Goal: Task Accomplishment & Management: Manage account settings

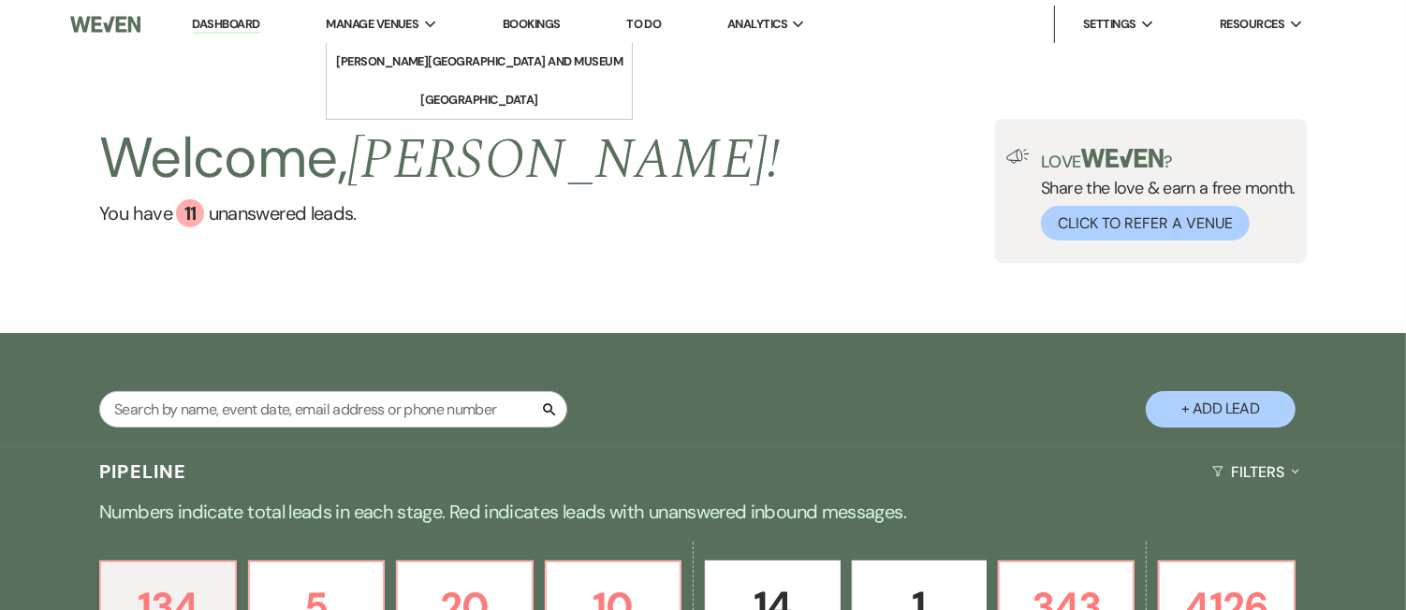
click at [394, 12] on li "Manage Venues Expand deCordova Sculpture Park and Museum Long Hill" at bounding box center [381, 24] width 130 height 37
click at [434, 104] on li "[GEOGRAPHIC_DATA]" at bounding box center [479, 100] width 169 height 19
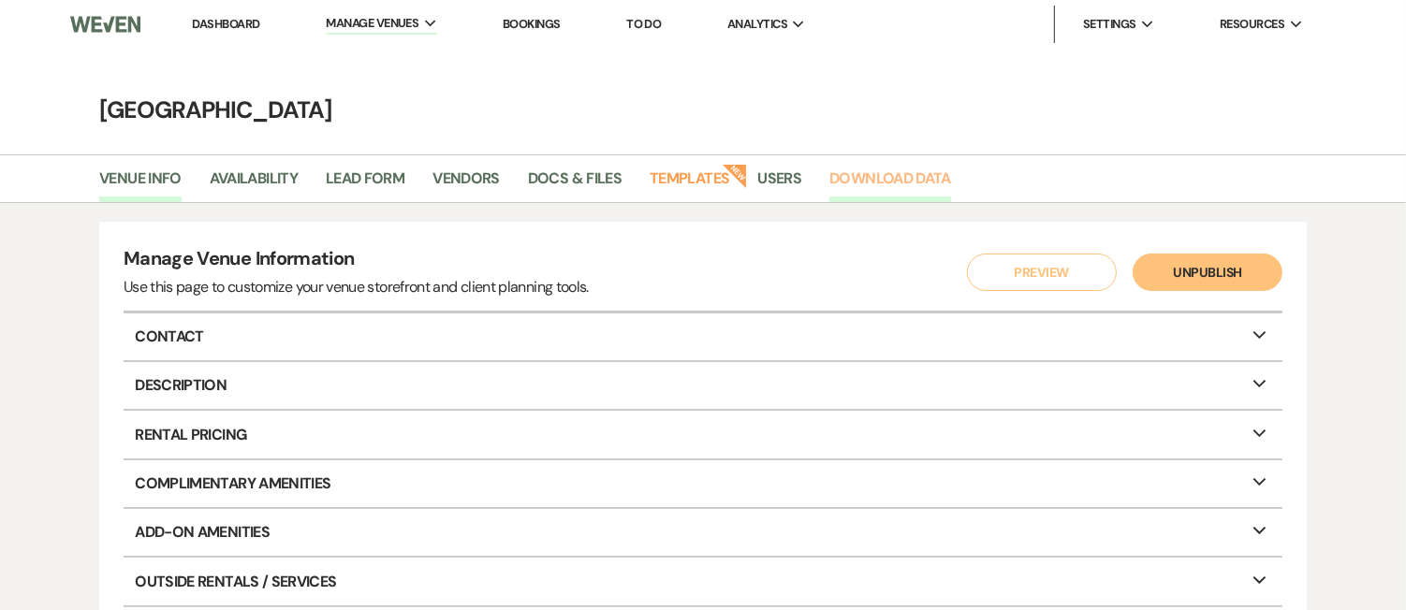
click at [910, 171] on link "Download Data" at bounding box center [890, 185] width 122 height 36
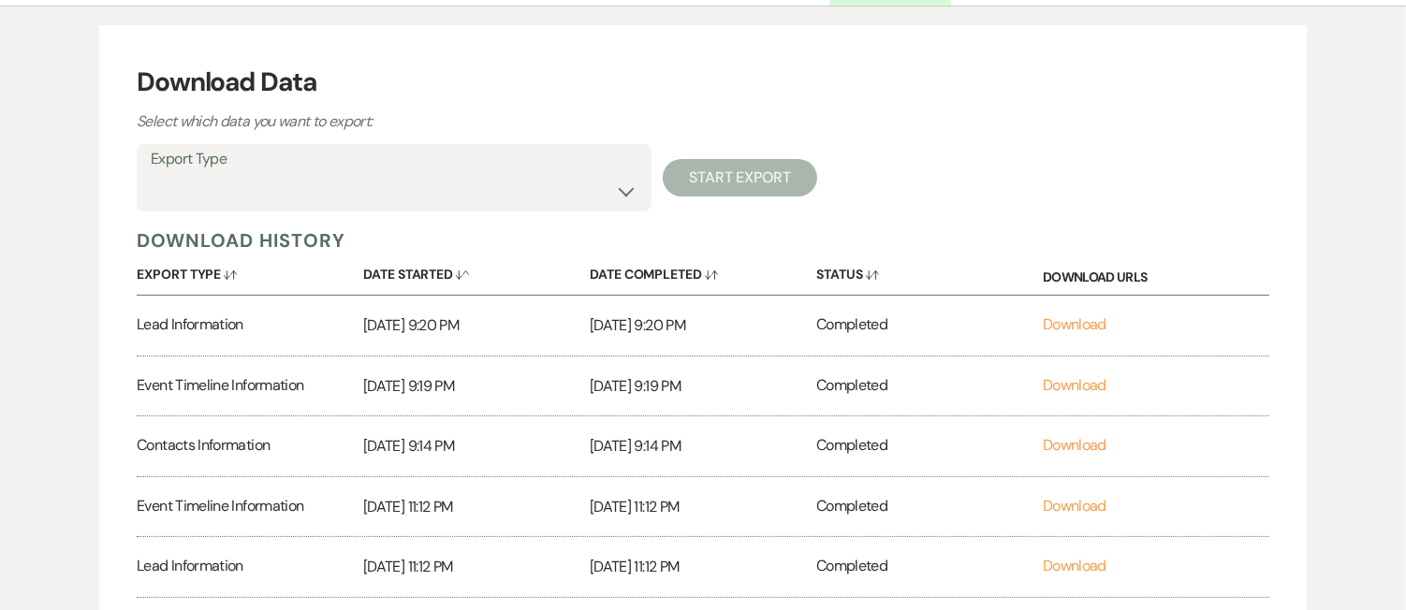
scroll to position [298, 0]
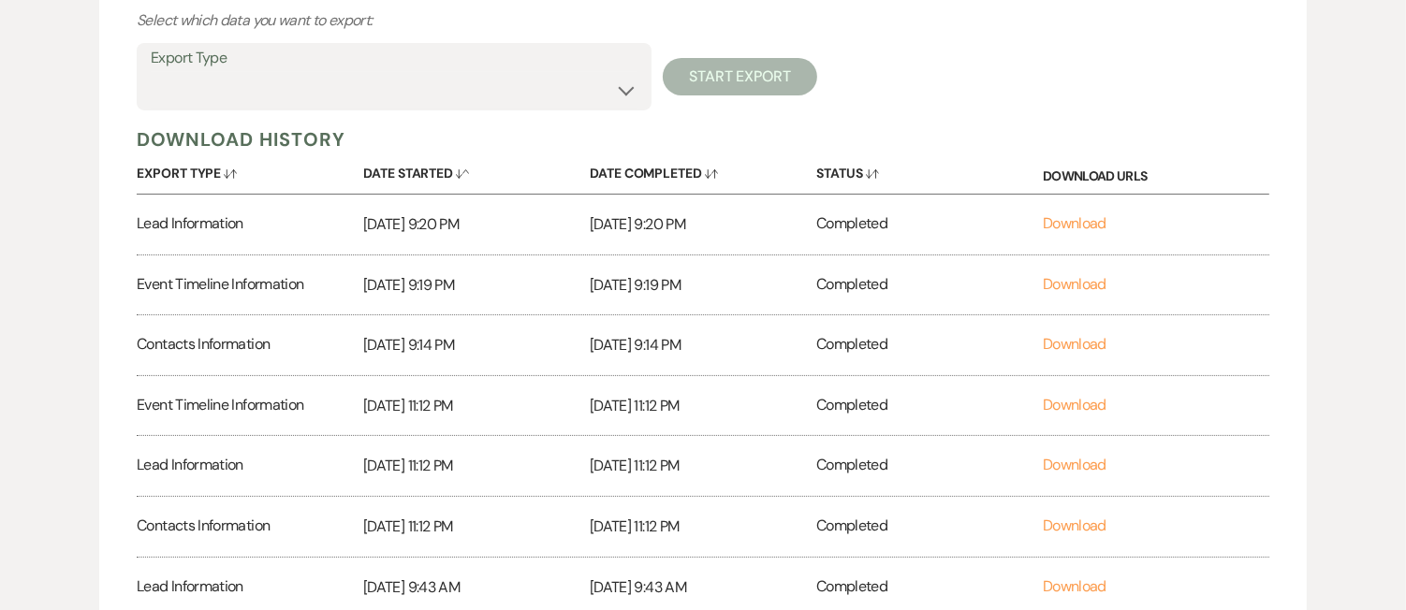
click at [652, 66] on div "Export Type Availability Calendar Information Category Templates Contacts Infor…" at bounding box center [703, 76] width 1133 height 67
click at [636, 77] on select "Availability Calendar Information Category Templates Contacts Information Event…" at bounding box center [394, 90] width 487 height 37
click at [430, 40] on div "Download Data Select which data you want to export: Export Type Availability Ca…" at bounding box center [703, 391] width 1208 height 934
click at [430, 59] on label "Export Type" at bounding box center [394, 58] width 487 height 27
click at [642, 89] on div "Export Type Availability Calendar Information Category Templates Contacts Infor…" at bounding box center [394, 76] width 515 height 67
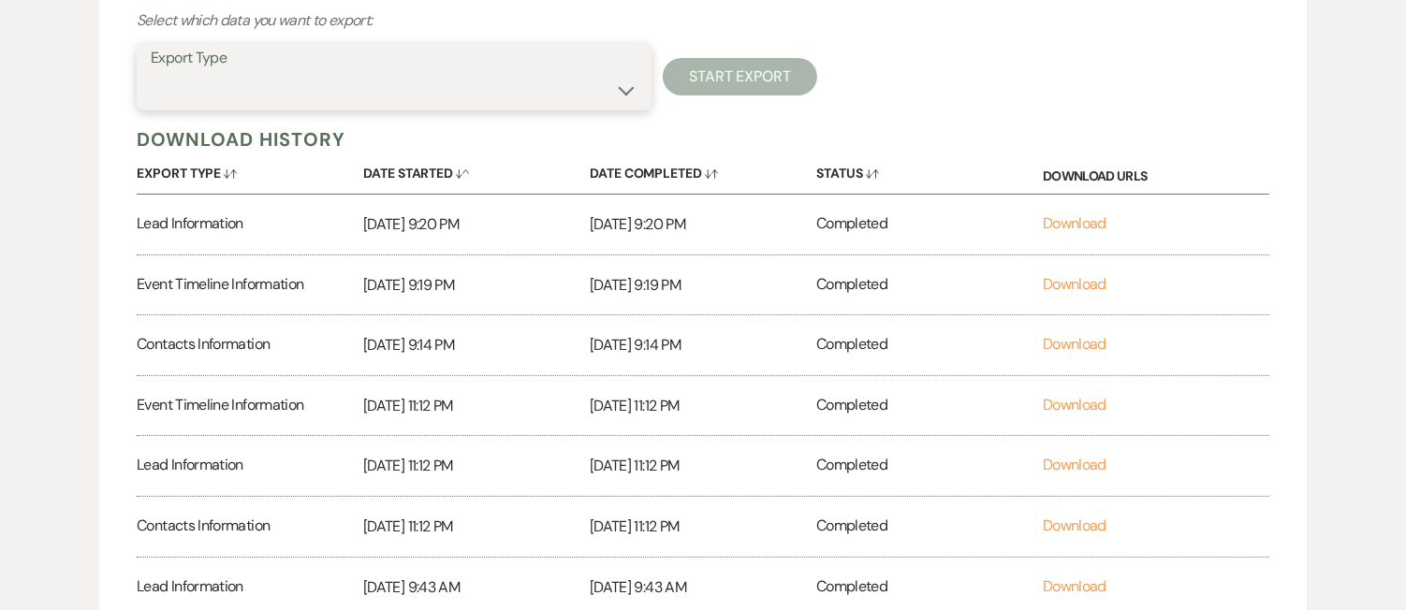
click at [635, 89] on select "Availability Calendar Information Category Templates Contacts Information Event…" at bounding box center [394, 90] width 487 height 37
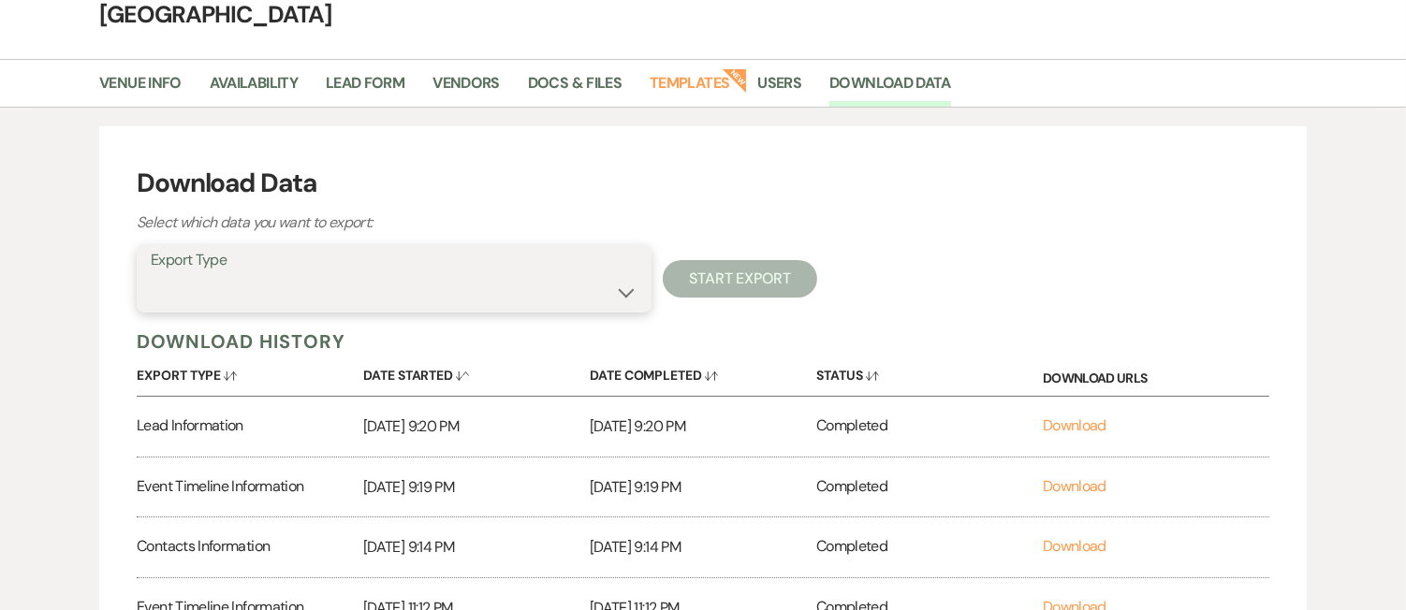
scroll to position [0, 0]
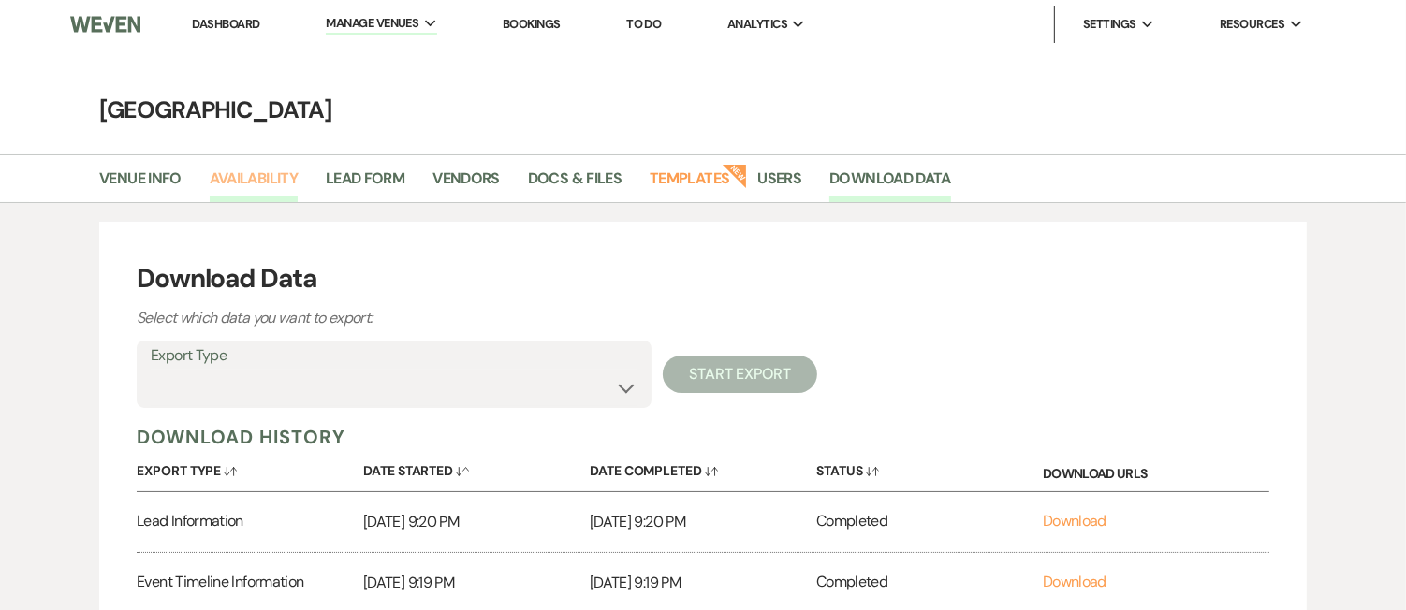
click at [225, 171] on link "Availability" at bounding box center [254, 185] width 88 height 36
select select "2"
select select "2026"
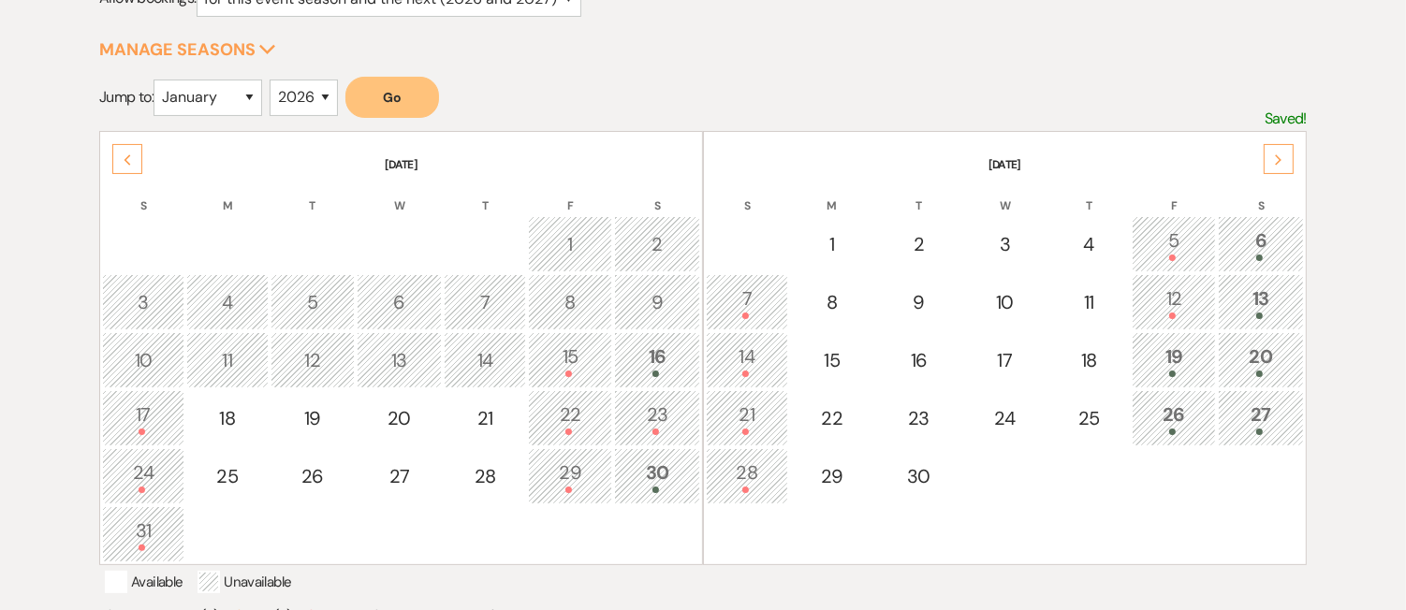
scroll to position [309, 0]
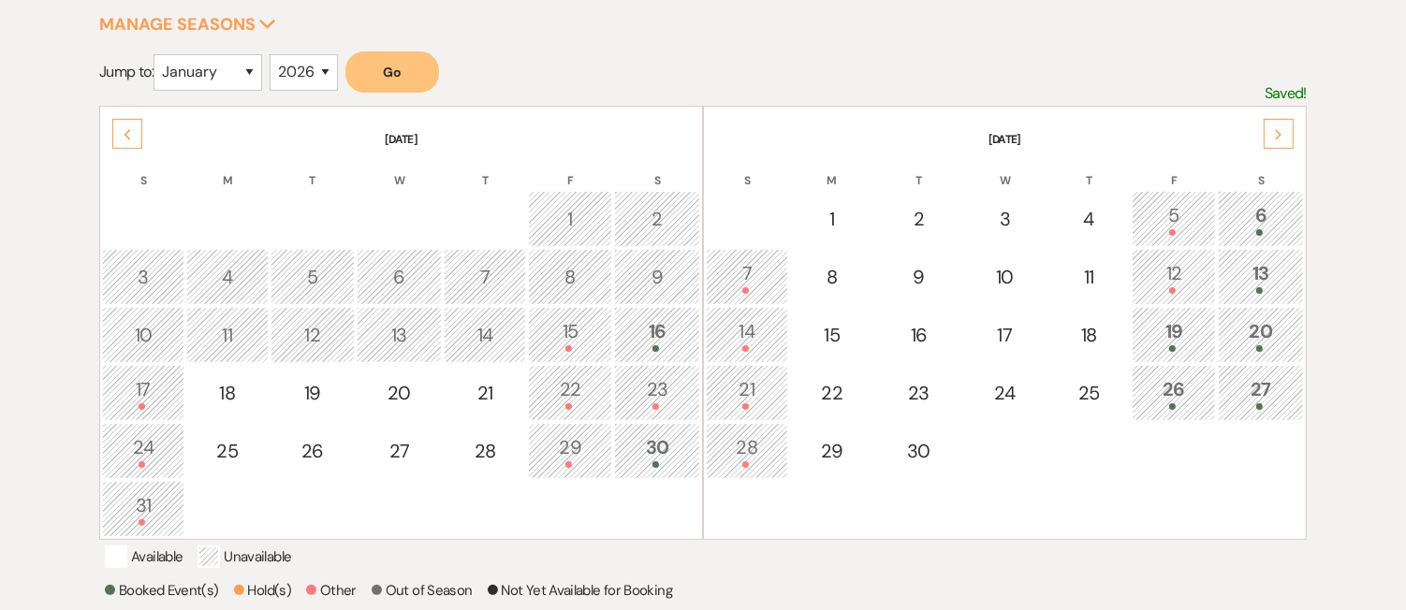
click at [653, 337] on div "16" at bounding box center [657, 334] width 66 height 35
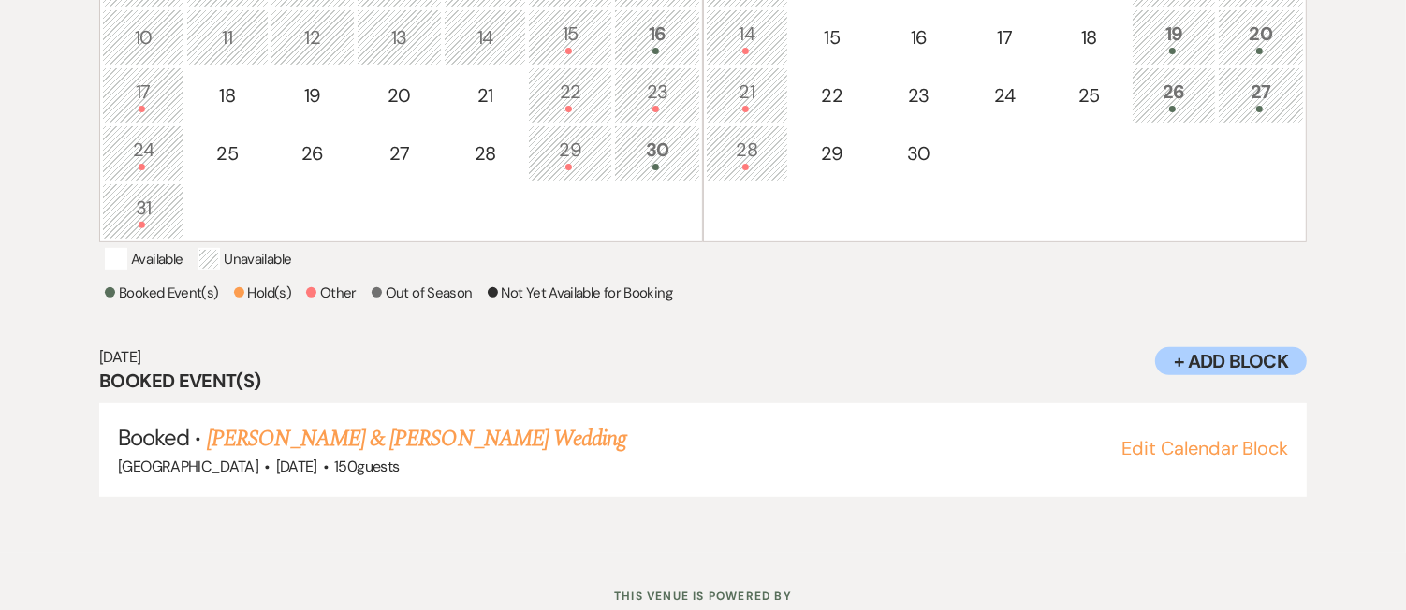
scroll to position [685, 0]
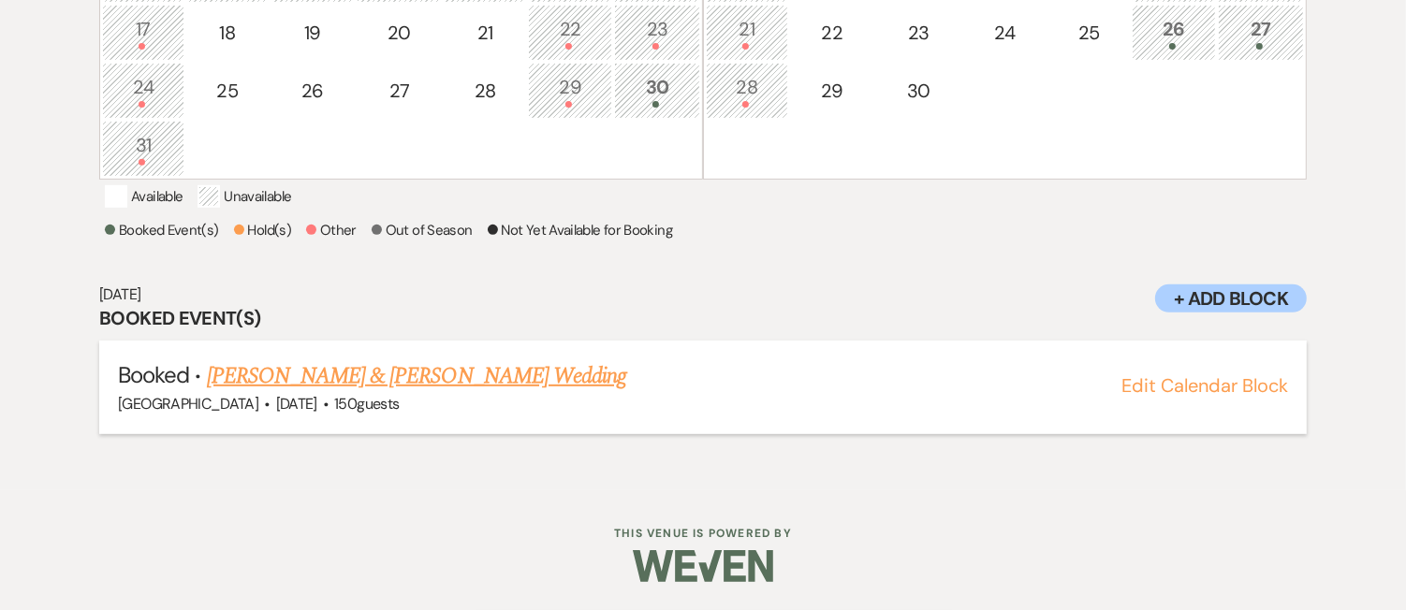
click at [408, 398] on div "Long Hill · May 16, 2026 · 150 guests" at bounding box center [703, 404] width 1170 height 22
click at [423, 376] on link "Halley Angel & Ernie Pichardo's Wedding" at bounding box center [416, 377] width 419 height 34
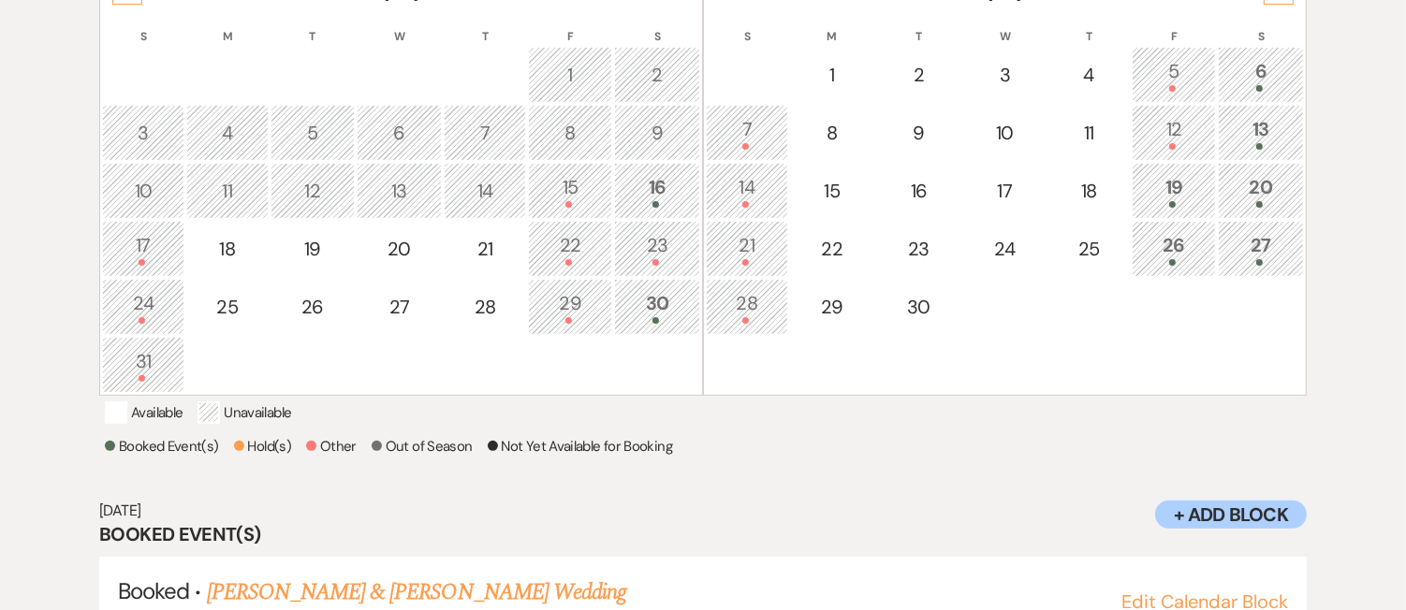
click at [599, 242] on div "22" at bounding box center [570, 248] width 64 height 35
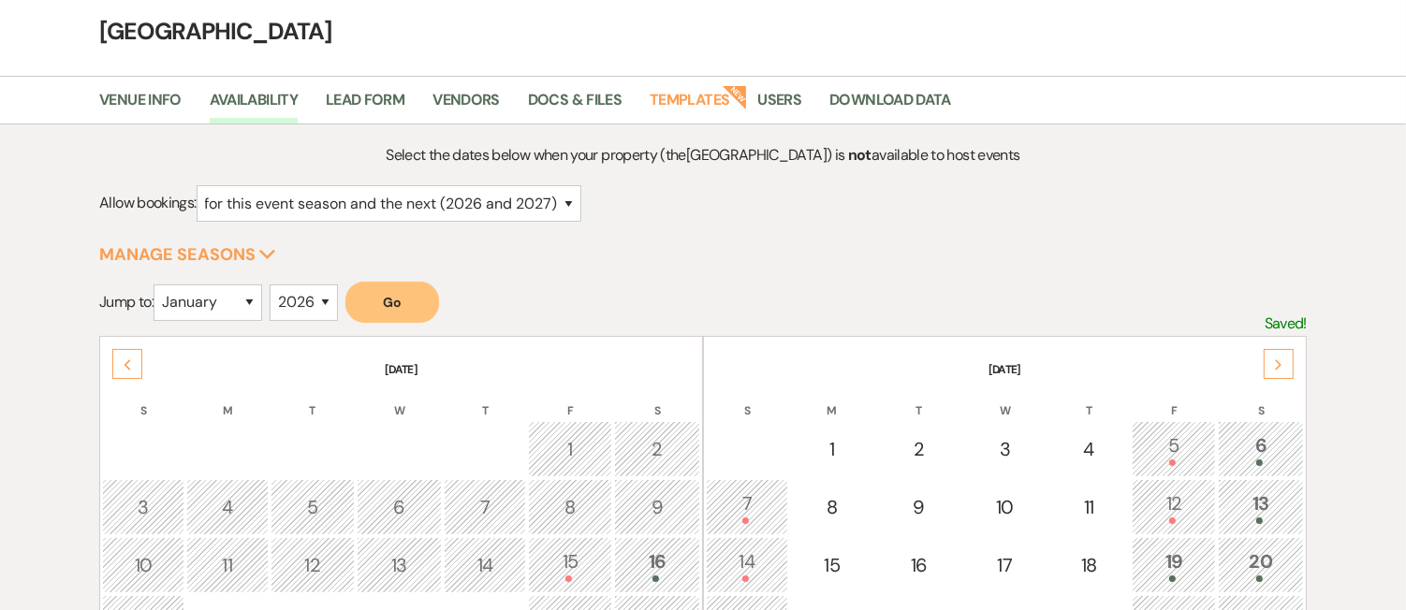
scroll to position [0, 0]
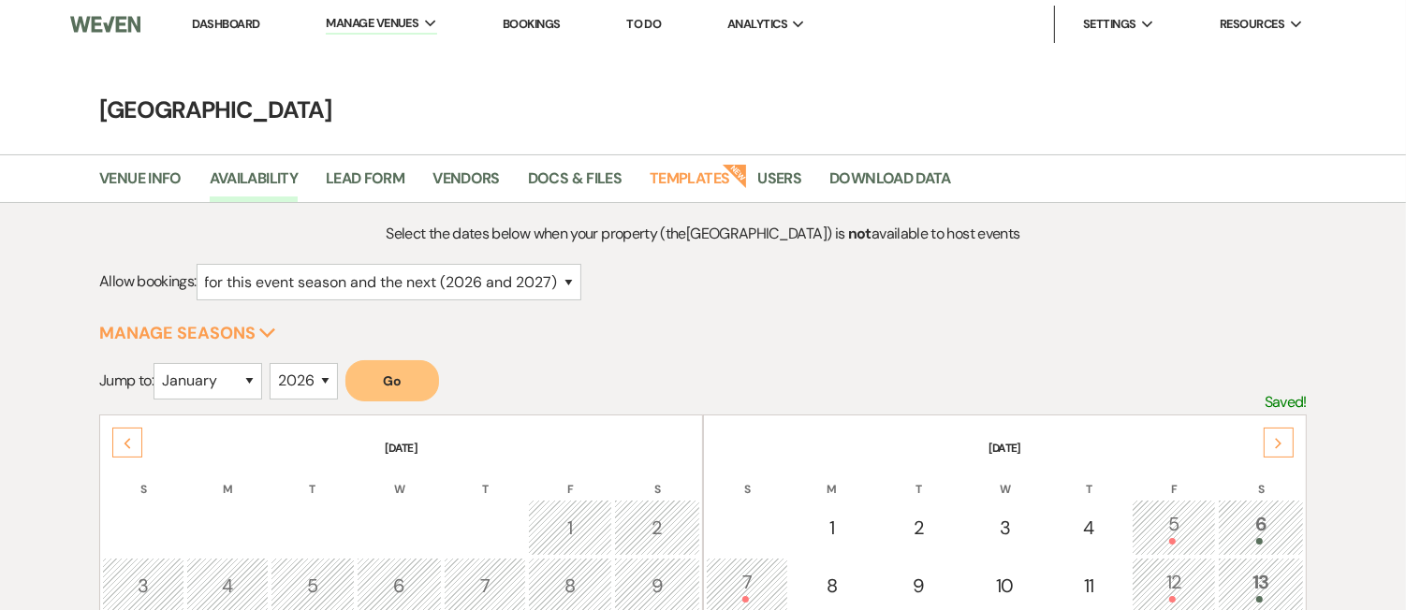
click at [649, 306] on form "Allow bookings: for just this event season (2026) for this event season and the…" at bounding box center [703, 289] width 1208 height 51
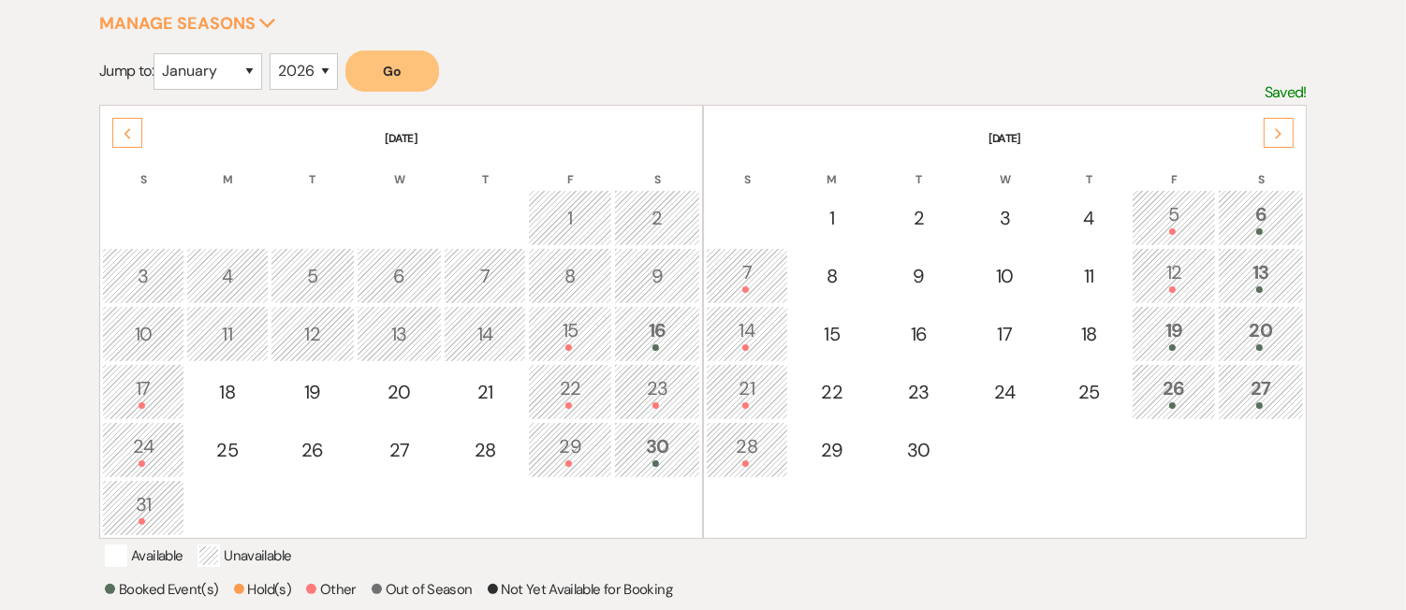
click at [648, 433] on div "30" at bounding box center [657, 450] width 66 height 35
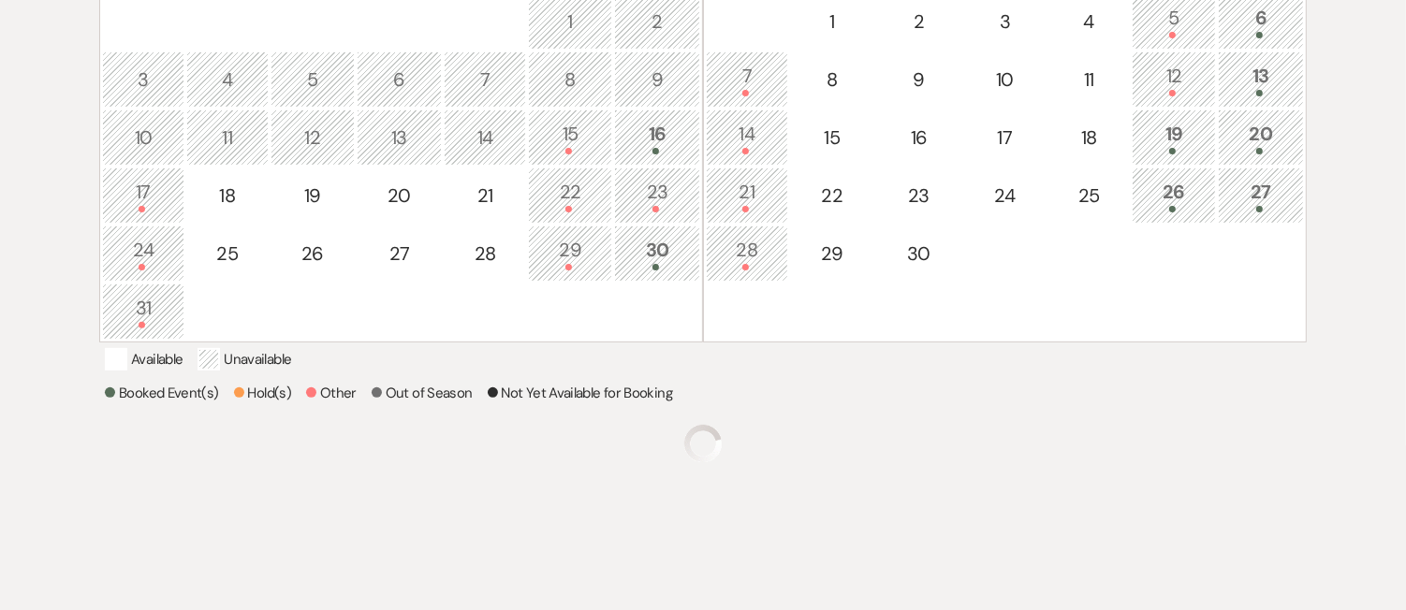
click at [650, 437] on div "Select the dates below when your property (the Long Hill ) is not available to …" at bounding box center [703, 205] width 1208 height 981
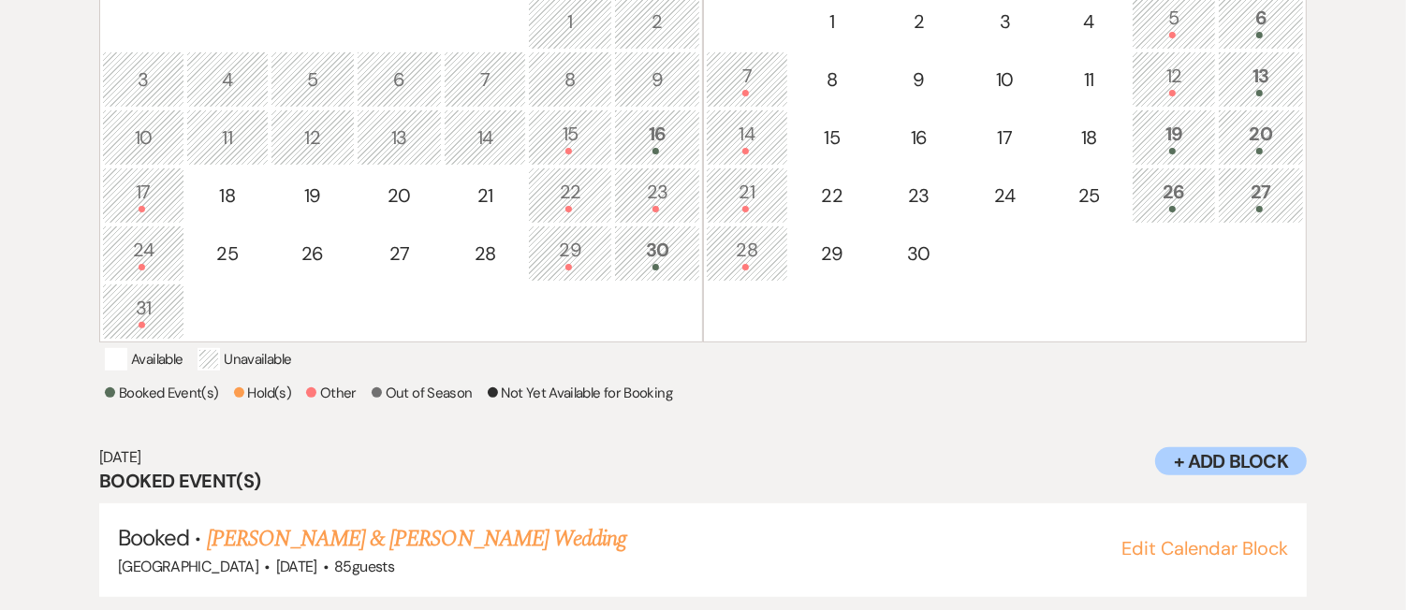
scroll to position [546, 0]
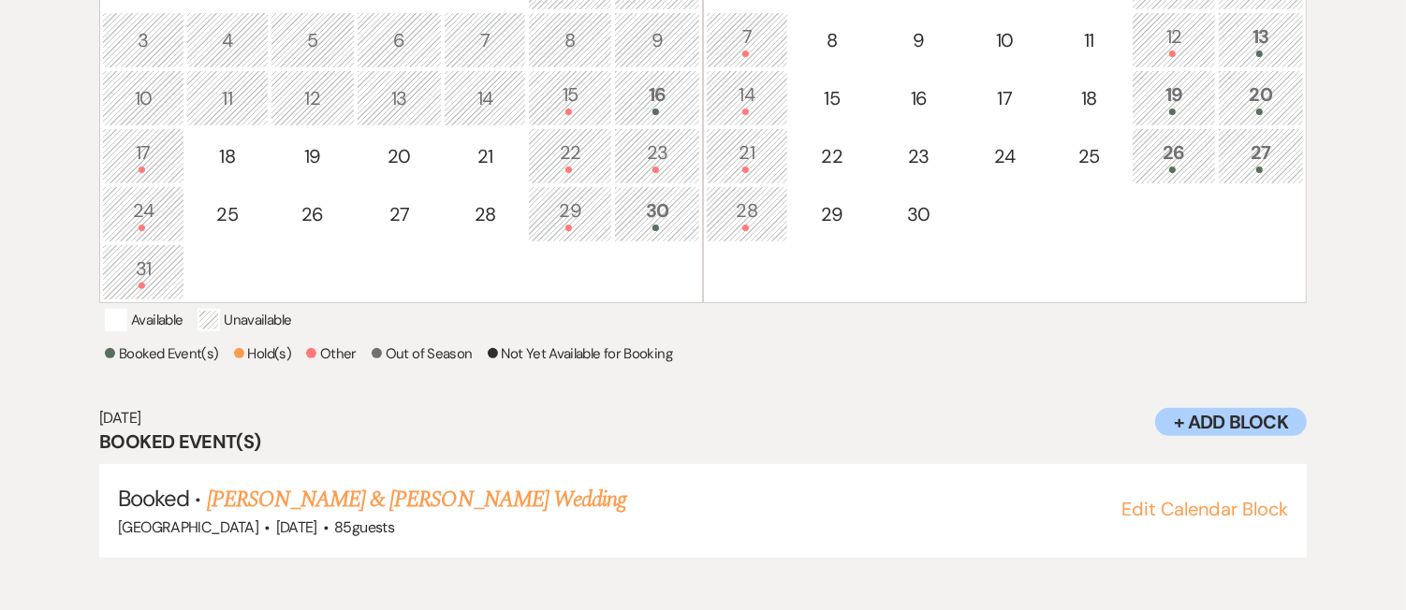
click at [661, 203] on div "30" at bounding box center [657, 214] width 66 height 35
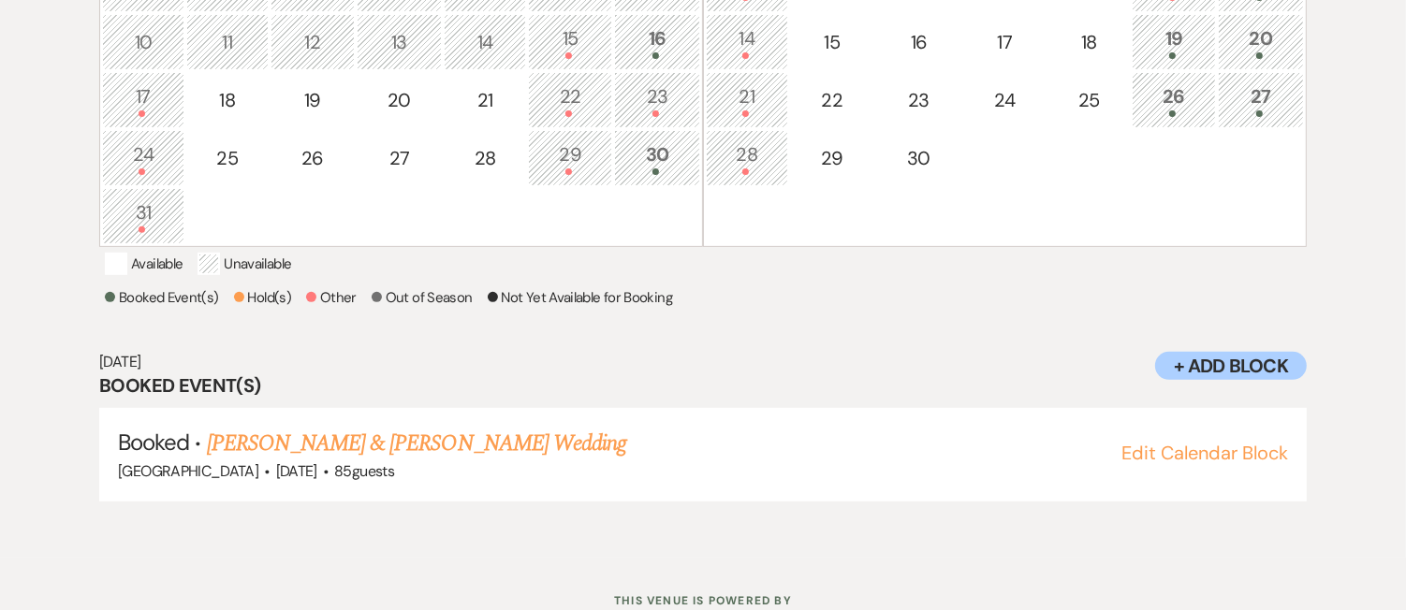
scroll to position [685, 0]
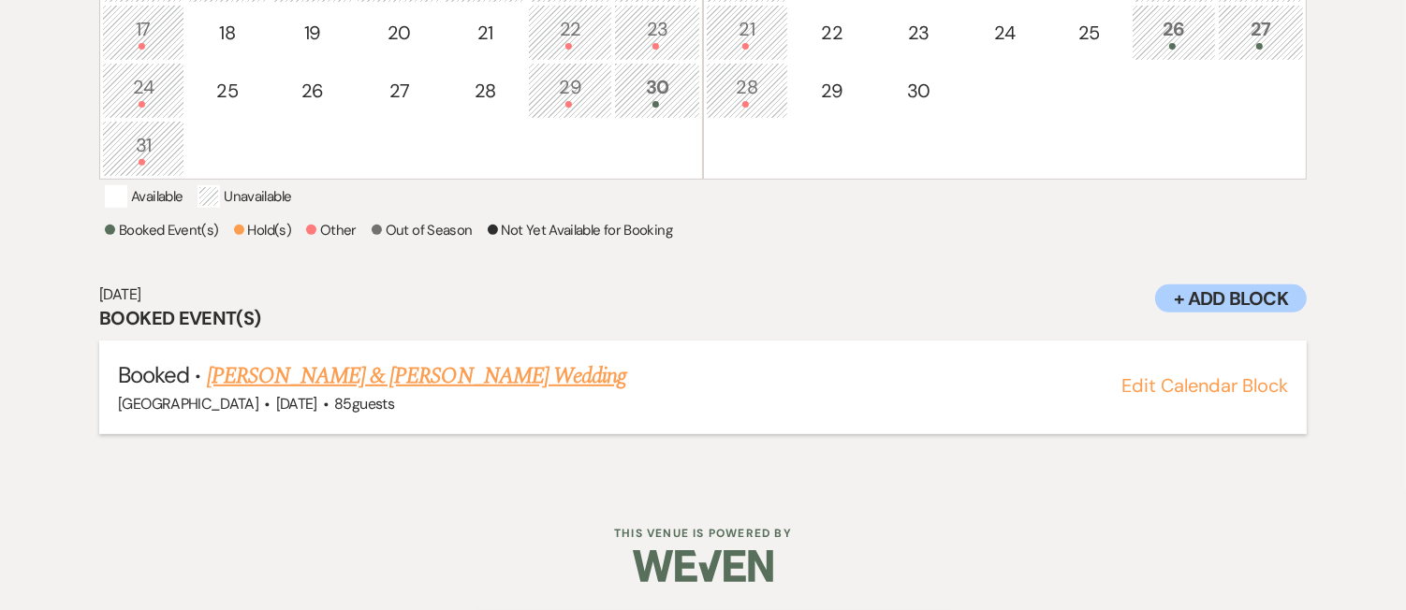
click at [507, 387] on link "Maria Ordonez & Noah Saldana's Wedding" at bounding box center [416, 377] width 419 height 34
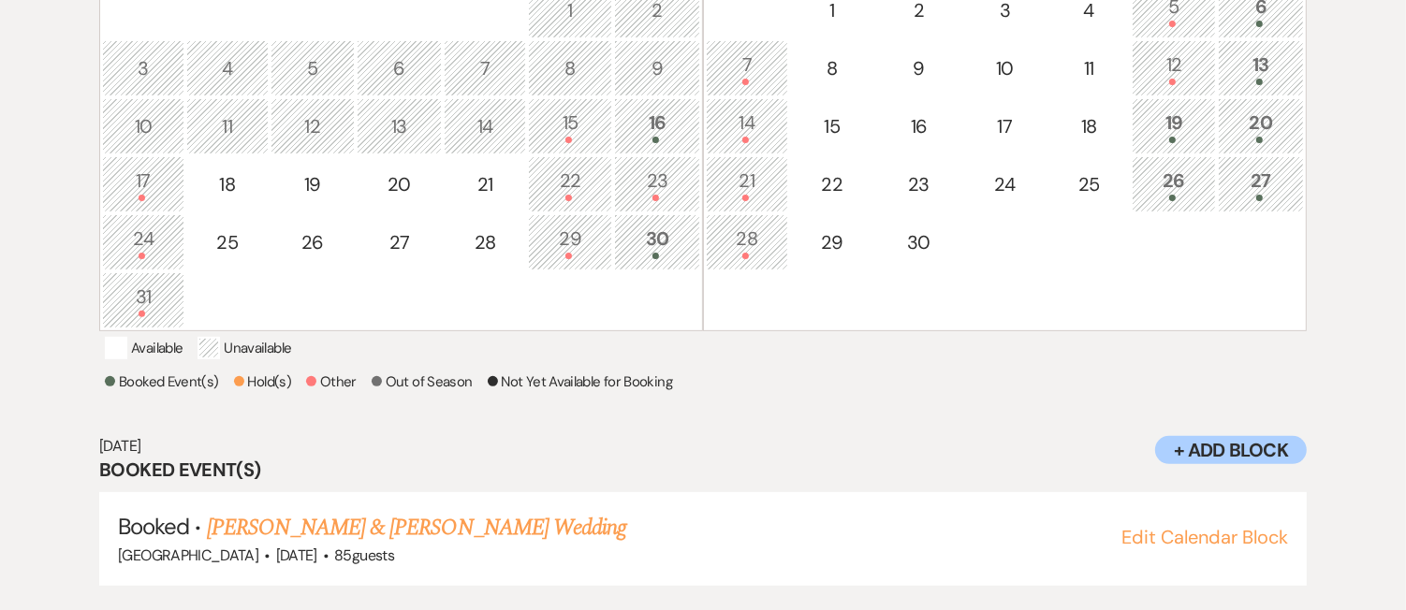
scroll to position [137, 0]
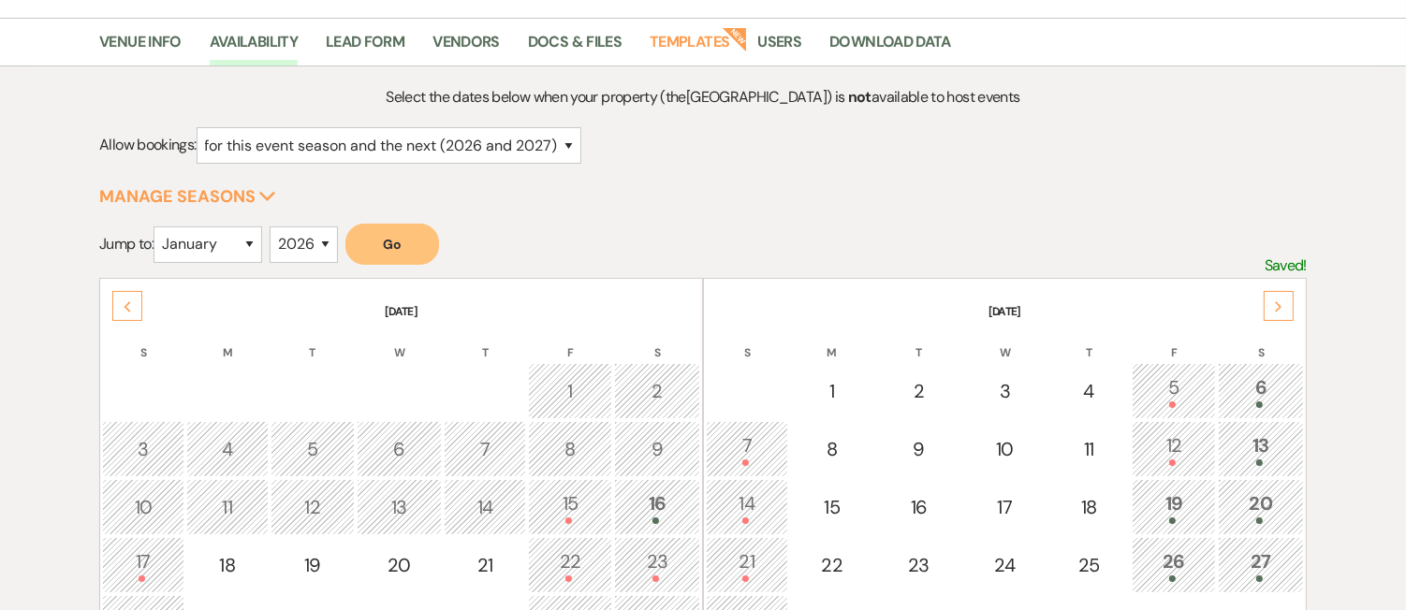
click at [1264, 394] on div "6" at bounding box center [1261, 391] width 66 height 35
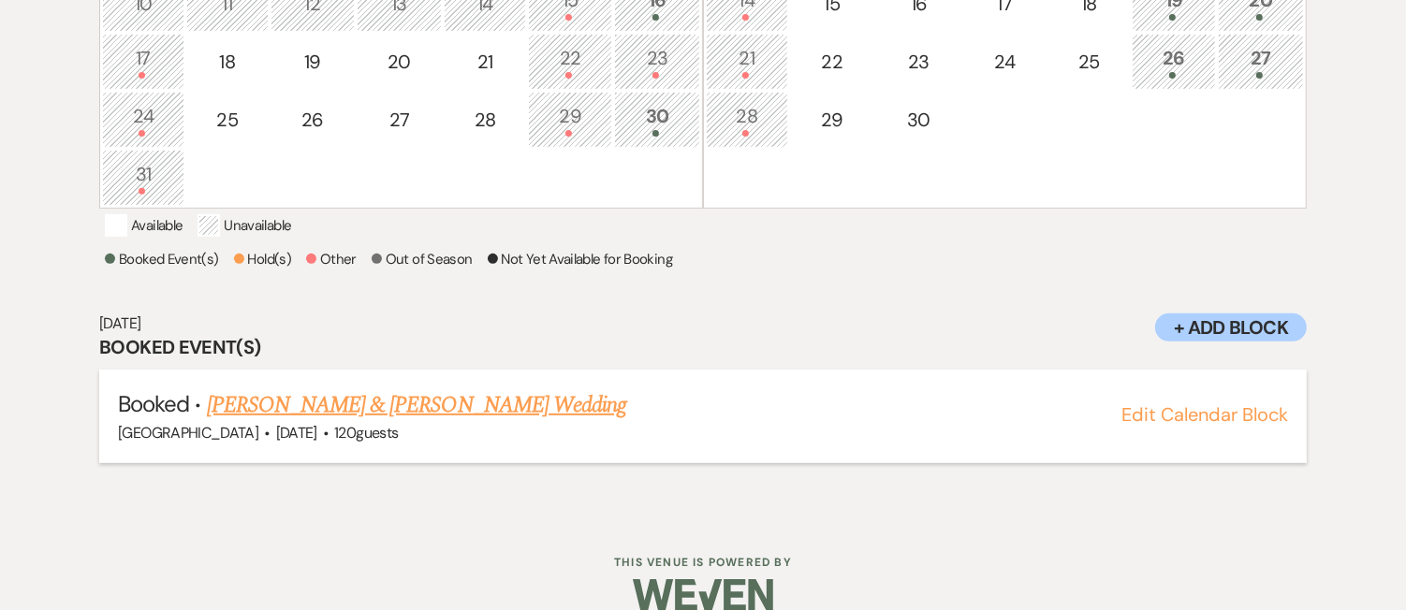
scroll to position [685, 0]
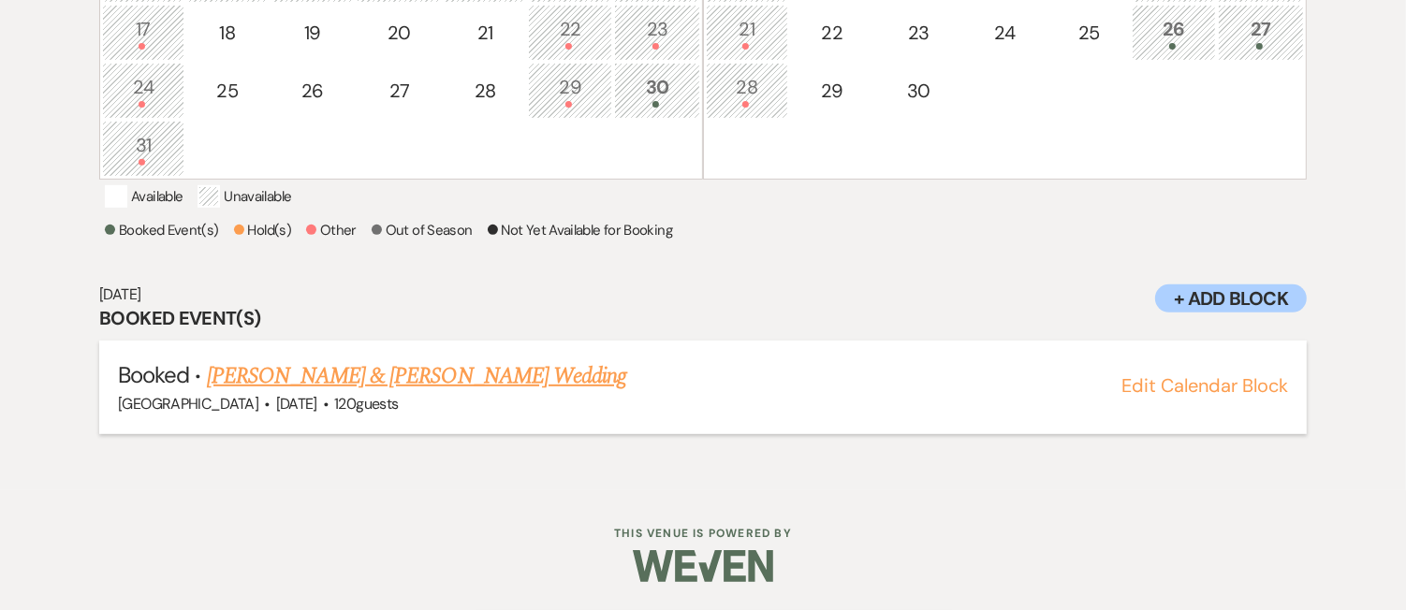
click at [433, 378] on link "Gita Nodoushani & Sam Stolar's Wedding" at bounding box center [416, 377] width 419 height 34
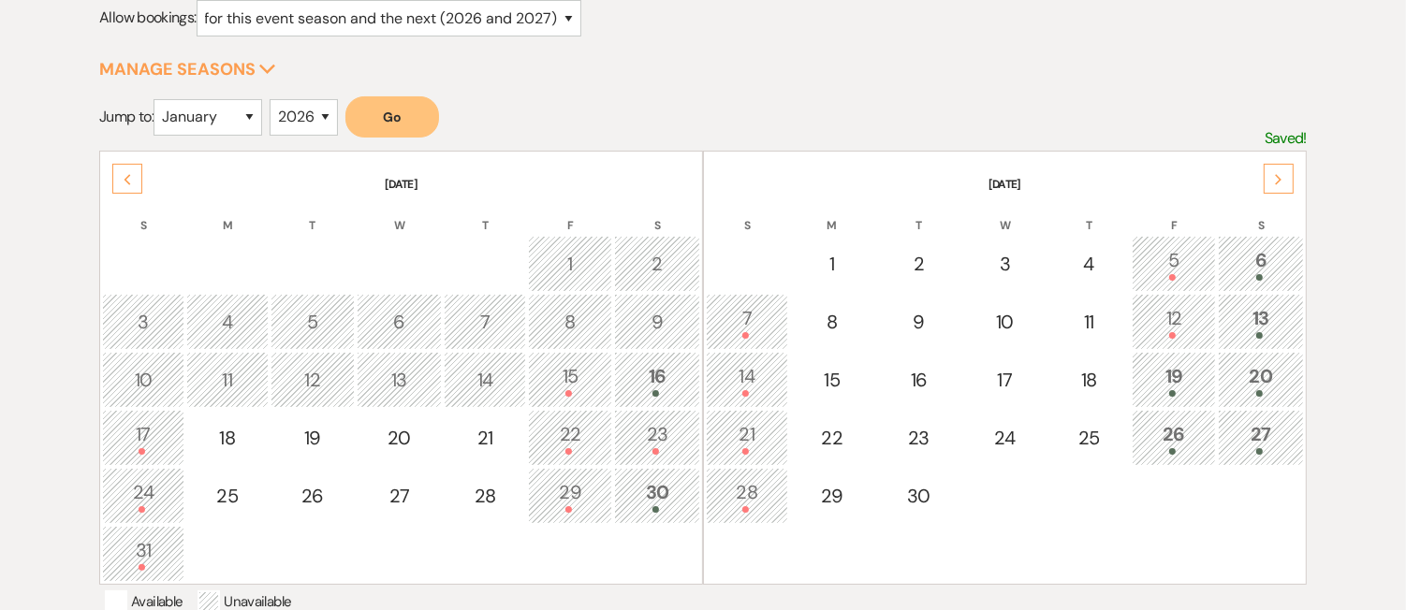
scroll to position [270, 0]
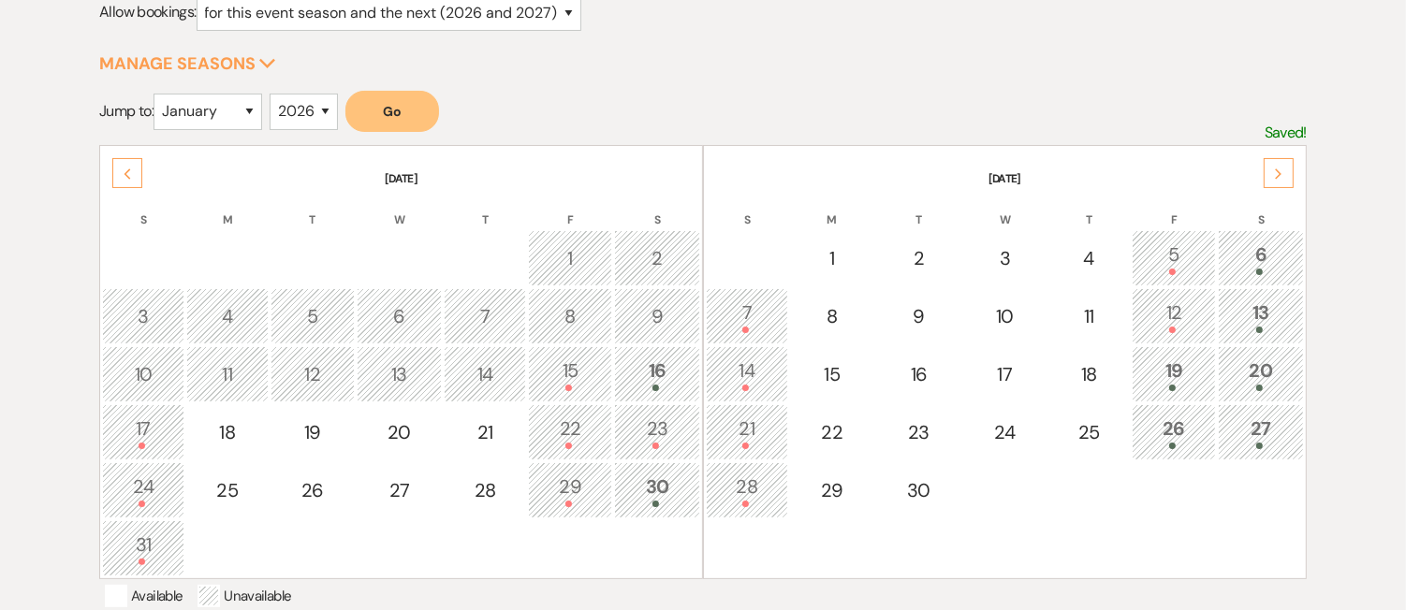
click at [1263, 319] on div "13" at bounding box center [1261, 316] width 66 height 35
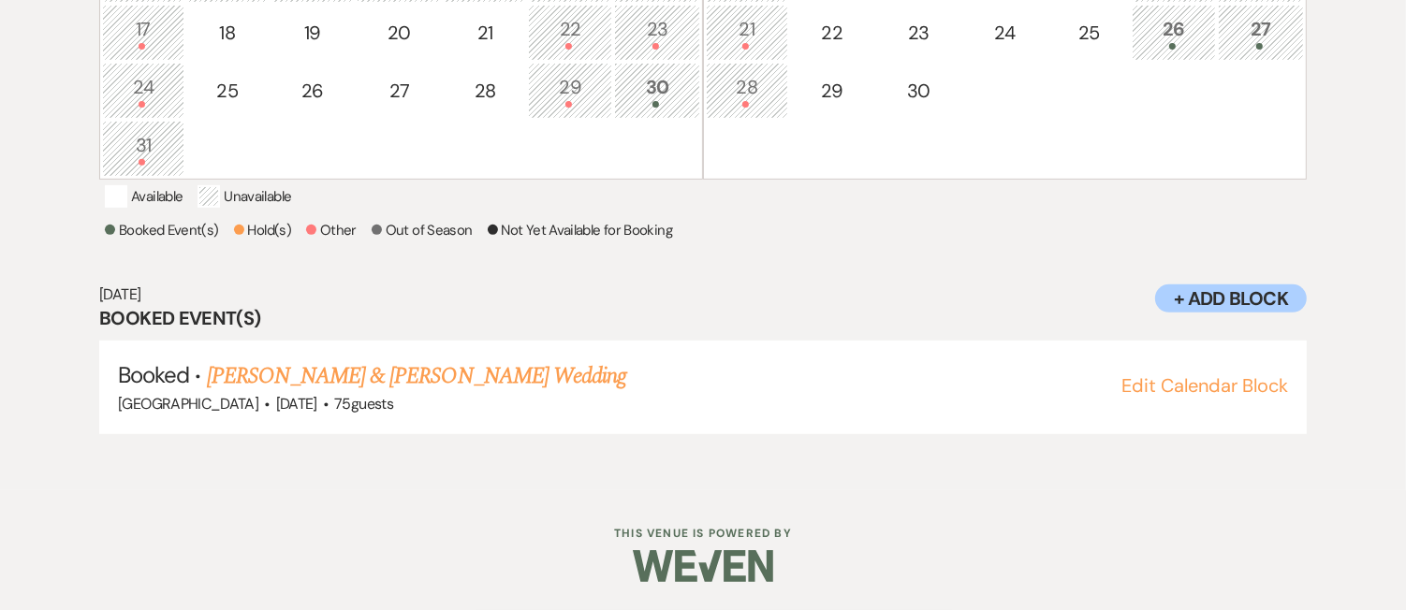
scroll to position [685, 0]
click at [505, 372] on link "Carolyn Giangrasso & Bryce Klein's Wedding" at bounding box center [416, 377] width 419 height 34
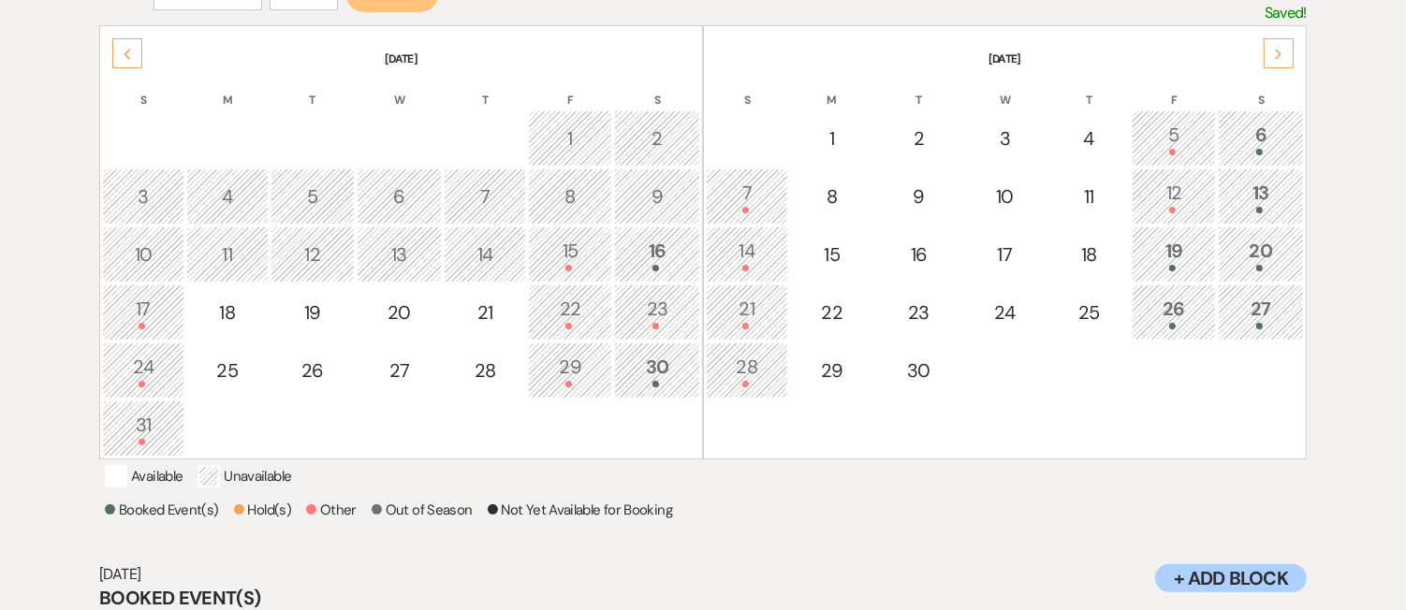
scroll to position [365, 0]
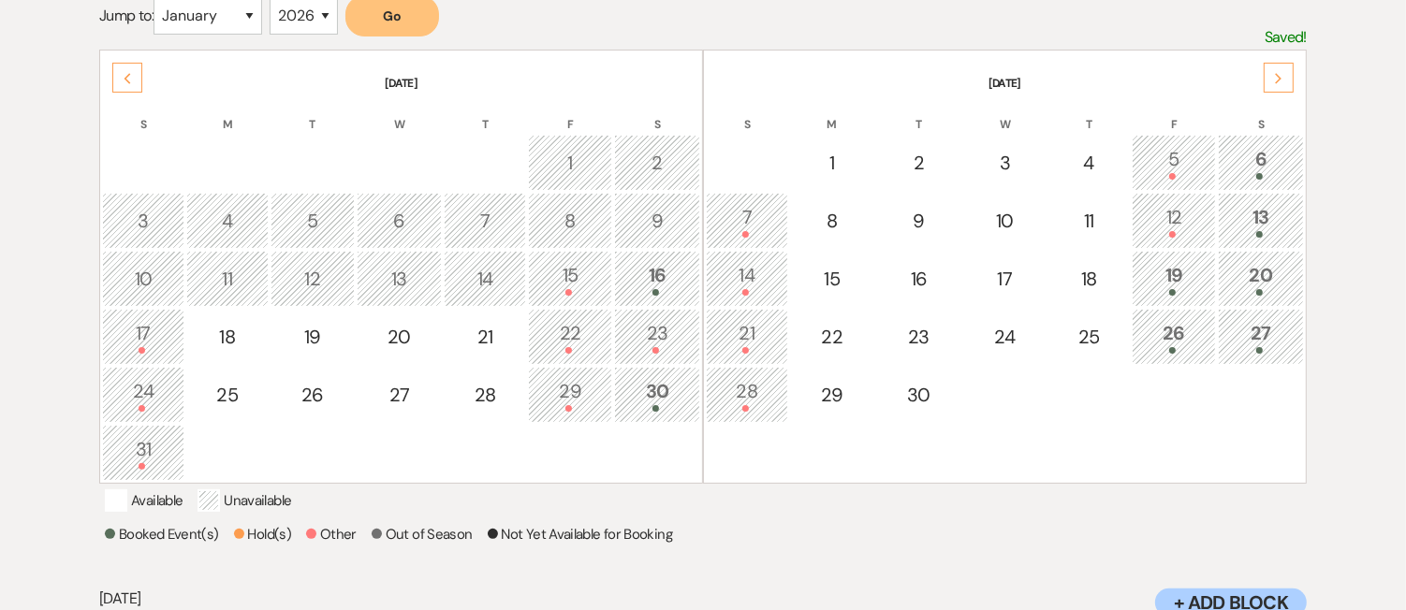
click at [1255, 274] on div "20" at bounding box center [1261, 278] width 66 height 35
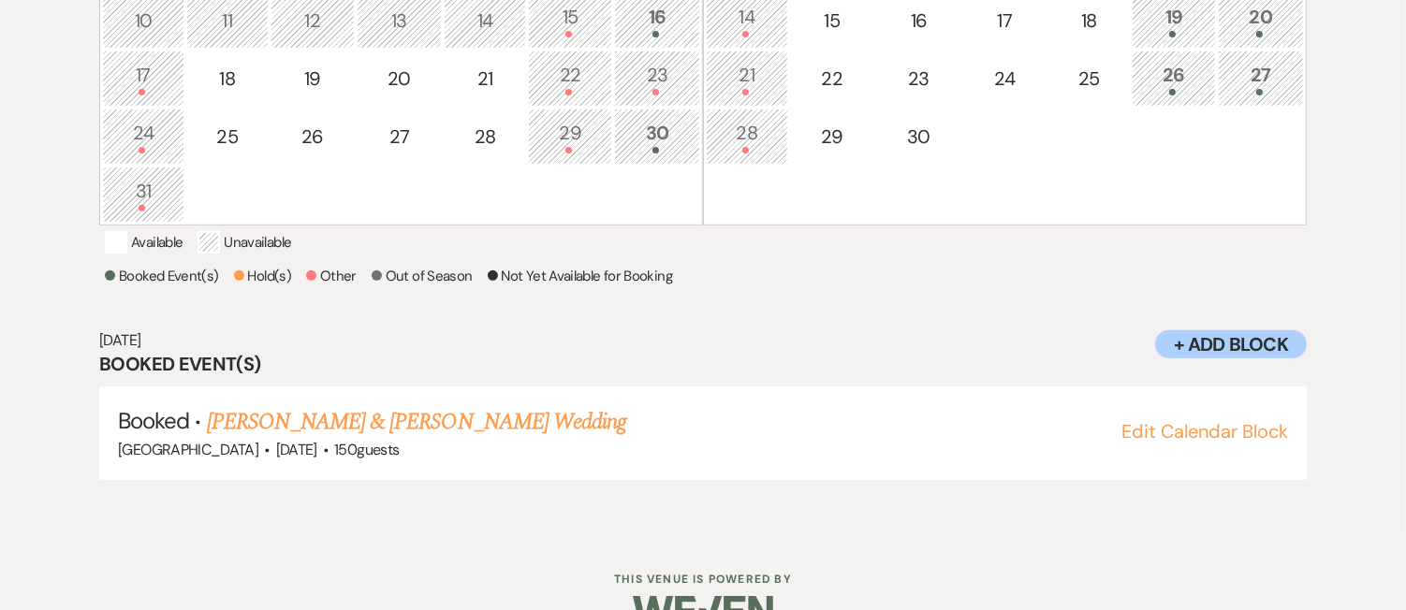
scroll to position [526, 0]
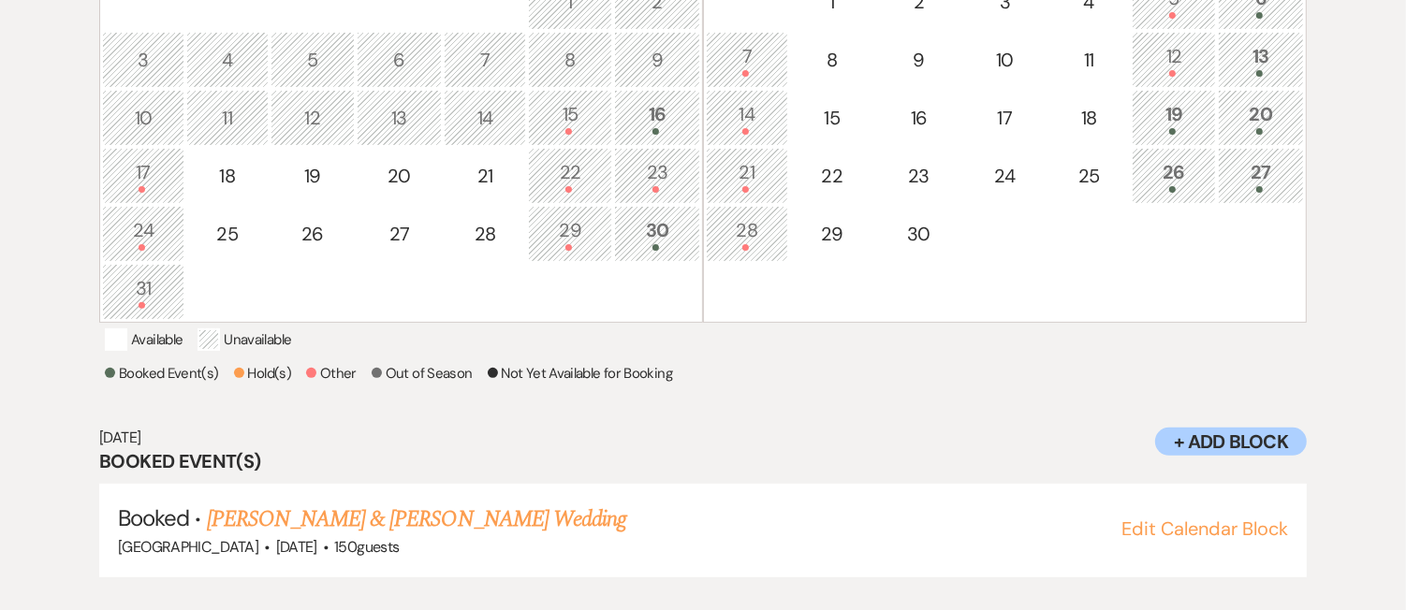
click at [1176, 110] on div "19" at bounding box center [1174, 117] width 64 height 35
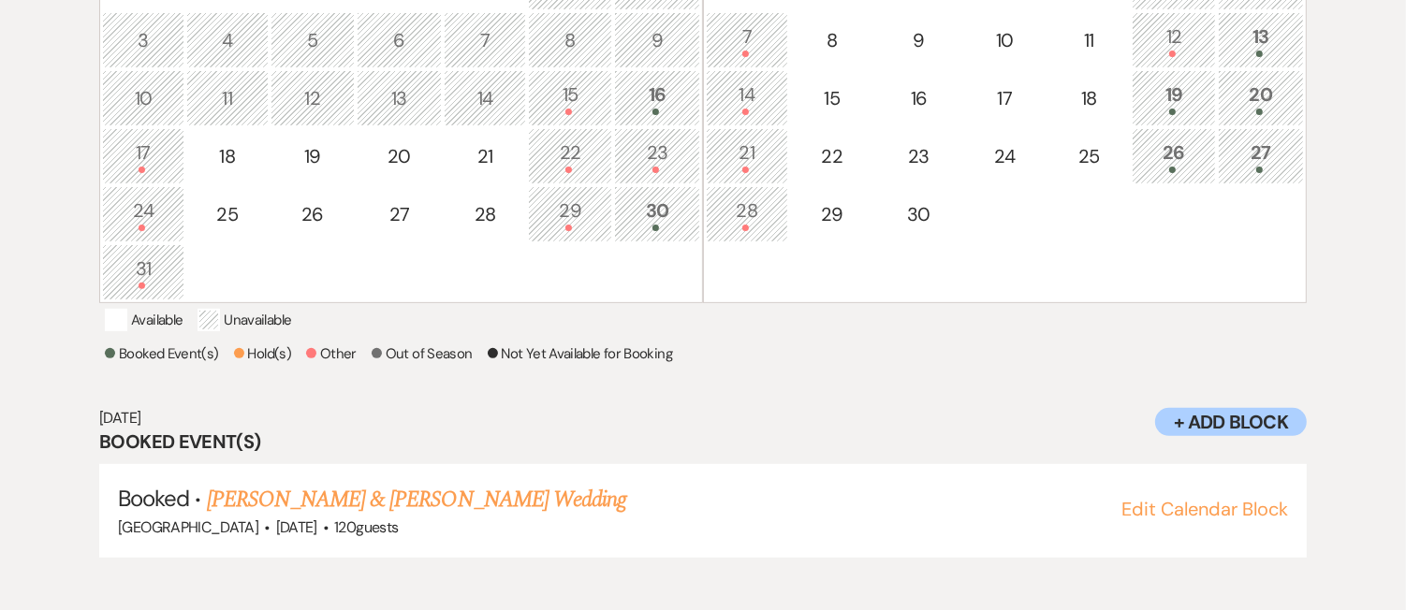
click at [1179, 109] on div at bounding box center [1174, 112] width 64 height 7
click at [530, 513] on link "Jessica Collins & Jonathan Suporn's Wedding" at bounding box center [416, 500] width 419 height 34
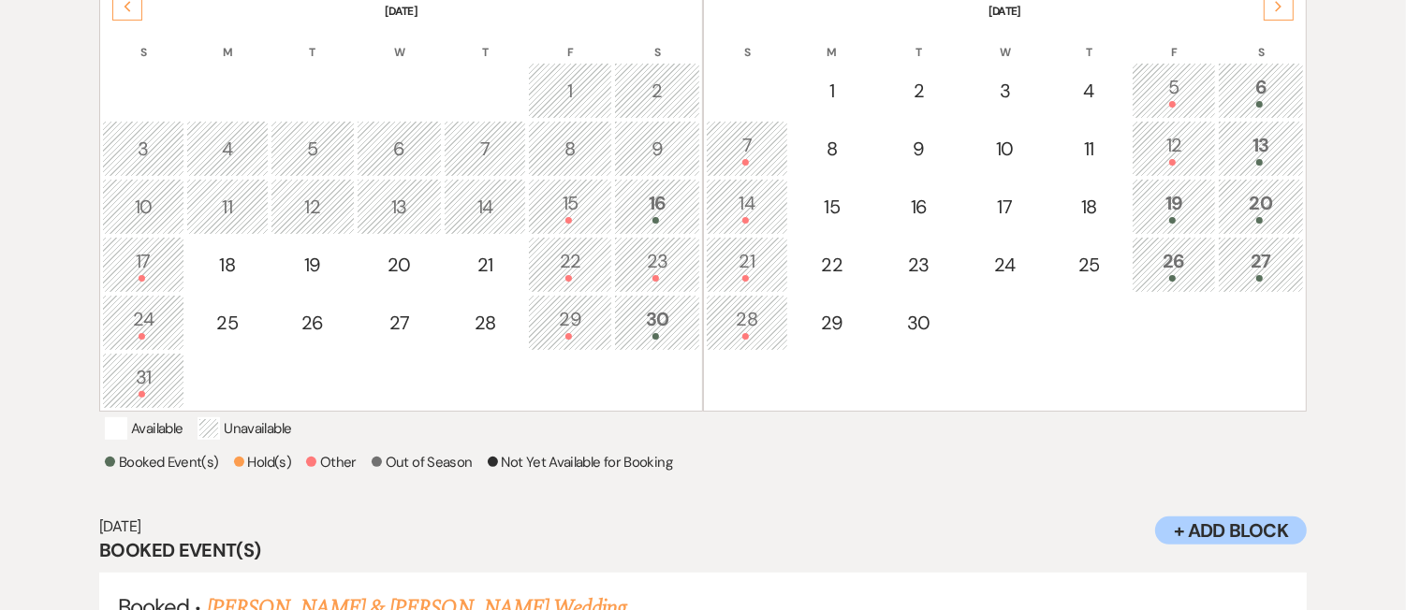
click at [1240, 131] on div "13" at bounding box center [1261, 148] width 66 height 35
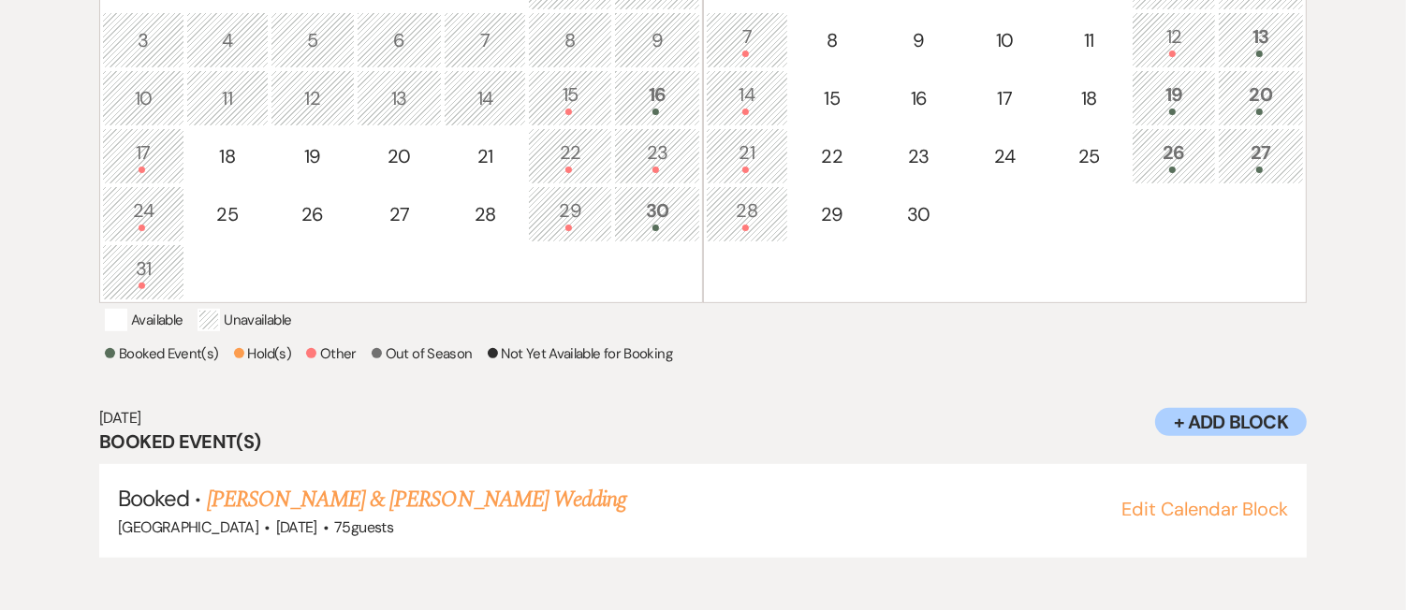
click at [1267, 52] on td "13" at bounding box center [1261, 40] width 86 height 56
click at [1261, 81] on div "20" at bounding box center [1261, 98] width 66 height 35
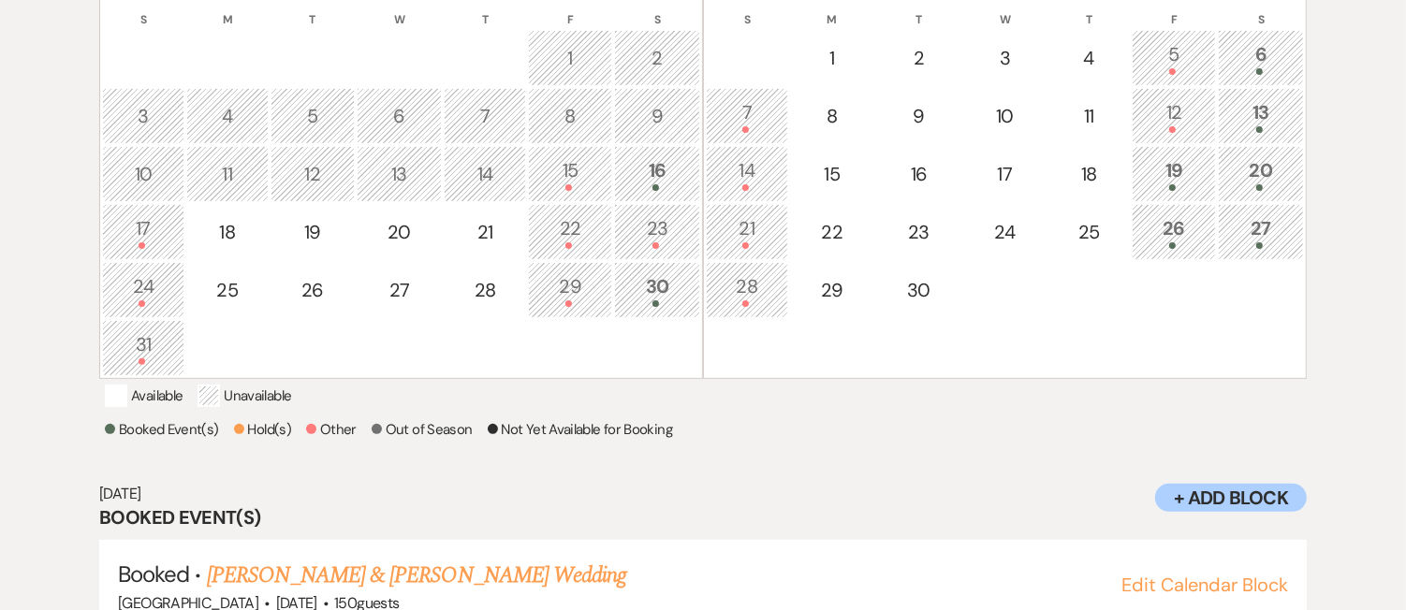
click at [1257, 99] on div "13" at bounding box center [1261, 115] width 66 height 35
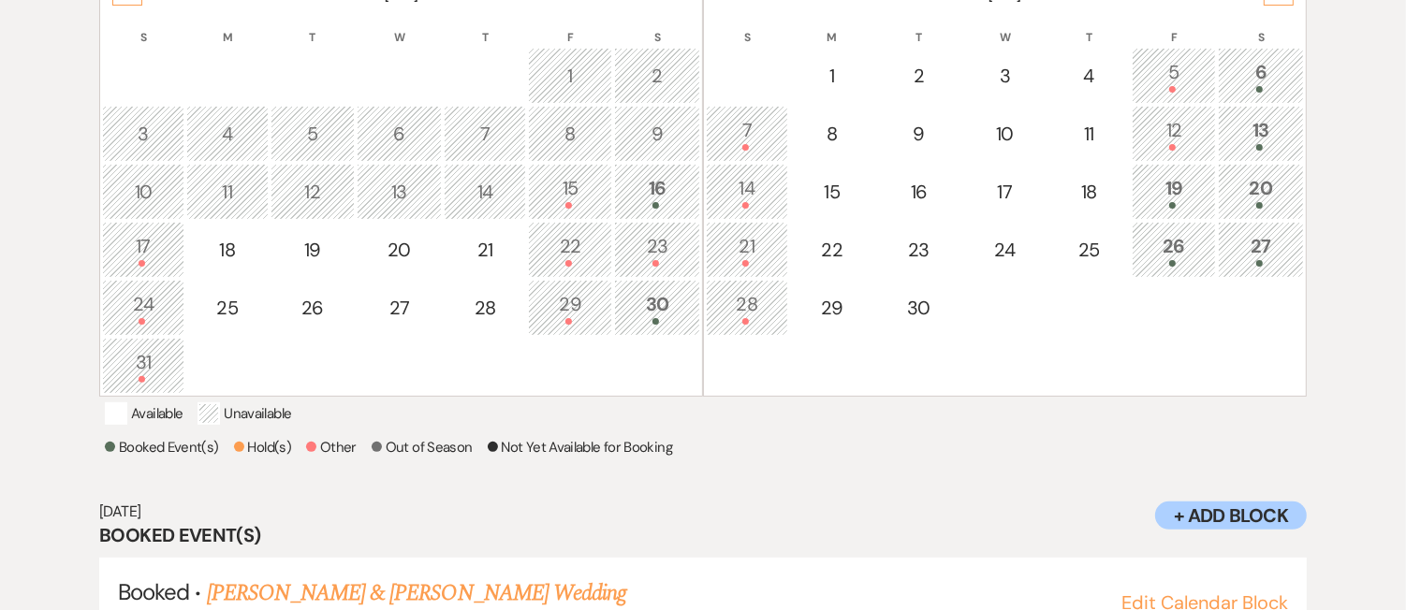
scroll to position [451, 0]
click at [1273, 136] on div "13" at bounding box center [1261, 134] width 66 height 35
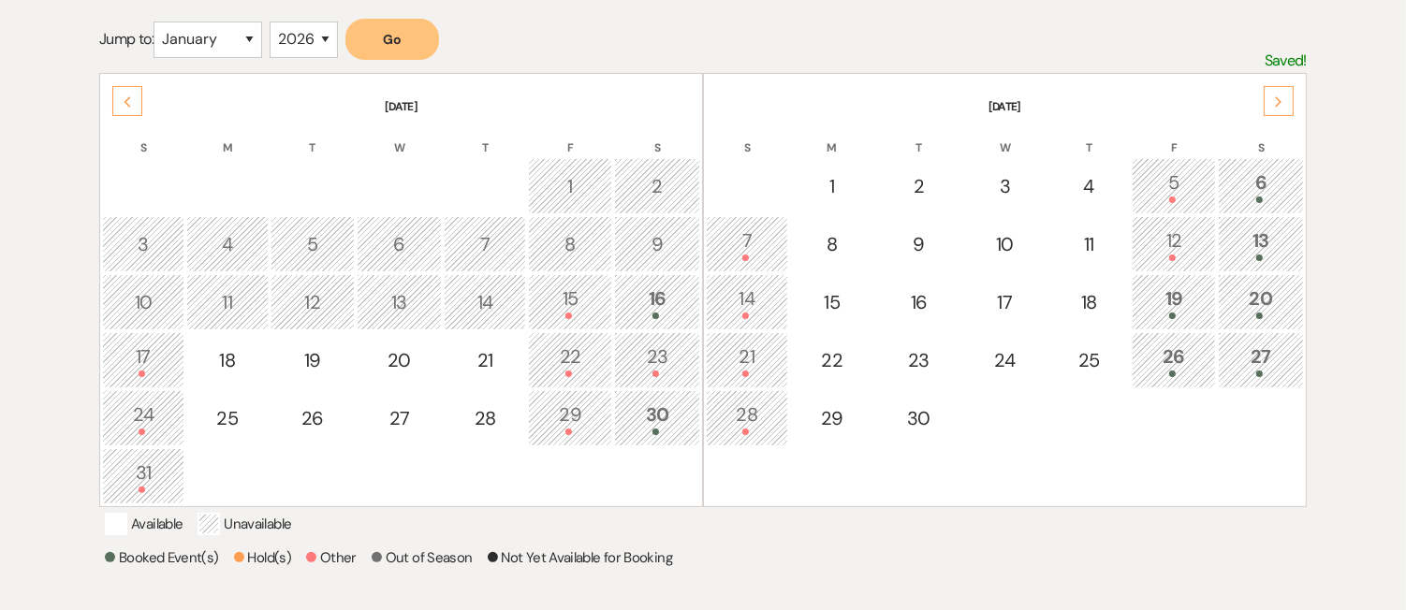
scroll to position [312, 0]
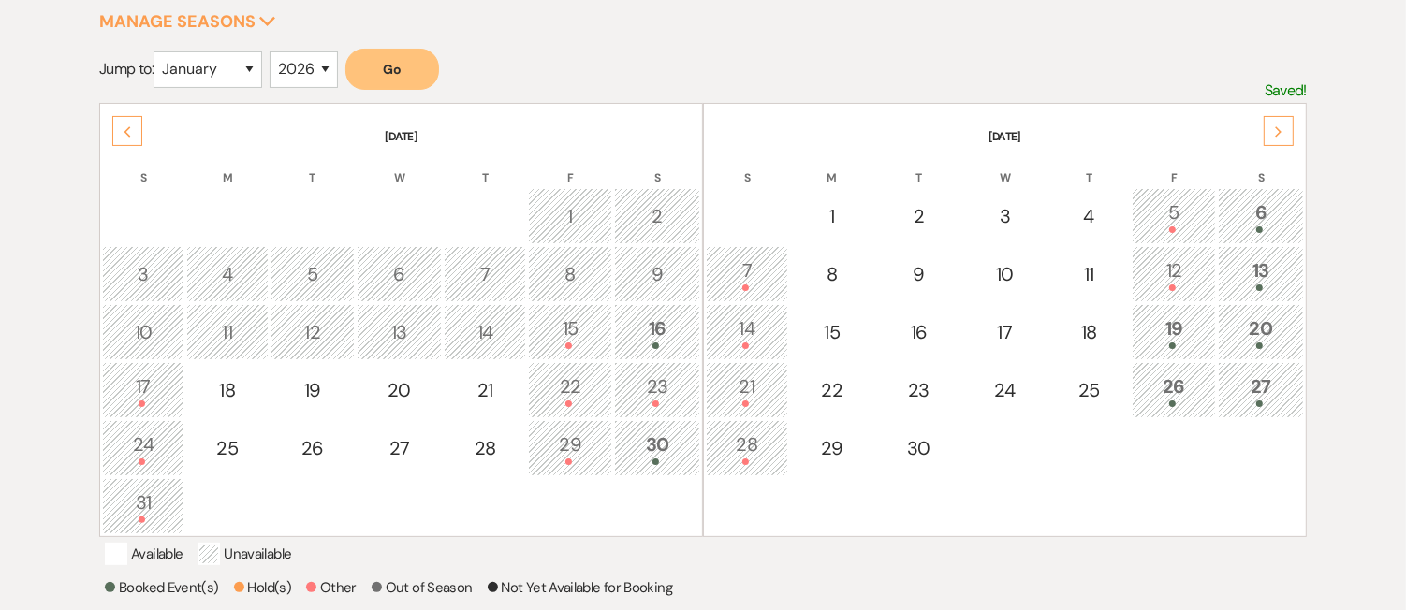
click at [1271, 285] on div at bounding box center [1261, 288] width 66 height 7
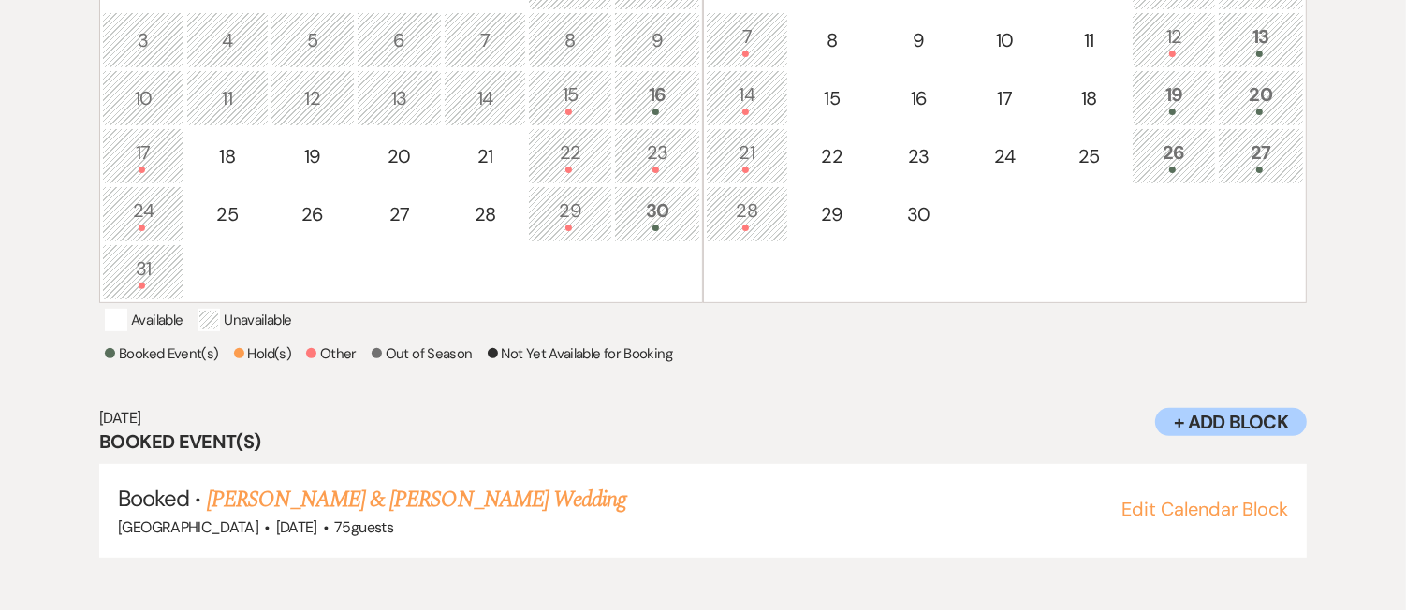
scroll to position [492, 0]
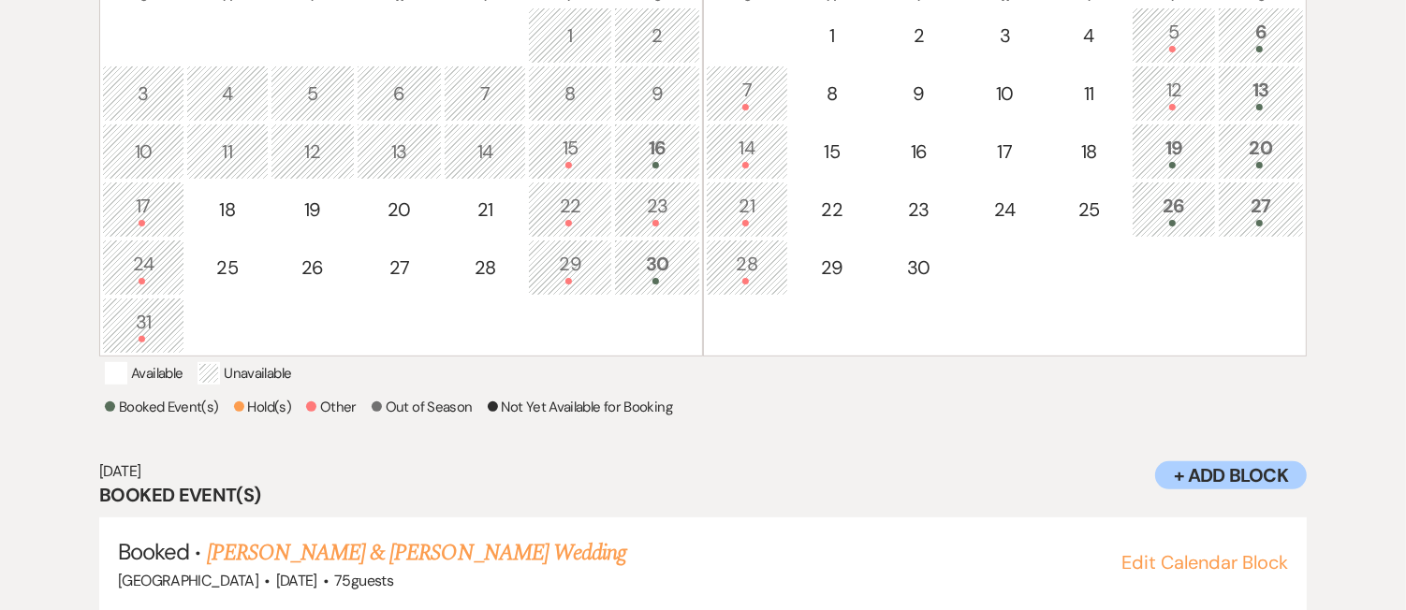
click at [1267, 83] on div "13" at bounding box center [1261, 93] width 66 height 35
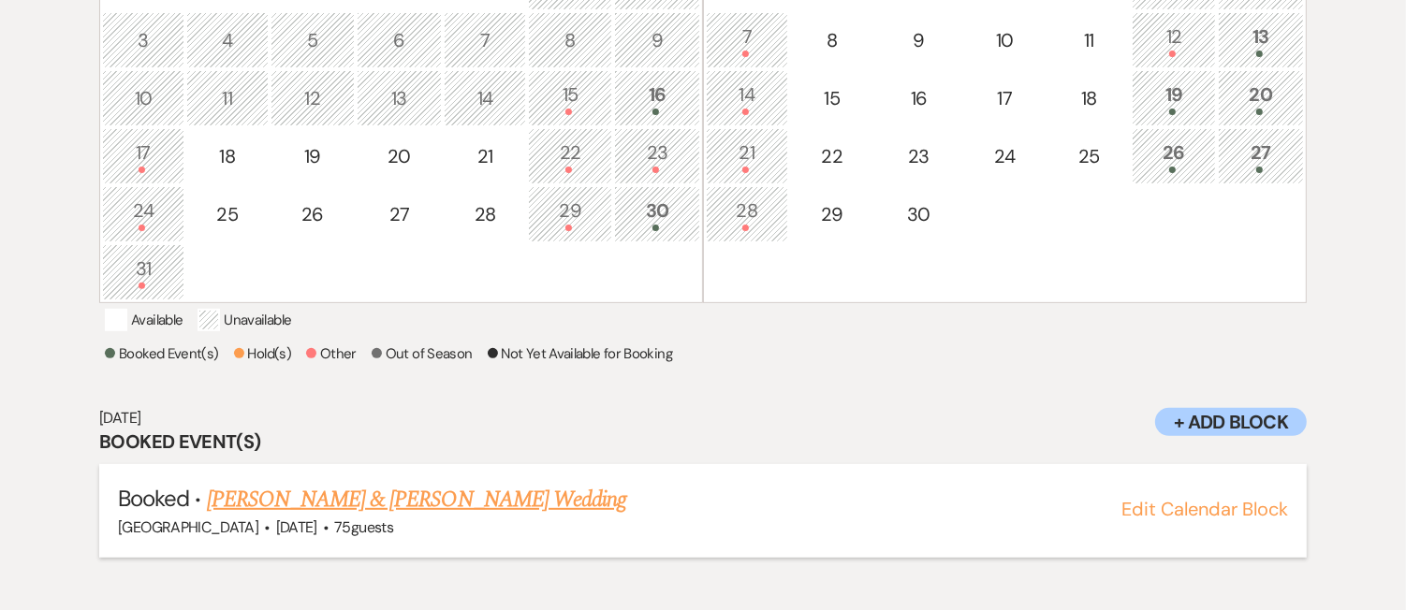
click at [546, 517] on link "Carolyn Giangrasso & Bryce Klein's Wedding" at bounding box center [416, 500] width 419 height 34
click at [1257, 51] on span at bounding box center [1259, 54] width 7 height 7
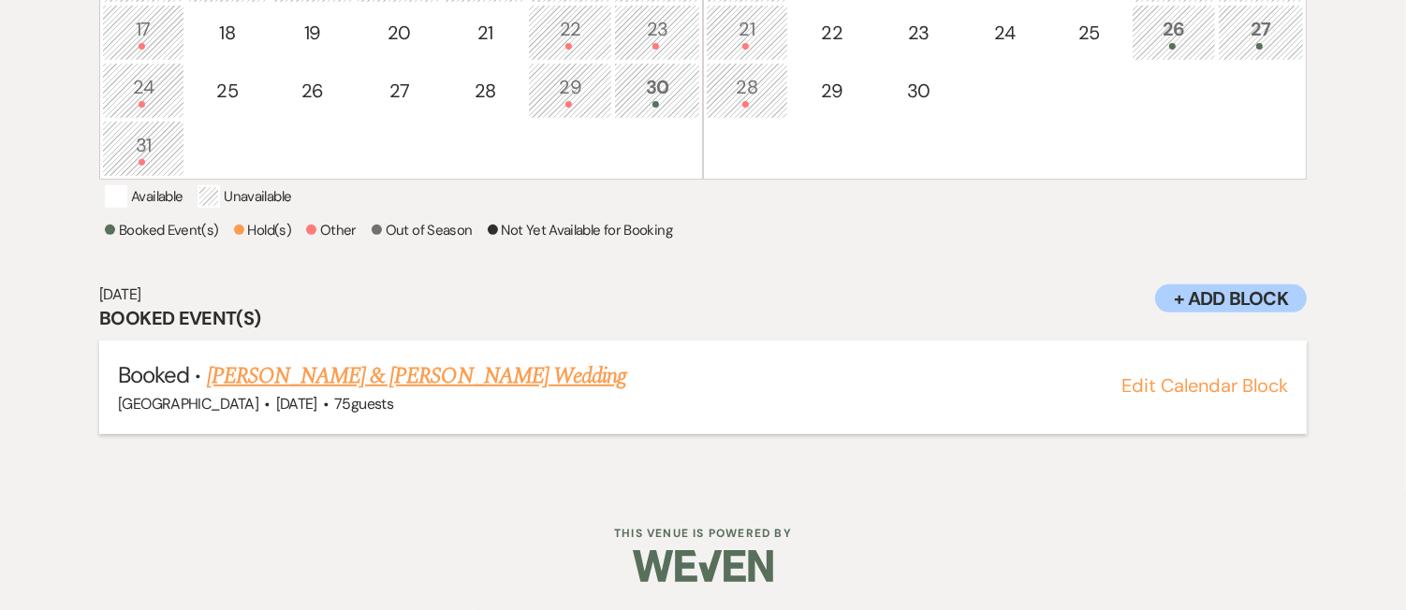
click at [501, 386] on link "Carolyn Giangrasso & Bryce Klein's Wedding" at bounding box center [416, 377] width 419 height 34
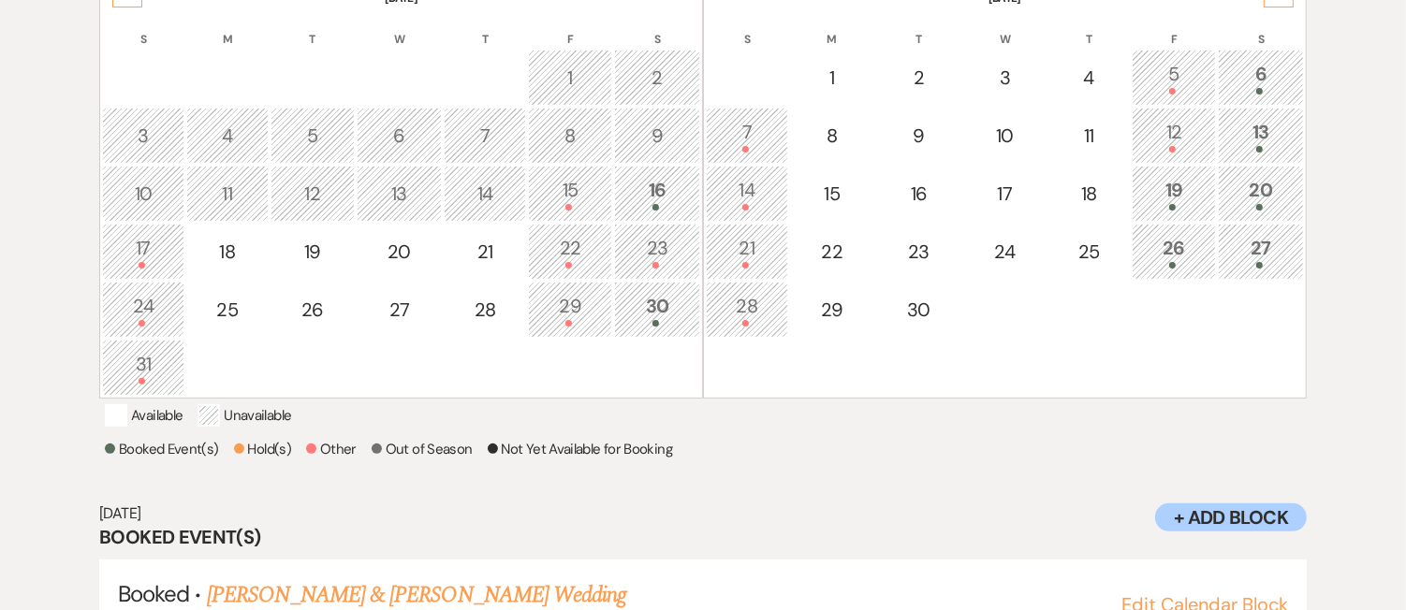
scroll to position [328, 0]
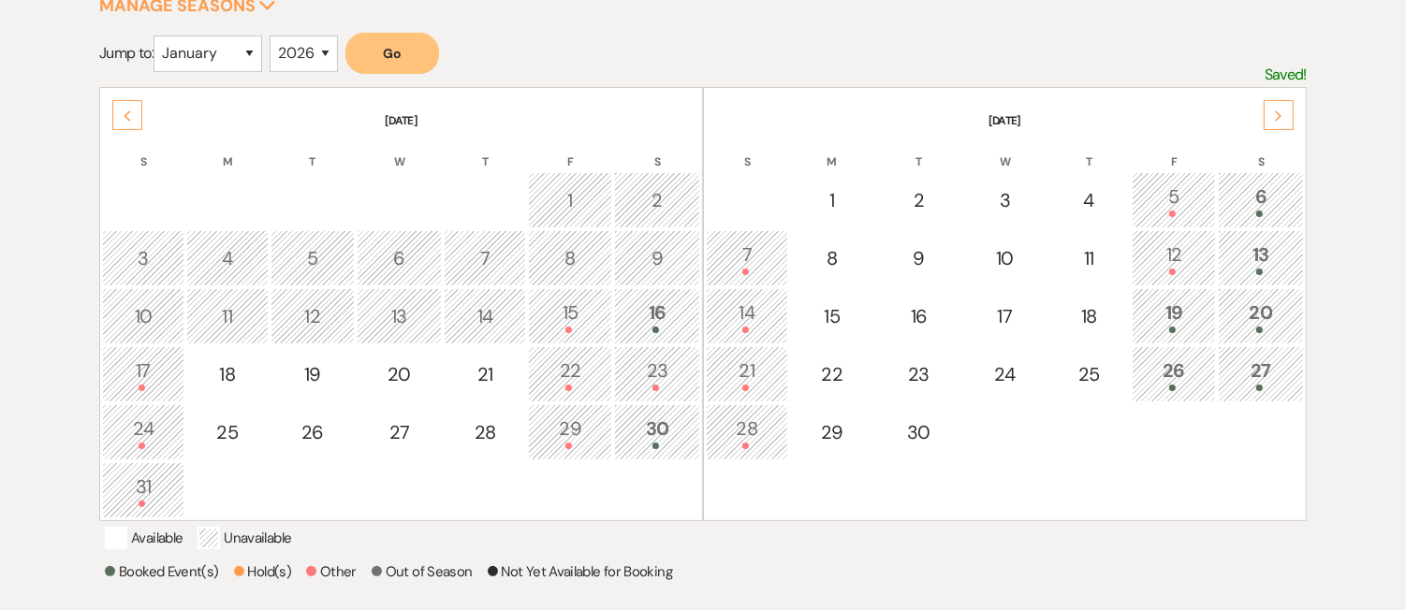
click at [1180, 314] on div "19" at bounding box center [1174, 316] width 64 height 35
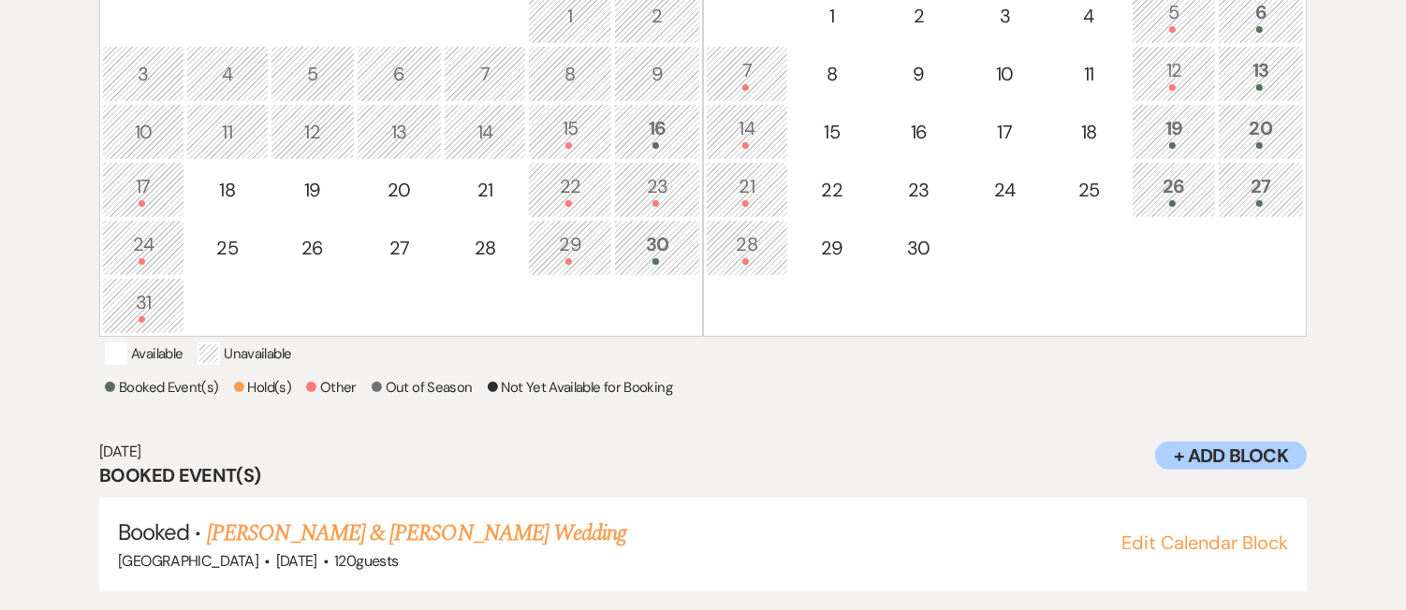
scroll to position [546, 0]
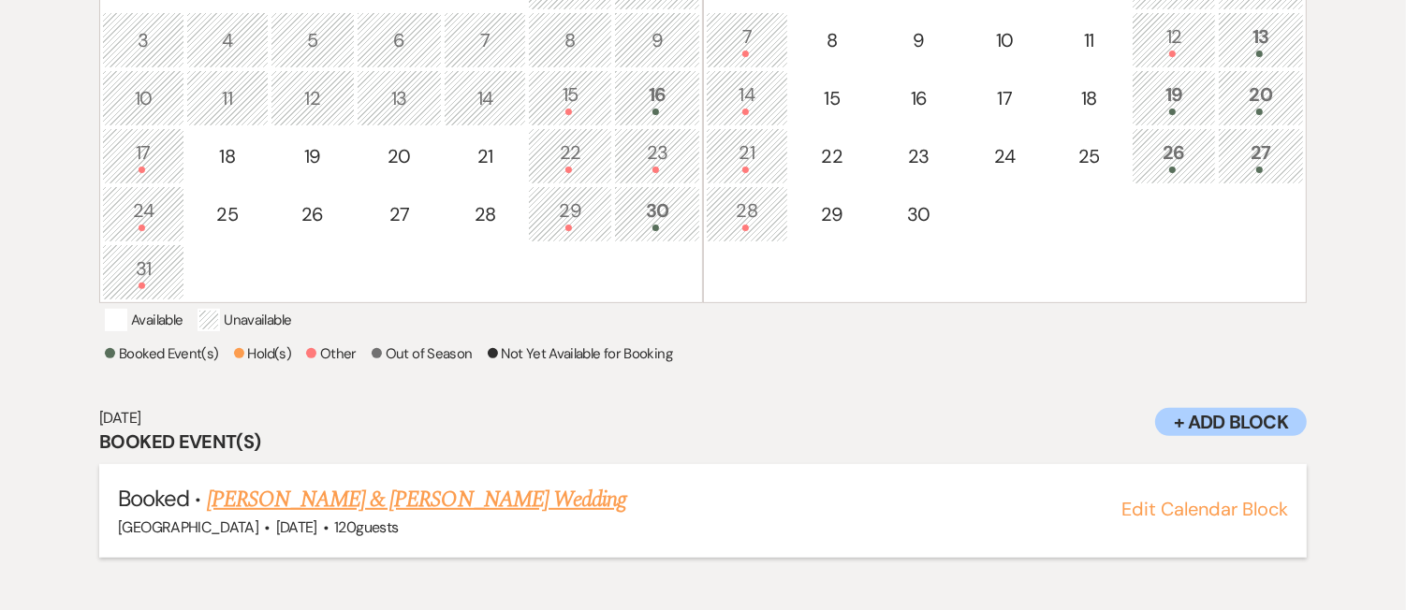
click at [477, 513] on link "Jessica Collins & Jonathan Suporn's Wedding" at bounding box center [416, 500] width 419 height 34
click at [1256, 98] on div "20" at bounding box center [1261, 98] width 66 height 35
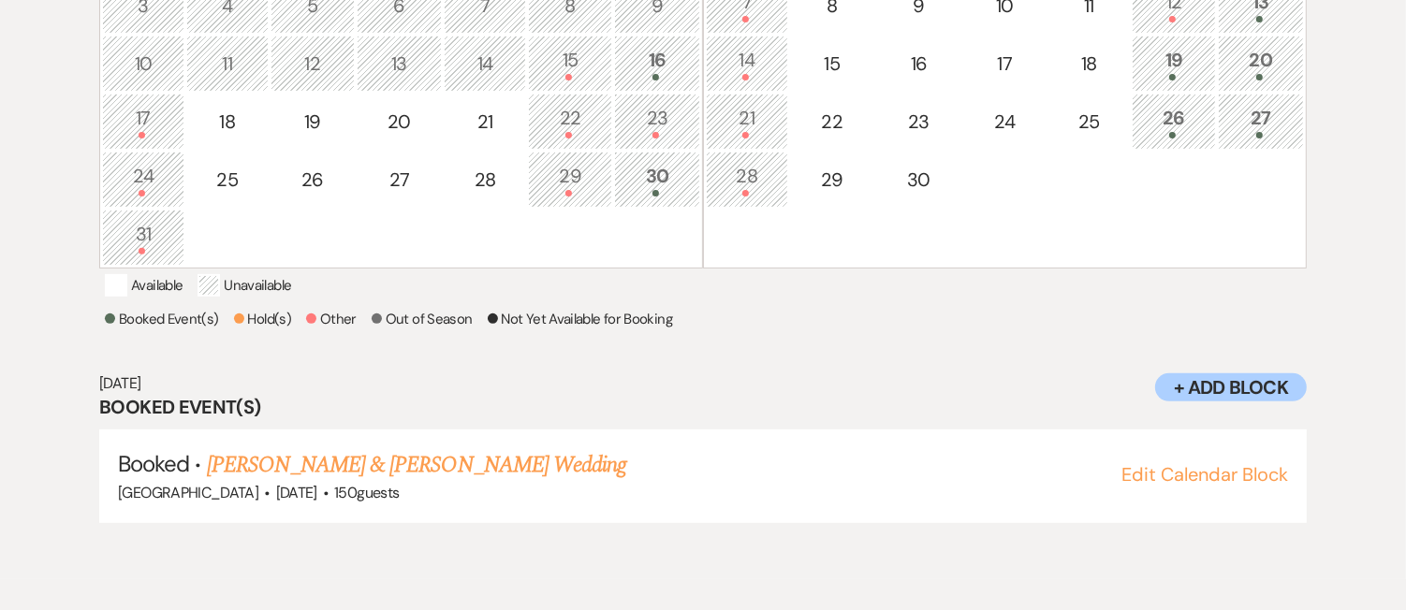
scroll to position [622, 0]
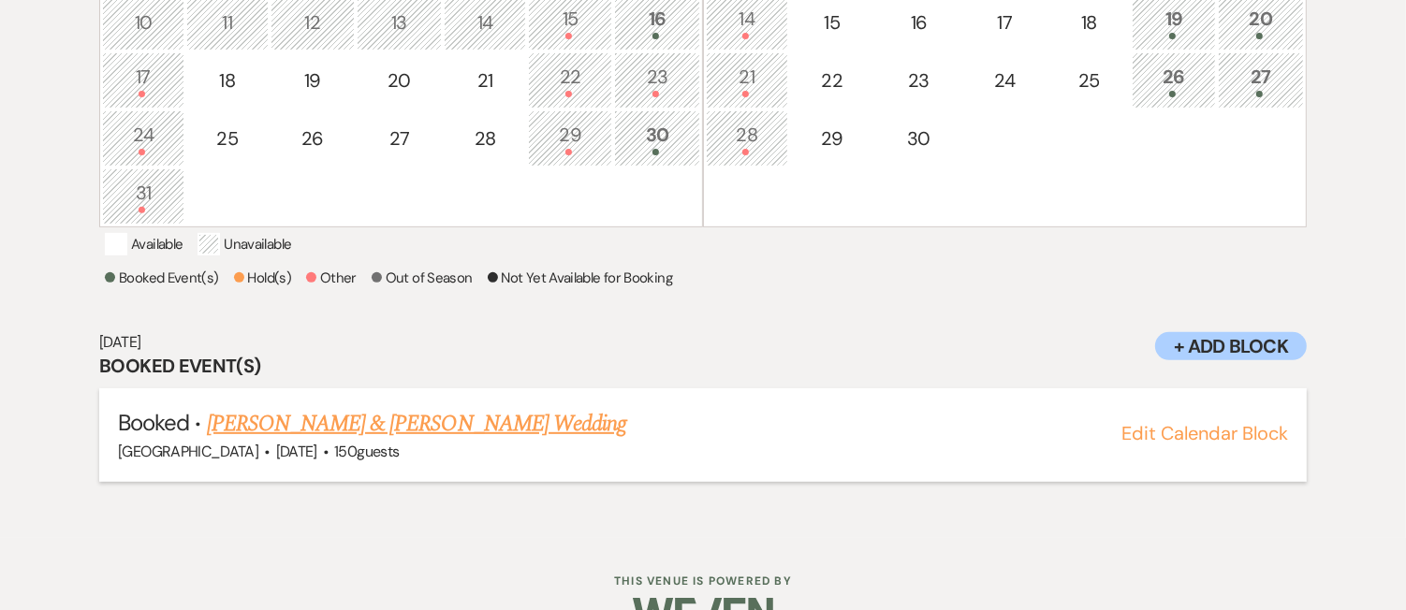
click at [454, 437] on link "Siobhan Coyne & Rose Tobiassen's Wedding" at bounding box center [416, 424] width 419 height 34
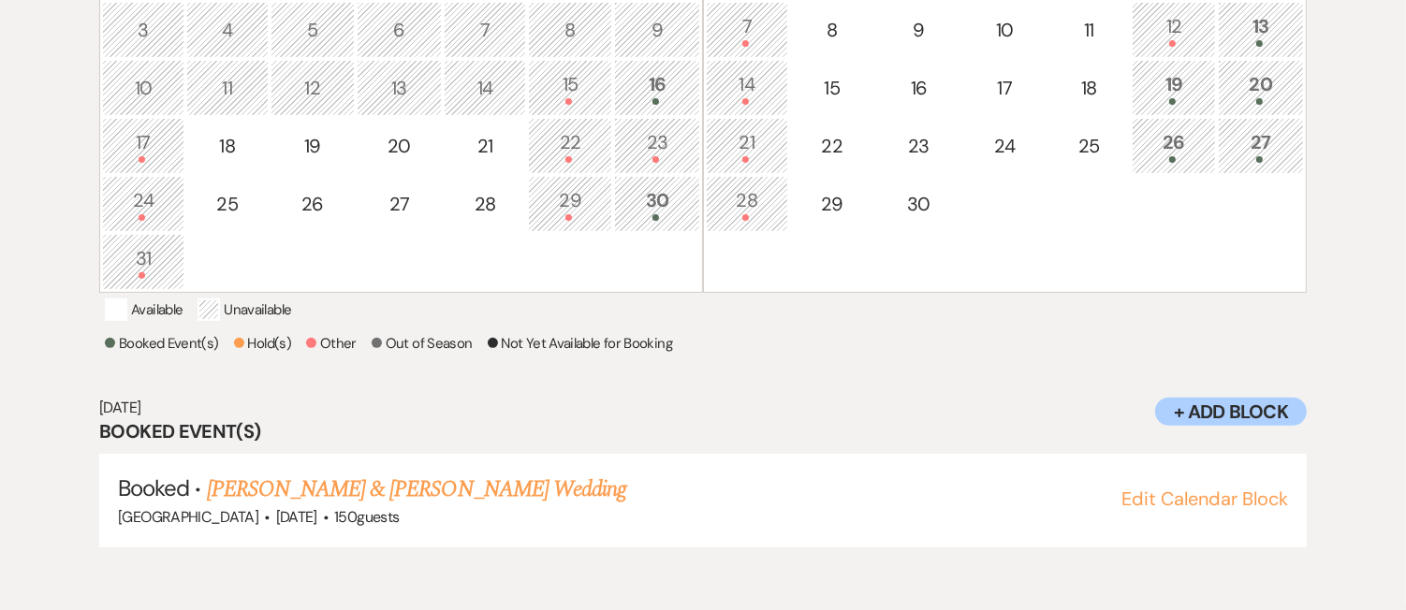
scroll to position [506, 0]
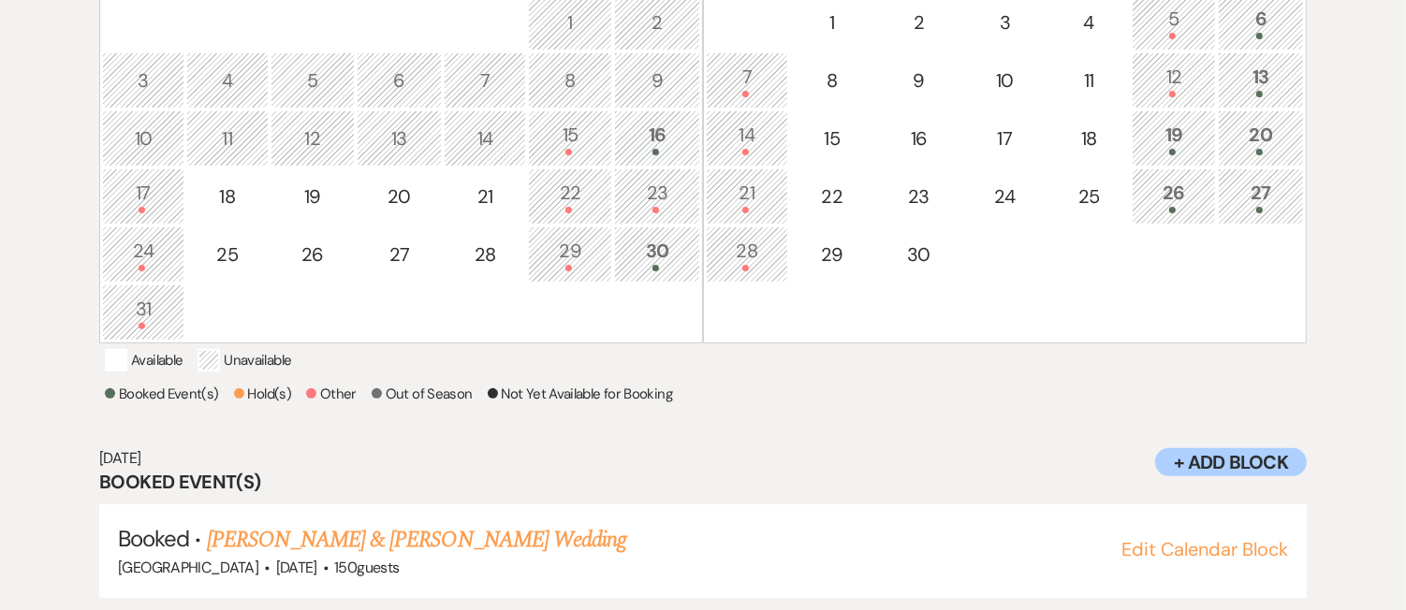
click at [1170, 198] on div "26" at bounding box center [1174, 196] width 64 height 35
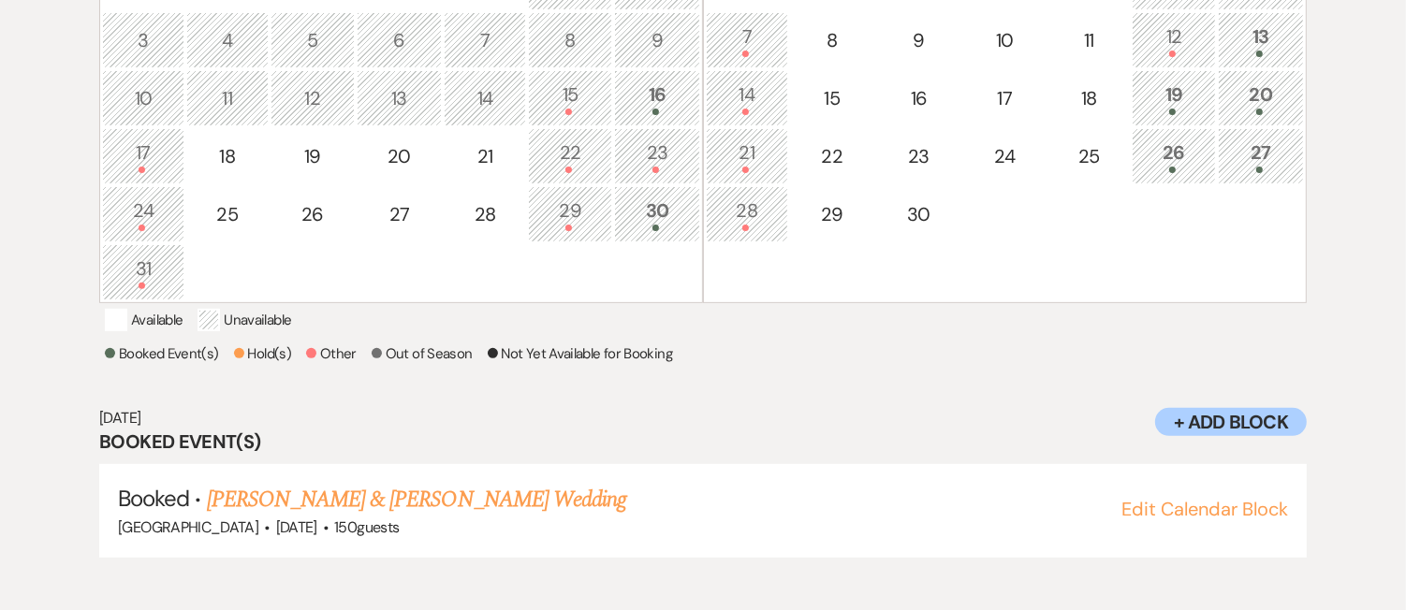
scroll to position [685, 0]
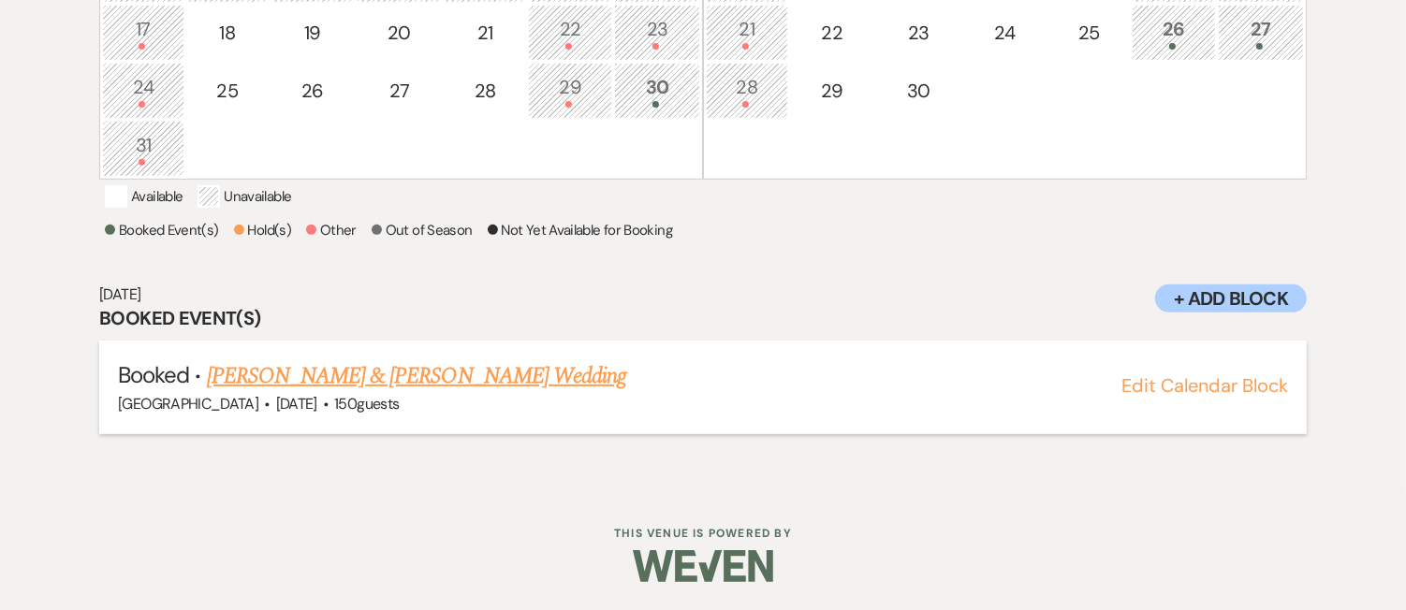
click at [487, 374] on link "Pankti Dalal & Harrison Soebroto's Wedding" at bounding box center [416, 377] width 419 height 34
click at [1273, 20] on div "27" at bounding box center [1261, 32] width 66 height 35
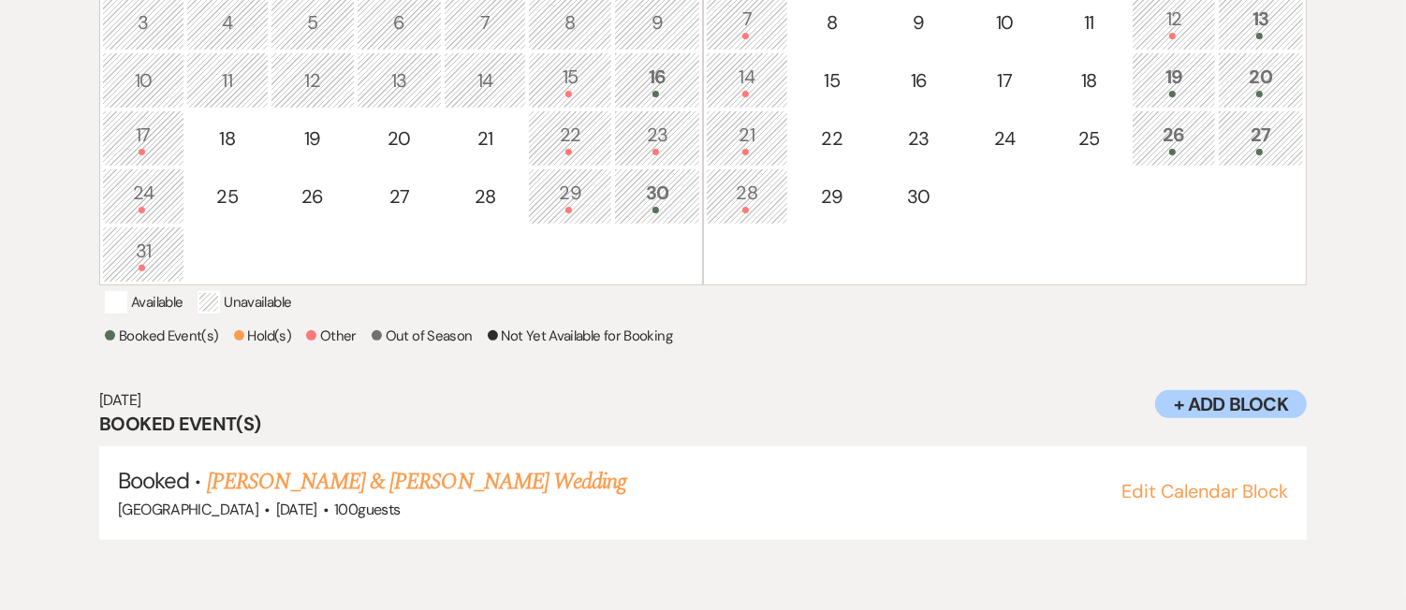
scroll to position [546, 0]
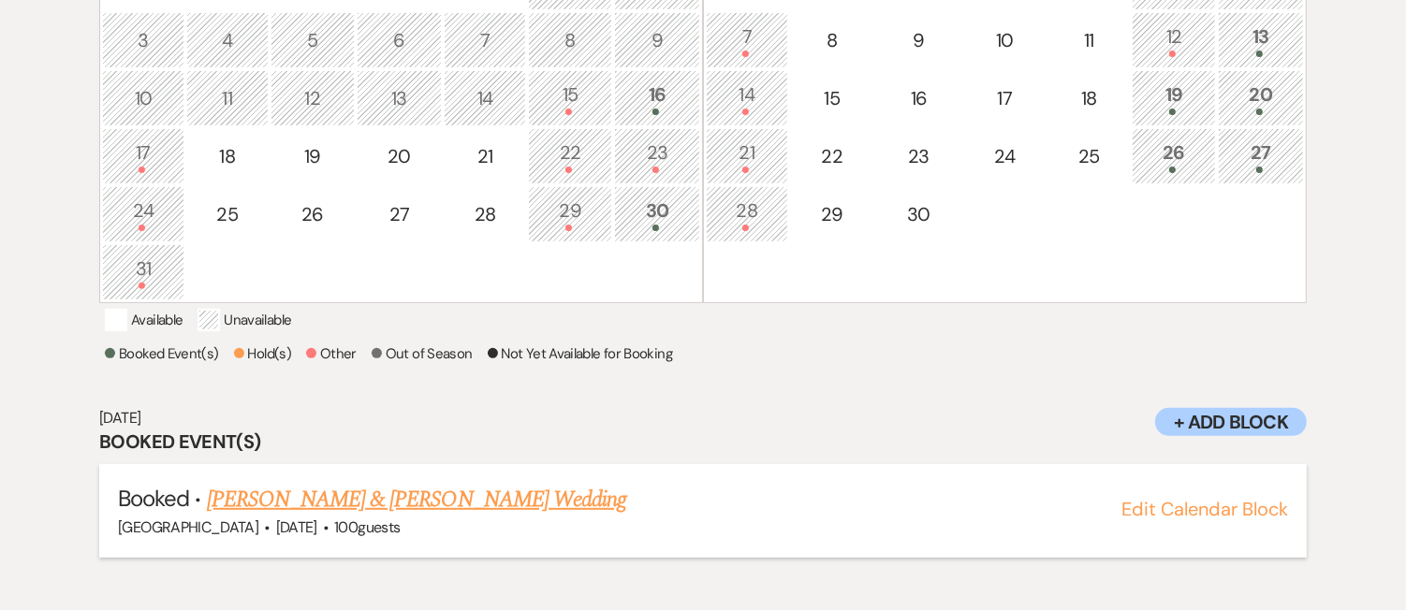
click at [463, 509] on link "Ashley Durrer & Sean Paul's Wedding" at bounding box center [416, 500] width 419 height 34
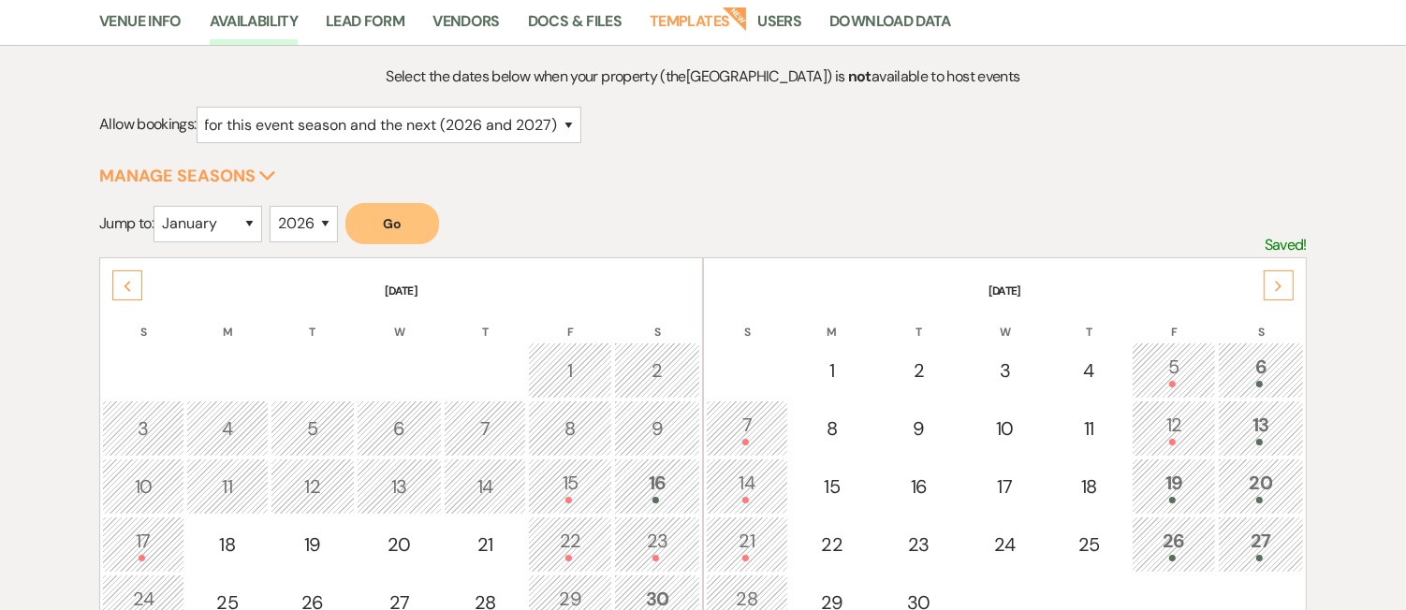
scroll to position [189, 0]
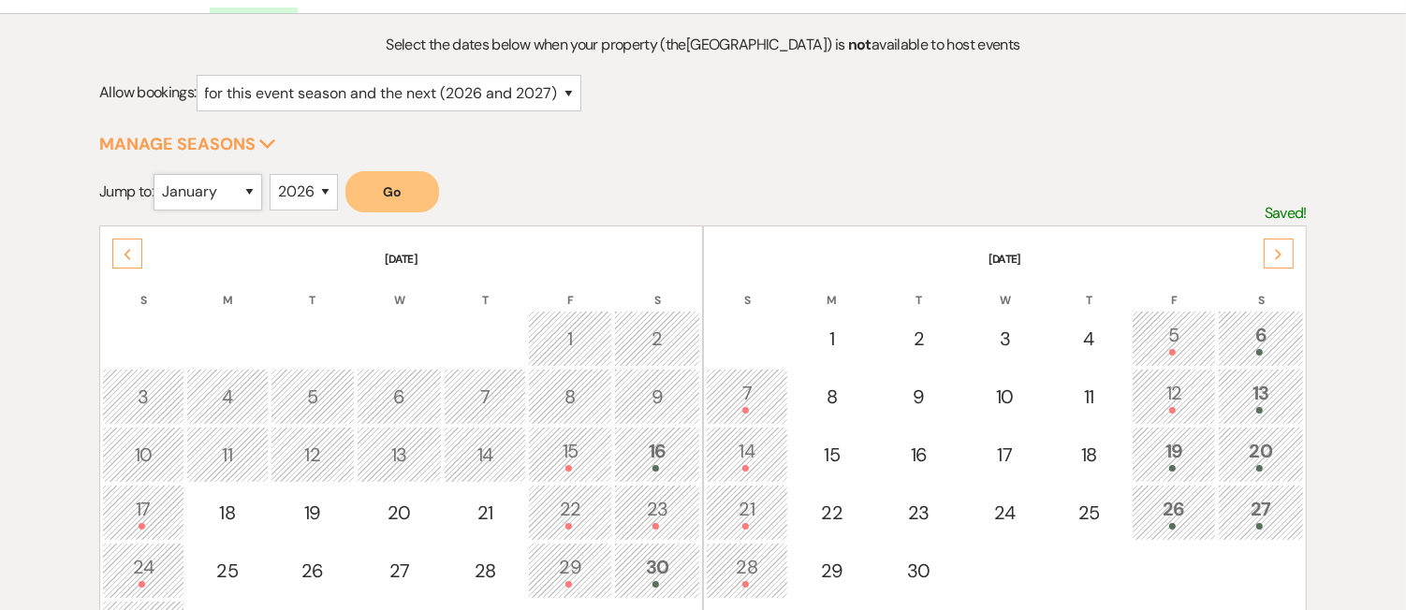
click at [228, 193] on select "January February March April May June July August September October November De…" at bounding box center [208, 192] width 109 height 37
select select "6"
click at [158, 174] on select "January February March April May June July August September October November De…" at bounding box center [208, 192] width 109 height 37
click at [861, 127] on div "Select the dates below when your property (the Long Hill ) is not available to …" at bounding box center [703, 492] width 1208 height 919
click at [1283, 249] on icon "Next" at bounding box center [1278, 254] width 9 height 11
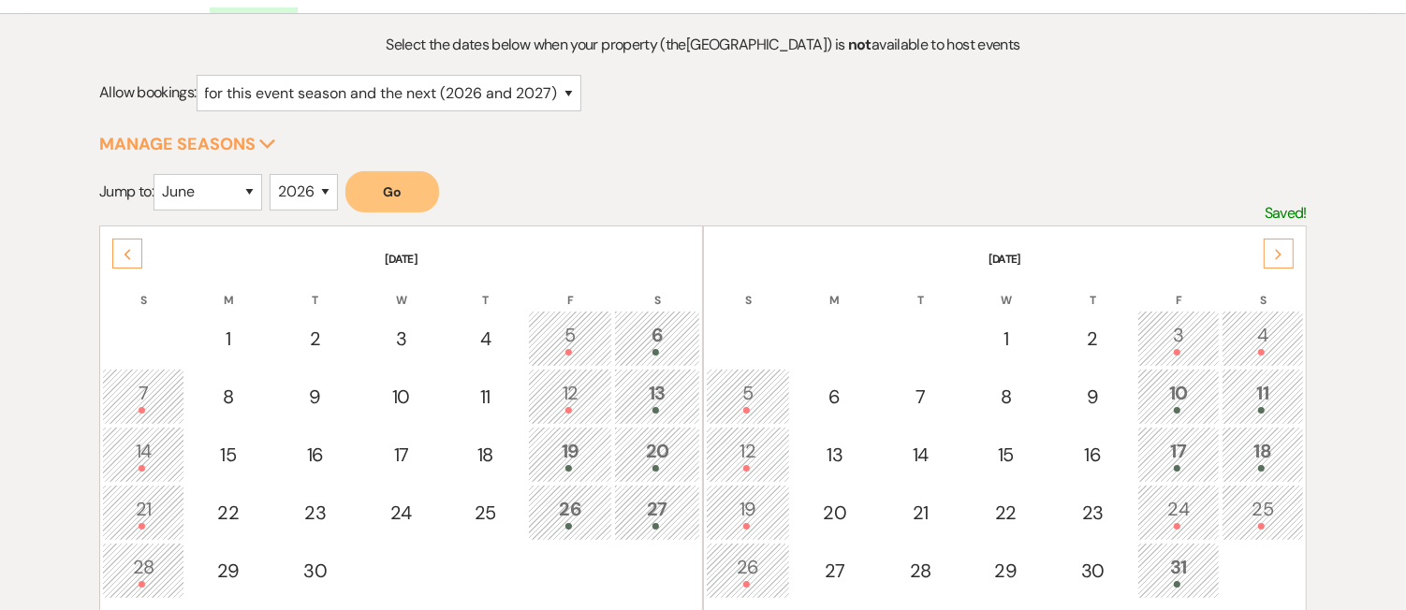
click at [1275, 249] on icon "Next" at bounding box center [1278, 254] width 9 height 11
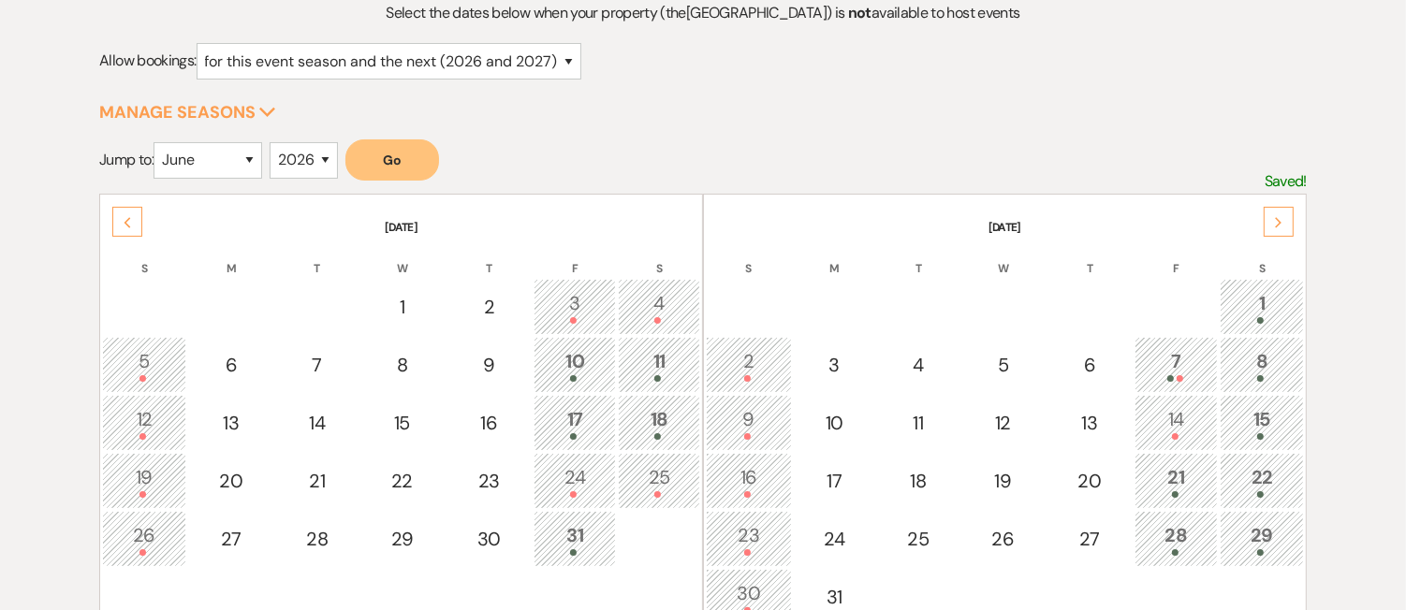
scroll to position [222, 0]
click at [576, 374] on span at bounding box center [573, 377] width 7 height 7
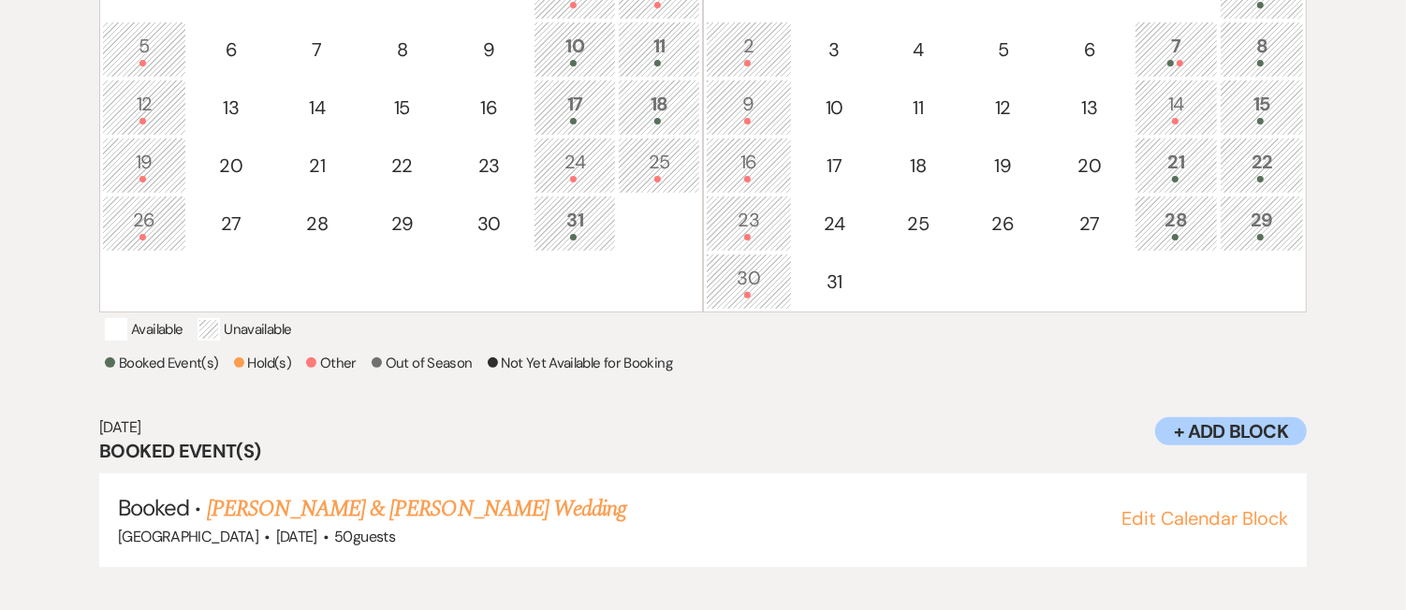
scroll to position [546, 0]
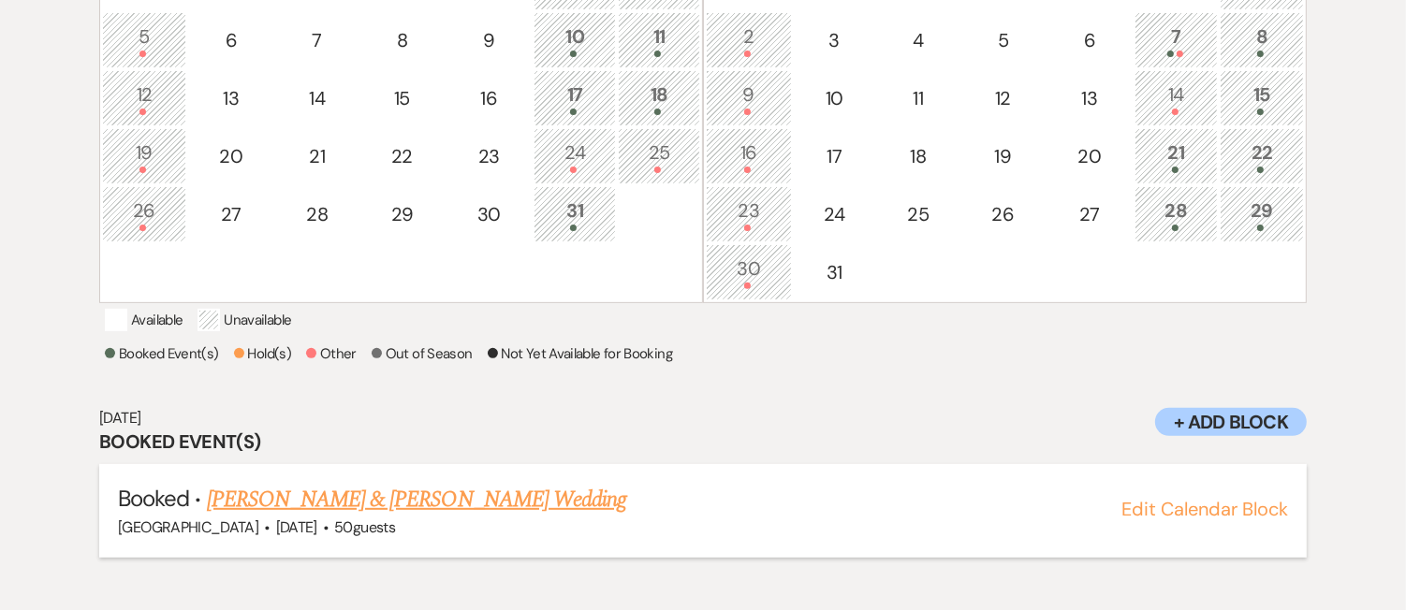
click at [521, 517] on link "Tiffany Henriksen & Anthony Gima's Wedding" at bounding box center [416, 500] width 419 height 34
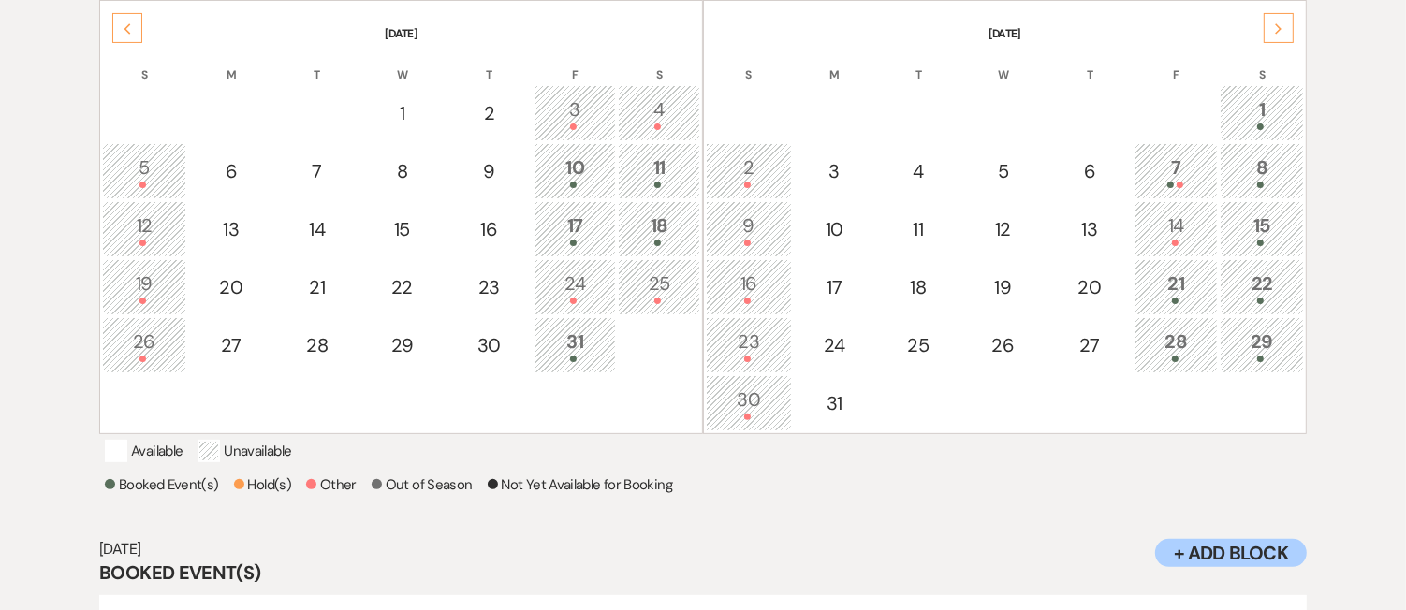
scroll to position [404, 0]
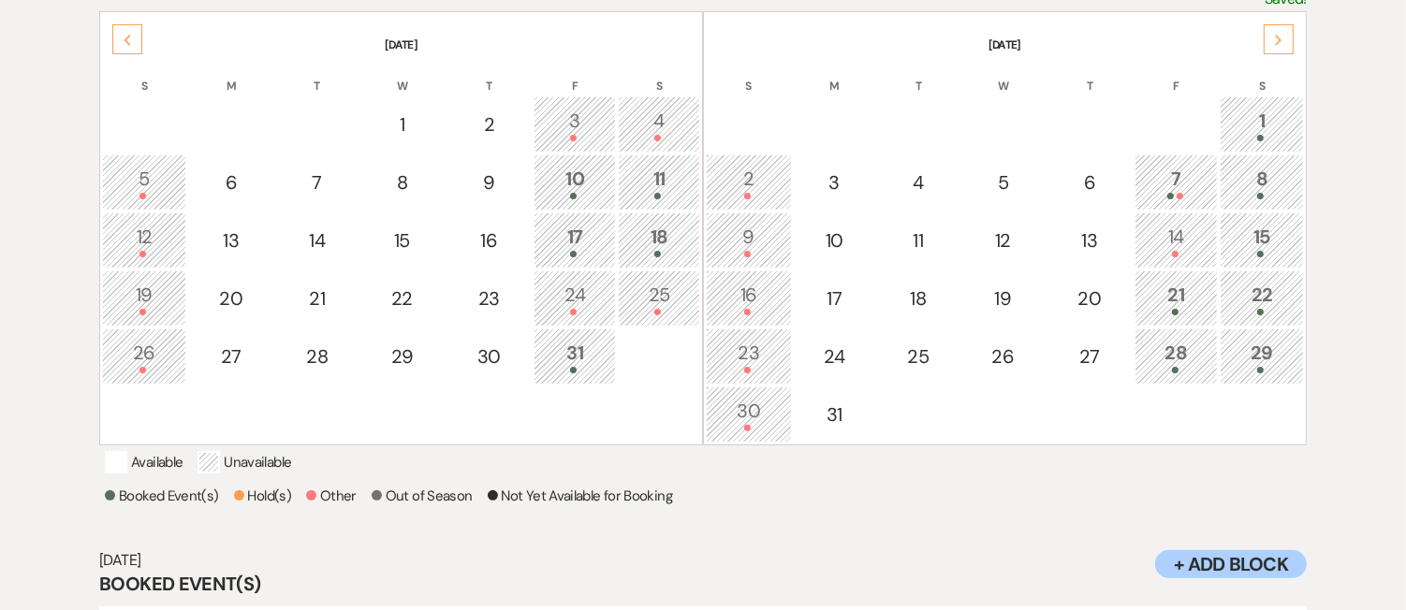
click at [0, 0] on p "Hold the Shift key to select a range of dates" at bounding box center [0, 0] width 0 height 0
click at [652, 181] on div "11" at bounding box center [659, 182] width 62 height 35
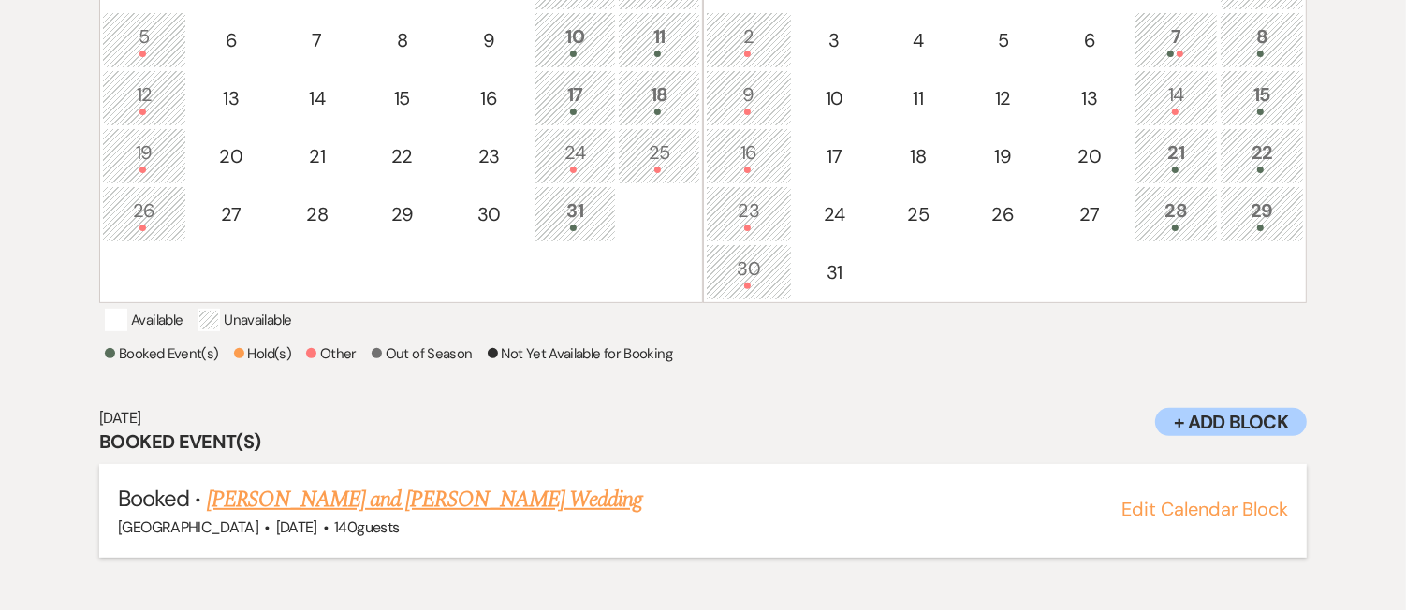
click at [415, 517] on link "Rose Anderson and Zachery Nelson's Wedding" at bounding box center [425, 500] width 436 height 34
click at [592, 101] on div "17" at bounding box center [575, 98] width 62 height 35
click at [431, 511] on link "Meaghan Parnell & Jake Masterson's Wedding" at bounding box center [416, 500] width 419 height 34
click at [659, 94] on div "18" at bounding box center [659, 98] width 62 height 35
click at [530, 517] on link "Hannah Graham & Josh DeChristoforo's Wedding" at bounding box center [416, 500] width 419 height 34
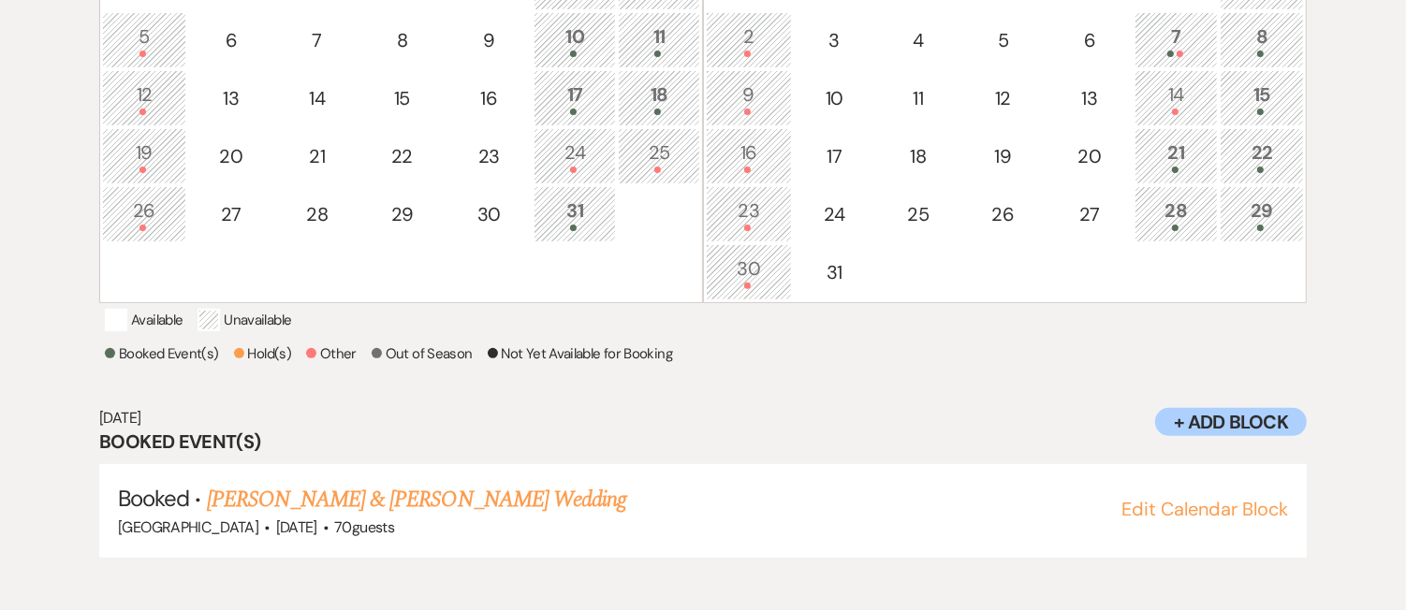
click at [581, 225] on div at bounding box center [575, 228] width 62 height 7
click at [390, 517] on link "Olivia Howe & Trey Broach's Wedding" at bounding box center [416, 500] width 419 height 34
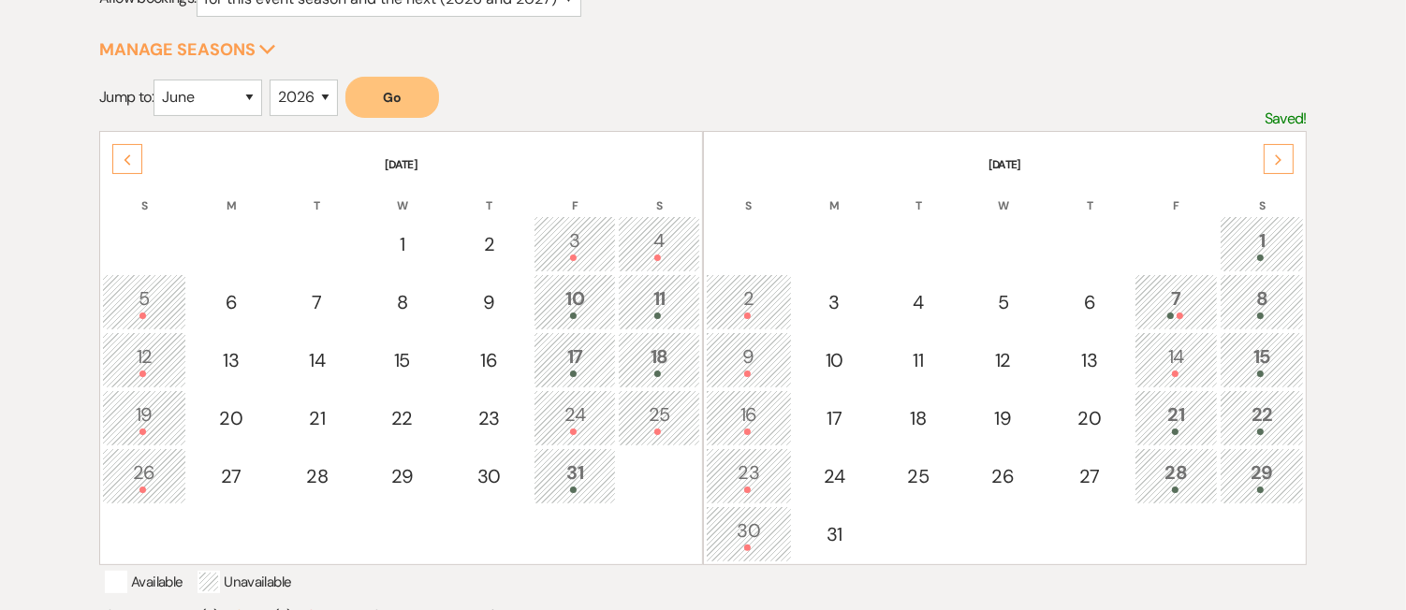
click at [1274, 160] on icon "Next" at bounding box center [1278, 159] width 9 height 11
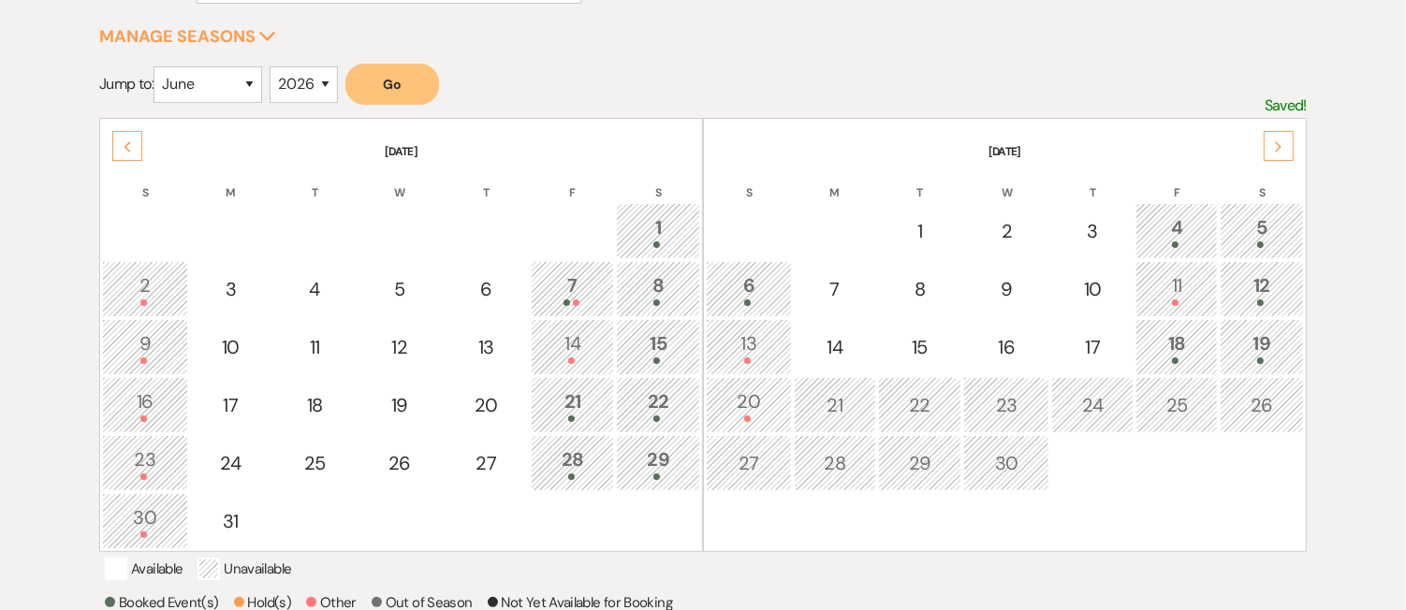
scroll to position [298, 0]
click at [126, 136] on div "Previous" at bounding box center [127, 145] width 30 height 30
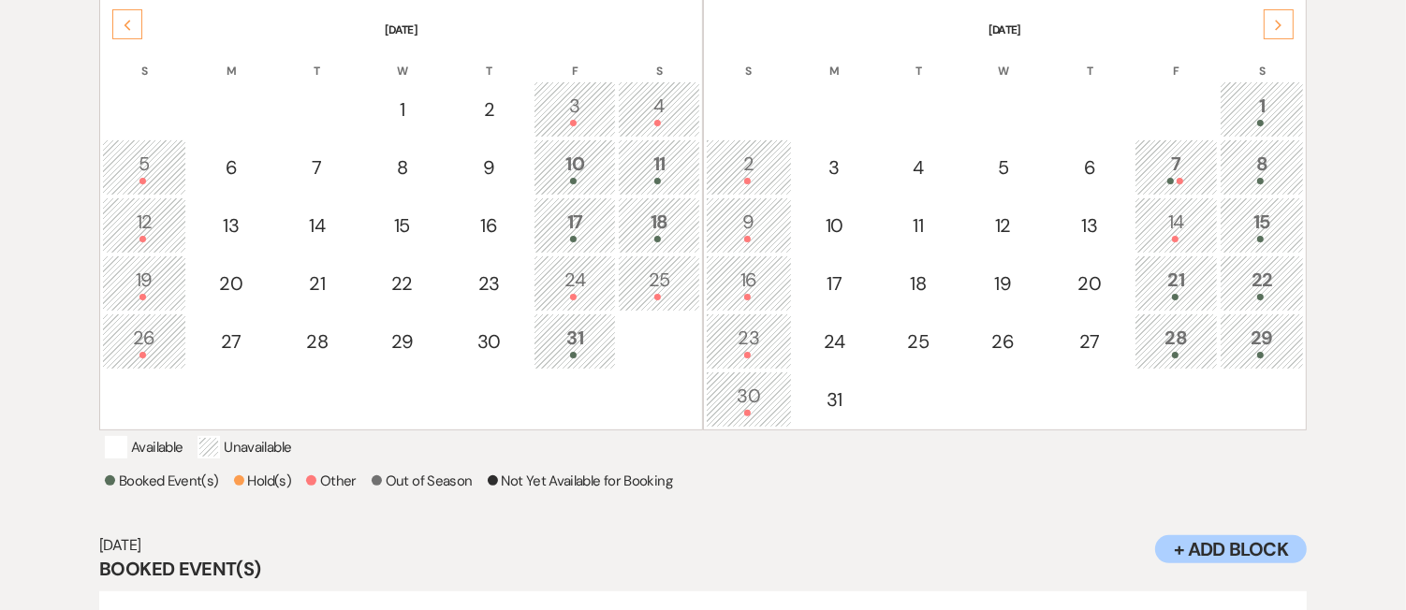
scroll to position [419, 0]
click at [1270, 95] on div "1" at bounding box center [1262, 108] width 64 height 35
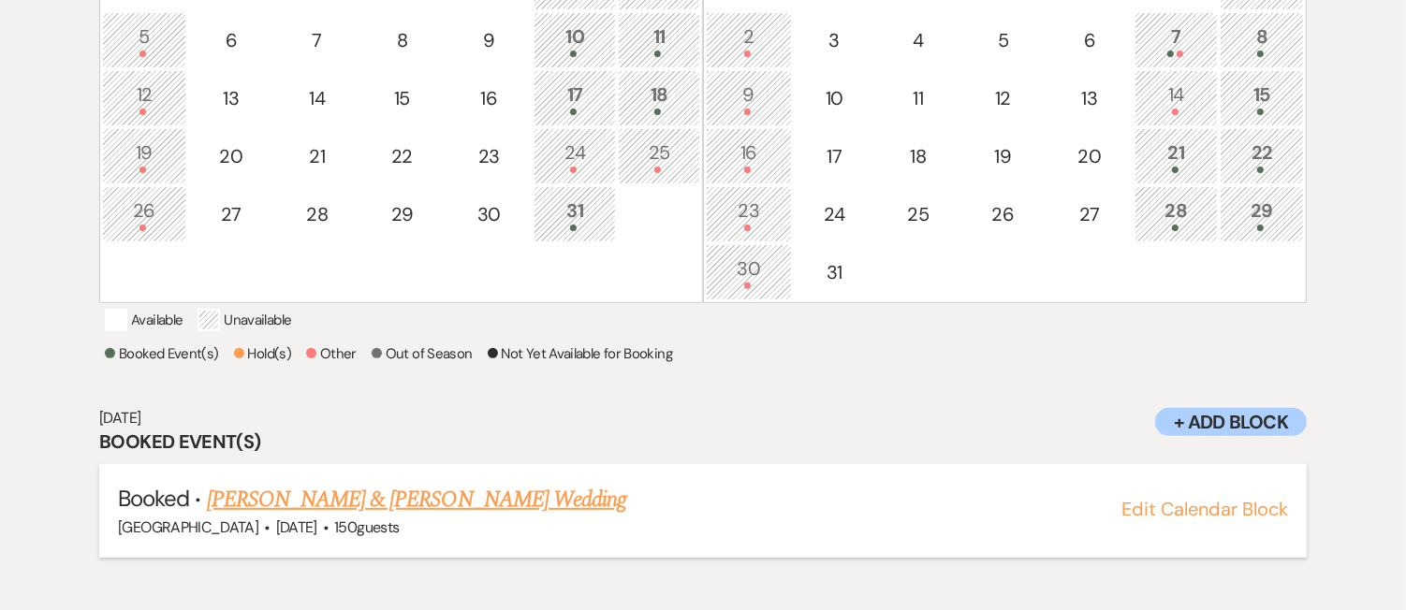
click at [536, 517] on link "Leanne Doherty & Harry McDonough's Wedding" at bounding box center [416, 500] width 419 height 34
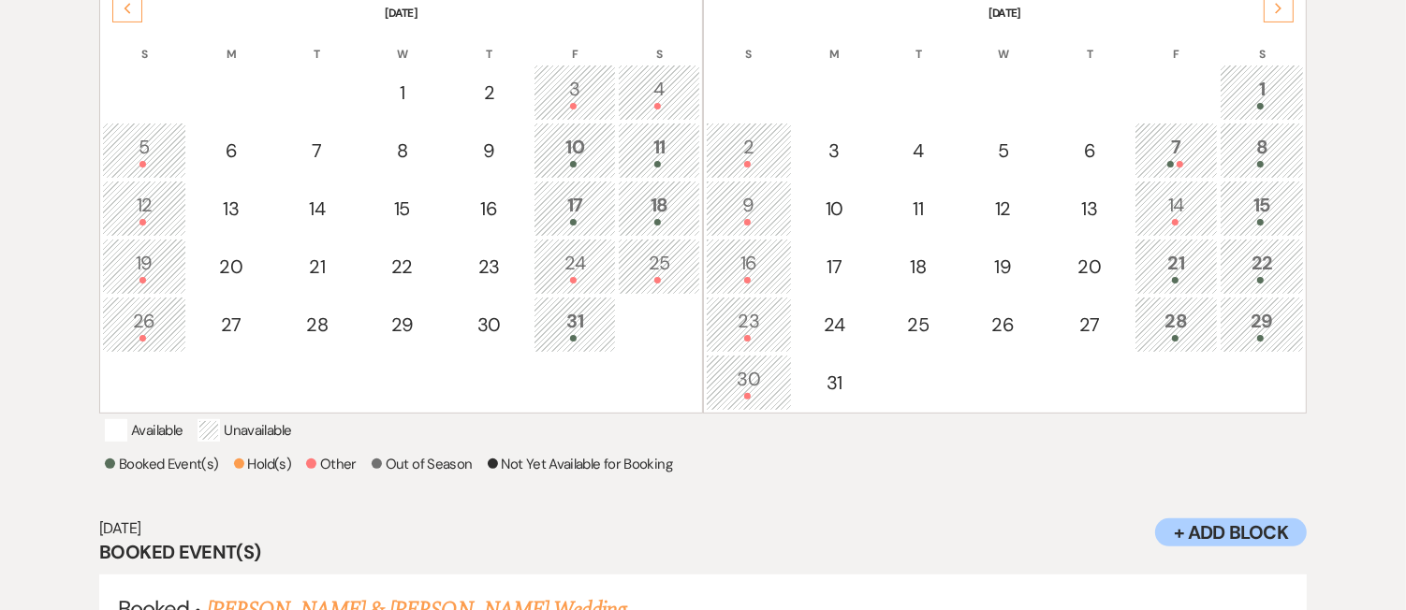
scroll to position [418, 0]
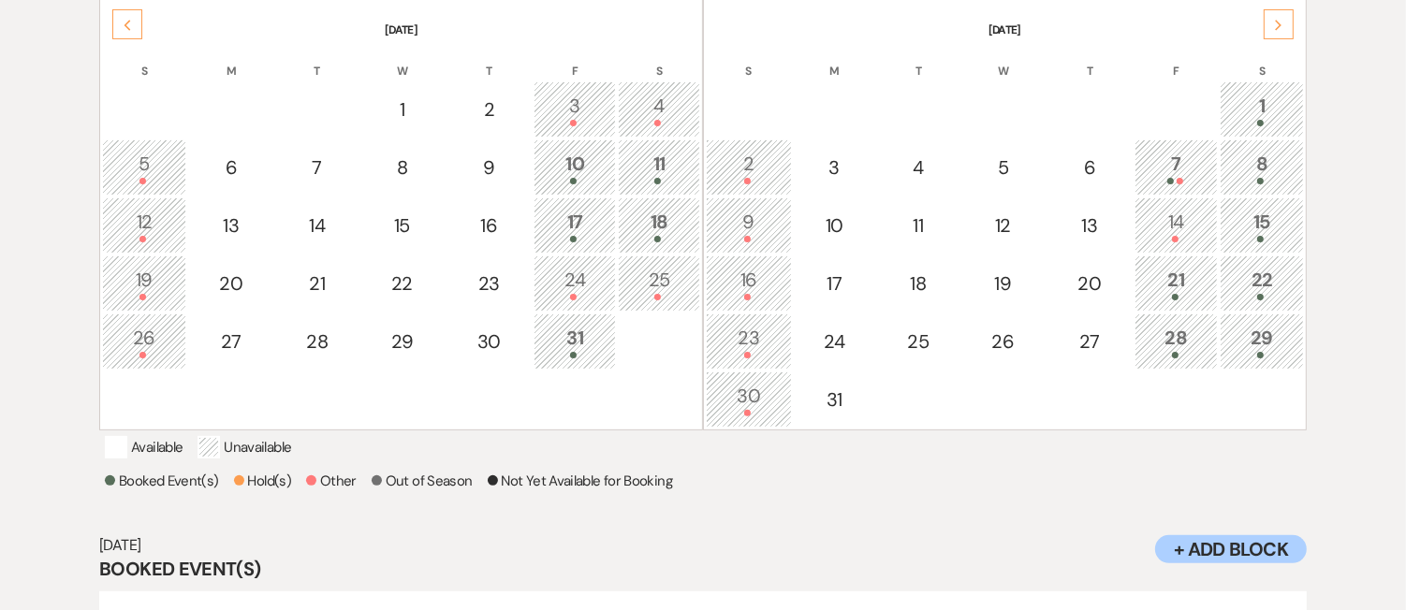
click at [1281, 25] on icon "Next" at bounding box center [1278, 25] width 9 height 11
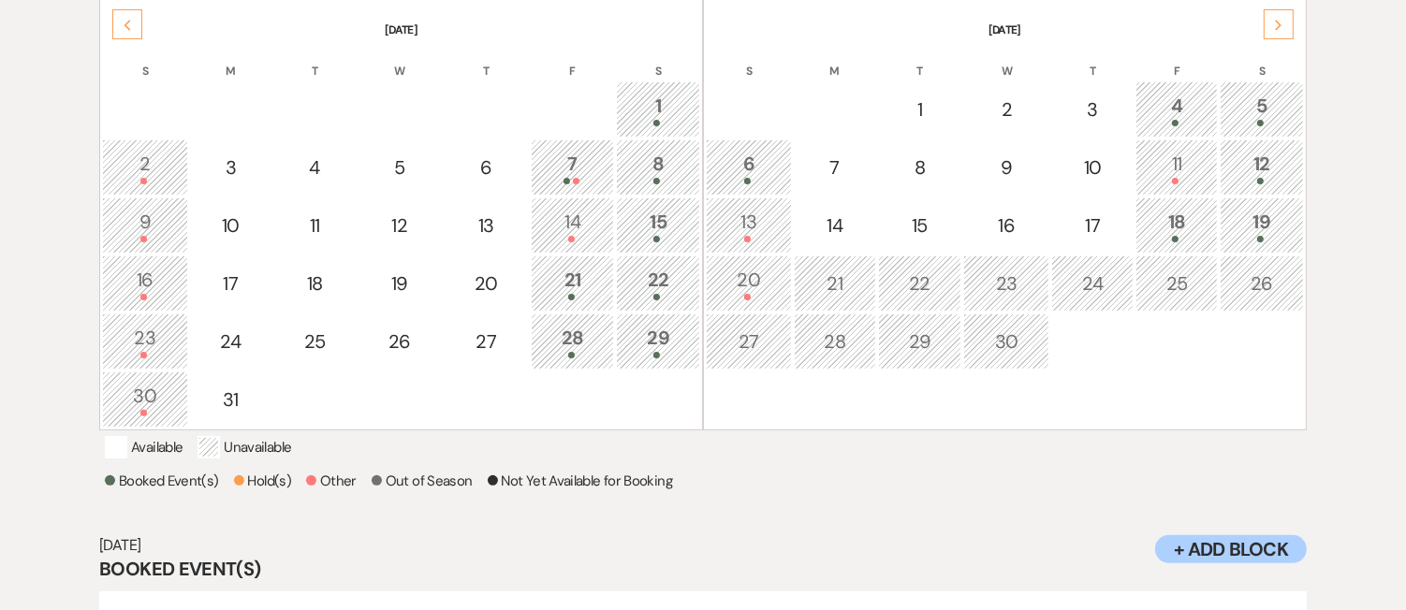
click at [665, 98] on div "1" at bounding box center [658, 109] width 64 height 35
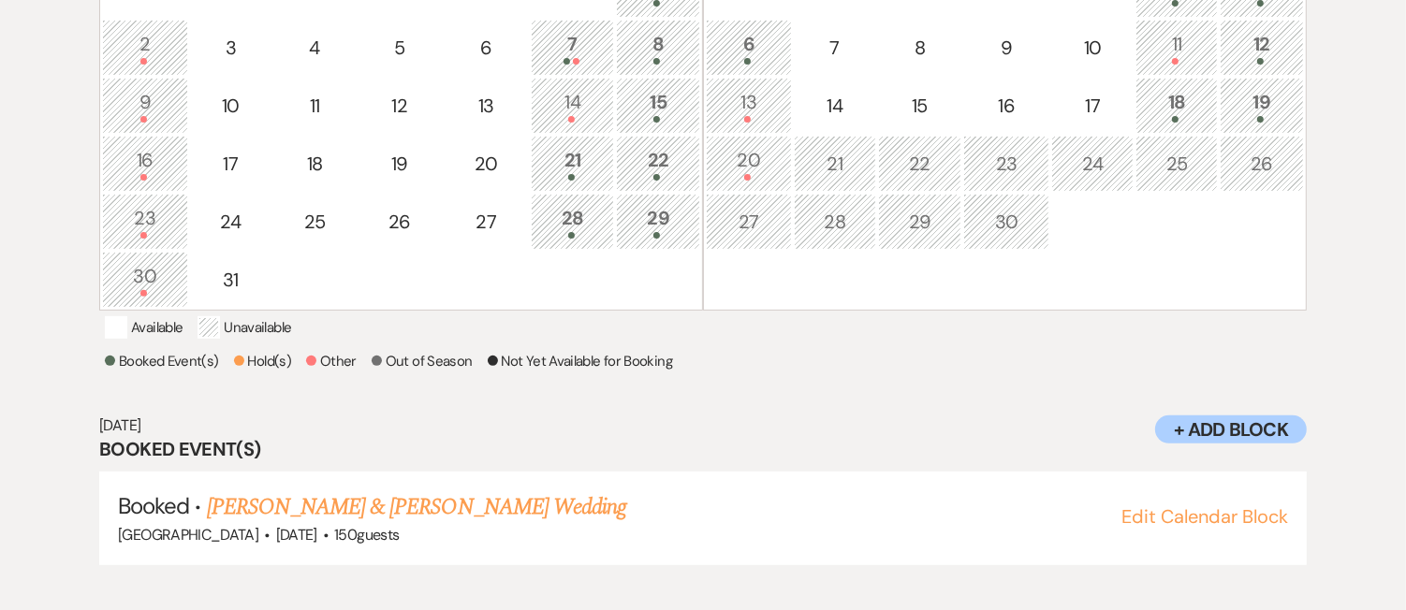
scroll to position [546, 0]
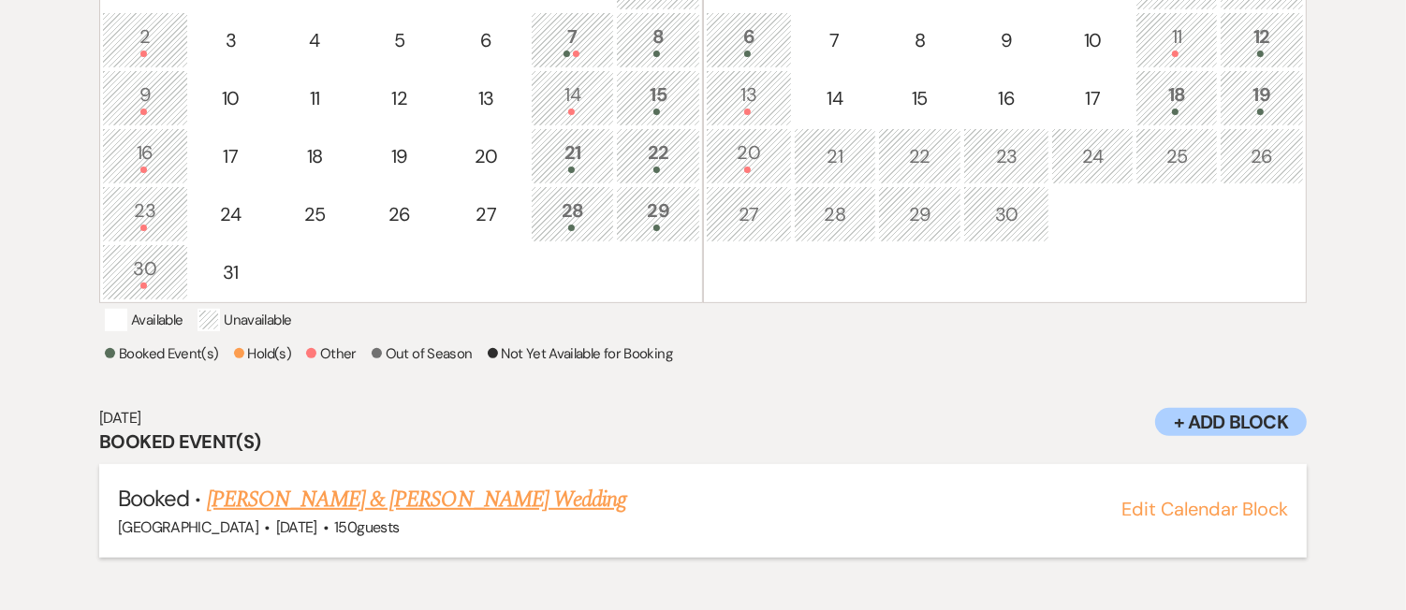
drag, startPoint x: 642, startPoint y: 520, endPoint x: 206, endPoint y: 505, distance: 436.5
click at [206, 505] on h5 "Booked · Leanne Doherty & Harry McDonough's Wedding" at bounding box center [703, 500] width 1170 height 34
copy link "Leanne Doherty & Harry McDonough's Wedding"
click at [506, 517] on link "Leanne Doherty & Harry McDonough's Wedding" at bounding box center [416, 500] width 419 height 34
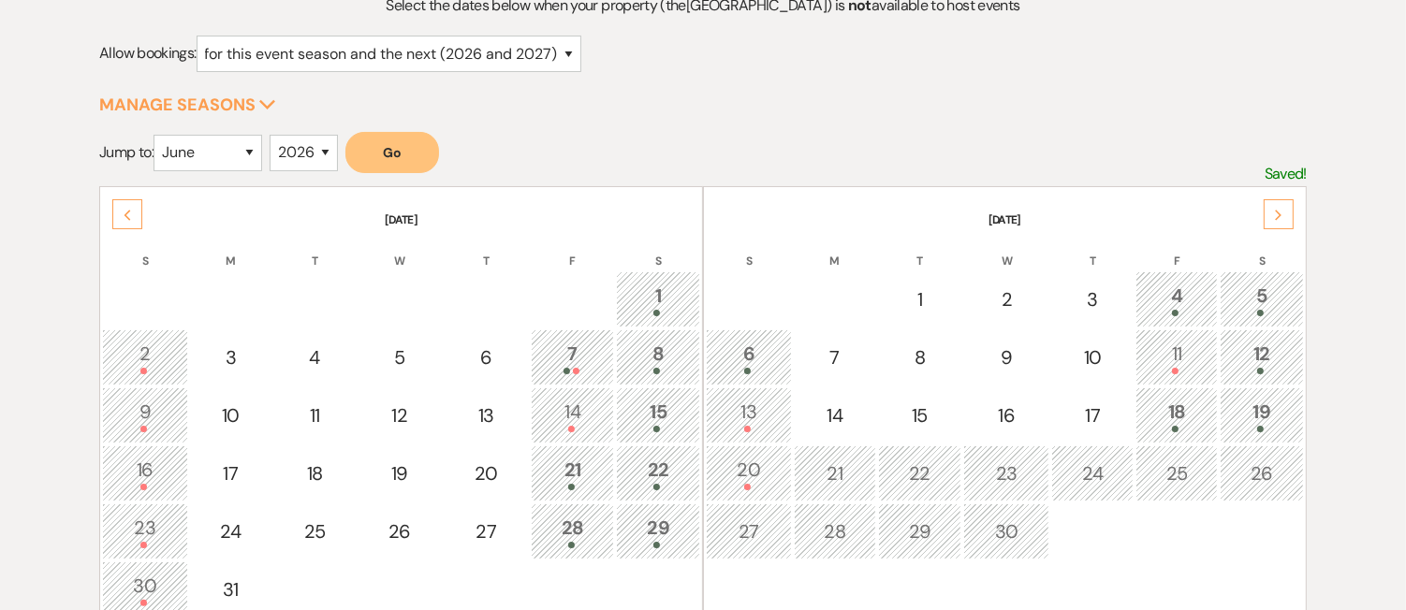
scroll to position [245, 0]
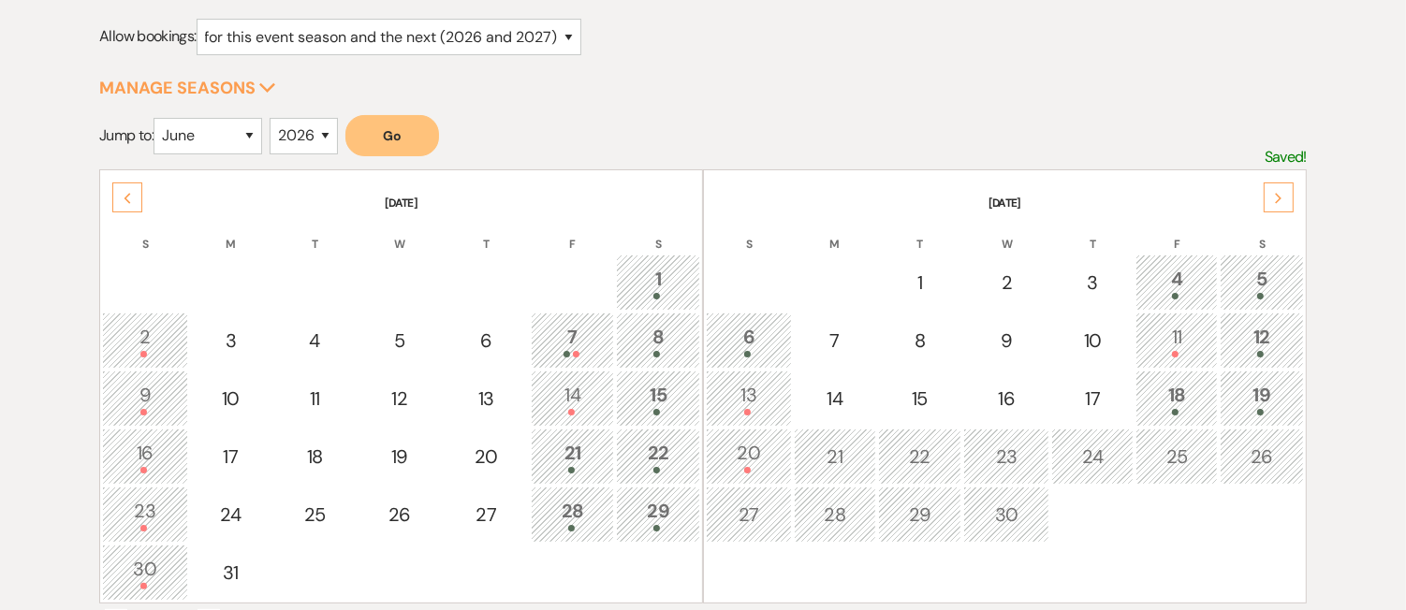
click at [573, 351] on span at bounding box center [576, 354] width 7 height 7
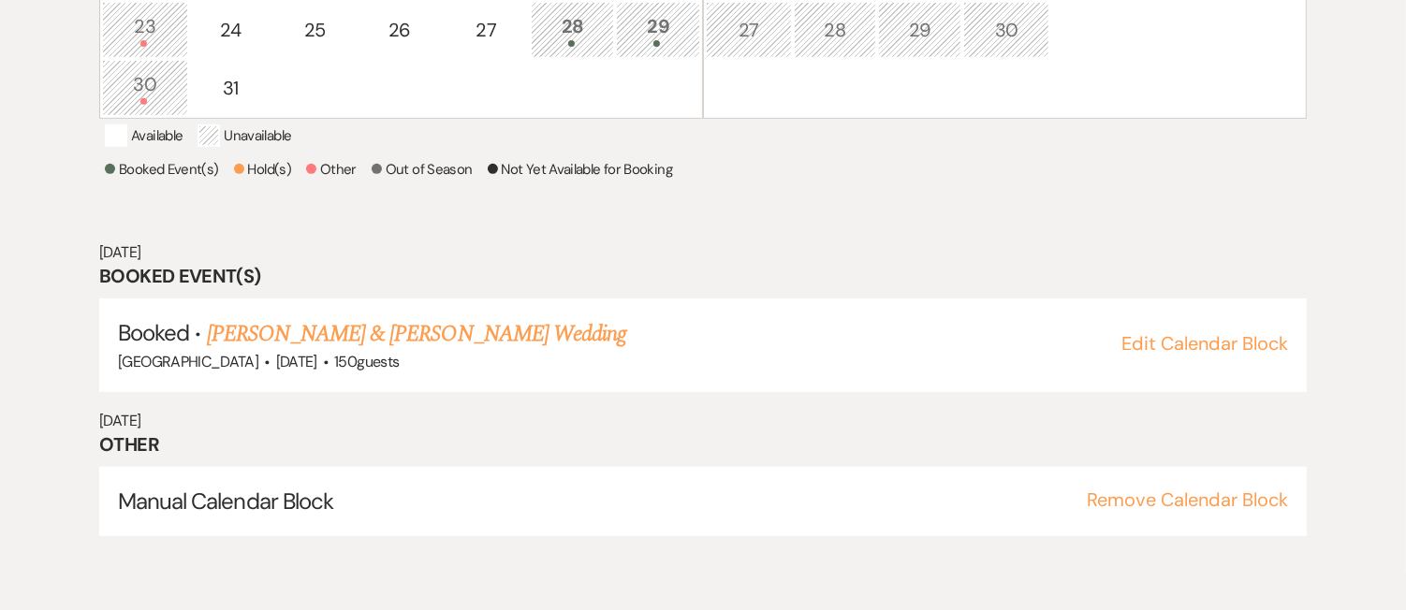
scroll to position [733, 0]
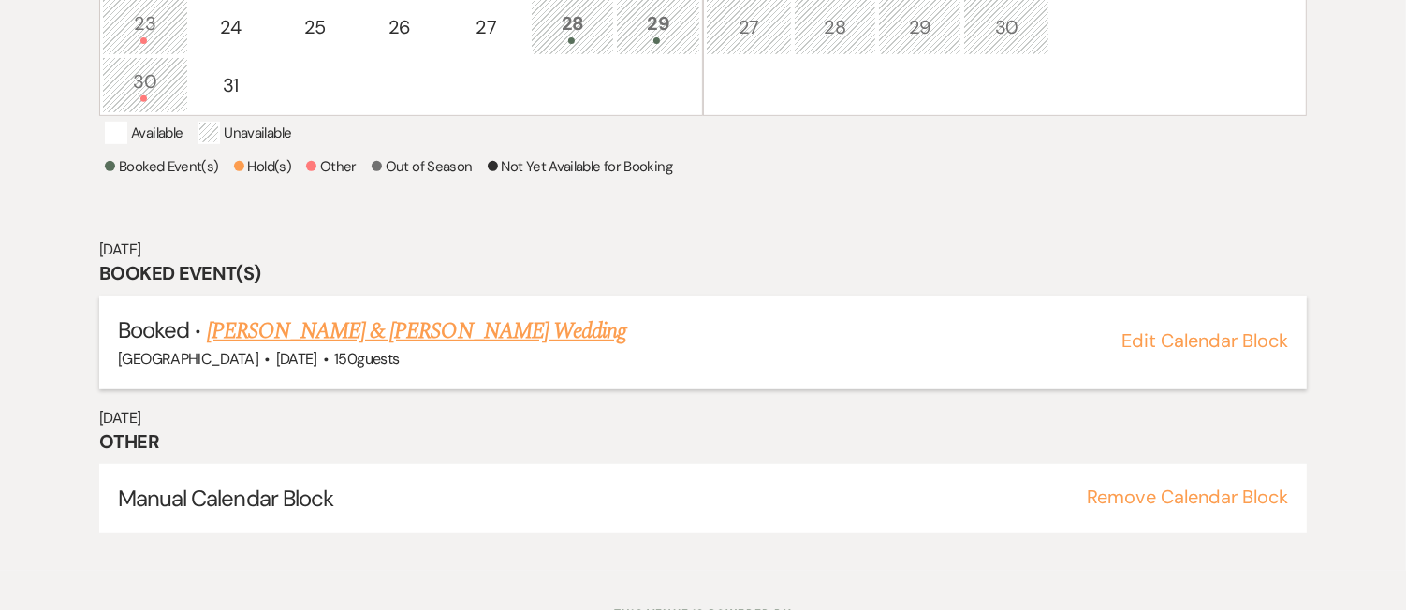
click at [536, 348] on link "Mary Fitzsimmons & Ashton Davis's Wedding" at bounding box center [416, 332] width 419 height 34
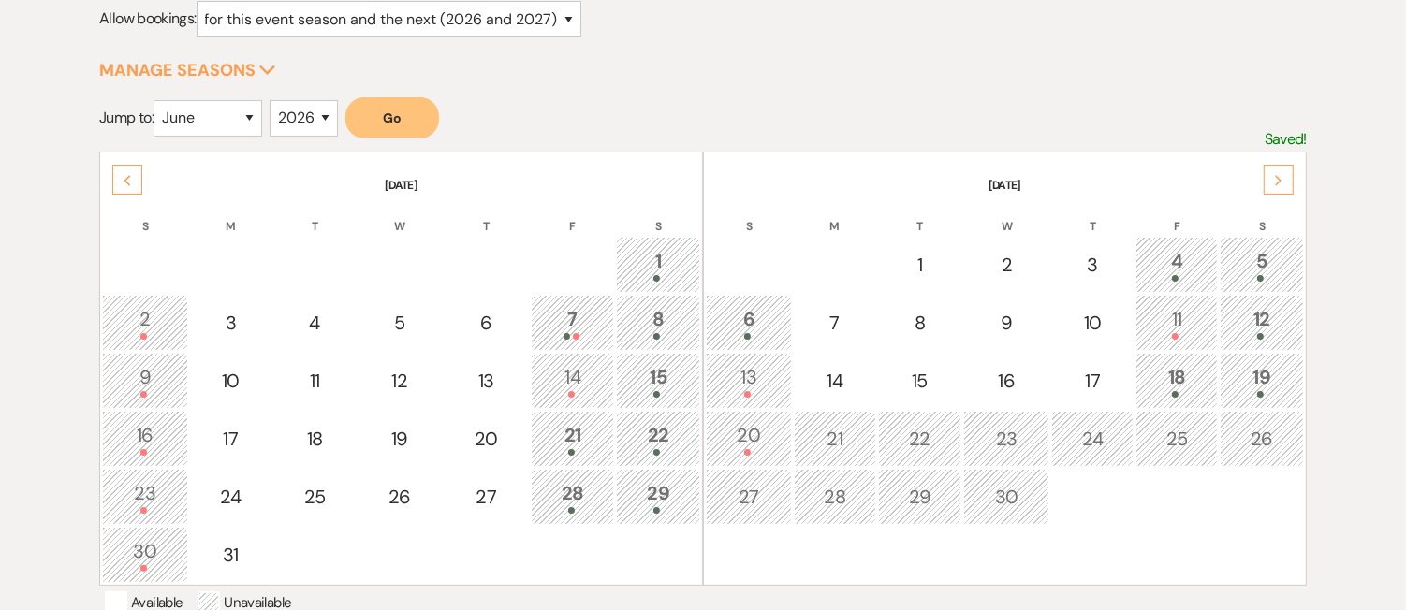
scroll to position [326, 0]
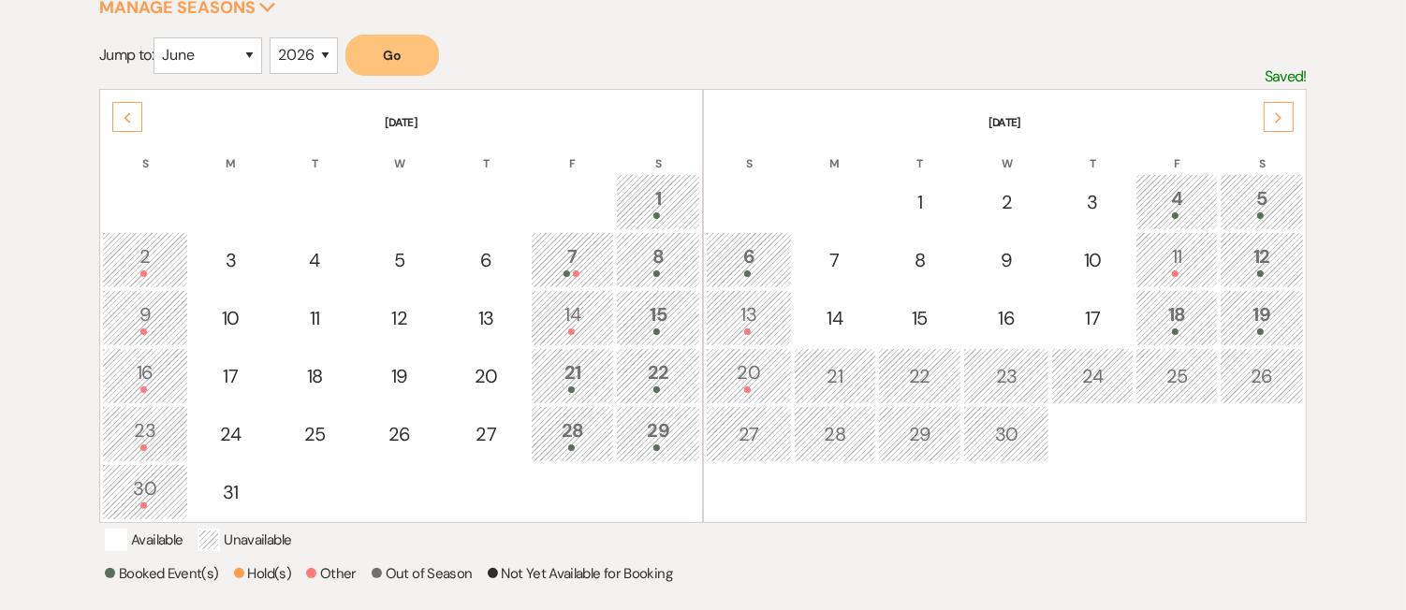
click at [654, 250] on div "8" at bounding box center [658, 259] width 64 height 35
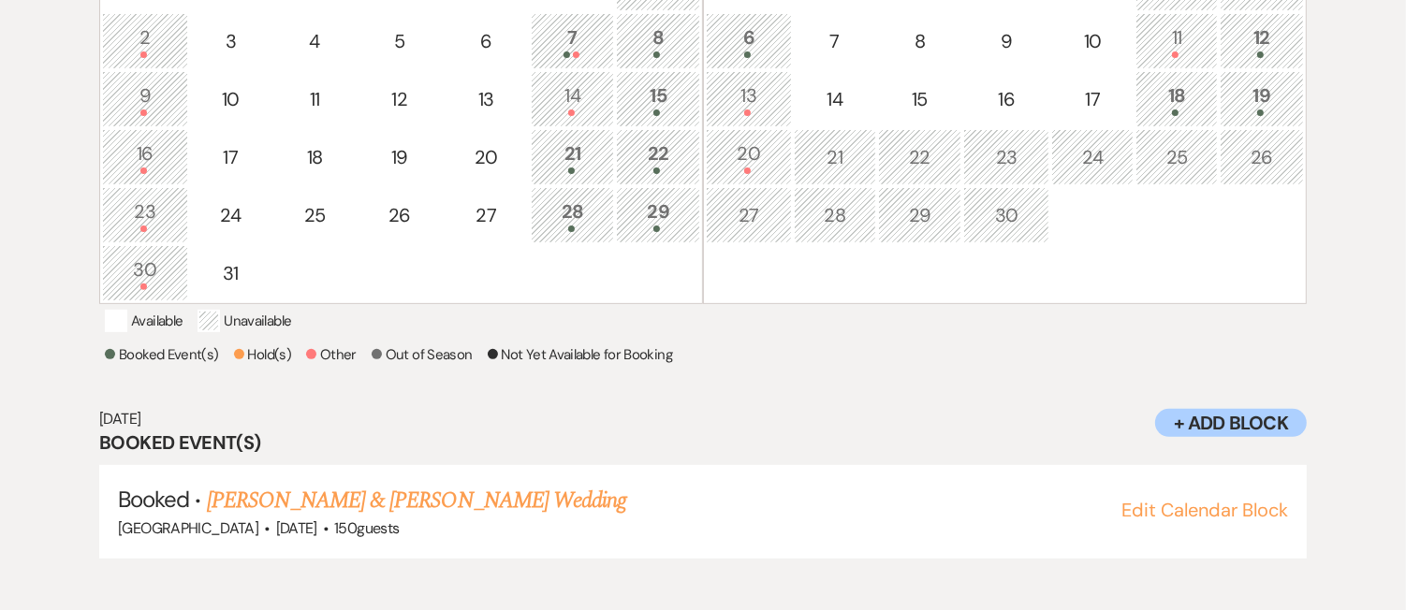
scroll to position [546, 0]
click at [310, 517] on link "Nick Lanchester & Hilary Kligerman's Wedding" at bounding box center [416, 500] width 419 height 34
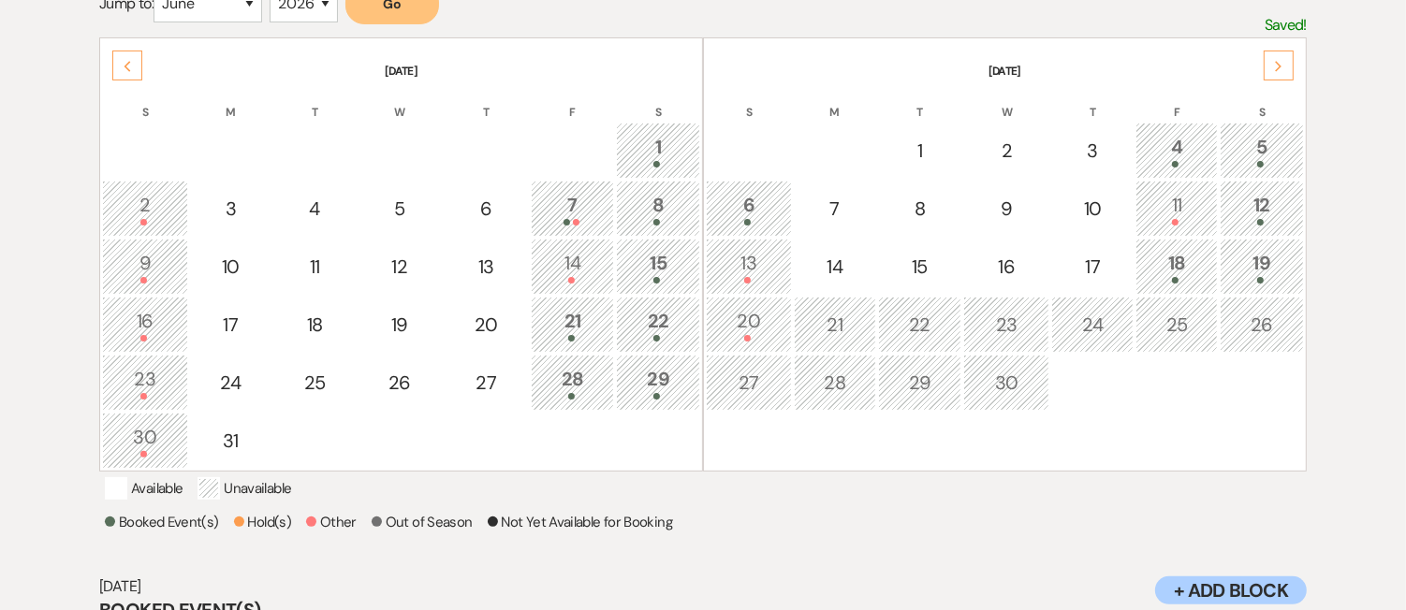
click at [654, 198] on div "8" at bounding box center [658, 208] width 64 height 35
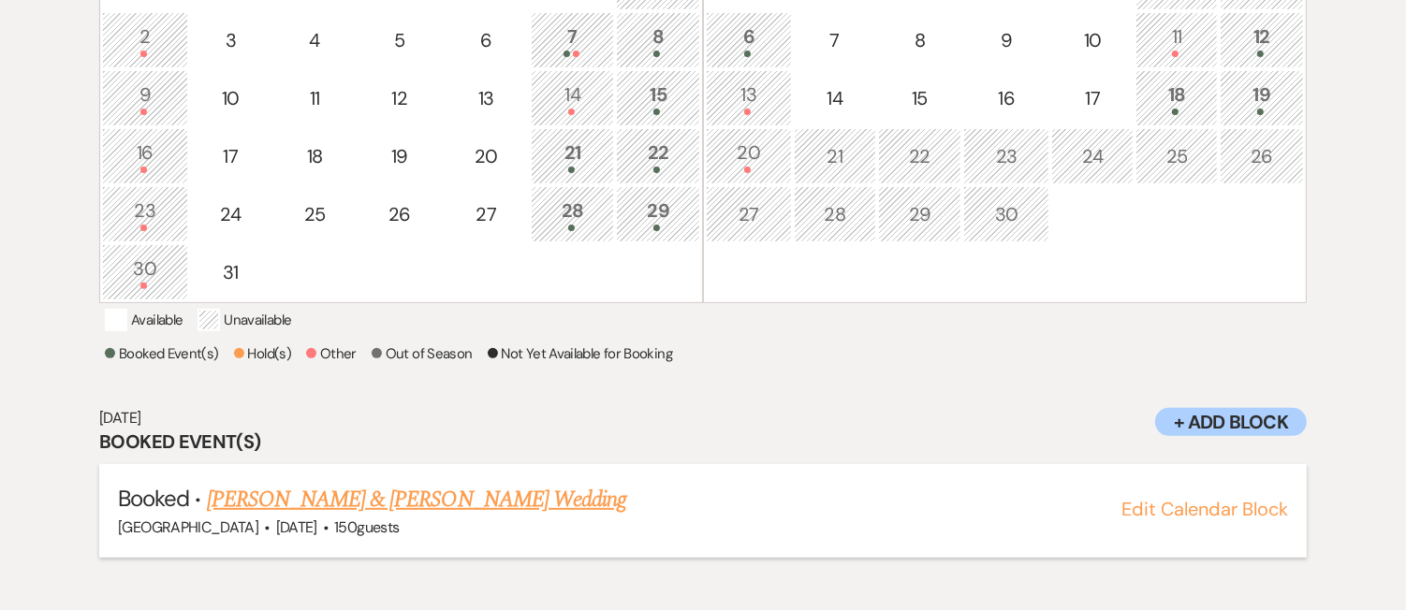
click at [321, 517] on link "Nick Lanchester & Hilary Kligerman's Wedding" at bounding box center [416, 500] width 419 height 34
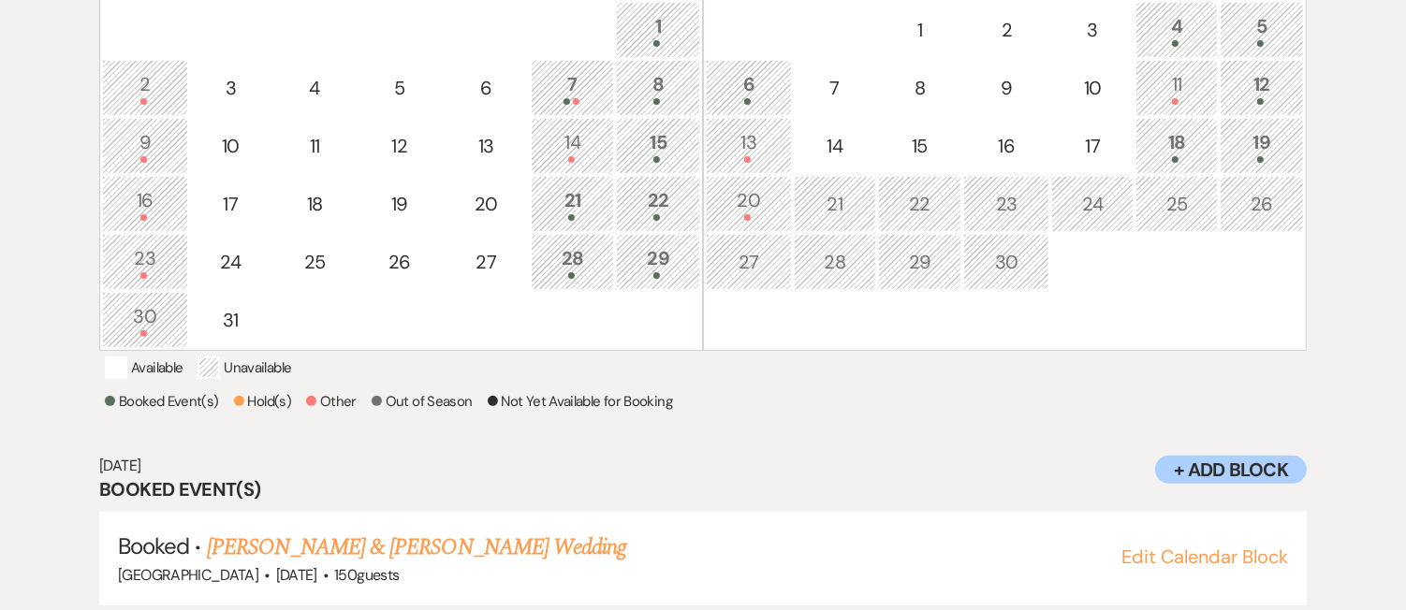
click at [579, 138] on div "14" at bounding box center [573, 145] width 64 height 35
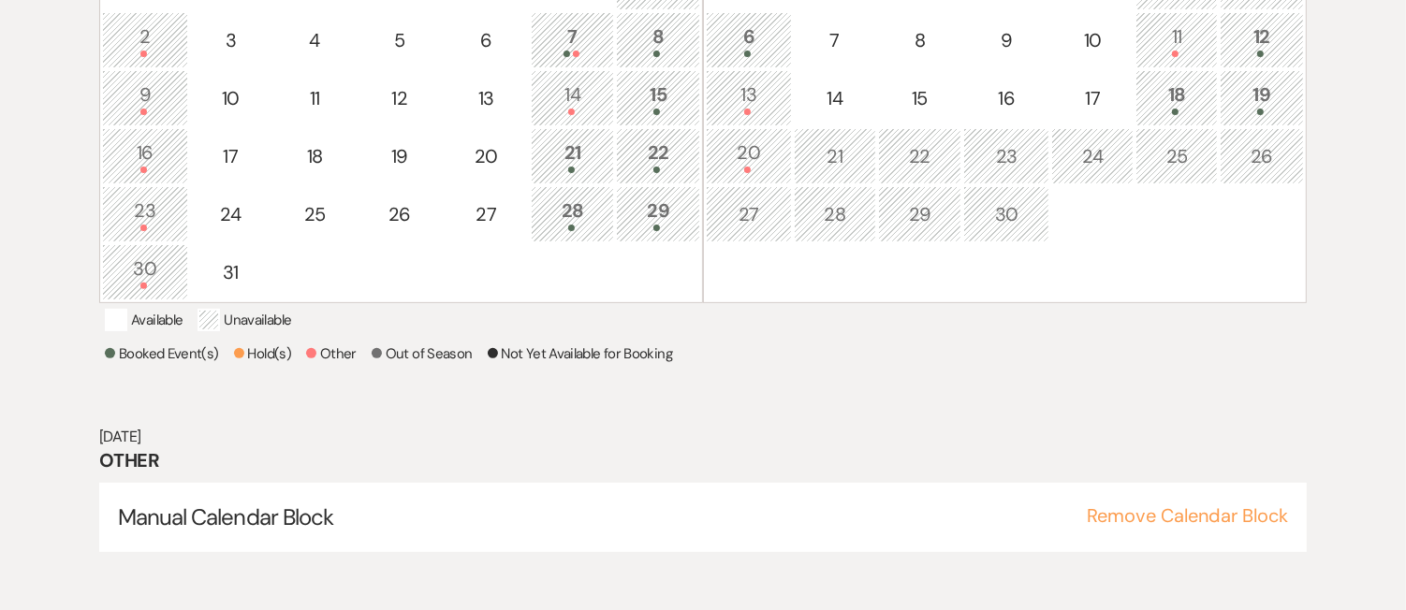
click at [652, 97] on div "15" at bounding box center [658, 98] width 64 height 35
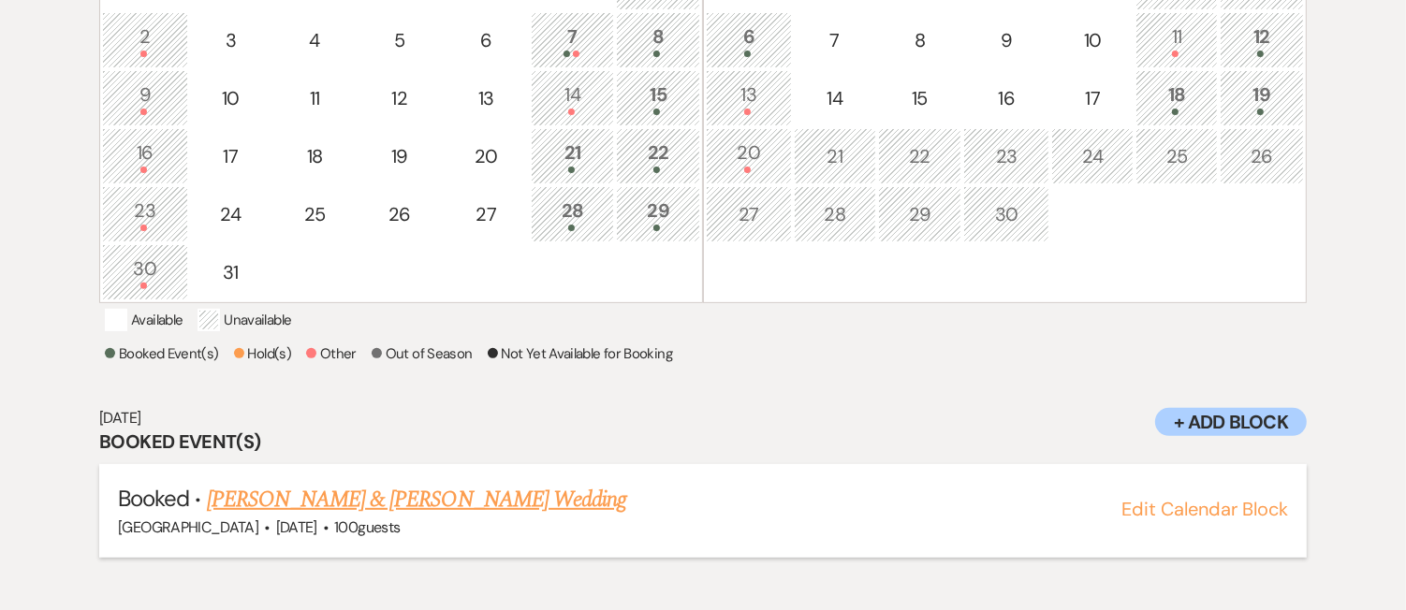
click at [365, 517] on link "Juliana Arenas & Ben Wasik's Wedding" at bounding box center [416, 500] width 419 height 34
click at [581, 169] on td "21" at bounding box center [573, 156] width 84 height 56
click at [374, 512] on link "Victoria Otis & Christopher Brown's Wedding" at bounding box center [416, 500] width 419 height 34
click at [653, 154] on div "22" at bounding box center [658, 156] width 64 height 35
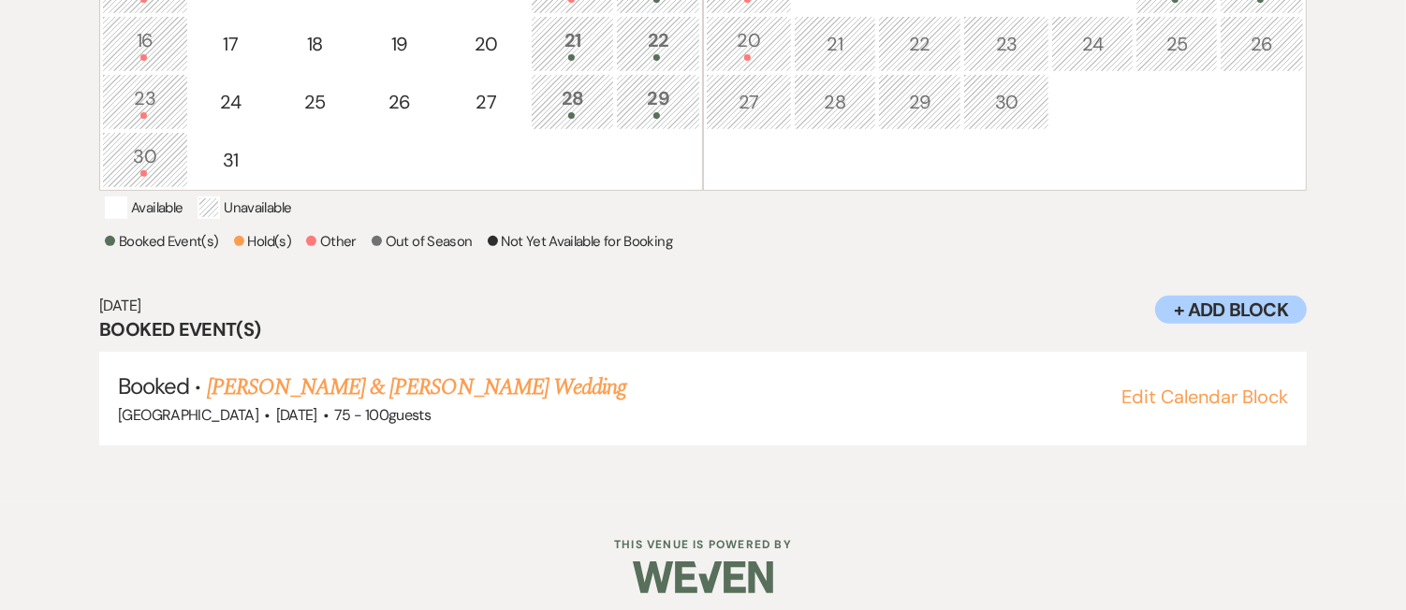
scroll to position [685, 0]
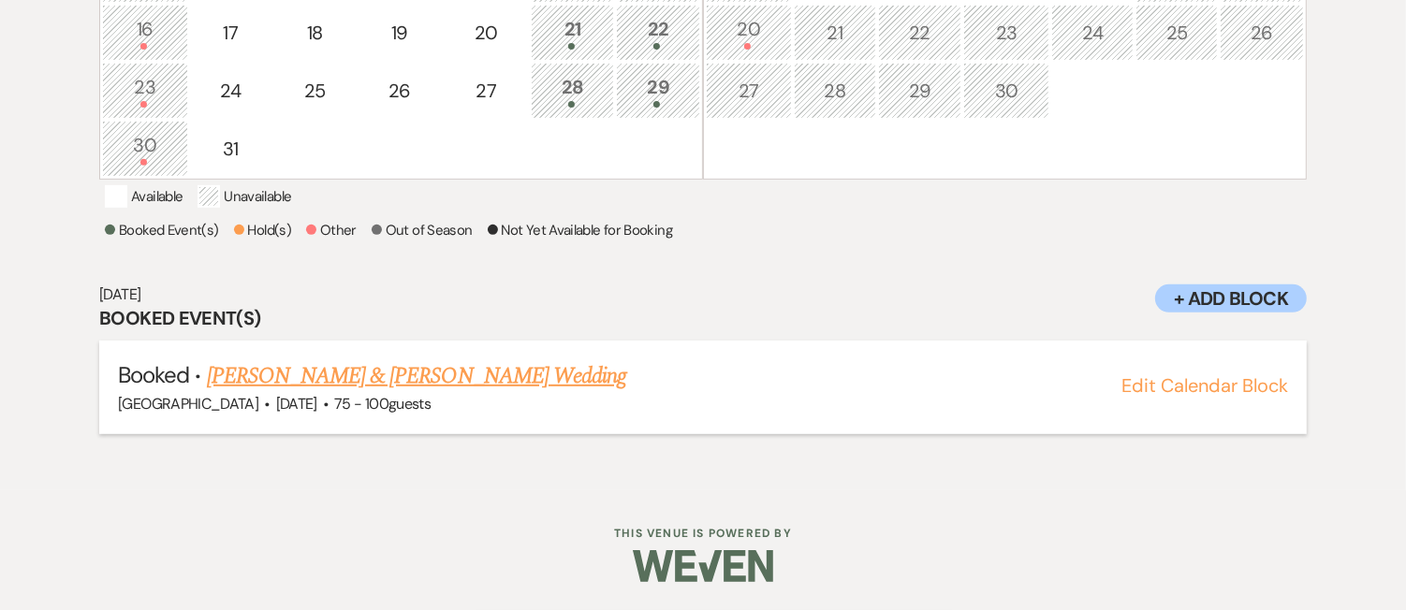
click at [412, 374] on link "Isabella Denio-Miller & Gavin Wood's Wedding" at bounding box center [416, 377] width 419 height 34
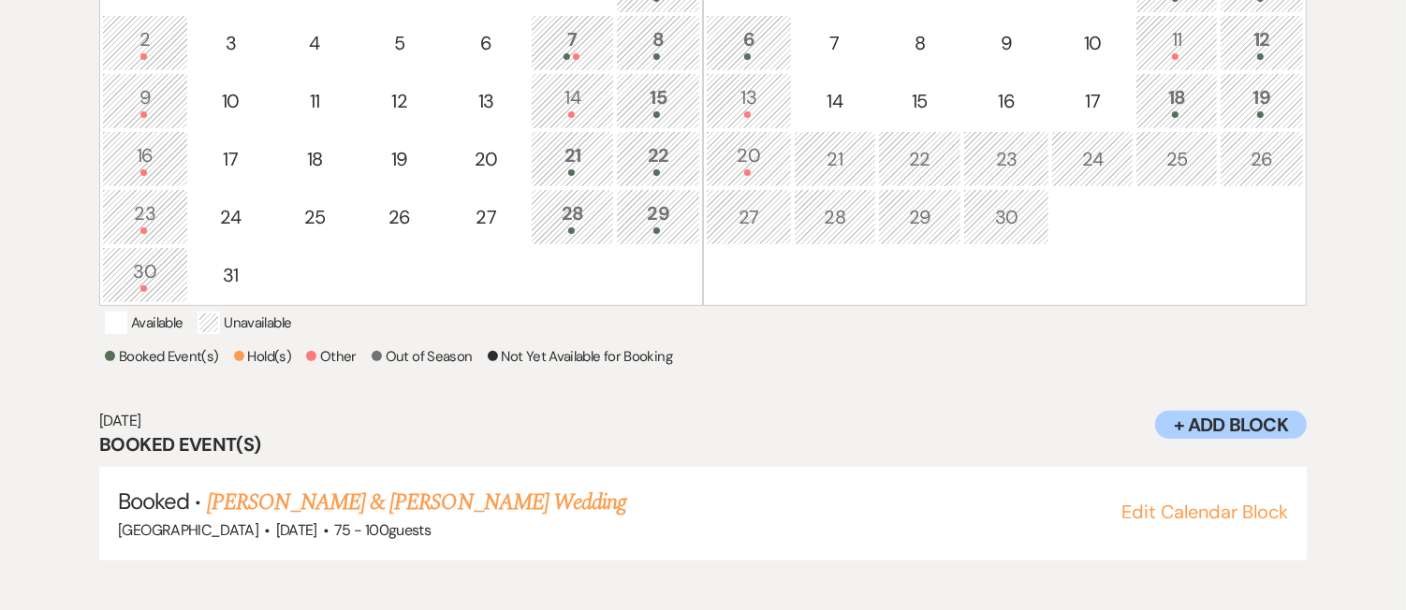
scroll to position [537, 0]
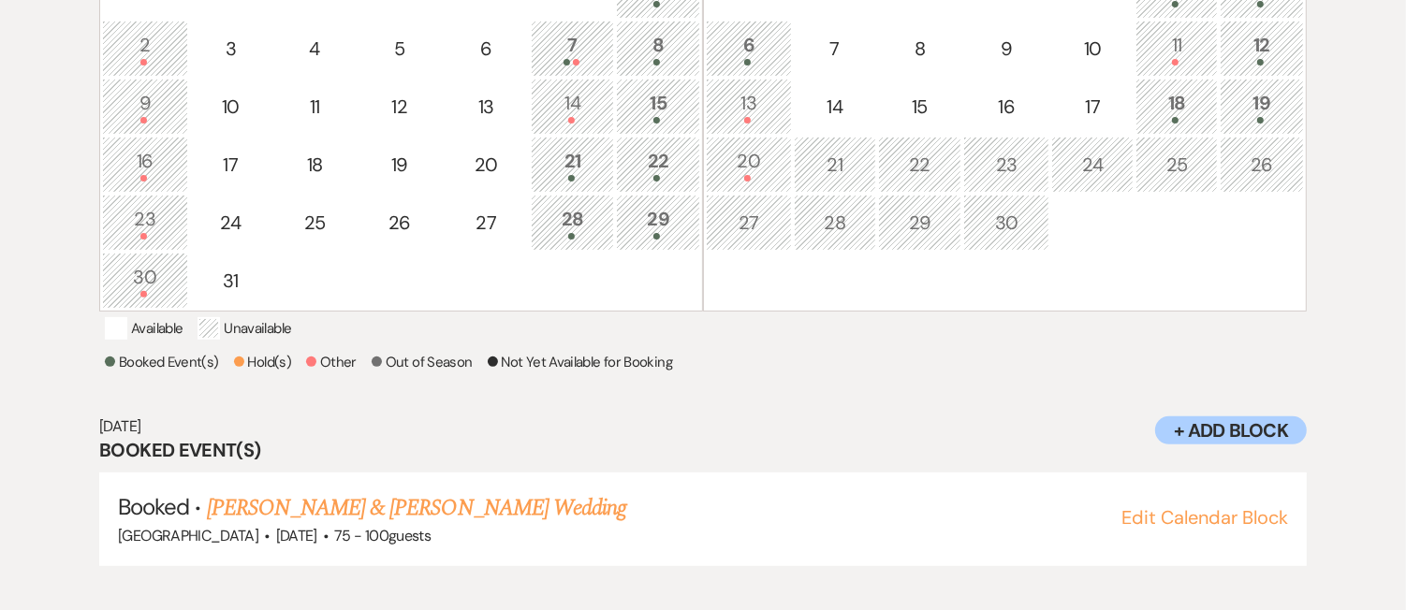
click at [581, 220] on div "28" at bounding box center [573, 222] width 64 height 35
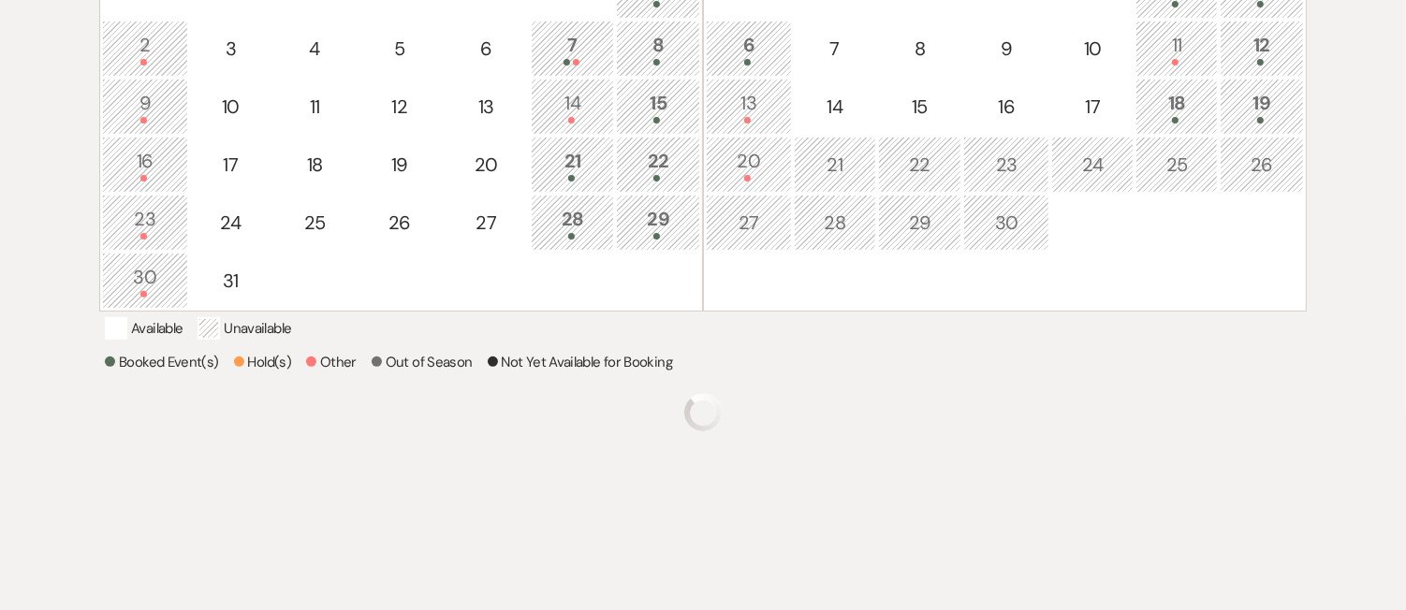
click at [581, 220] on div "28" at bounding box center [573, 222] width 64 height 35
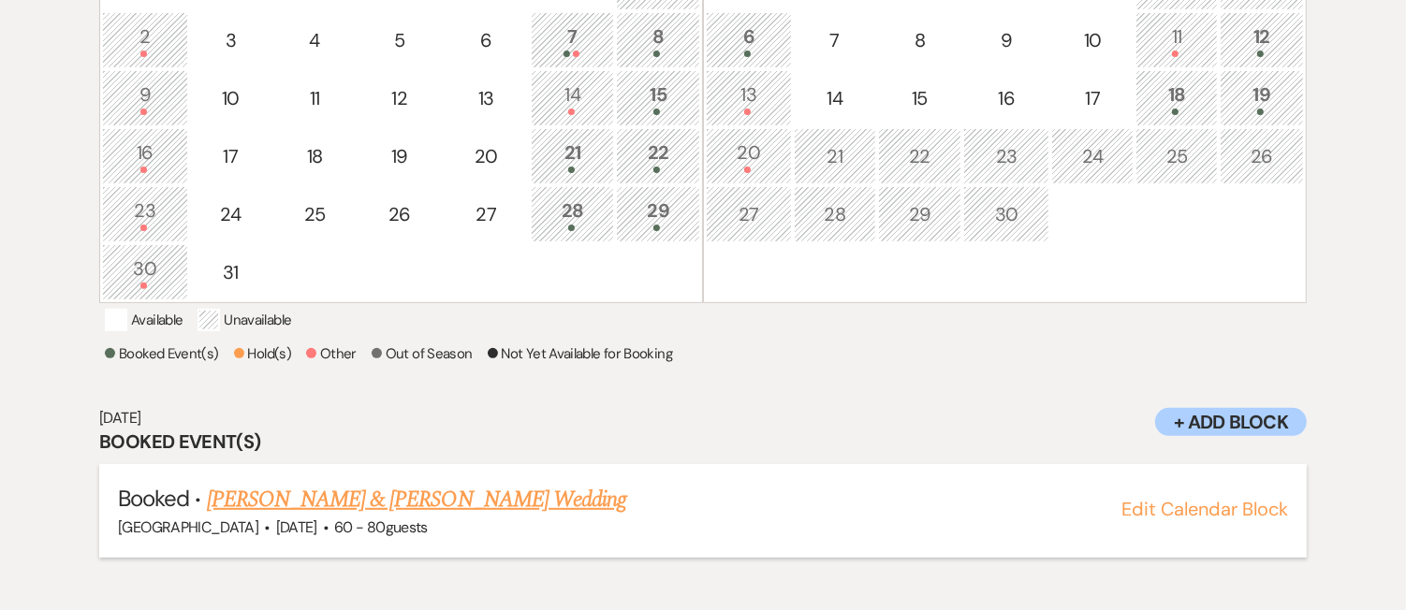
scroll to position [563, 0]
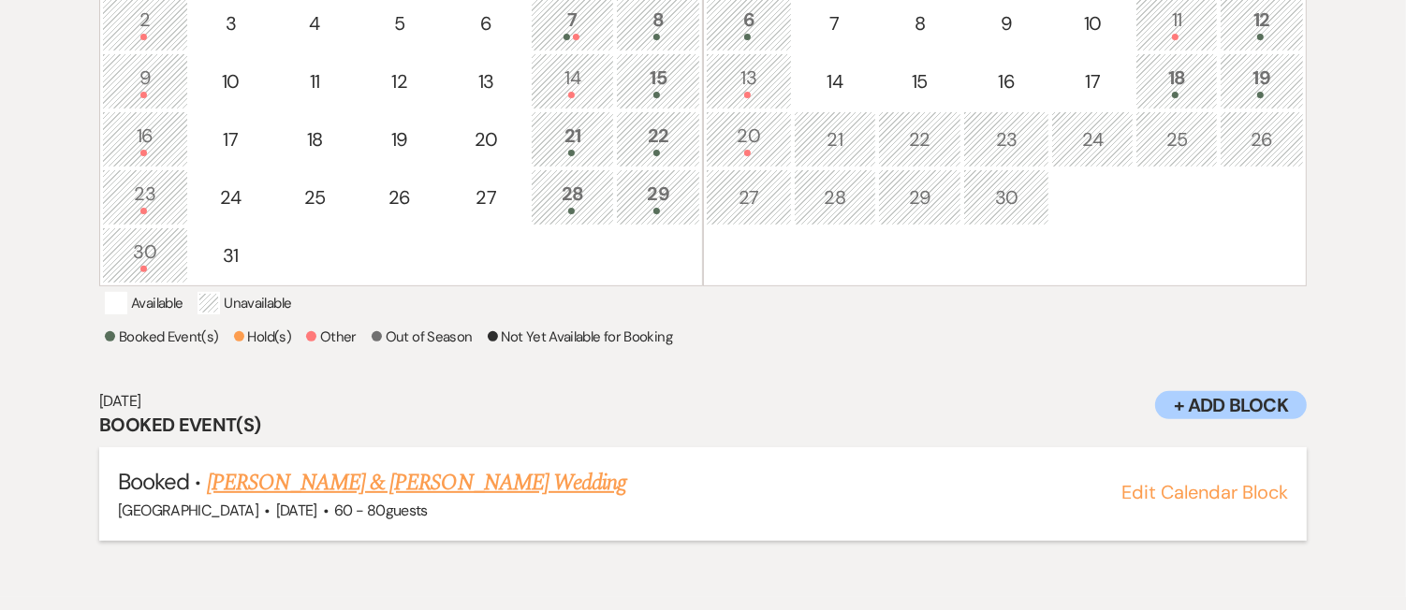
click at [512, 496] on link "Maeve Robertson & David Farrar's Wedding" at bounding box center [416, 483] width 419 height 34
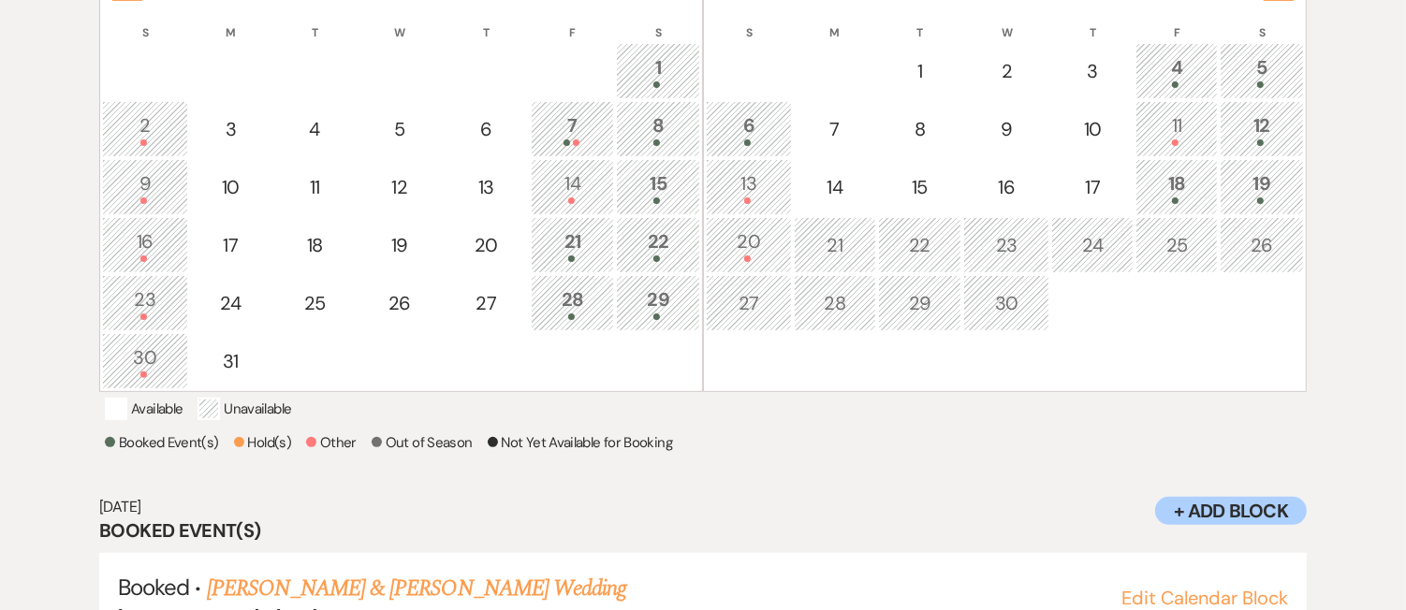
scroll to position [453, 0]
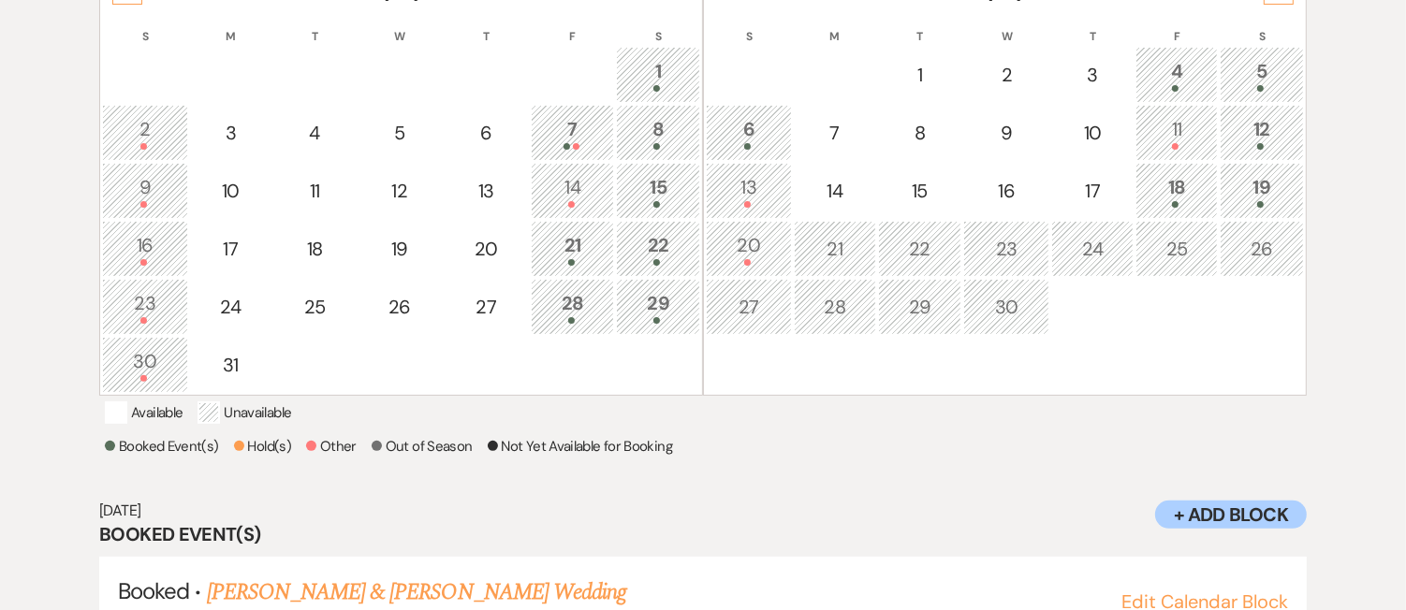
click at [659, 305] on div "29" at bounding box center [658, 306] width 64 height 35
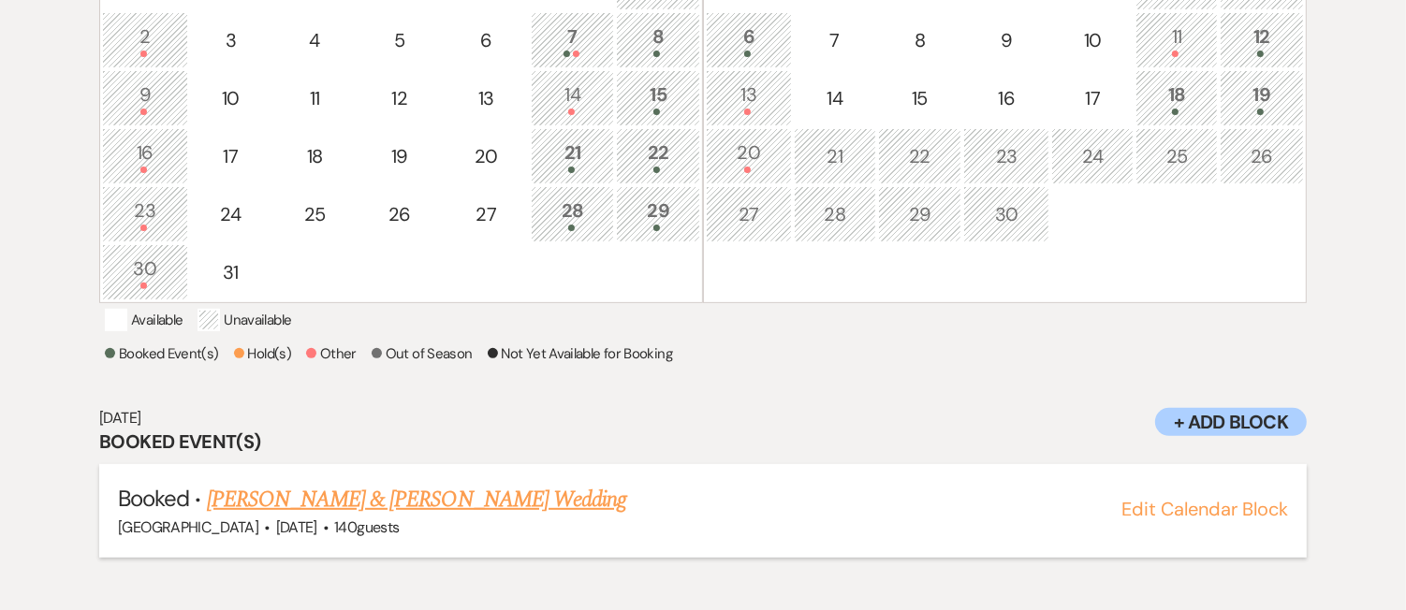
click at [413, 517] on link "Stephanie Malone & Grant Bedard's Wedding" at bounding box center [416, 500] width 419 height 34
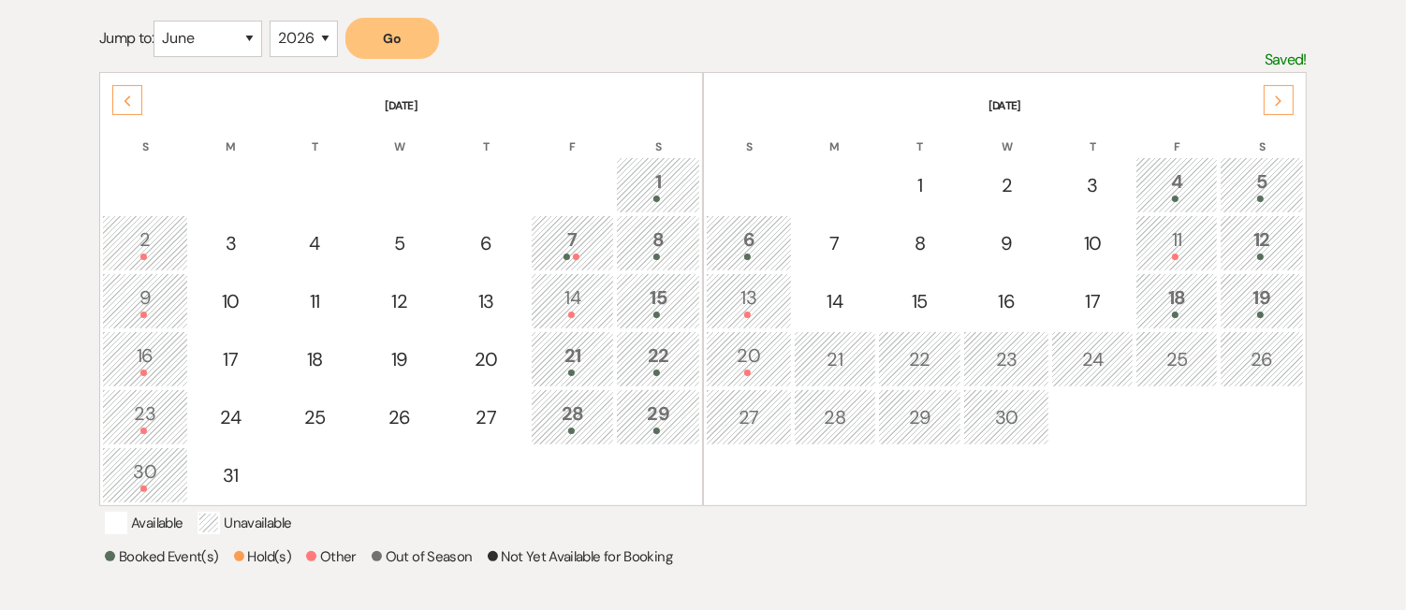
scroll to position [314, 0]
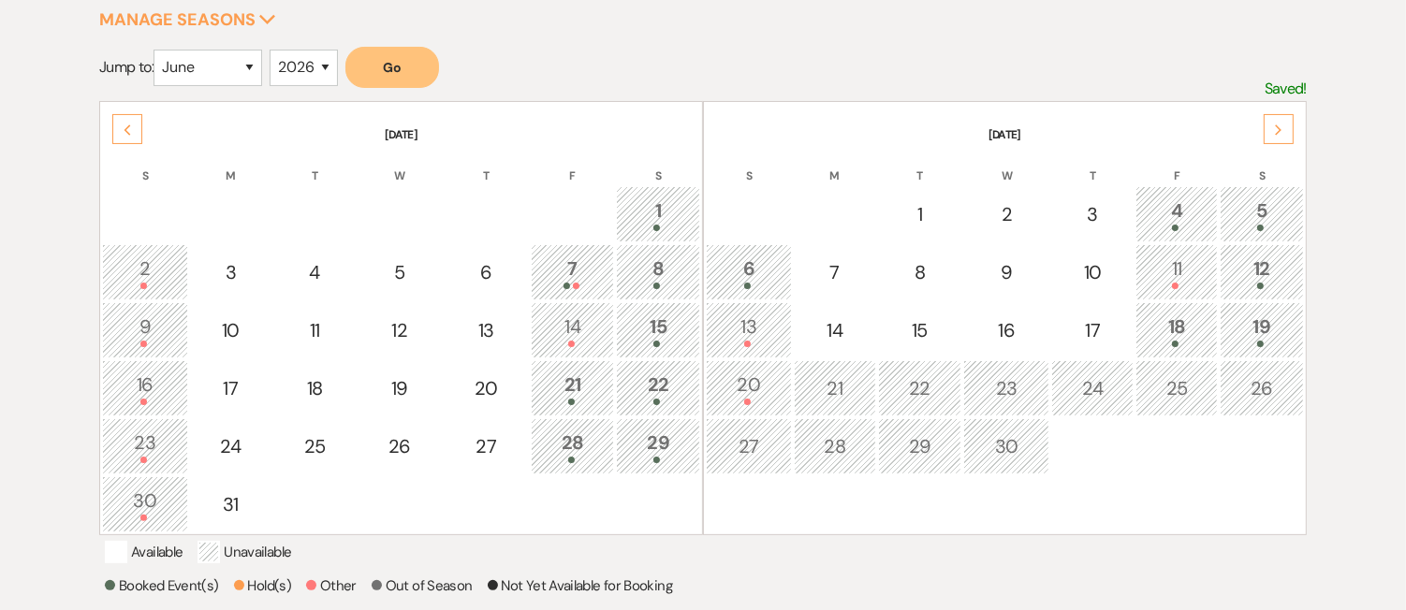
click at [1271, 125] on div "Next" at bounding box center [1279, 129] width 30 height 30
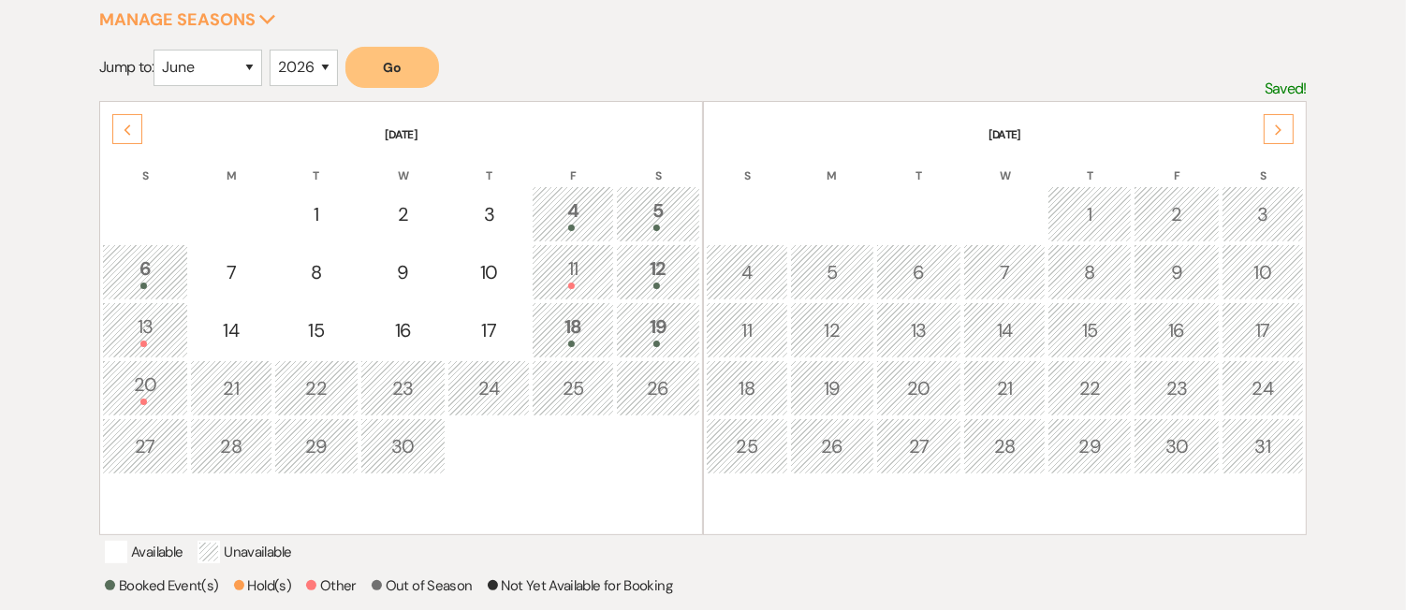
click at [551, 212] on div "4" at bounding box center [573, 214] width 62 height 35
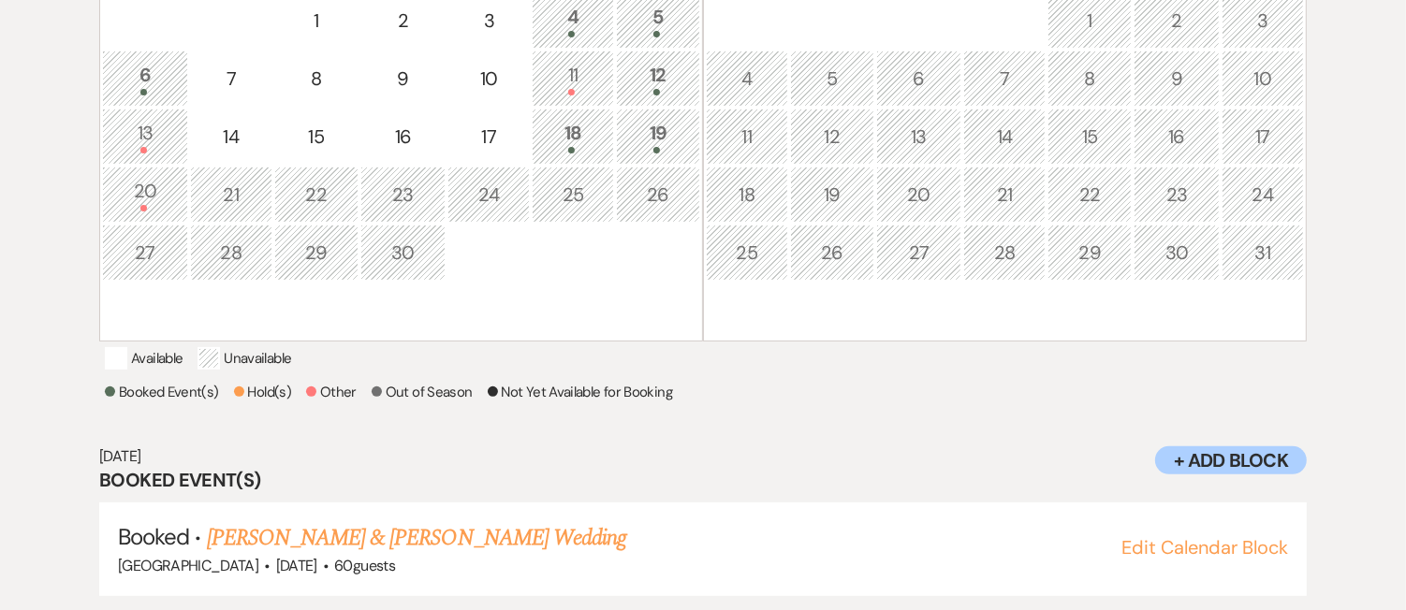
scroll to position [546, 0]
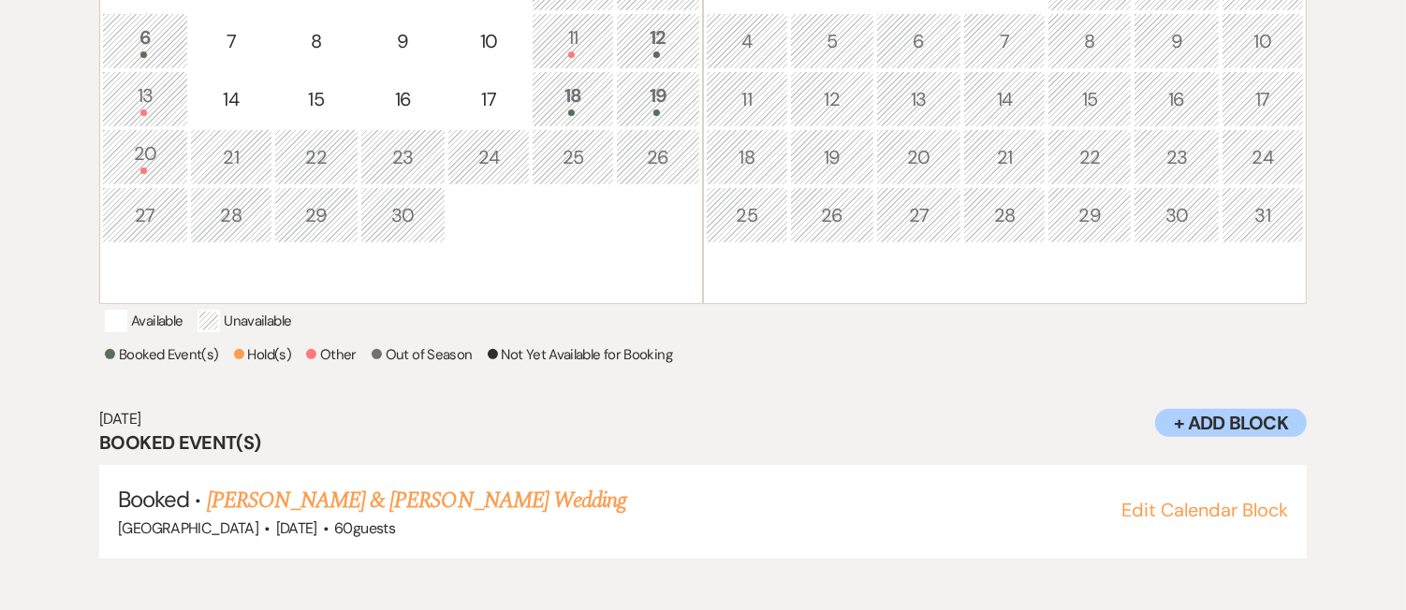
click at [575, 212] on td at bounding box center [573, 215] width 82 height 56
click at [465, 517] on link "Hayley Loughlin & Tim Biliouris's Wedding" at bounding box center [416, 500] width 419 height 34
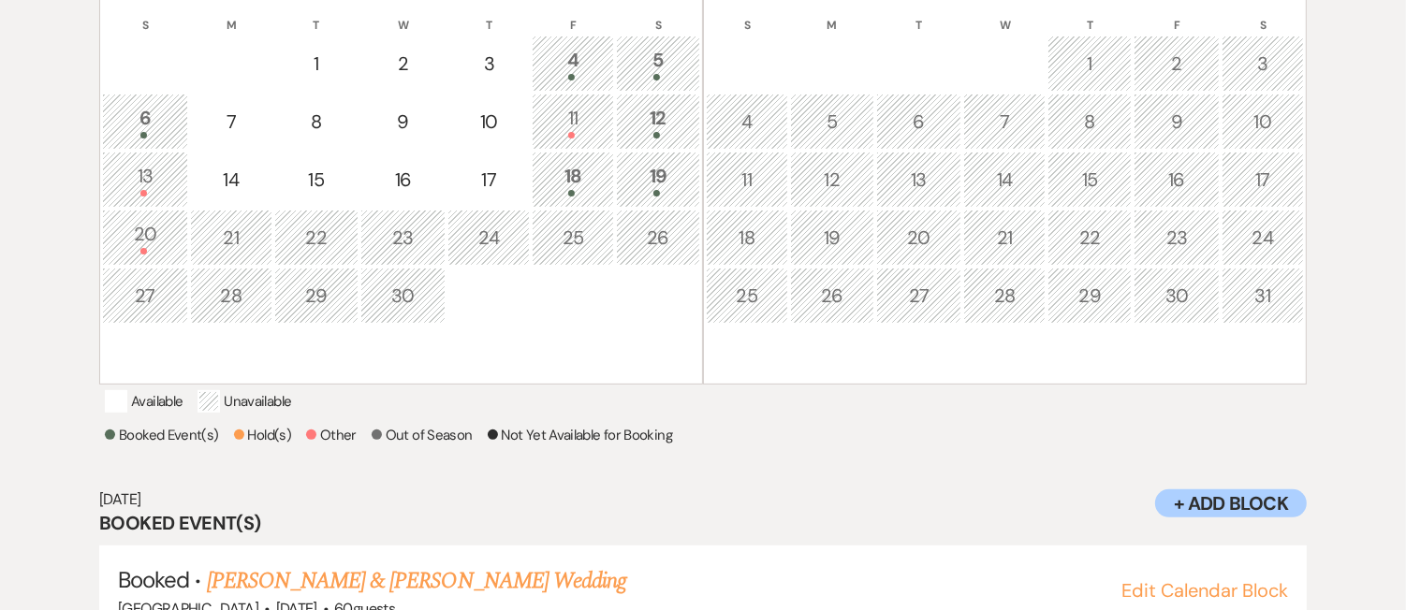
scroll to position [372, 0]
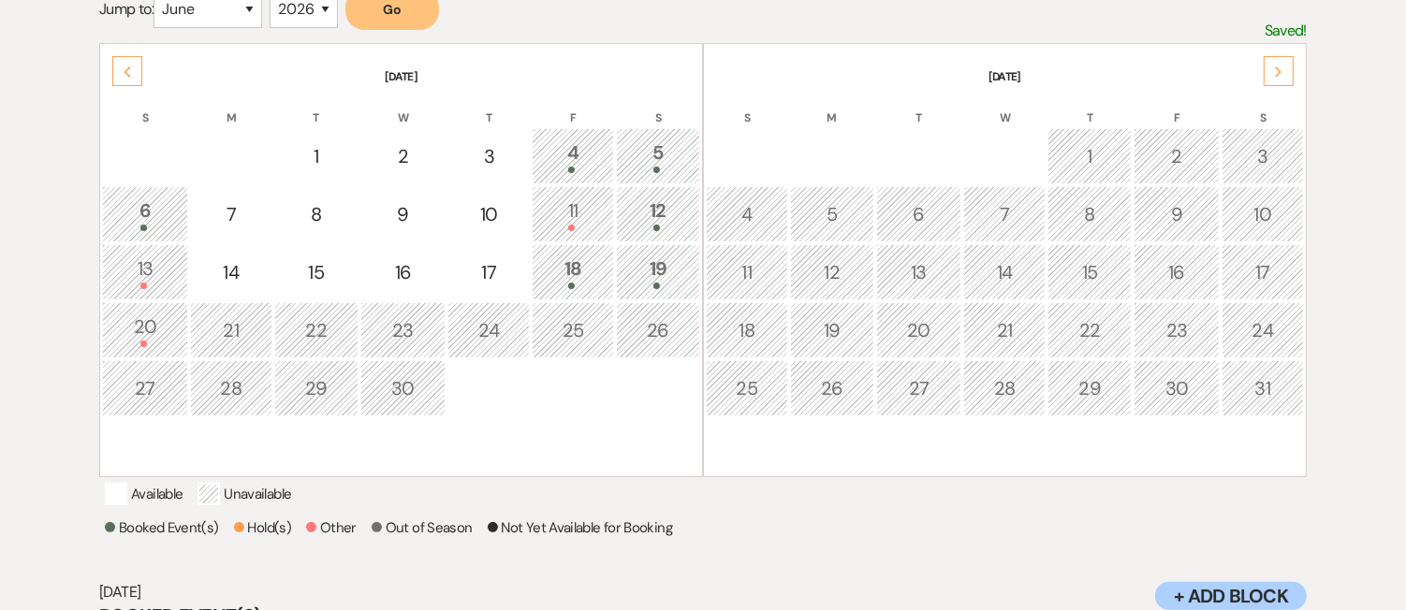
click at [651, 150] on div "5" at bounding box center [658, 156] width 64 height 35
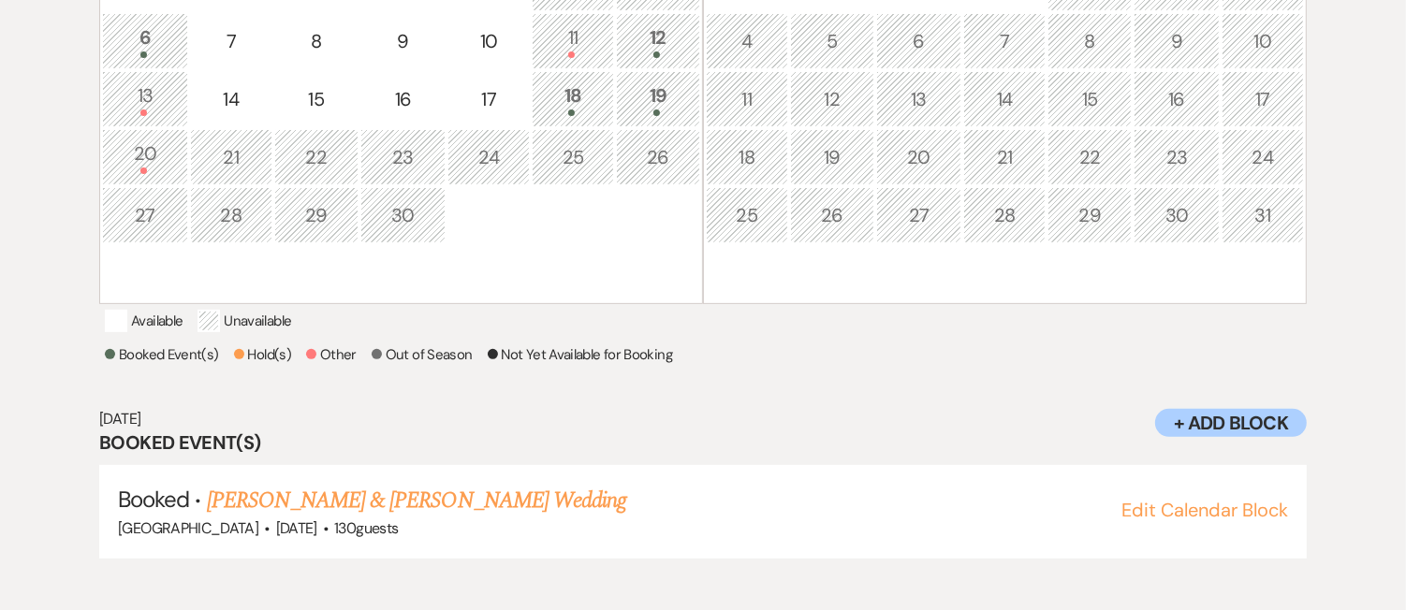
scroll to position [546, 0]
click at [393, 517] on link "Helena Bouchard & Caio Pretti's Wedding" at bounding box center [416, 500] width 419 height 34
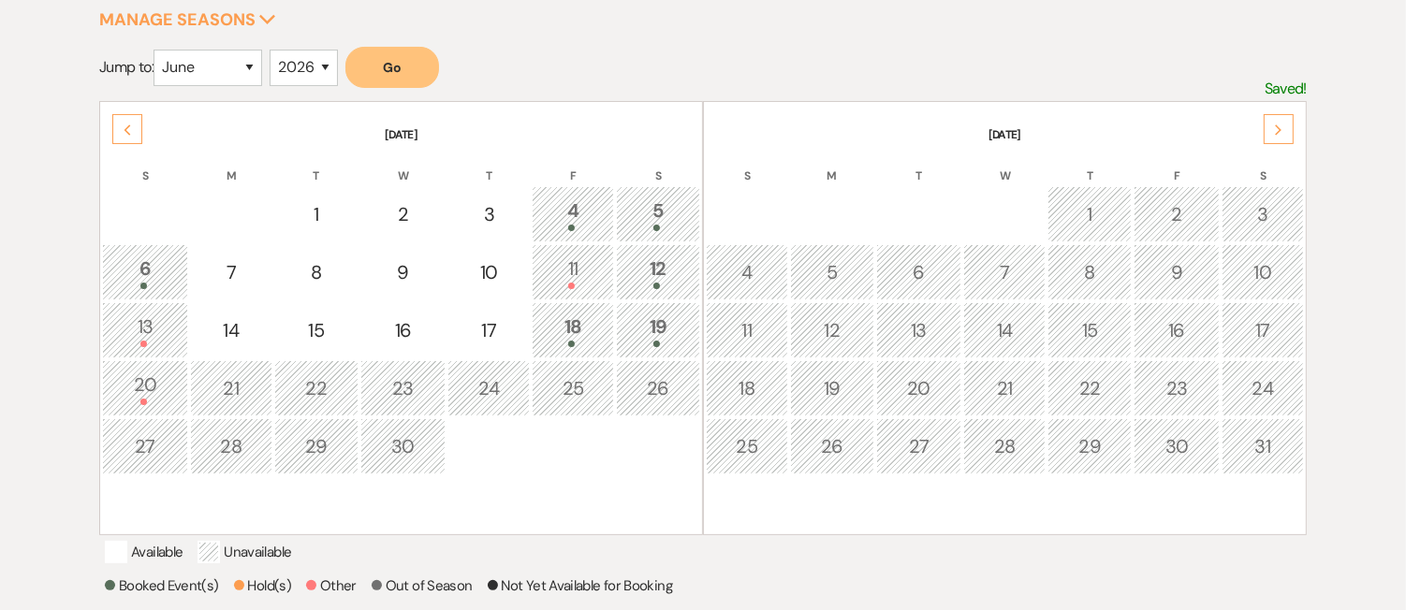
scroll to position [250, 0]
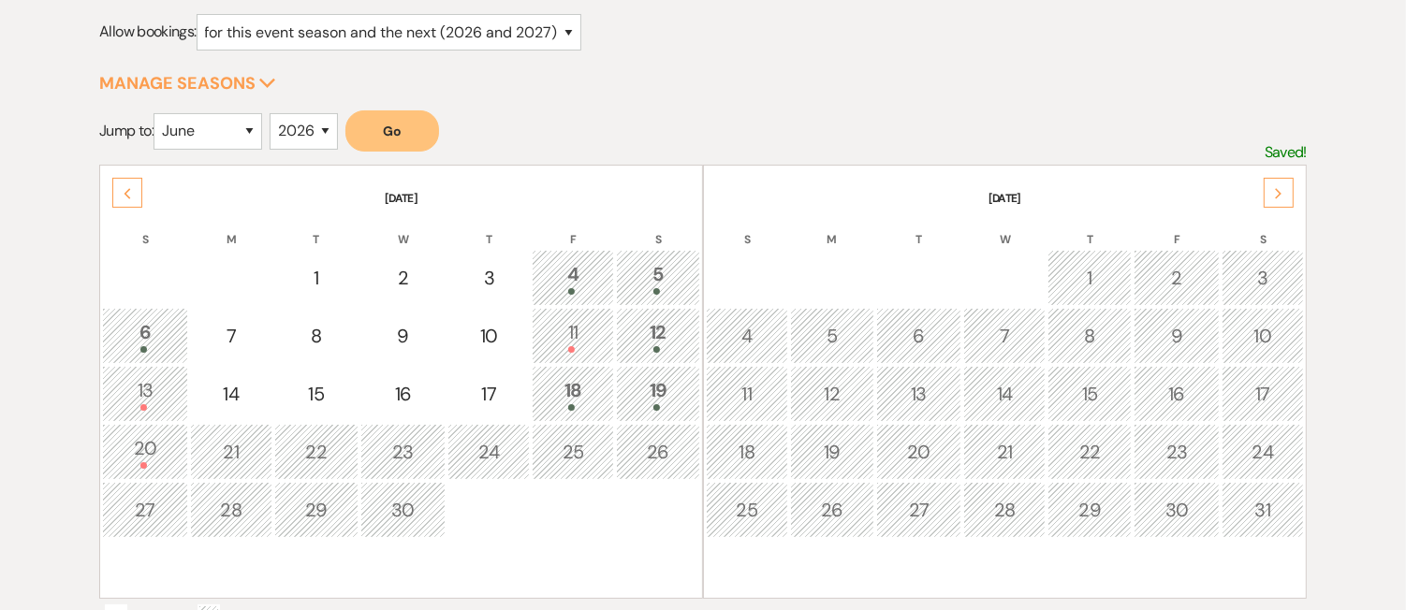
click at [127, 184] on div "Previous" at bounding box center [127, 193] width 30 height 30
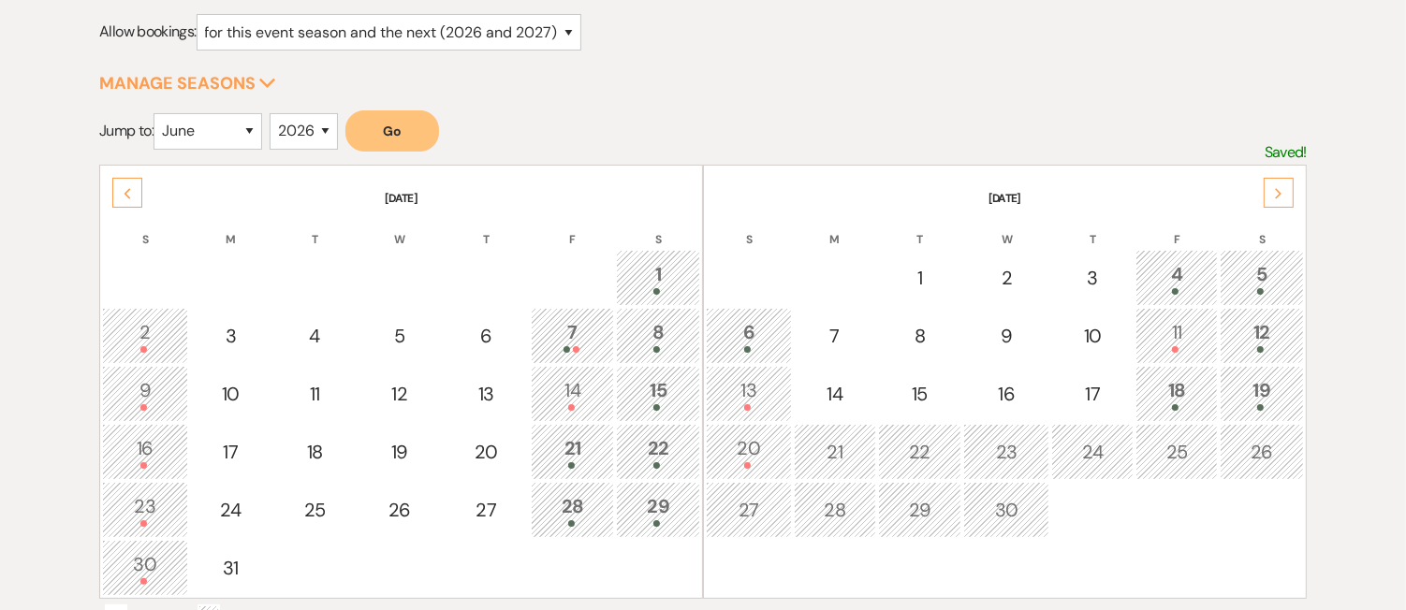
click at [131, 188] on icon "Previous" at bounding box center [127, 193] width 9 height 11
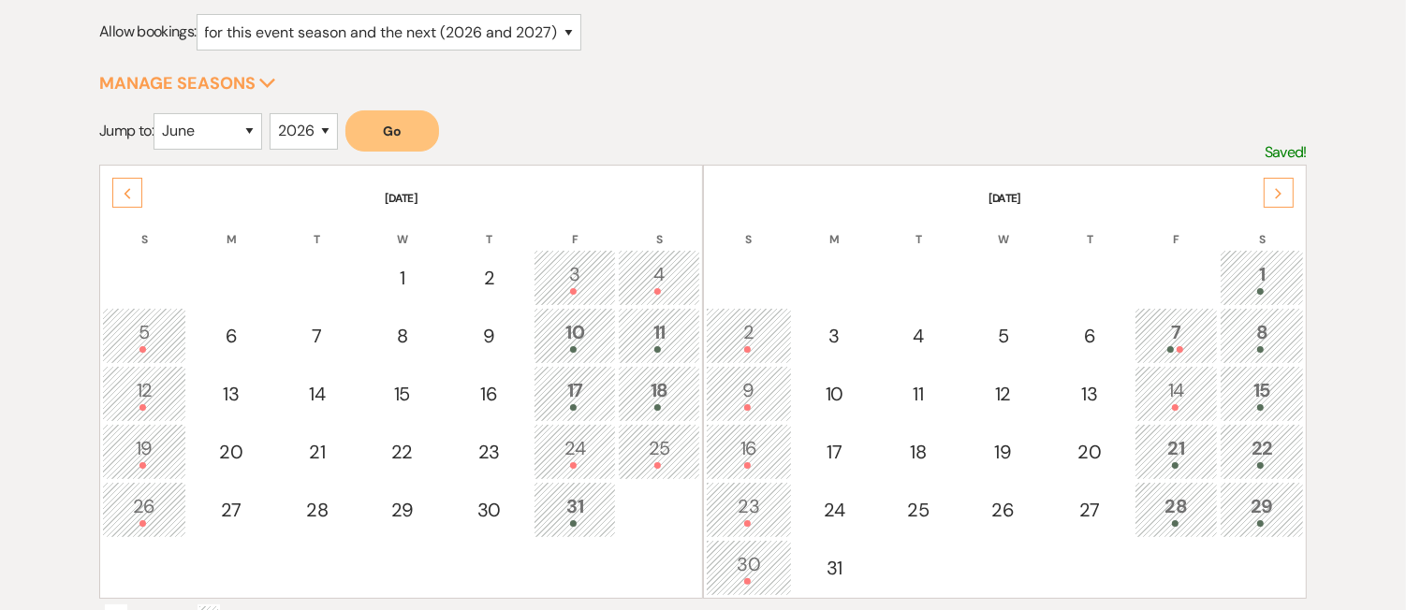
click at [131, 188] on icon "Previous" at bounding box center [127, 193] width 9 height 11
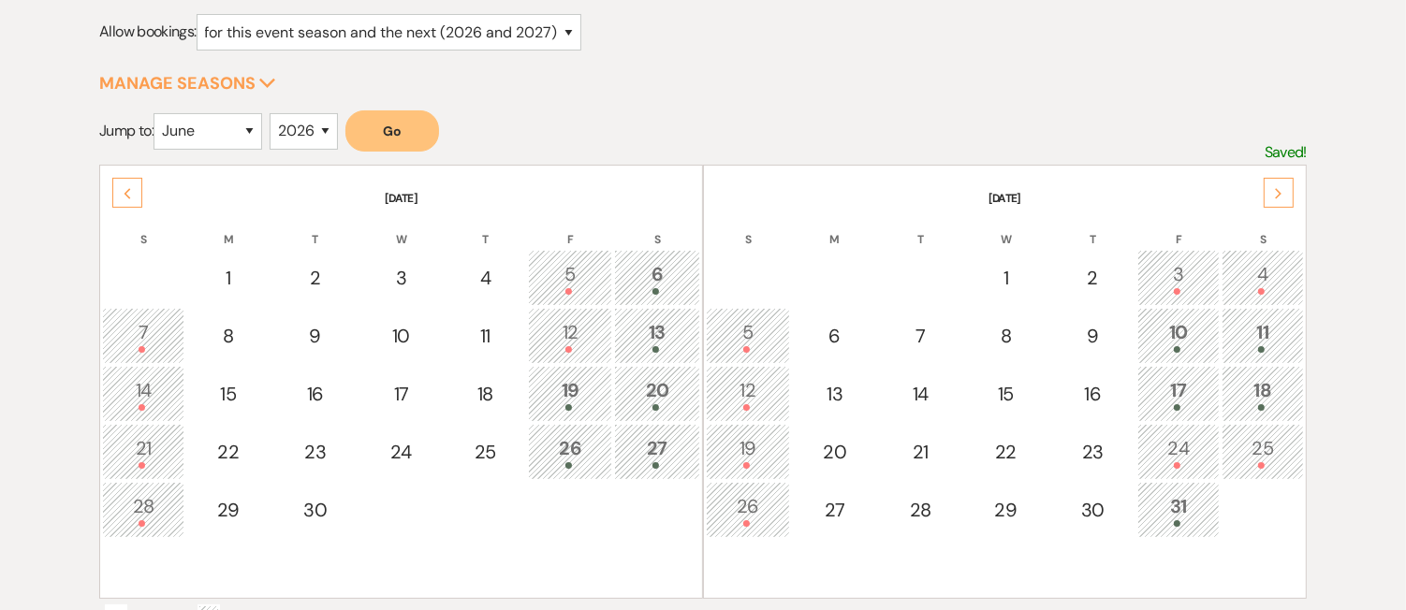
click at [131, 188] on icon "Previous" at bounding box center [127, 193] width 9 height 11
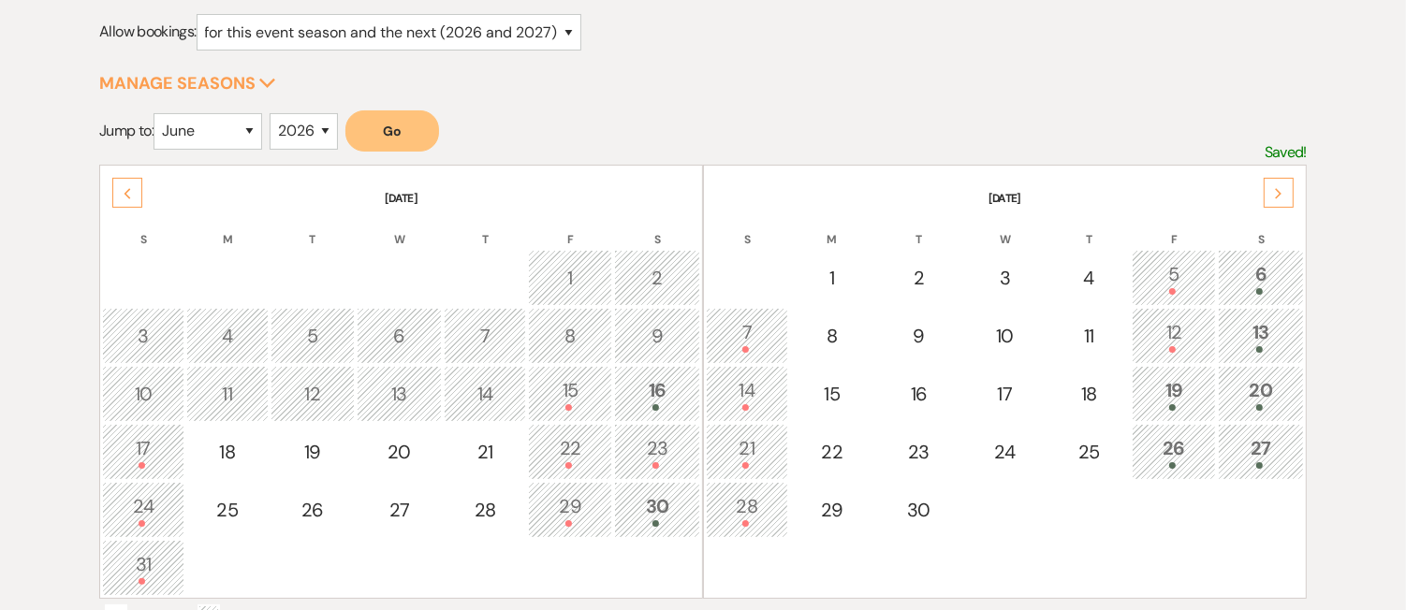
click at [131, 188] on icon "Previous" at bounding box center [127, 193] width 9 height 11
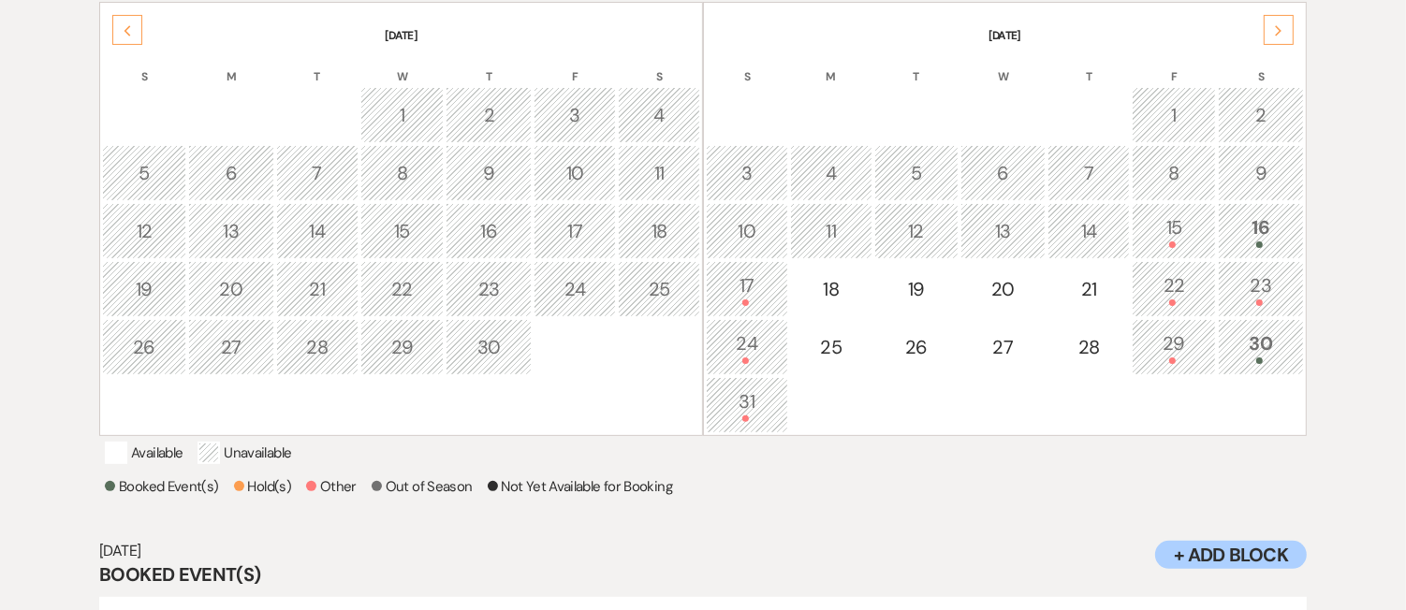
scroll to position [257, 0]
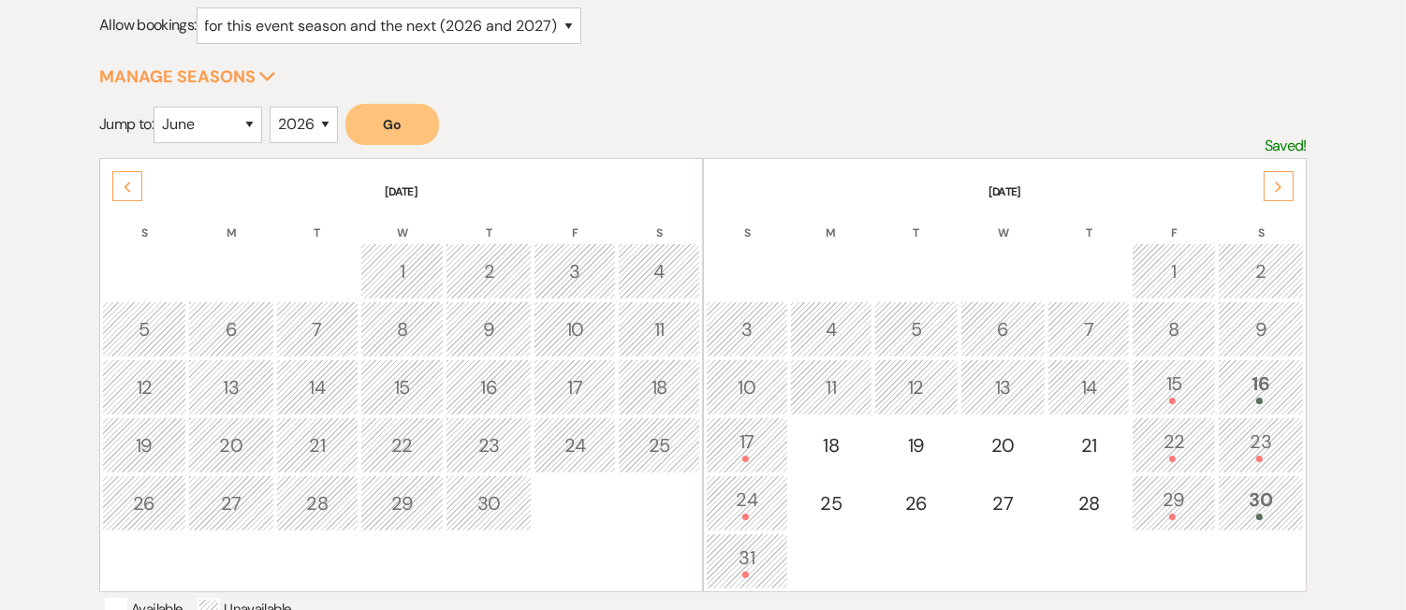
click at [1285, 186] on div "Next" at bounding box center [1279, 186] width 30 height 30
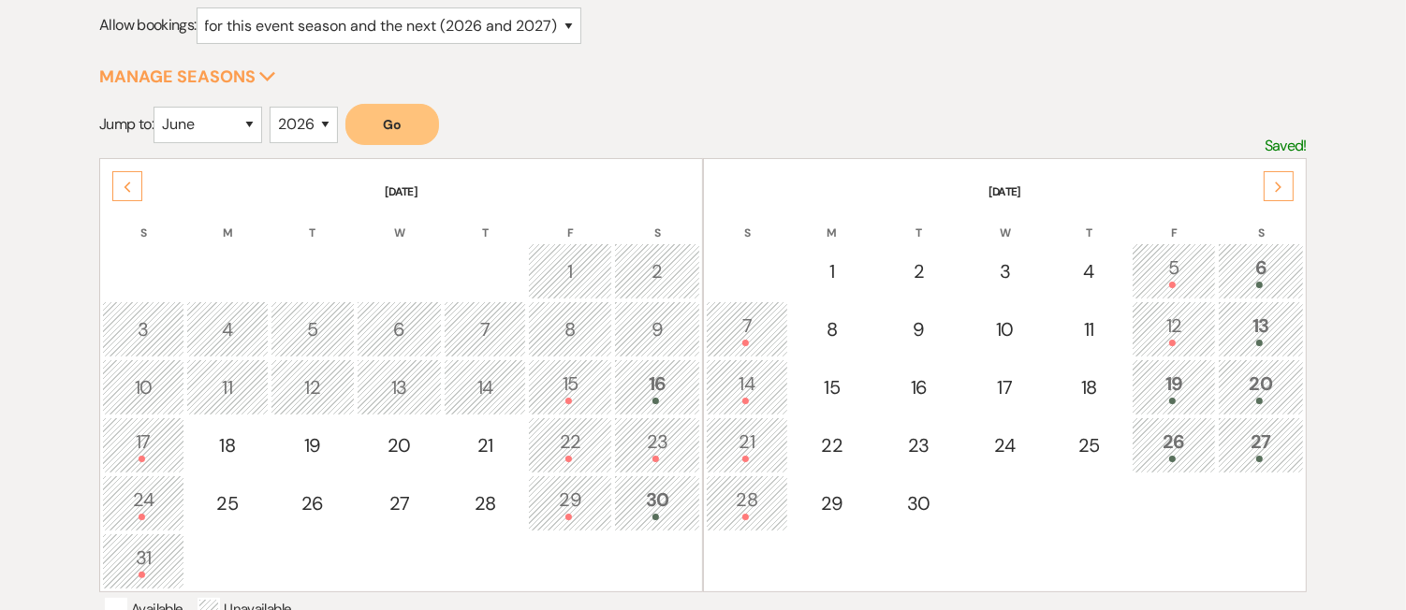
click at [1289, 186] on div "Next" at bounding box center [1279, 186] width 30 height 30
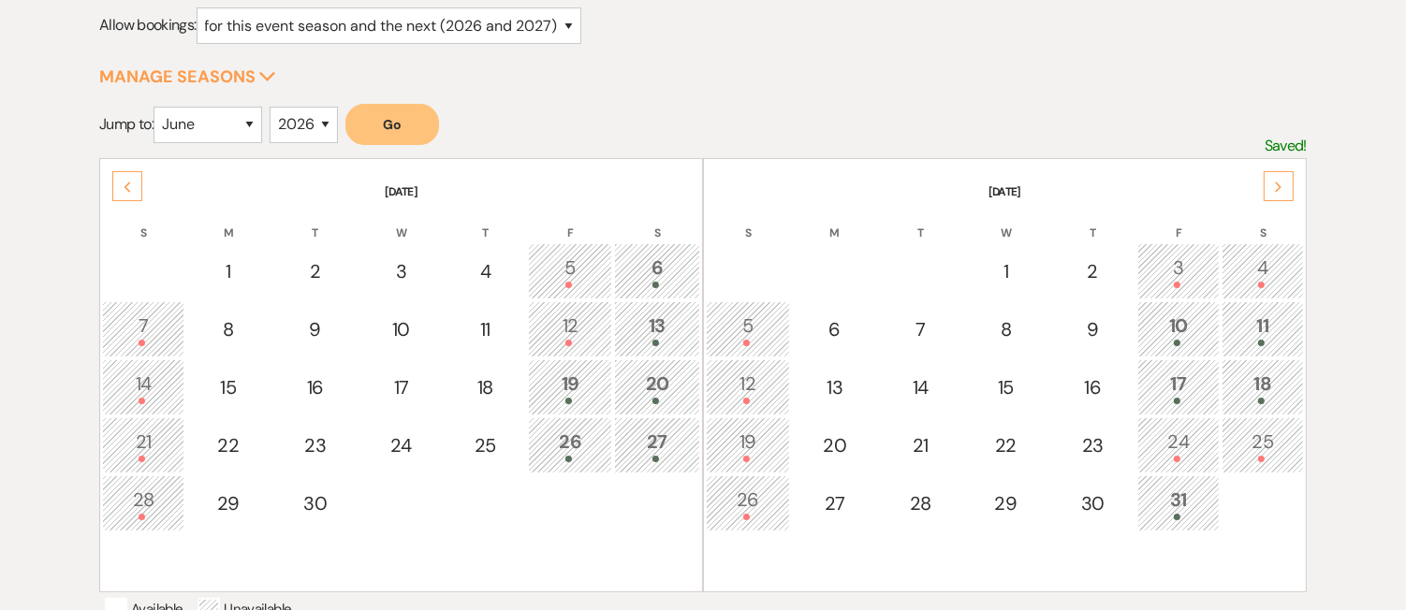
click at [132, 172] on div "Previous" at bounding box center [127, 186] width 30 height 30
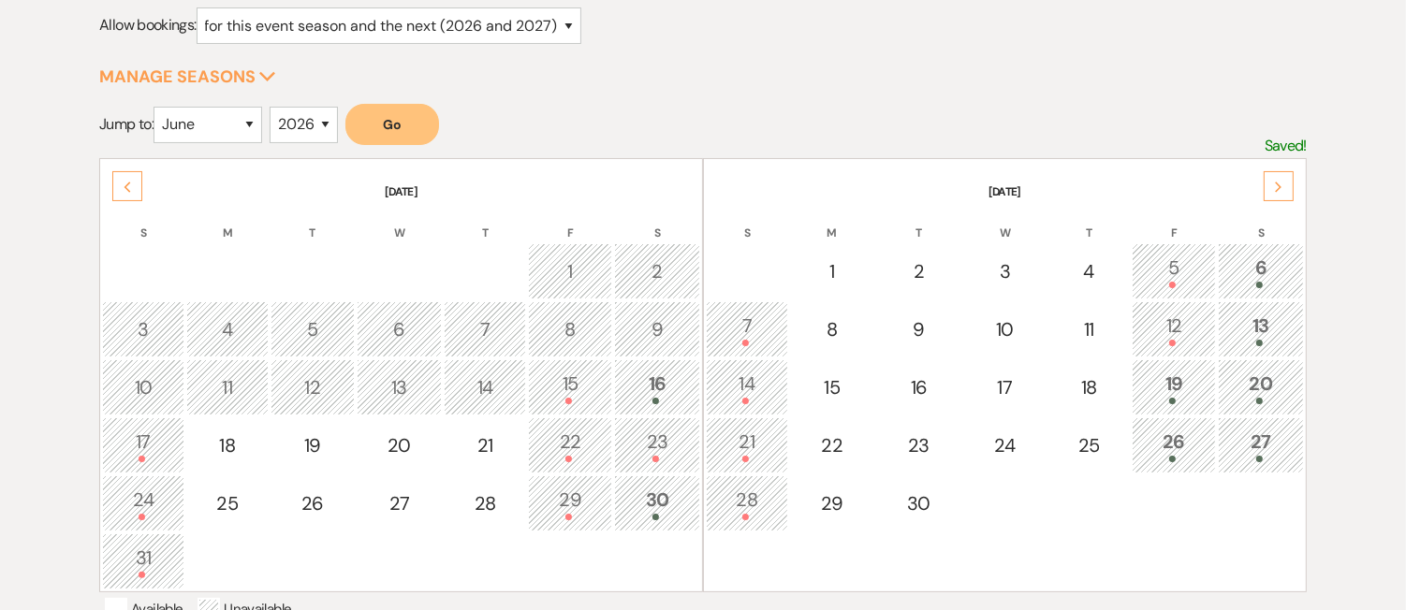
click at [1267, 175] on div "Next" at bounding box center [1279, 186] width 30 height 30
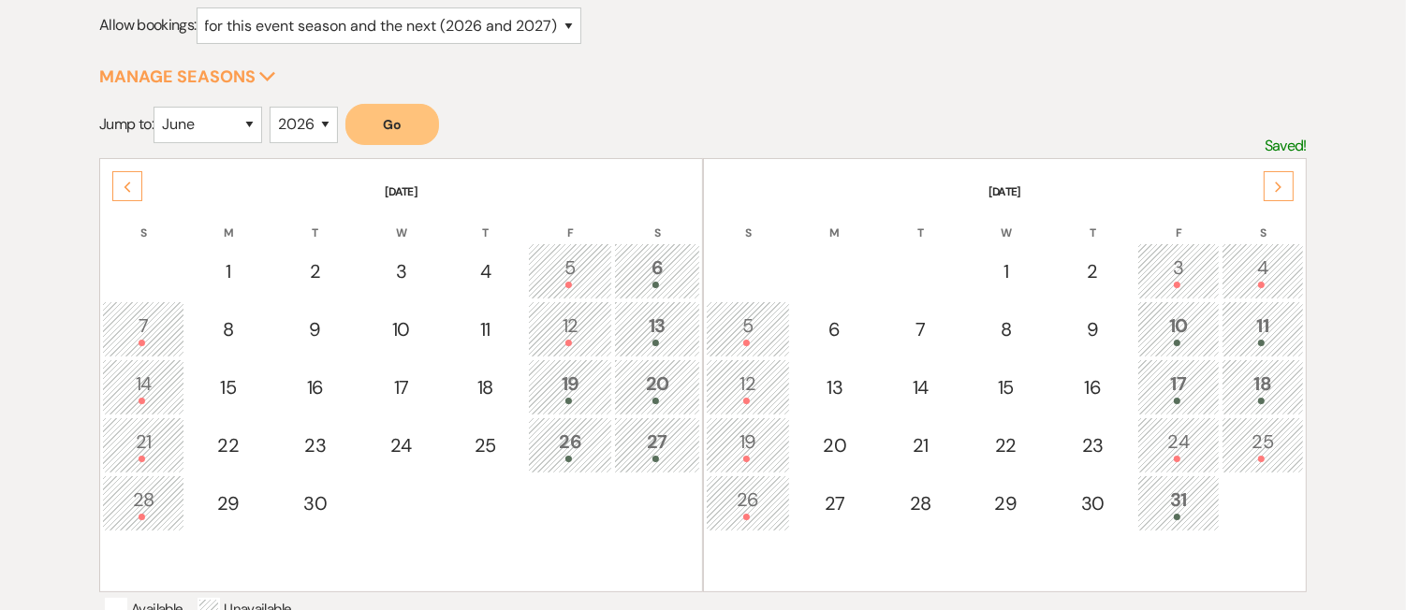
click at [1276, 186] on icon "Next" at bounding box center [1278, 187] width 9 height 11
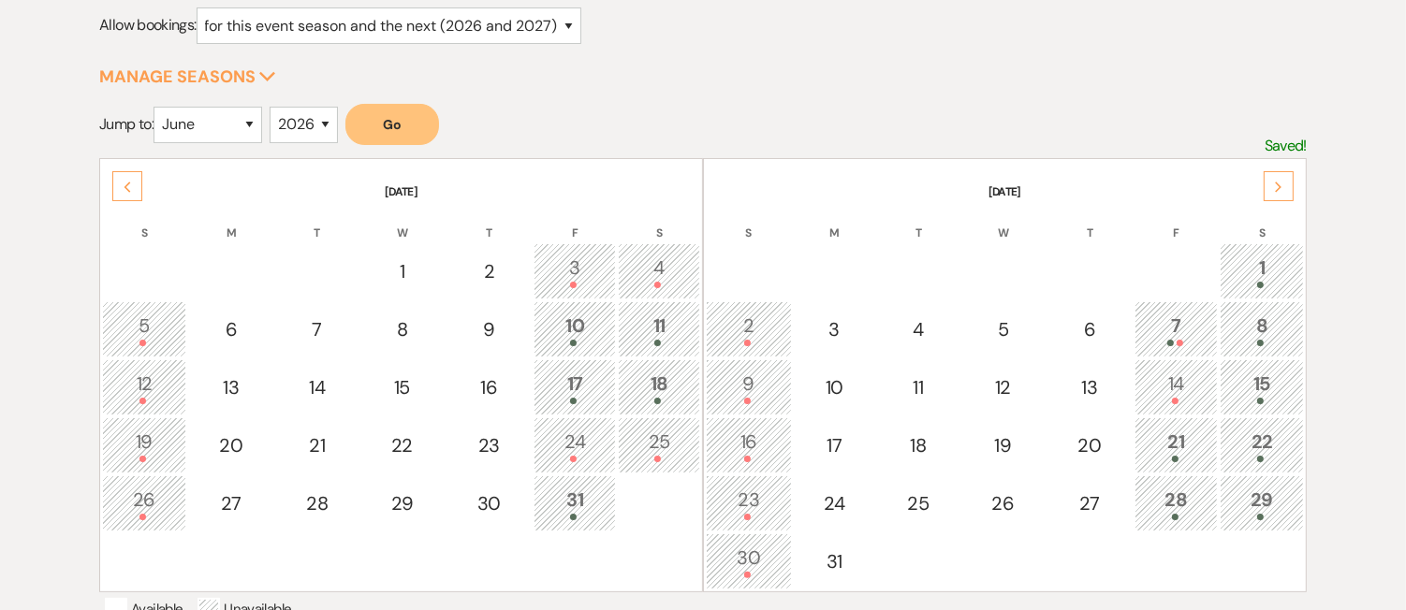
click at [1274, 183] on icon "Next" at bounding box center [1278, 187] width 9 height 11
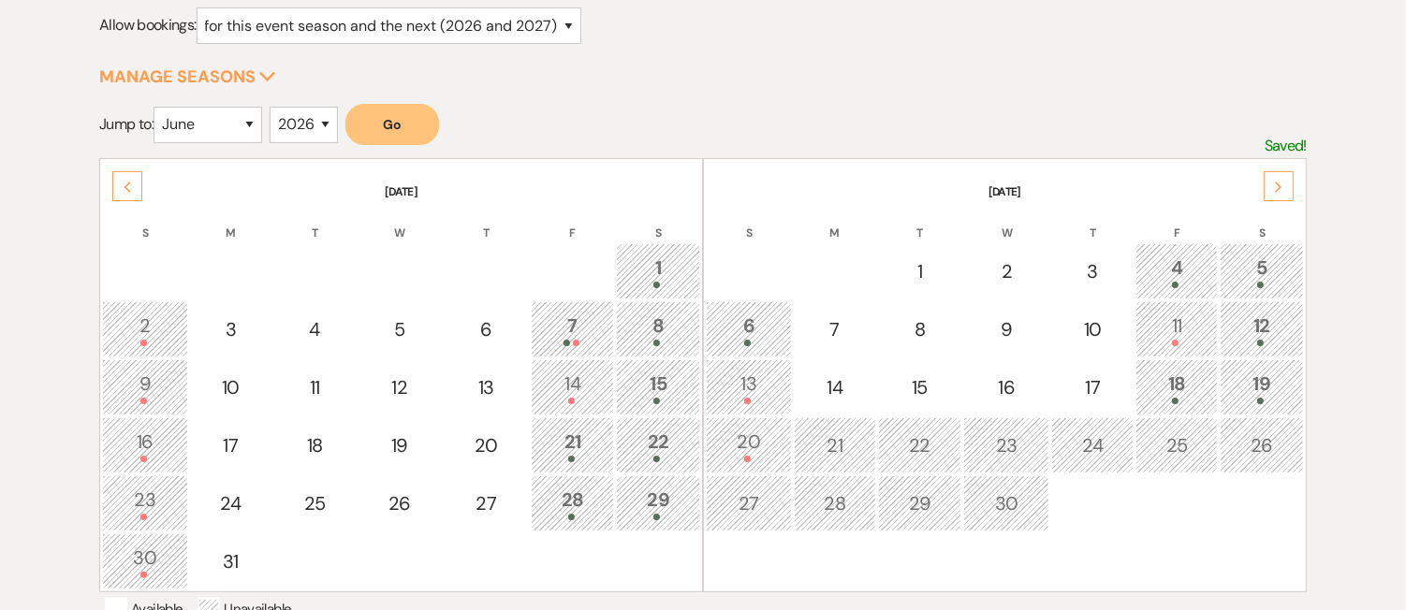
click at [754, 327] on div "6" at bounding box center [749, 329] width 66 height 35
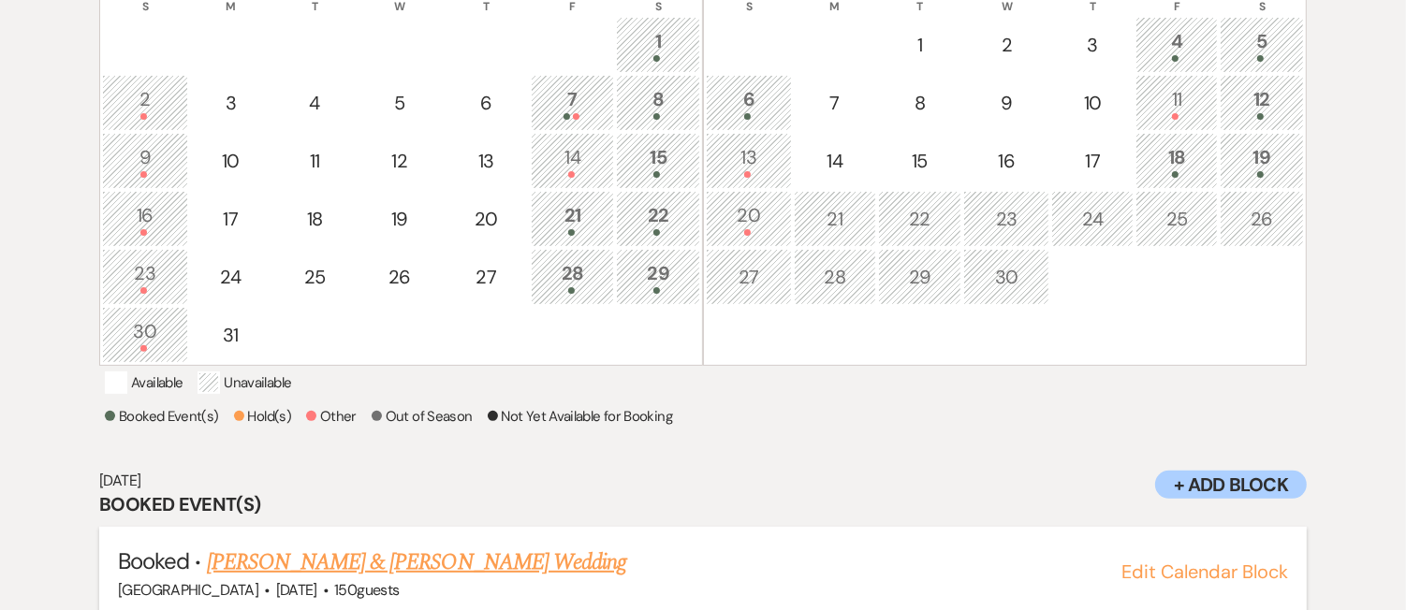
scroll to position [546, 0]
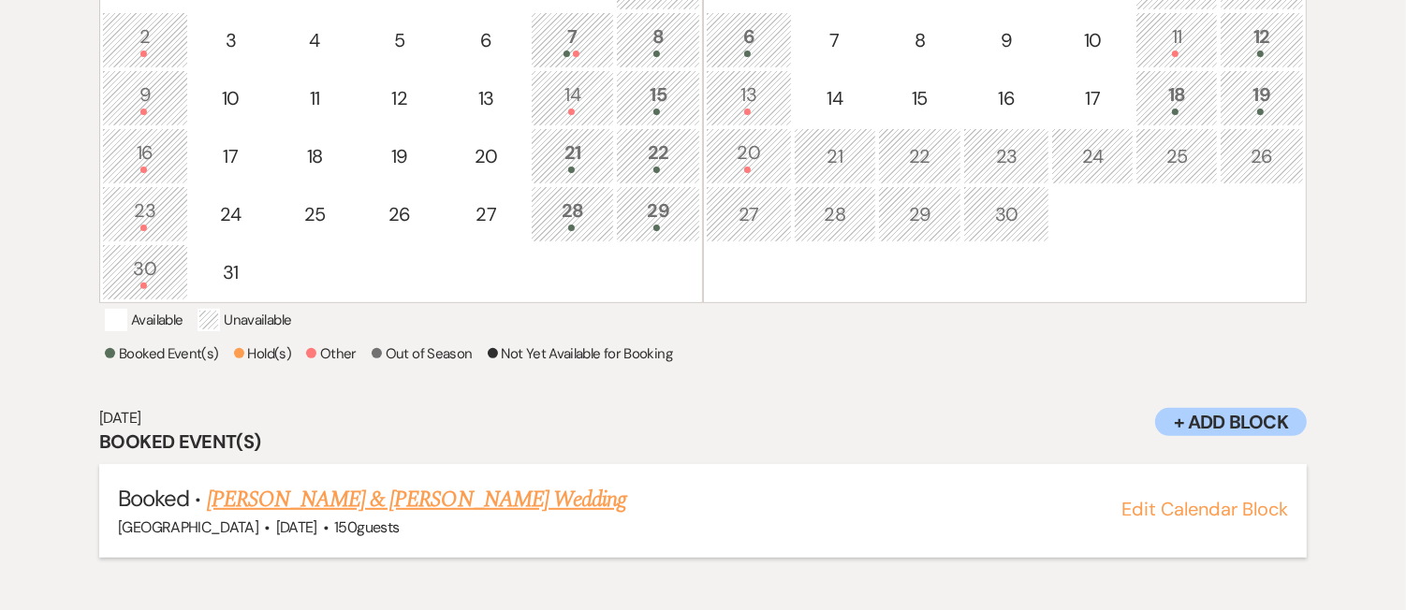
click at [400, 504] on link "Naomi Ostriker & Quinton Celuzza's Wedding" at bounding box center [416, 500] width 419 height 34
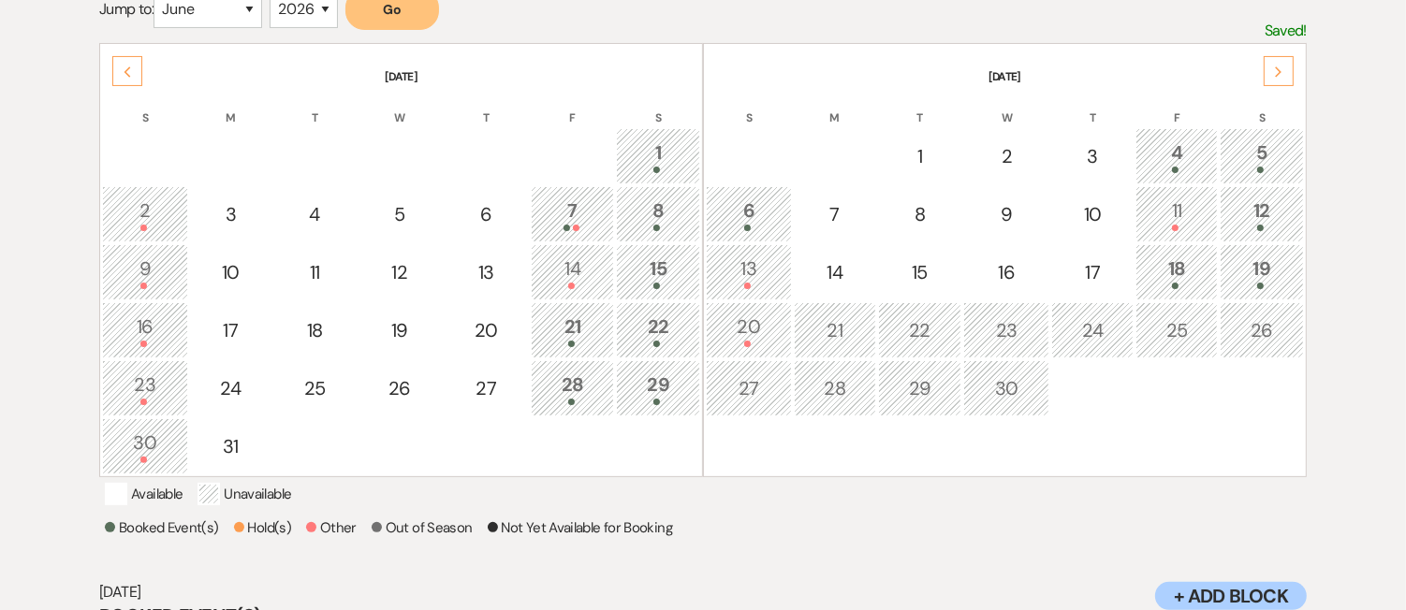
scroll to position [375, 0]
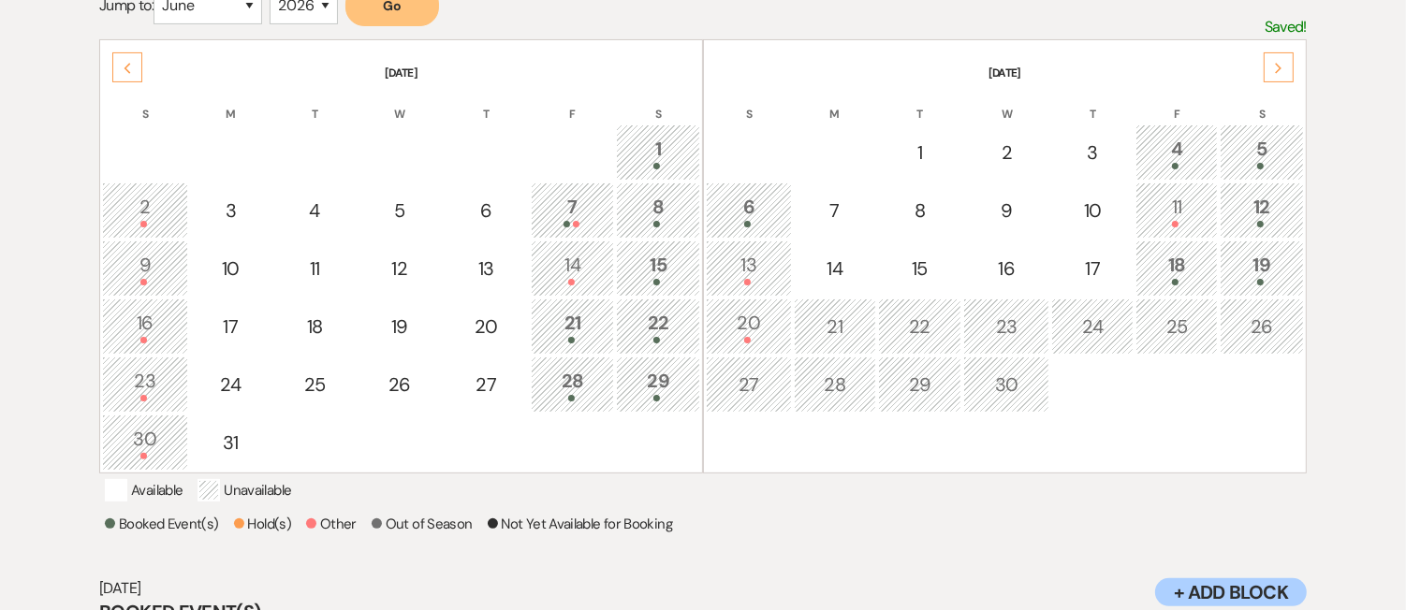
click at [1262, 207] on div "12" at bounding box center [1262, 210] width 64 height 35
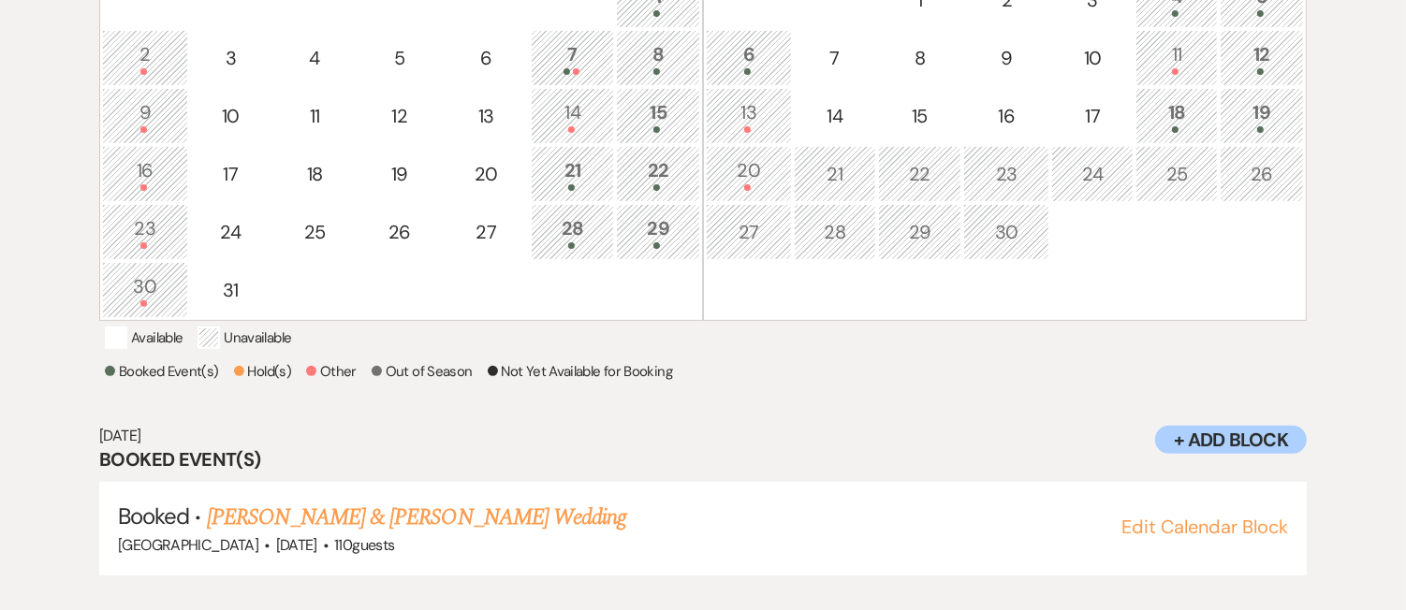
scroll to position [546, 0]
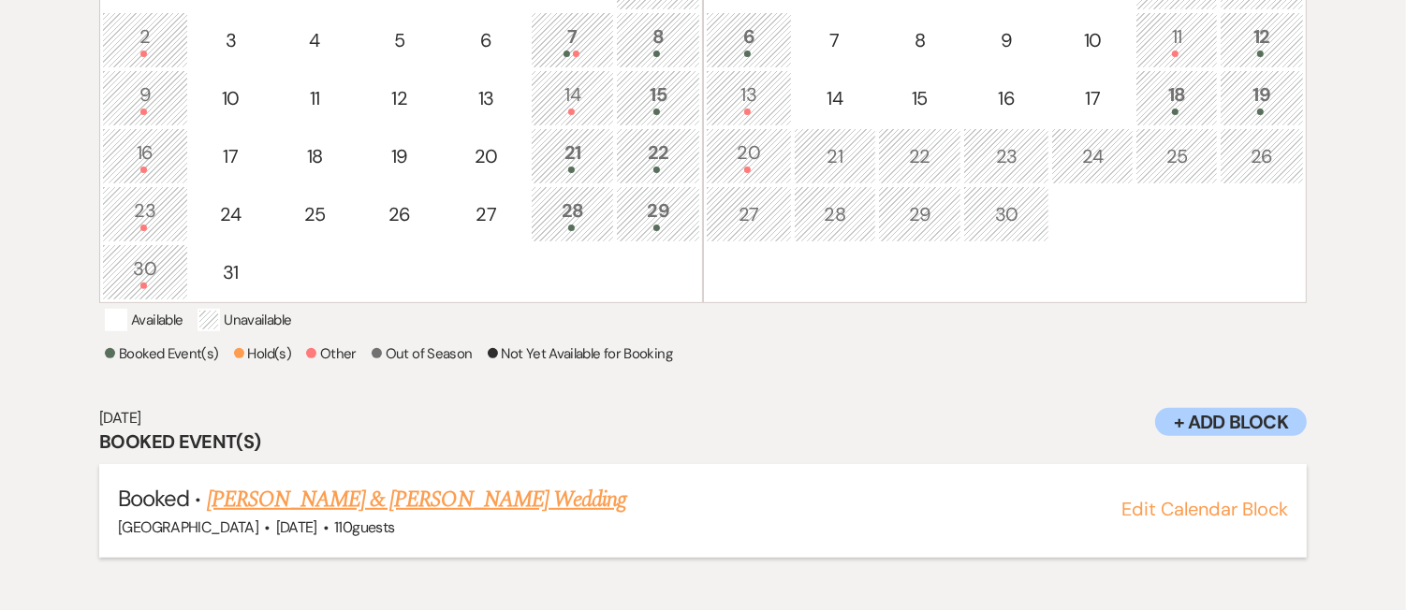
click at [363, 517] on link "Jack Dumala & James Palmier's Wedding" at bounding box center [416, 500] width 419 height 34
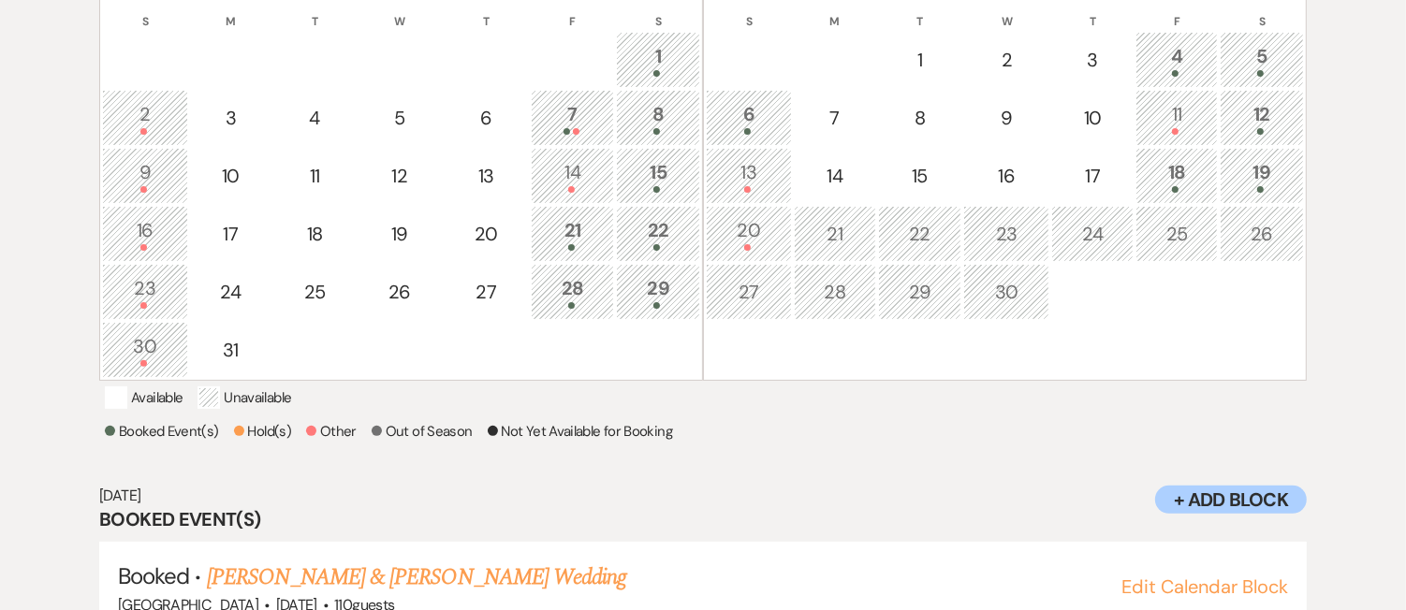
scroll to position [465, 0]
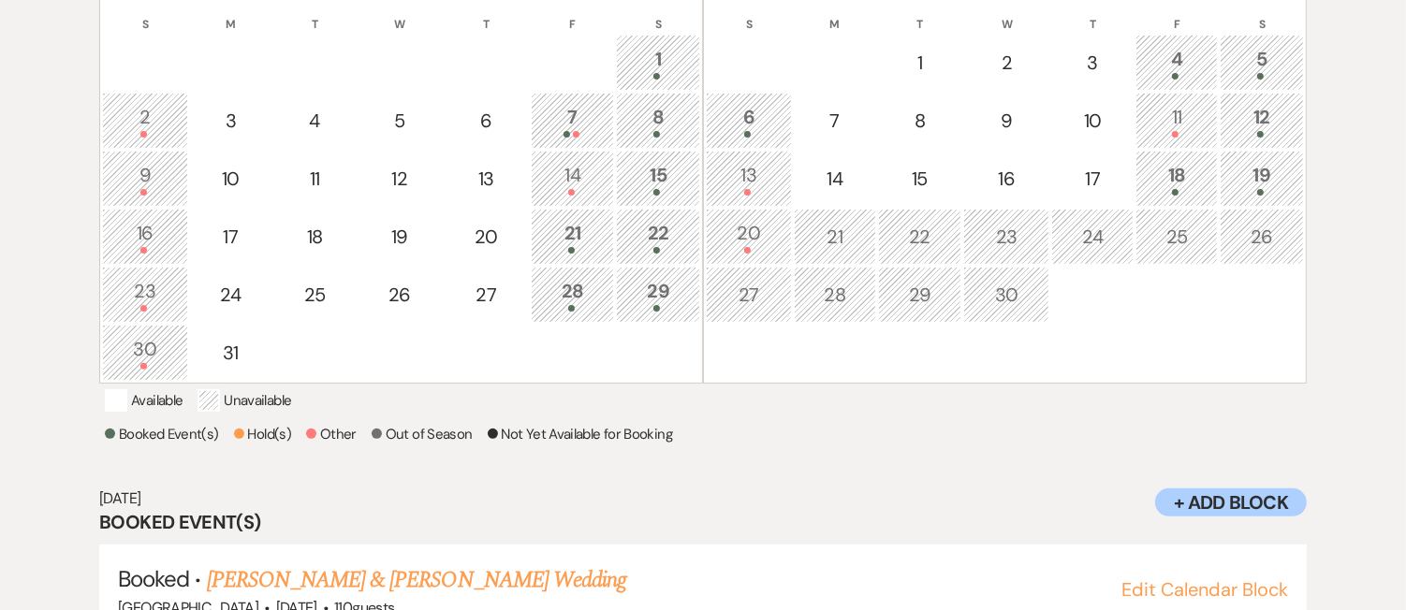
click at [1197, 177] on div "18" at bounding box center [1177, 178] width 62 height 35
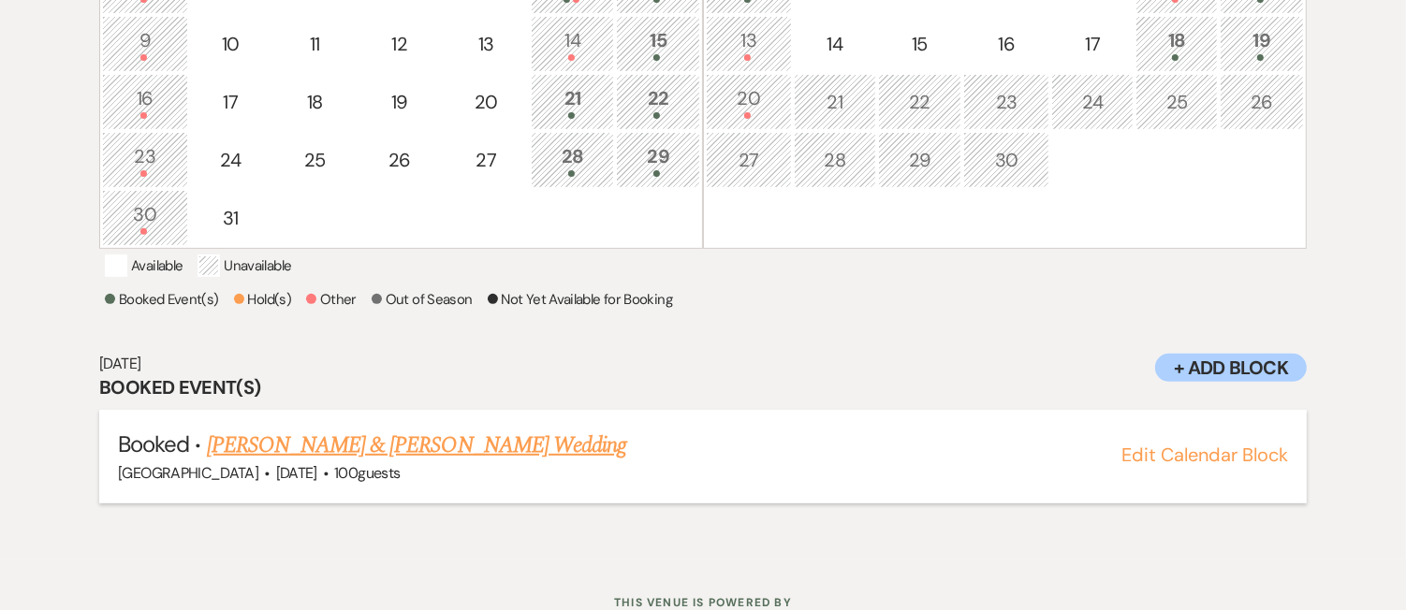
scroll to position [606, 0]
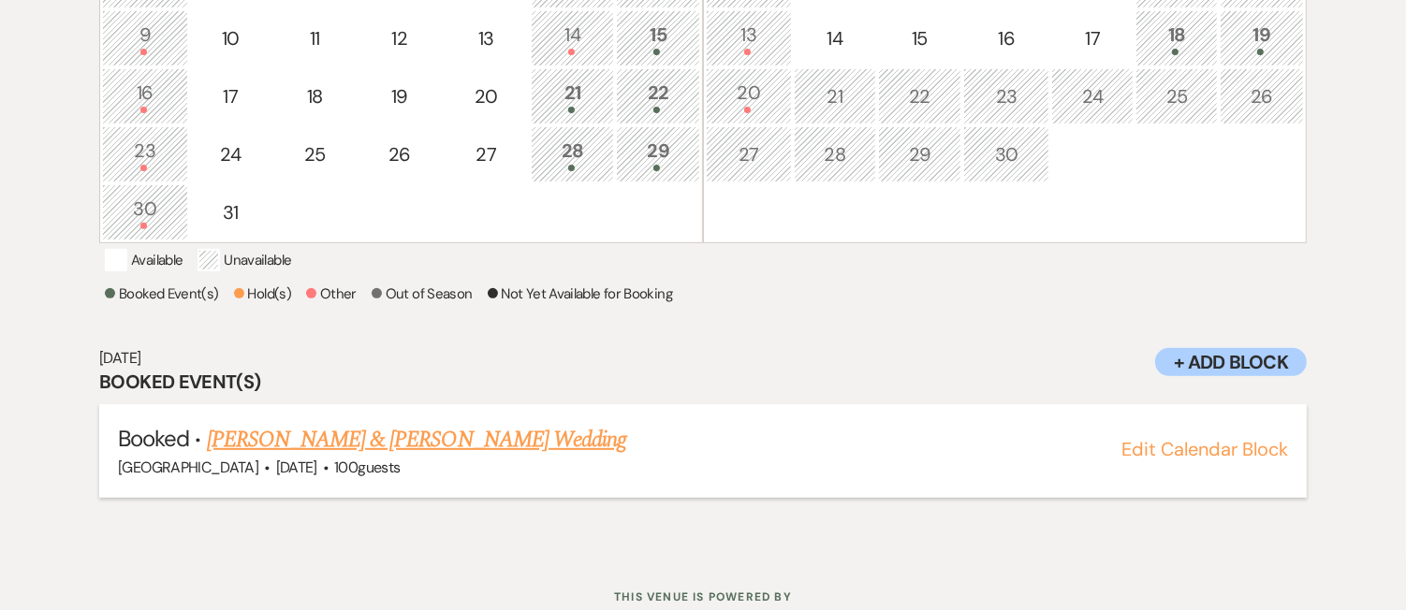
click at [510, 441] on link "[PERSON_NAME] & [PERSON_NAME] Wedding" at bounding box center [416, 440] width 419 height 34
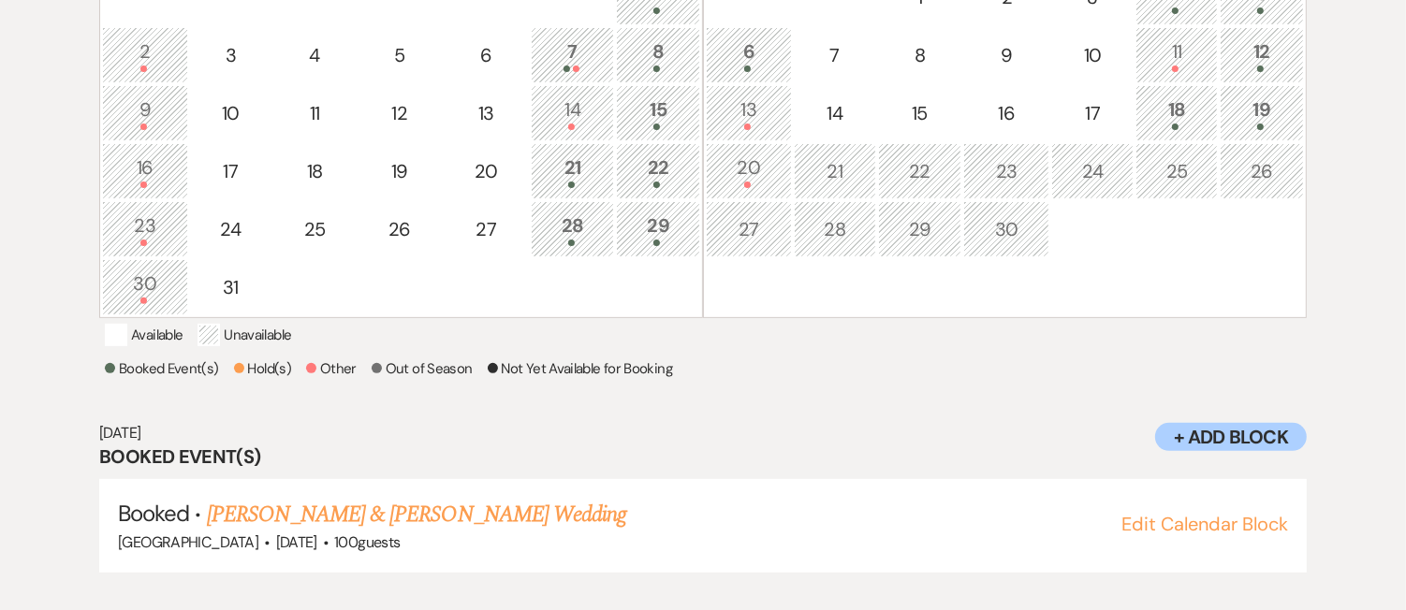
click at [1246, 124] on div at bounding box center [1262, 127] width 64 height 7
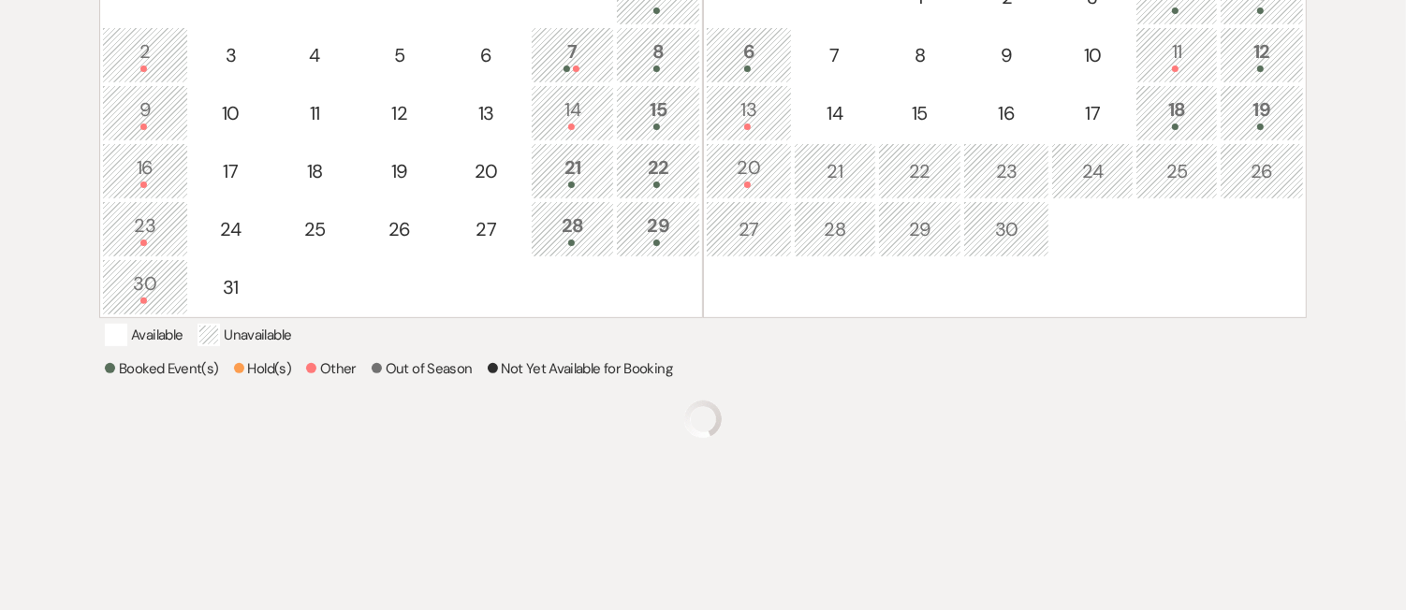
scroll to position [546, 0]
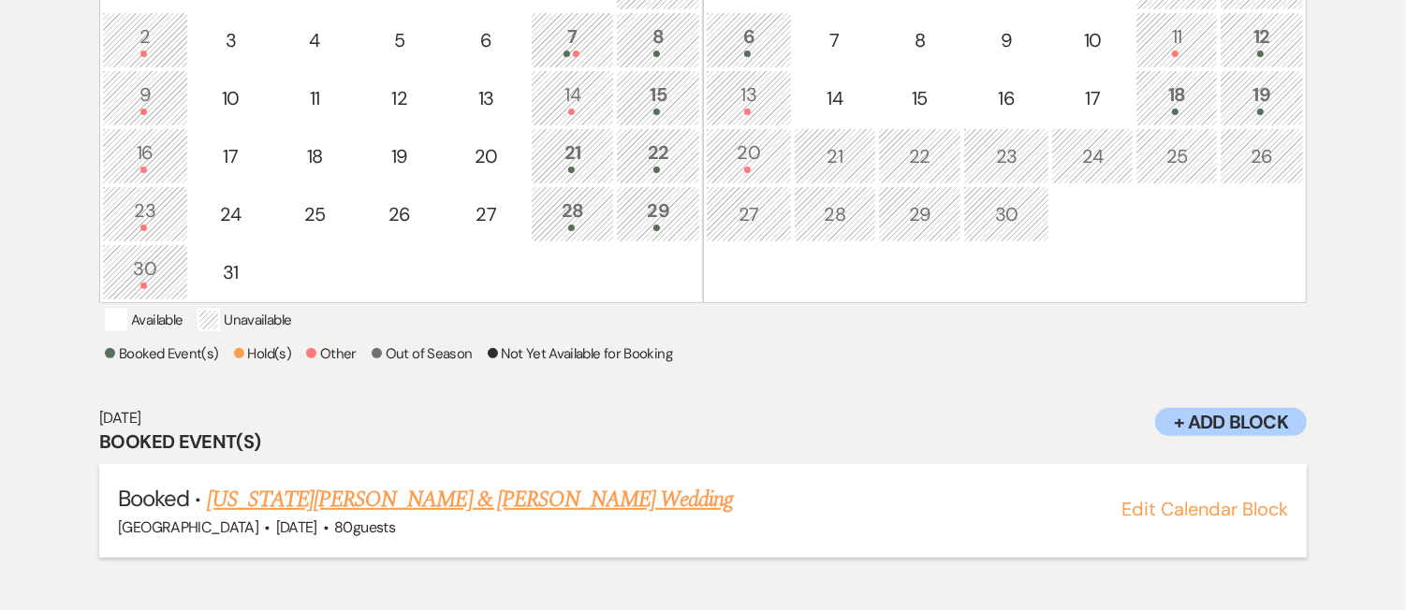
click at [453, 514] on link "Virginia Lawrence & Drew Levine's Wedding" at bounding box center [470, 500] width 527 height 34
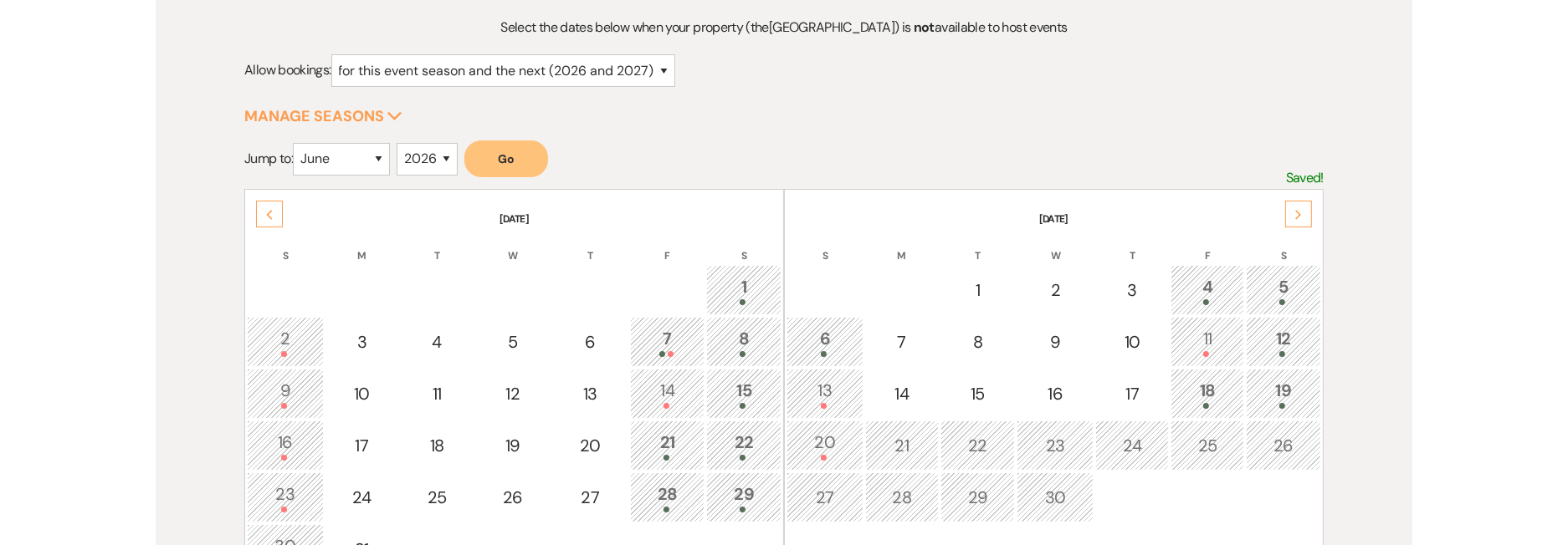
scroll to position [279, 0]
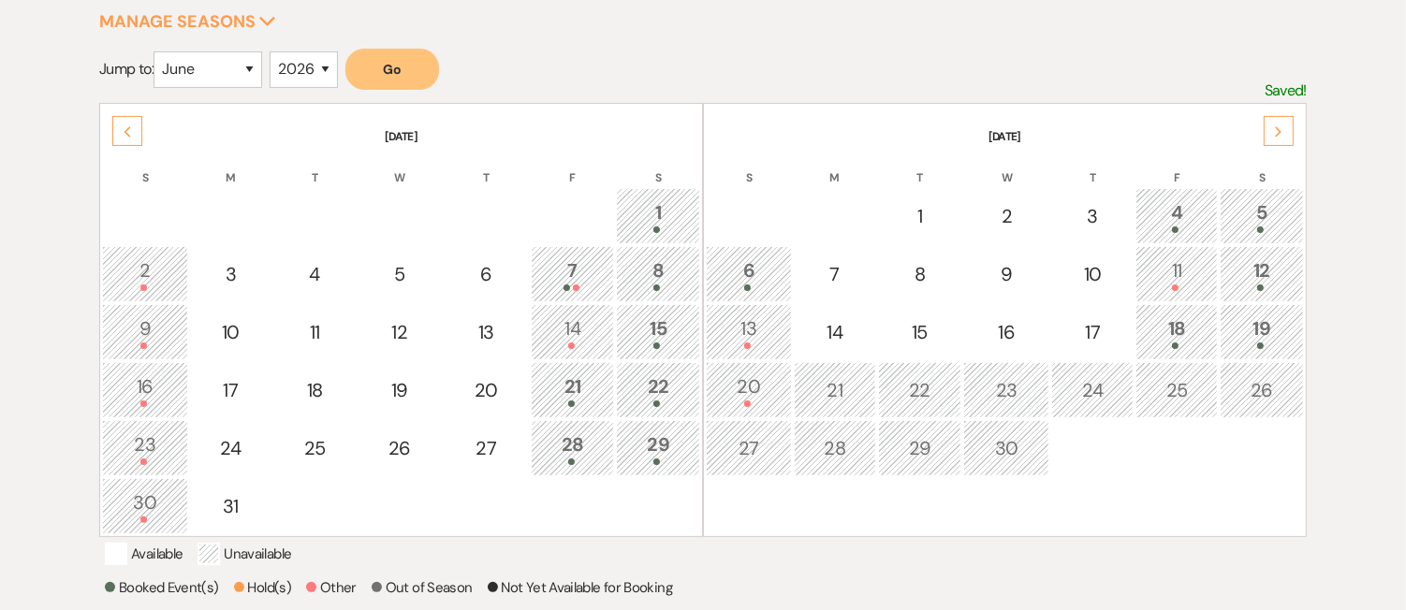
click at [1283, 130] on icon "Next" at bounding box center [1278, 131] width 9 height 11
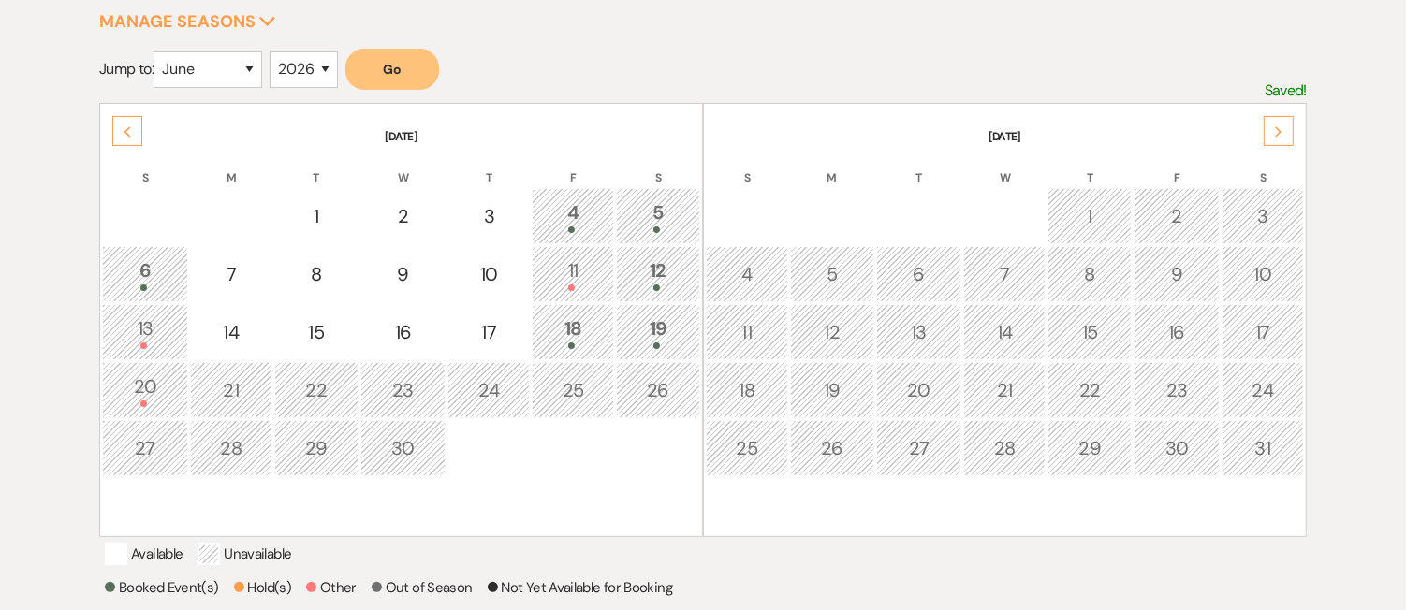
click at [1283, 130] on icon "Next" at bounding box center [1278, 131] width 9 height 11
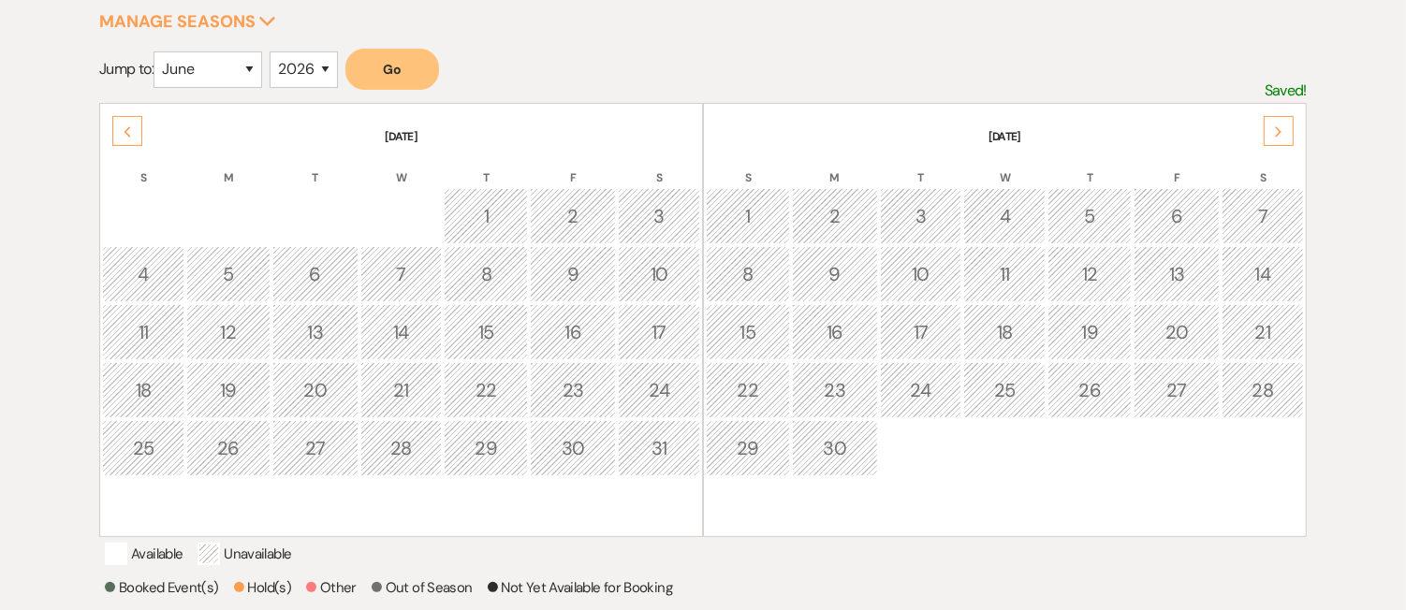
click at [1283, 130] on icon "Next" at bounding box center [1278, 131] width 9 height 11
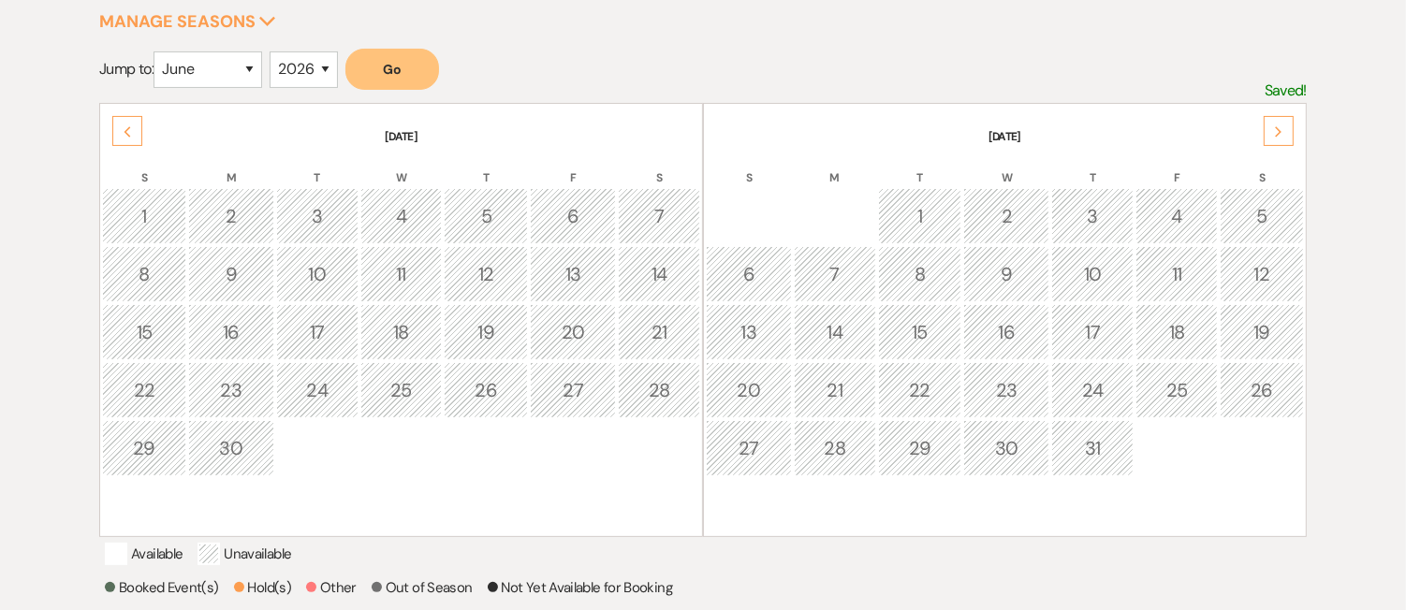
click at [1283, 130] on icon "Next" at bounding box center [1278, 131] width 9 height 11
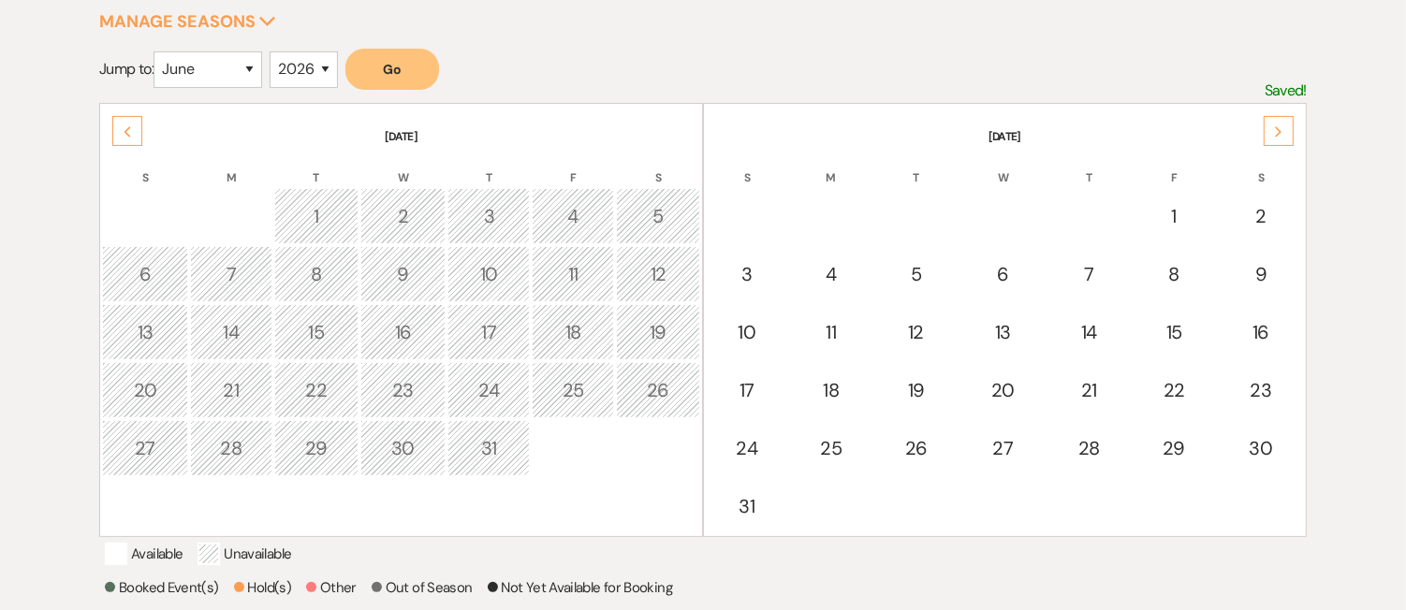
click at [1283, 130] on icon "Next" at bounding box center [1278, 131] width 9 height 11
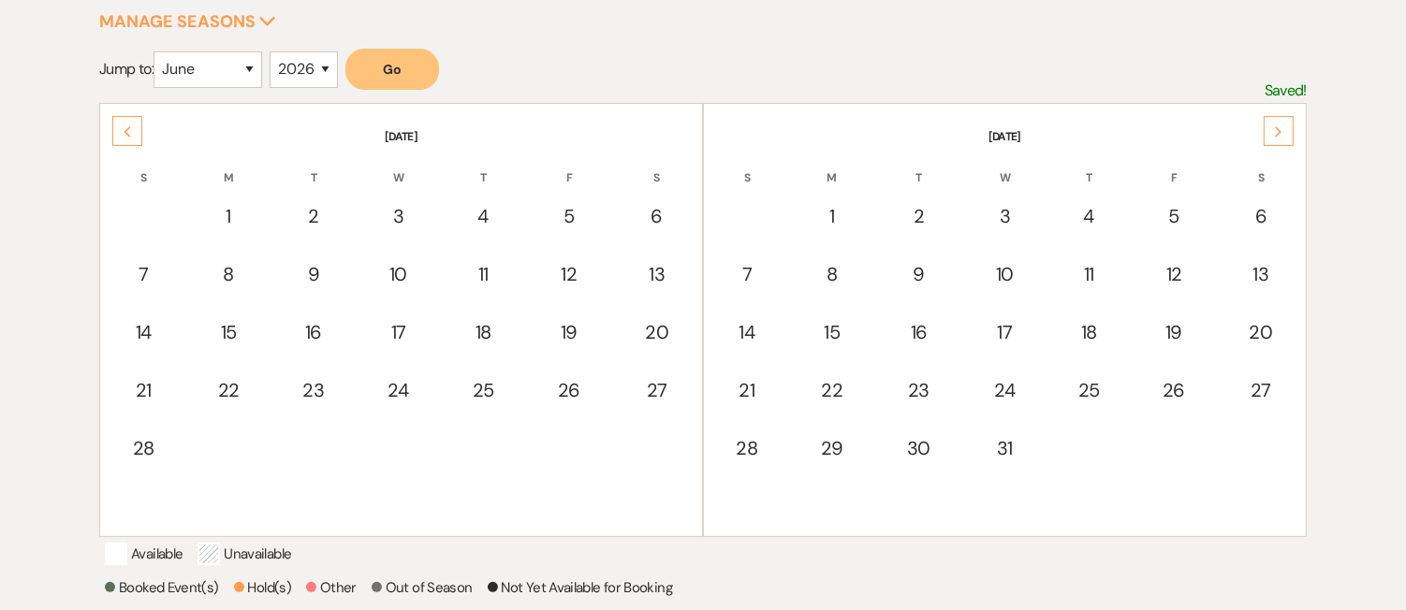
click at [1283, 130] on icon "Next" at bounding box center [1278, 131] width 9 height 11
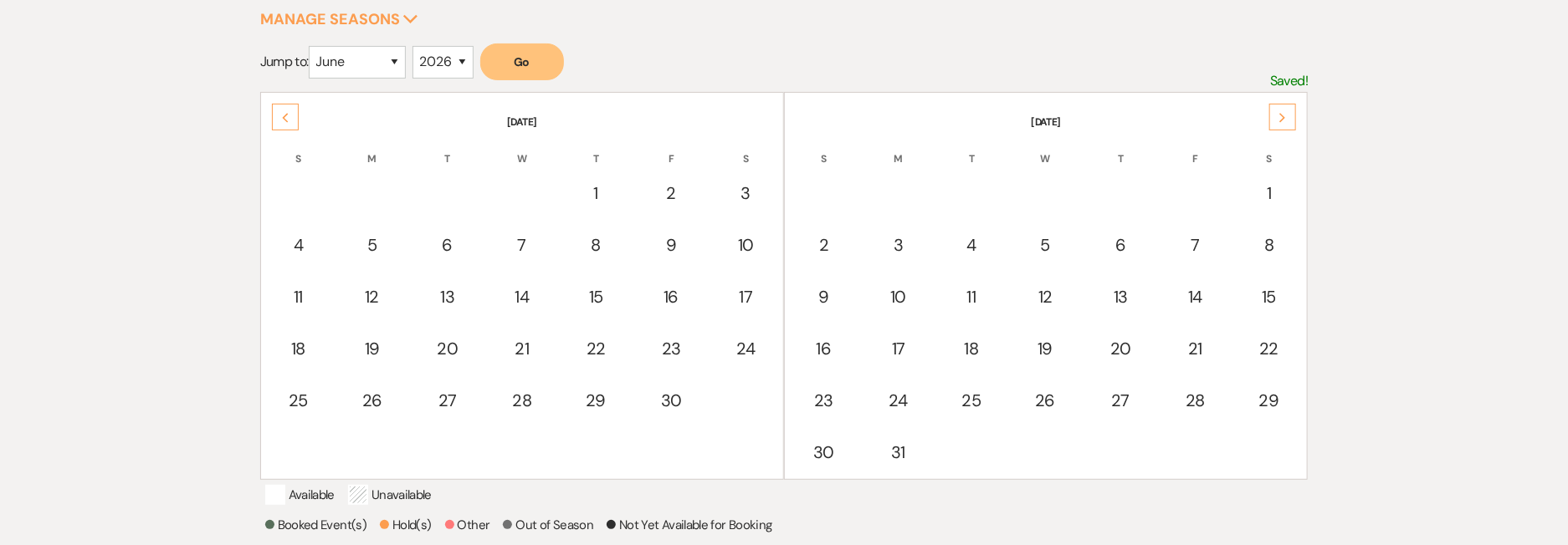
scroll to position [0, 0]
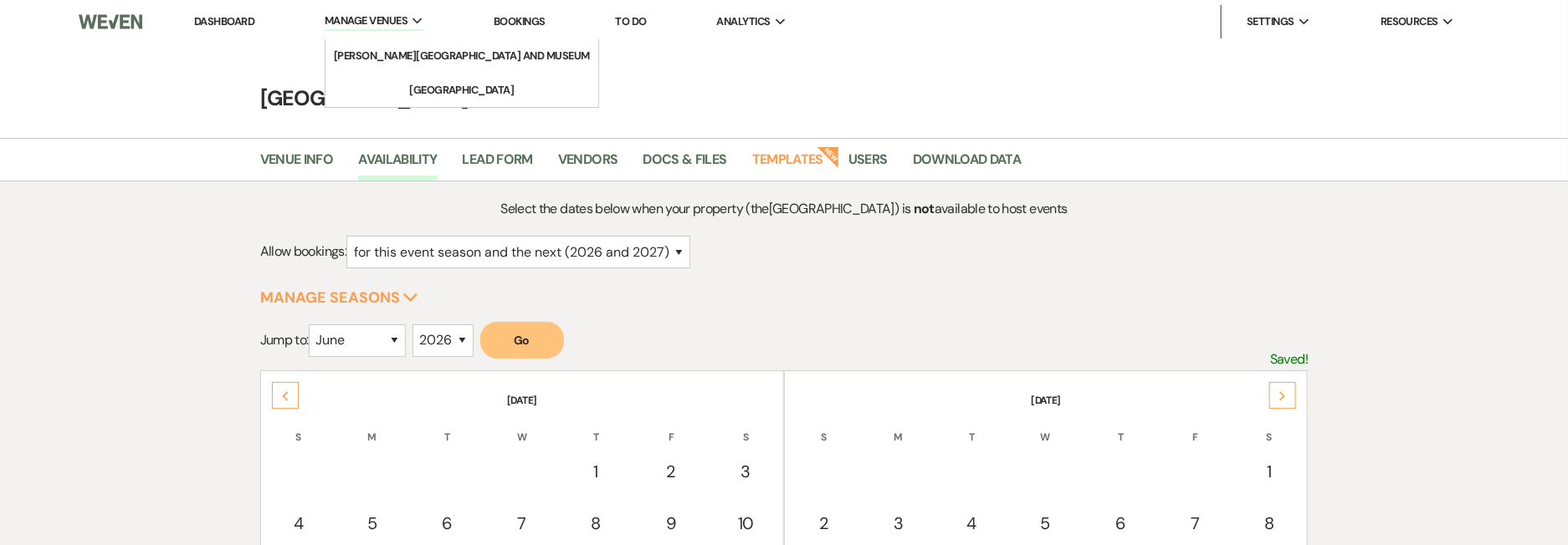
click at [424, 18] on icon "Expand" at bounding box center [418, 21] width 11 height 7
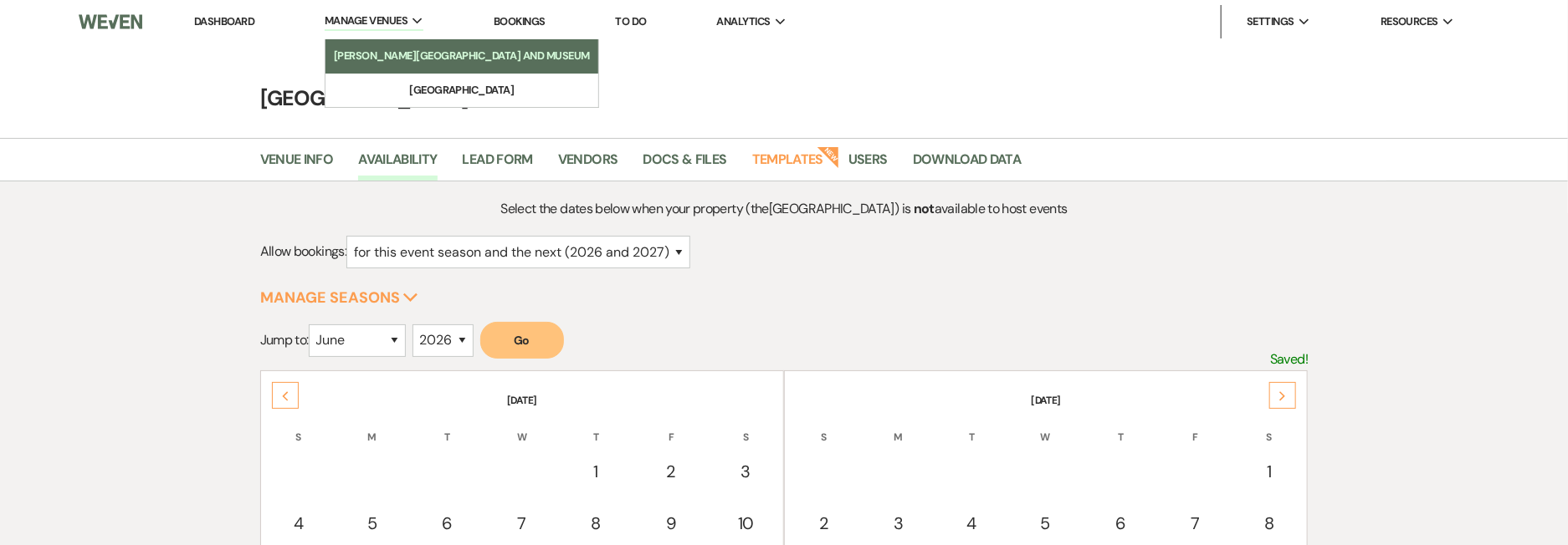
click at [414, 60] on li "[PERSON_NAME][GEOGRAPHIC_DATA] and Museum" at bounding box center [462, 55] width 256 height 17
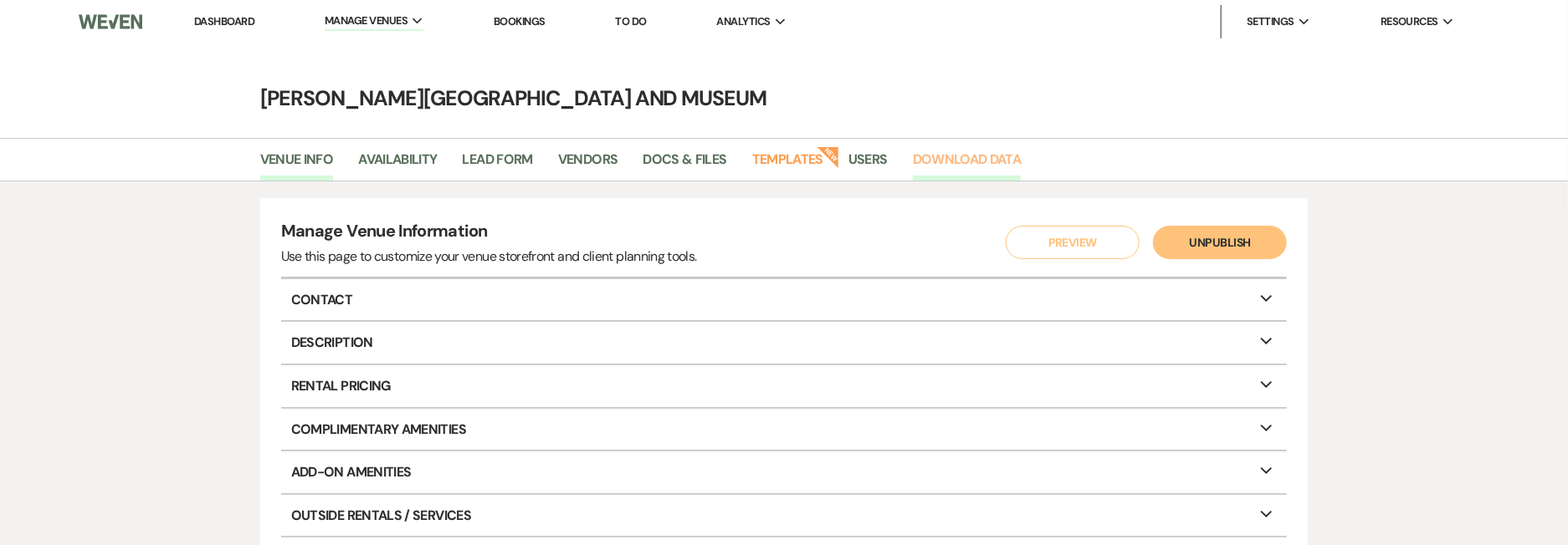
click at [945, 167] on link "Download Data" at bounding box center [967, 165] width 109 height 32
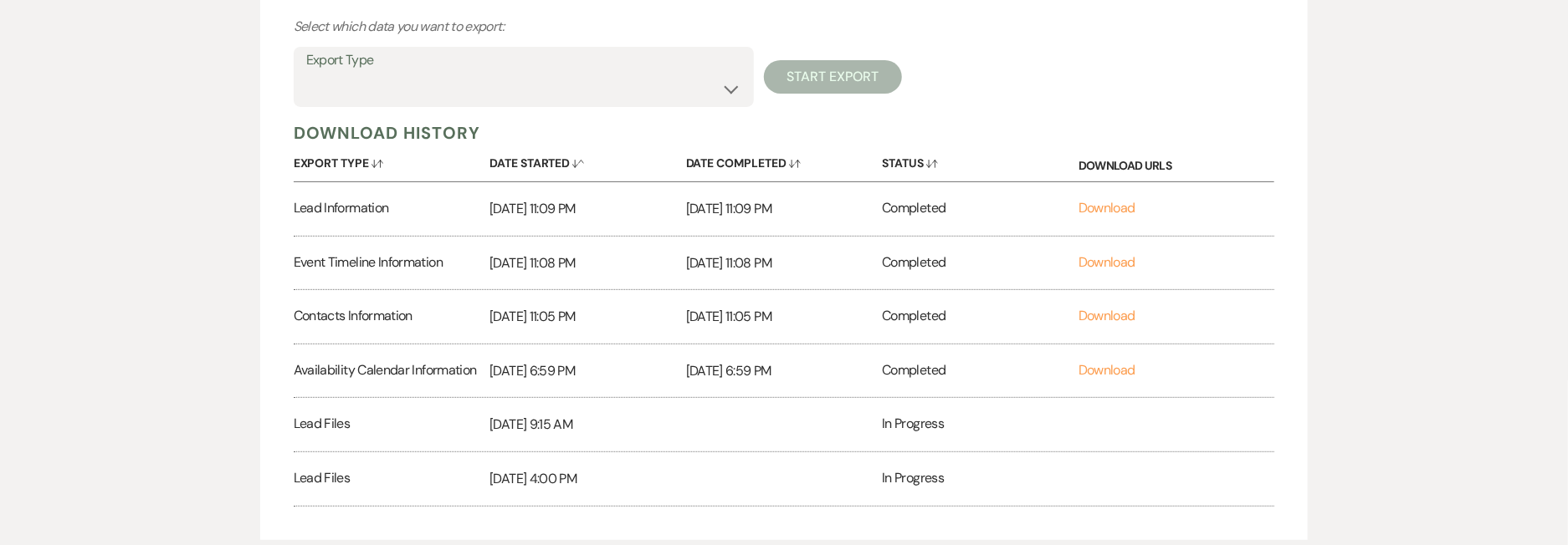
scroll to position [224, 0]
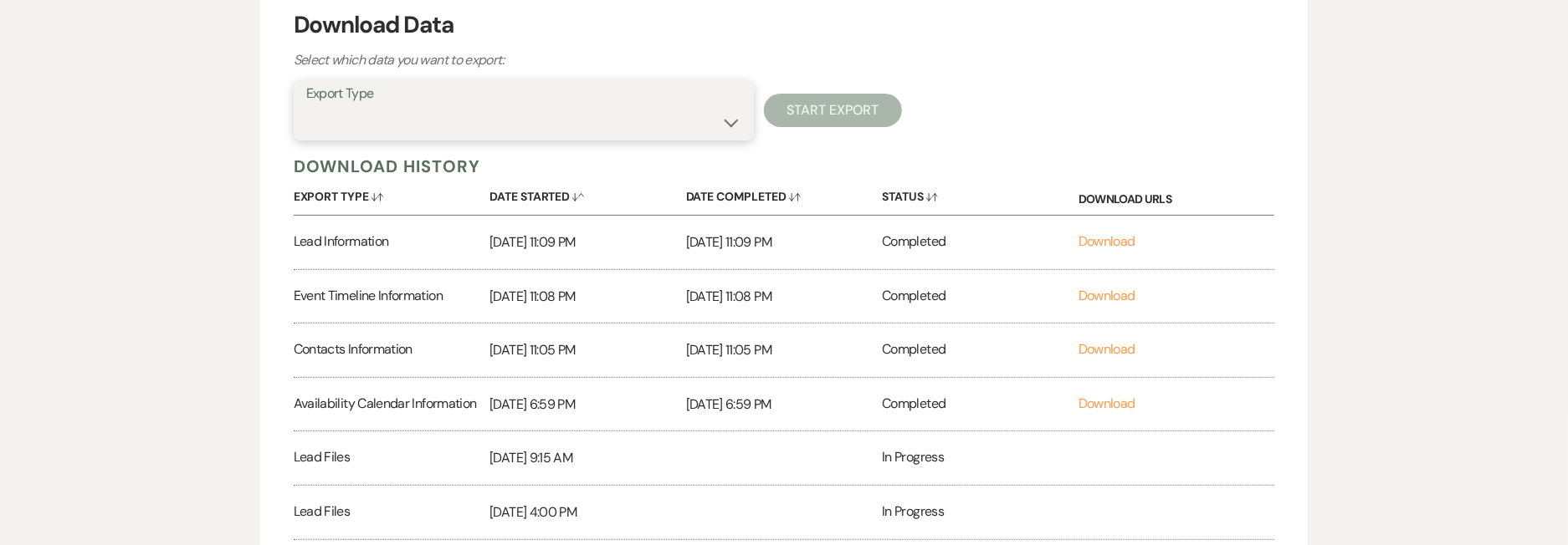
click at [725, 106] on select "Availability Calendar Information Category Templates Contacts Information Event…" at bounding box center [524, 122] width 435 height 33
click at [722, 120] on select "Availability Calendar Information Category Templates Contacts Information Event…" at bounding box center [524, 122] width 435 height 33
click at [729, 131] on select "Availability Calendar Information Category Templates Contacts Information Event…" at bounding box center [524, 122] width 435 height 33
select select "leadInfo"
click at [307, 106] on select "Availability Calendar Information Category Templates Contacts Information Event…" at bounding box center [524, 122] width 435 height 33
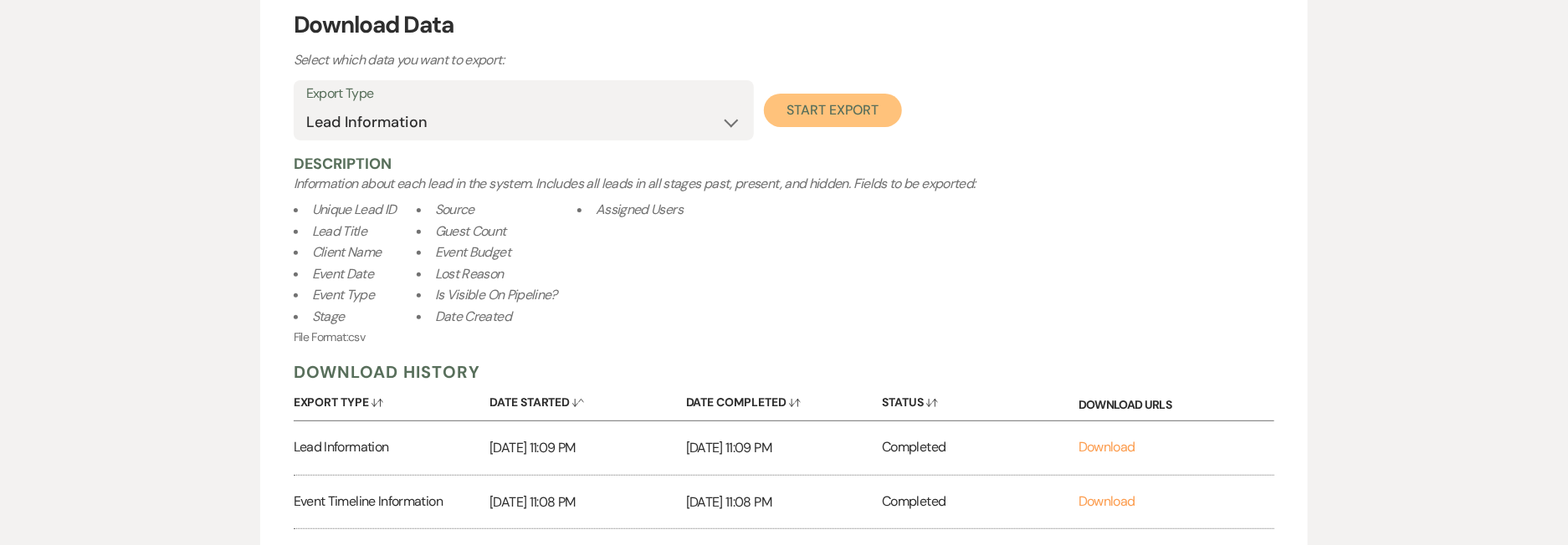
click at [847, 110] on button "Start Export" at bounding box center [833, 110] width 138 height 33
select select
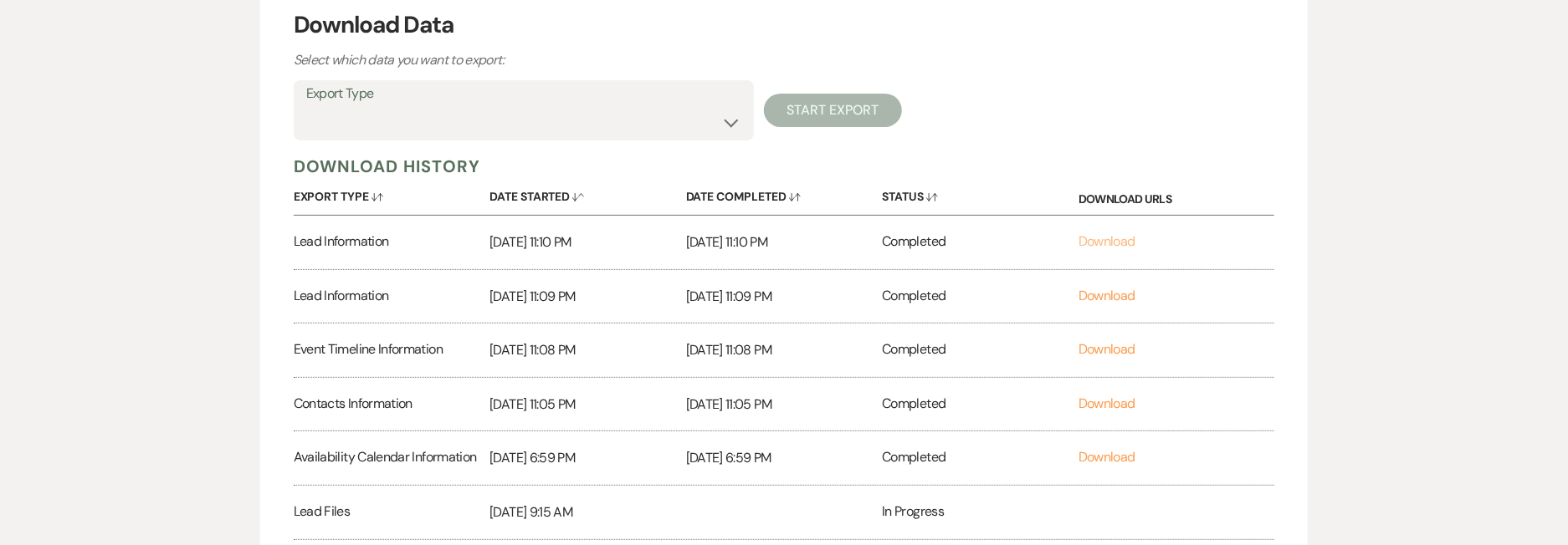
click at [1117, 243] on link "Download" at bounding box center [1108, 241] width 57 height 18
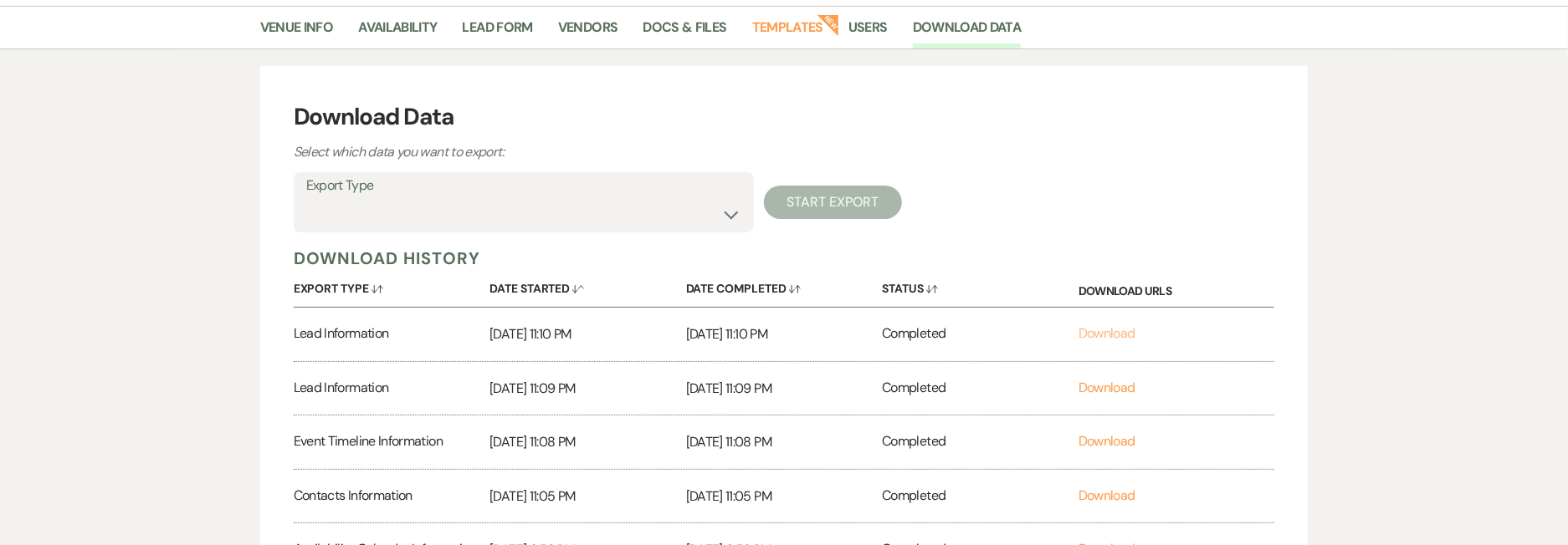
scroll to position [0, 0]
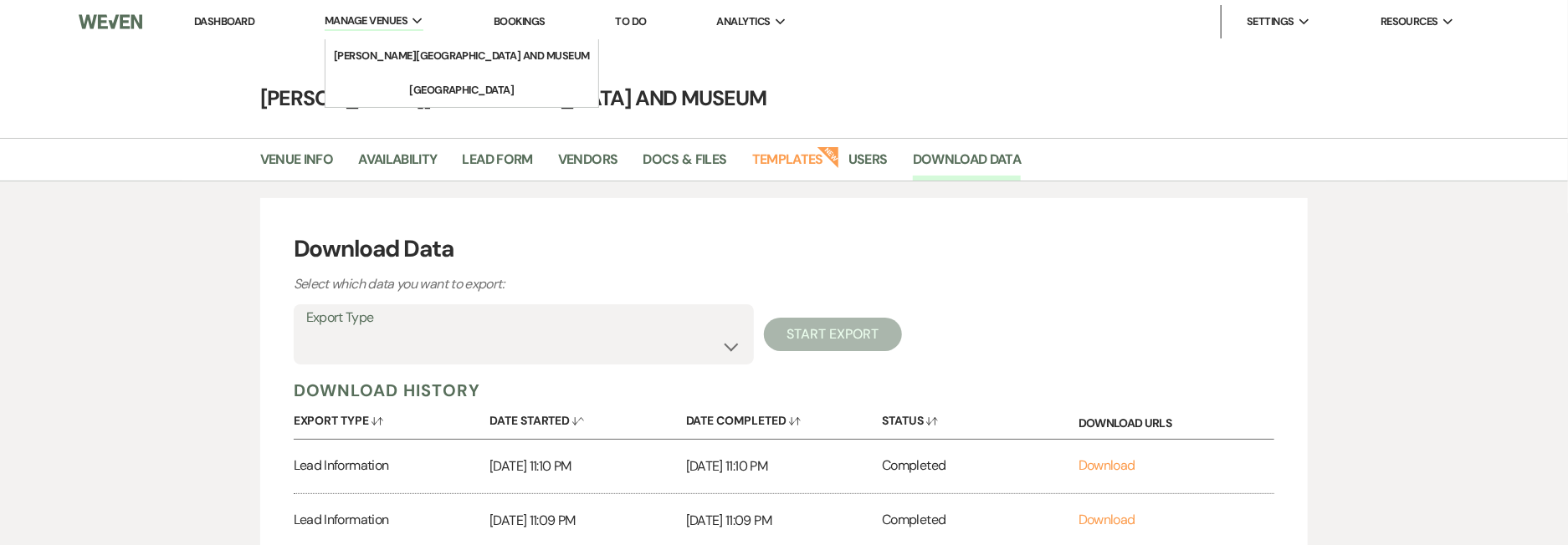
click at [368, 26] on span "Manage Venues" at bounding box center [366, 21] width 83 height 17
click at [387, 82] on li "[GEOGRAPHIC_DATA]" at bounding box center [462, 90] width 151 height 17
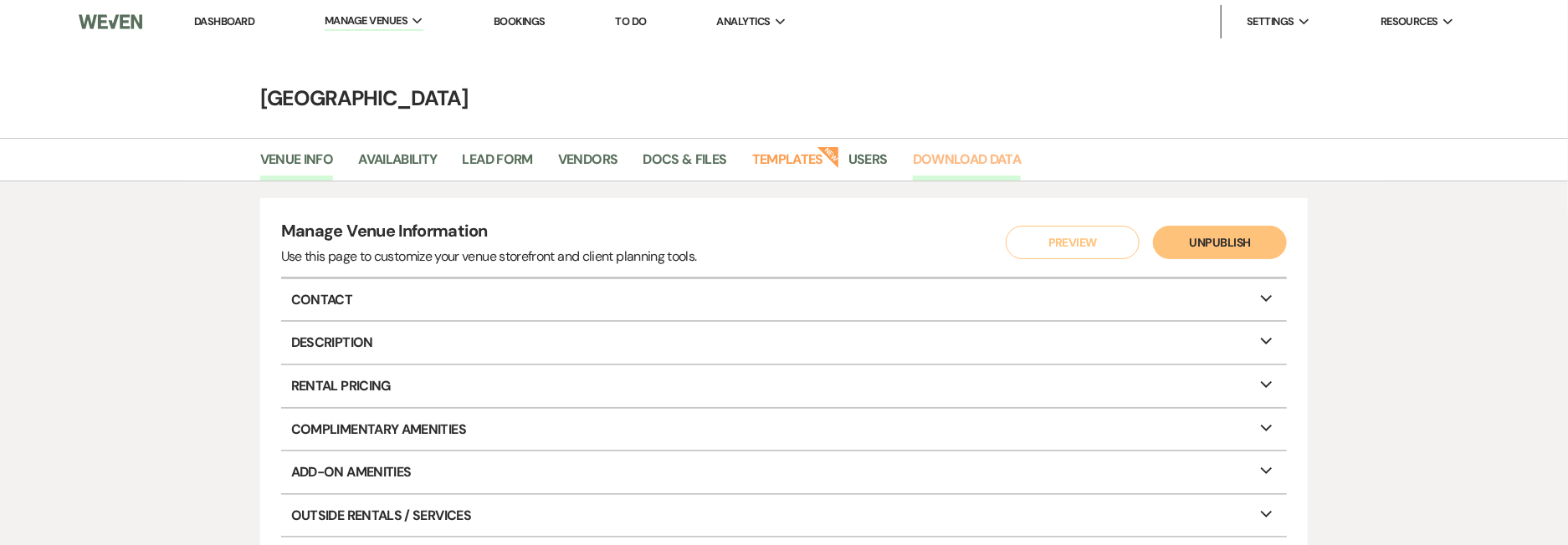
click at [985, 164] on link "Download Data" at bounding box center [967, 165] width 109 height 32
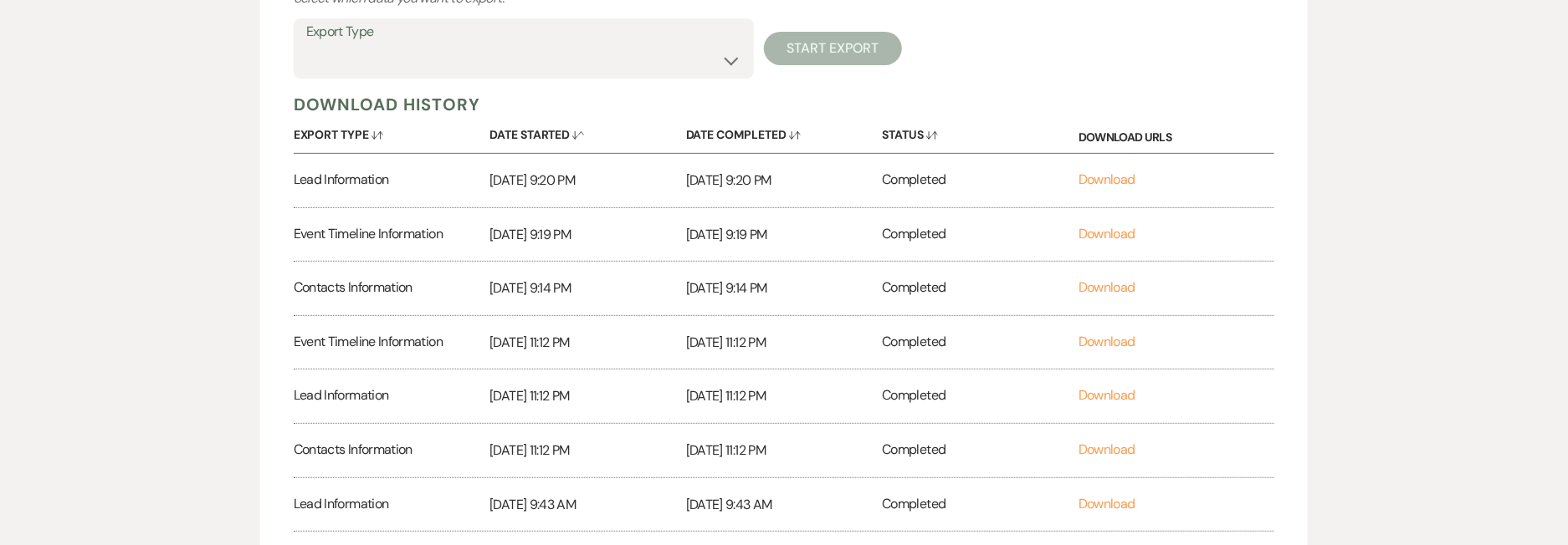
scroll to position [269, 0]
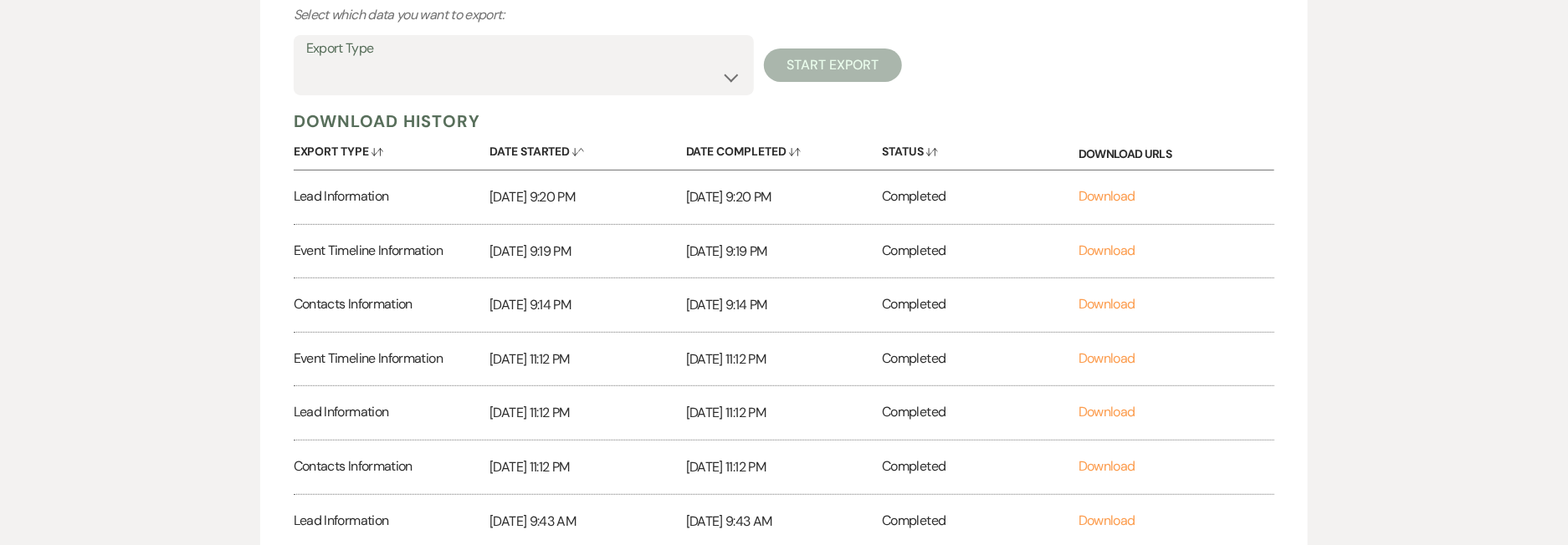
click at [340, 247] on div "Event Timeline Information" at bounding box center [392, 252] width 197 height 54
click at [373, 249] on div "Event Timeline Information" at bounding box center [392, 252] width 197 height 54
click at [1122, 301] on link "Download" at bounding box center [1108, 304] width 57 height 18
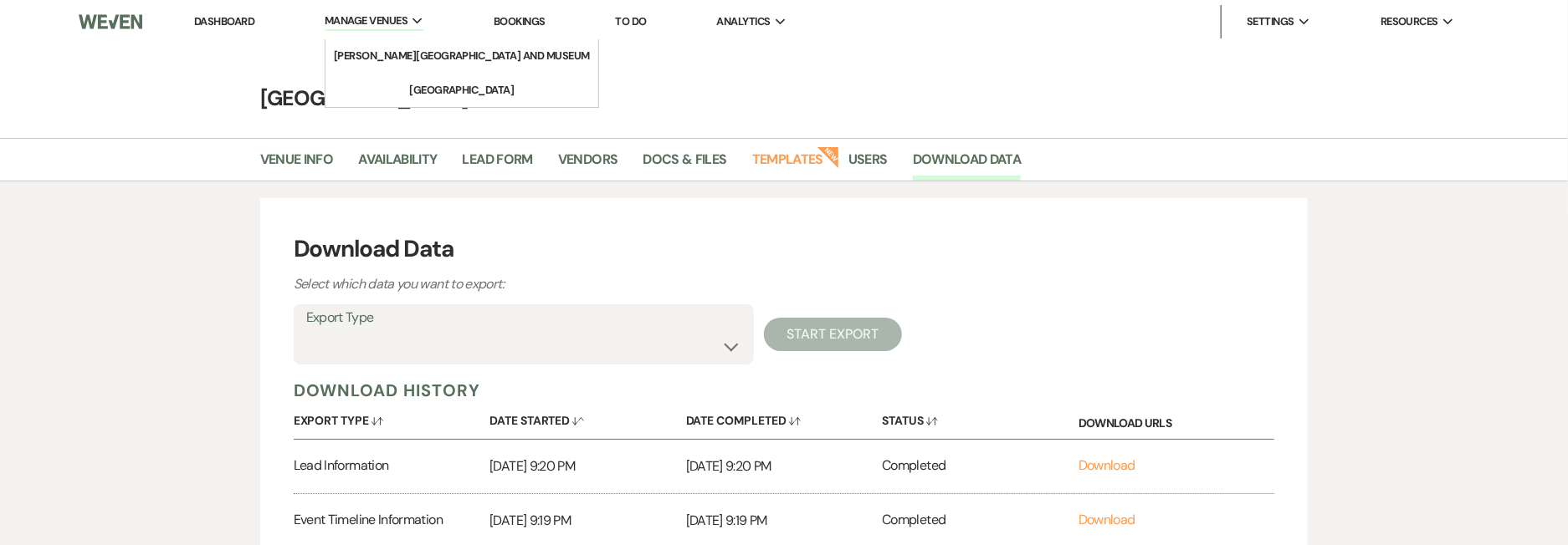
click at [408, 33] on li "Manage Venues Expand deCordova Sculpture Park and Museum Long Hill" at bounding box center [375, 21] width 116 height 35
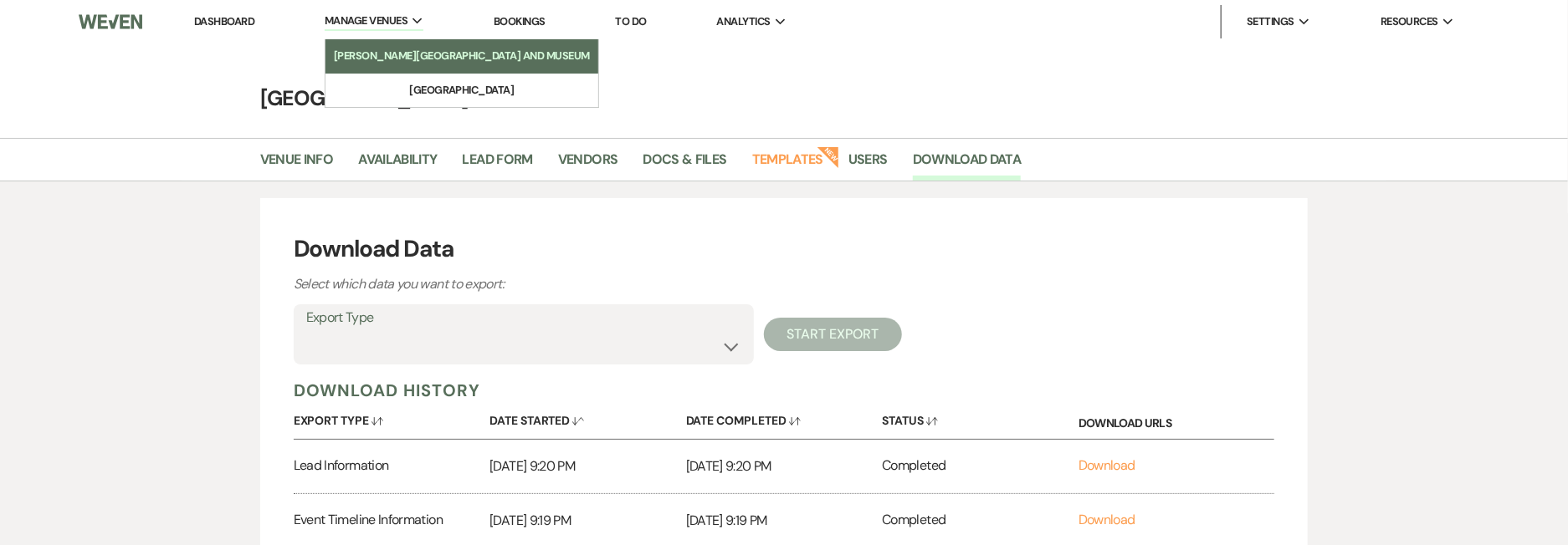
click at [406, 52] on li "[PERSON_NAME][GEOGRAPHIC_DATA] and Museum" at bounding box center [462, 55] width 256 height 17
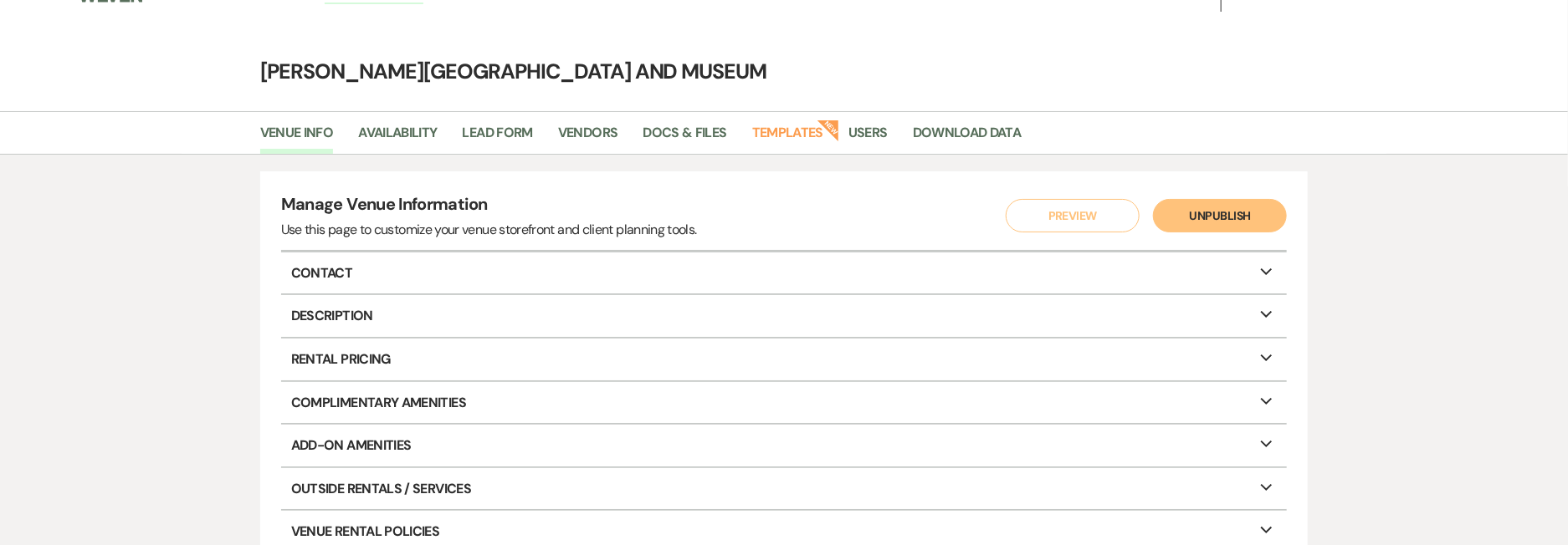
scroll to position [30, 0]
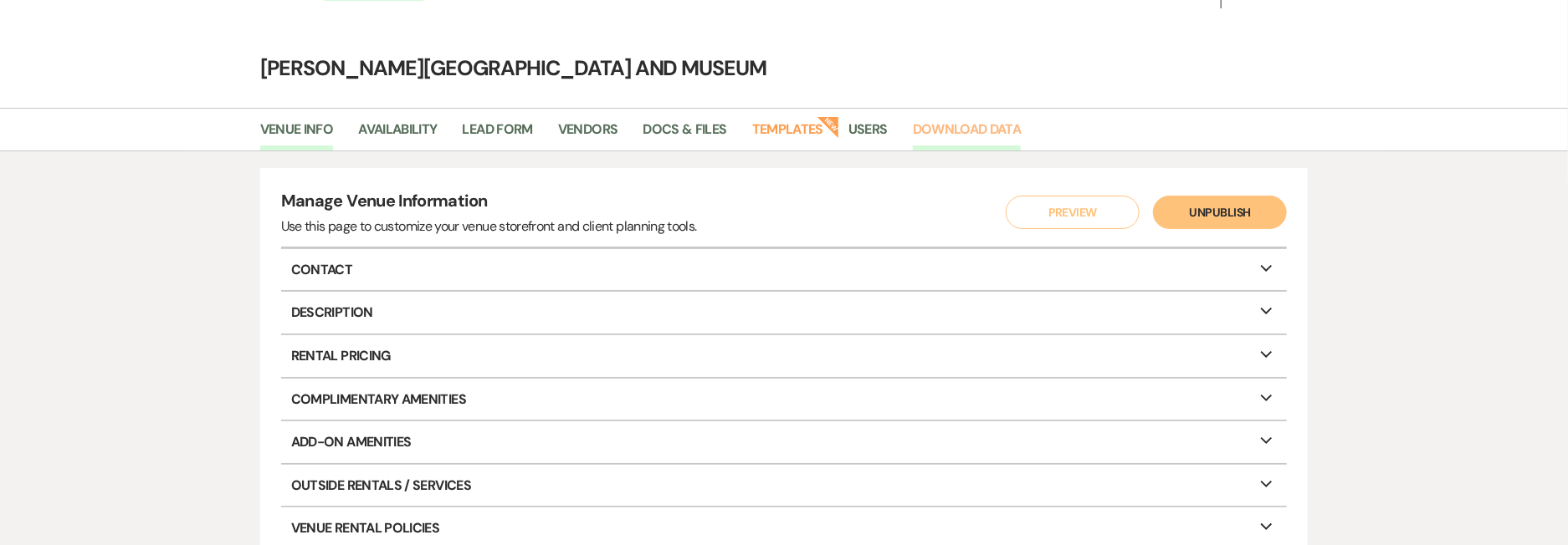
click at [961, 128] on link "Download Data" at bounding box center [967, 135] width 109 height 32
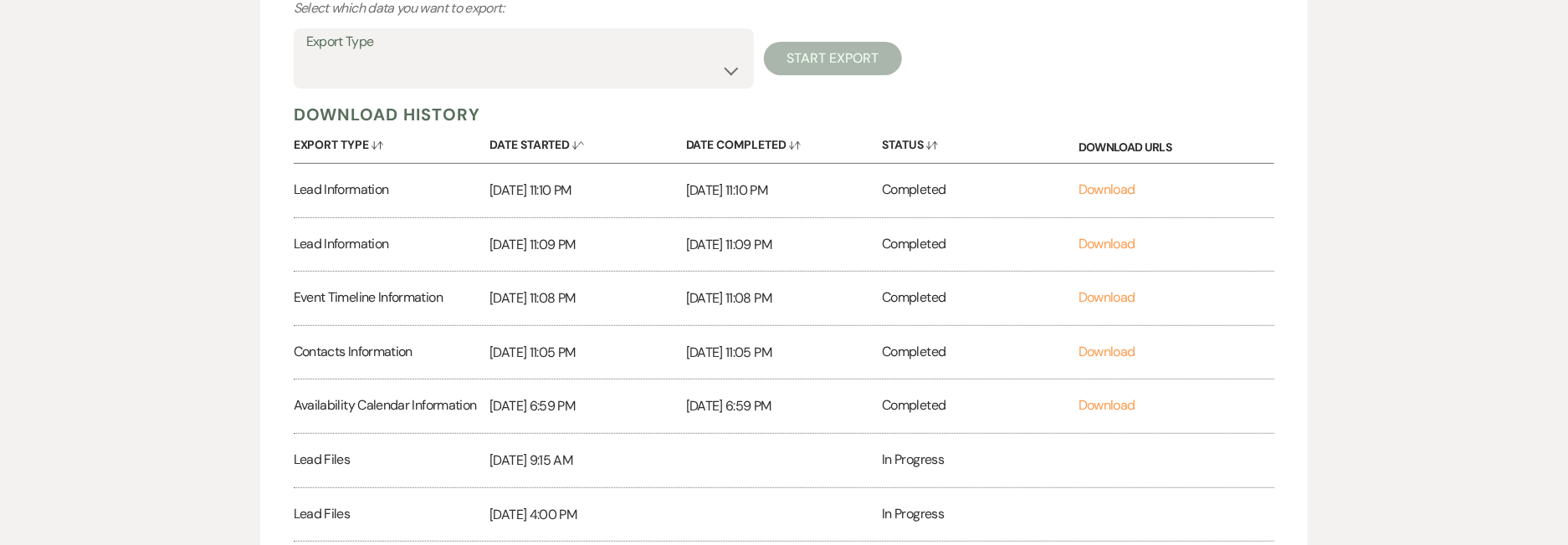
scroll to position [320, 0]
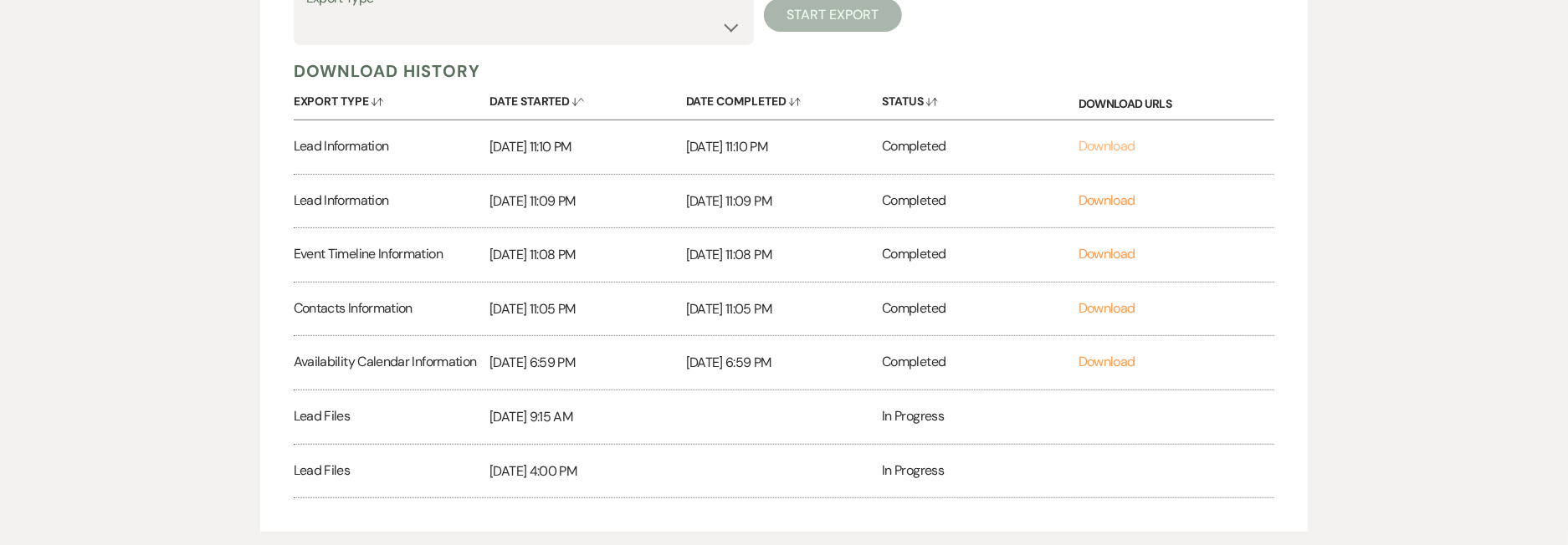
click at [1112, 151] on link "Download" at bounding box center [1108, 147] width 57 height 18
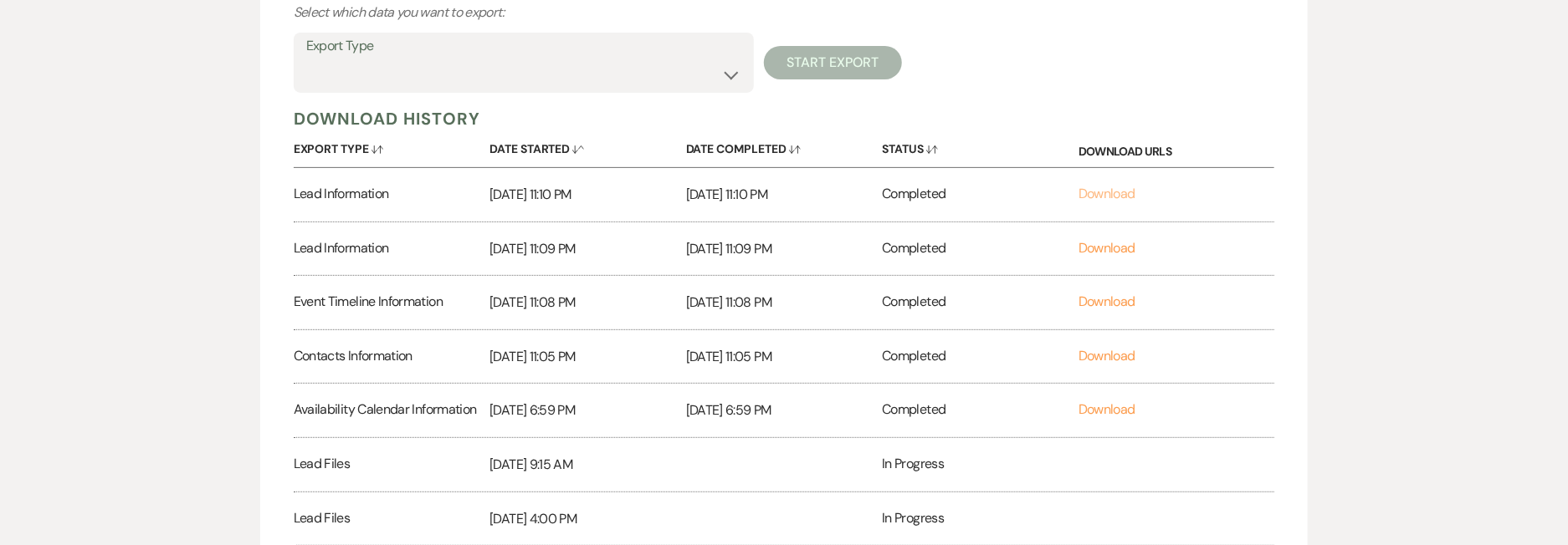
scroll to position [246, 0]
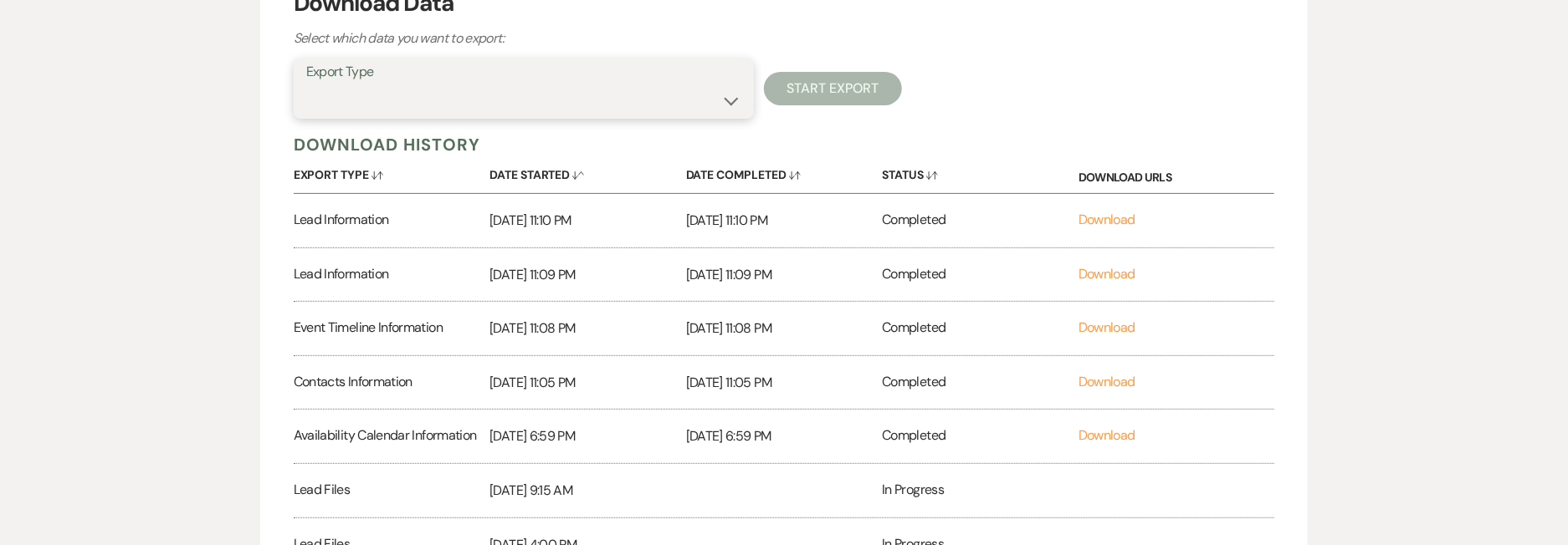
click at [703, 89] on select "Availability Calendar Information Category Templates Contacts Information Event…" at bounding box center [524, 101] width 435 height 33
select select "contactsInfo"
click at [307, 85] on select "Availability Calendar Information Category Templates Contacts Information Event…" at bounding box center [524, 101] width 435 height 33
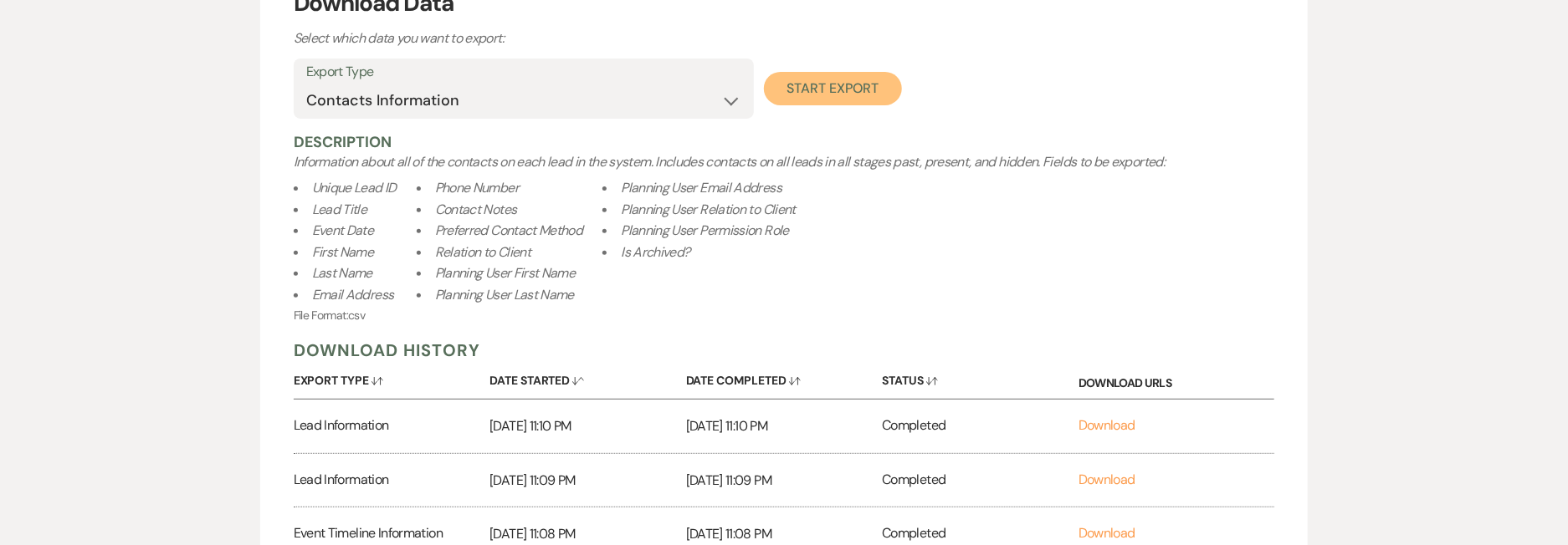
click at [841, 96] on button "Start Export" at bounding box center [833, 88] width 138 height 33
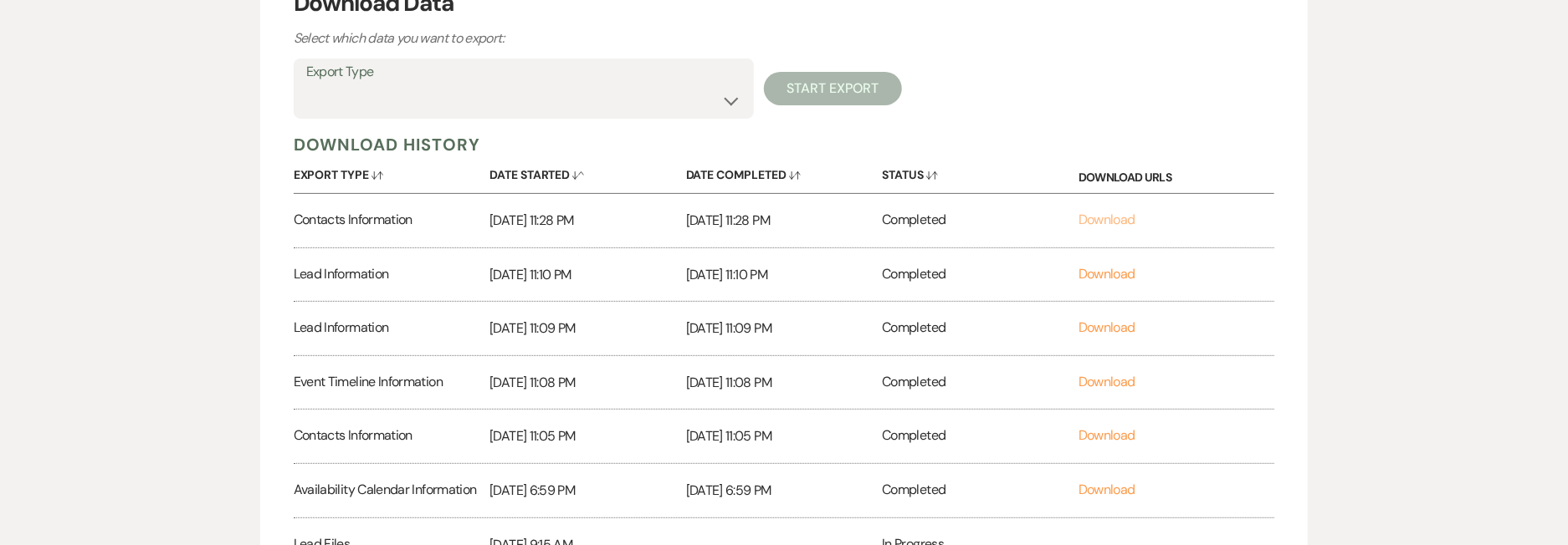
click at [1097, 217] on link "Download" at bounding box center [1108, 220] width 57 height 18
click at [0, 0] on div "Download Data Select which data you want to export: Export Type Availability Ca…" at bounding box center [784, 306] width 1568 height 741
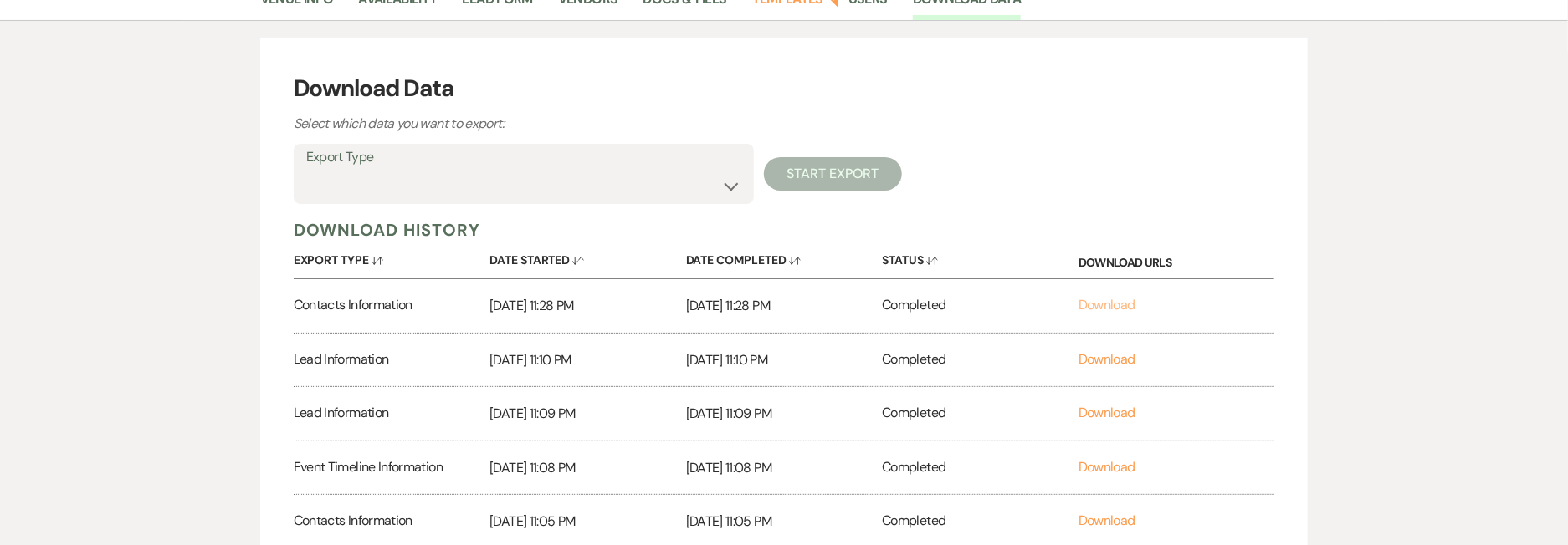
scroll to position [162, 0]
click at [738, 176] on select "Availability Calendar Information Category Templates Contacts Information Event…" at bounding box center [524, 185] width 435 height 33
select select "timelineInfo"
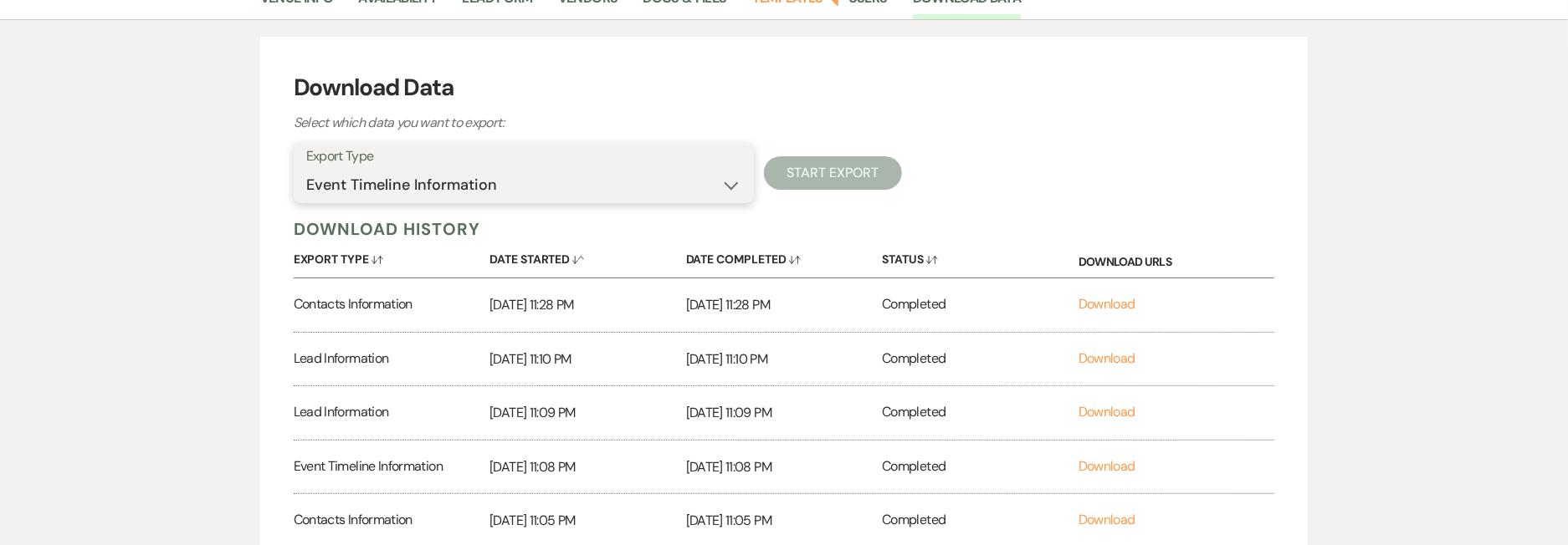
click at [307, 169] on select "Availability Calendar Information Category Templates Contacts Information Event…" at bounding box center [524, 185] width 435 height 33
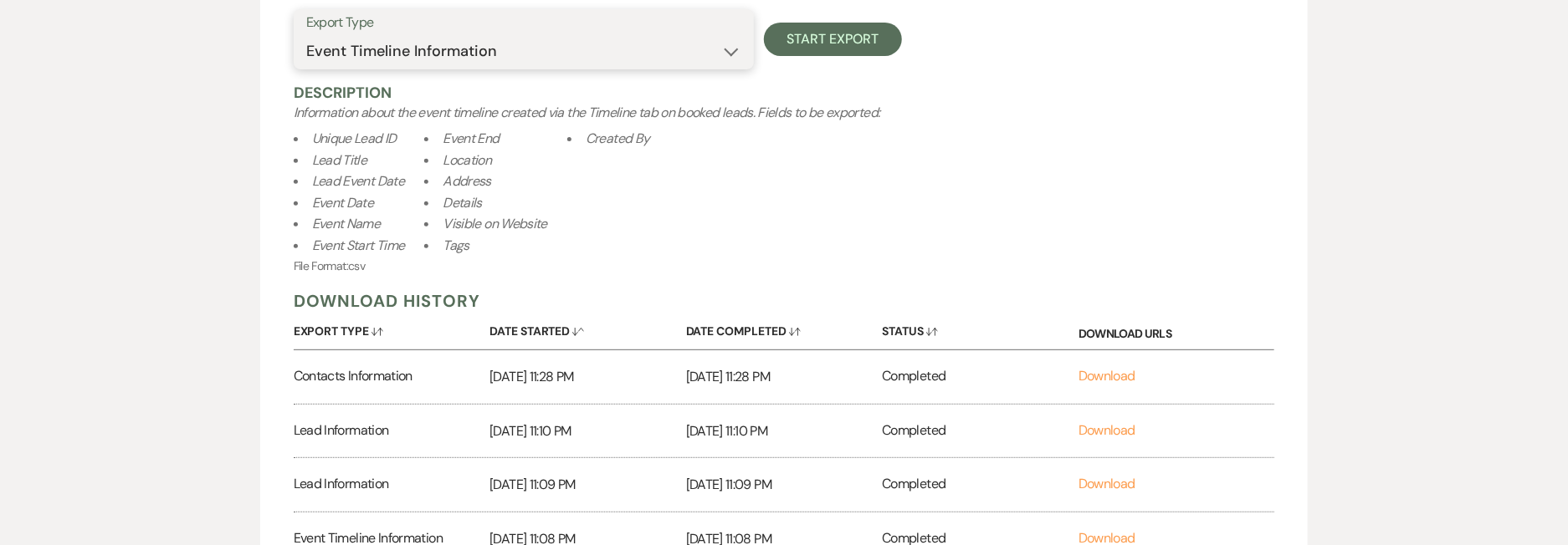
scroll to position [324, 0]
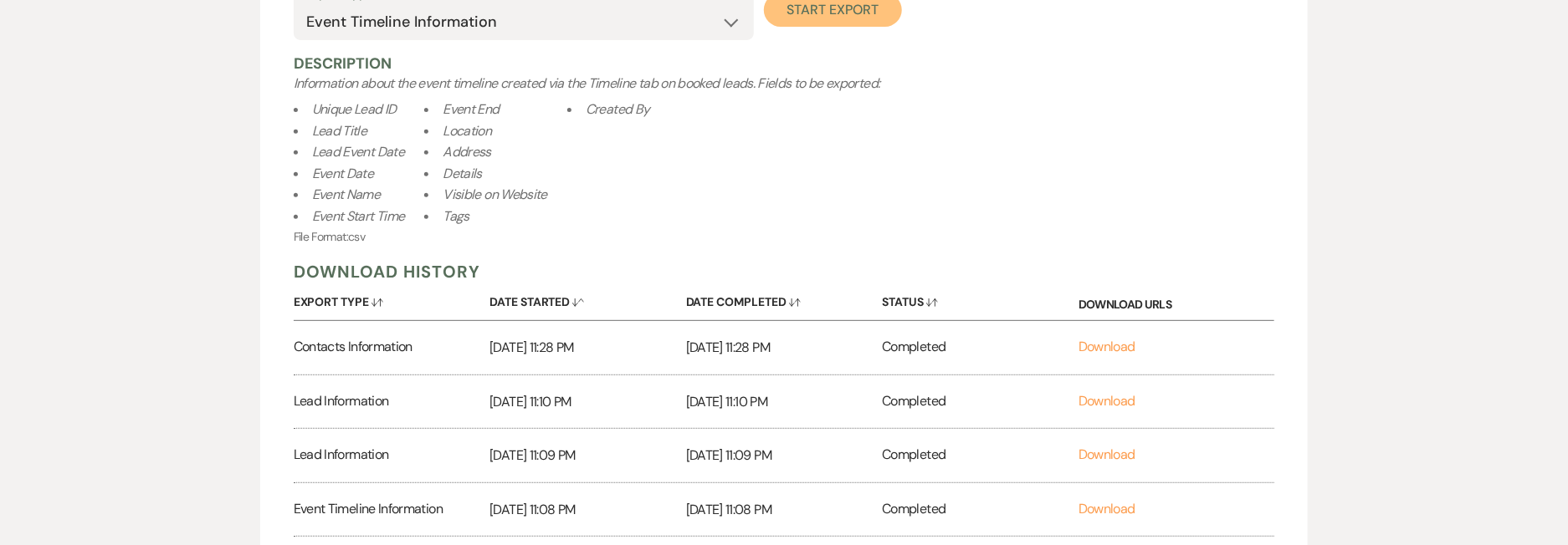
click at [839, 18] on button "Start Export" at bounding box center [833, 10] width 138 height 33
select select
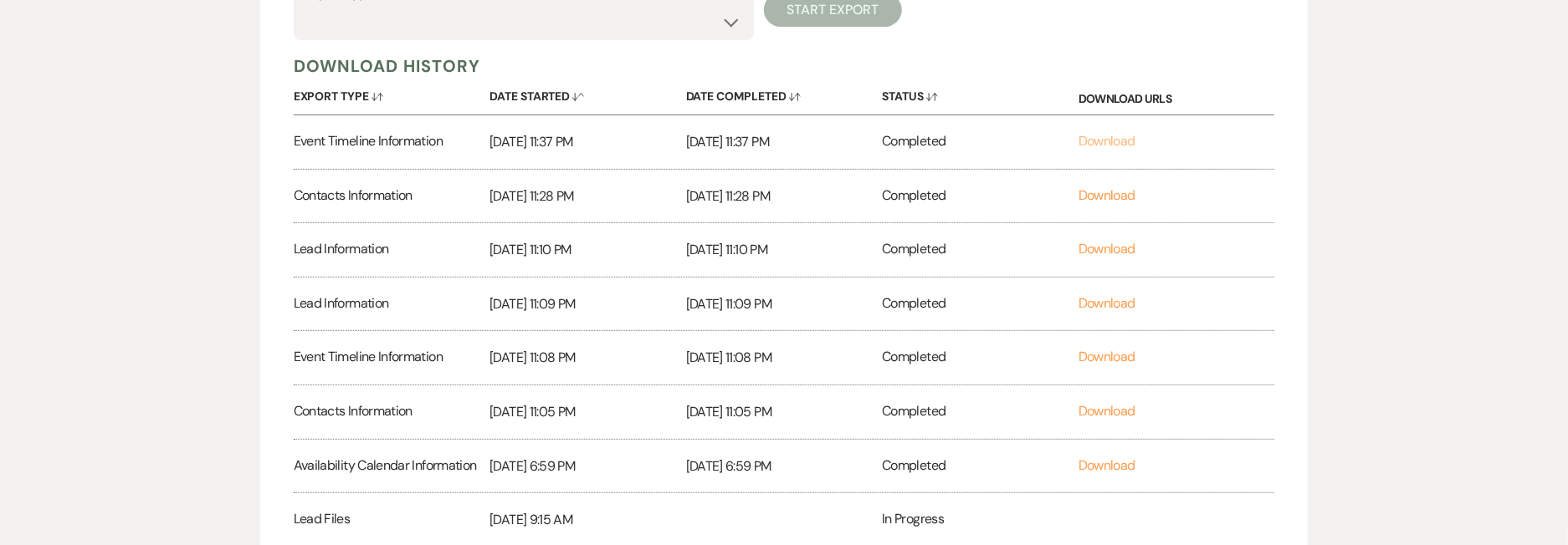
click at [1100, 138] on link "Download" at bounding box center [1108, 141] width 57 height 18
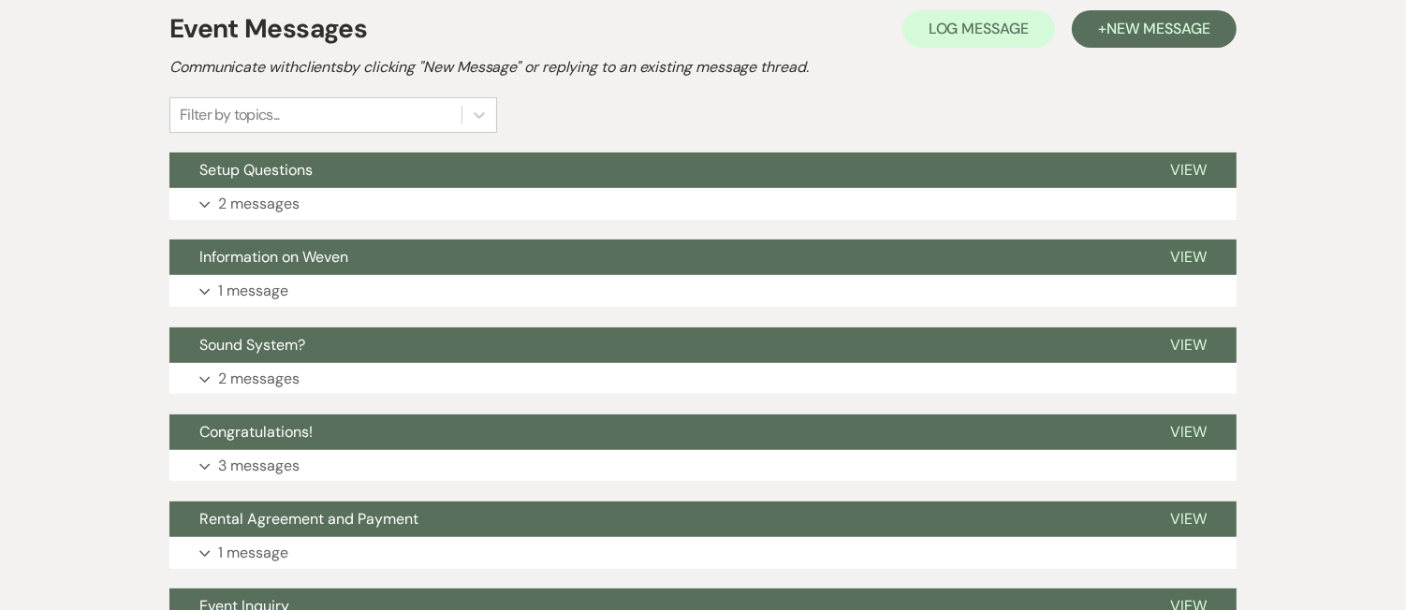
scroll to position [40, 0]
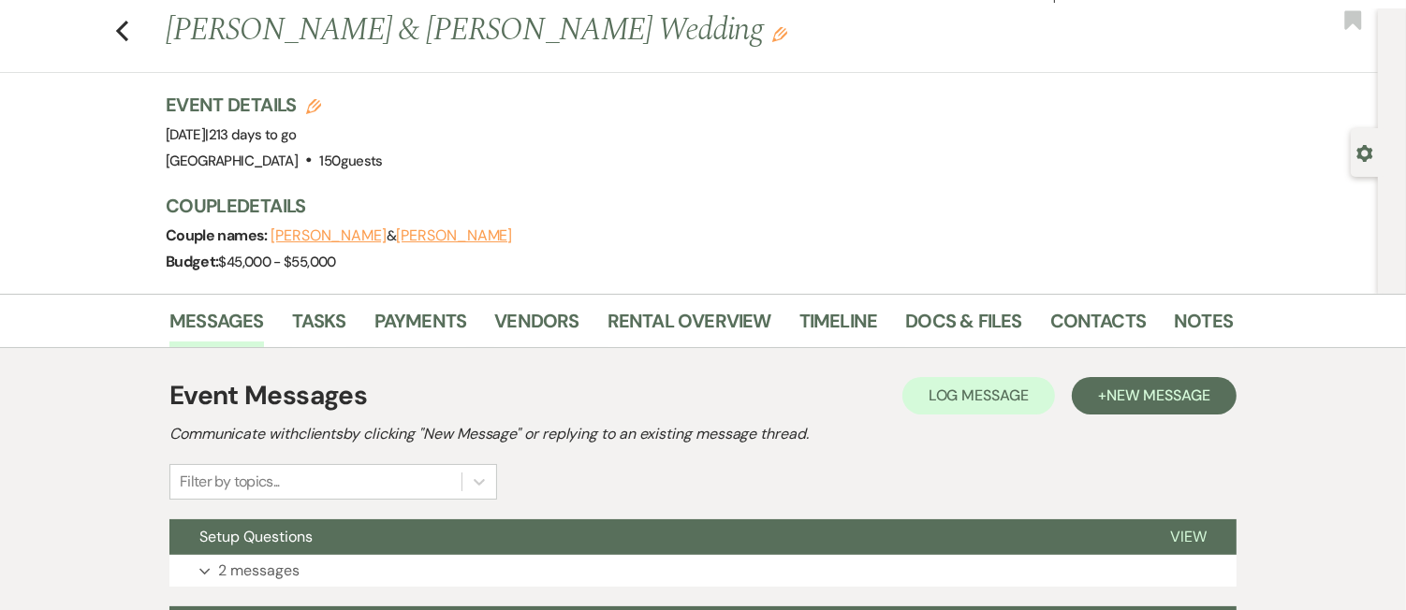
click at [571, 225] on div "Couple names: Halley Angel & Ernie Pichardo" at bounding box center [690, 236] width 1049 height 26
click at [828, 316] on link "Timeline" at bounding box center [839, 326] width 79 height 41
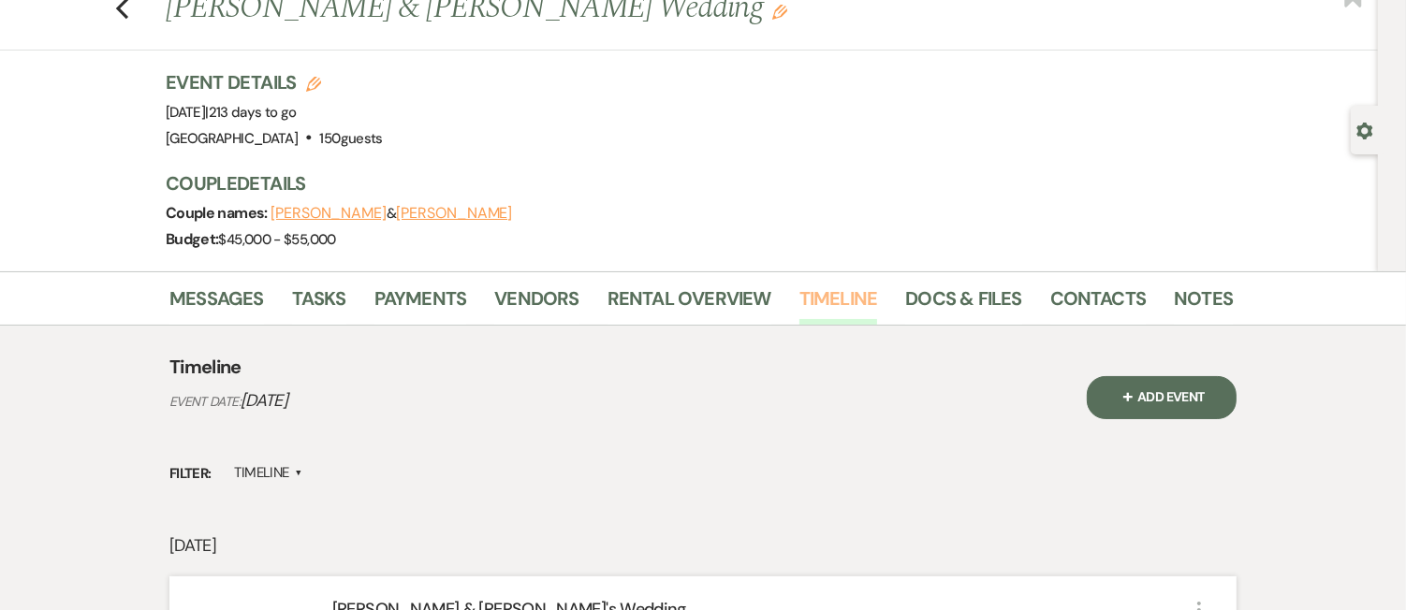
scroll to position [301, 0]
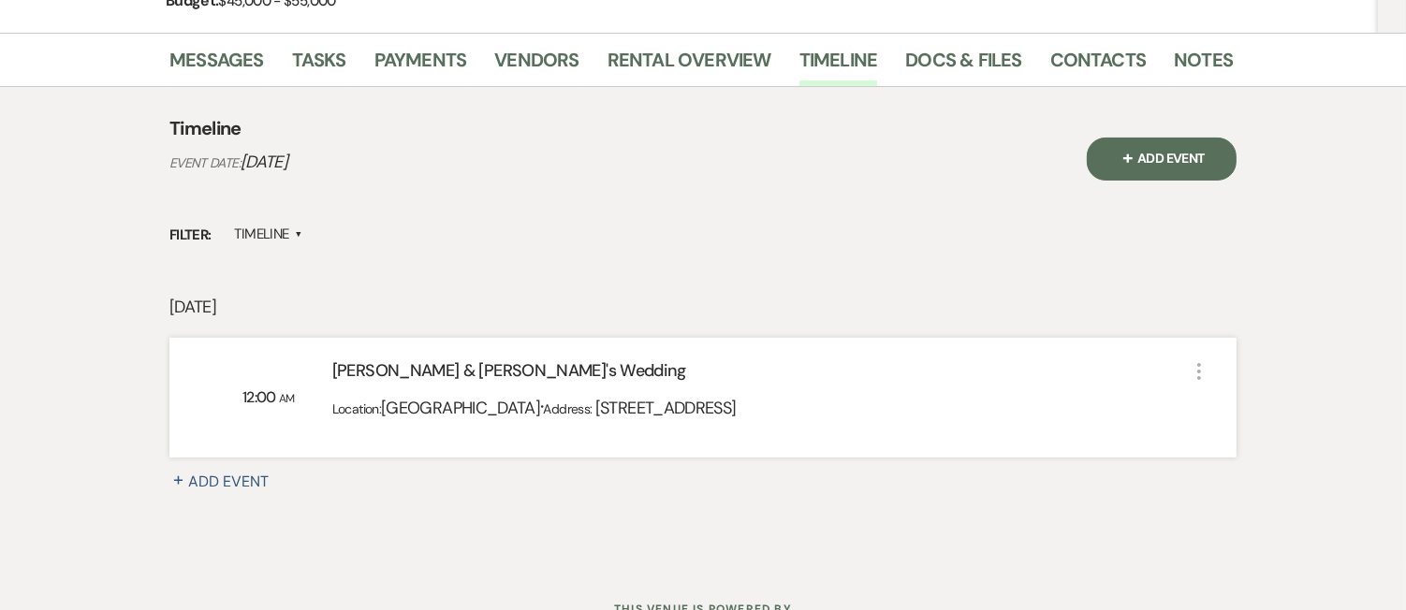
click at [261, 222] on label "Timeline ▲" at bounding box center [269, 234] width 68 height 25
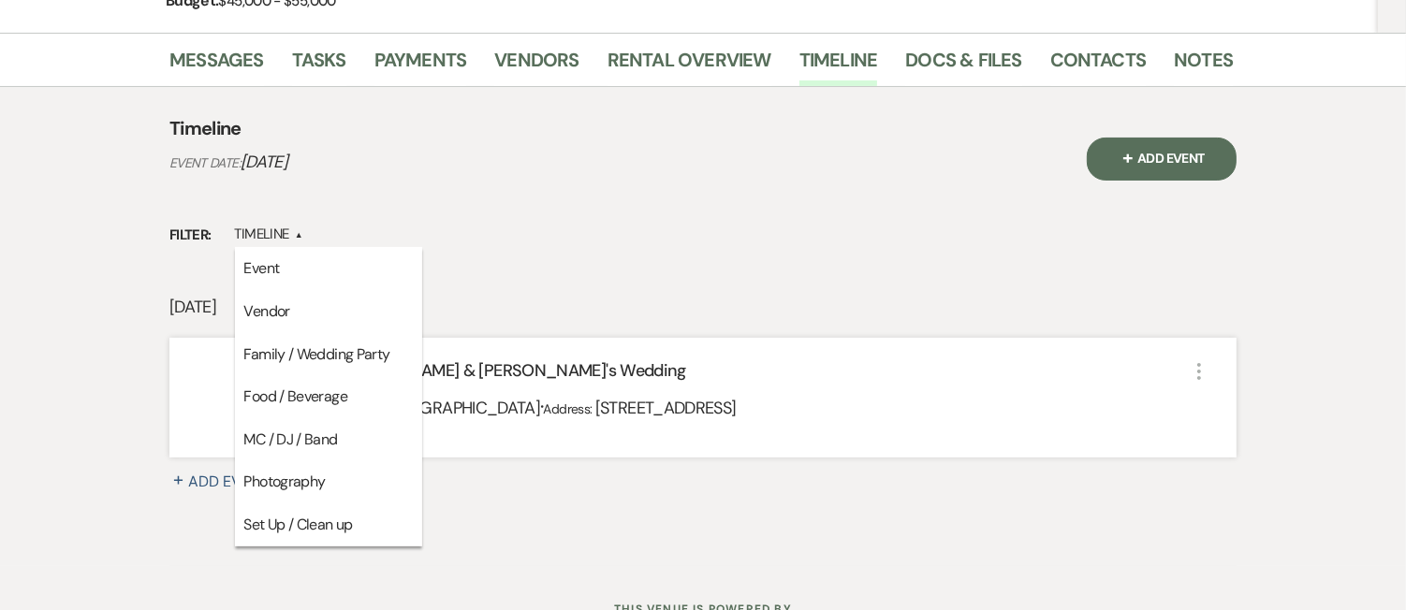
click at [382, 157] on p "Event Date: May 16, 2026" at bounding box center [496, 162] width 655 height 27
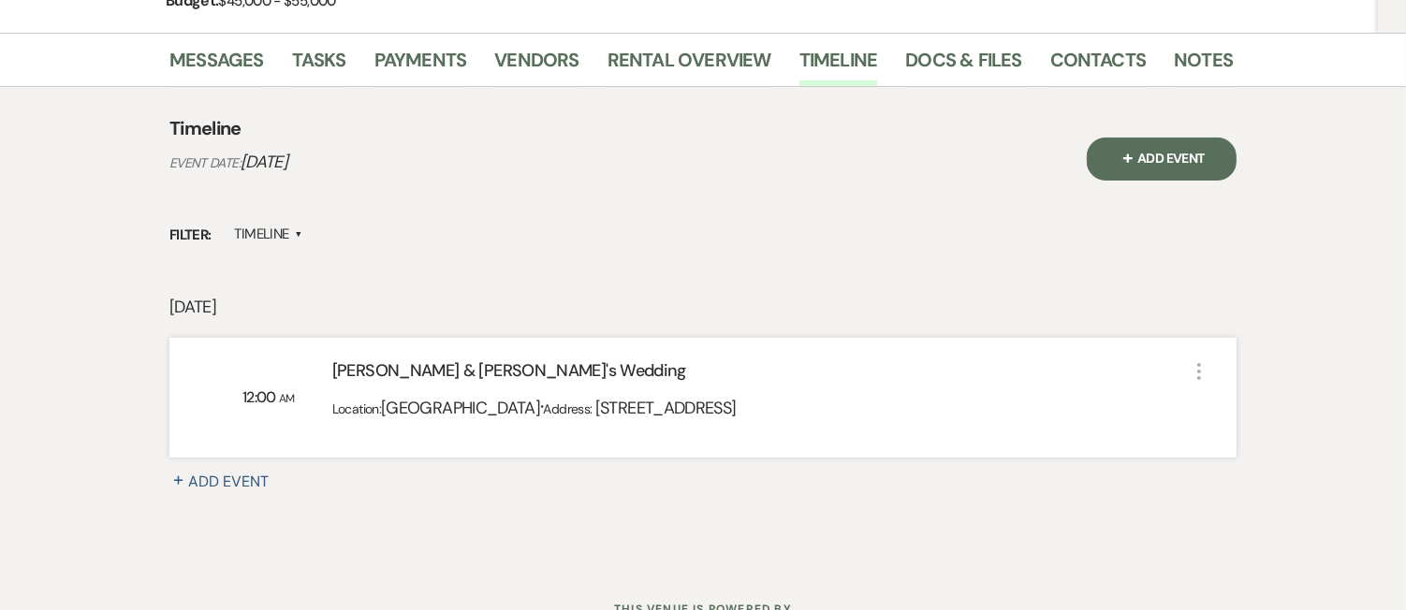
scroll to position [0, 0]
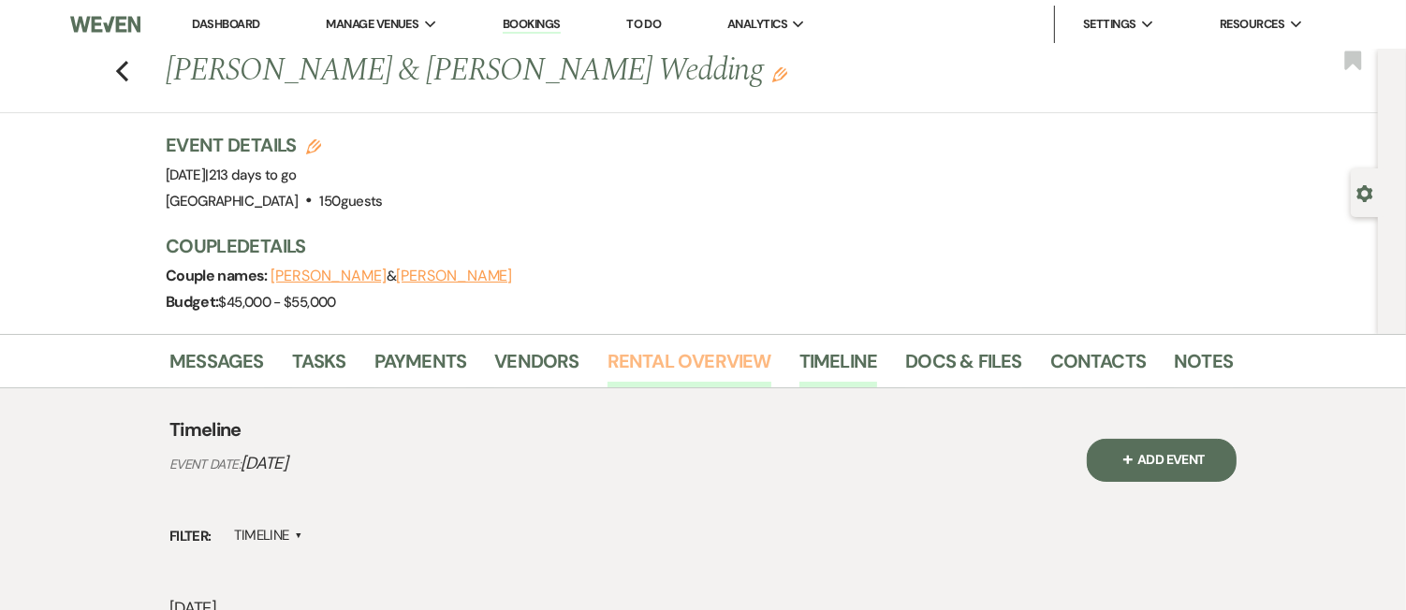
click at [677, 372] on link "Rental Overview" at bounding box center [690, 366] width 164 height 41
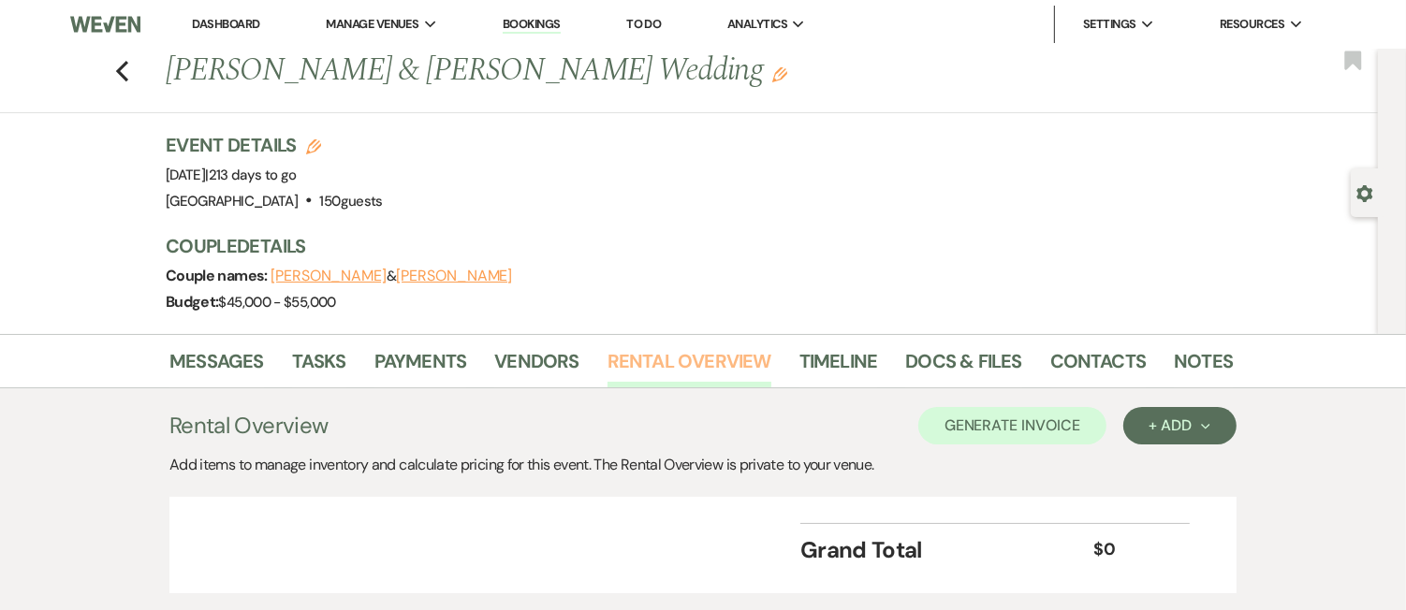
scroll to position [122, 0]
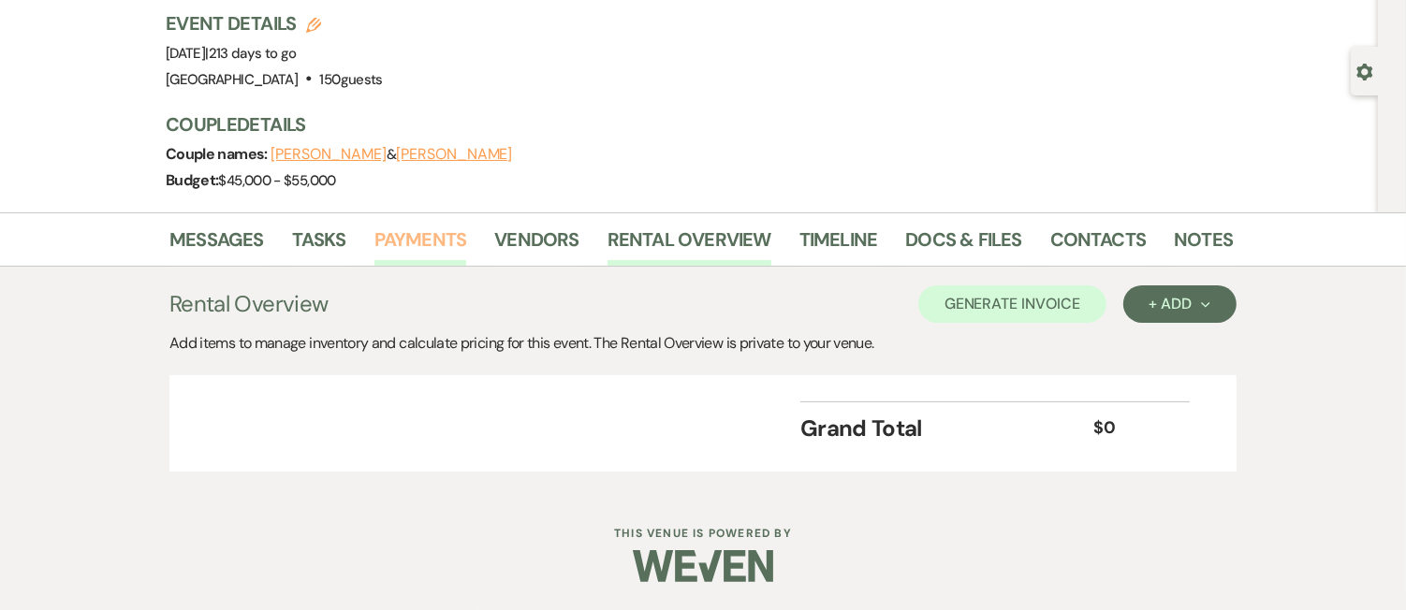
click at [444, 232] on link "Payments" at bounding box center [420, 245] width 93 height 41
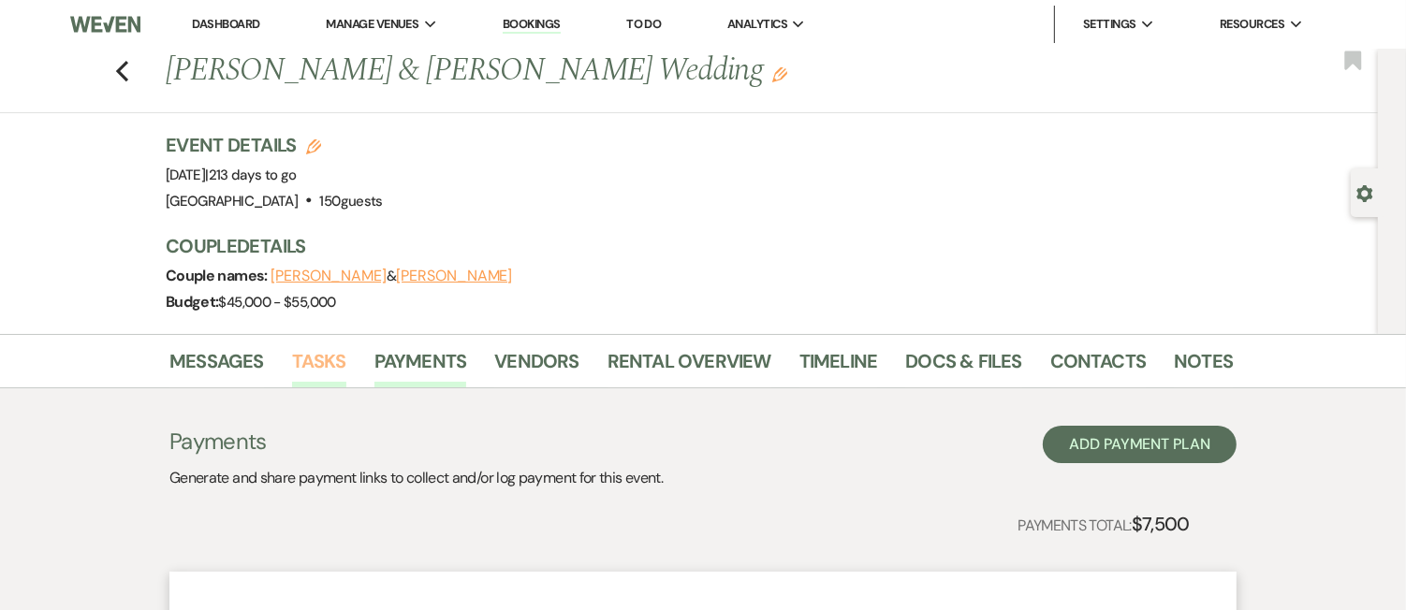
click at [324, 369] on link "Tasks" at bounding box center [319, 366] width 54 height 41
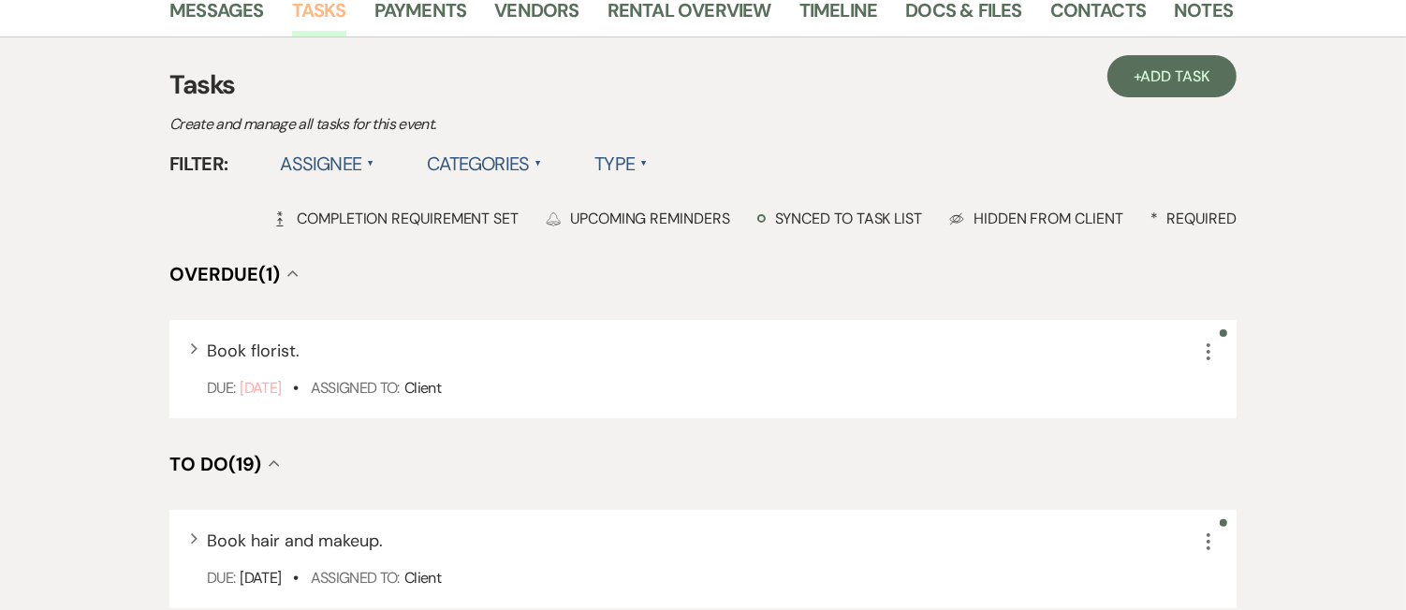
scroll to position [22, 0]
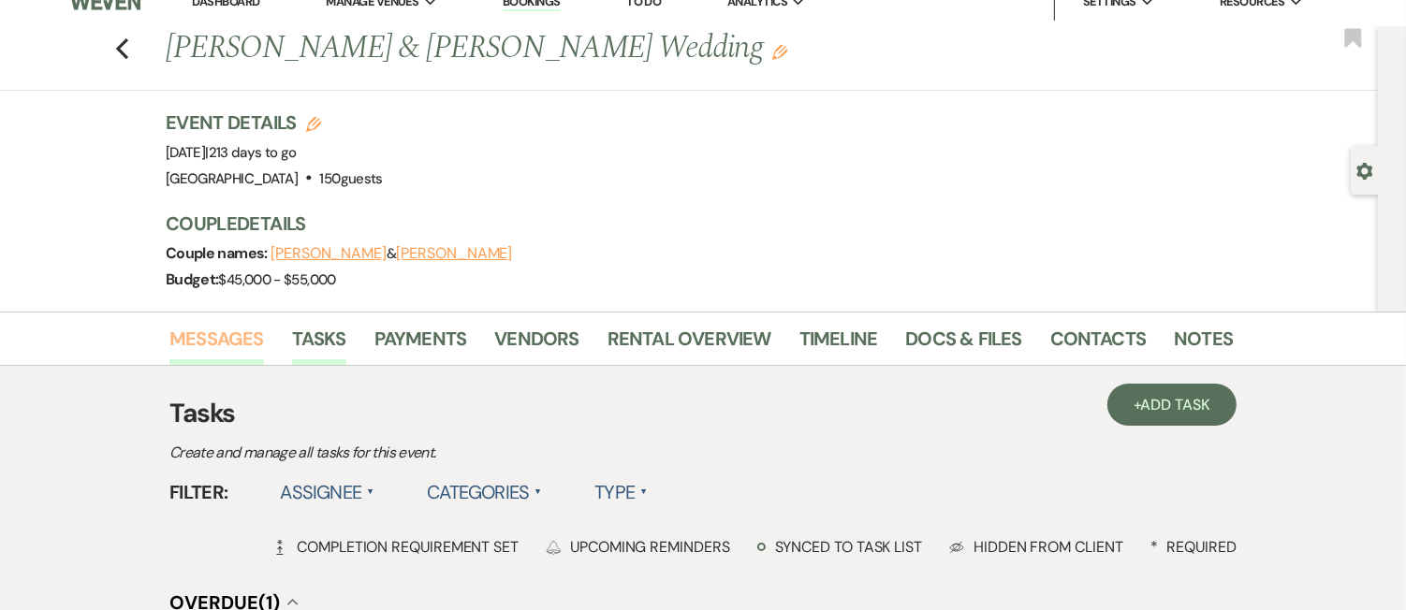
click at [219, 346] on link "Messages" at bounding box center [216, 344] width 95 height 41
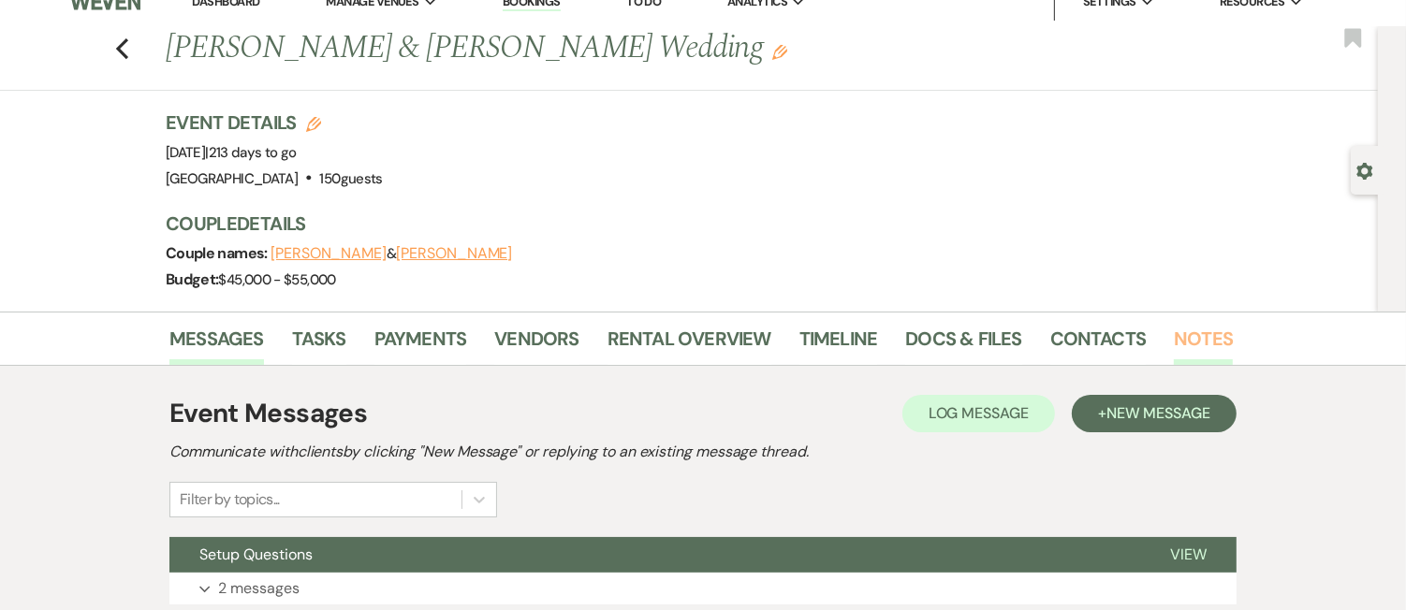
click at [1178, 336] on link "Notes" at bounding box center [1203, 344] width 59 height 41
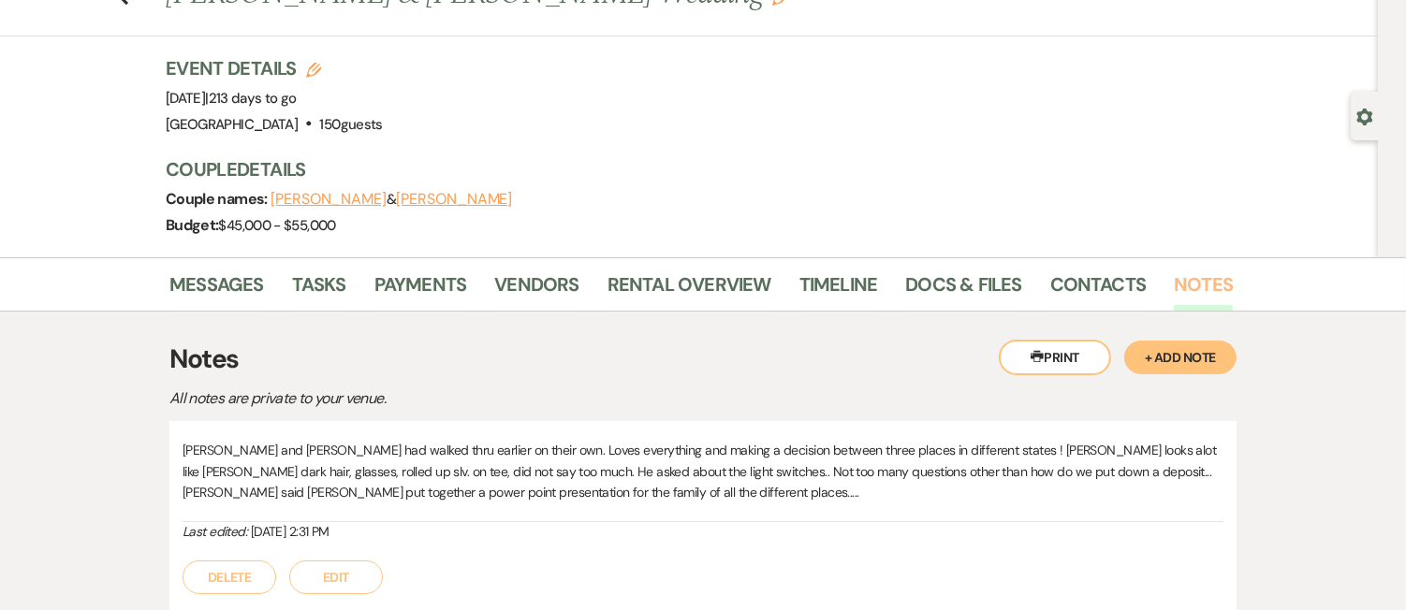
scroll to position [228, 0]
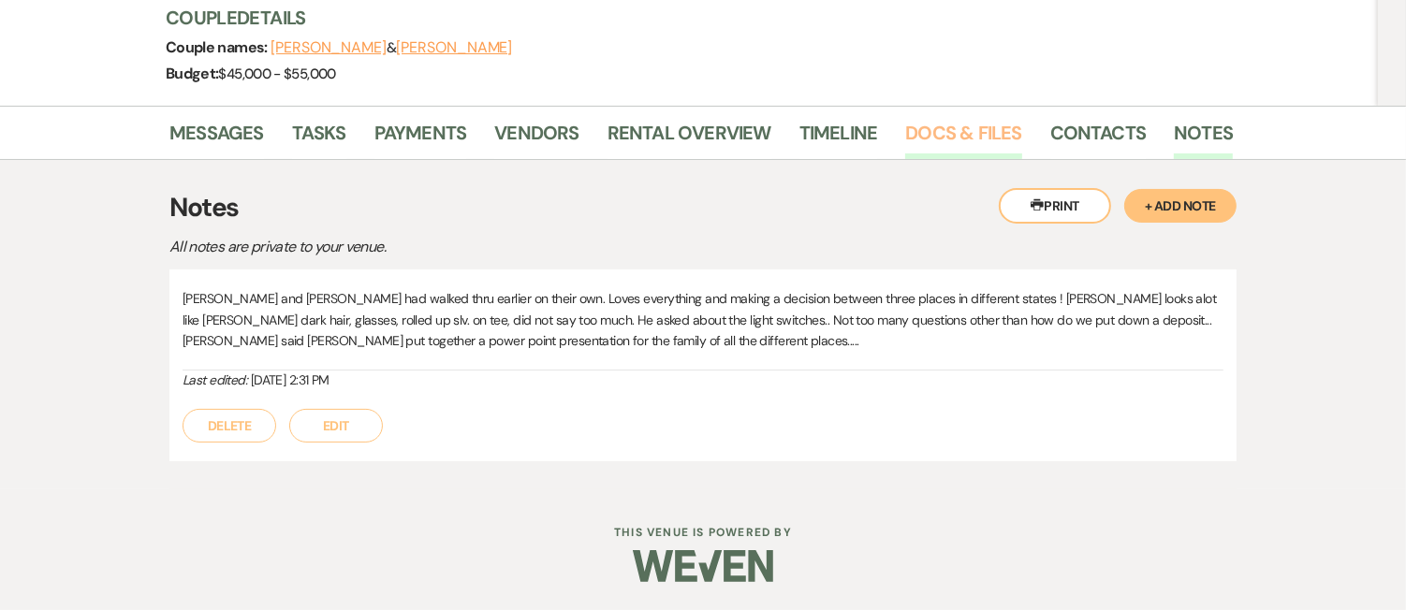
click at [971, 137] on link "Docs & Files" at bounding box center [963, 138] width 116 height 41
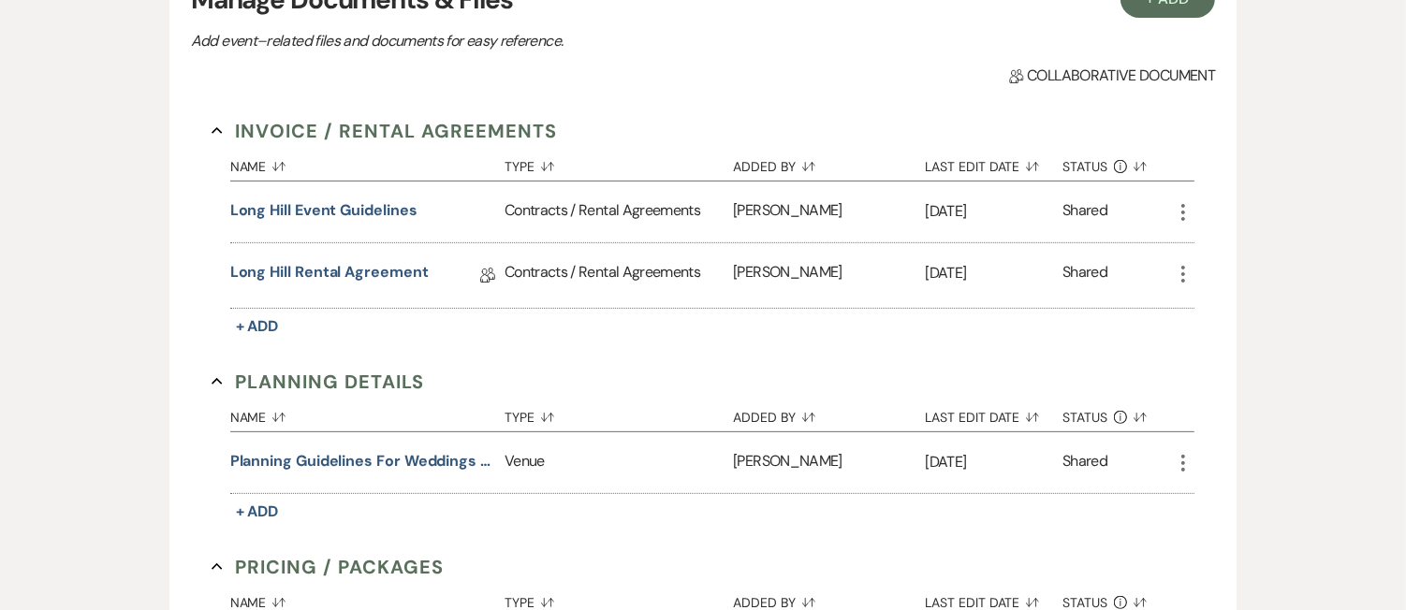
scroll to position [489, 0]
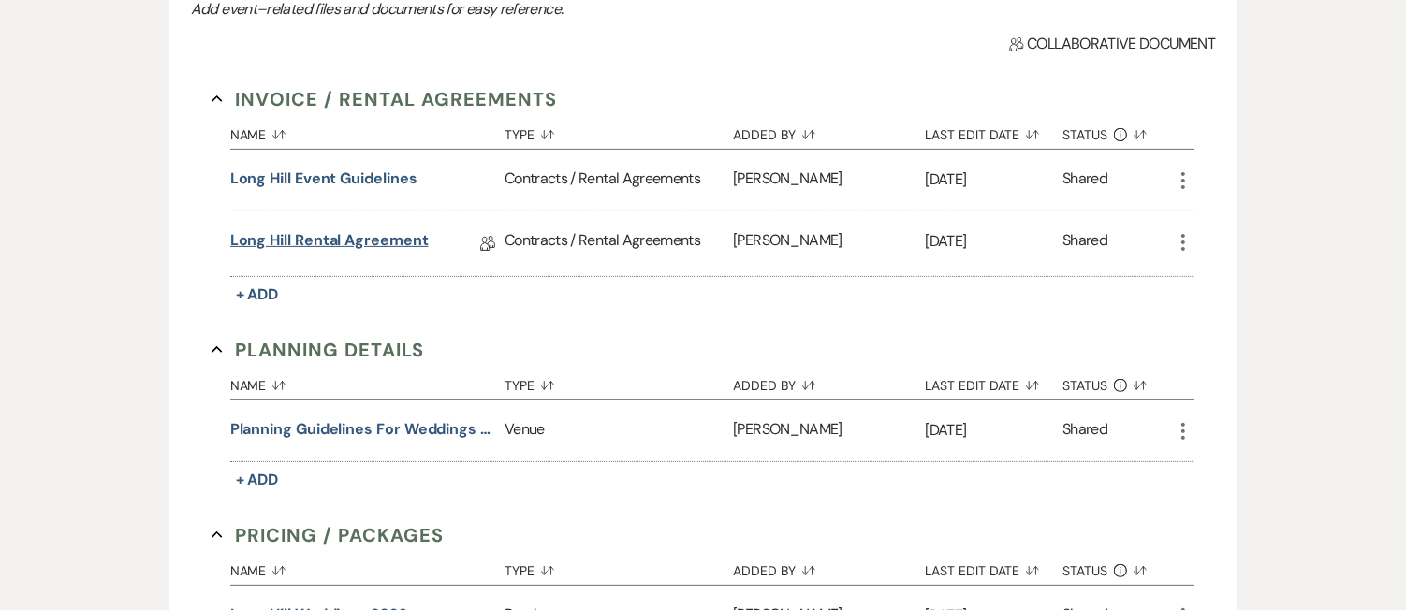
click at [409, 242] on link "Long Hill Rental Agreement" at bounding box center [329, 243] width 198 height 29
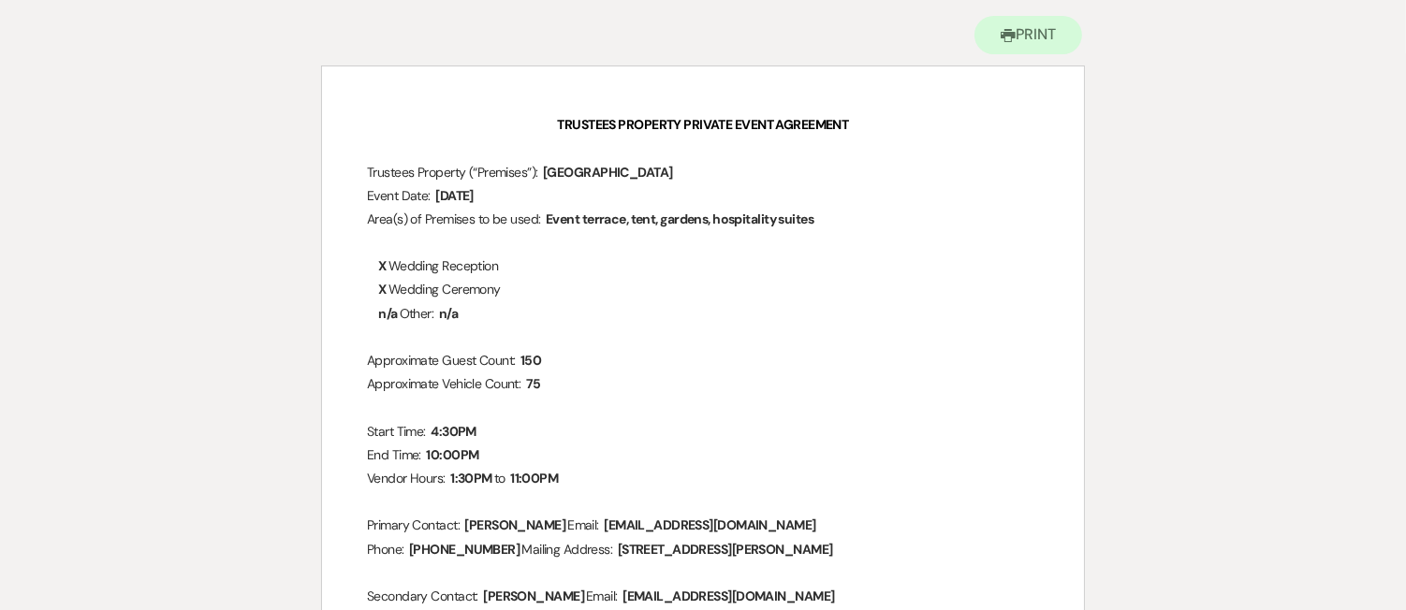
scroll to position [188, 0]
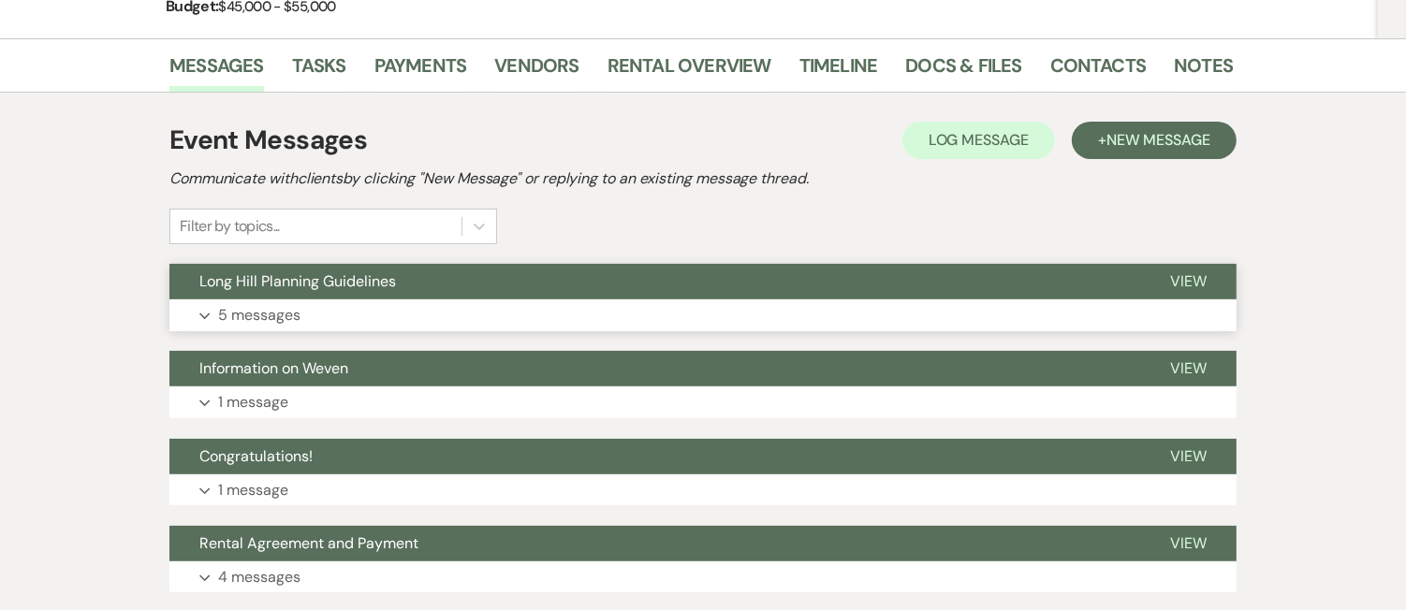
scroll to position [221, 0]
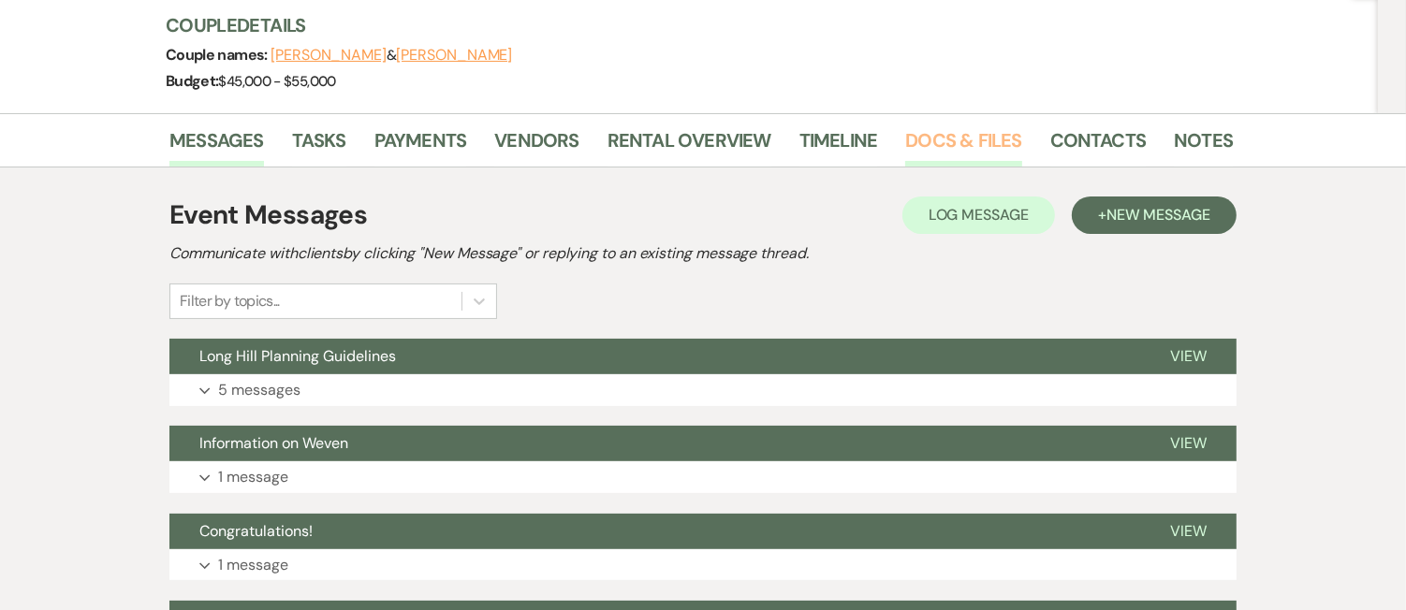
click at [968, 144] on link "Docs & Files" at bounding box center [963, 145] width 116 height 41
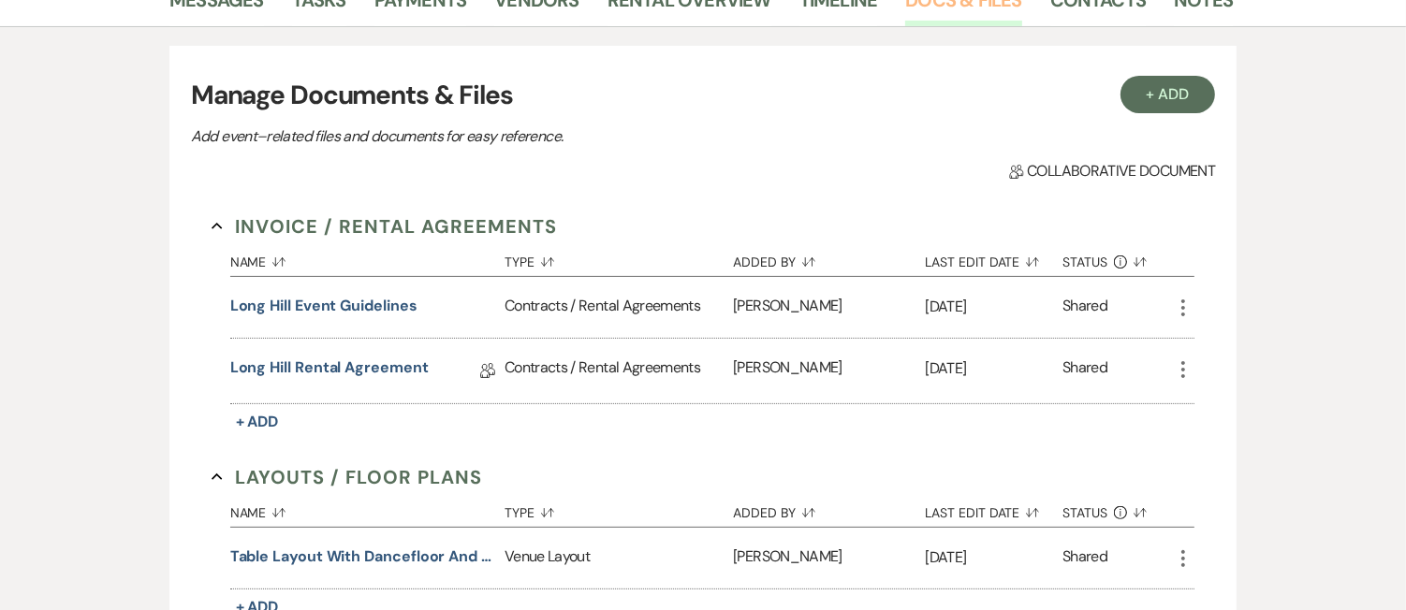
scroll to position [460, 0]
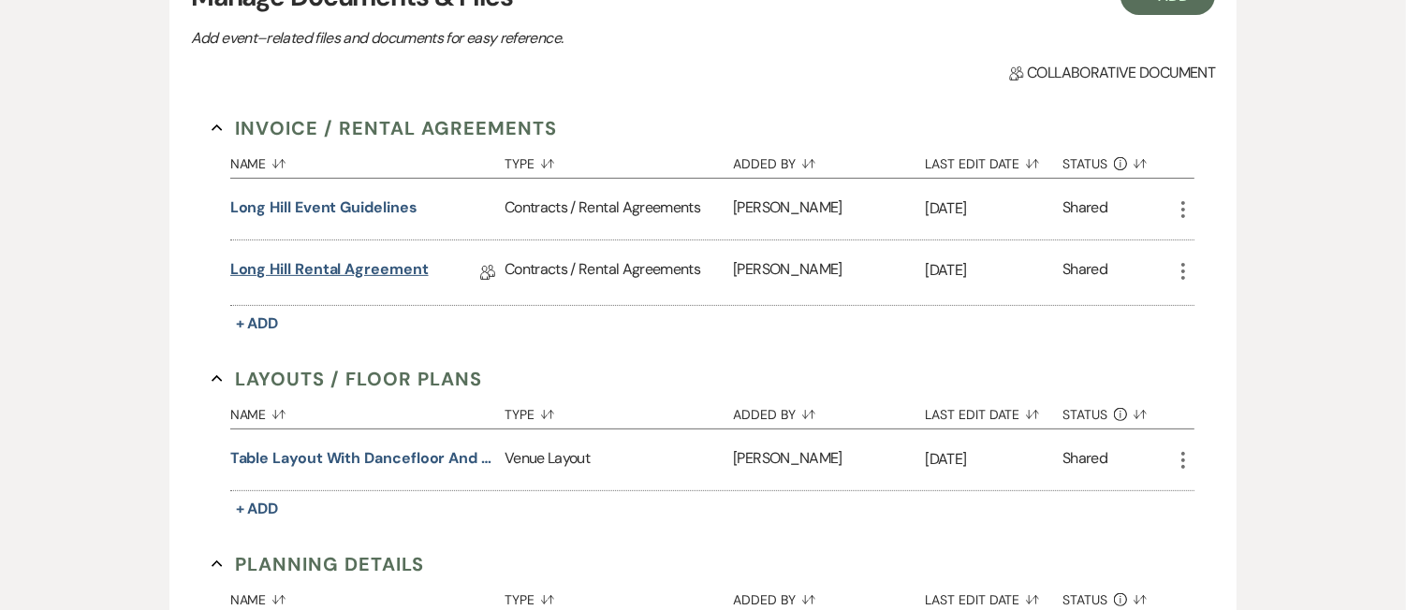
click at [412, 278] on link "Long Hill Rental Agreement" at bounding box center [329, 272] width 198 height 29
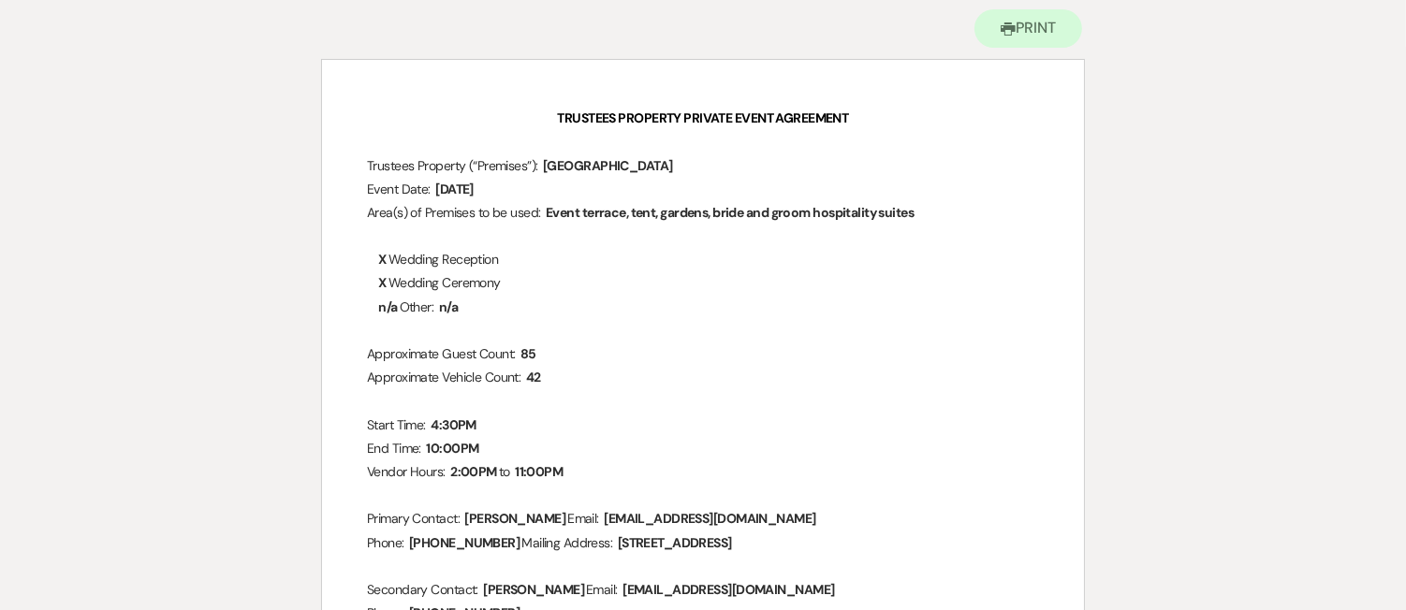
scroll to position [228, 0]
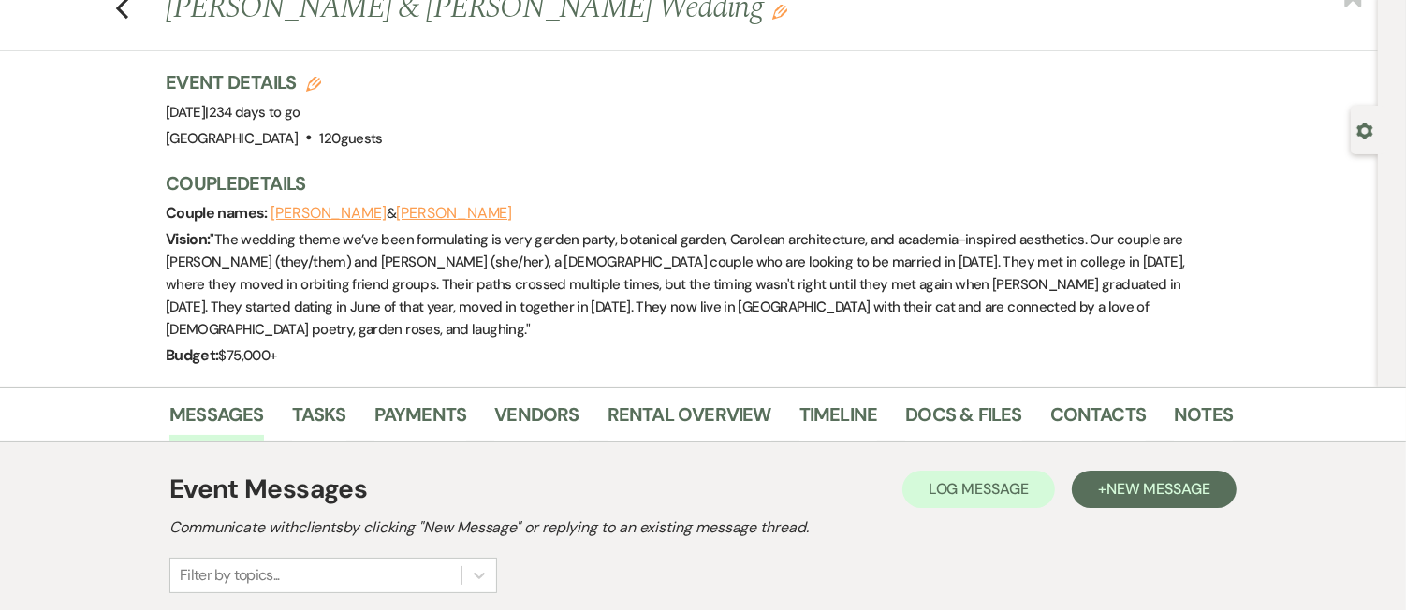
scroll to position [137, 0]
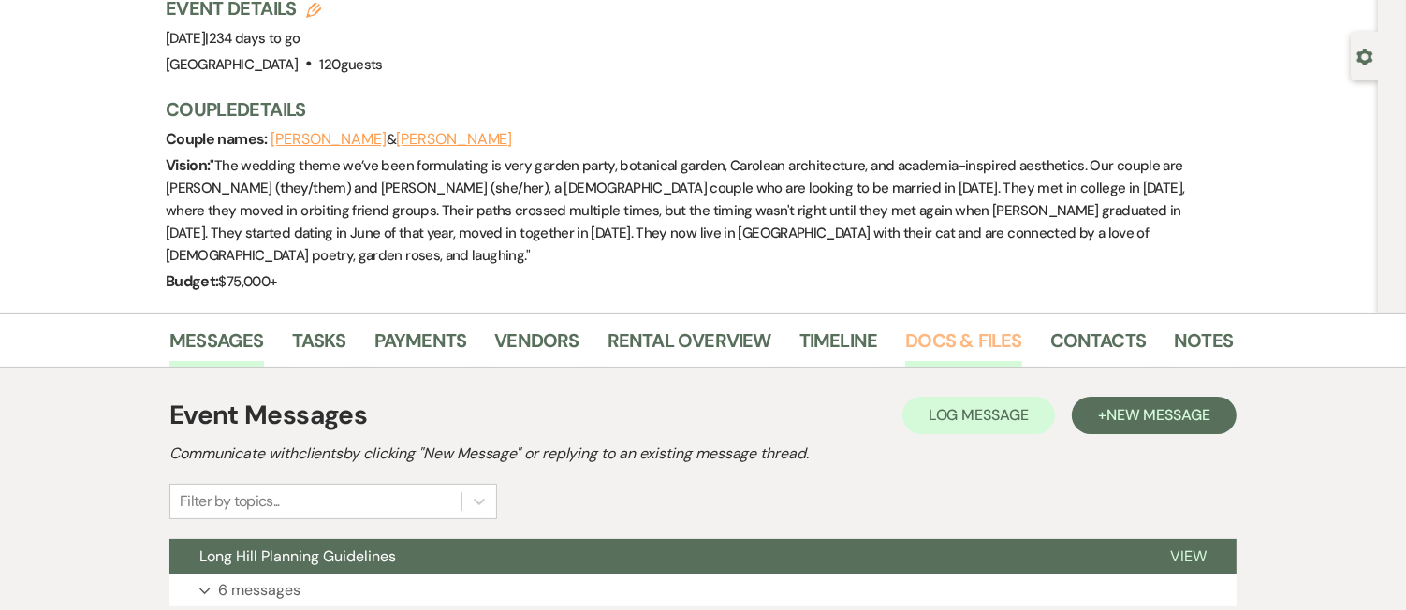
click at [948, 326] on link "Docs & Files" at bounding box center [963, 346] width 116 height 41
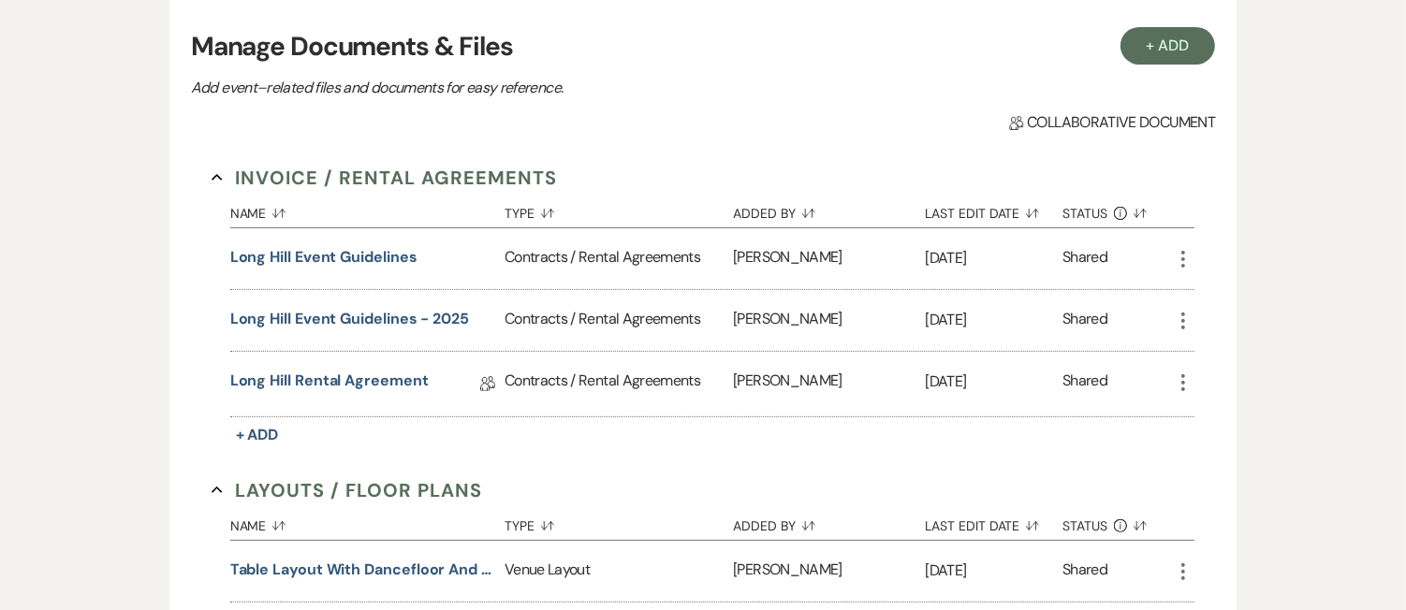
scroll to position [537, 0]
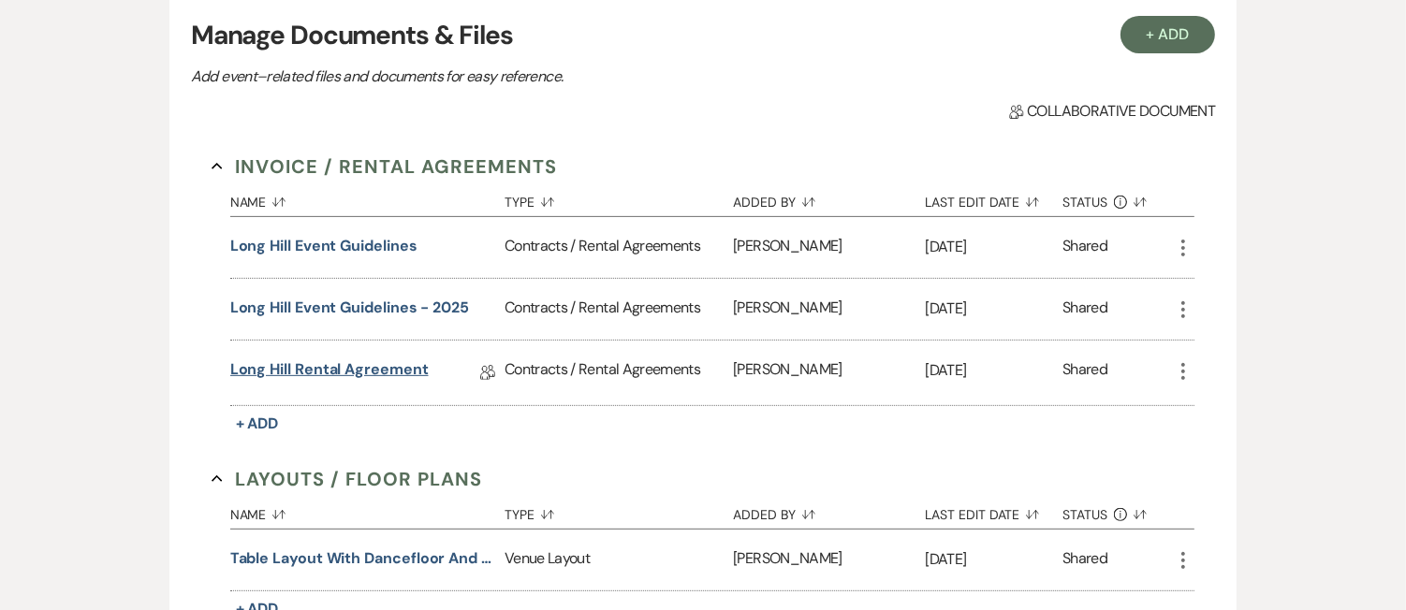
click at [399, 359] on link "Long Hill Rental Agreement" at bounding box center [329, 373] width 198 height 29
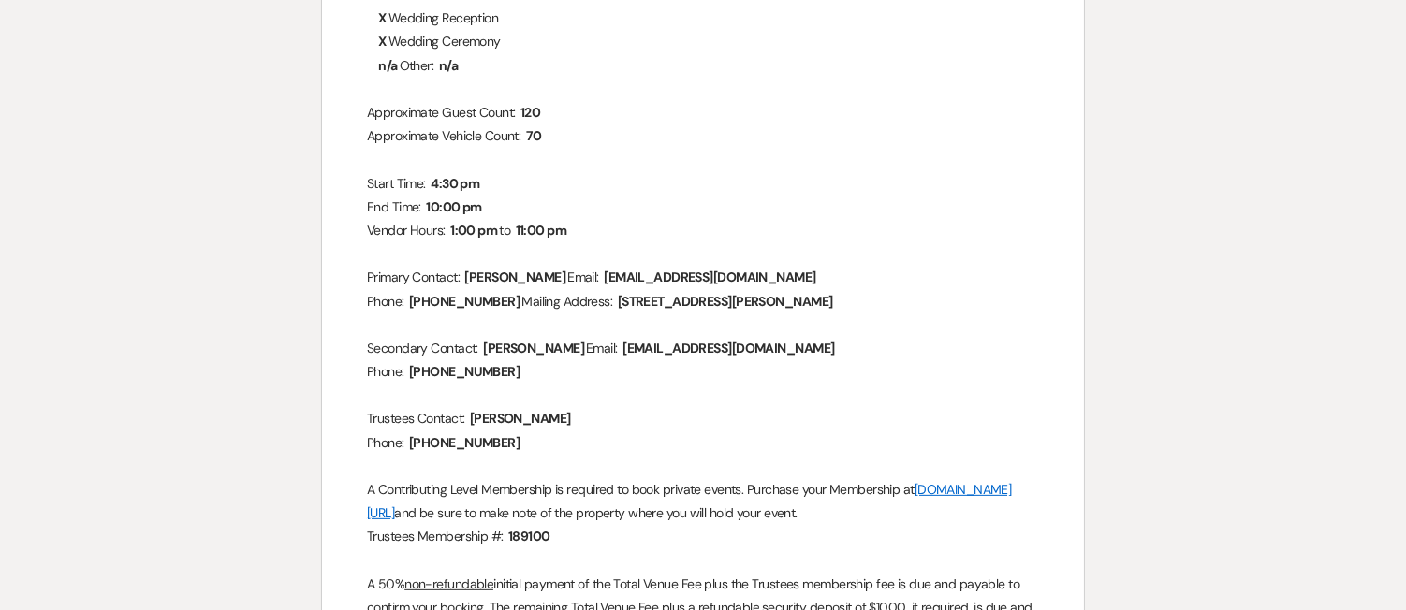
scroll to position [354, 0]
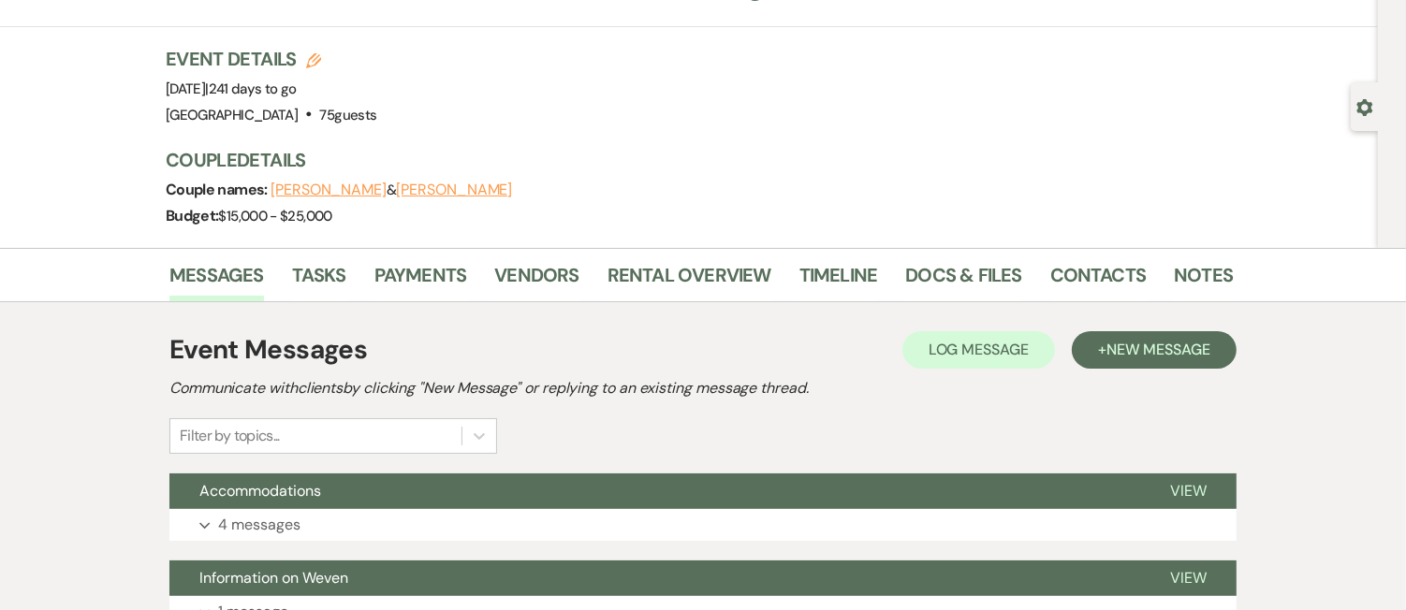
scroll to position [128, 0]
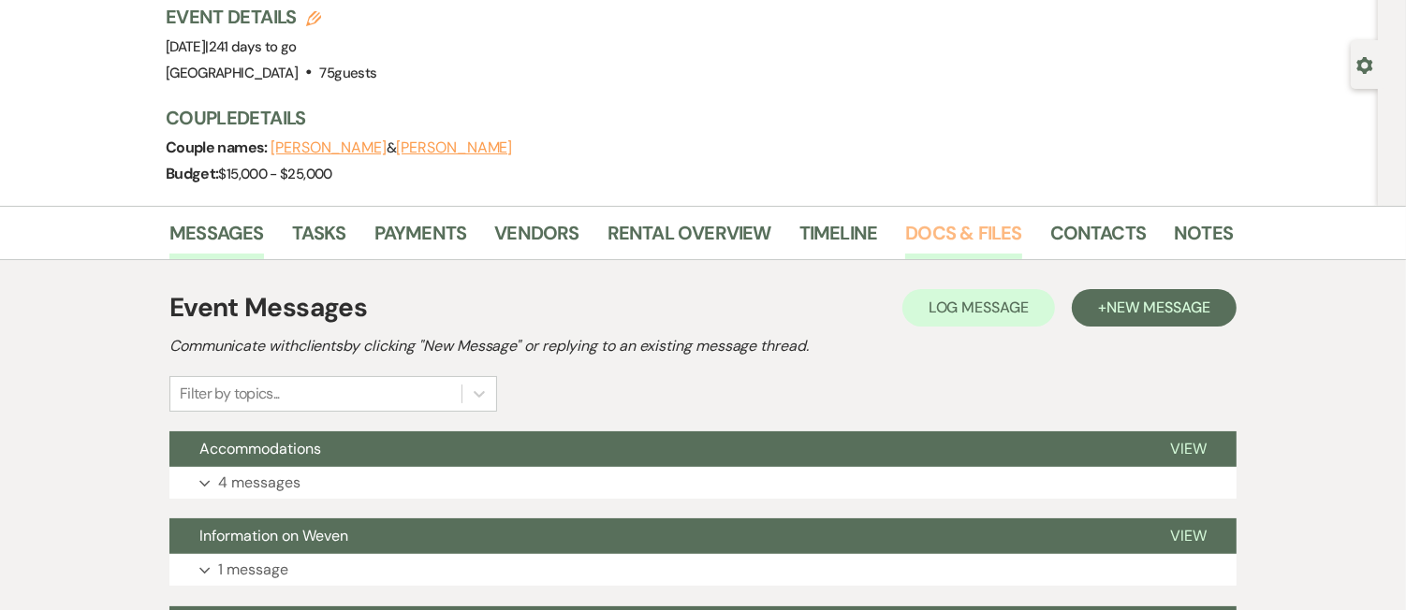
click at [975, 242] on link "Docs & Files" at bounding box center [963, 238] width 116 height 41
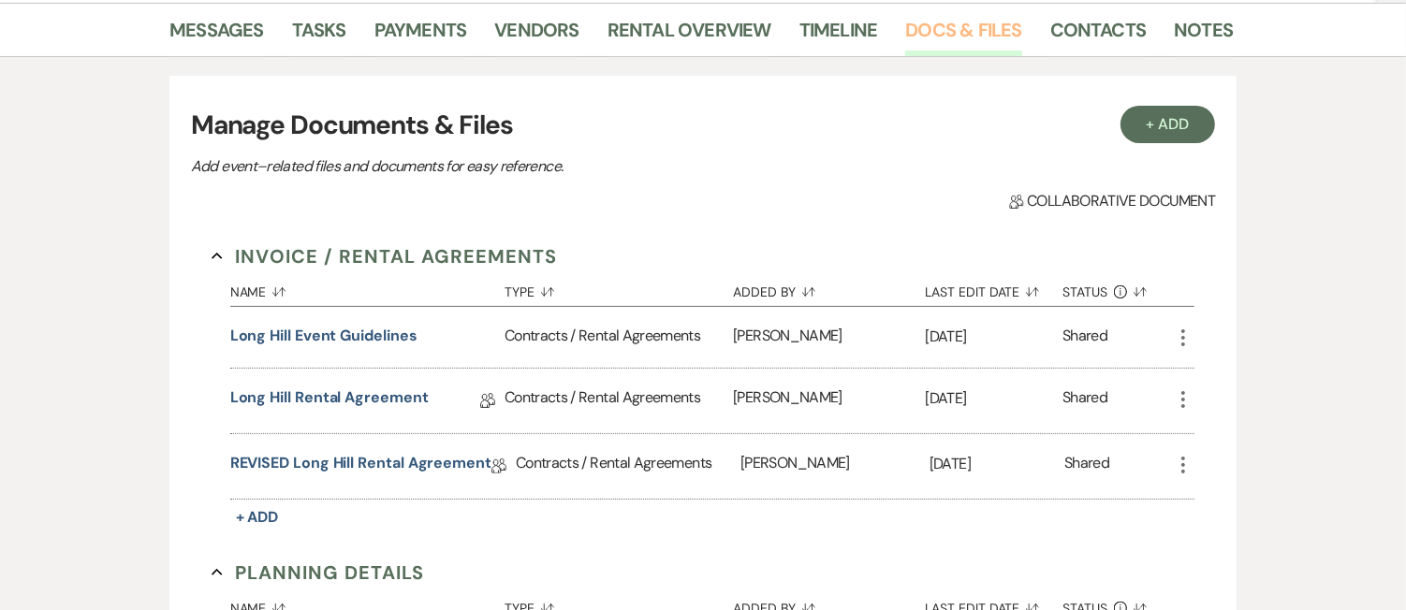
scroll to position [404, 0]
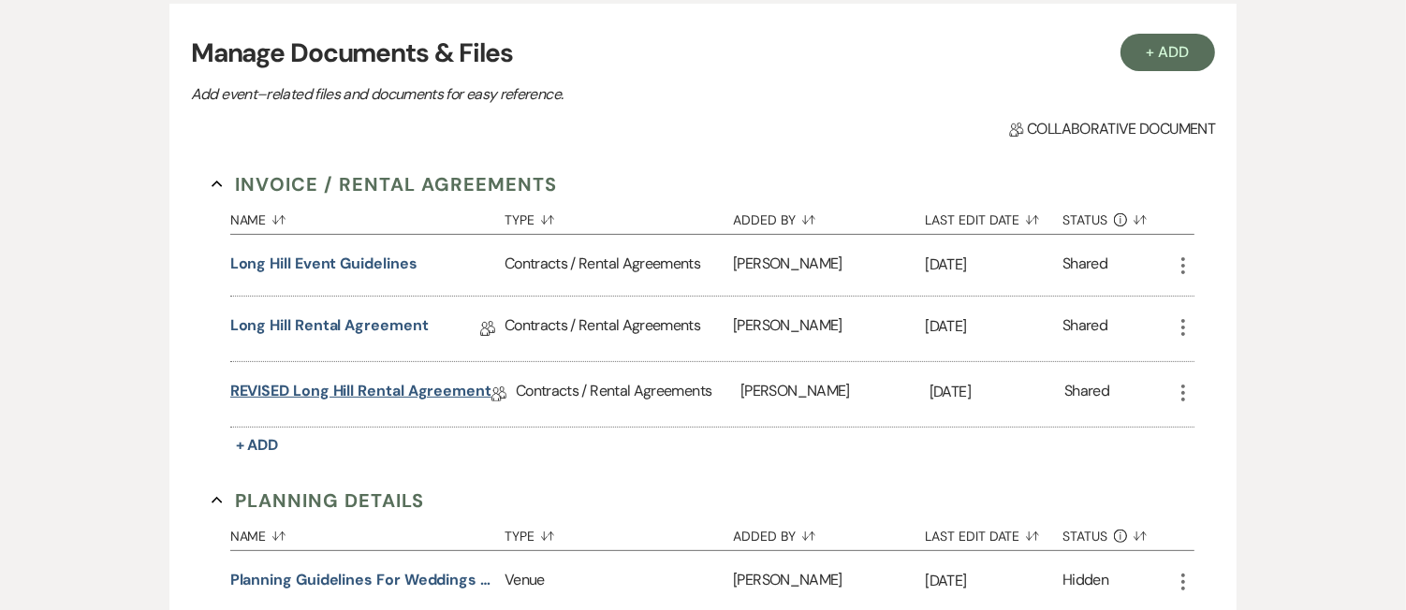
click at [357, 383] on link "REVISED Long Hill Rental Agreement" at bounding box center [360, 394] width 261 height 29
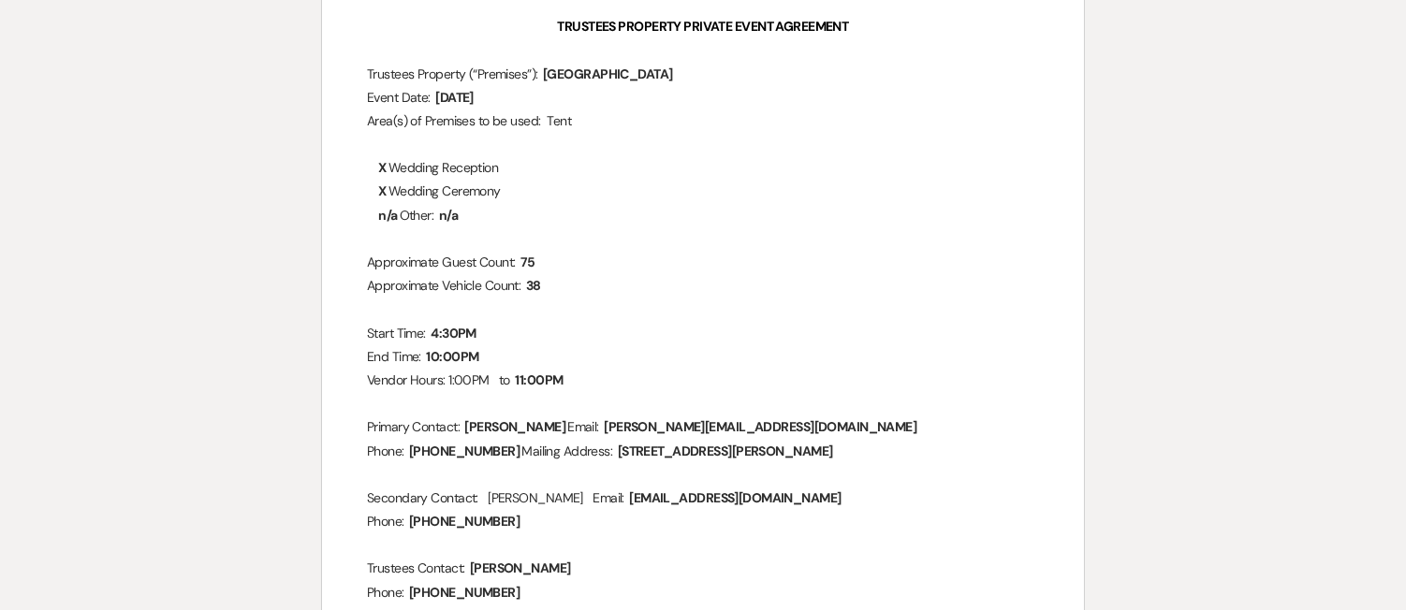
scroll to position [285, 0]
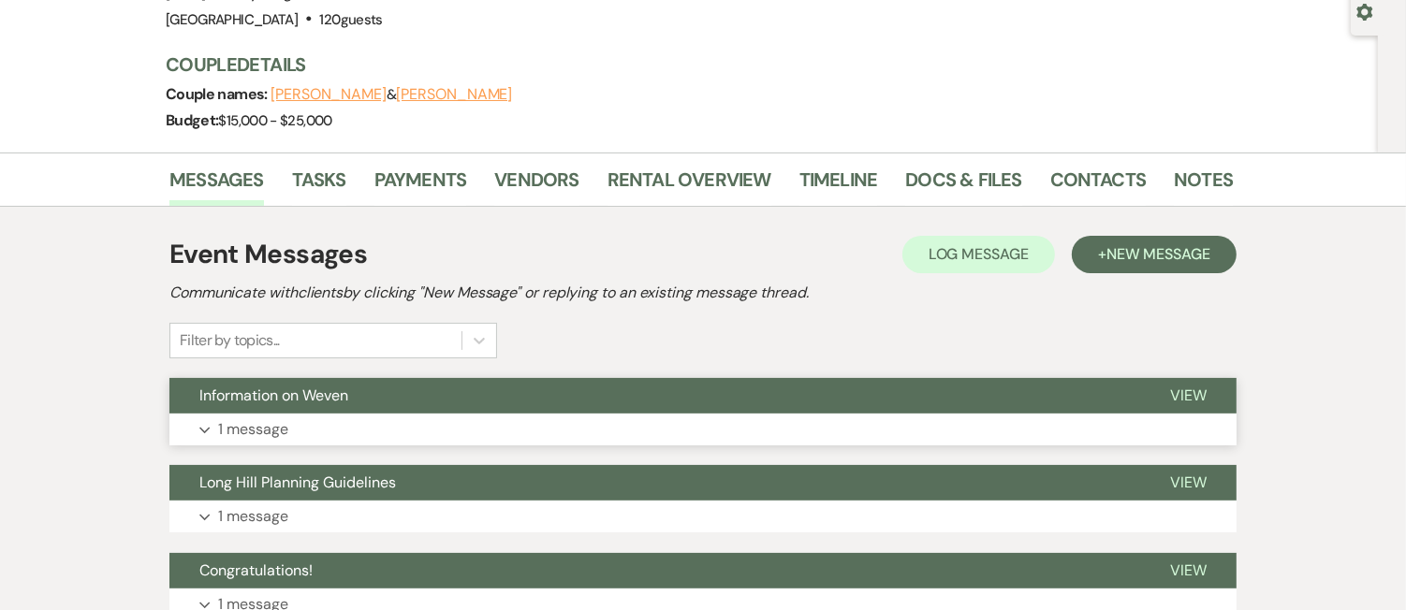
scroll to position [239, 0]
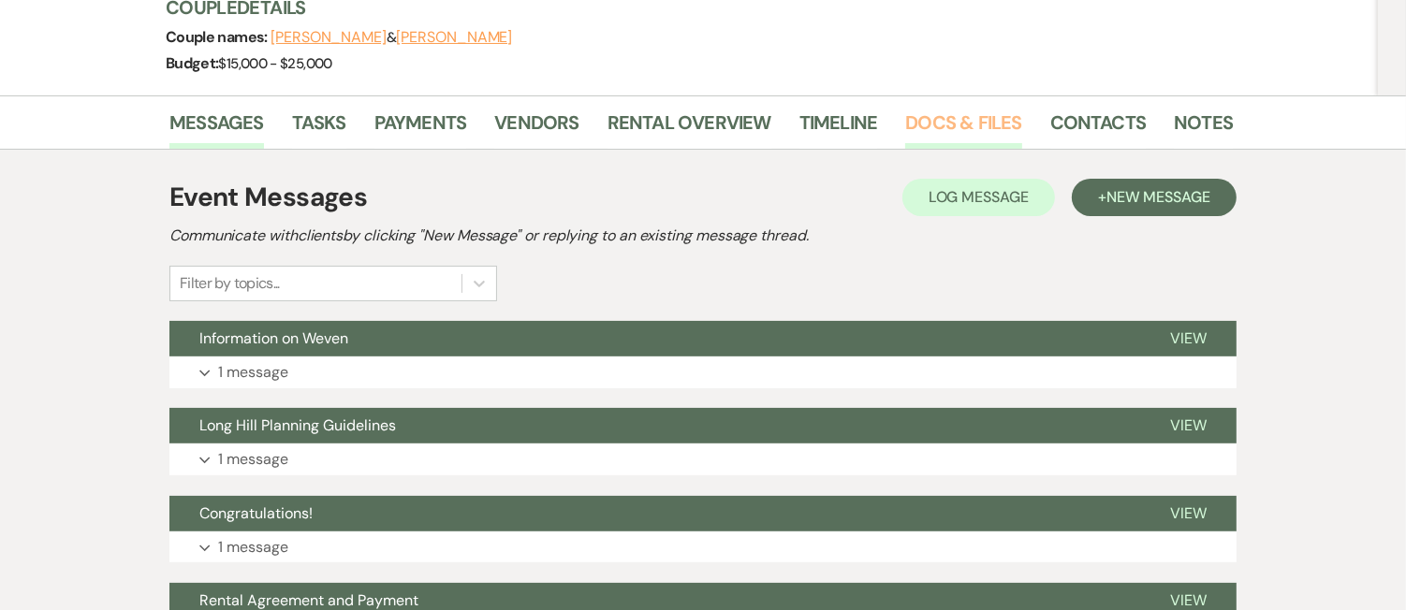
click at [978, 137] on link "Docs & Files" at bounding box center [963, 128] width 116 height 41
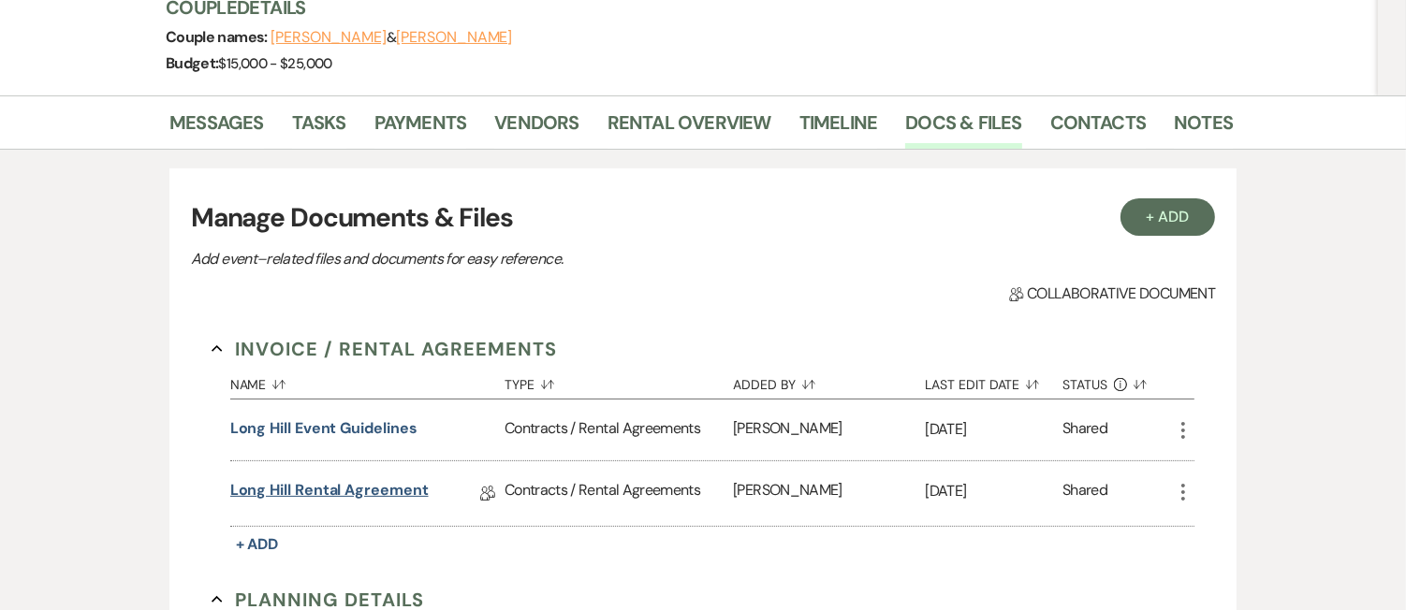
click at [385, 490] on link "Long Hill Rental Agreement" at bounding box center [329, 493] width 198 height 29
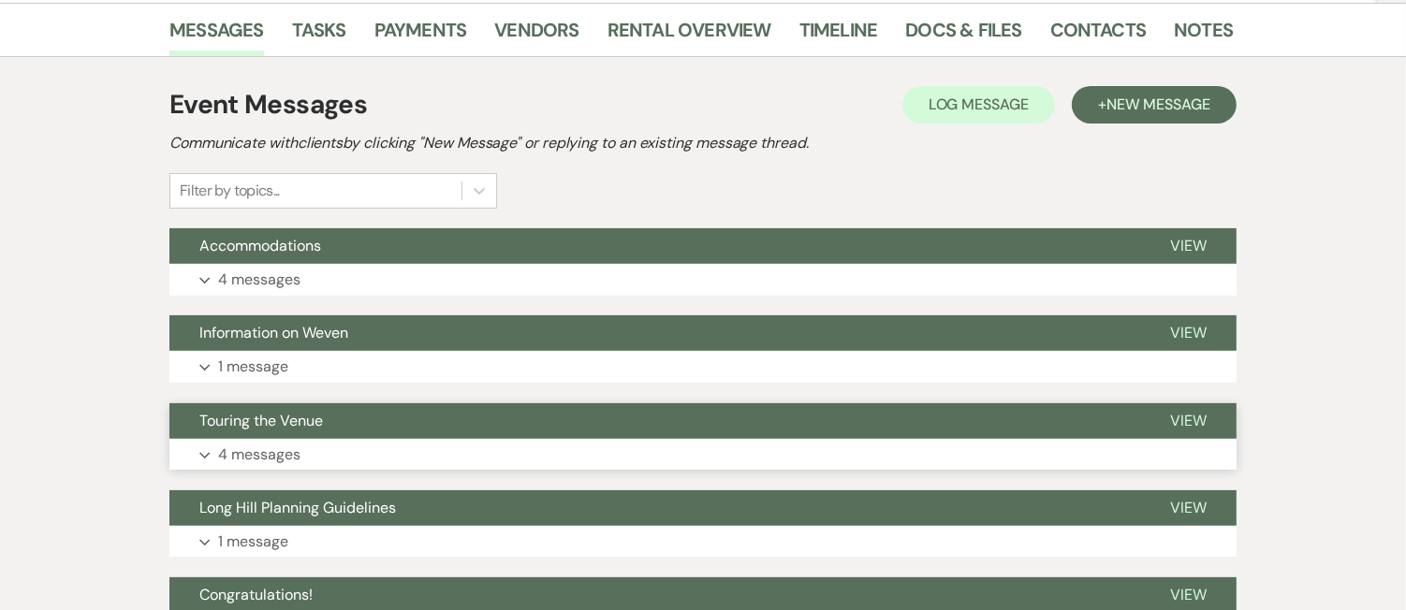
scroll to position [50, 0]
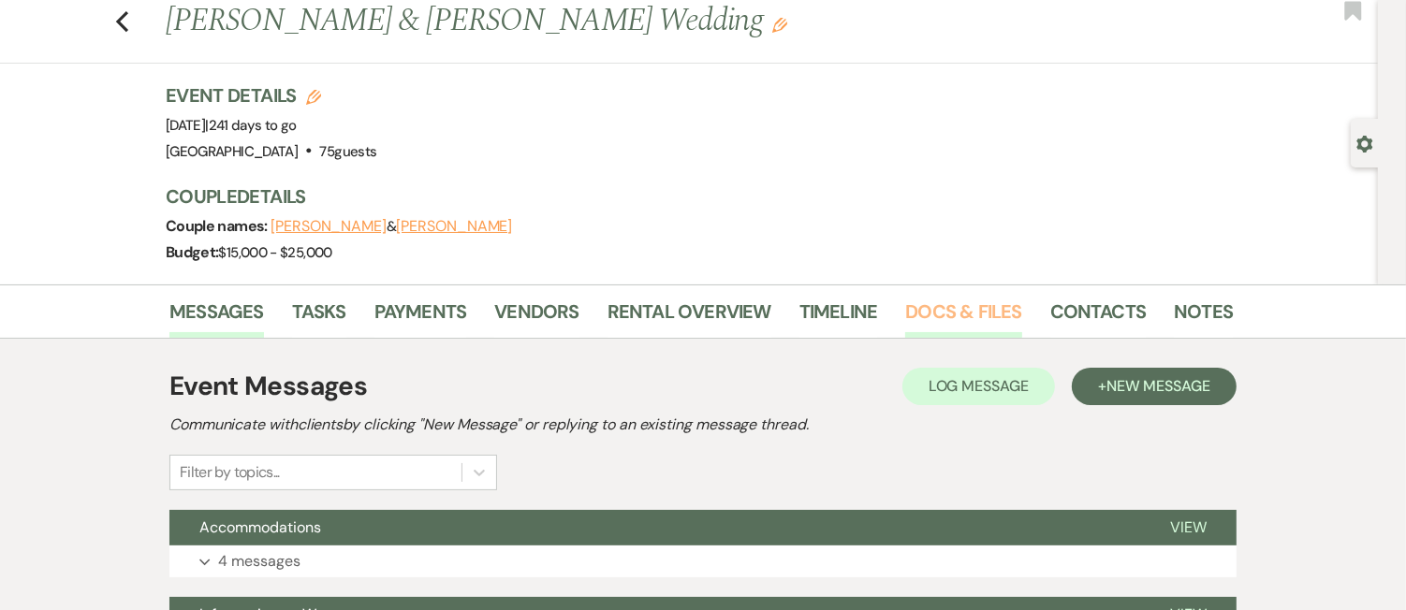
click at [929, 306] on link "Docs & Files" at bounding box center [963, 317] width 116 height 41
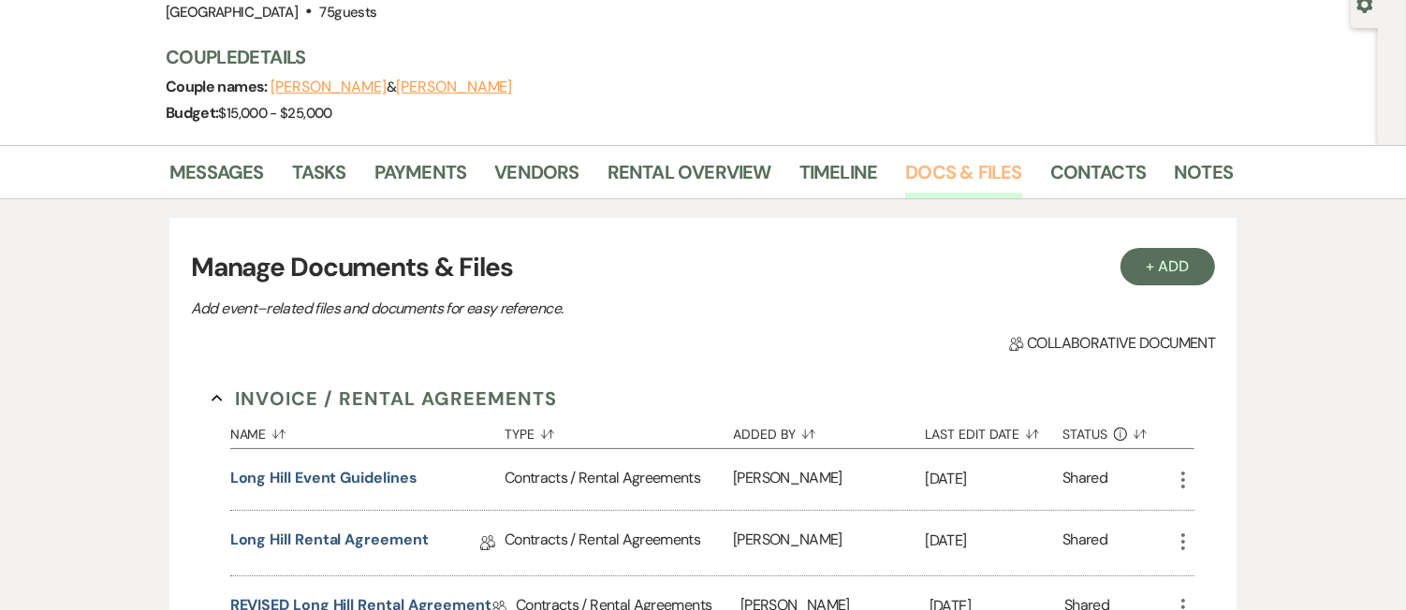
scroll to position [272, 0]
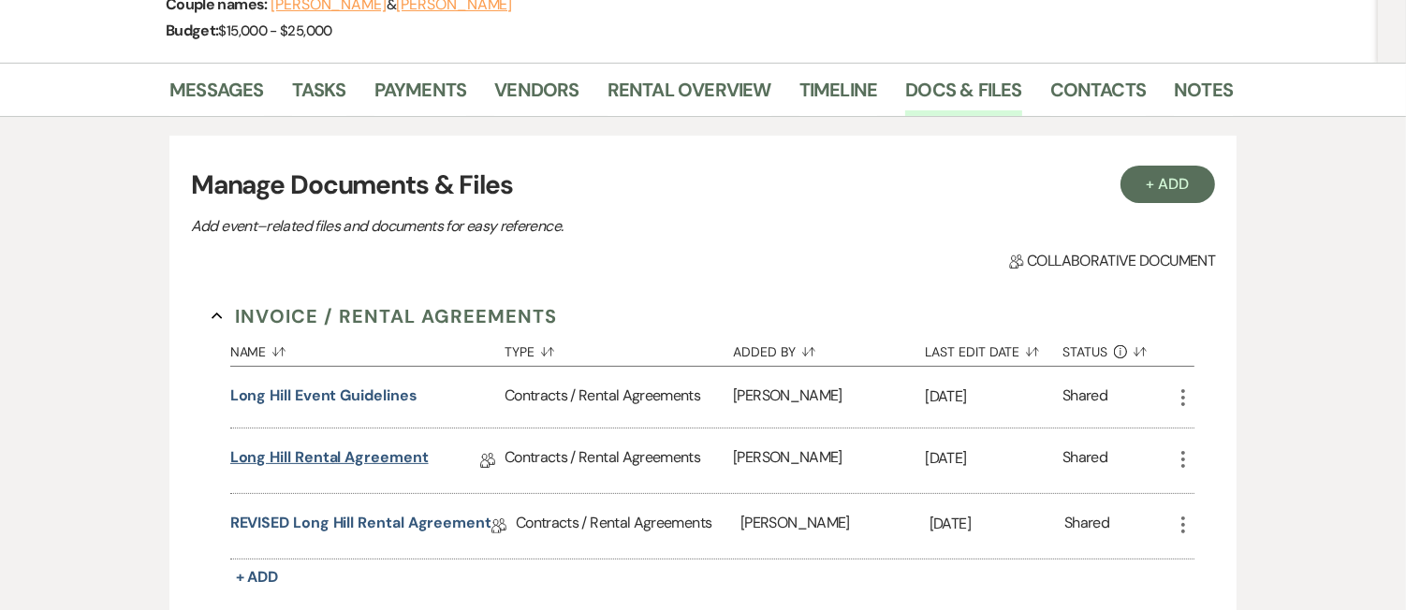
click at [342, 456] on link "Long Hill Rental Agreement" at bounding box center [329, 461] width 198 height 29
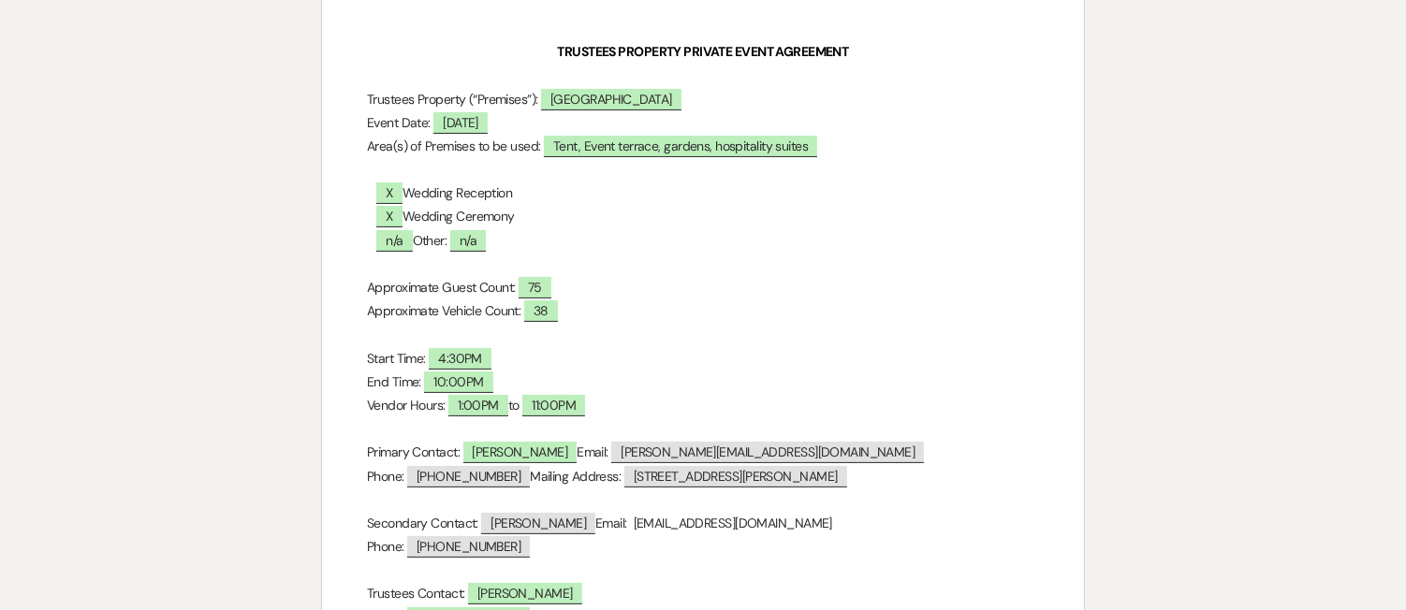
scroll to position [260, 0]
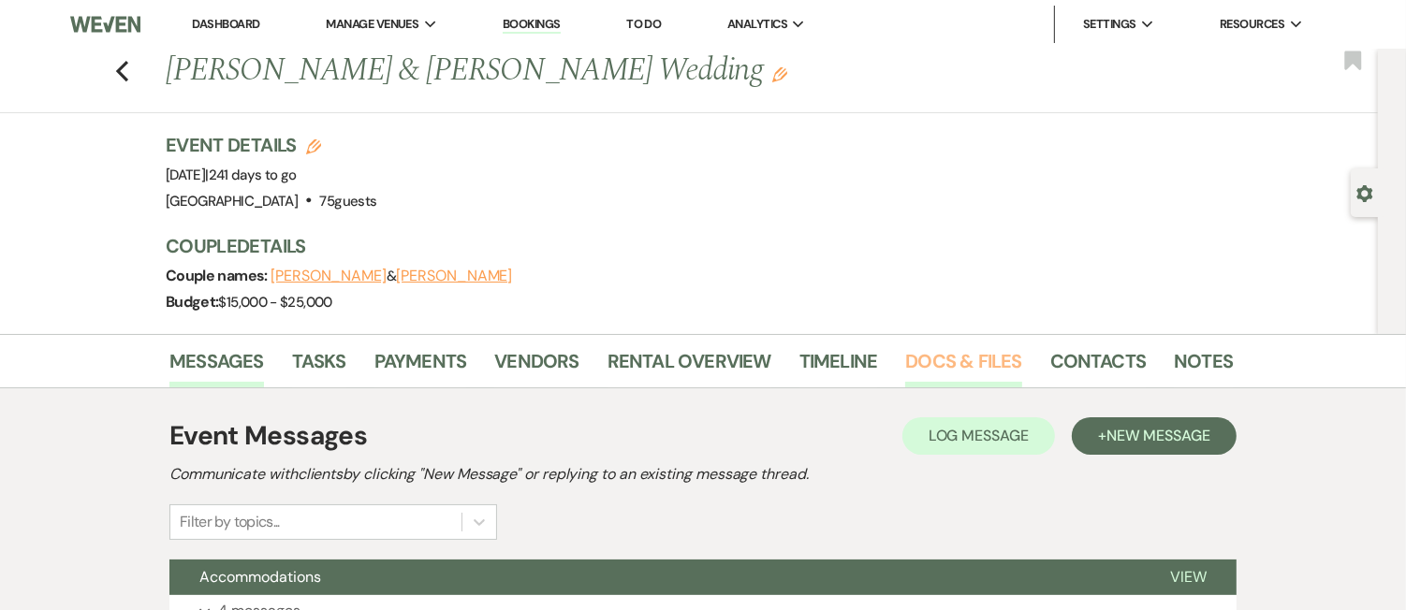
click at [978, 348] on link "Docs & Files" at bounding box center [963, 366] width 116 height 41
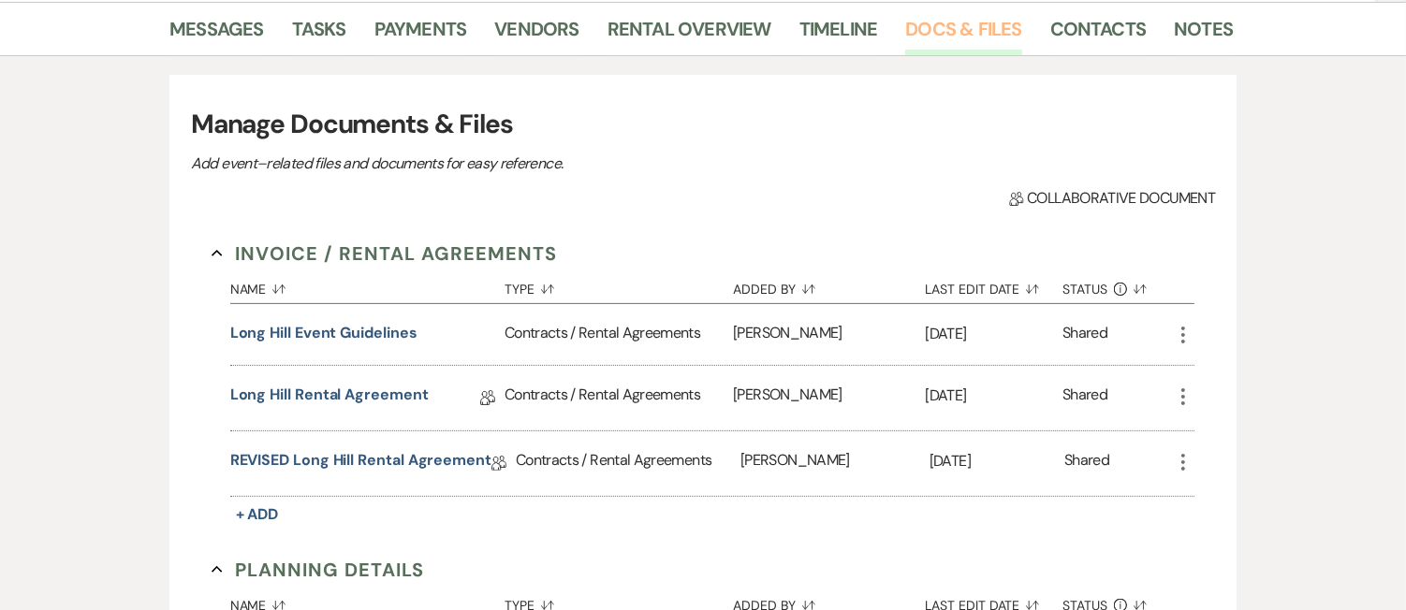
scroll to position [433, 0]
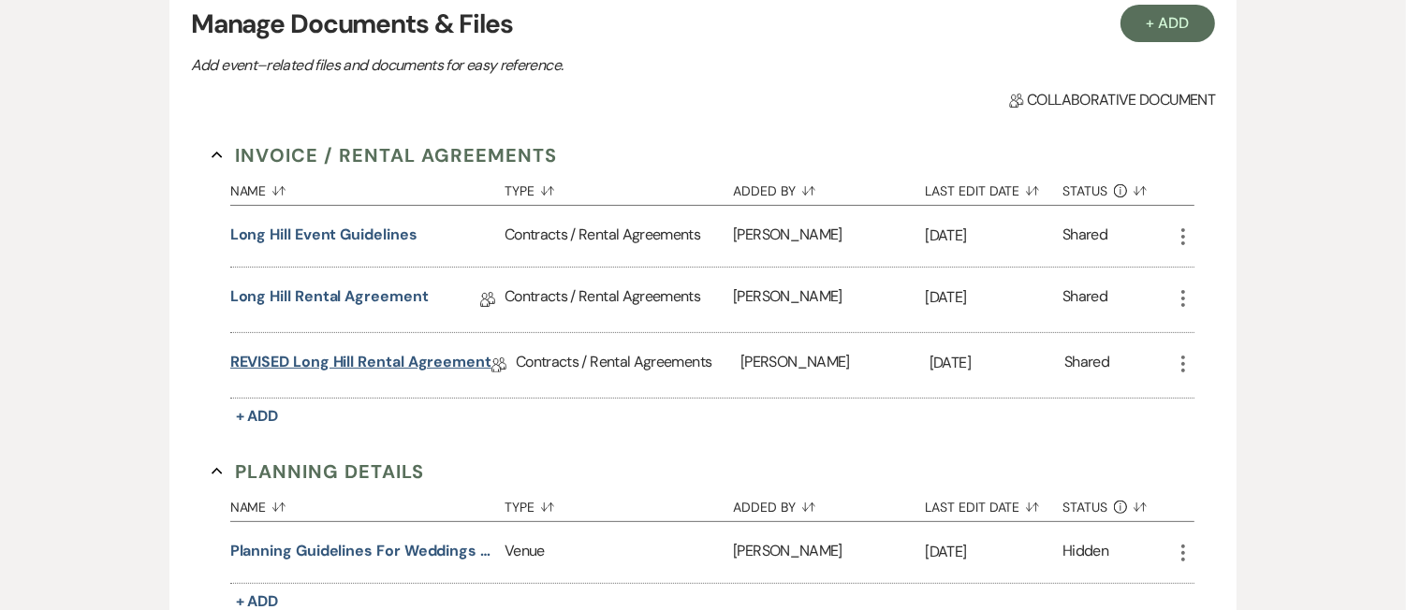
click at [383, 374] on link "REVISED Long Hill Rental Agreement" at bounding box center [360, 365] width 261 height 29
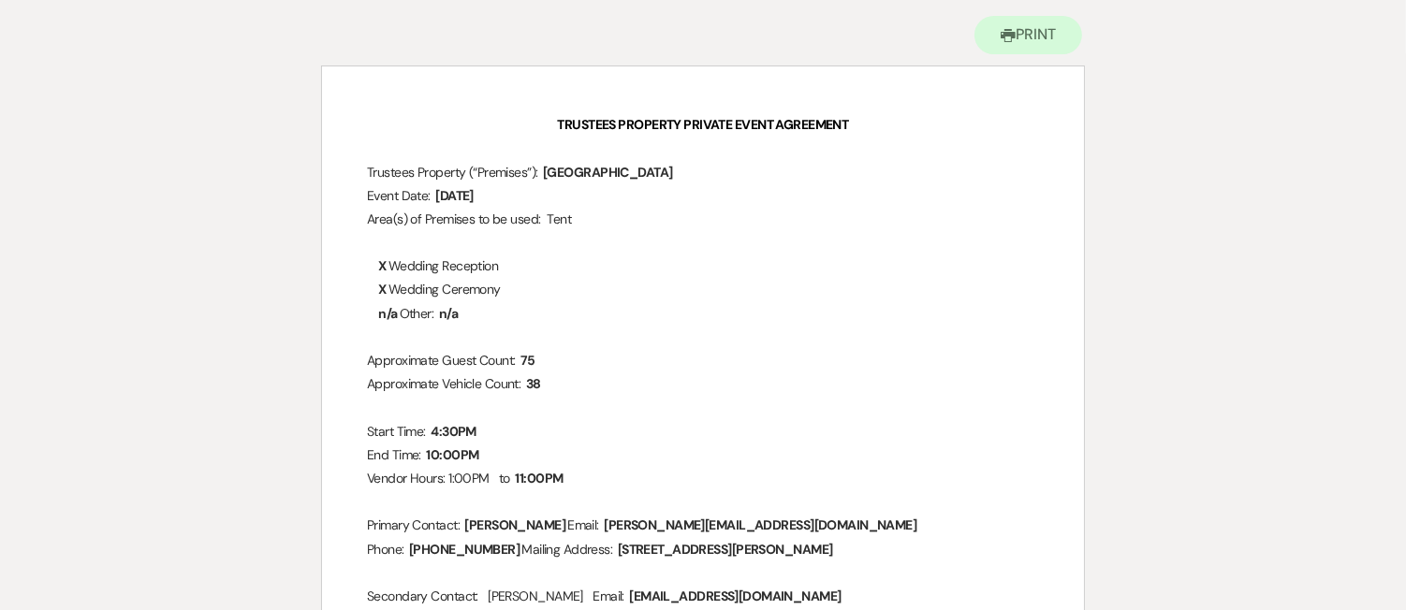
scroll to position [204, 0]
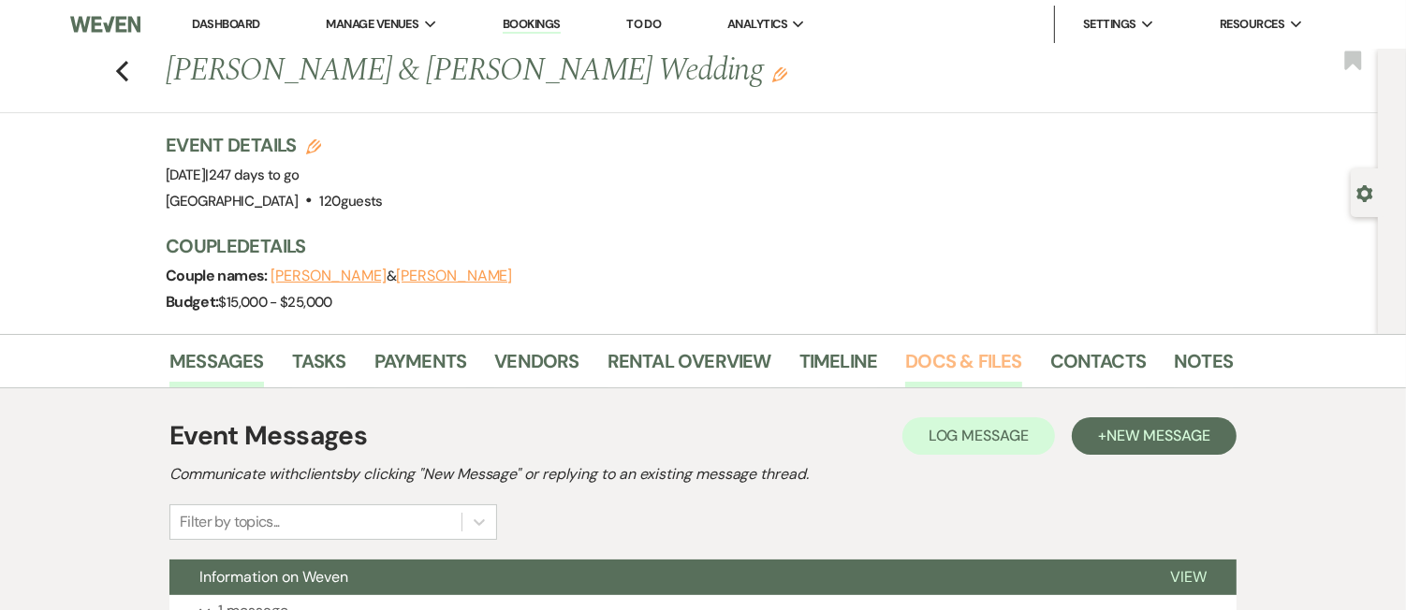
click at [991, 360] on link "Docs & Files" at bounding box center [963, 366] width 116 height 41
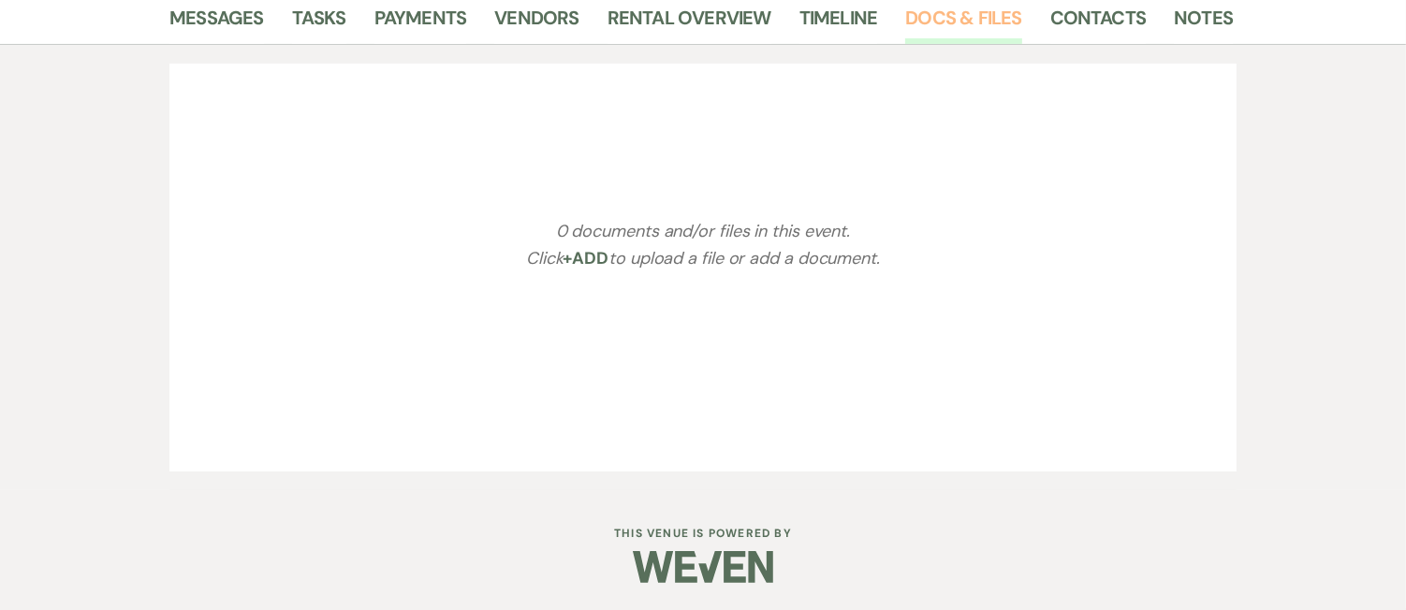
scroll to position [346, 0]
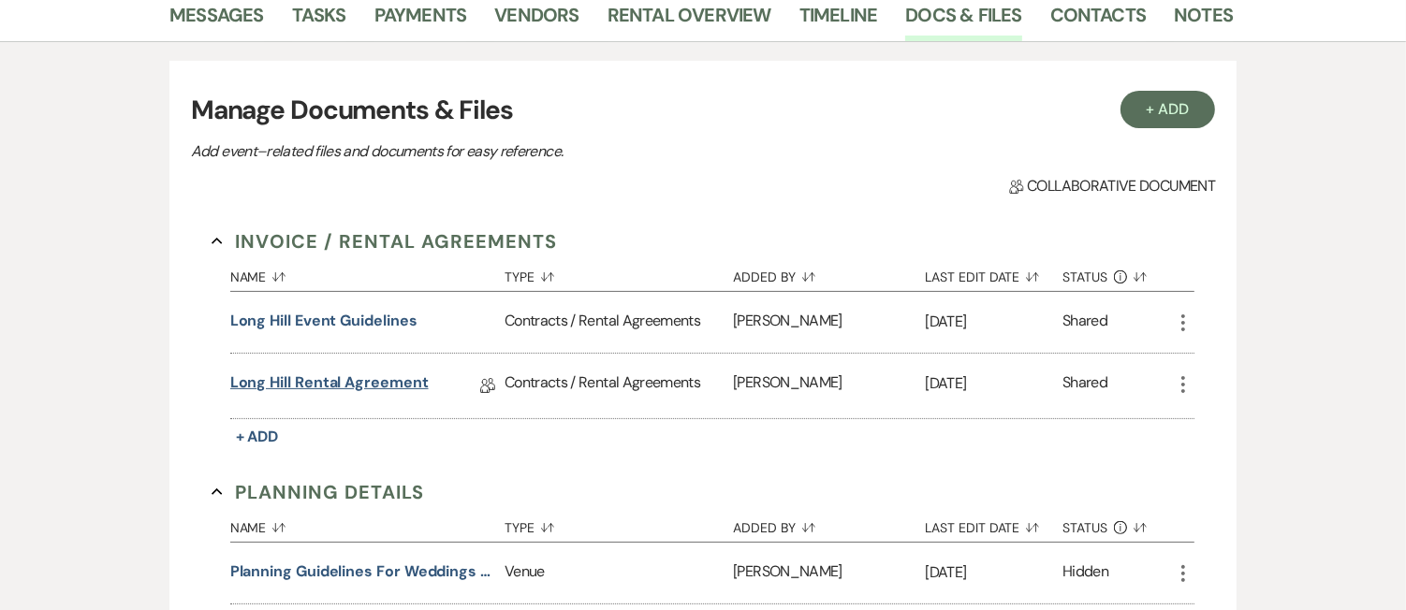
click at [377, 382] on link "Long Hill Rental Agreement" at bounding box center [329, 386] width 198 height 29
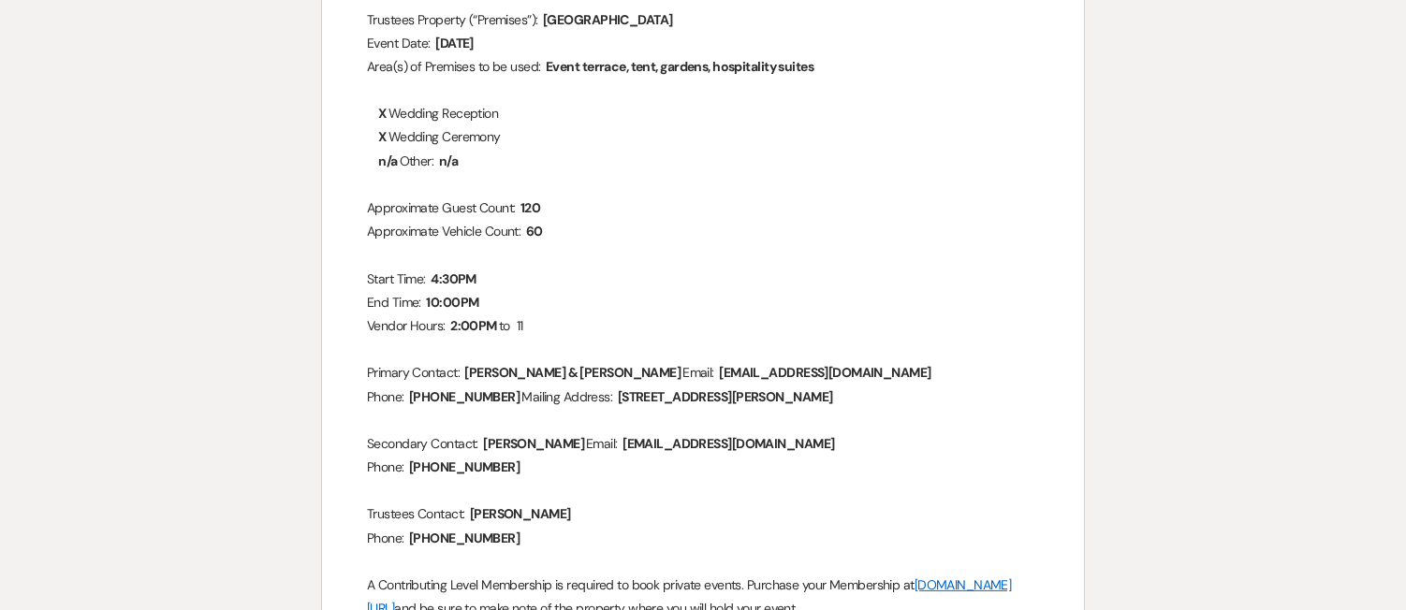
scroll to position [340, 0]
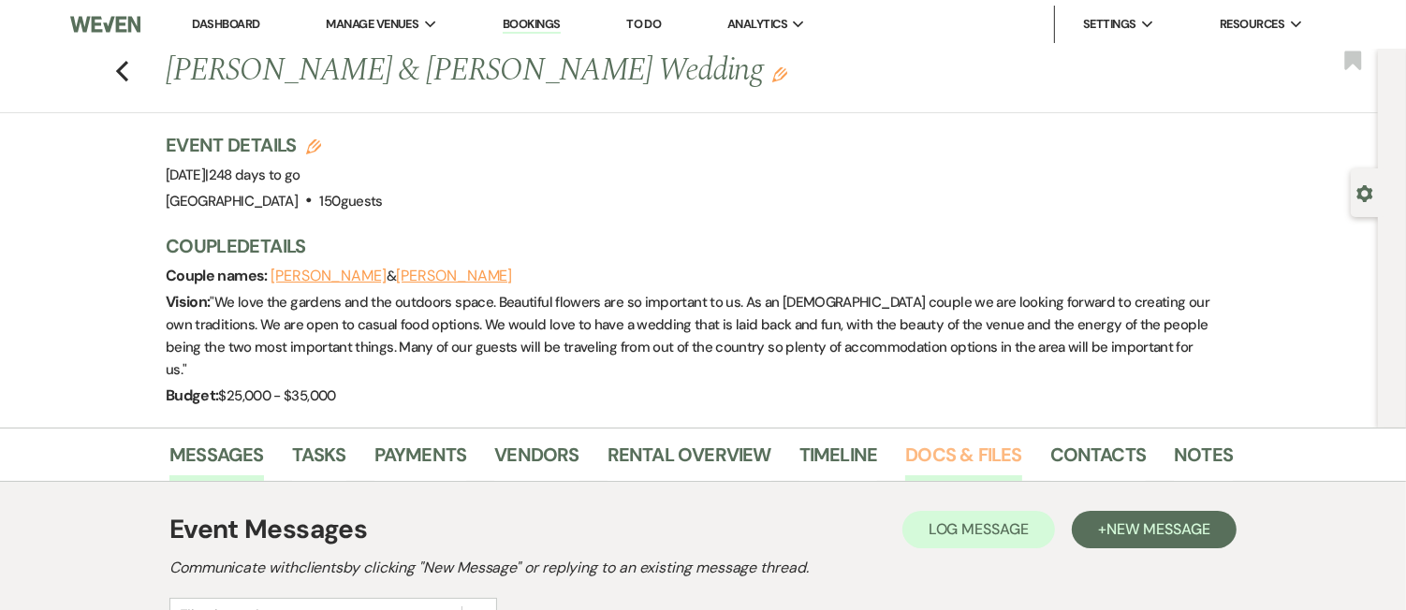
click at [987, 440] on link "Docs & Files" at bounding box center [963, 460] width 116 height 41
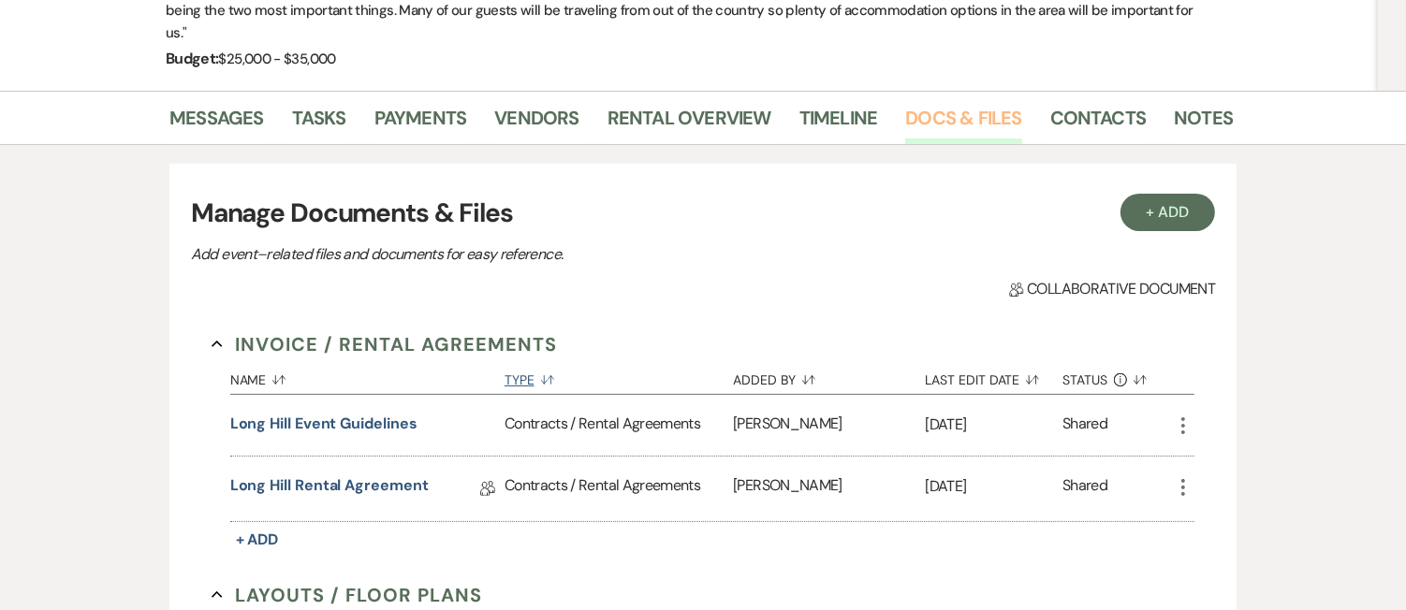
scroll to position [421, 0]
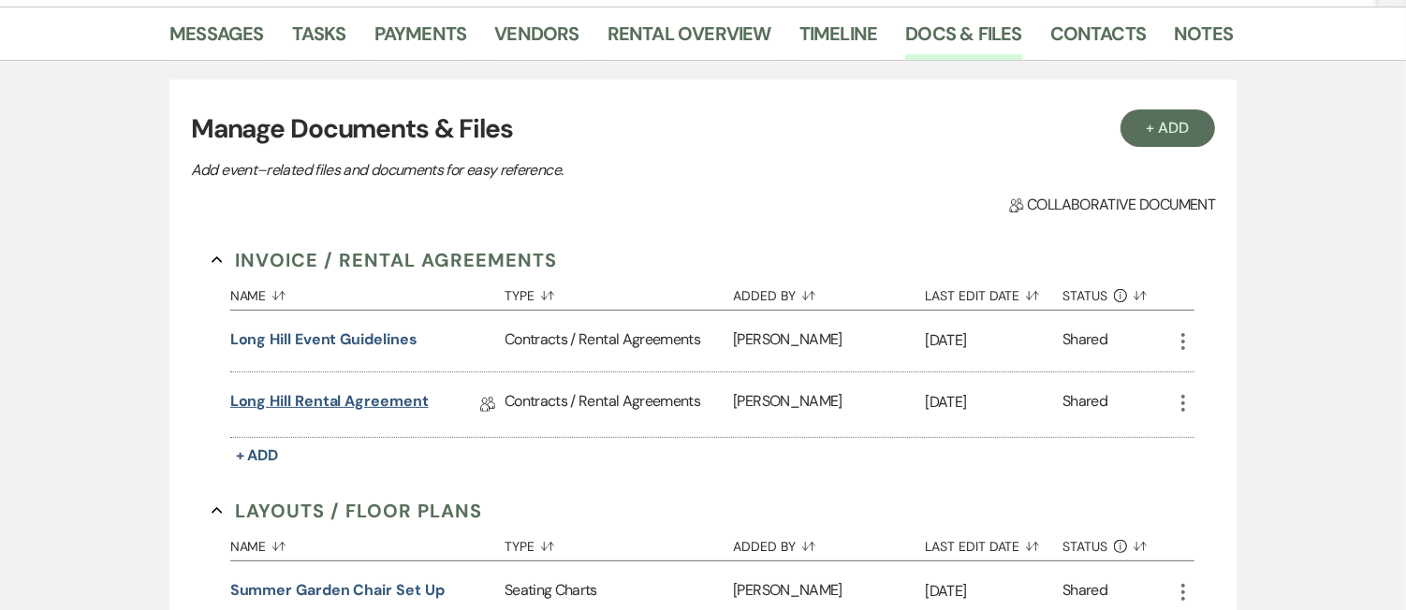
click at [394, 390] on link "Long Hill Rental Agreement" at bounding box center [329, 404] width 198 height 29
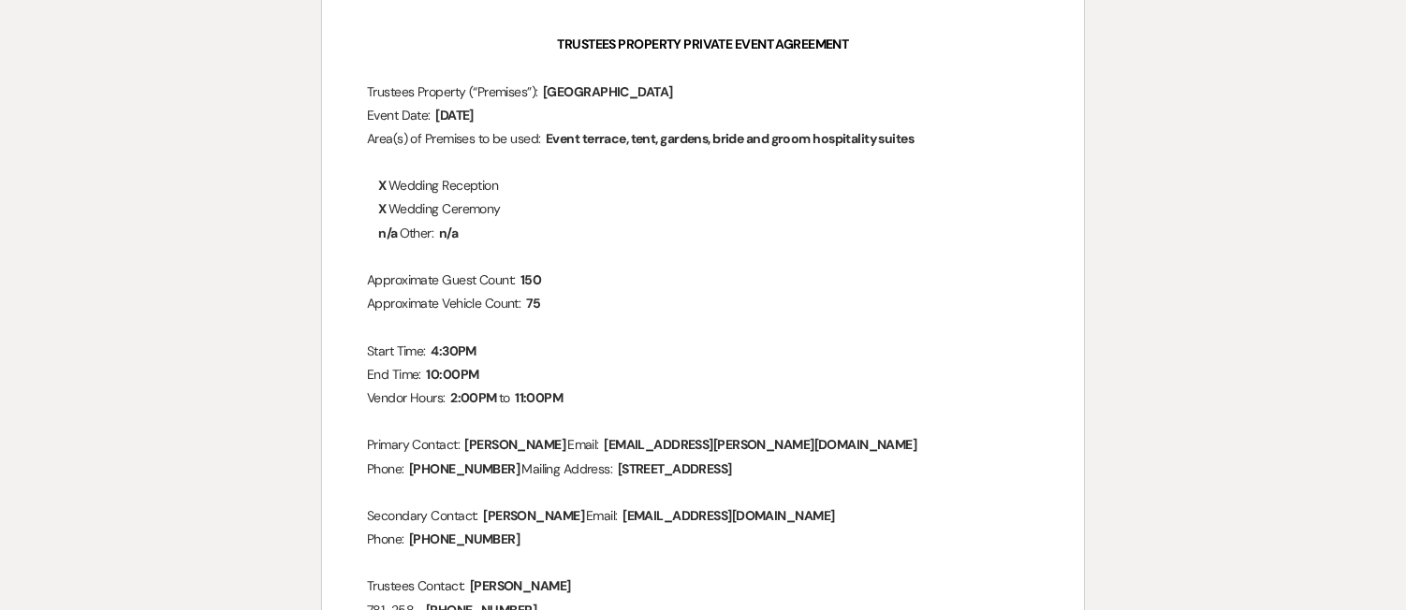
scroll to position [356, 0]
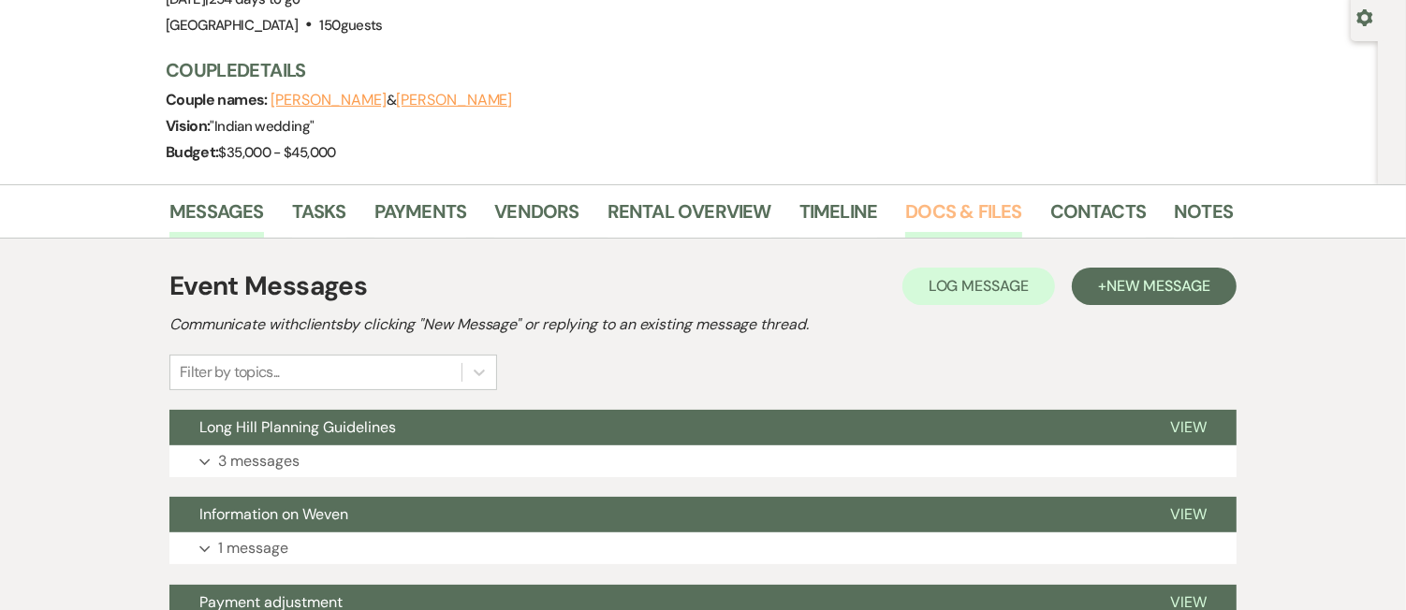
click at [963, 214] on link "Docs & Files" at bounding box center [963, 217] width 116 height 41
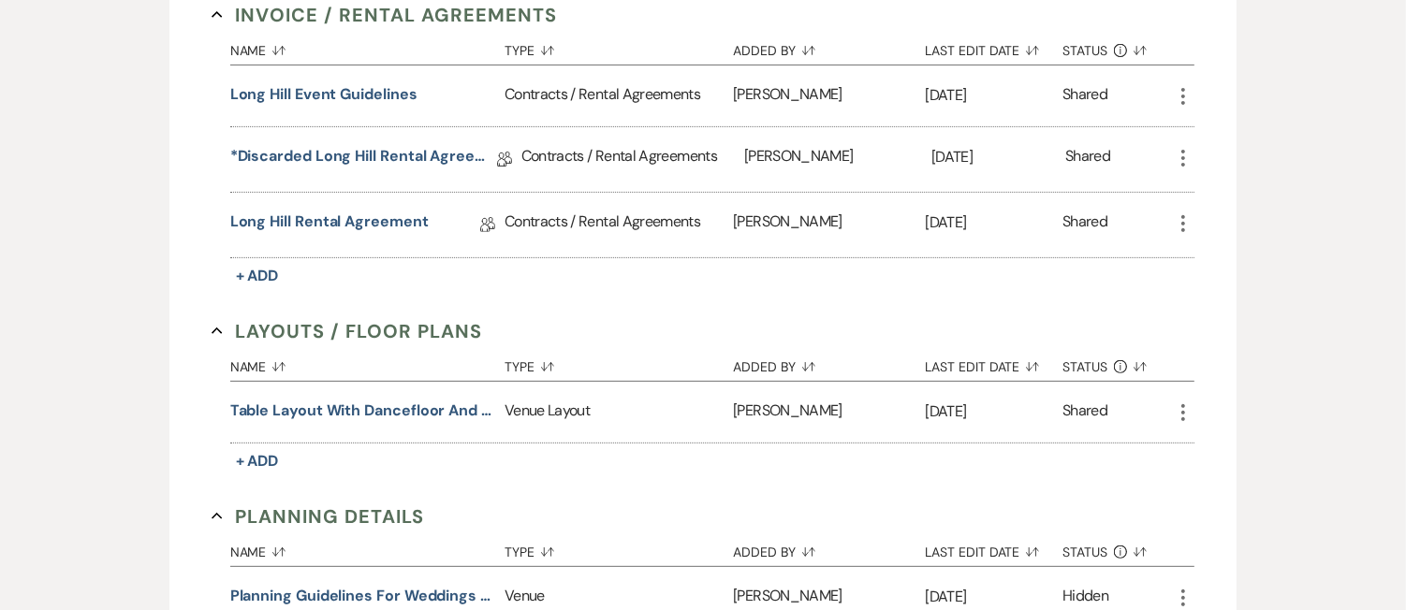
scroll to position [681, 0]
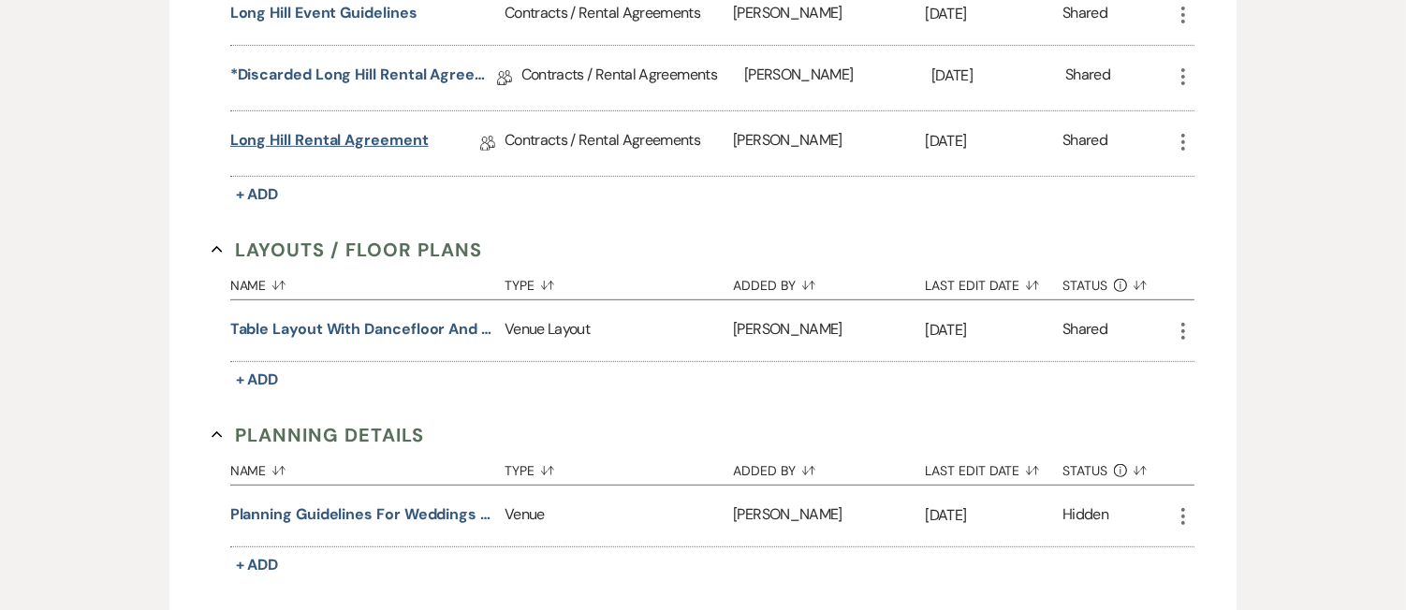
click at [353, 131] on link "Long Hill Rental Agreement" at bounding box center [329, 143] width 198 height 29
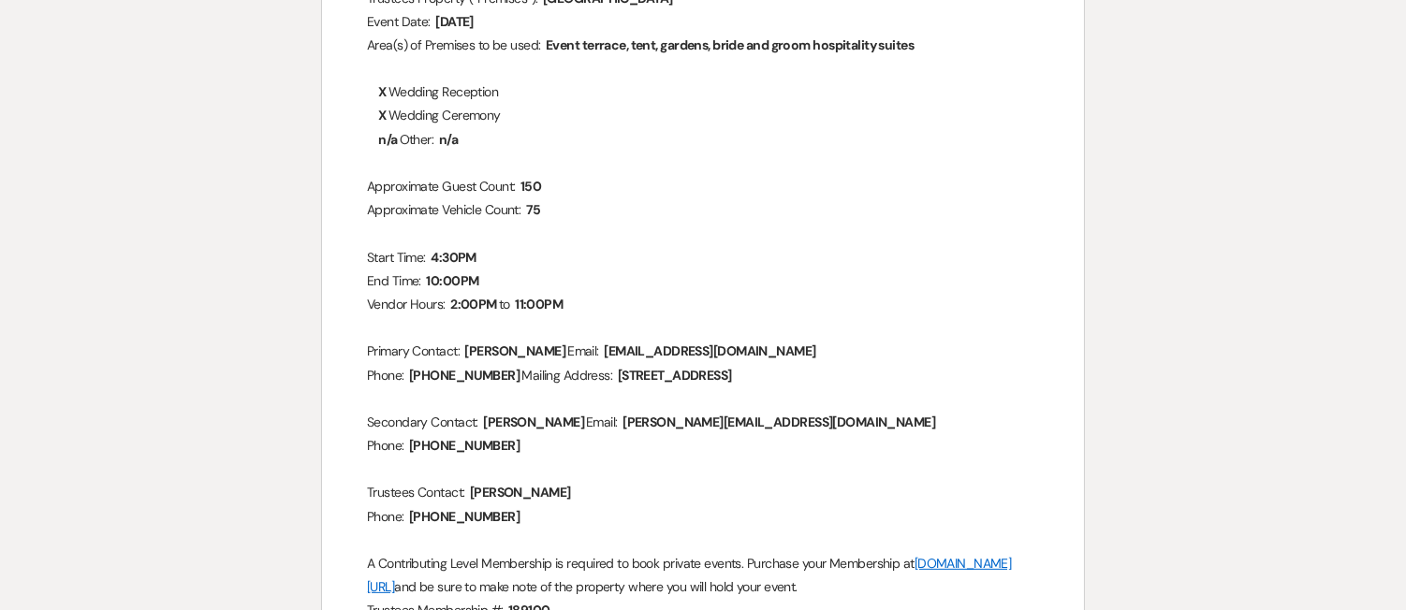
scroll to position [373, 0]
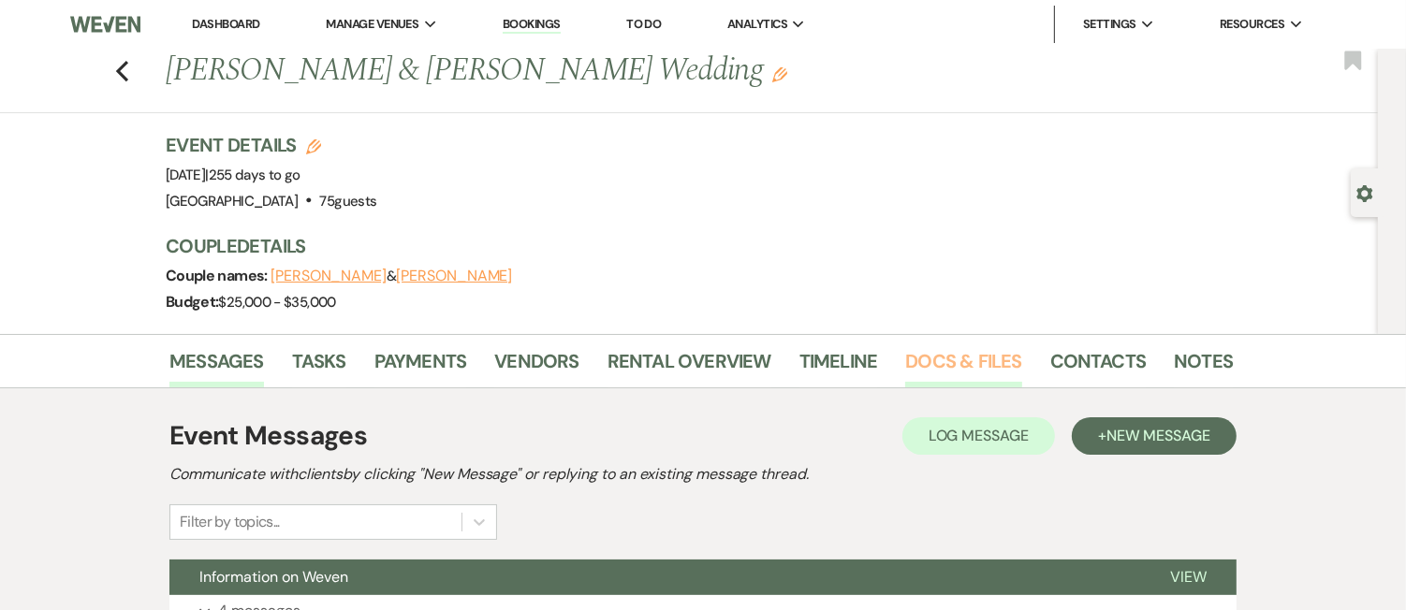
click at [923, 365] on link "Docs & Files" at bounding box center [963, 366] width 116 height 41
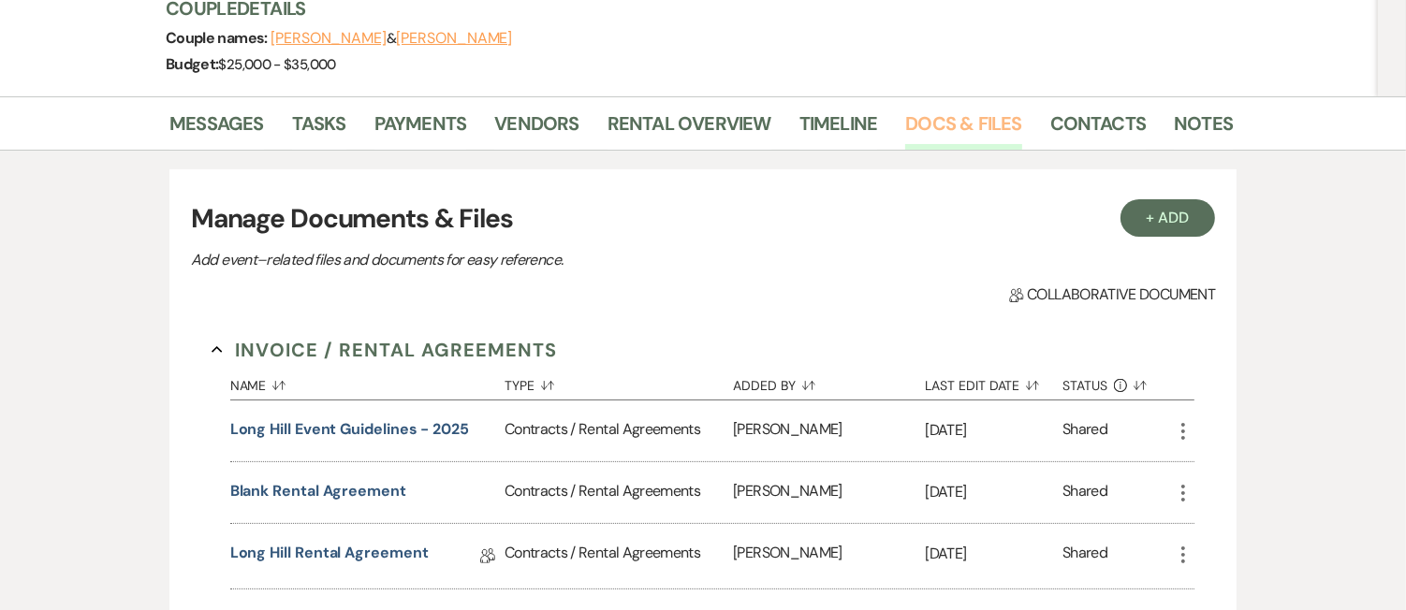
scroll to position [249, 0]
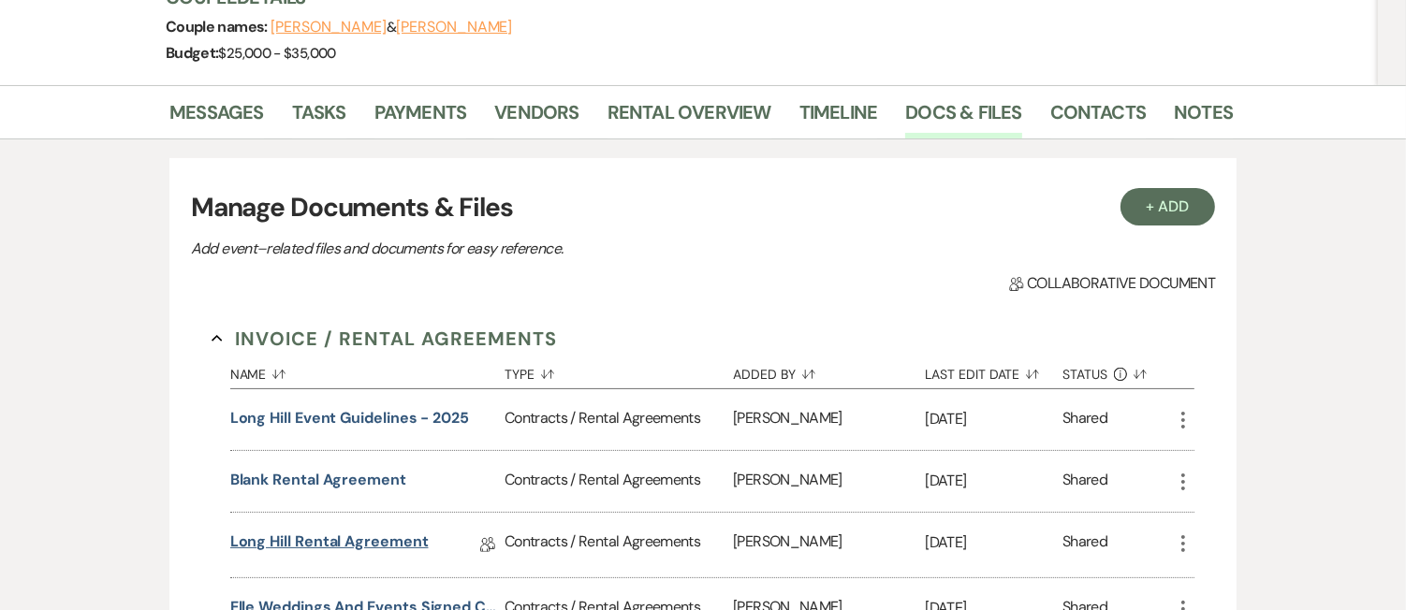
click at [343, 547] on link "Long Hill Rental Agreement" at bounding box center [329, 545] width 198 height 29
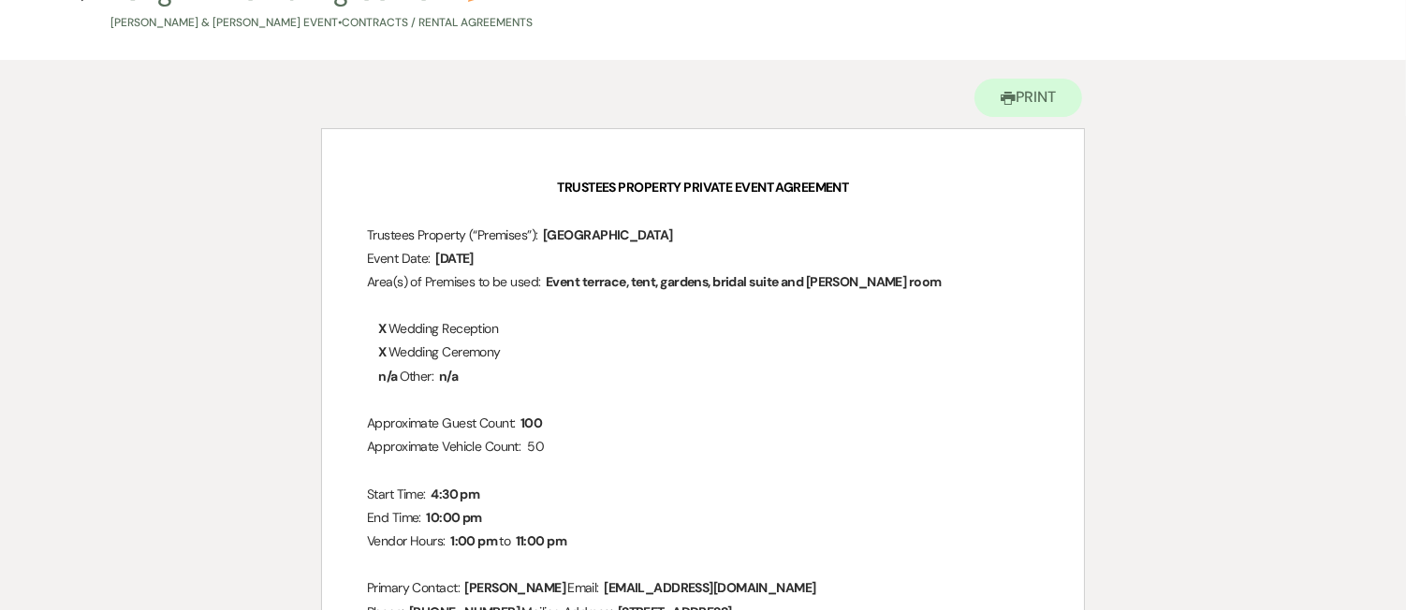
scroll to position [300, 0]
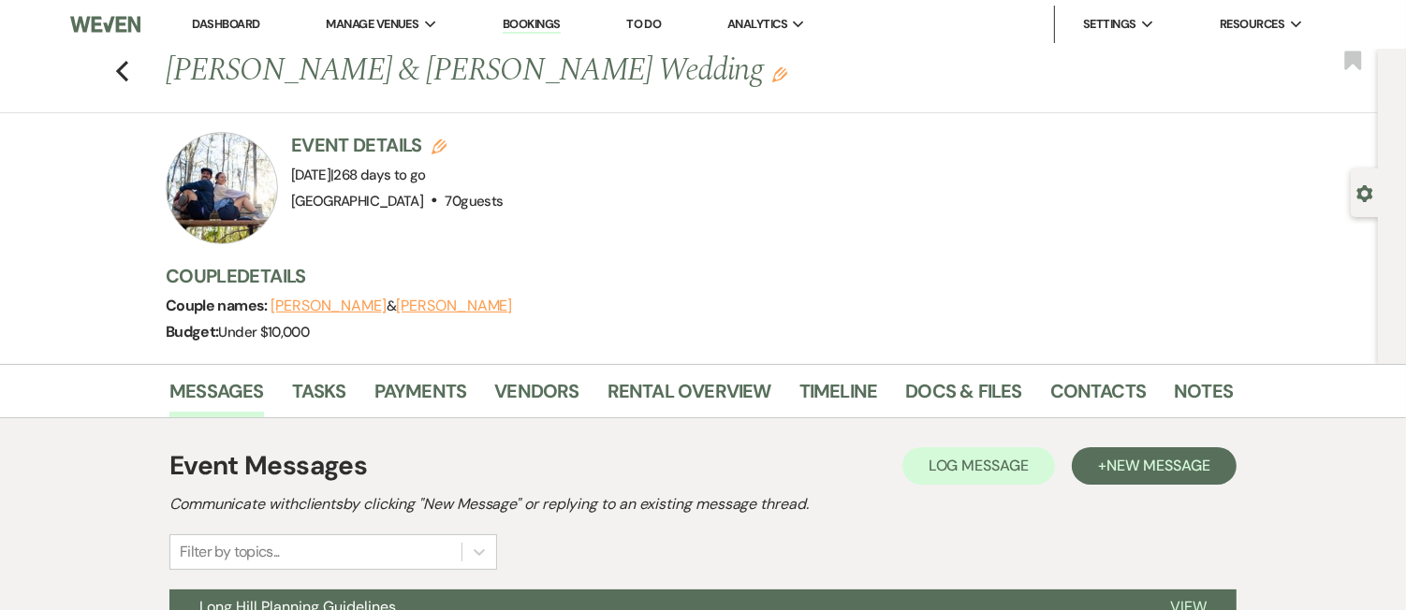
scroll to position [347, 0]
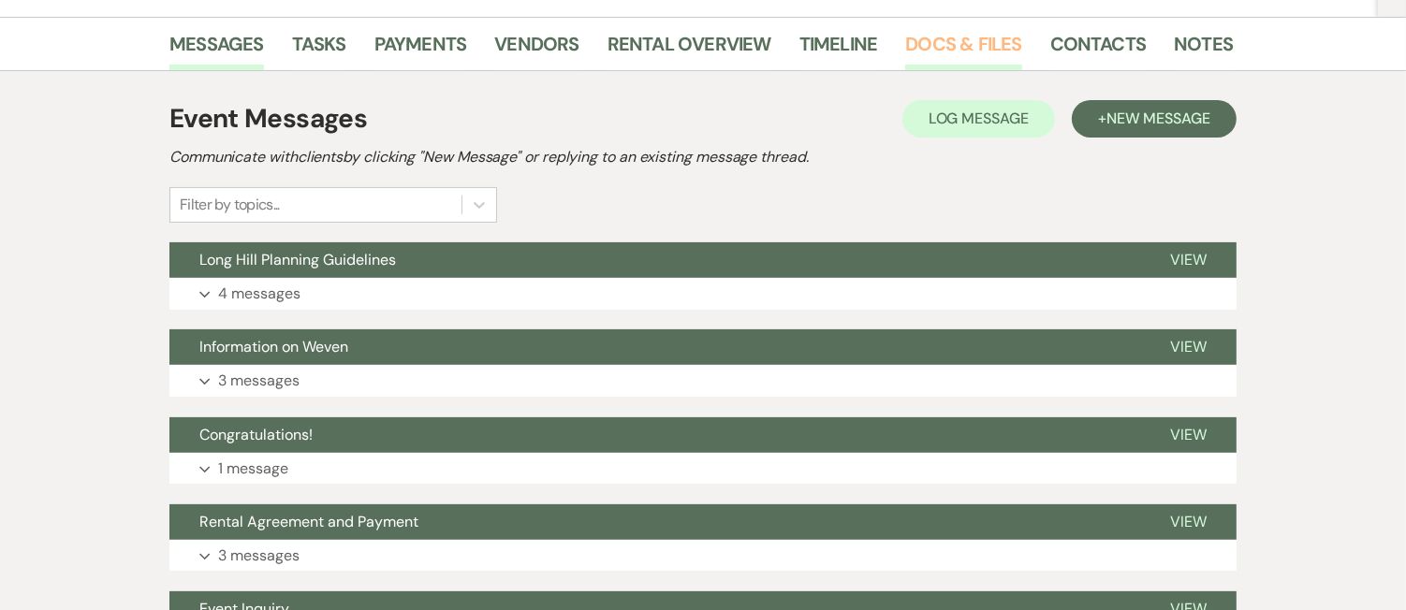
click at [983, 58] on link "Docs & Files" at bounding box center [963, 49] width 116 height 41
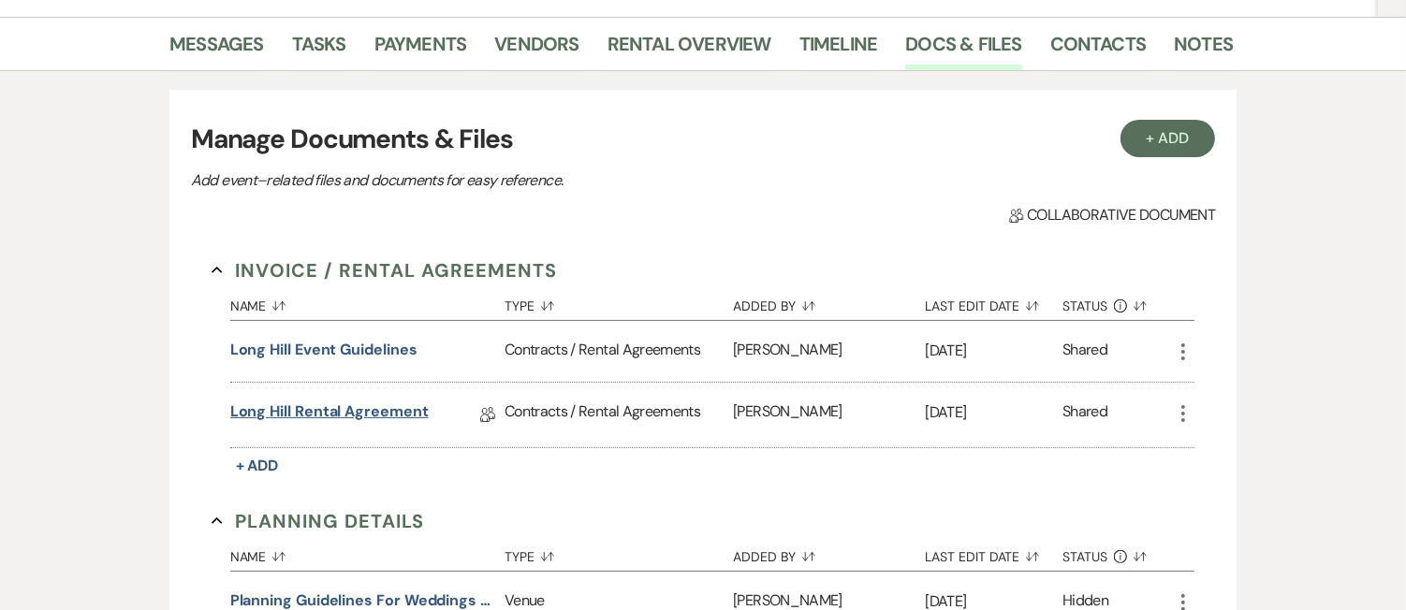
click at [374, 412] on link "Long Hill Rental Agreement" at bounding box center [329, 415] width 198 height 29
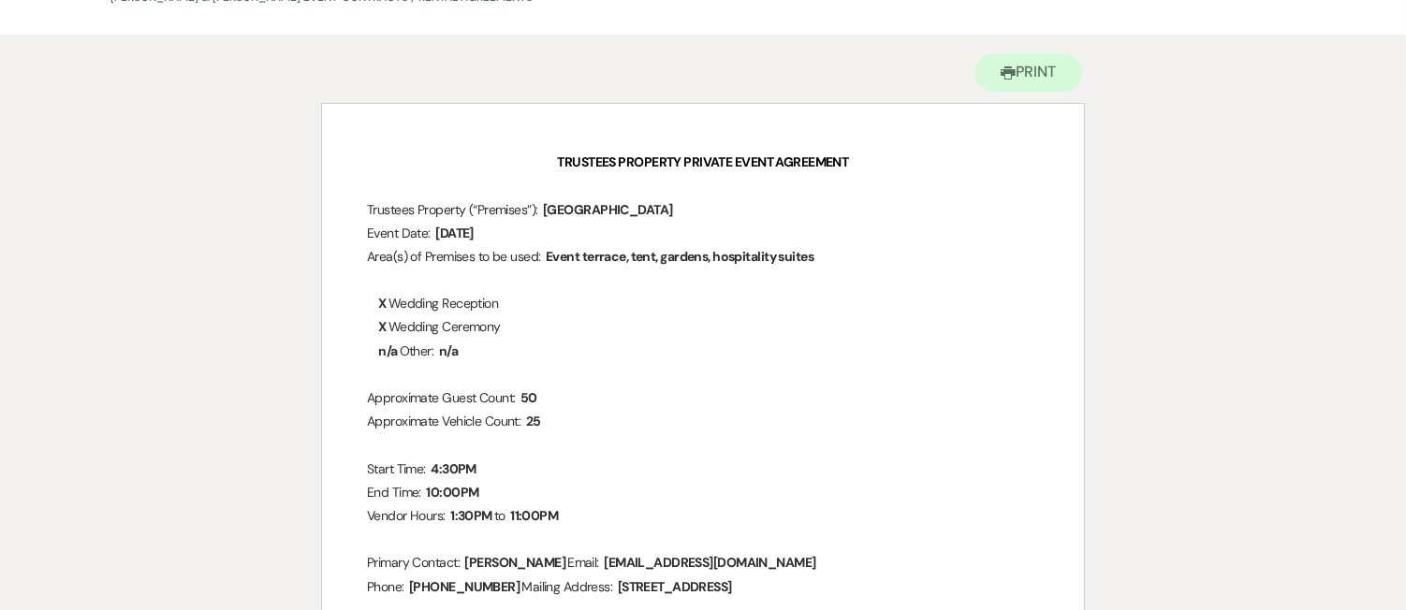
scroll to position [351, 0]
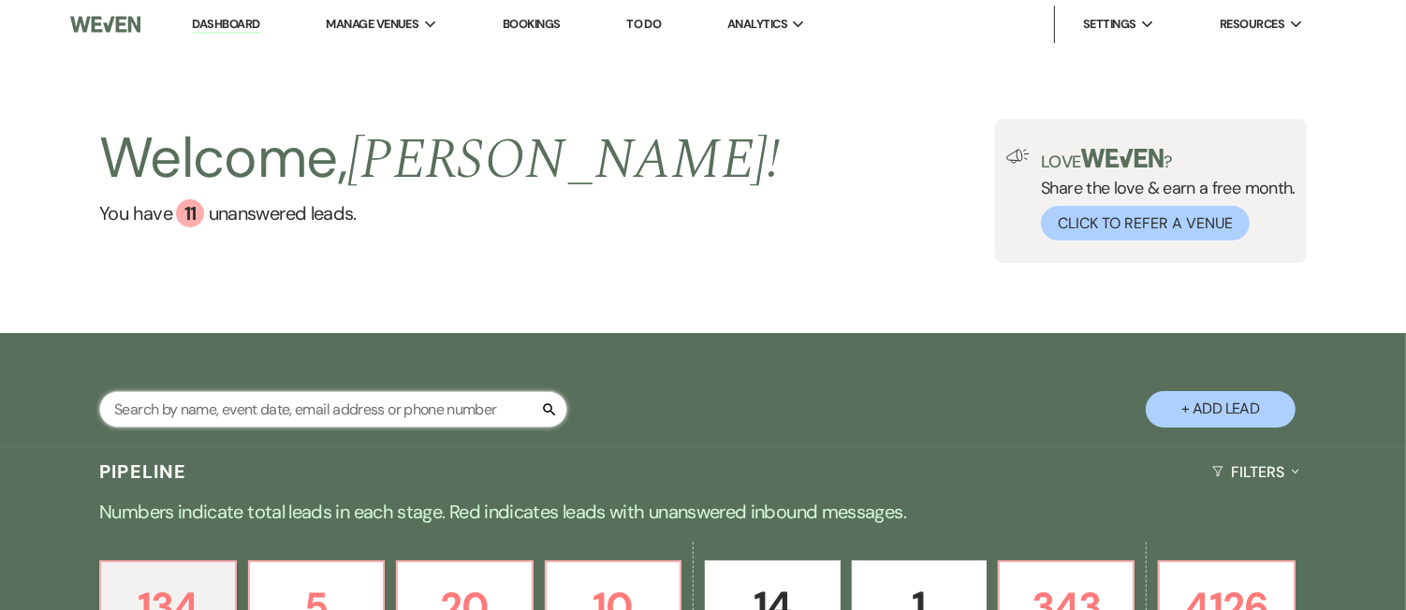
click at [294, 406] on input "text" at bounding box center [333, 409] width 468 height 37
paste input "Emma Pattishall"
type input "Emma Pattishall"
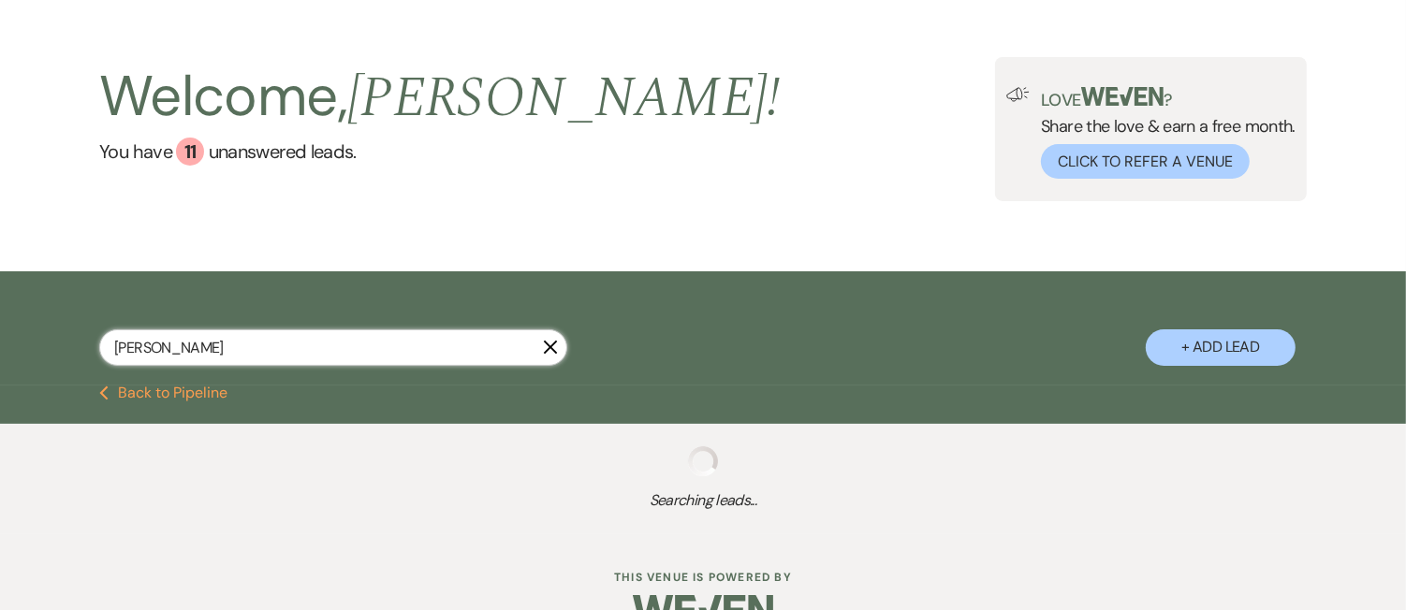
select select "2"
select select "8"
select select "1"
select select "8"
select select "11"
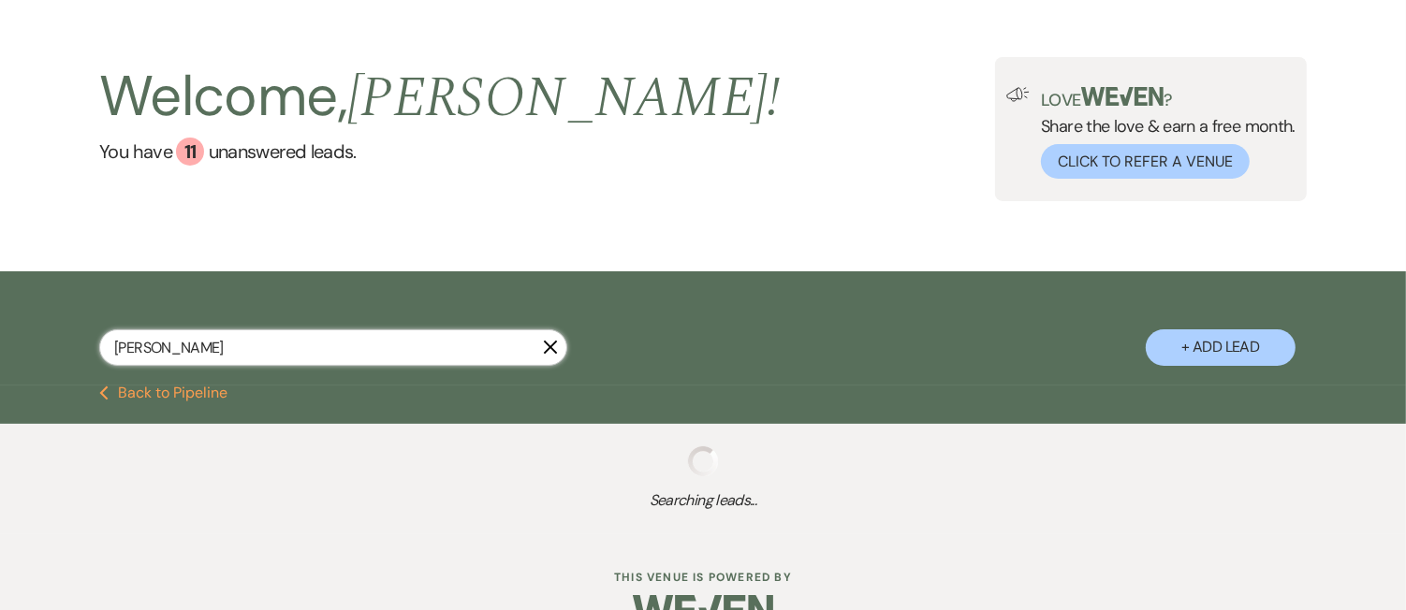
select select "8"
select select "5"
select select "8"
select select "5"
select select "8"
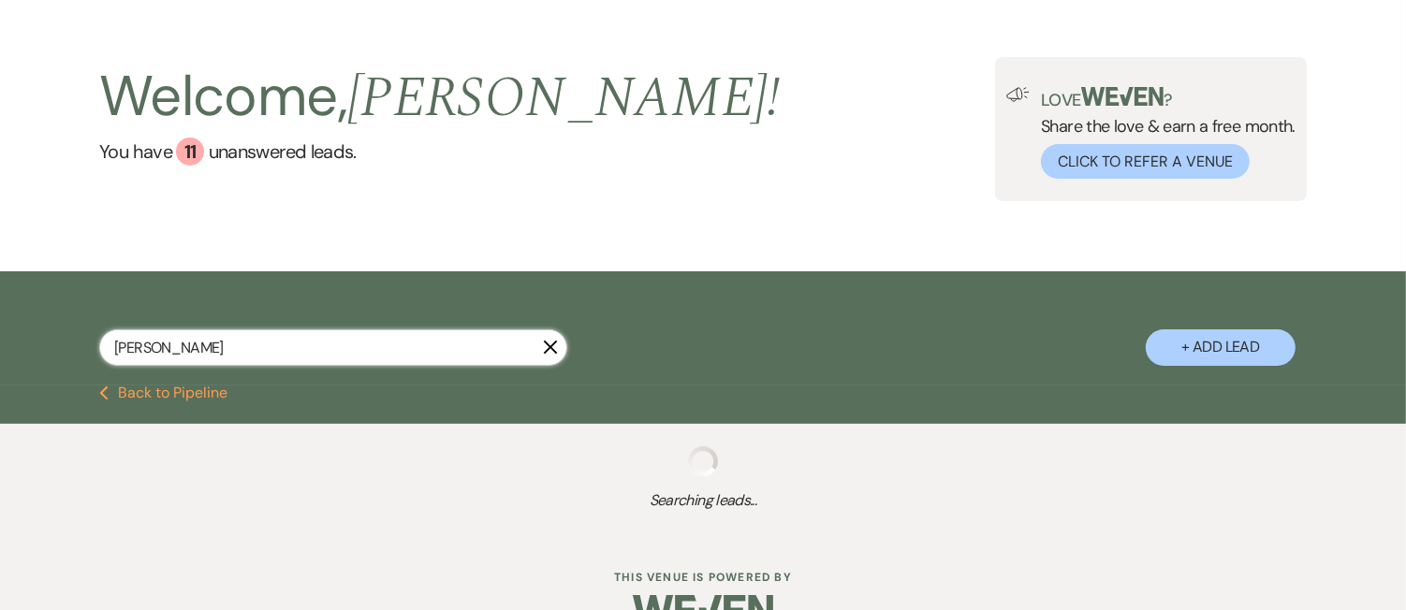
select select "5"
select select "8"
select select "1"
select select "8"
select select "5"
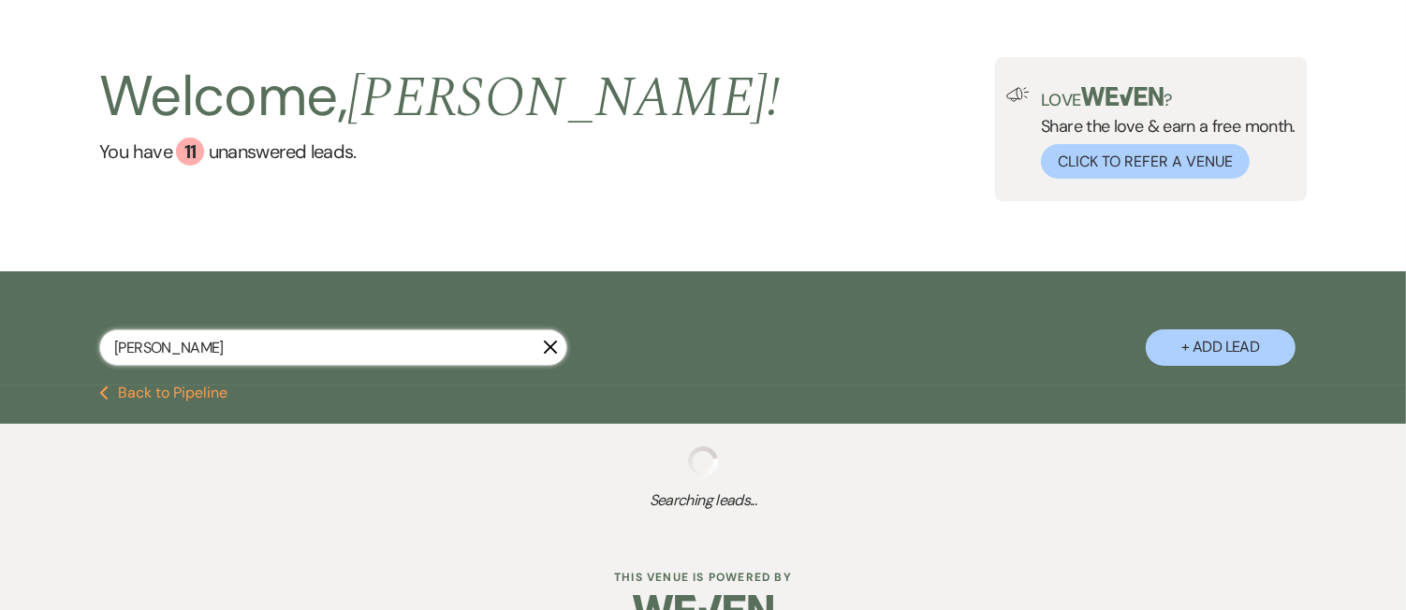
select select "8"
select select "5"
select select "8"
select select "5"
select select "8"
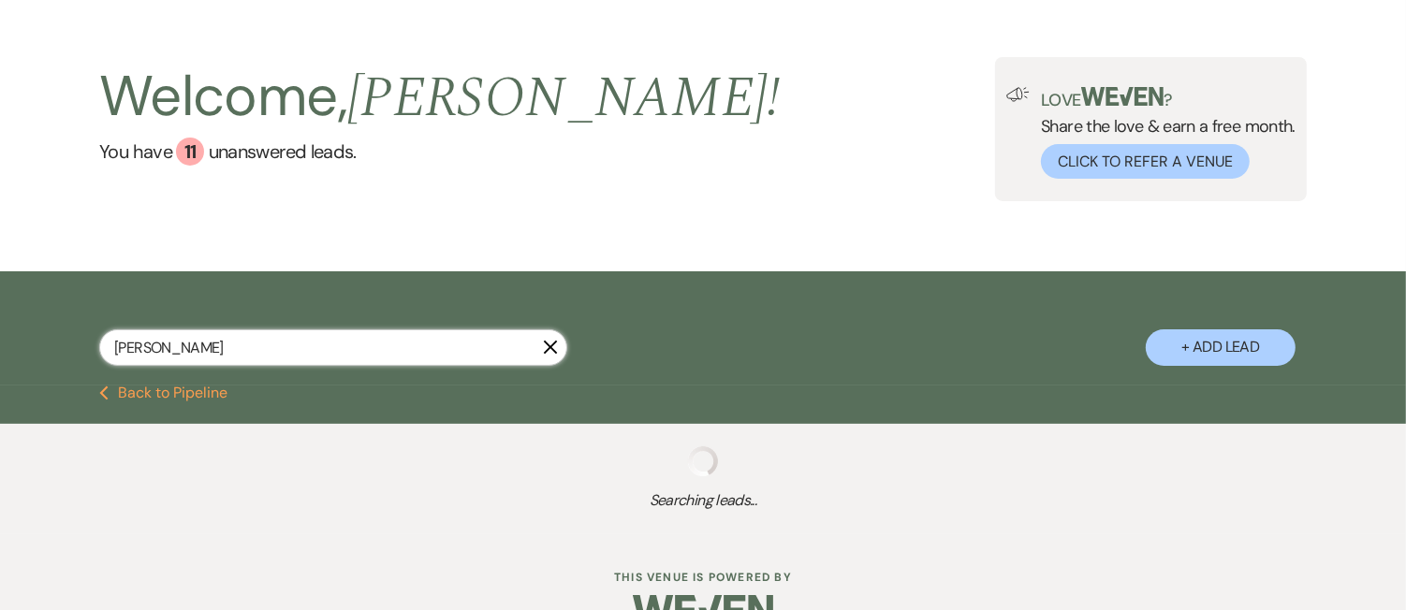
select select "5"
select select "8"
select select "5"
select select "8"
select select "5"
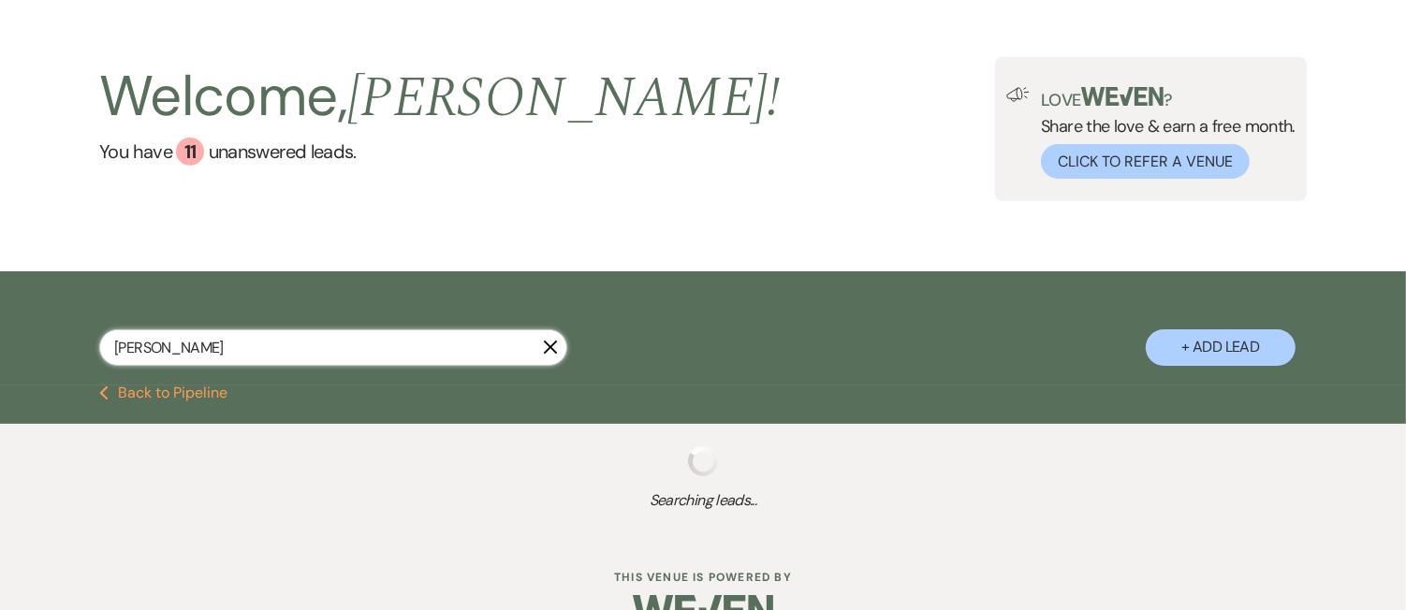
select select "8"
select select "10"
select select "8"
select select "5"
select select "8"
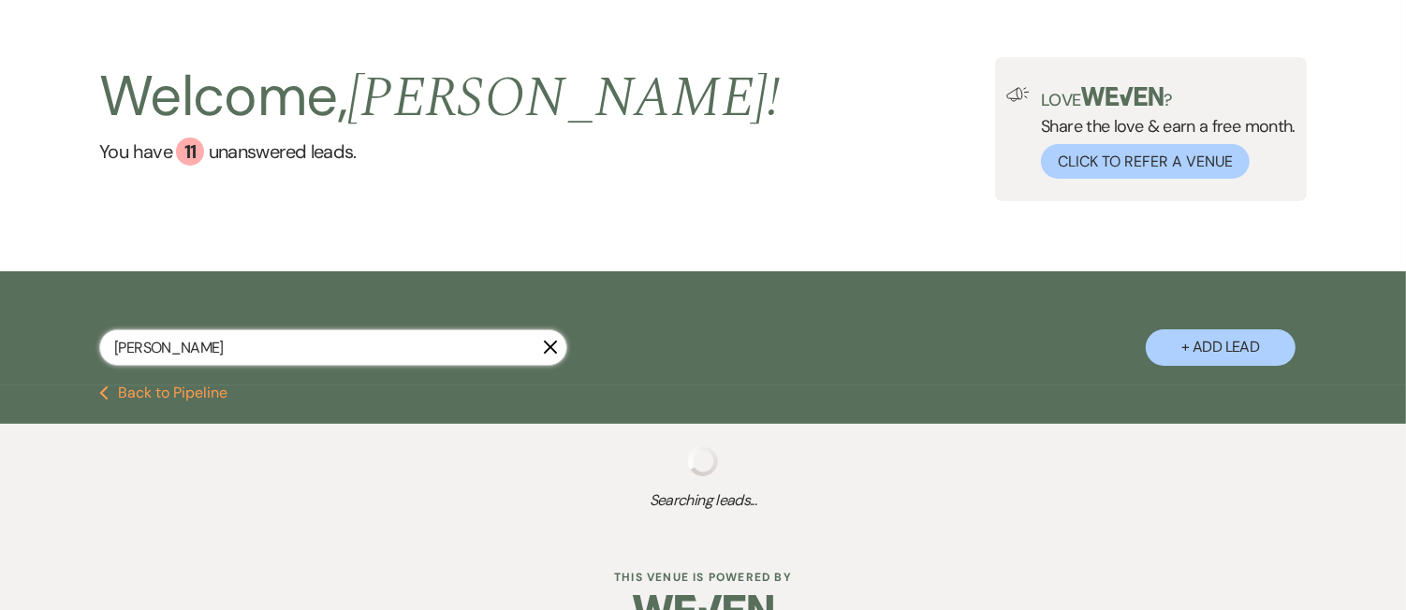
select select "6"
select select "8"
select select "5"
select select "8"
select select "5"
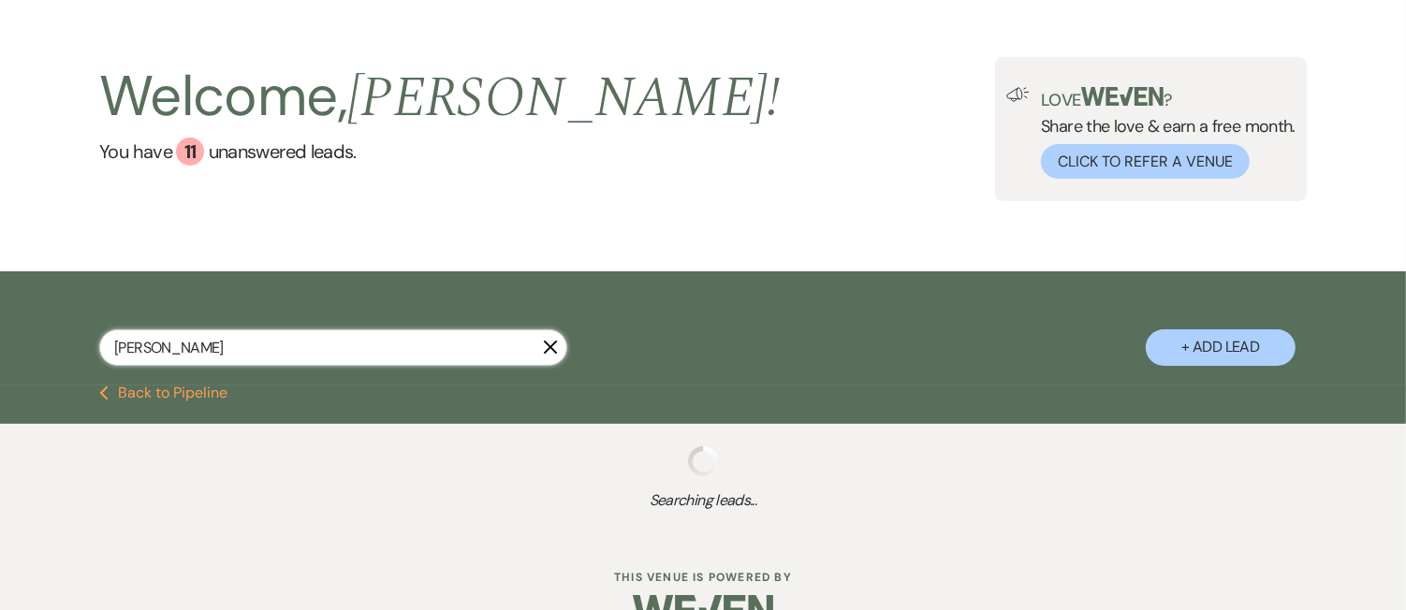
select select "8"
select select "5"
select select "8"
select select "5"
select select "8"
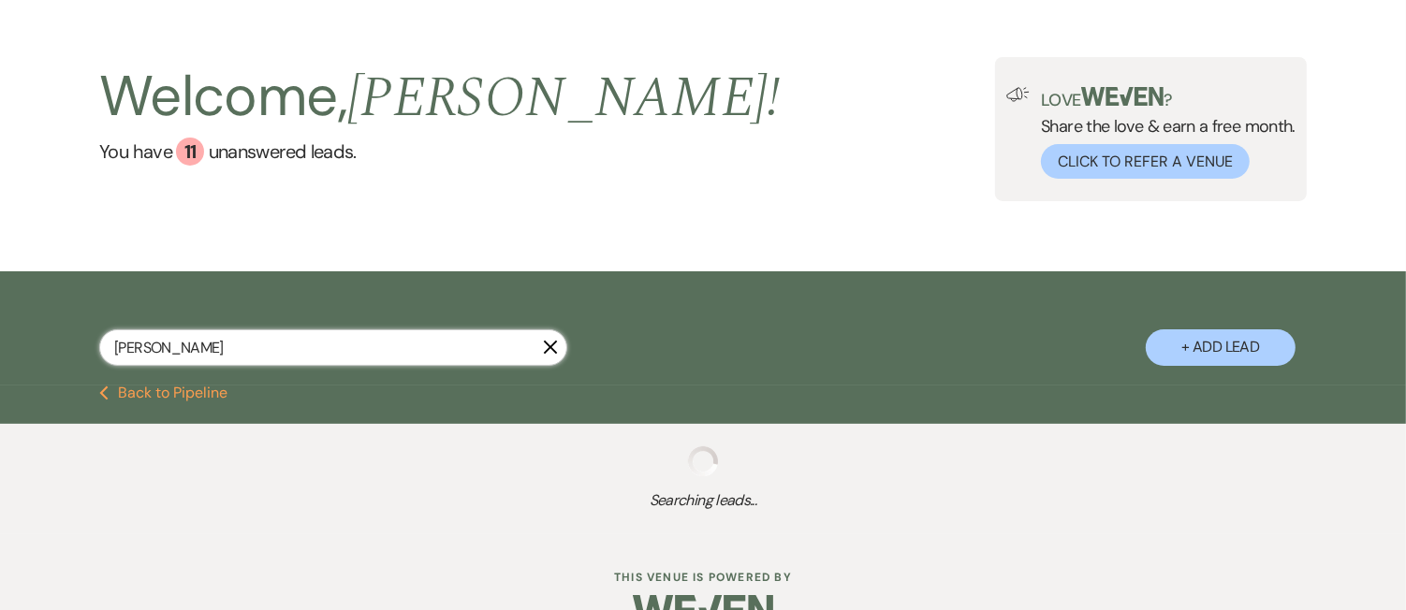
select select "5"
select select "8"
select select "4"
select select "8"
select select "5"
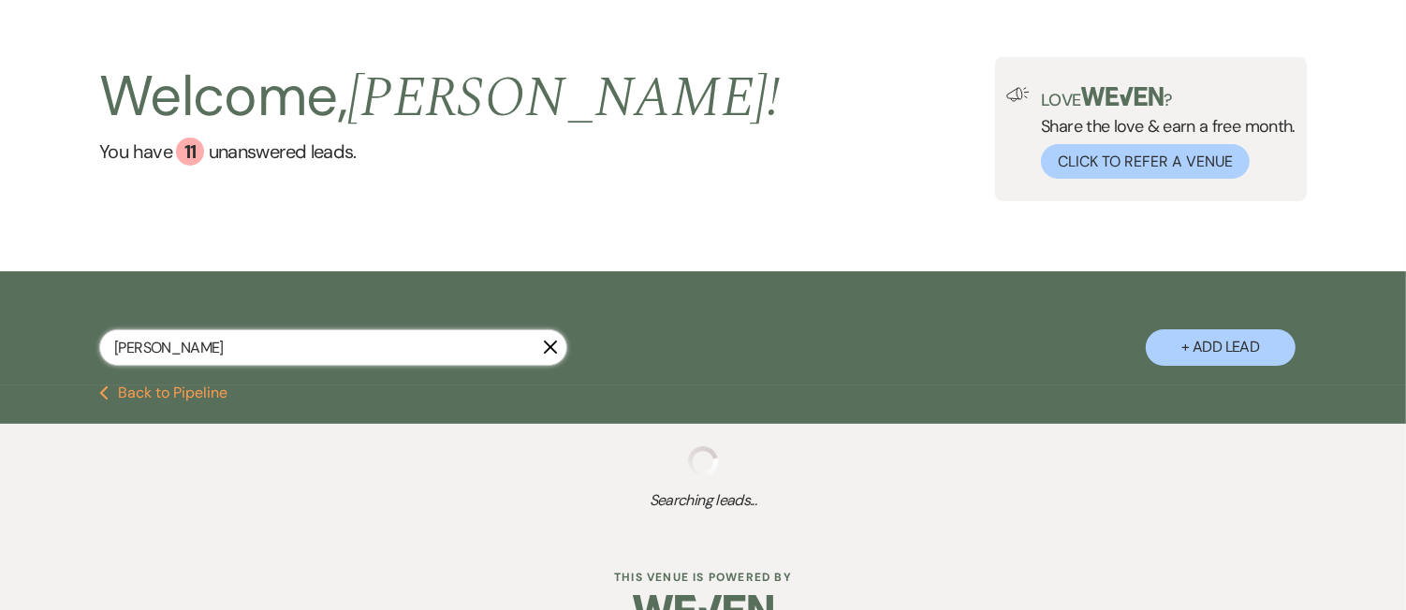
select select "8"
select select "10"
select select "8"
select select "5"
select select "8"
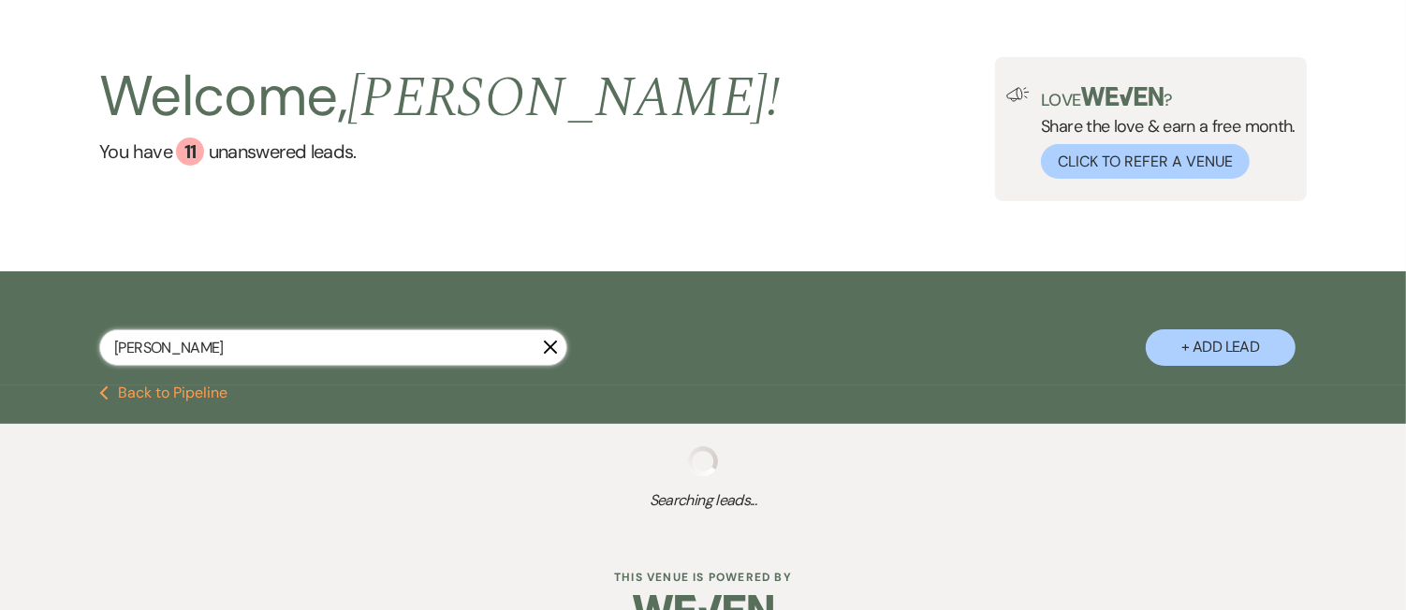
select select "5"
select select "8"
select select "5"
select select "8"
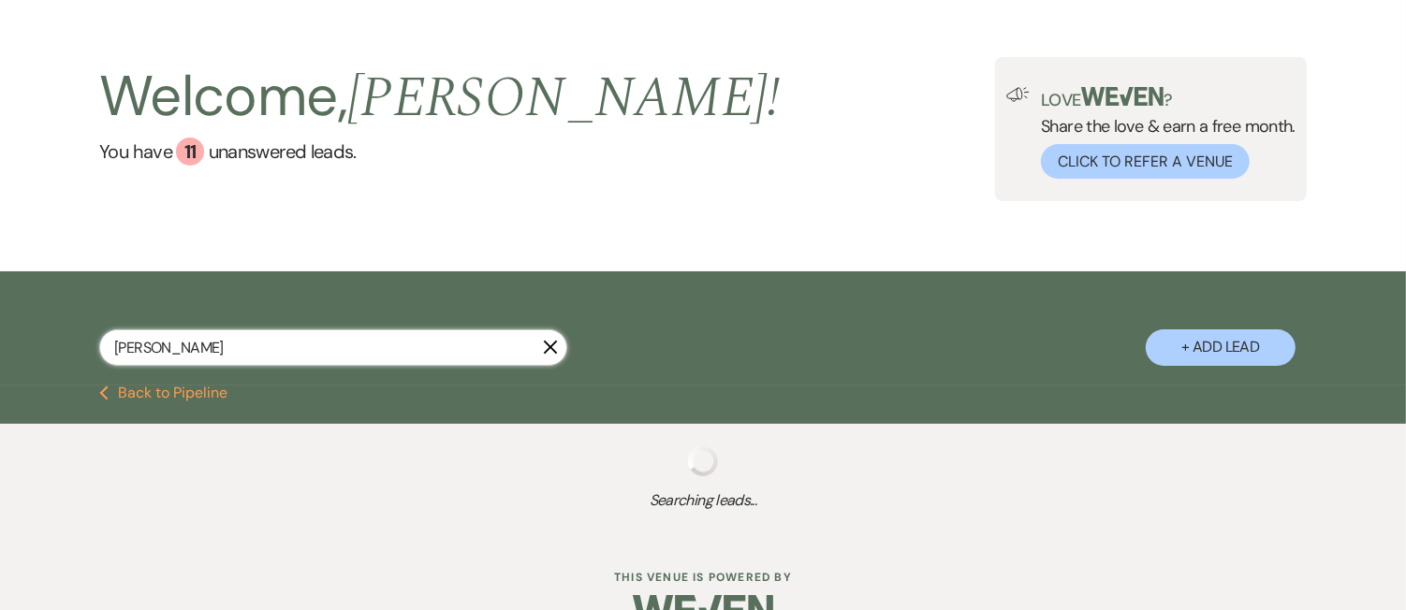
select select "8"
select select "2"
select select "8"
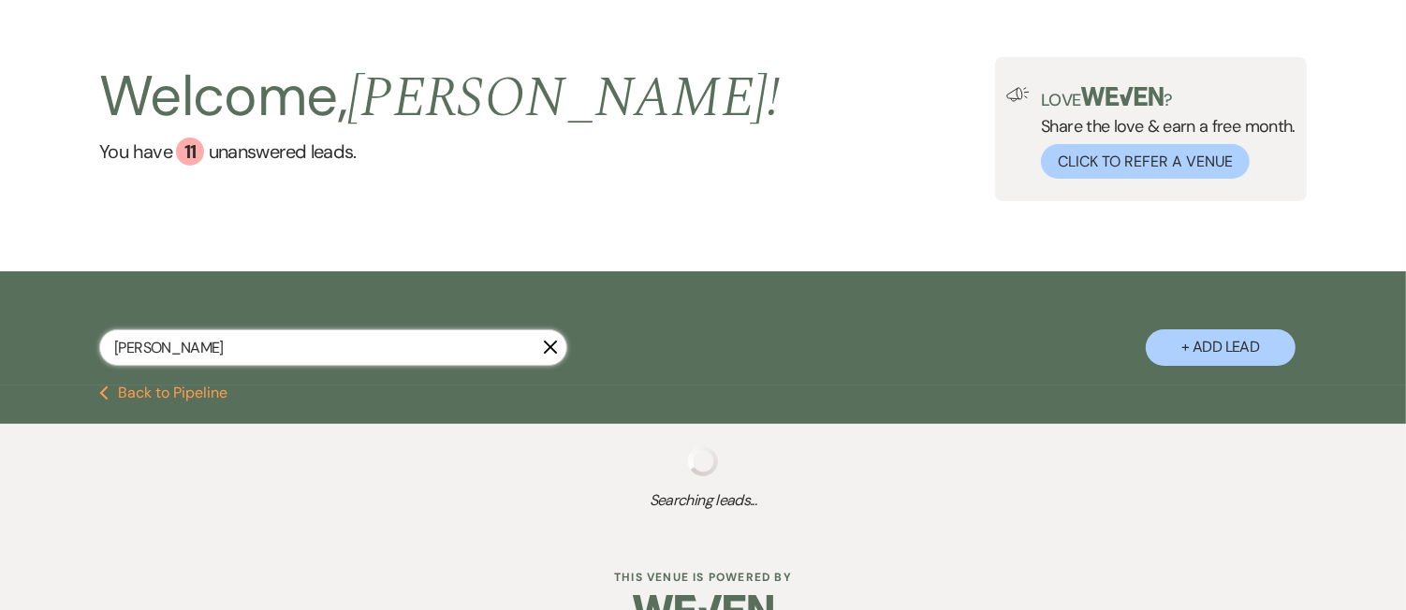
select select "2"
select select "8"
select select "2"
select select "8"
select select "2"
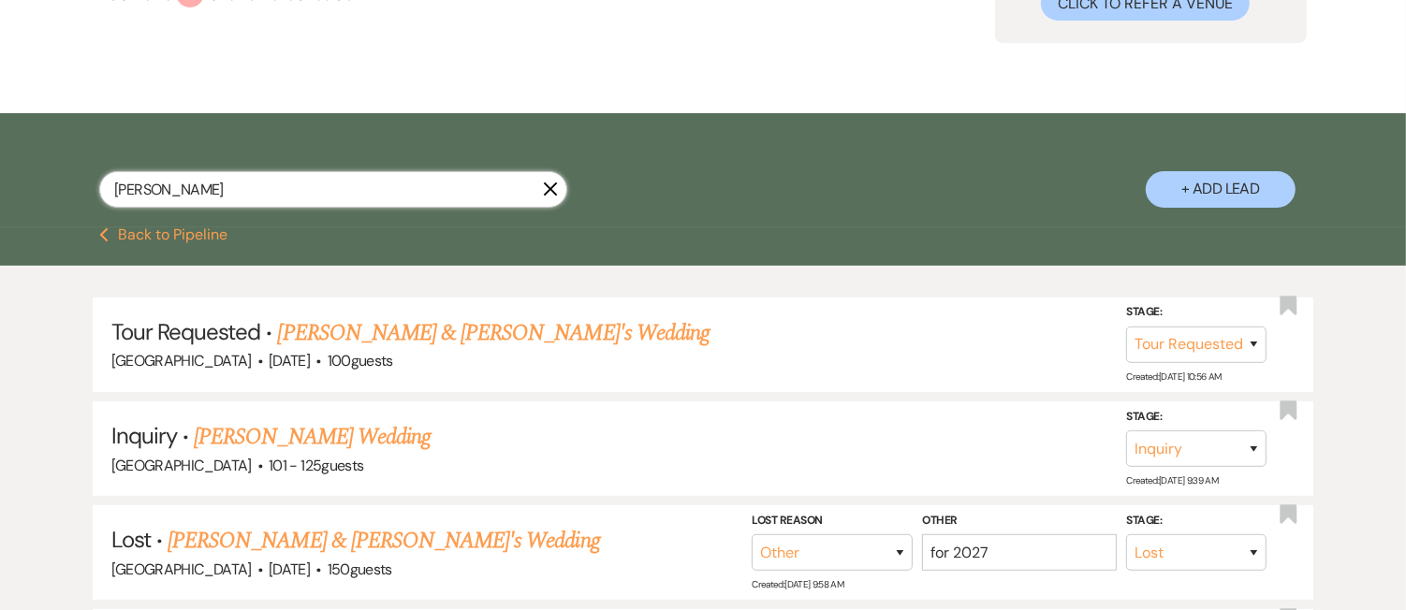
scroll to position [240, 0]
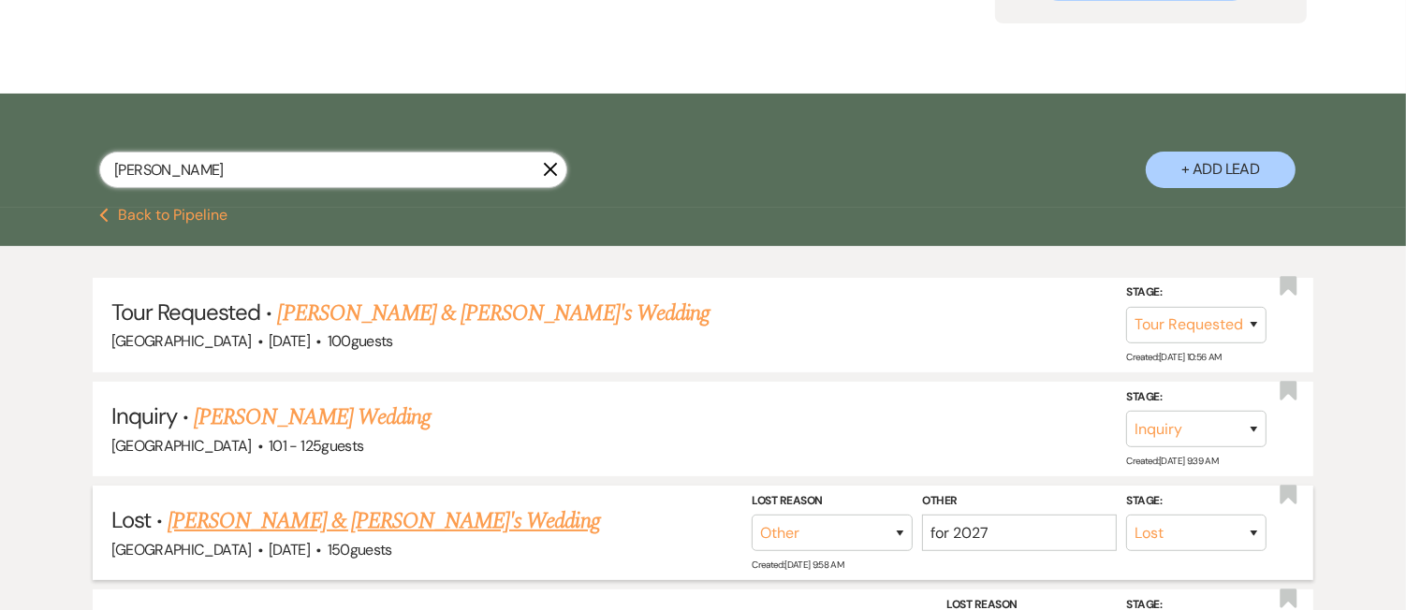
click at [412, 173] on input "Emma Pattishall" at bounding box center [333, 170] width 468 height 37
paste input "abbysullivan777@gmail.com"
type input "abbysullivan777@gmail.com"
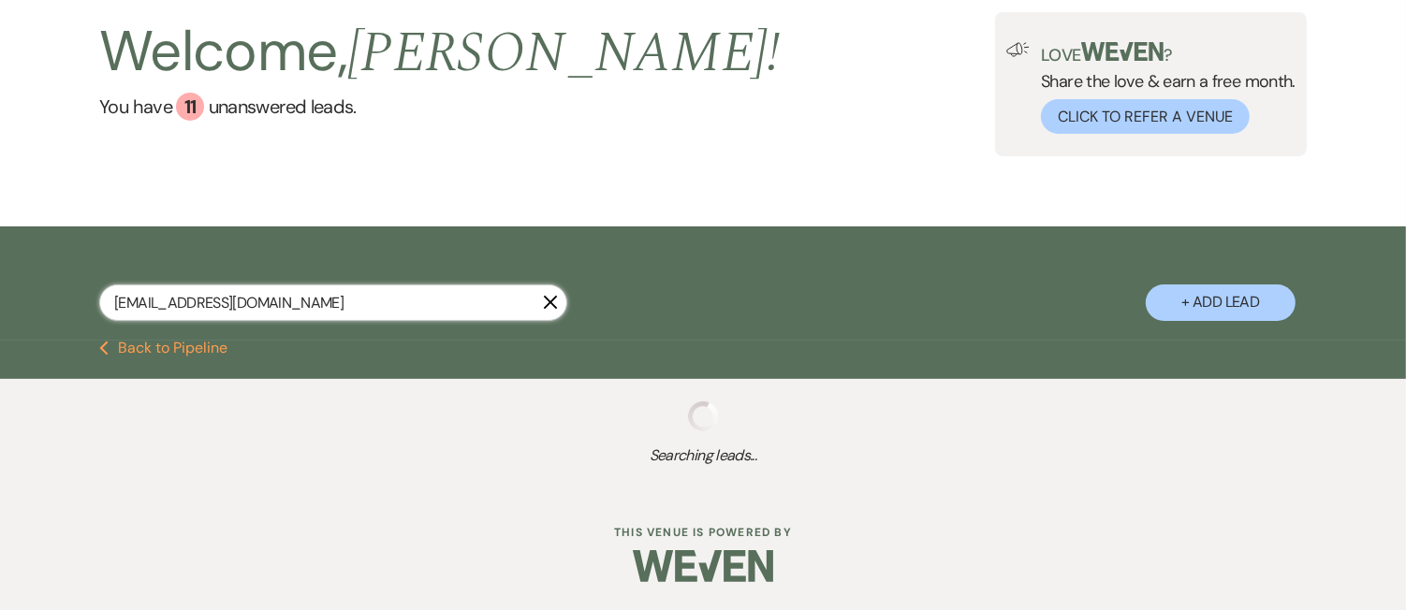
scroll to position [154, 0]
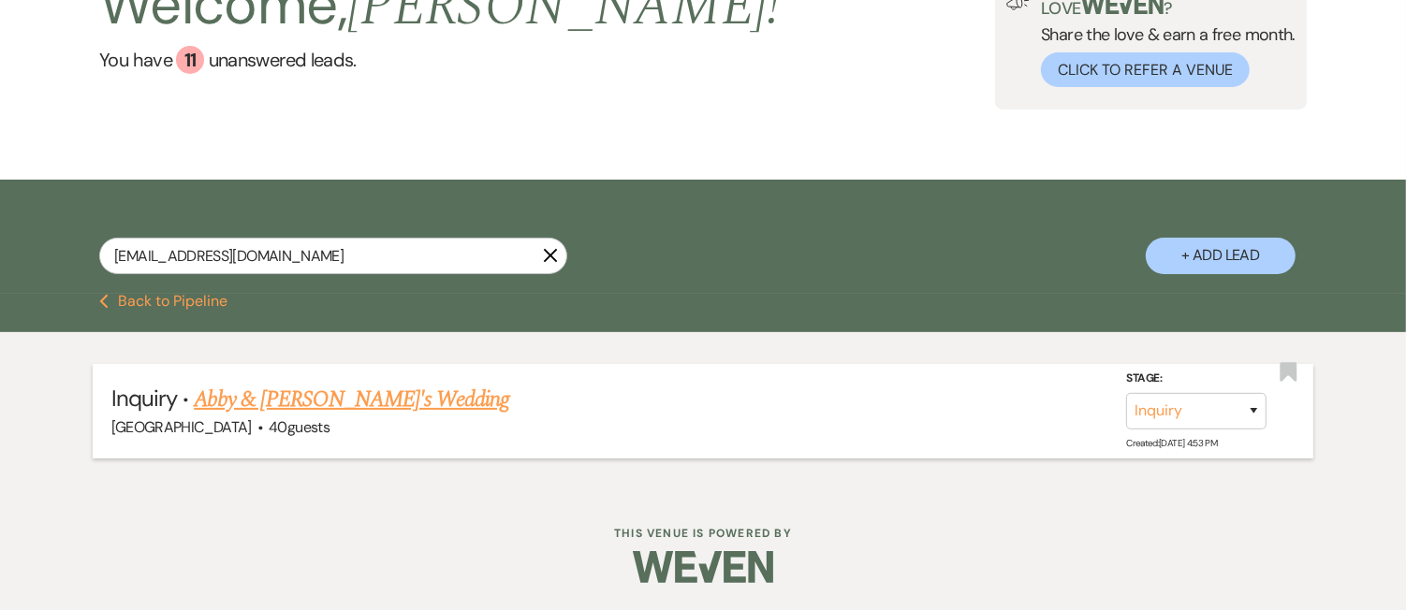
click at [354, 403] on link "Abby & Fiance's Wedding" at bounding box center [352, 400] width 316 height 34
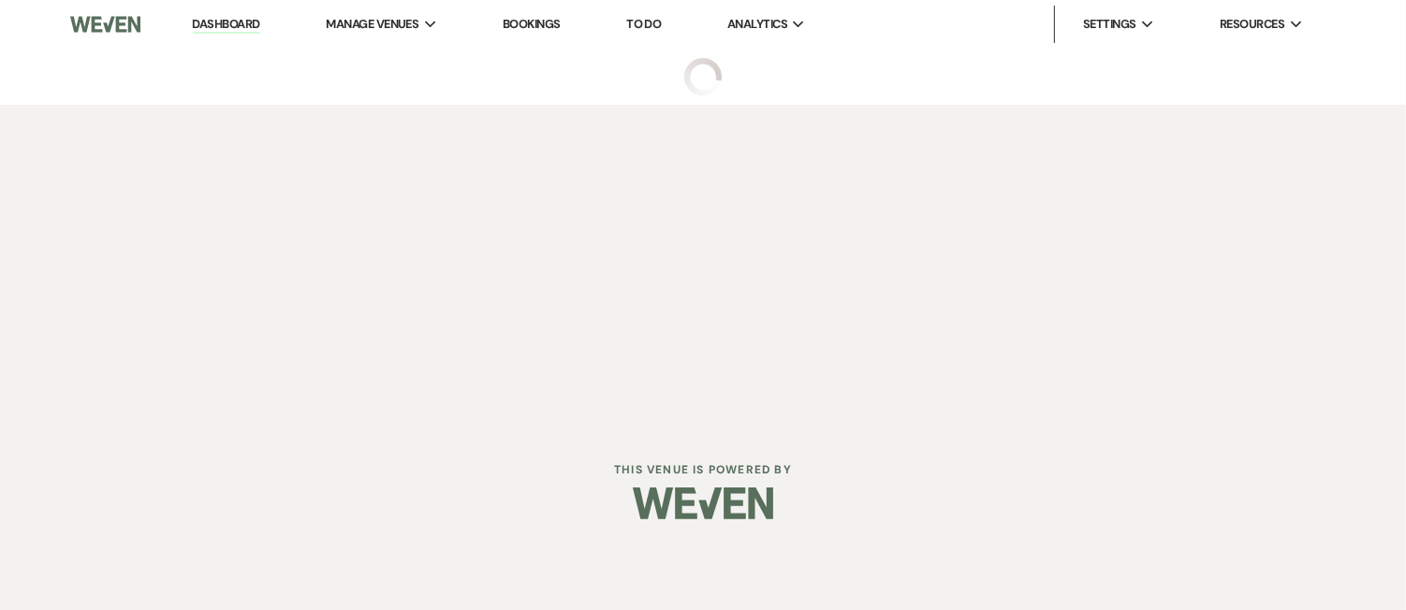
select select "5"
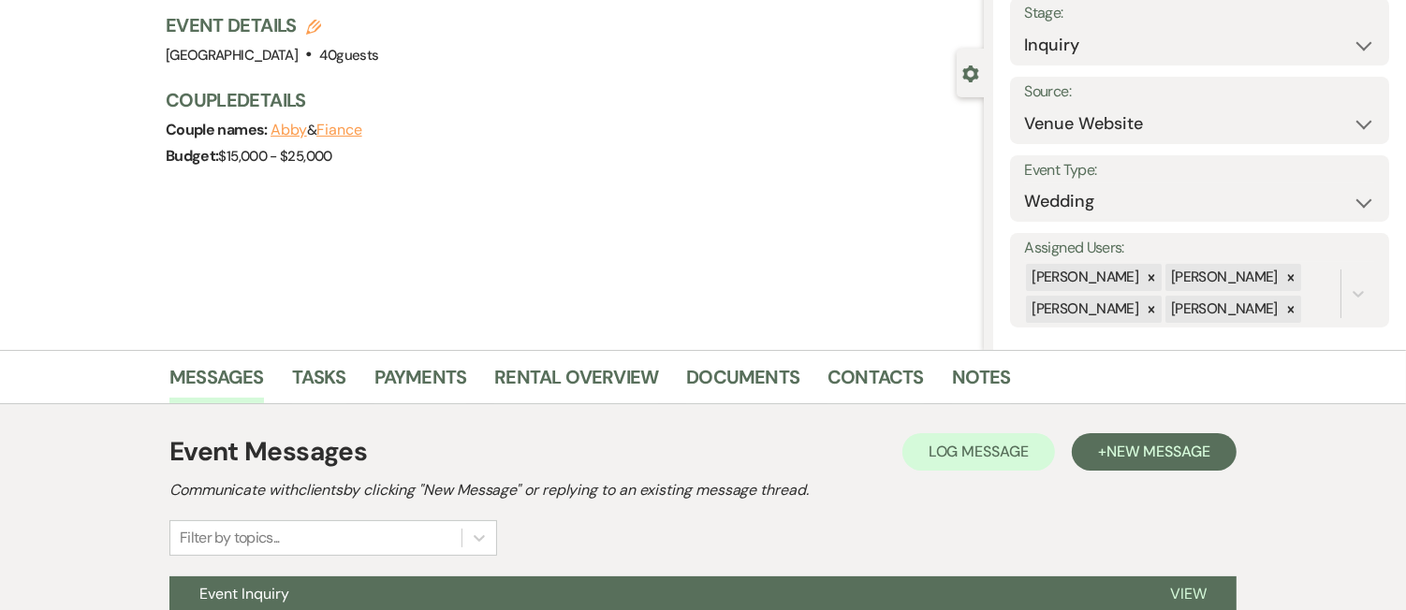
scroll to position [301, 0]
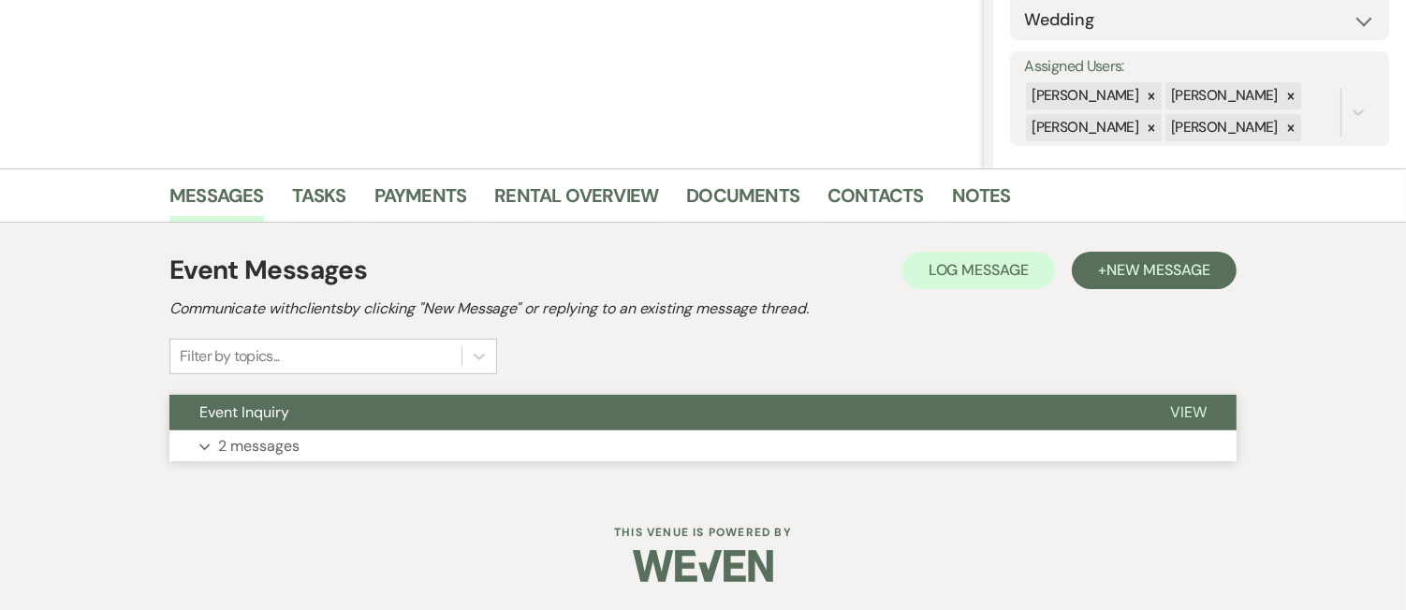
click at [282, 436] on p "2 messages" at bounding box center [258, 446] width 81 height 24
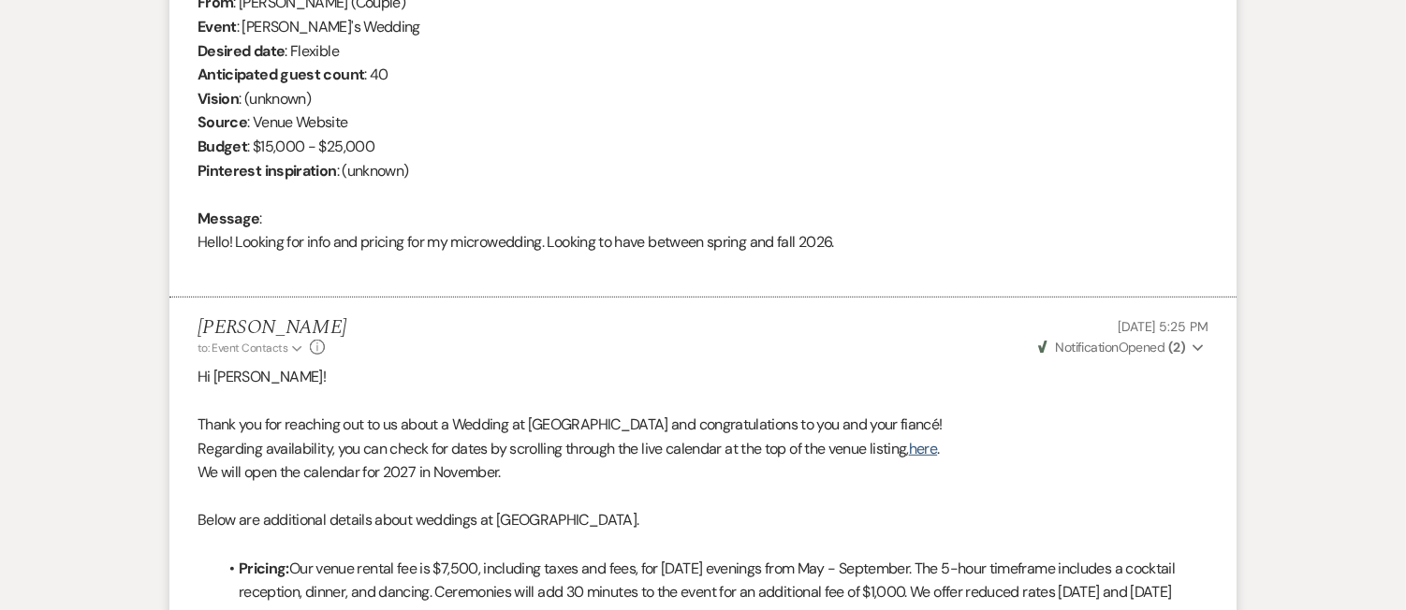
scroll to position [799, 0]
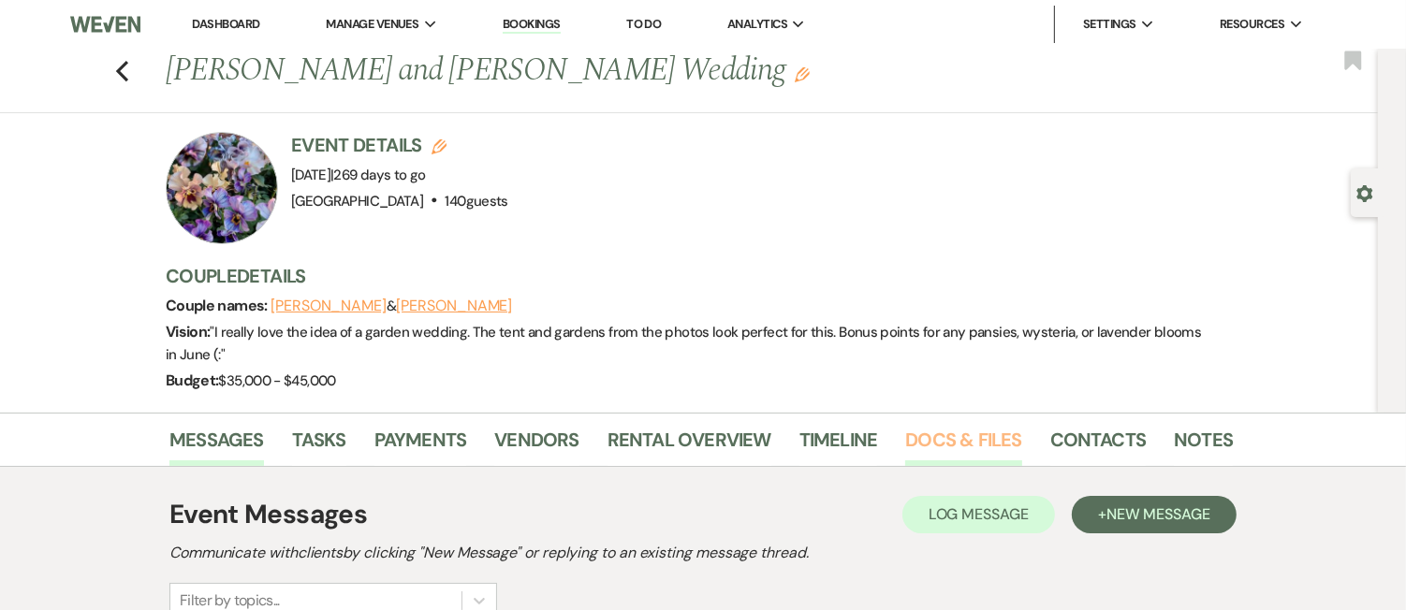
click at [962, 435] on link "Docs & Files" at bounding box center [963, 445] width 116 height 41
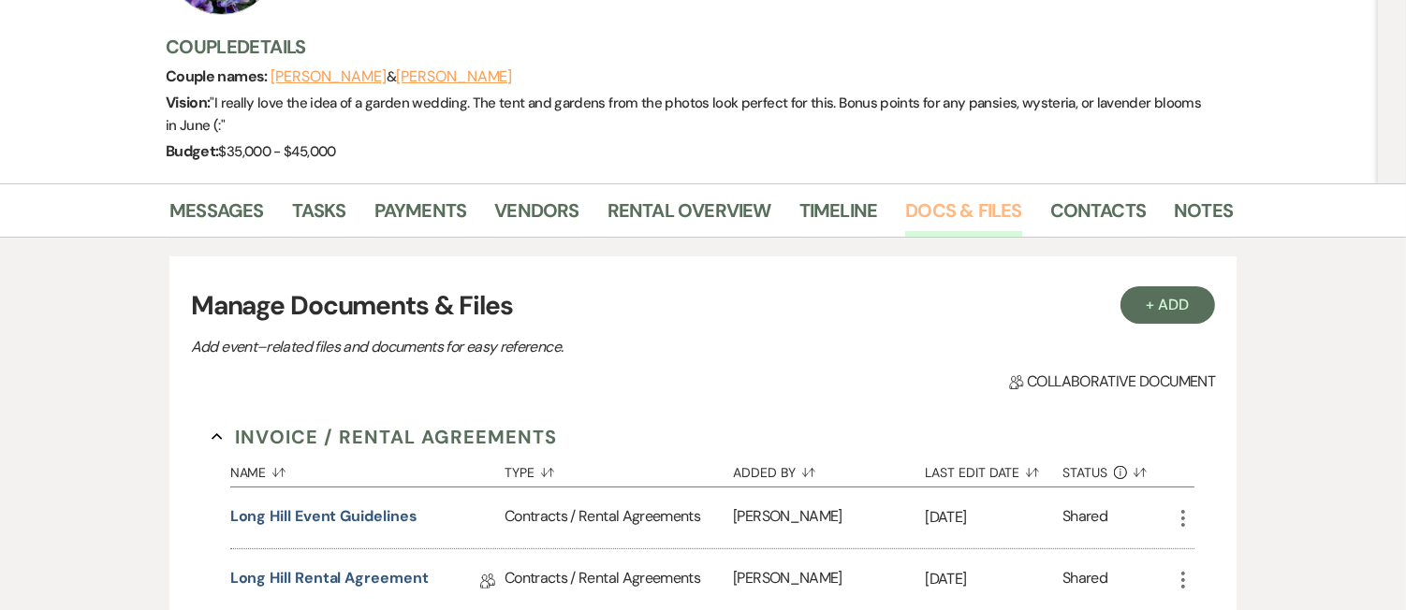
scroll to position [270, 0]
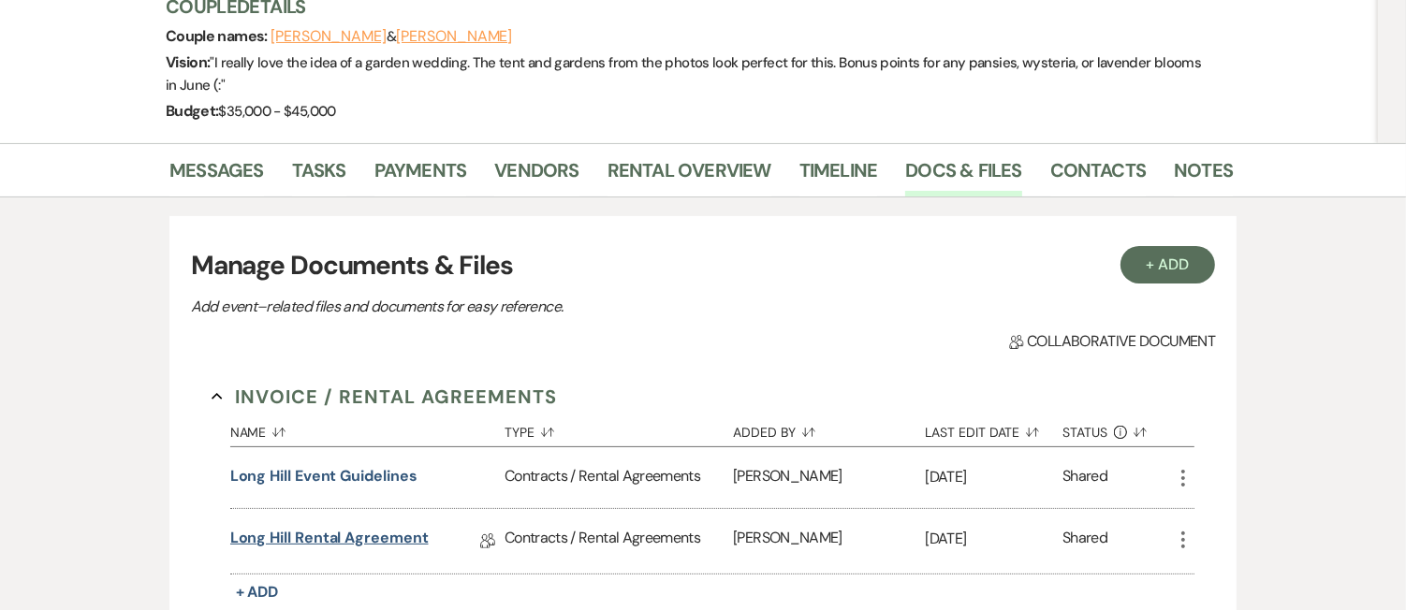
click at [398, 547] on link "Long Hill Rental Agreement" at bounding box center [329, 541] width 198 height 29
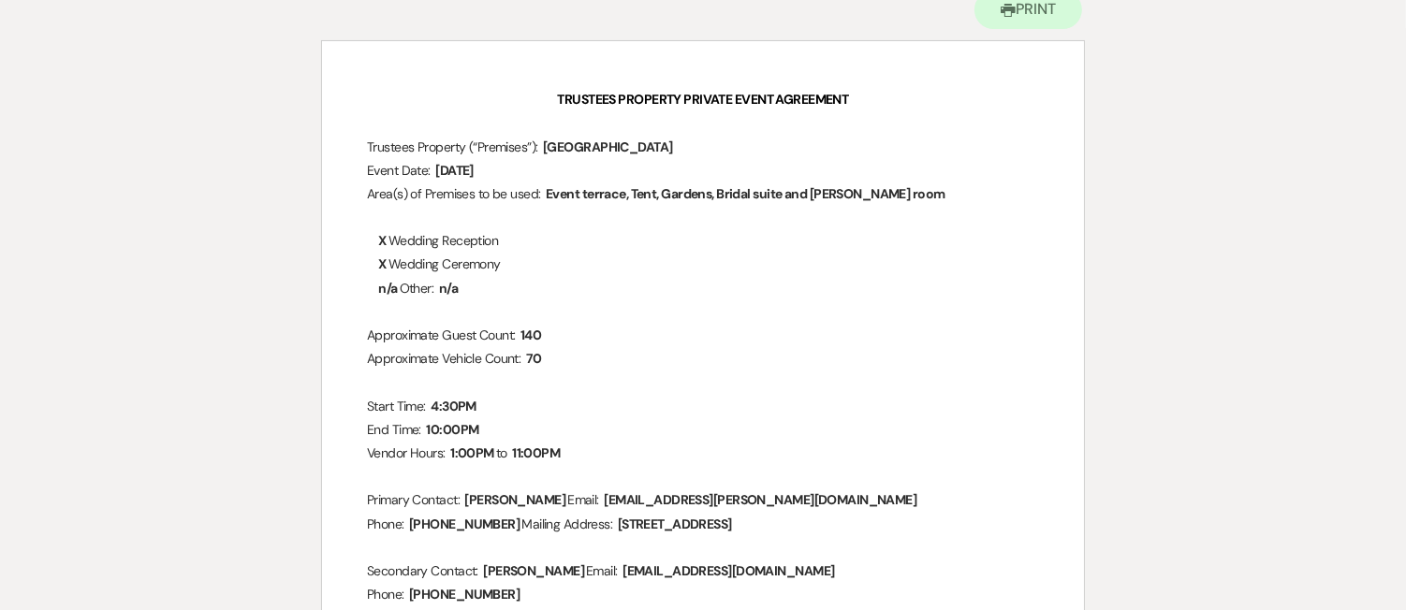
scroll to position [298, 0]
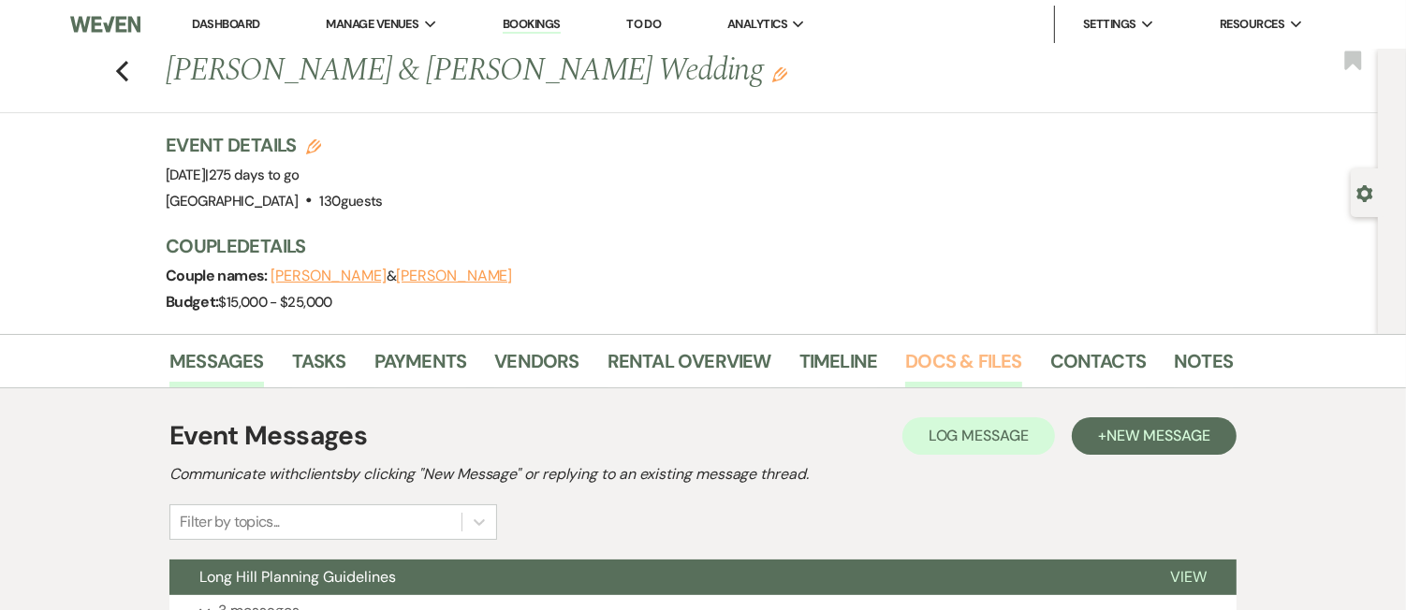
click at [969, 362] on link "Docs & Files" at bounding box center [963, 366] width 116 height 41
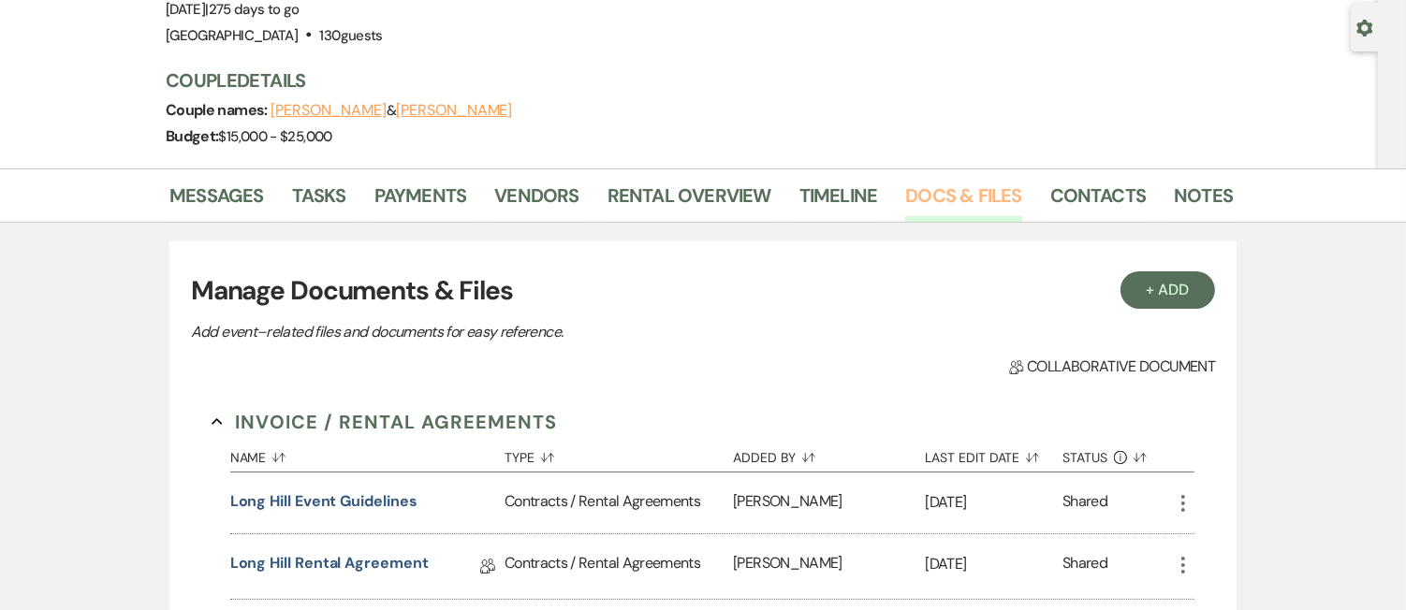
scroll to position [215, 0]
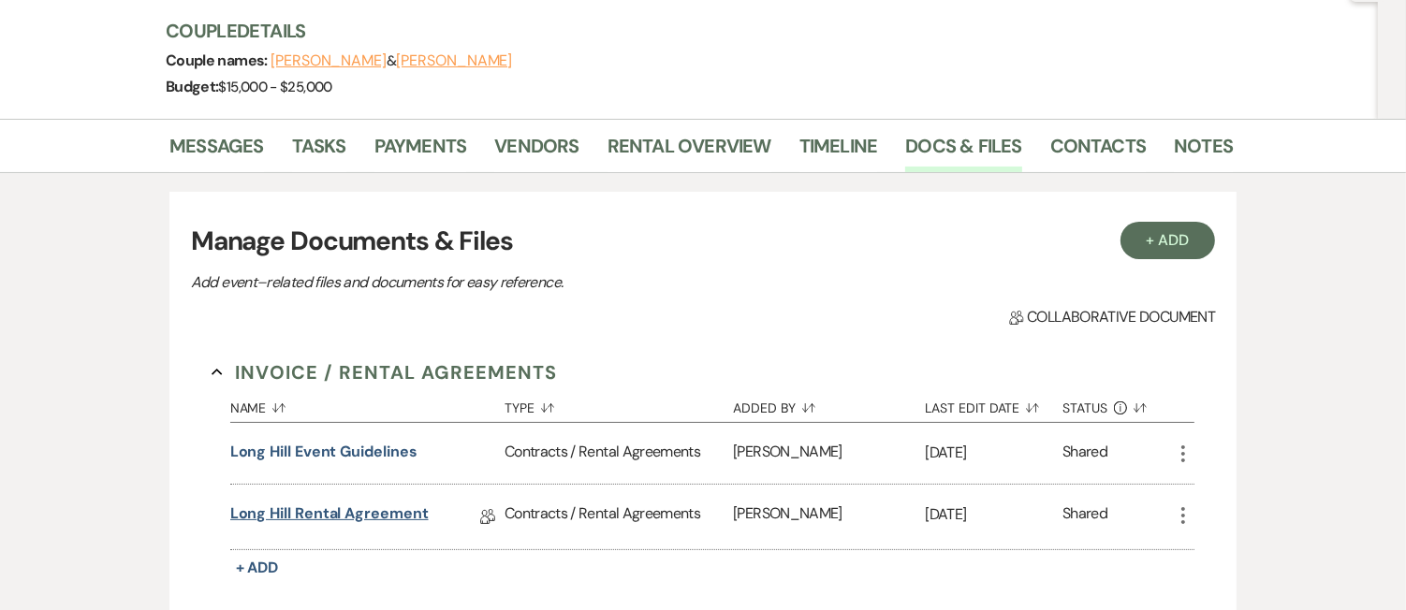
click at [398, 510] on link "Long Hill Rental Agreement" at bounding box center [329, 517] width 198 height 29
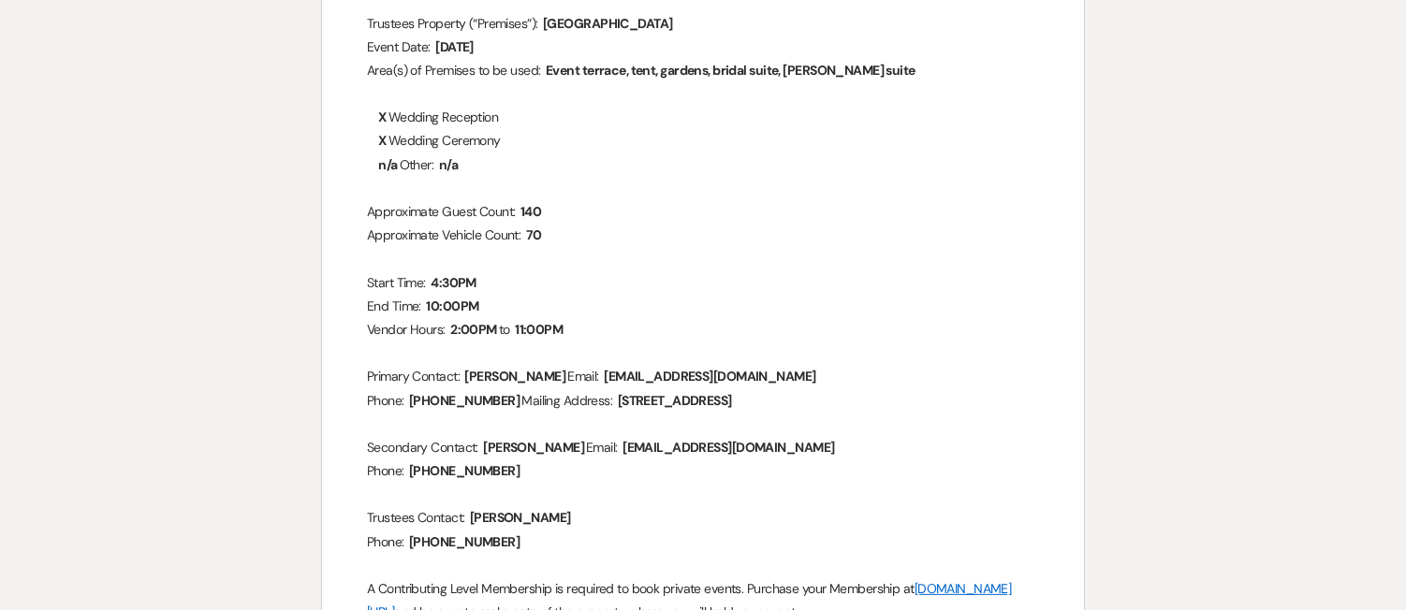
scroll to position [360, 0]
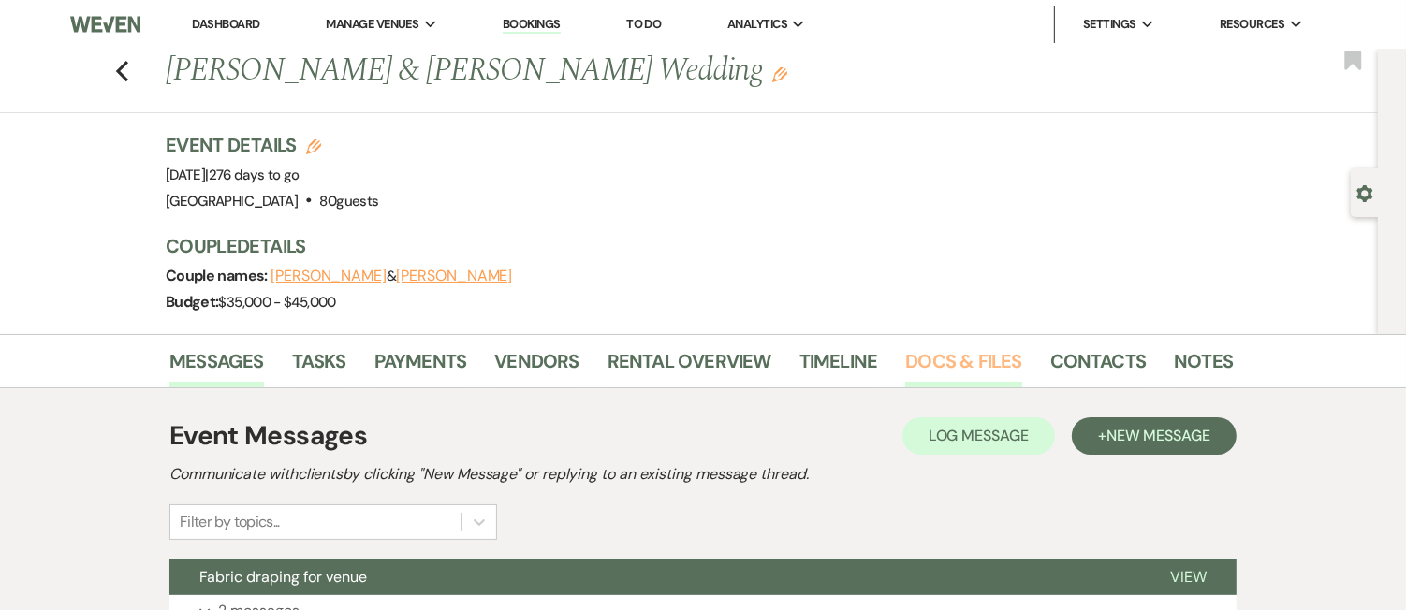
click at [940, 356] on link "Docs & Files" at bounding box center [963, 366] width 116 height 41
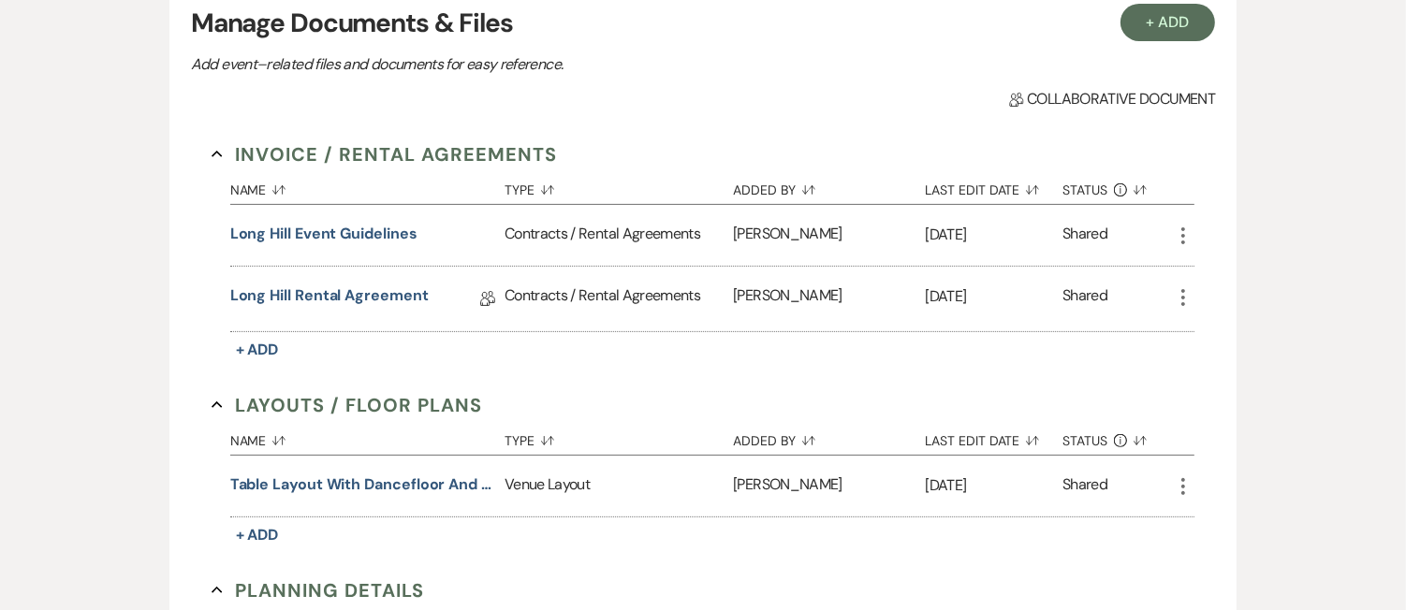
scroll to position [443, 0]
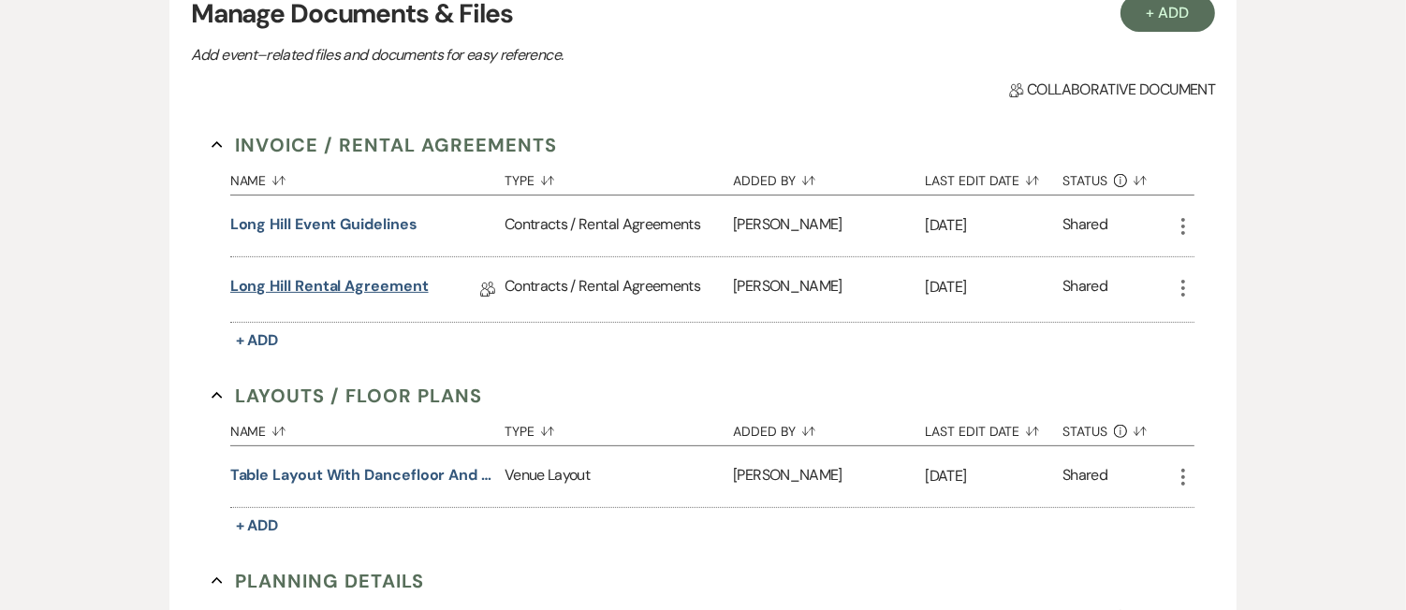
click at [325, 295] on link "Long Hill Rental Agreement" at bounding box center [329, 289] width 198 height 29
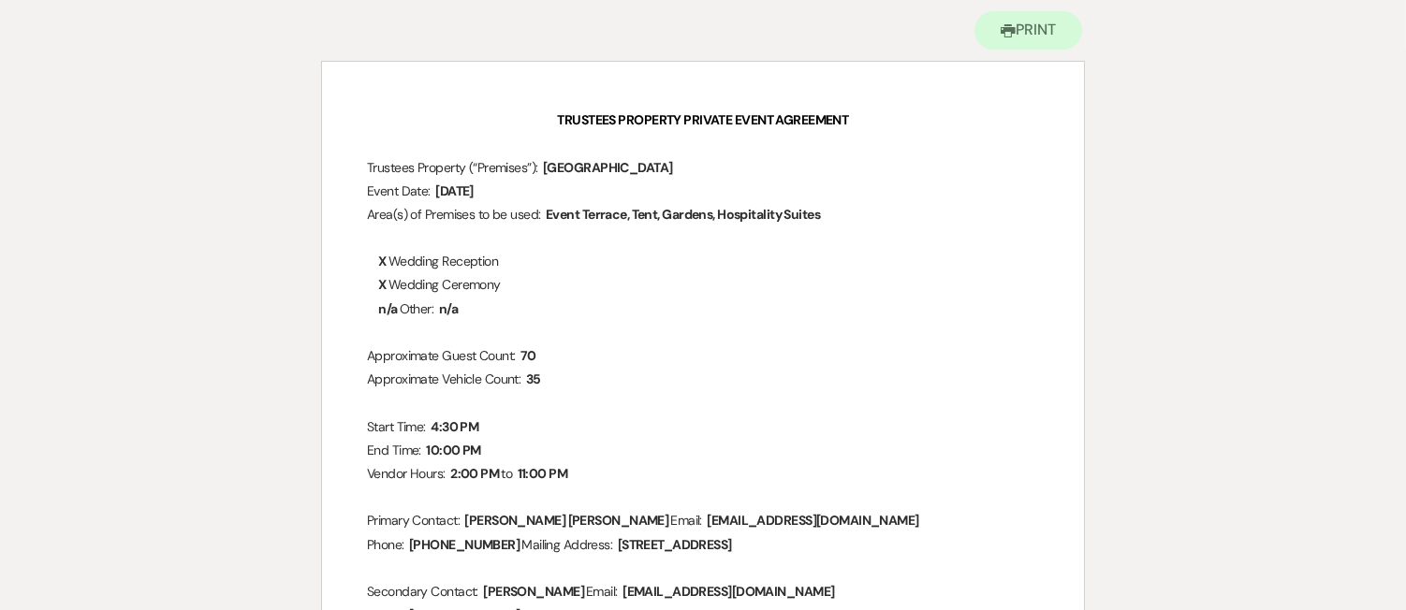
scroll to position [191, 0]
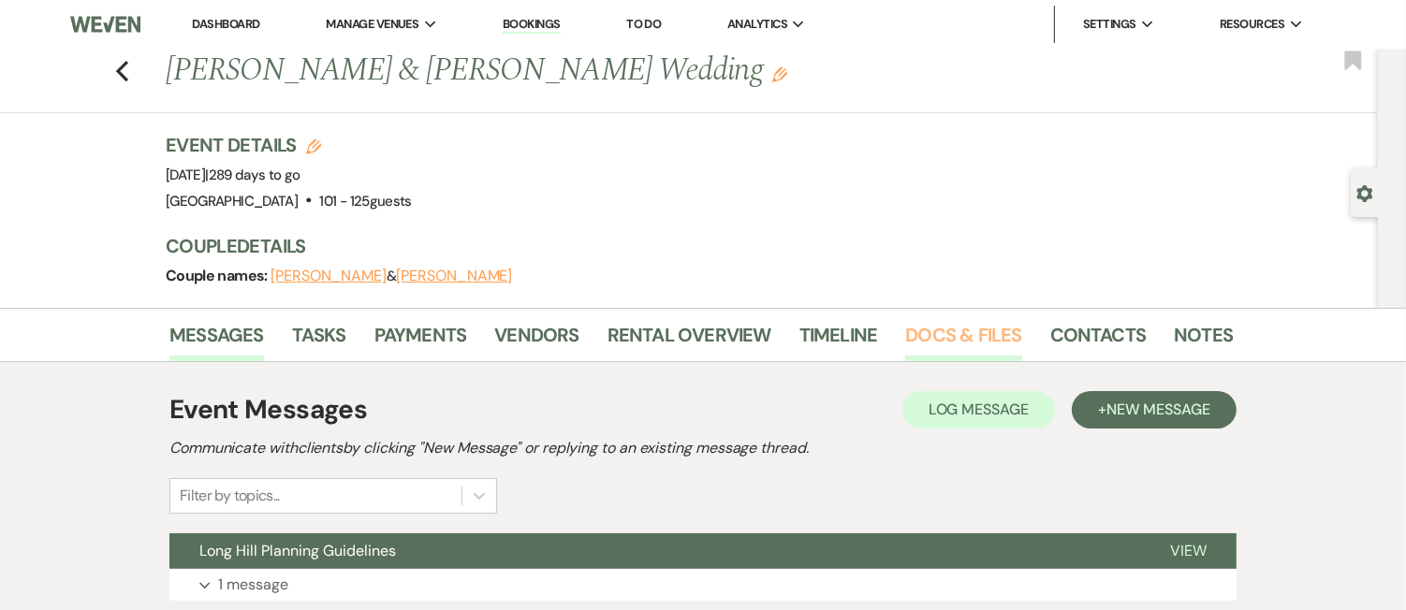
click at [915, 329] on link "Docs & Files" at bounding box center [963, 340] width 116 height 41
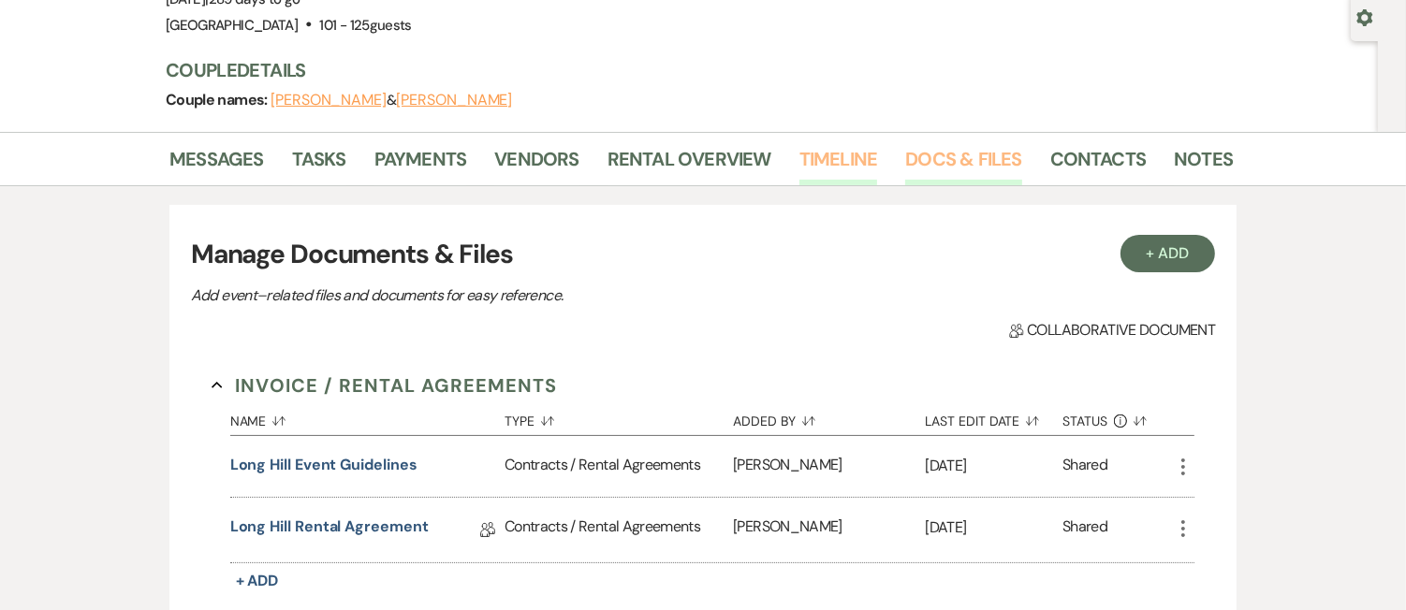
scroll to position [456, 0]
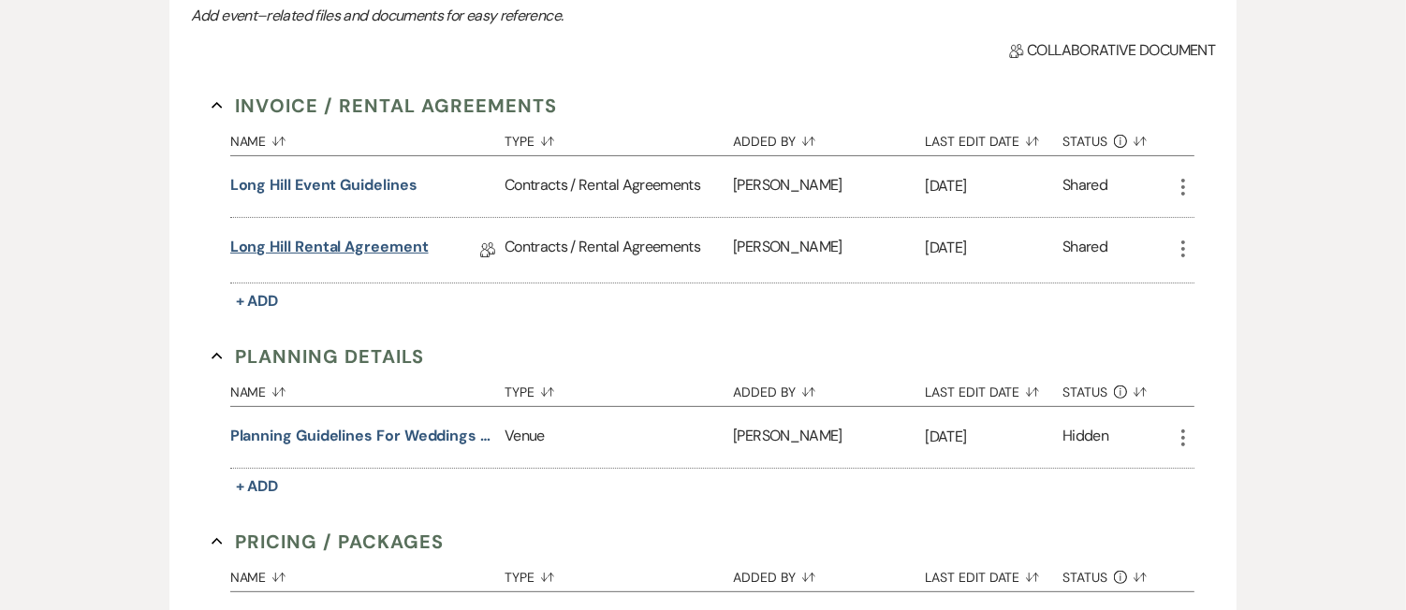
click at [394, 253] on link "Long Hill Rental Agreement" at bounding box center [329, 250] width 198 height 29
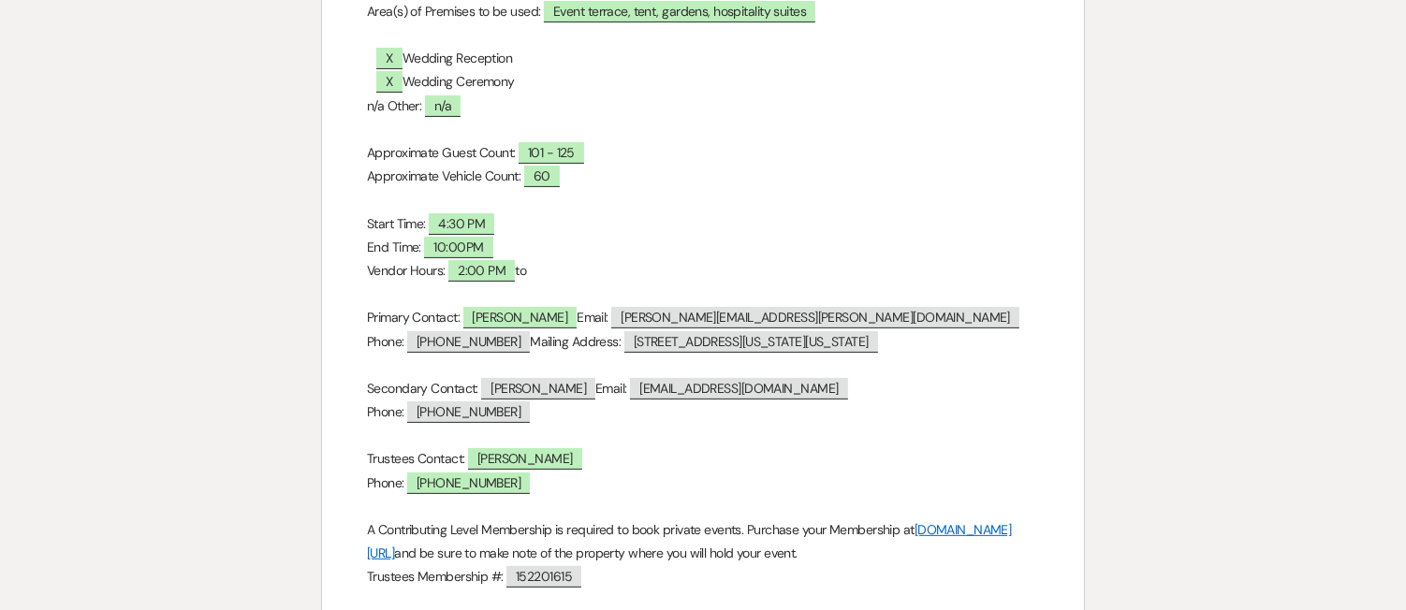
scroll to position [277, 0]
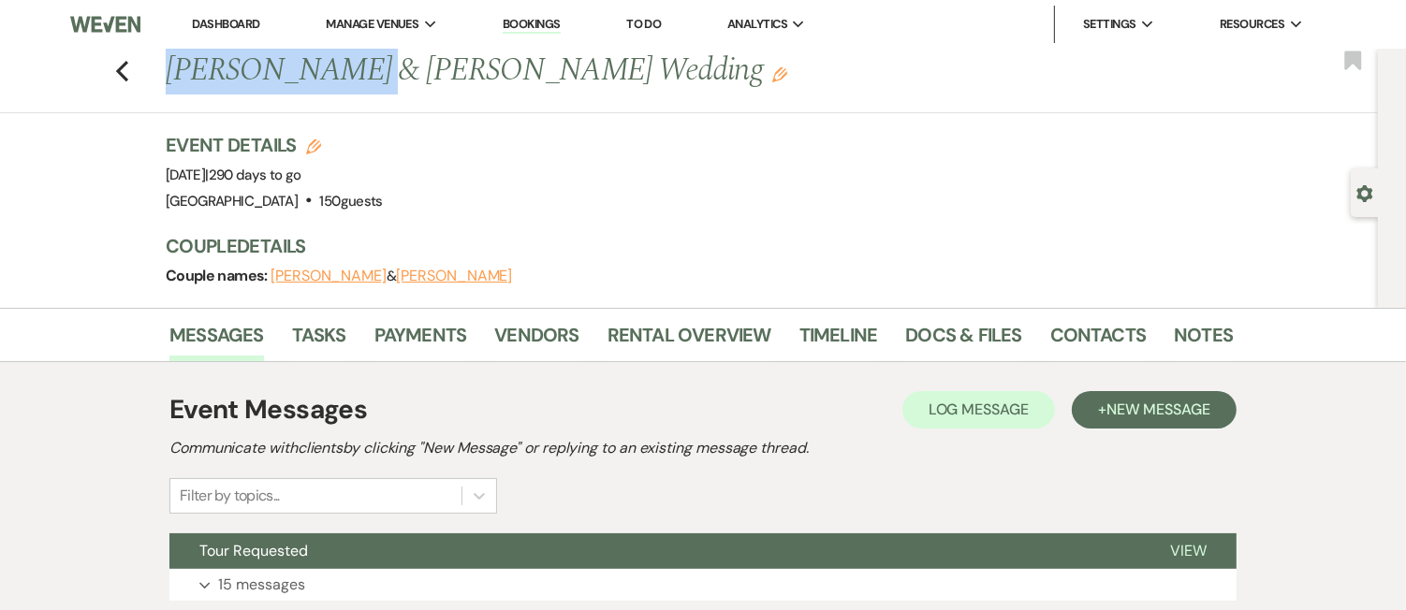
drag, startPoint x: 162, startPoint y: 71, endPoint x: 345, endPoint y: 66, distance: 183.6
click at [345, 66] on div "Previous Leanne Doherty & Harry McDonough's Wedding Edit" at bounding box center [689, 71] width 1067 height 45
copy h1 "[PERSON_NAME]"
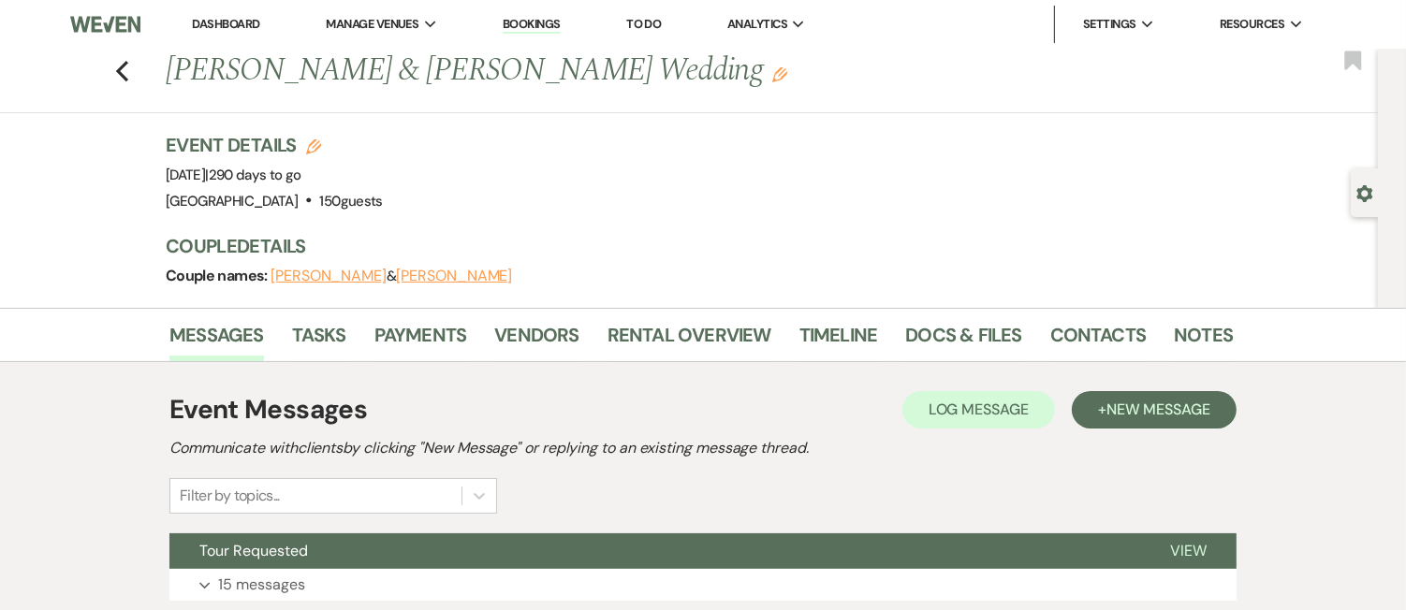
click at [595, 161] on div "Event Details Edit Event Date: Saturday, August 1st, 2026 | 290 days to go Venu…" at bounding box center [690, 173] width 1049 height 82
click at [528, 63] on h1 "Leanne Doherty & Harry McDonough's Wedding Edit" at bounding box center [585, 71] width 839 height 45
copy h1 "McDonough's"
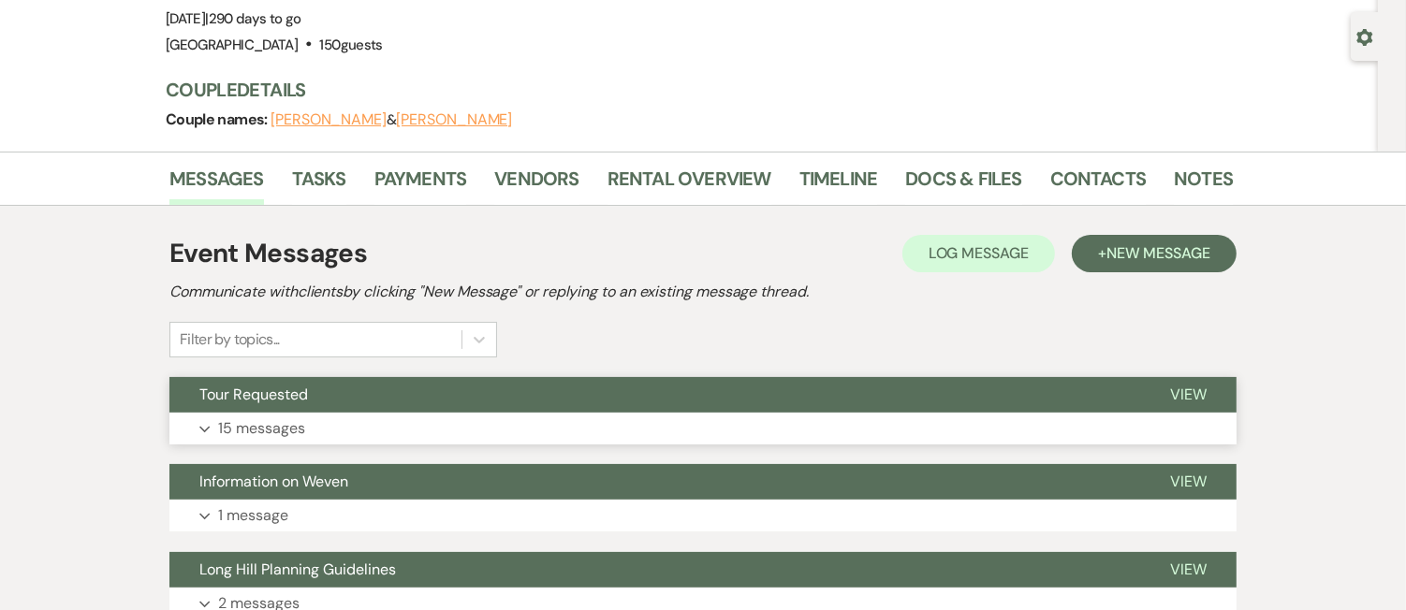
scroll to position [104, 0]
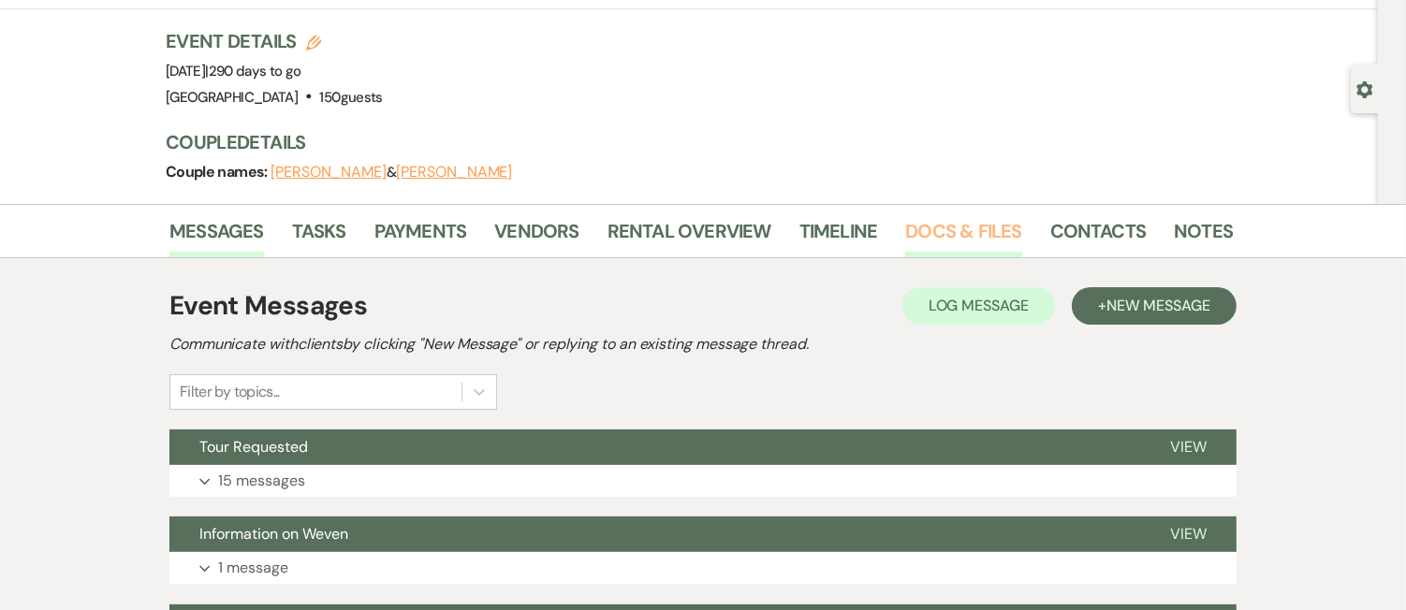
click at [937, 232] on link "Docs & Files" at bounding box center [963, 236] width 116 height 41
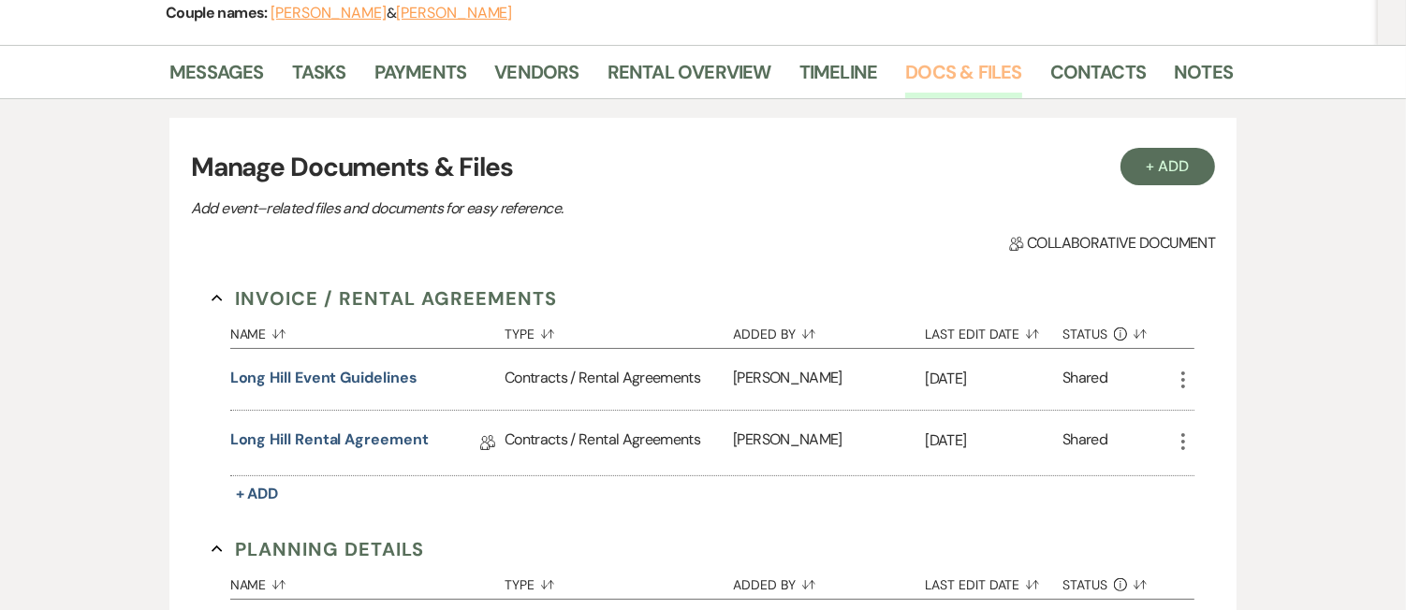
scroll to position [303, 0]
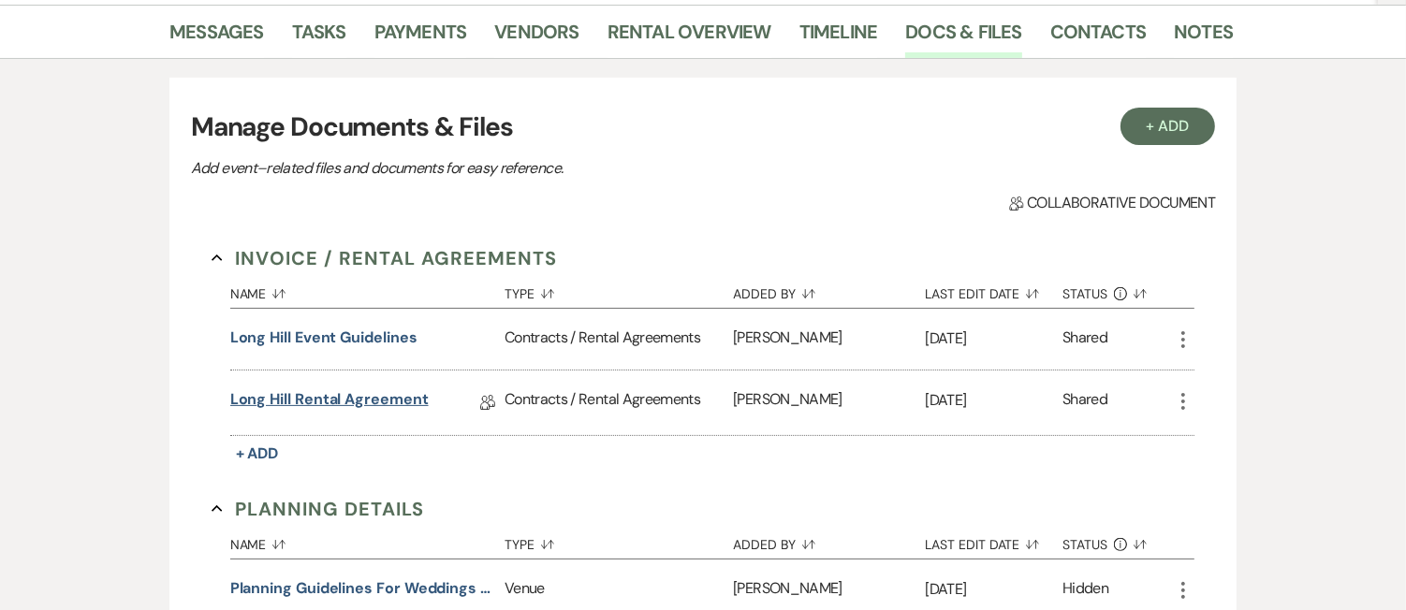
click at [320, 403] on link "Long Hill Rental Agreement" at bounding box center [329, 403] width 198 height 29
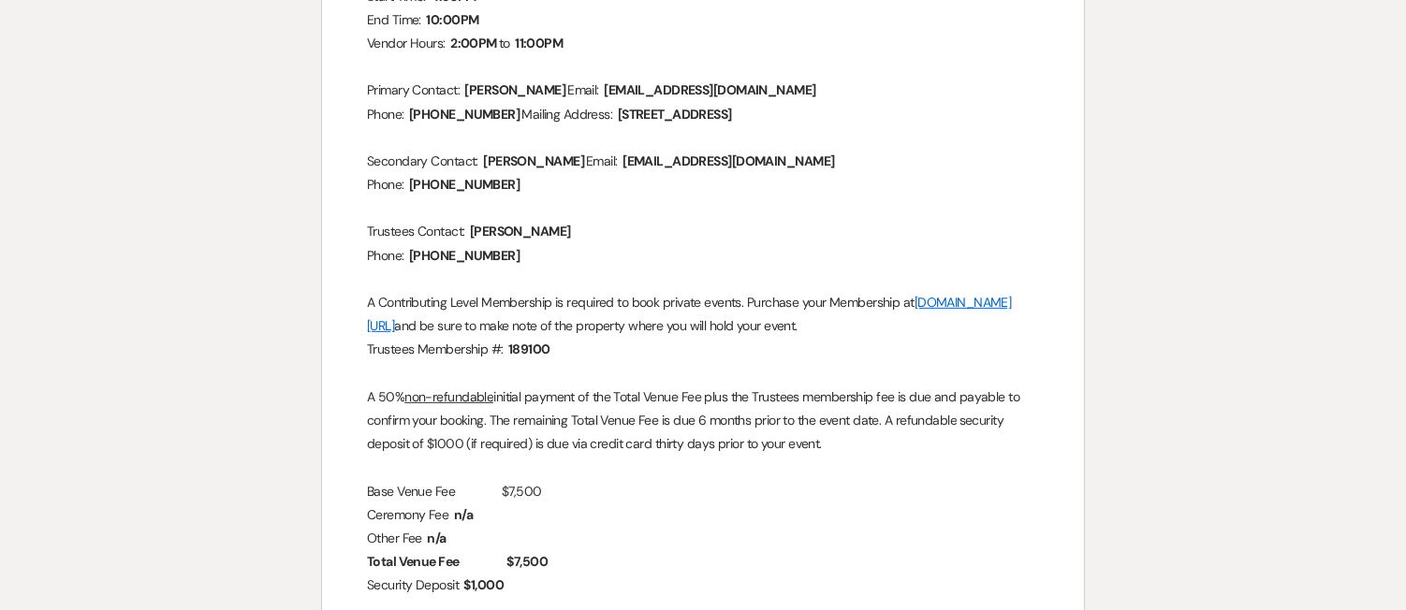
scroll to position [633, 0]
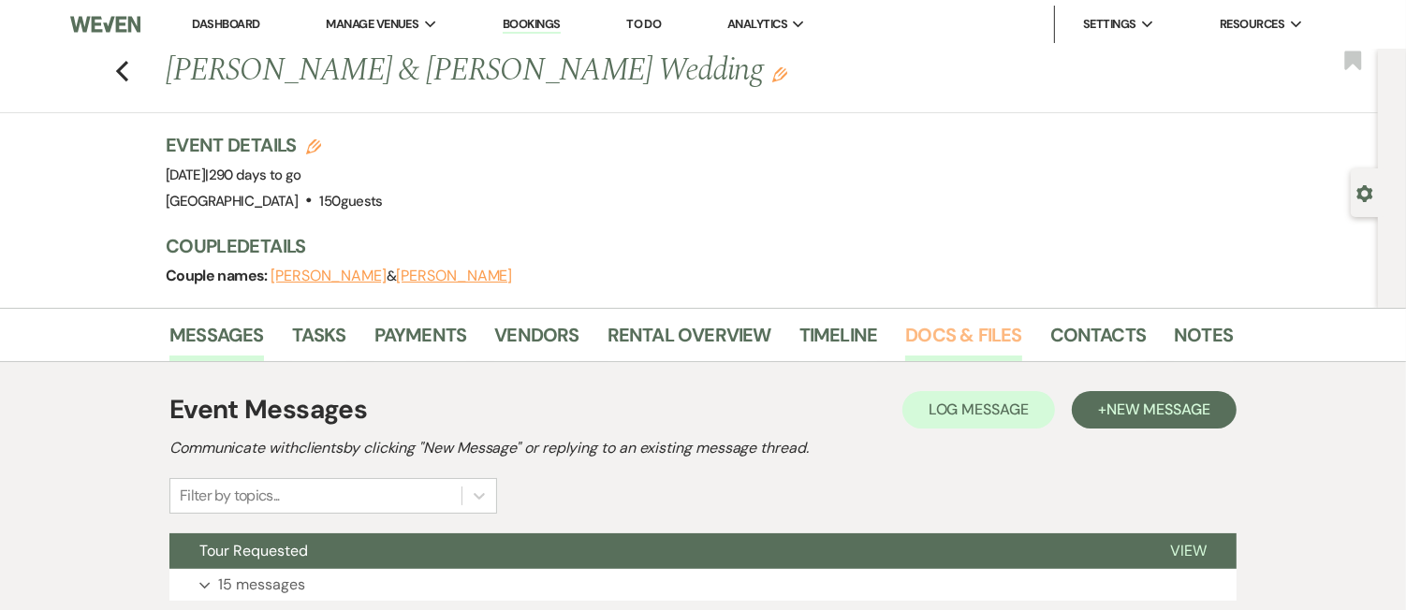
click at [968, 339] on link "Docs & Files" at bounding box center [963, 340] width 116 height 41
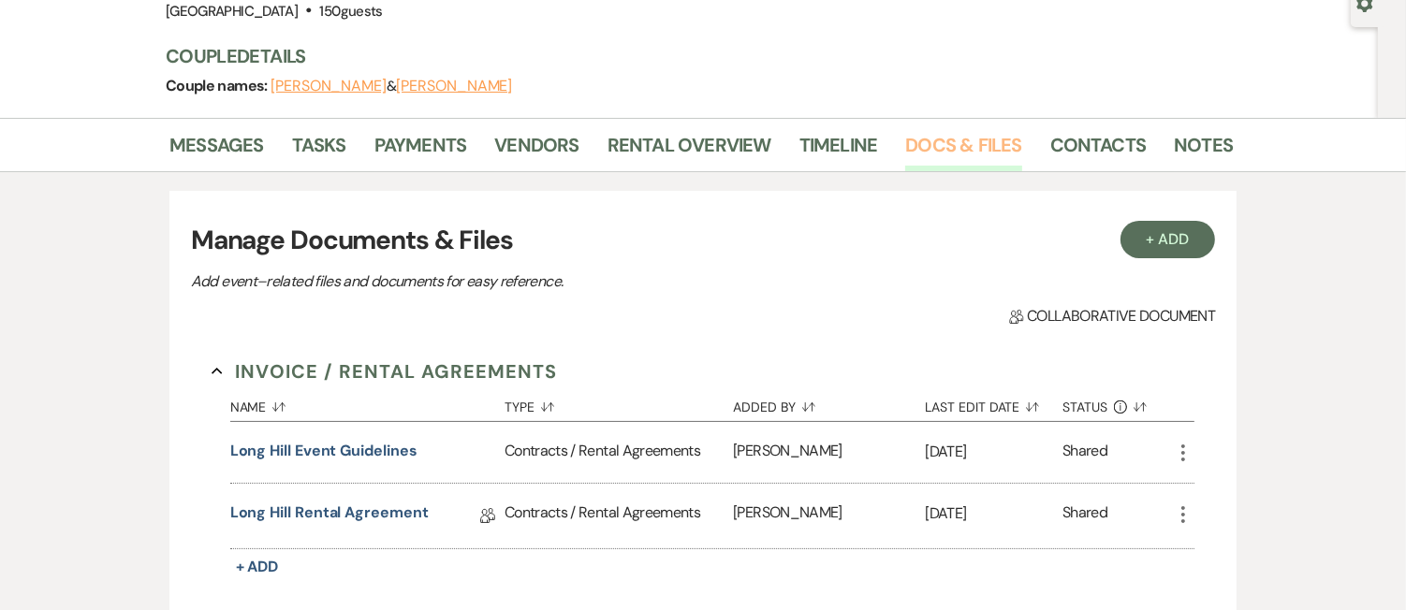
scroll to position [235, 0]
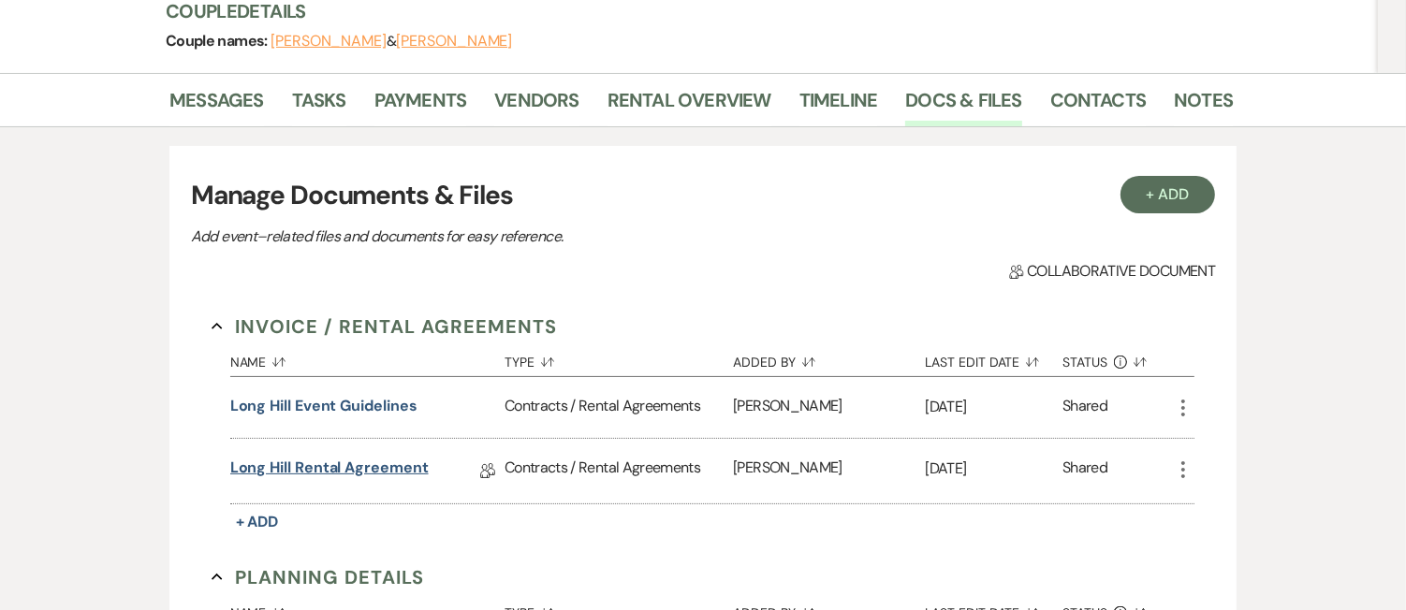
click at [362, 467] on link "Long Hill Rental Agreement" at bounding box center [329, 471] width 198 height 29
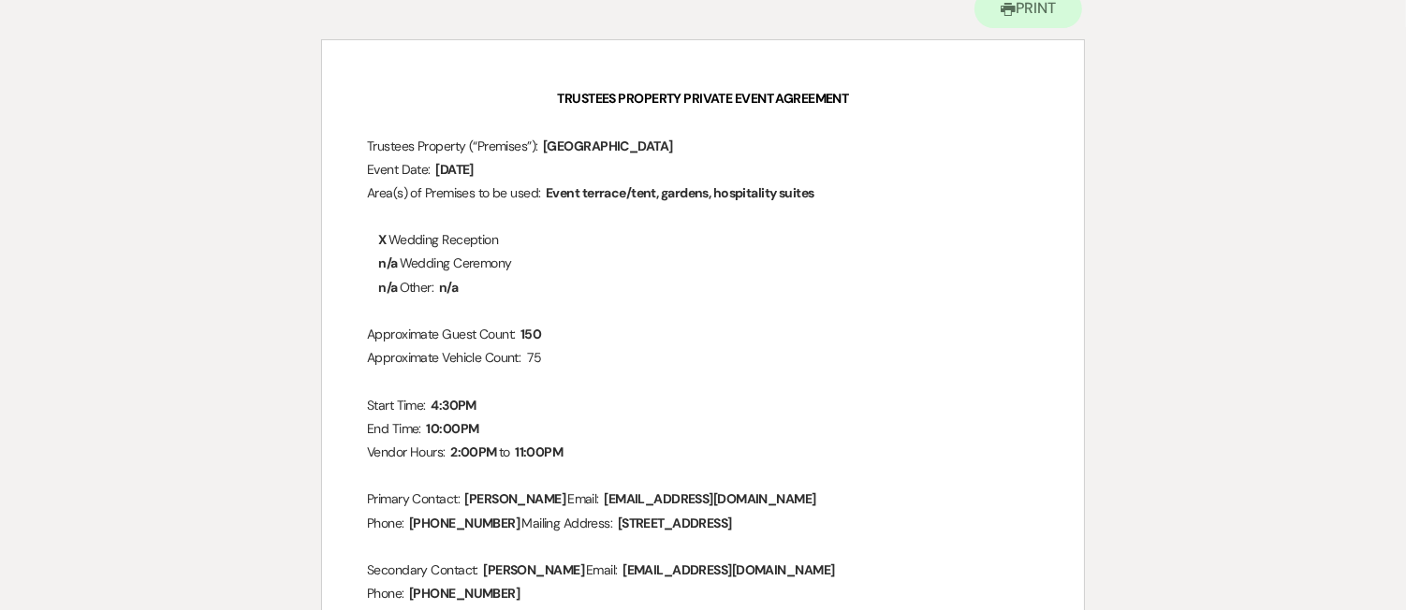
scroll to position [365, 0]
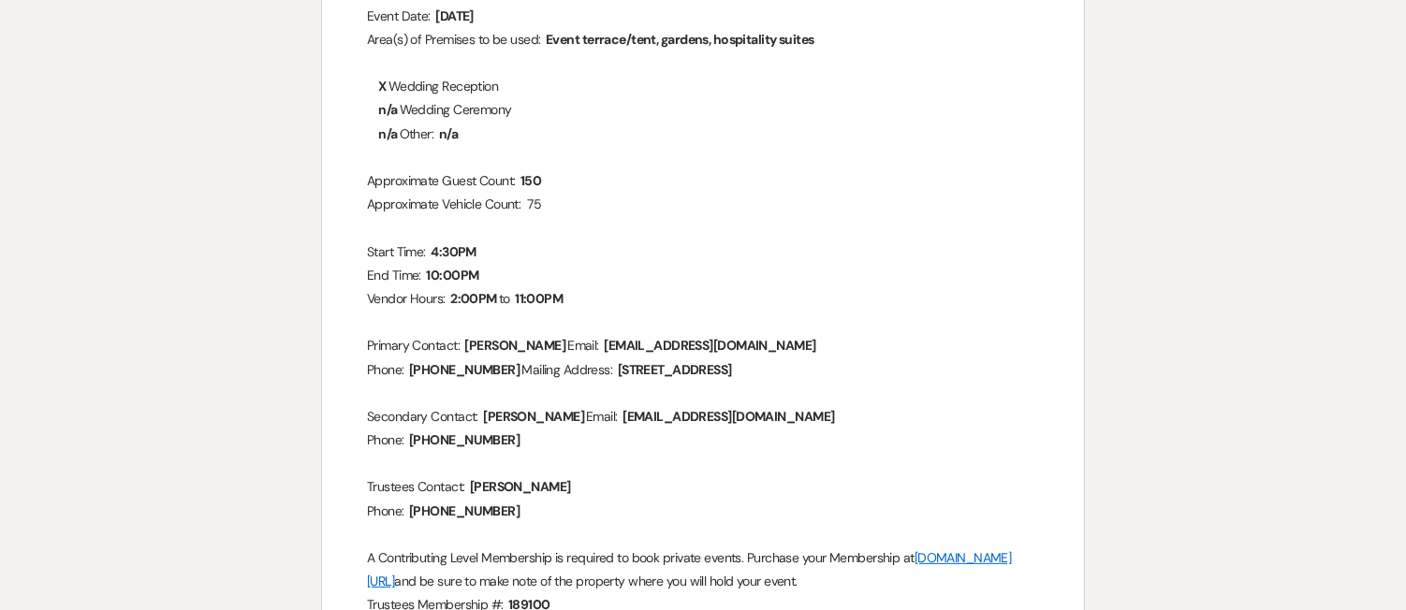
click at [481, 337] on span "[PERSON_NAME]" at bounding box center [515, 346] width 105 height 22
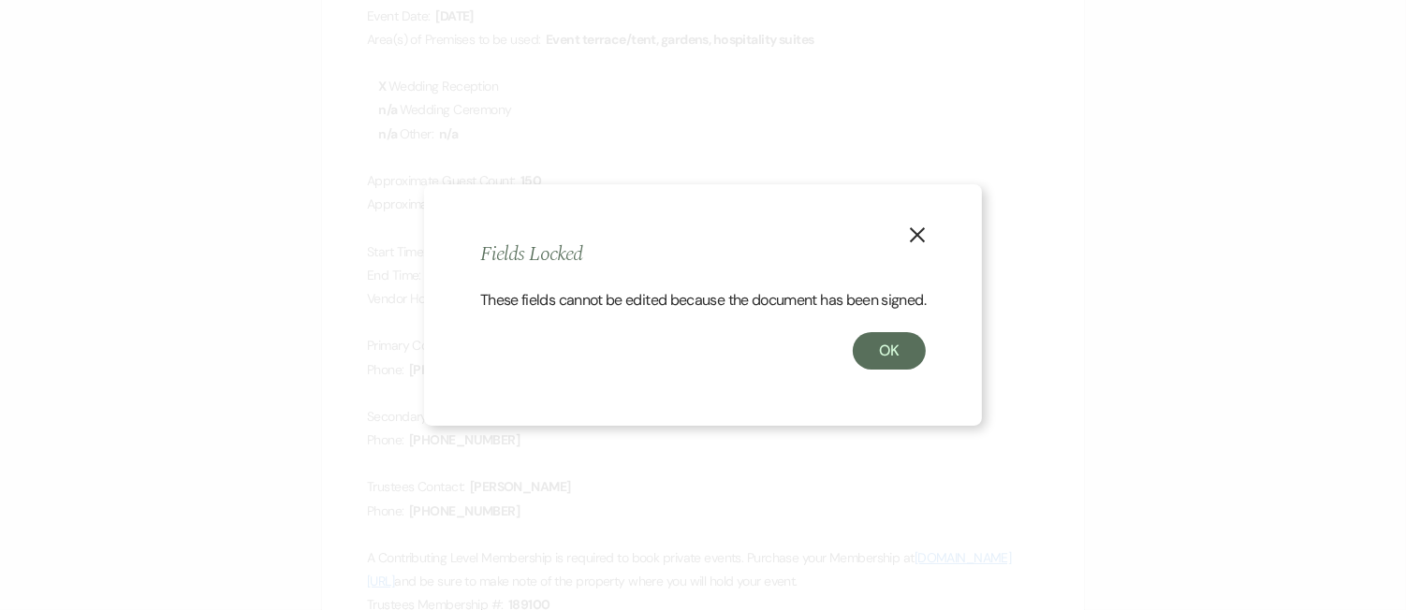
click at [917, 227] on icon "X" at bounding box center [917, 235] width 17 height 17
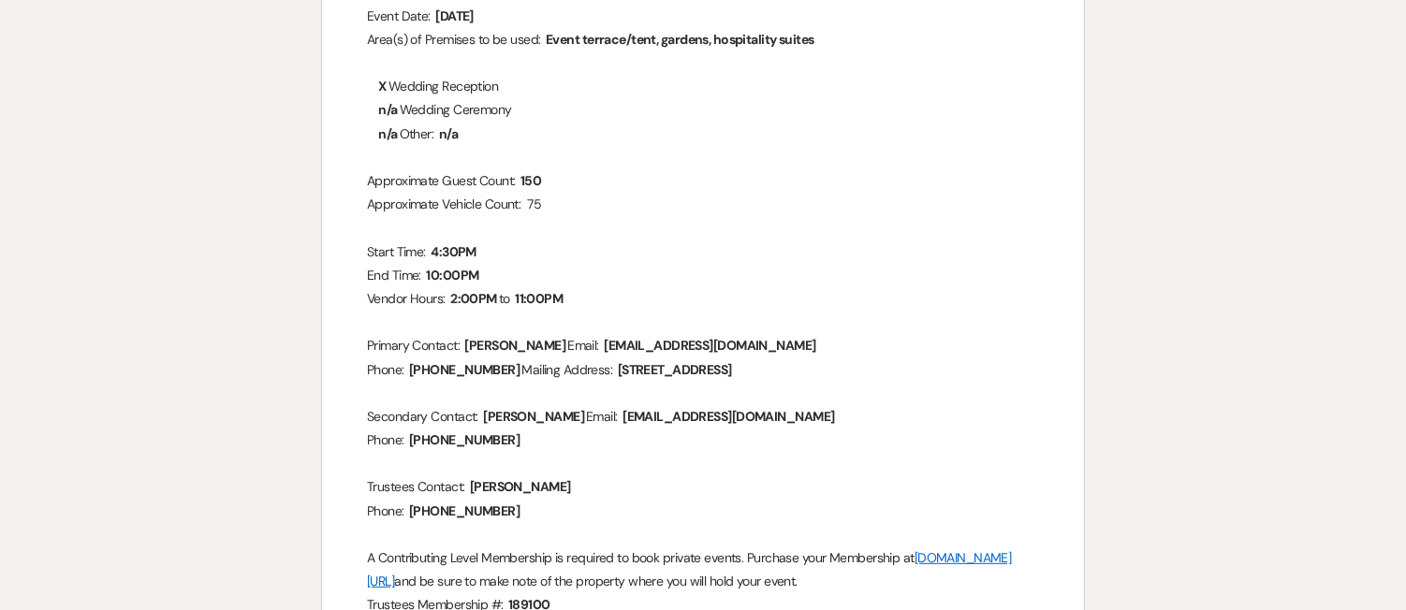
click at [571, 341] on p "Primary Contact: ﻿ [PERSON_NAME] ﻿ Email: ﻿ [EMAIL_ADDRESS][DOMAIN_NAME] ﻿" at bounding box center [703, 345] width 672 height 23
drag, startPoint x: 569, startPoint y: 345, endPoint x: 494, endPoint y: 349, distance: 75.0
click at [494, 349] on span "[PERSON_NAME]" at bounding box center [515, 346] width 105 height 22
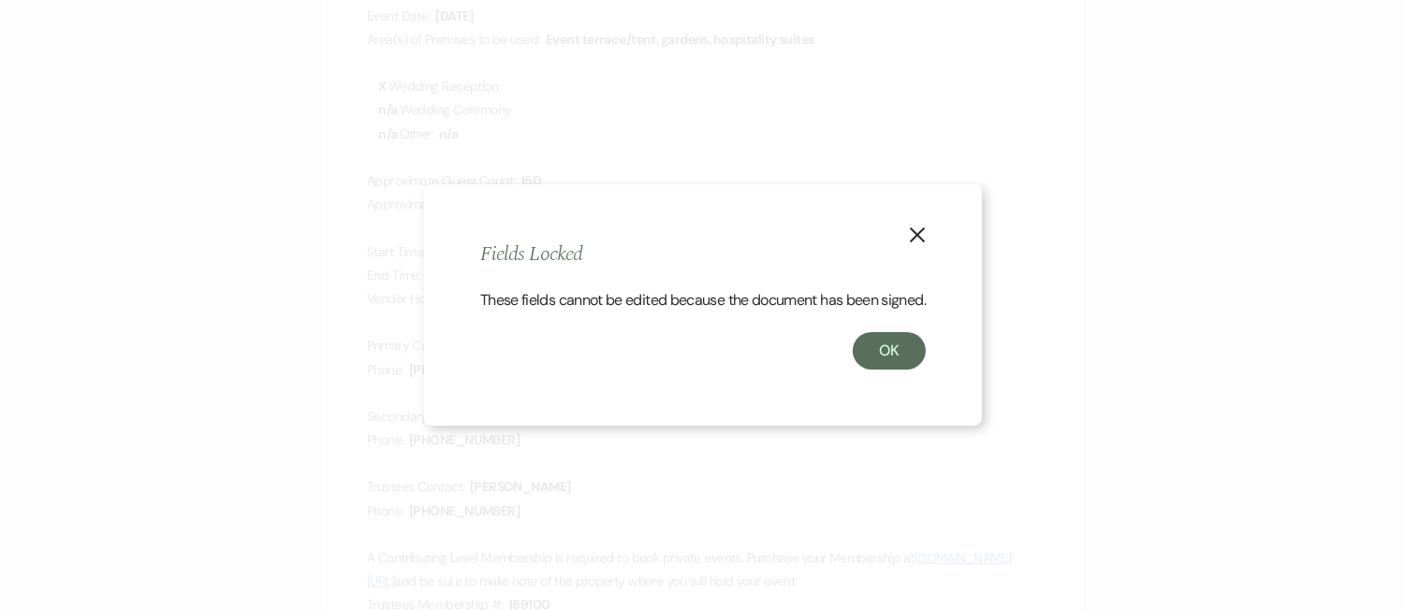
click at [909, 227] on button "X" at bounding box center [917, 234] width 28 height 33
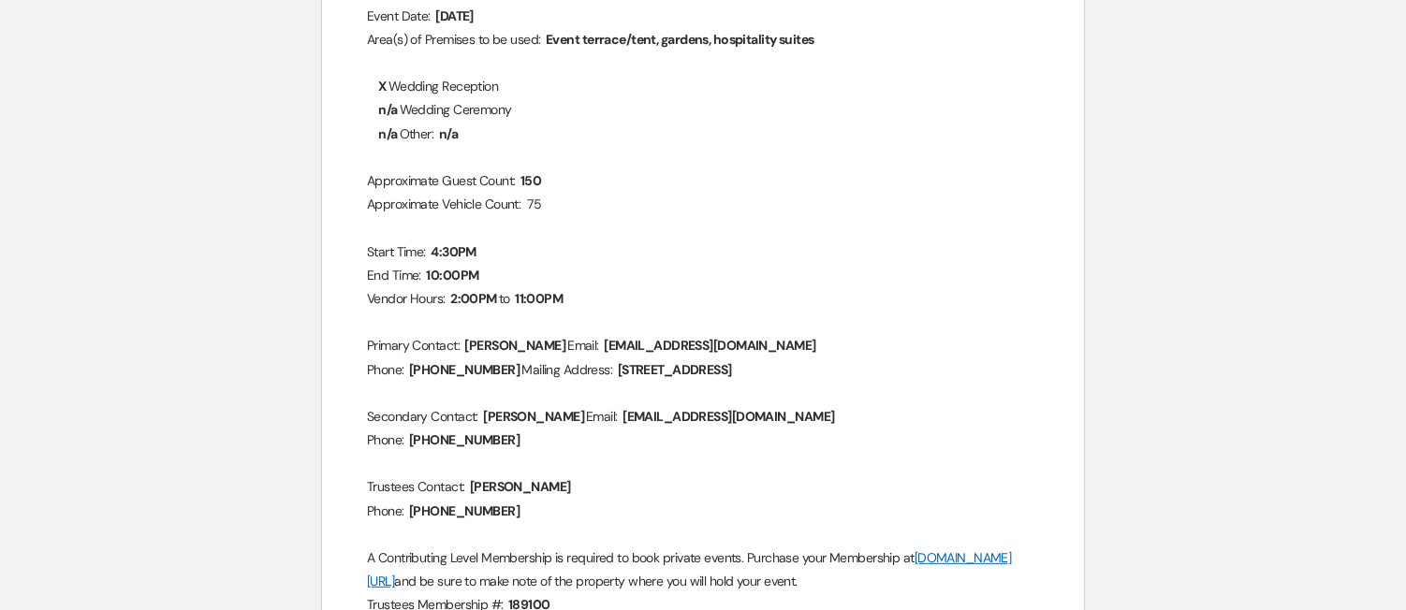
click at [447, 357] on p "Primary Contact: ﻿ [PERSON_NAME] ﻿ Email: ﻿ [EMAIL_ADDRESS][DOMAIN_NAME] ﻿" at bounding box center [703, 345] width 672 height 23
drag, startPoint x: 447, startPoint y: 350, endPoint x: 565, endPoint y: 352, distance: 118.9
click at [565, 352] on p "Primary Contact: ﻿ [PERSON_NAME] ﻿ Email: ﻿ [EMAIL_ADDRESS][DOMAIN_NAME] ﻿" at bounding box center [703, 345] width 672 height 23
copy p "ct:"
drag, startPoint x: 804, startPoint y: 347, endPoint x: 622, endPoint y: 350, distance: 182.6
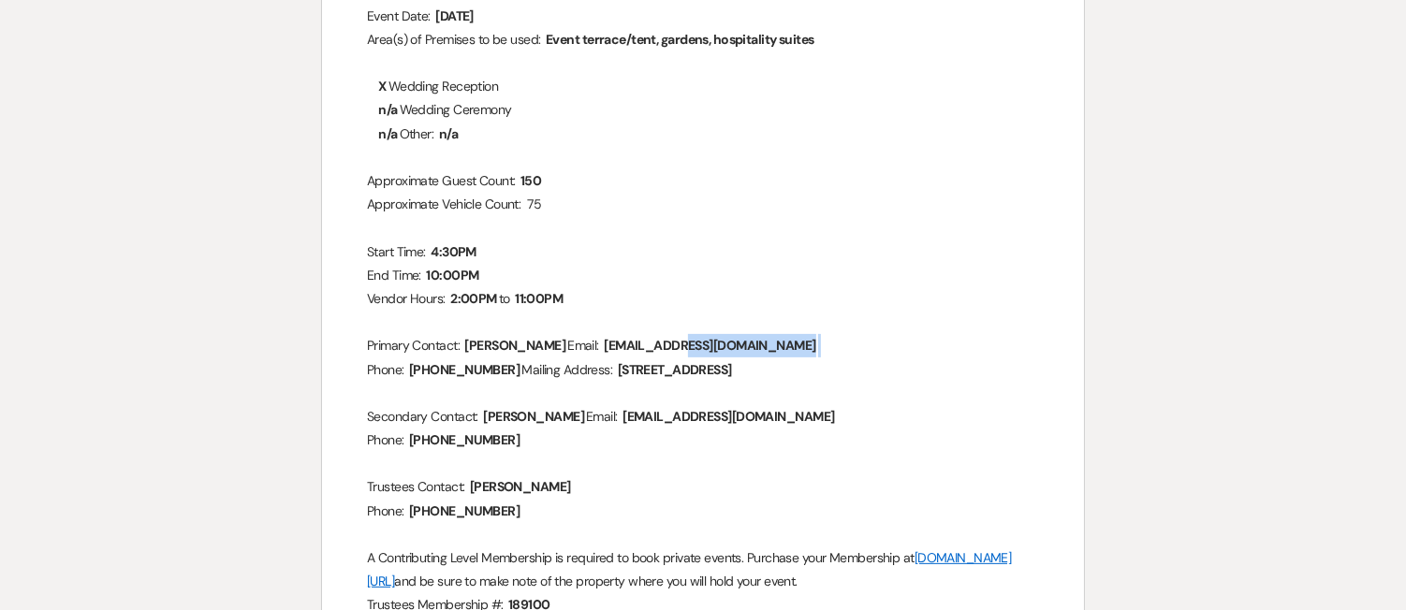
click at [622, 350] on p "Primary Contact: ﻿ [PERSON_NAME] ﻿ Email: ﻿ [EMAIL_ADDRESS][DOMAIN_NAME] ﻿" at bounding box center [703, 345] width 672 height 23
copy p "﻿ [EMAIL_ADDRESS][DOMAIN_NAME] ﻿"
drag, startPoint x: 411, startPoint y: 368, endPoint x: 506, endPoint y: 366, distance: 95.5
click at [506, 366] on p "Phone: ﻿ [PHONE_NUMBER] ﻿ Mailing Address: ﻿ [STREET_ADDRESS] ﻿" at bounding box center [703, 370] width 672 height 23
copy p
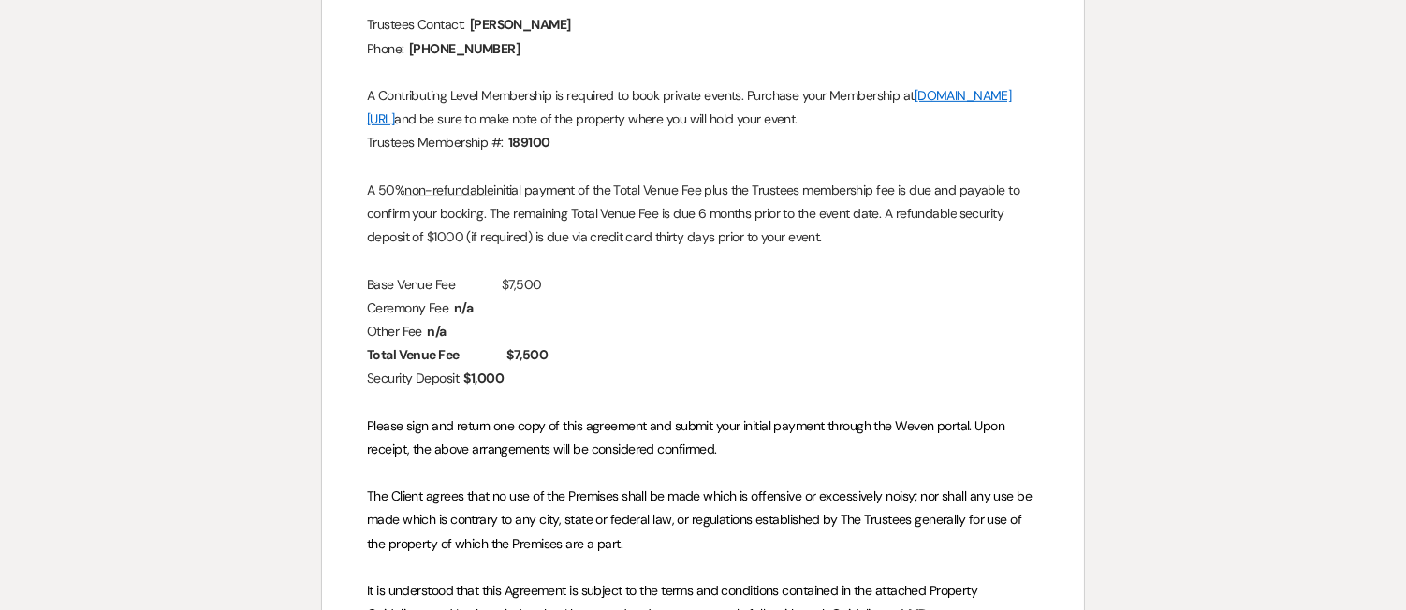
scroll to position [0, 0]
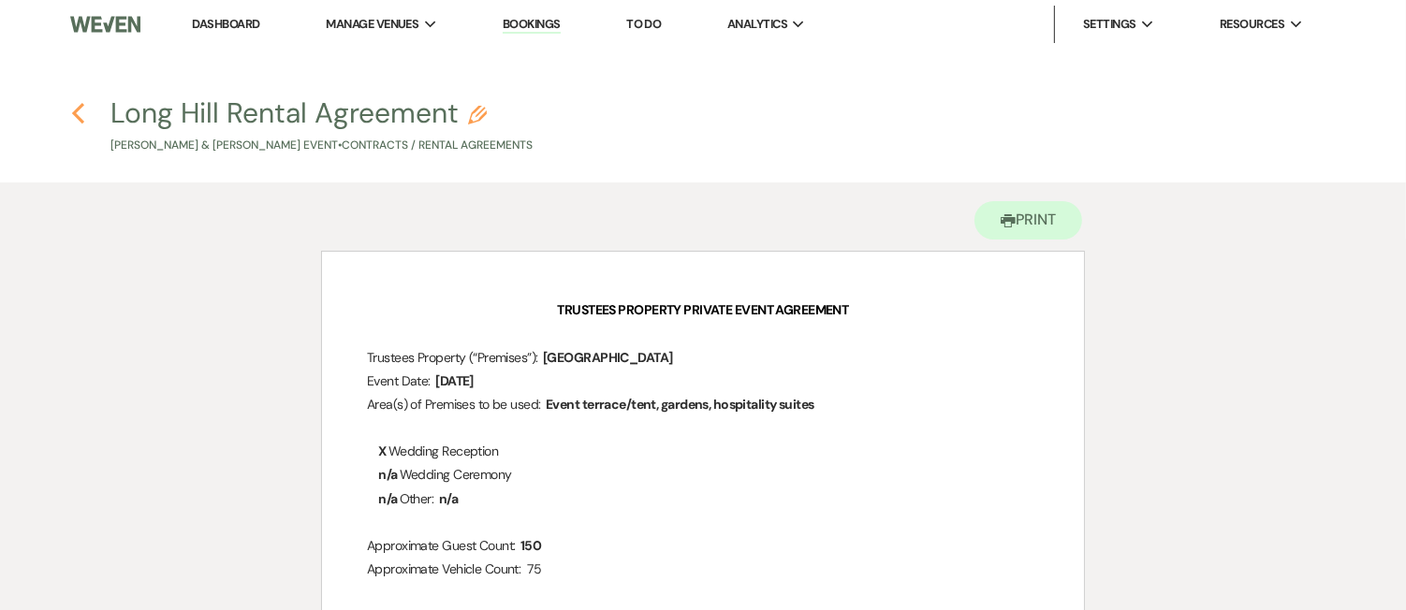
click at [77, 110] on use "button" at bounding box center [78, 113] width 12 height 21
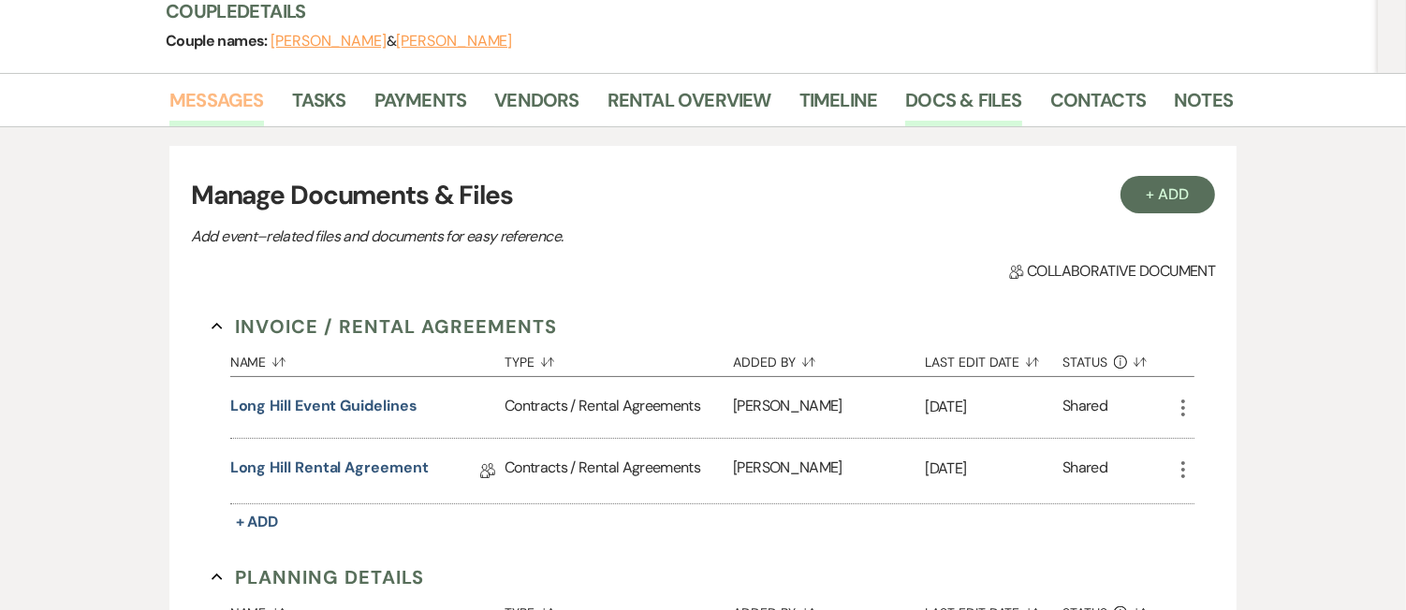
click at [226, 106] on link "Messages" at bounding box center [216, 105] width 95 height 41
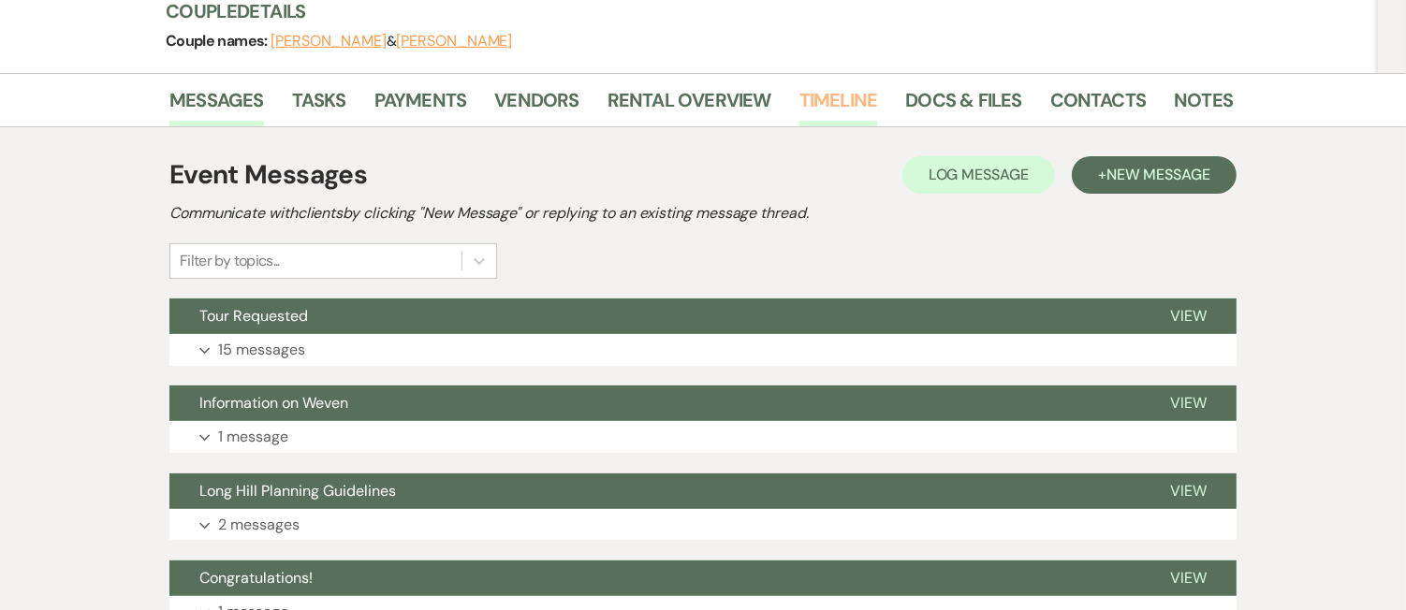
click at [863, 105] on link "Timeline" at bounding box center [839, 105] width 79 height 41
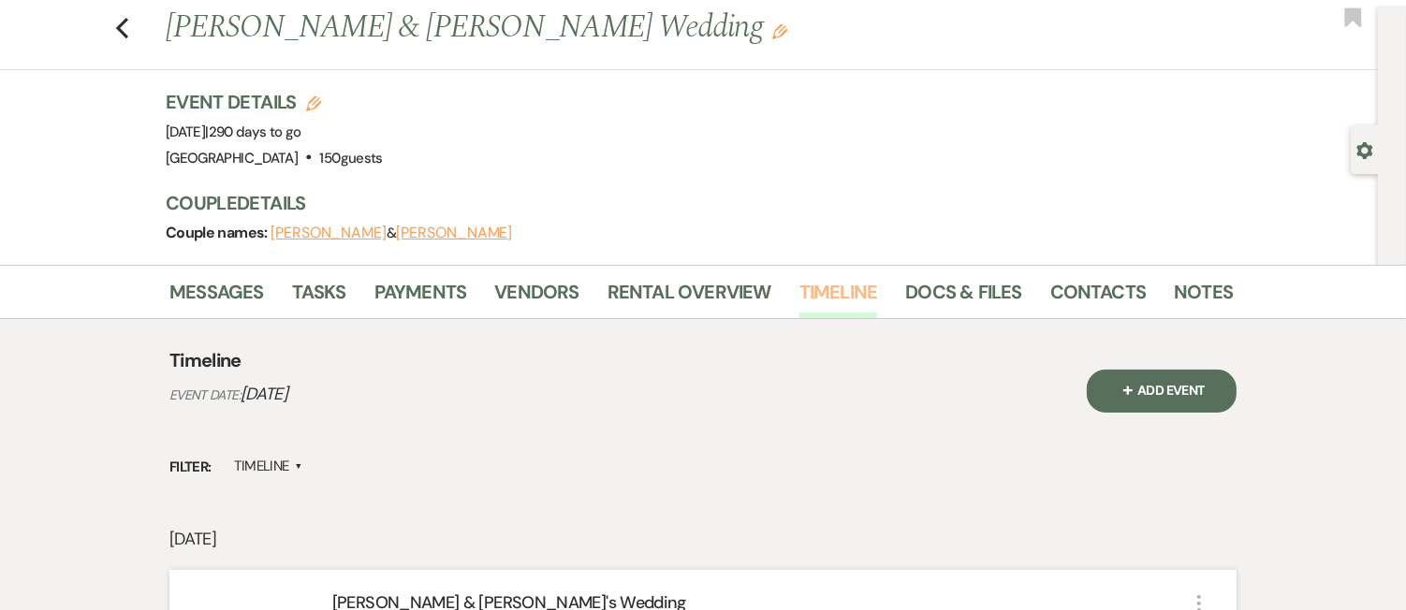
scroll to position [21, 0]
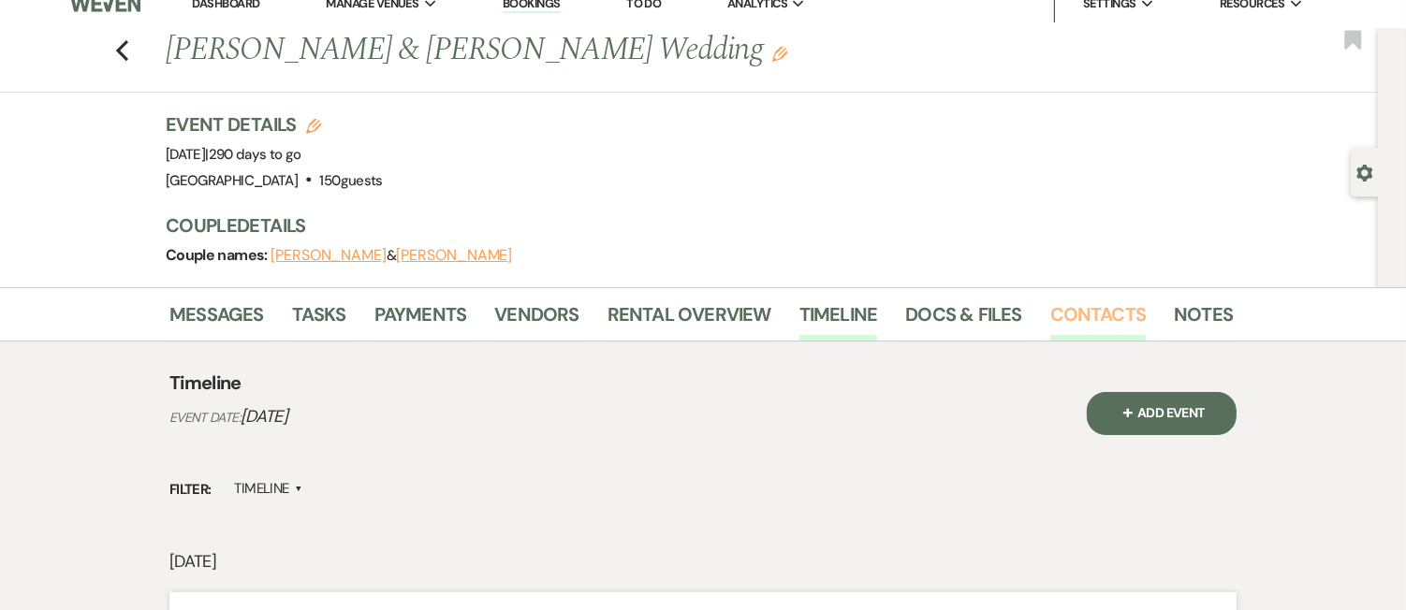
click at [1082, 318] on link "Contacts" at bounding box center [1098, 320] width 96 height 41
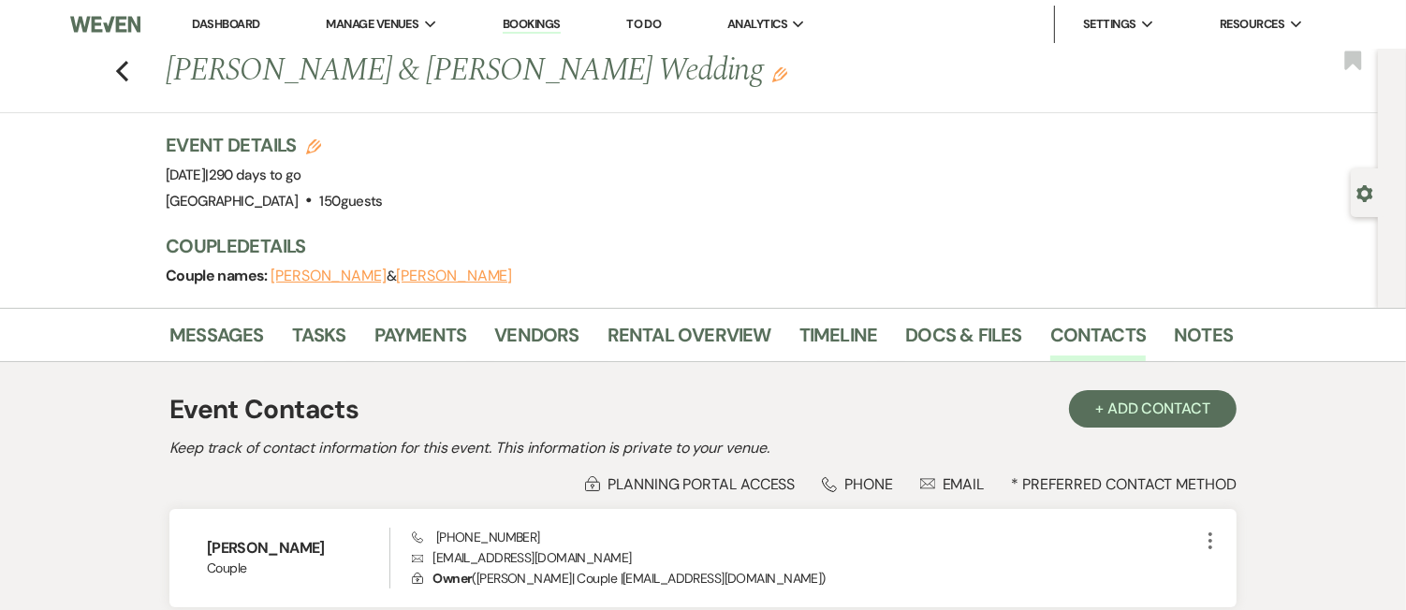
click at [232, 316] on li "Messages" at bounding box center [230, 338] width 123 height 45
click at [228, 326] on link "Messages" at bounding box center [216, 340] width 95 height 41
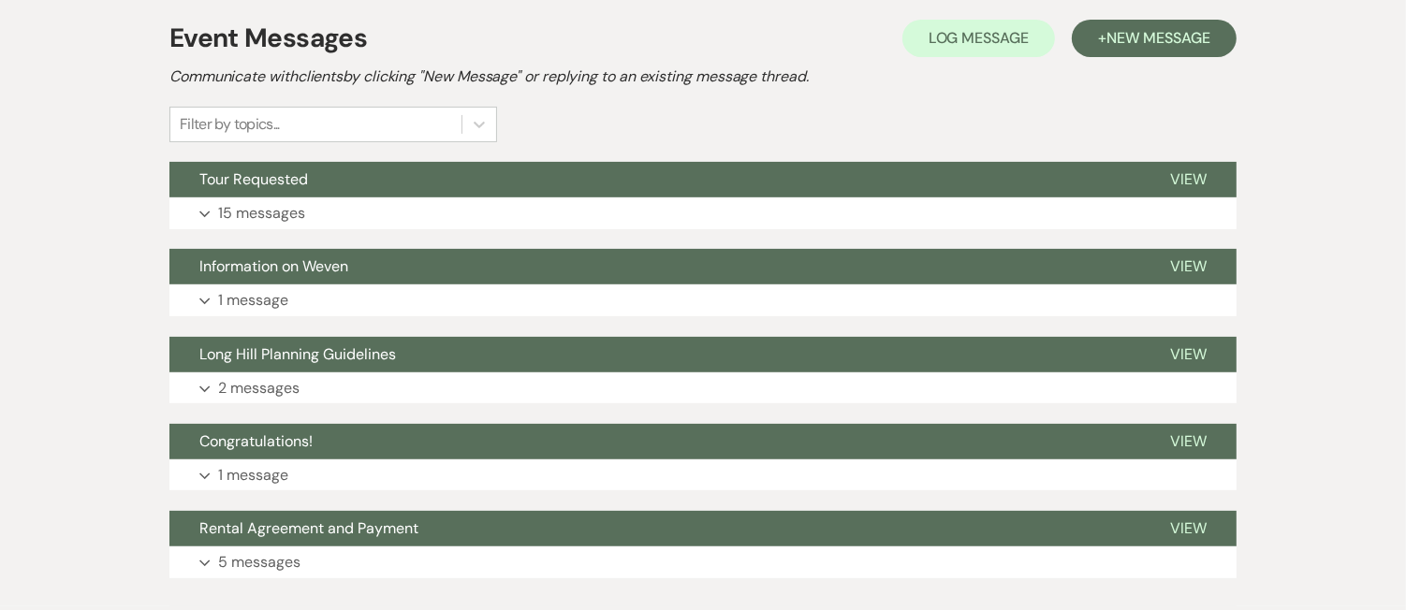
scroll to position [488, 0]
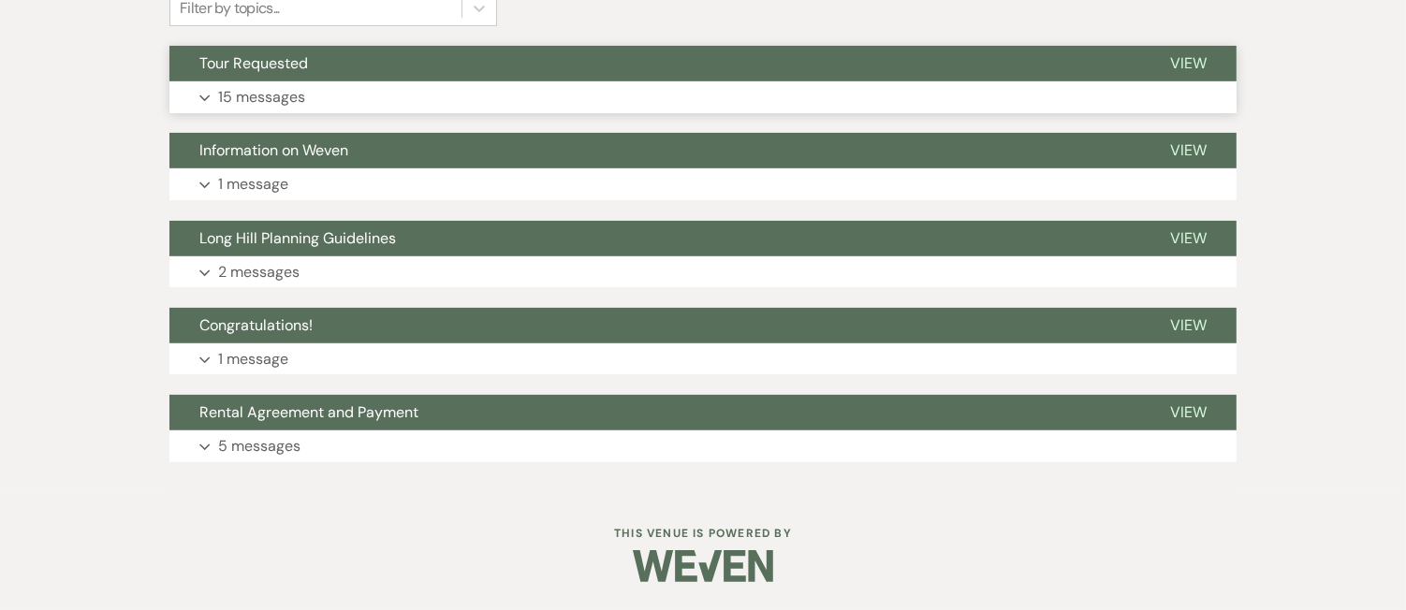
click at [265, 86] on p "15 messages" at bounding box center [261, 97] width 87 height 24
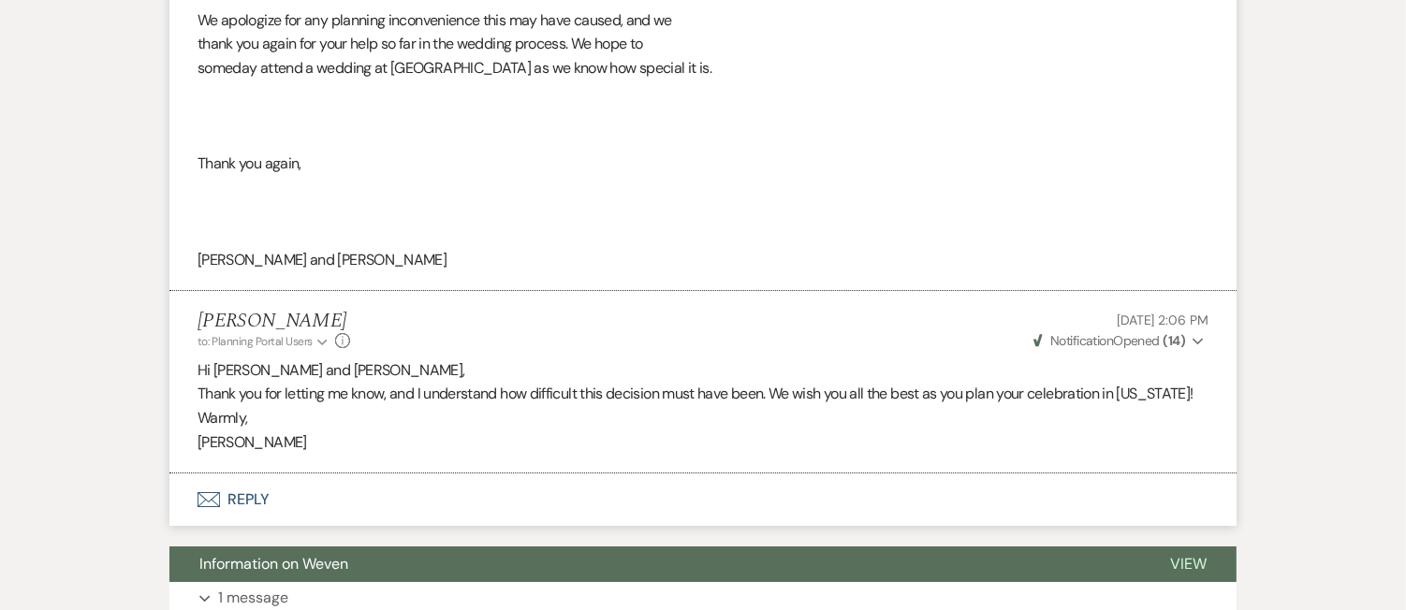
scroll to position [6189, 0]
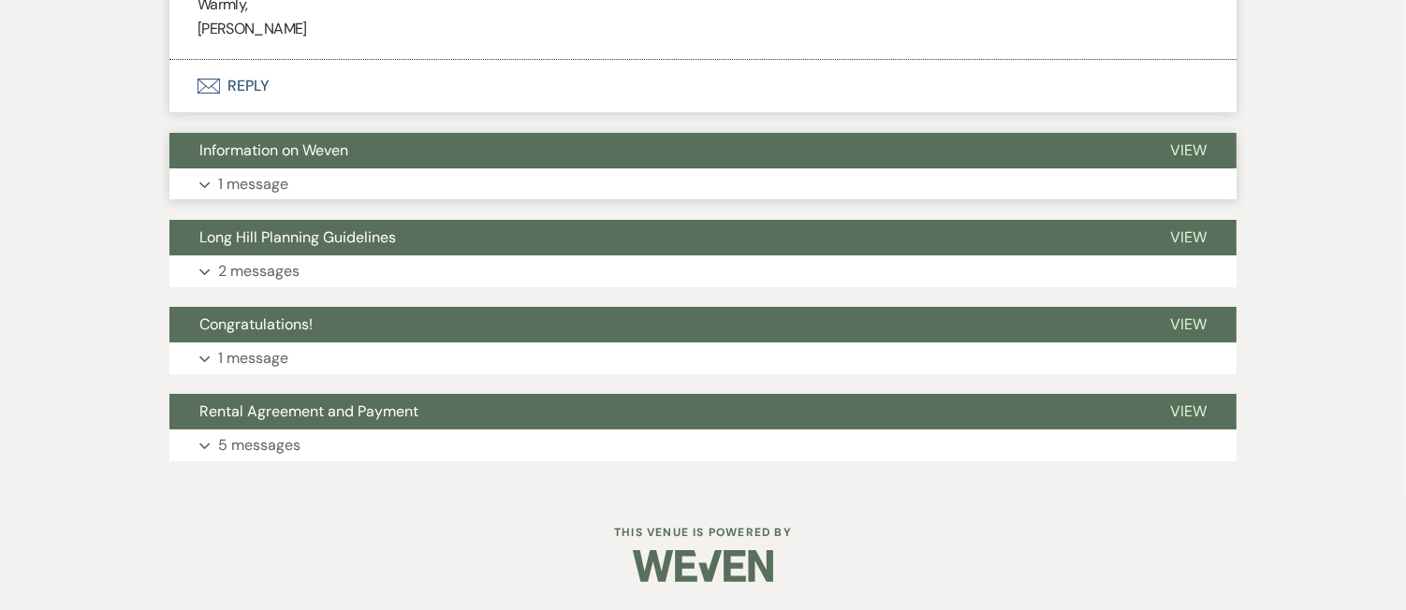
click at [333, 183] on button "Expand 1 message" at bounding box center [702, 185] width 1067 height 32
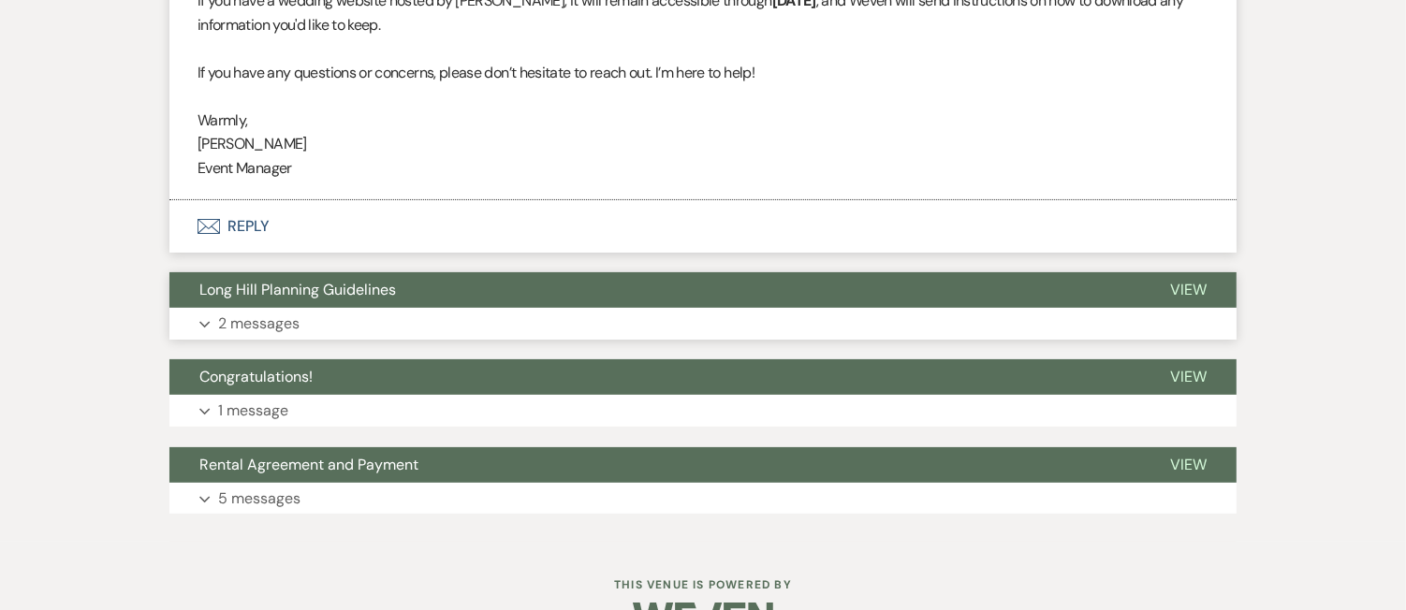
scroll to position [6680, 0]
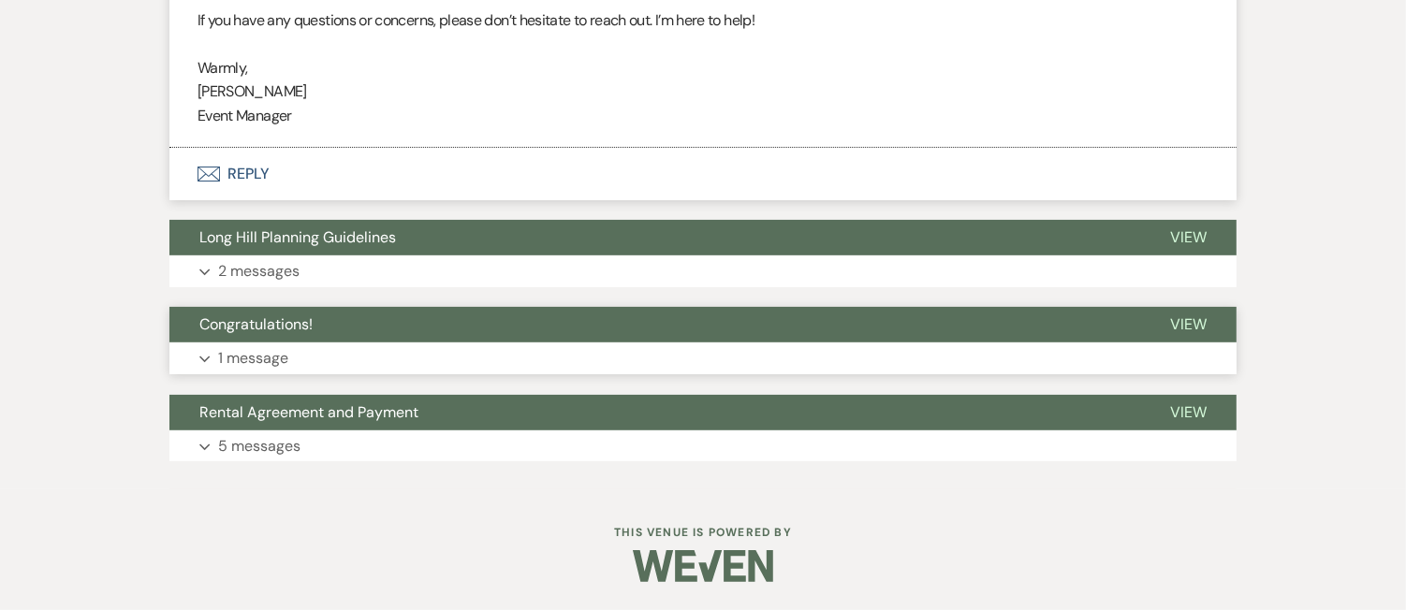
click at [289, 340] on button "Congratulations!" at bounding box center [654, 325] width 971 height 36
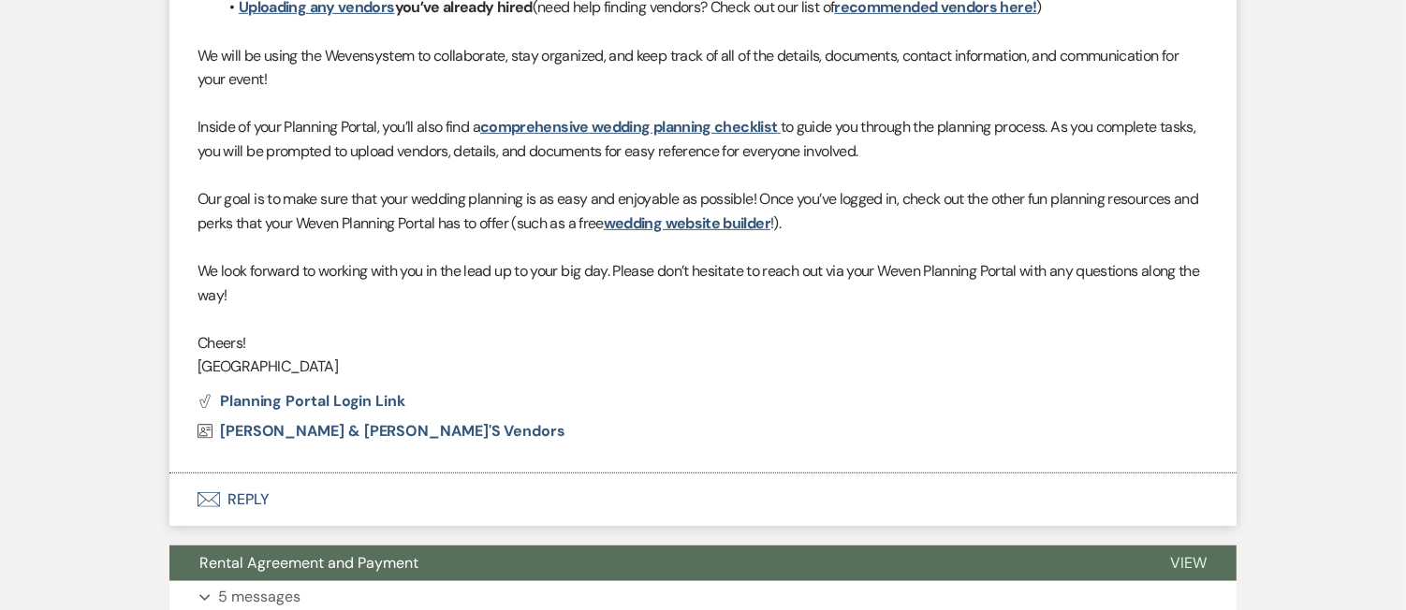
scroll to position [7350, 0]
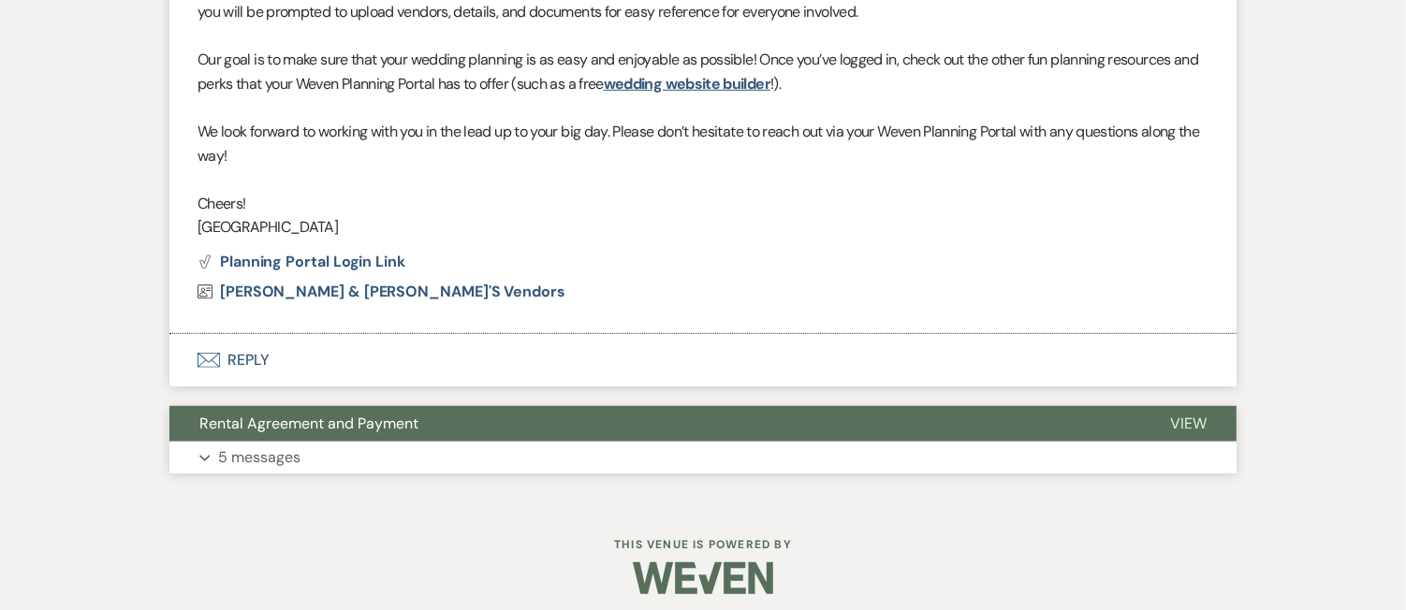
click at [285, 472] on button "Expand 5 messages" at bounding box center [702, 458] width 1067 height 32
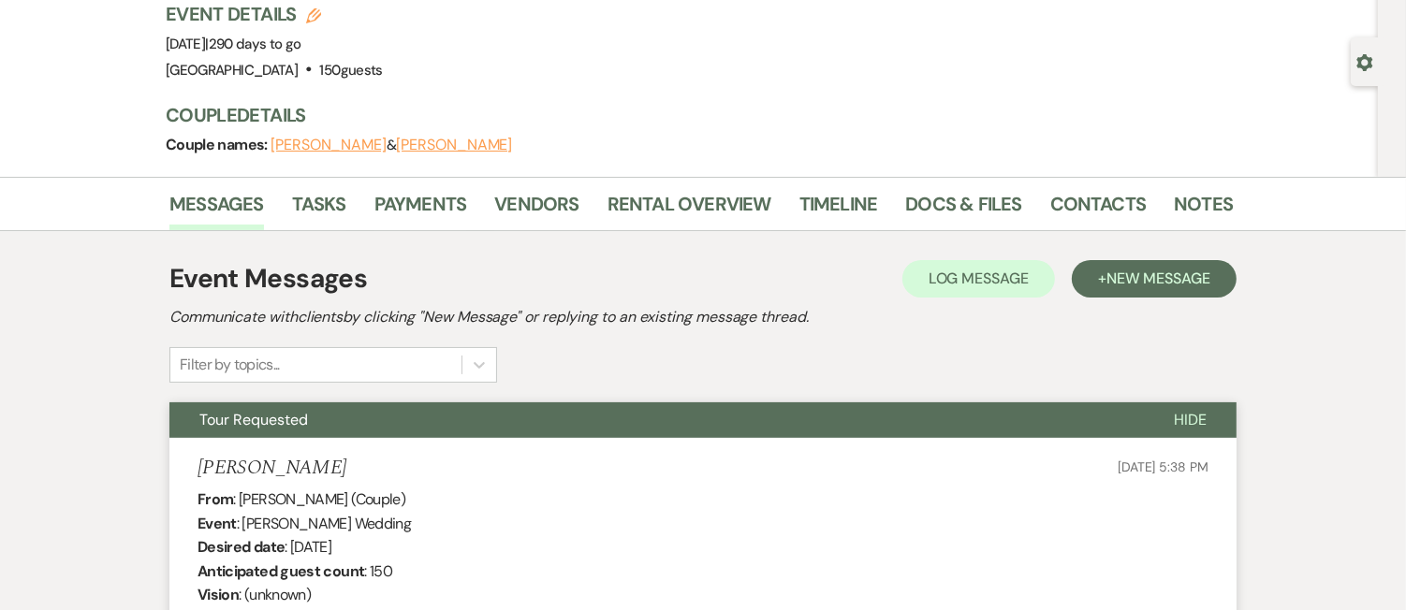
scroll to position [184, 0]
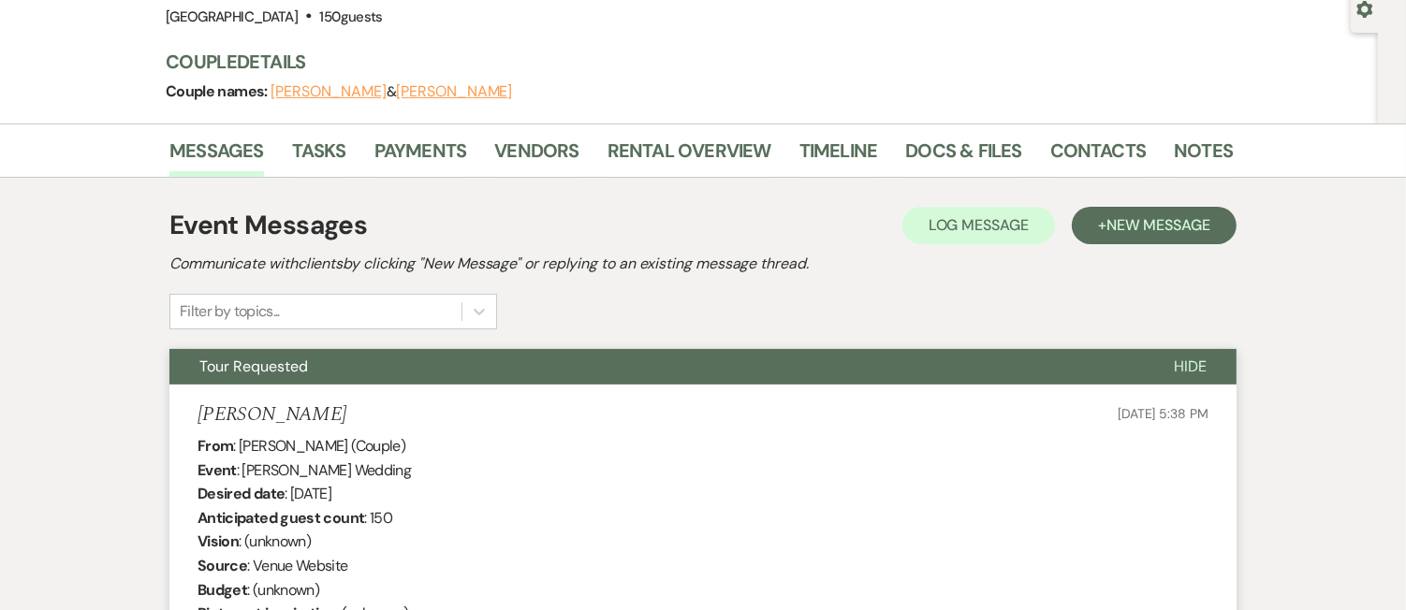
click at [298, 368] on span "Tour Requested" at bounding box center [253, 367] width 109 height 20
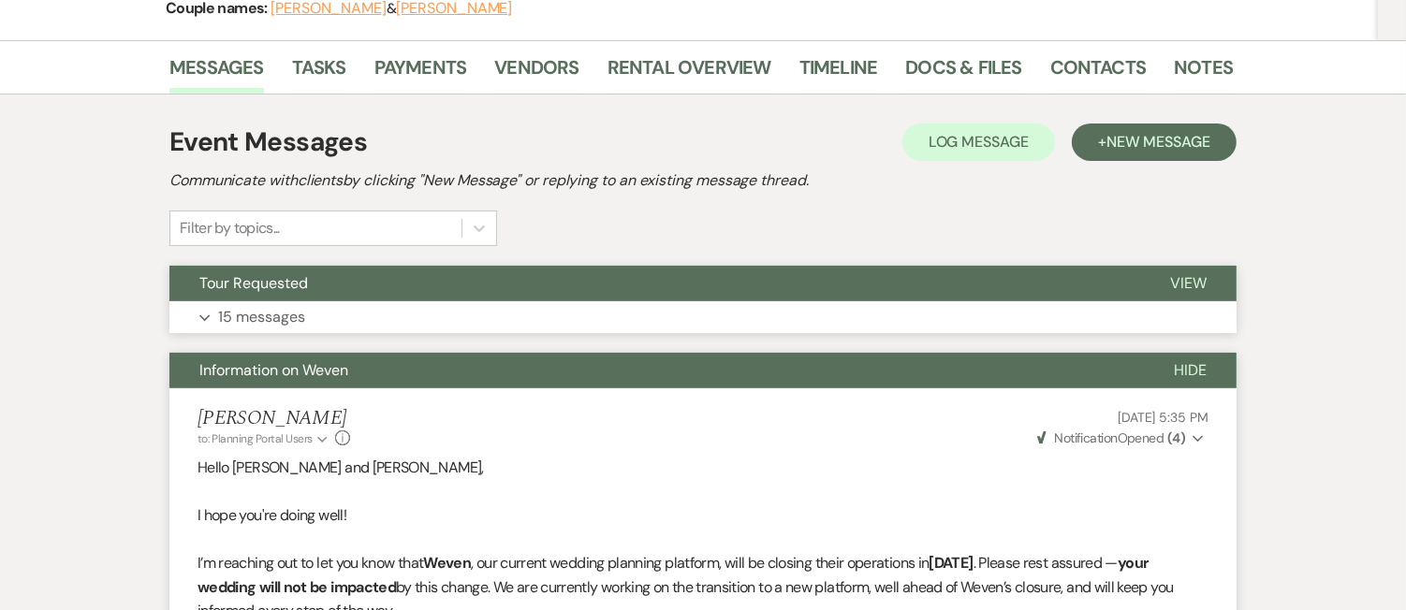
scroll to position [312, 0]
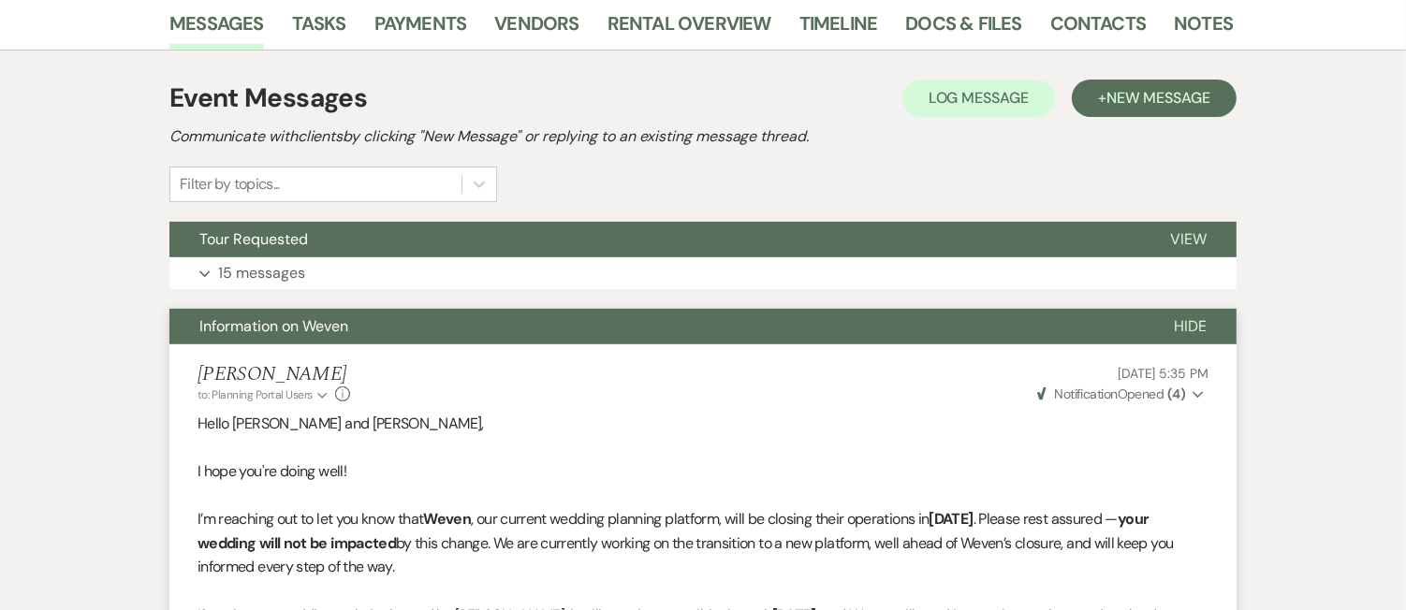
click at [318, 332] on span "Information on Weven" at bounding box center [273, 326] width 149 height 20
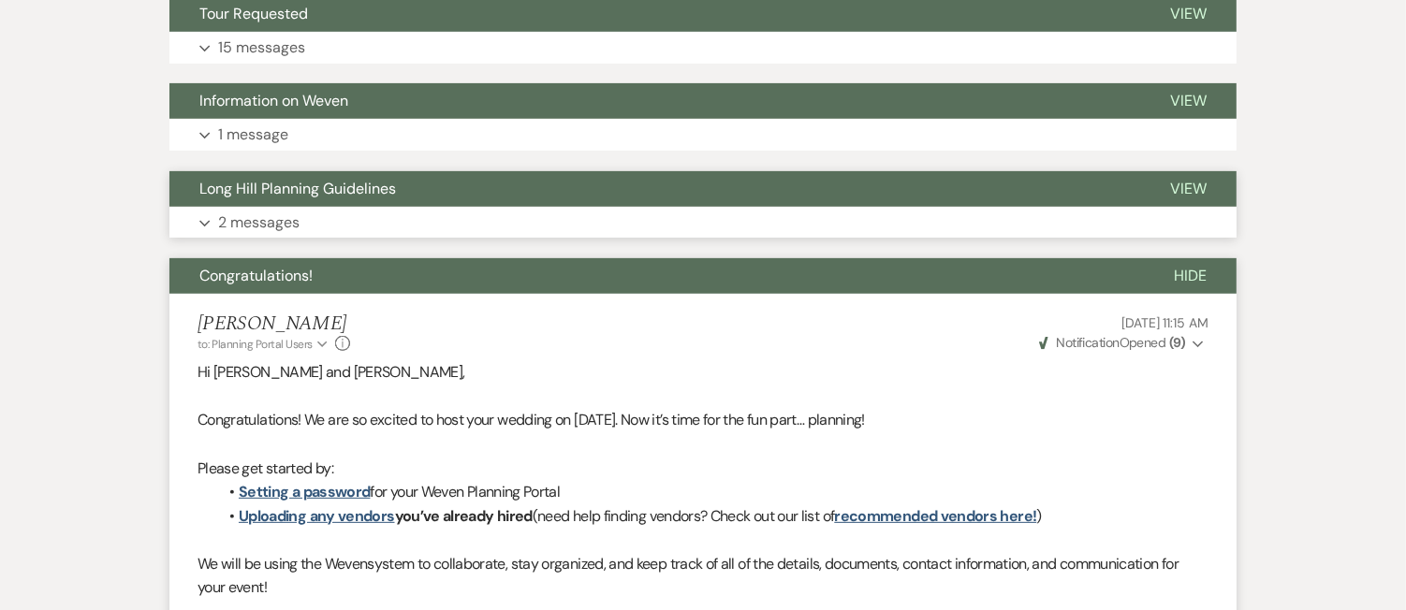
scroll to position [652, 0]
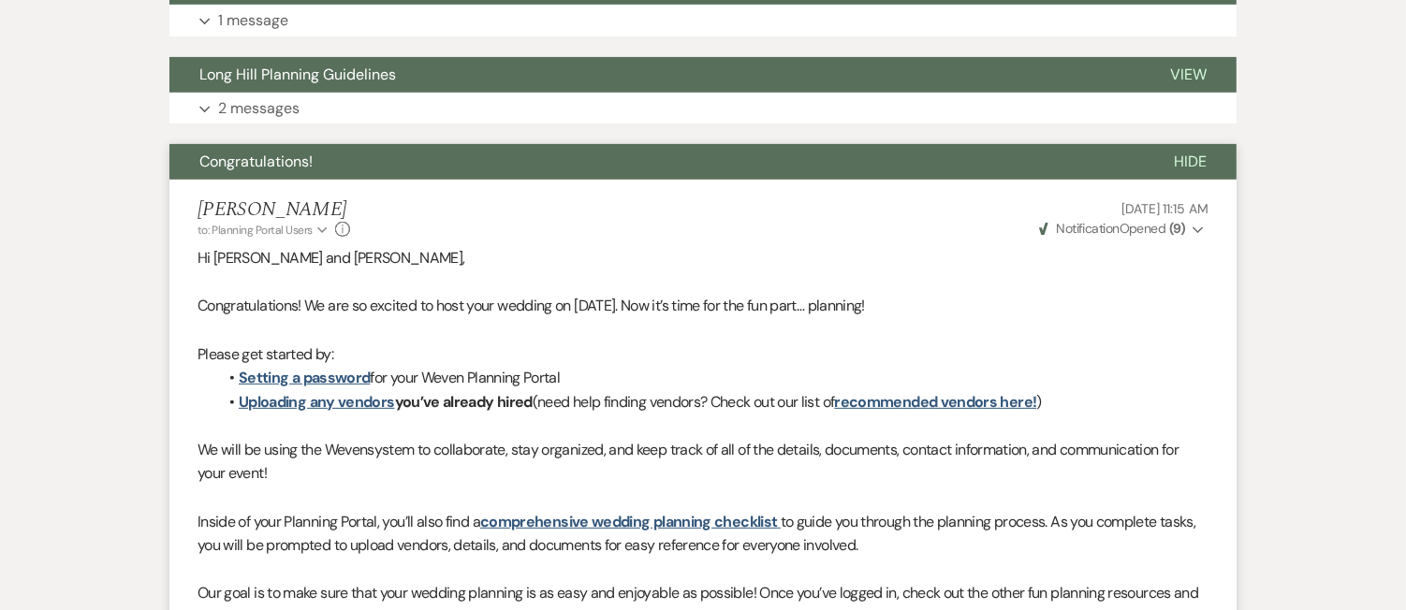
click at [275, 150] on button "Congratulations!" at bounding box center [656, 162] width 975 height 36
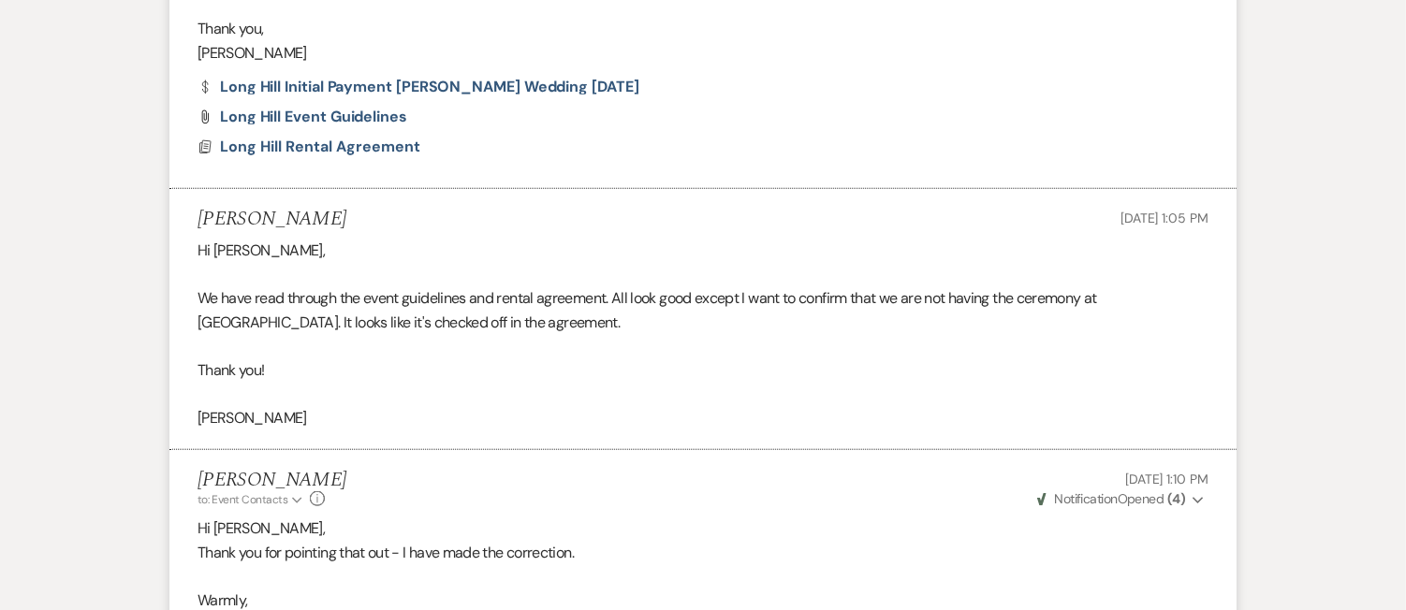
scroll to position [0, 0]
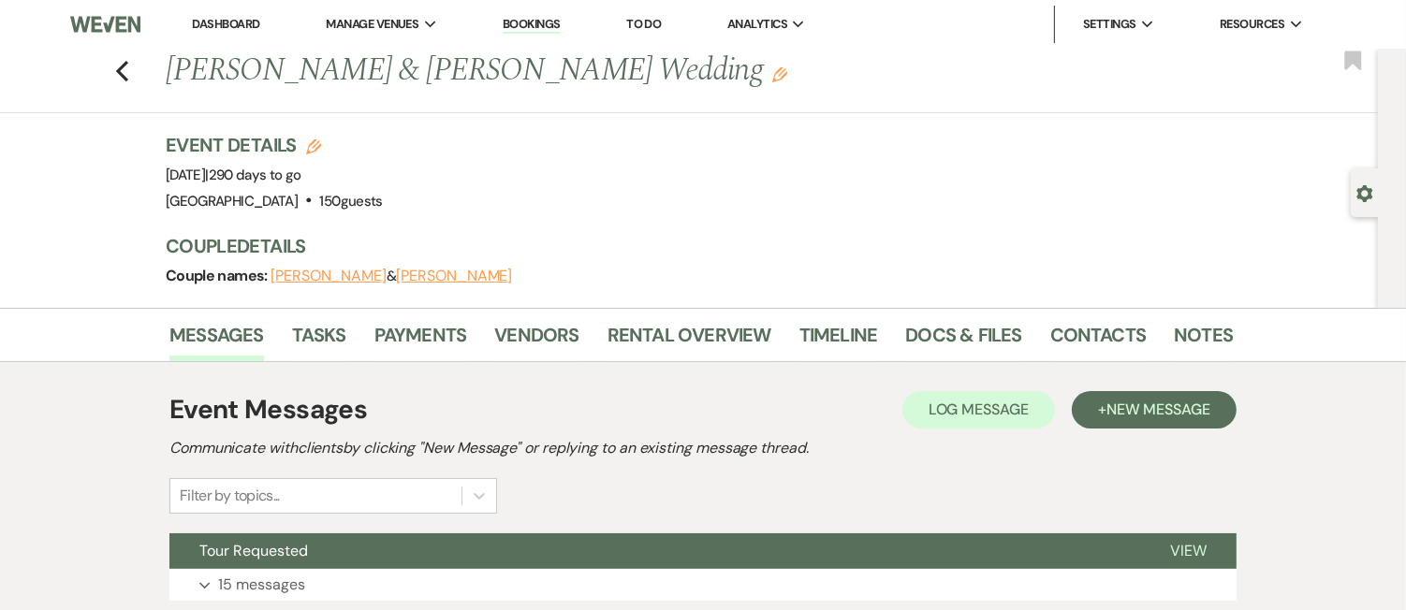
click at [650, 316] on li "Rental Overview" at bounding box center [704, 338] width 192 height 45
click at [652, 320] on link "Rental Overview" at bounding box center [690, 340] width 164 height 41
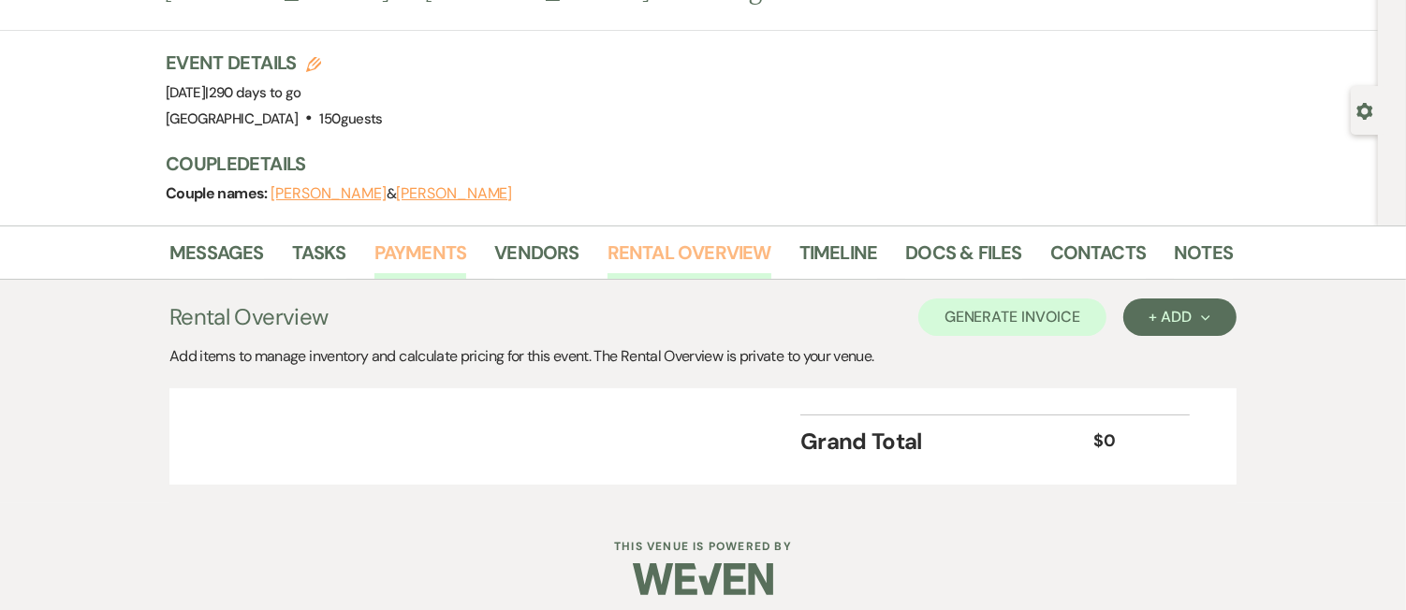
scroll to position [95, 0]
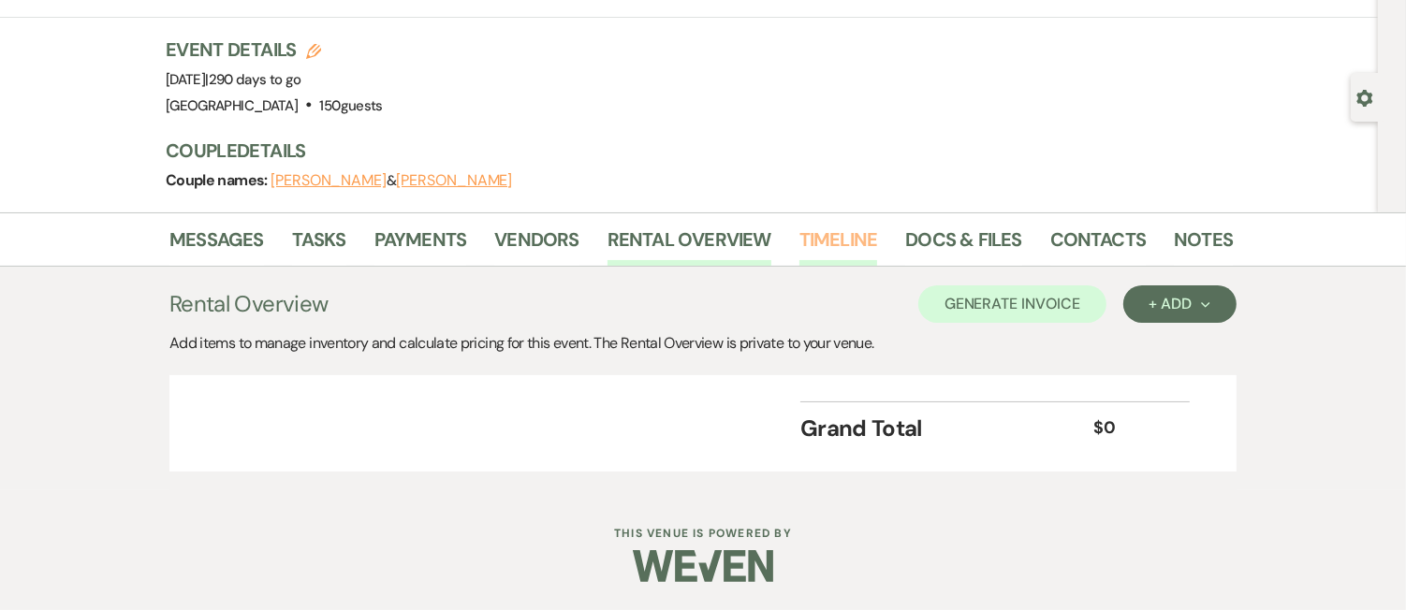
click at [869, 256] on link "Timeline" at bounding box center [839, 245] width 79 height 41
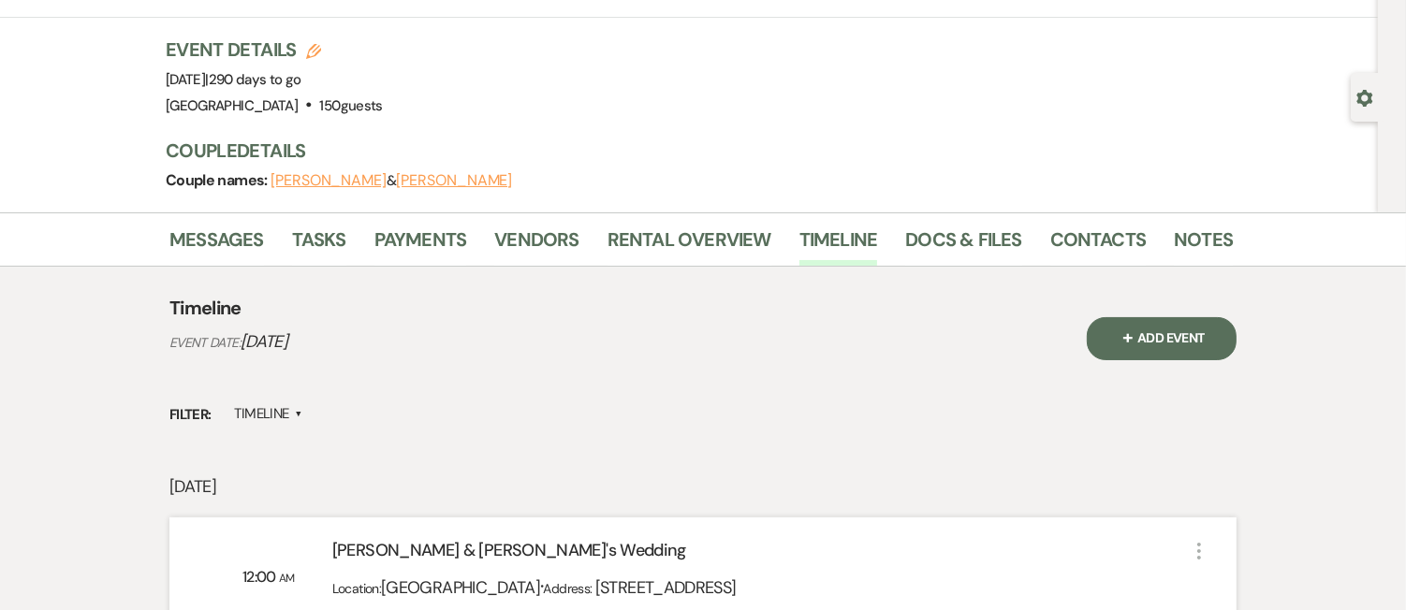
click at [1229, 241] on li "Notes" at bounding box center [1217, 243] width 87 height 45
click at [1206, 241] on link "Notes" at bounding box center [1203, 245] width 59 height 41
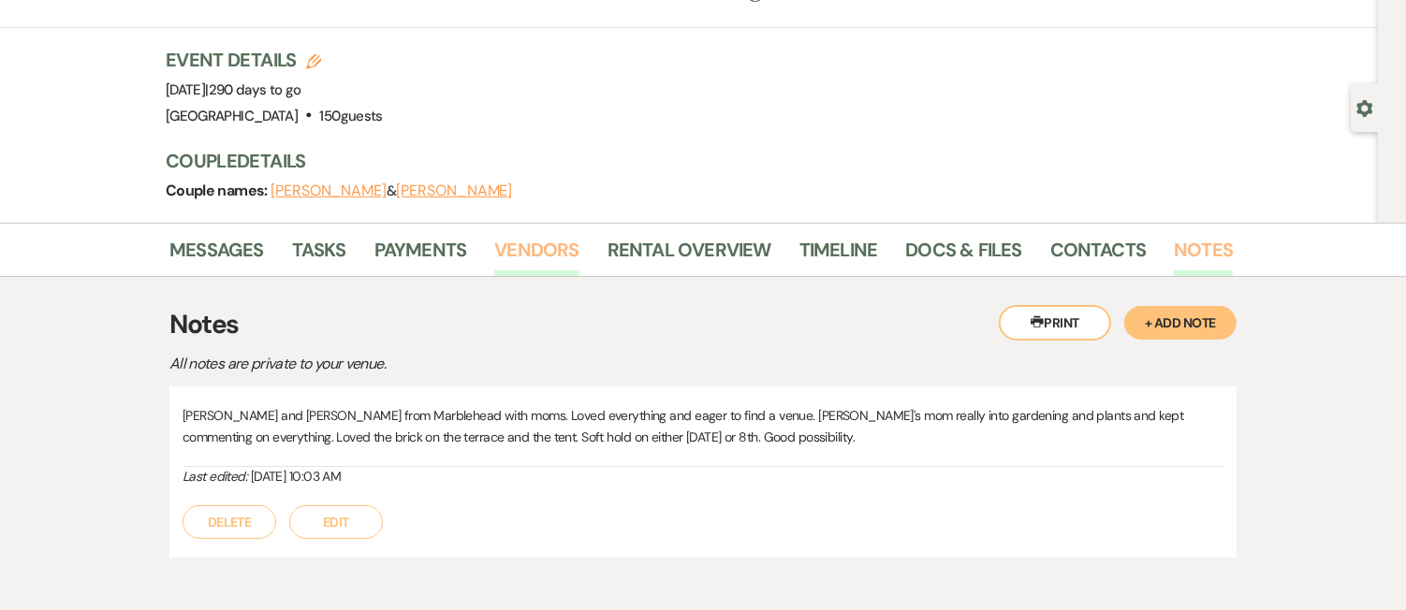
scroll to position [181, 0]
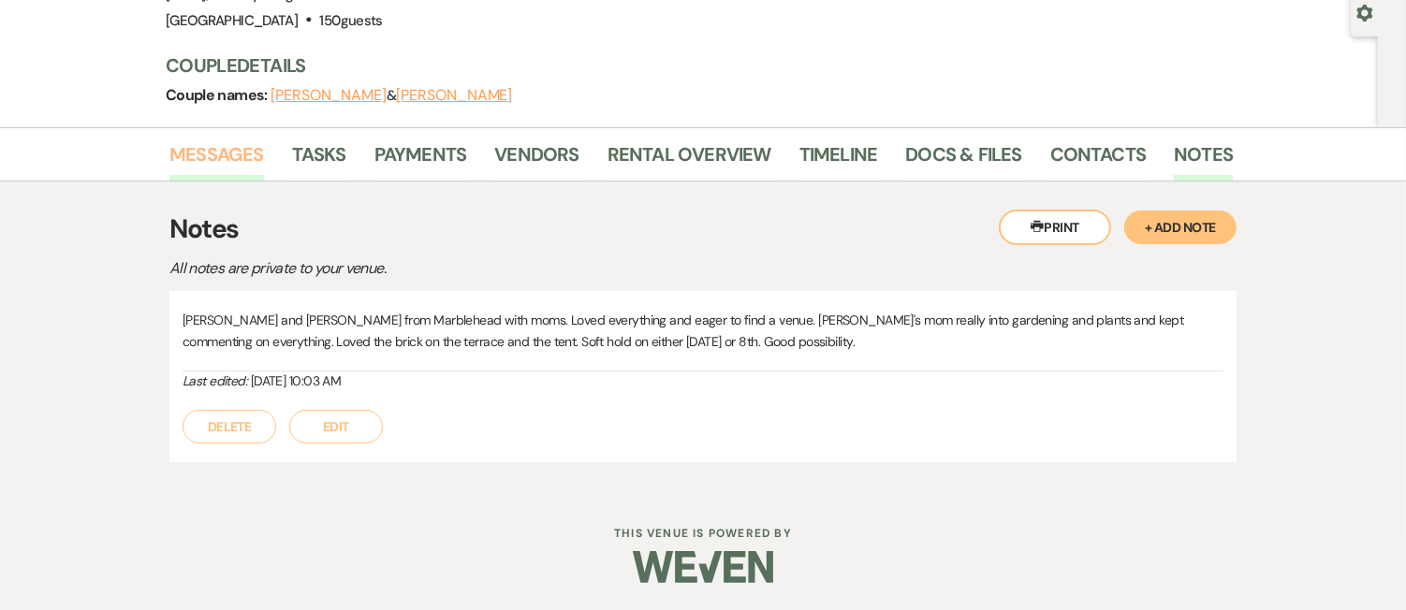
click at [240, 154] on link "Messages" at bounding box center [216, 159] width 95 height 41
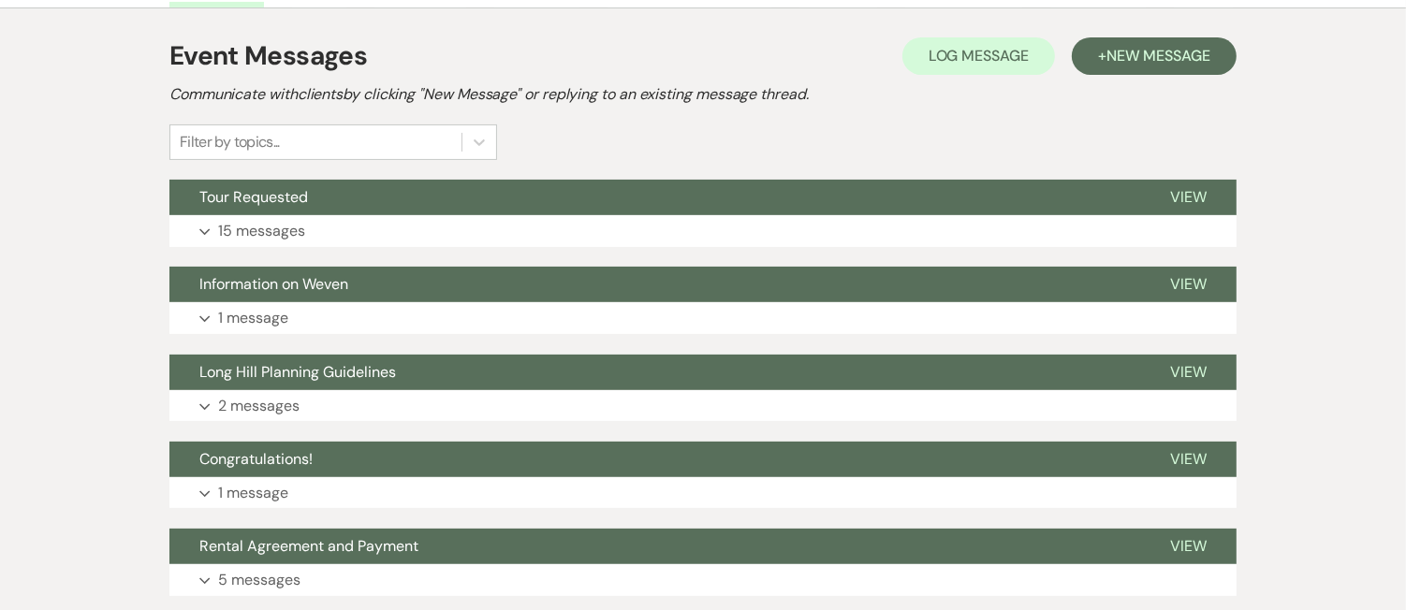
scroll to position [454, 0]
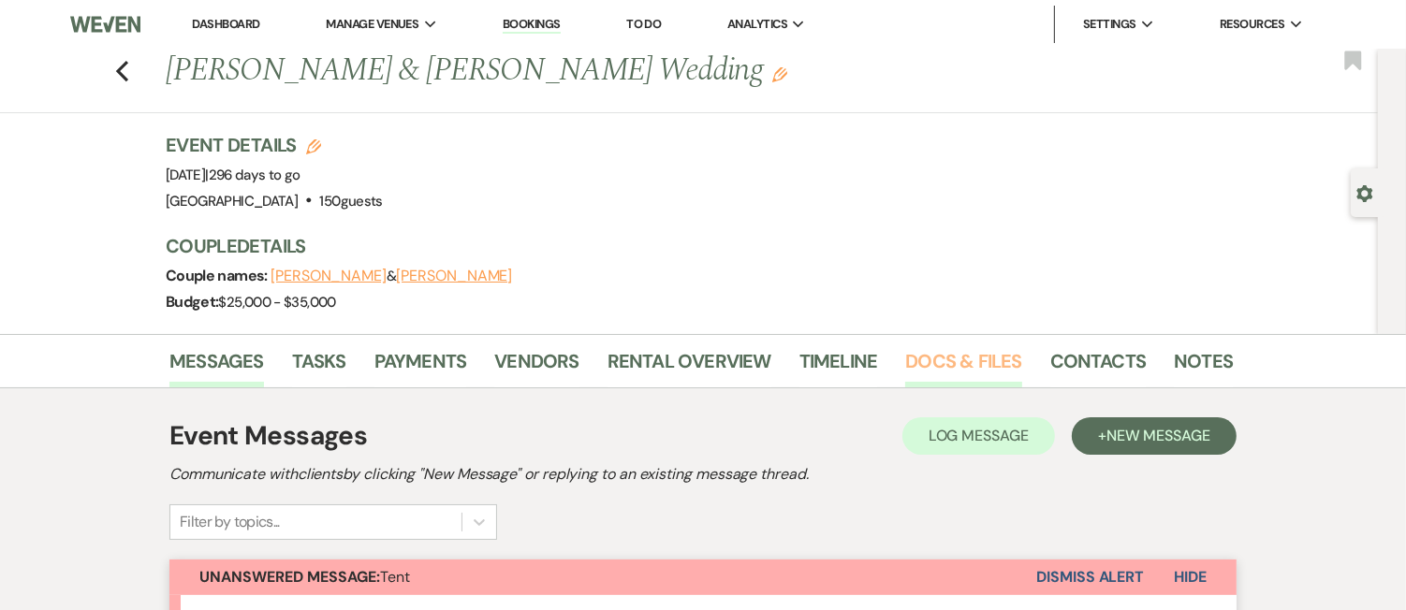
click at [967, 356] on link "Docs & Files" at bounding box center [963, 366] width 116 height 41
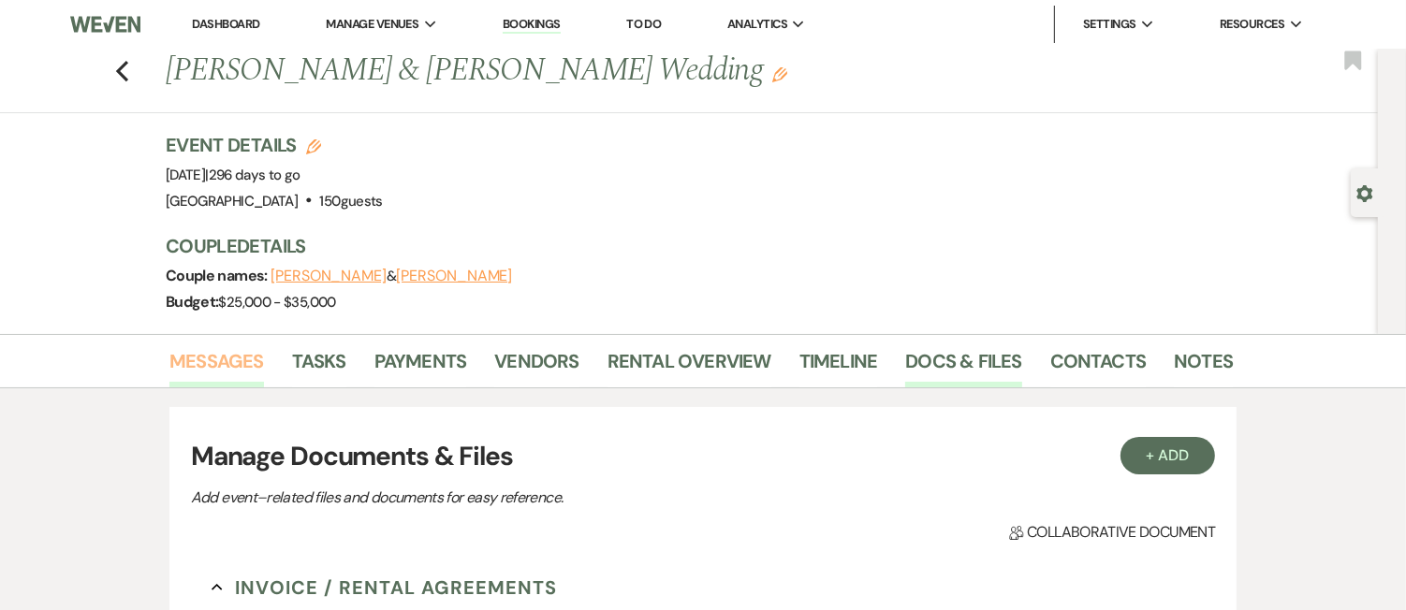
click at [253, 362] on link "Messages" at bounding box center [216, 366] width 95 height 41
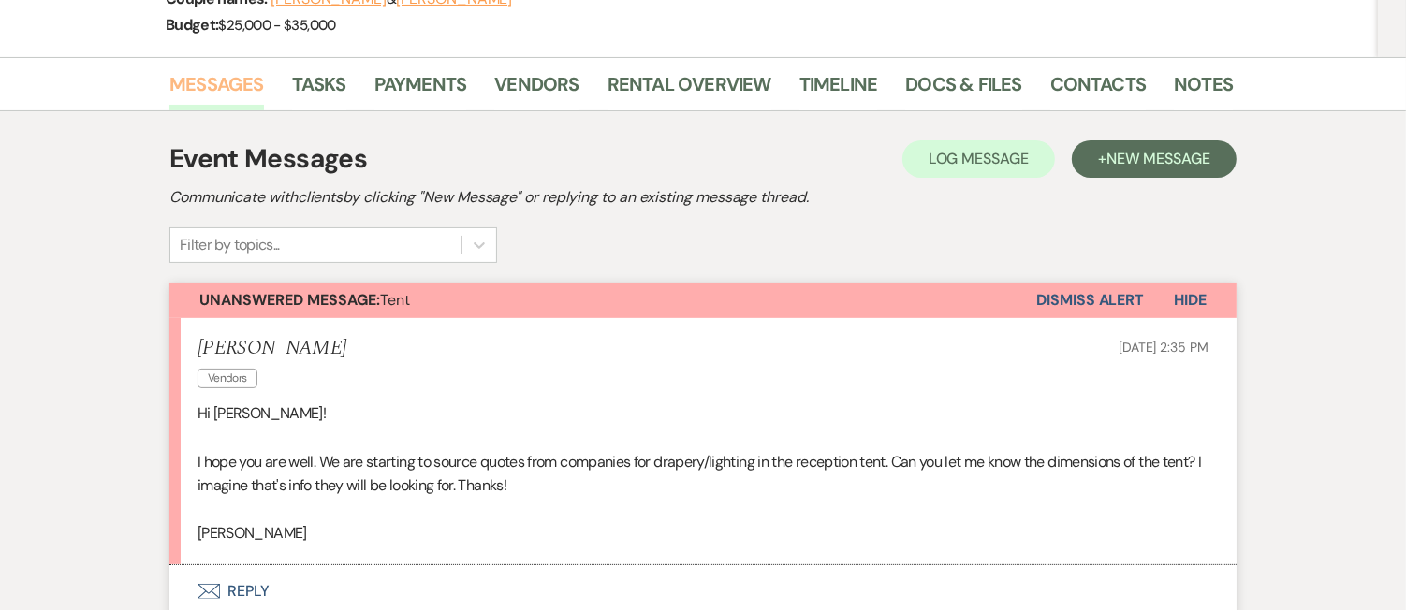
scroll to position [108, 0]
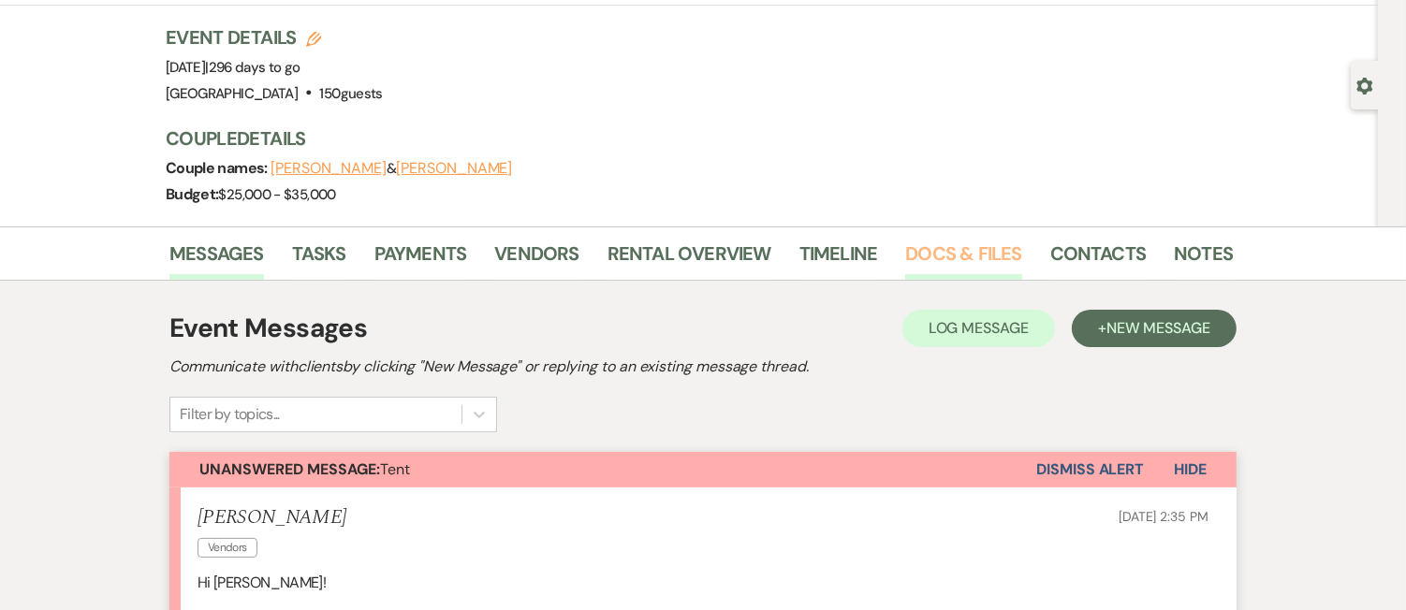
click at [949, 254] on link "Docs & Files" at bounding box center [963, 259] width 116 height 41
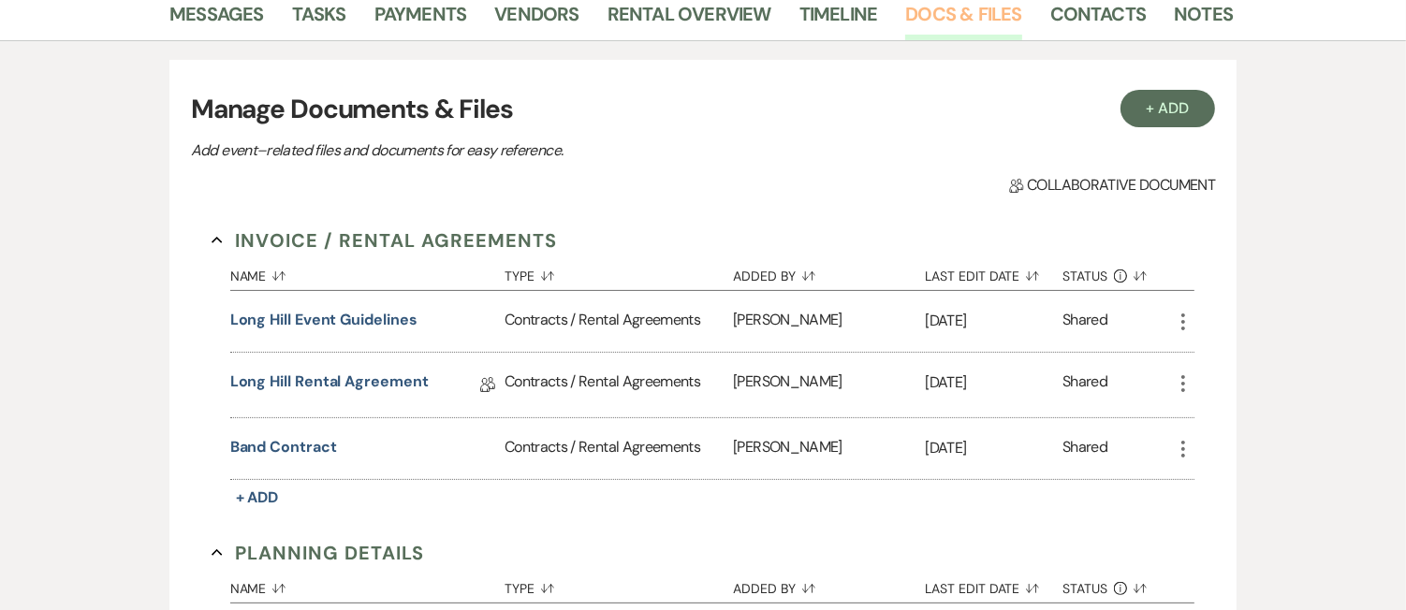
scroll to position [428, 0]
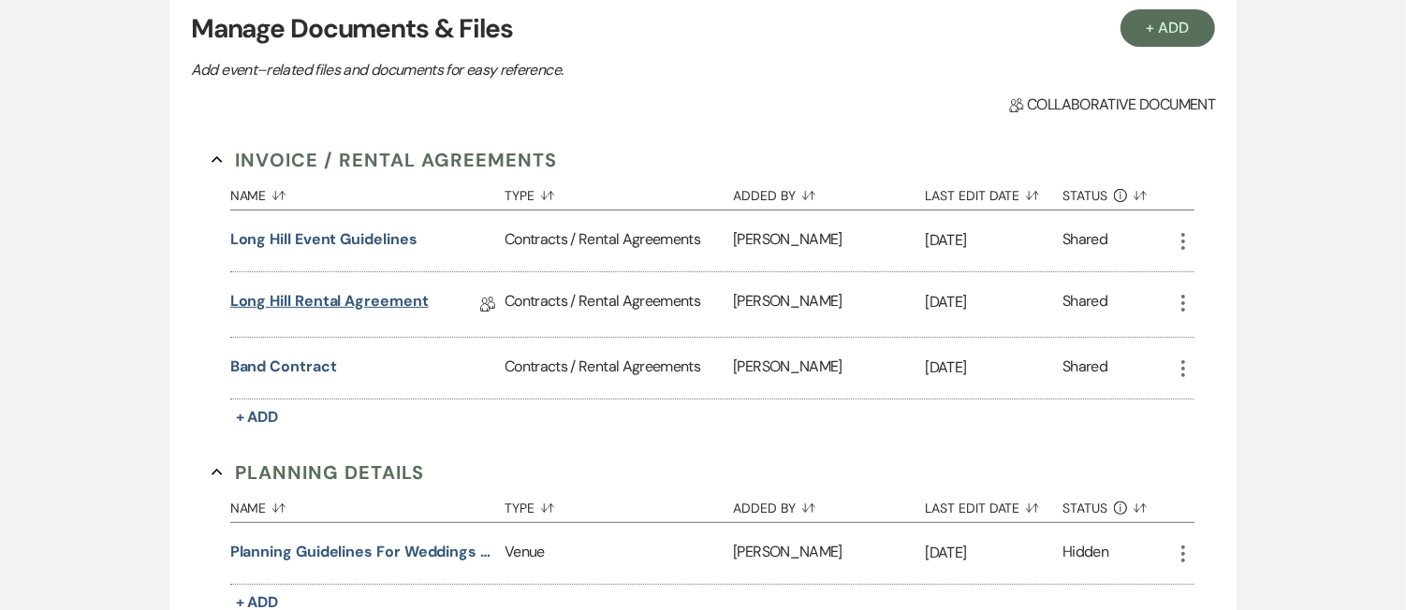
click at [328, 298] on link "Long Hill Rental Agreement" at bounding box center [329, 304] width 198 height 29
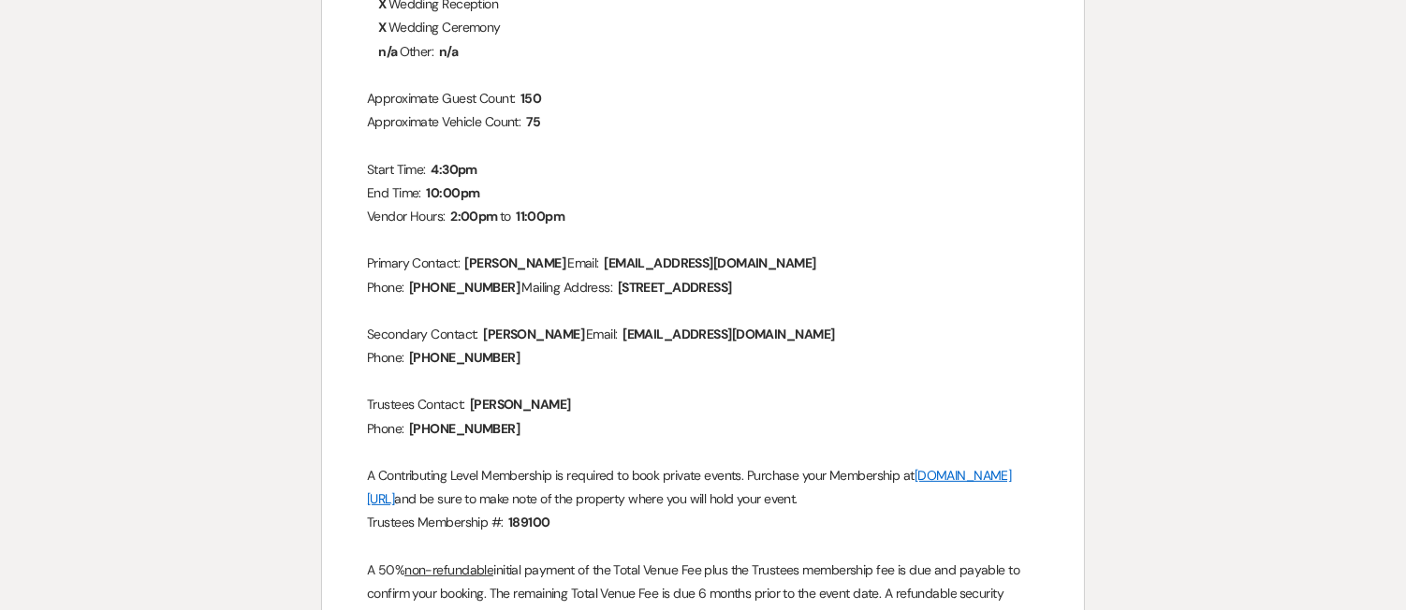
scroll to position [506, 0]
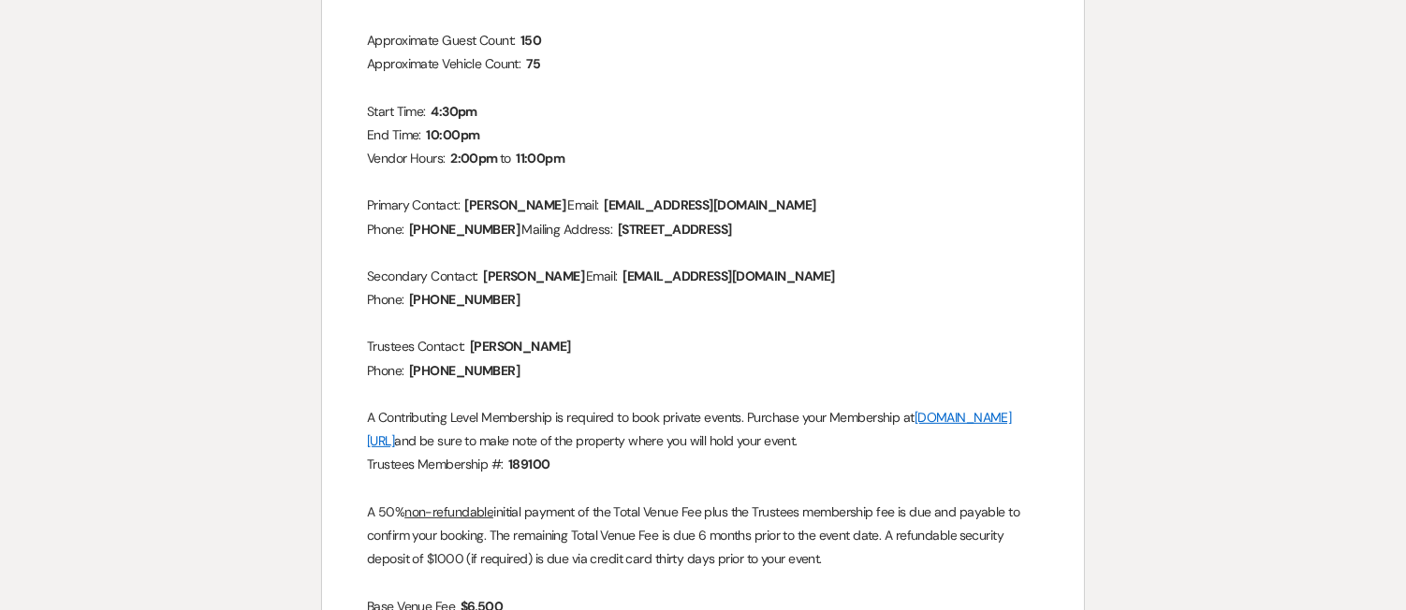
click at [537, 466] on span "189100" at bounding box center [529, 465] width 46 height 22
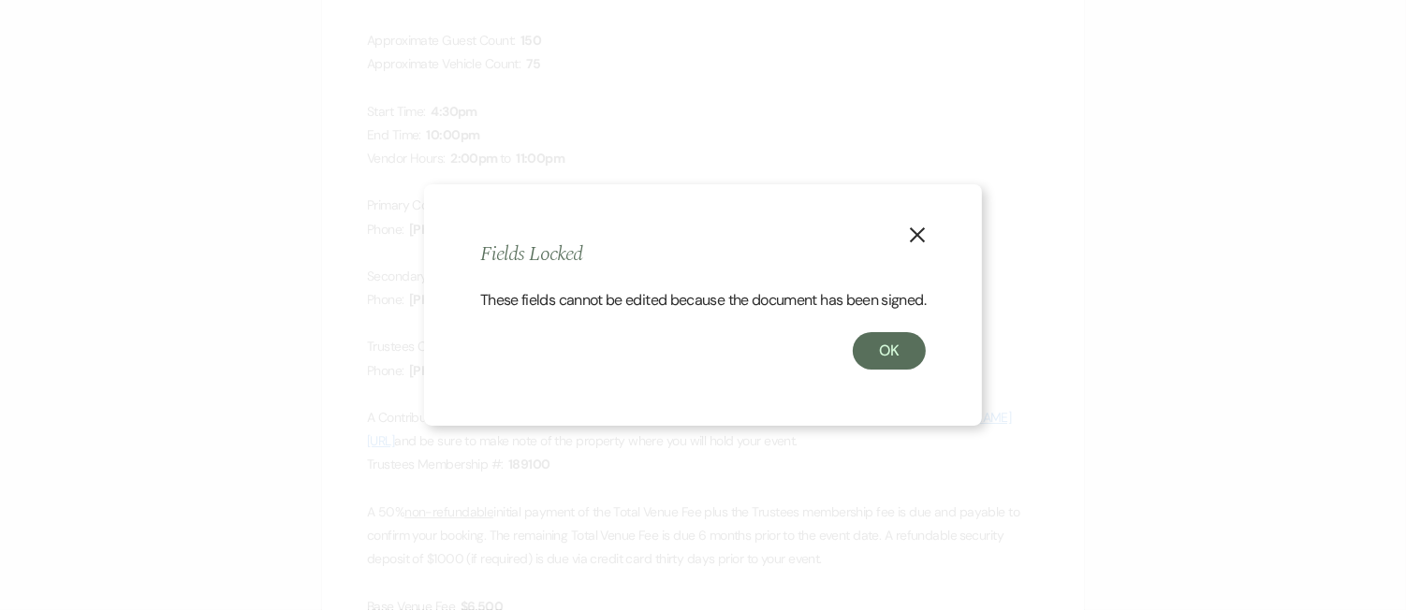
click at [537, 466] on div "Dashboard Manage Venues Expand deCordova Sculpture Park and Museum Long Hill Bo…" at bounding box center [703, 510] width 1406 height 2032
click at [932, 205] on div "X Fields Locked These fields cannot be edited because the document has been sig…" at bounding box center [703, 305] width 558 height 242
click at [929, 218] on button "X" at bounding box center [917, 234] width 28 height 33
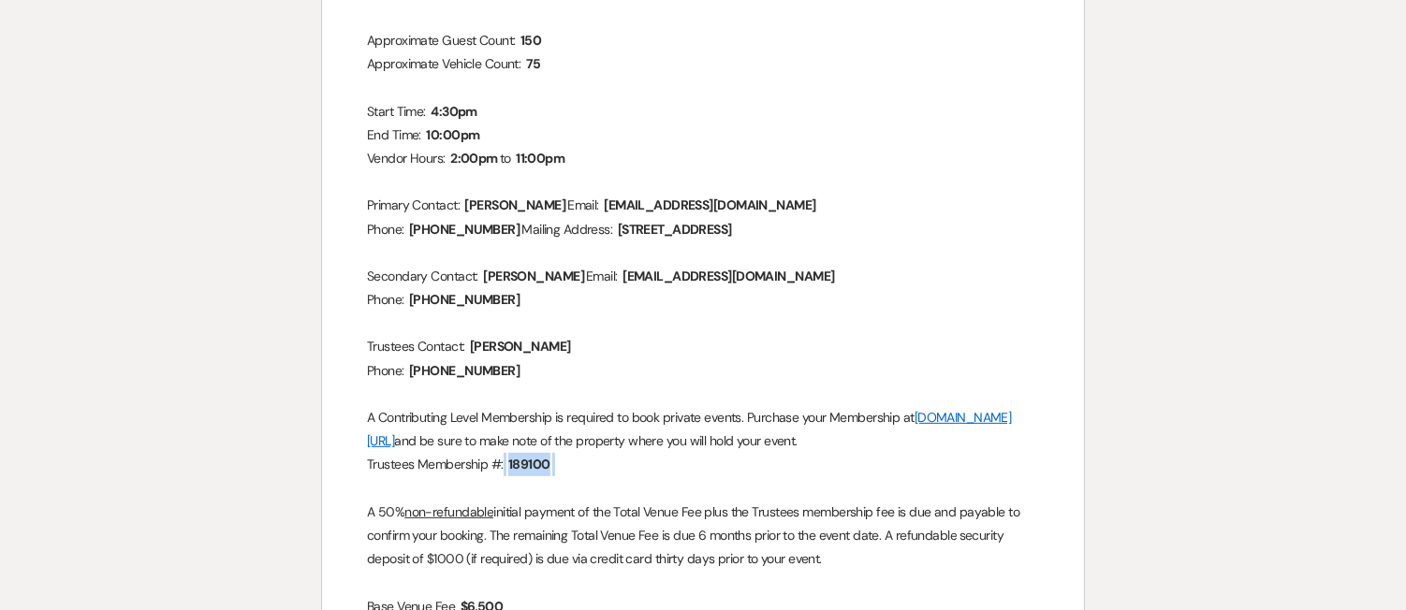
drag, startPoint x: 566, startPoint y: 465, endPoint x: 505, endPoint y: 465, distance: 61.8
click at [505, 465] on p "Trustees Membership #: ﻿ 189100 ﻿" at bounding box center [703, 464] width 672 height 23
copy p "﻿ 189100 ﻿"
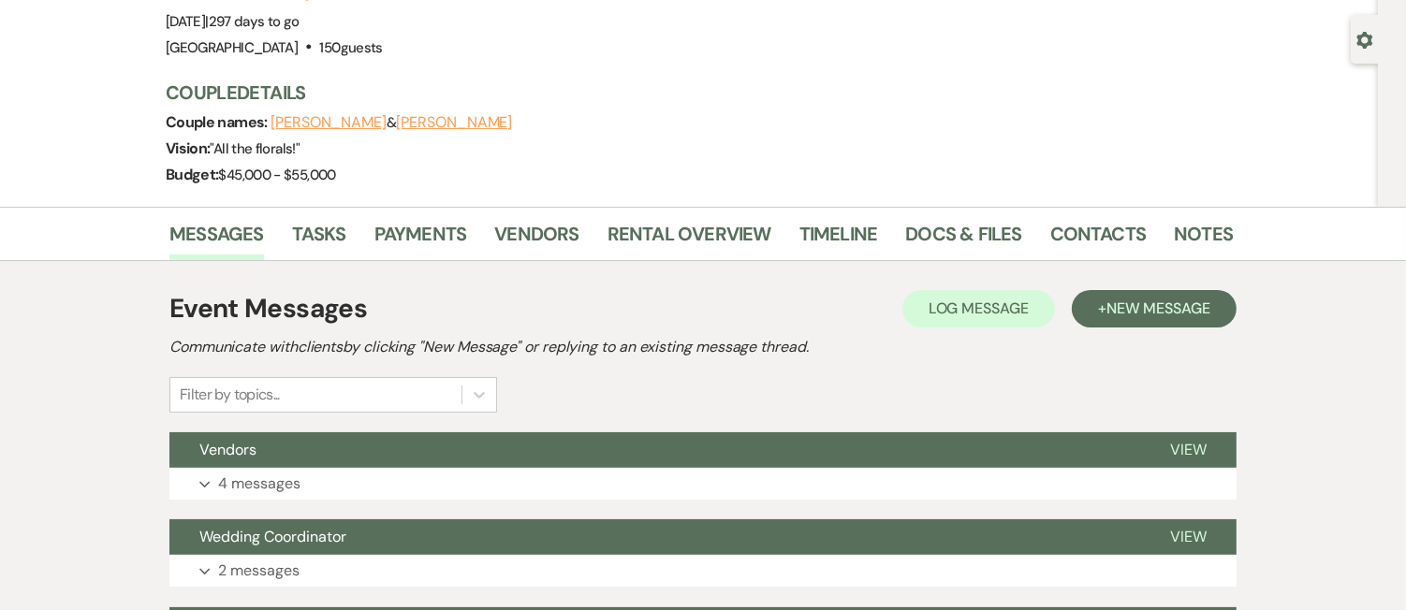
scroll to position [187, 0]
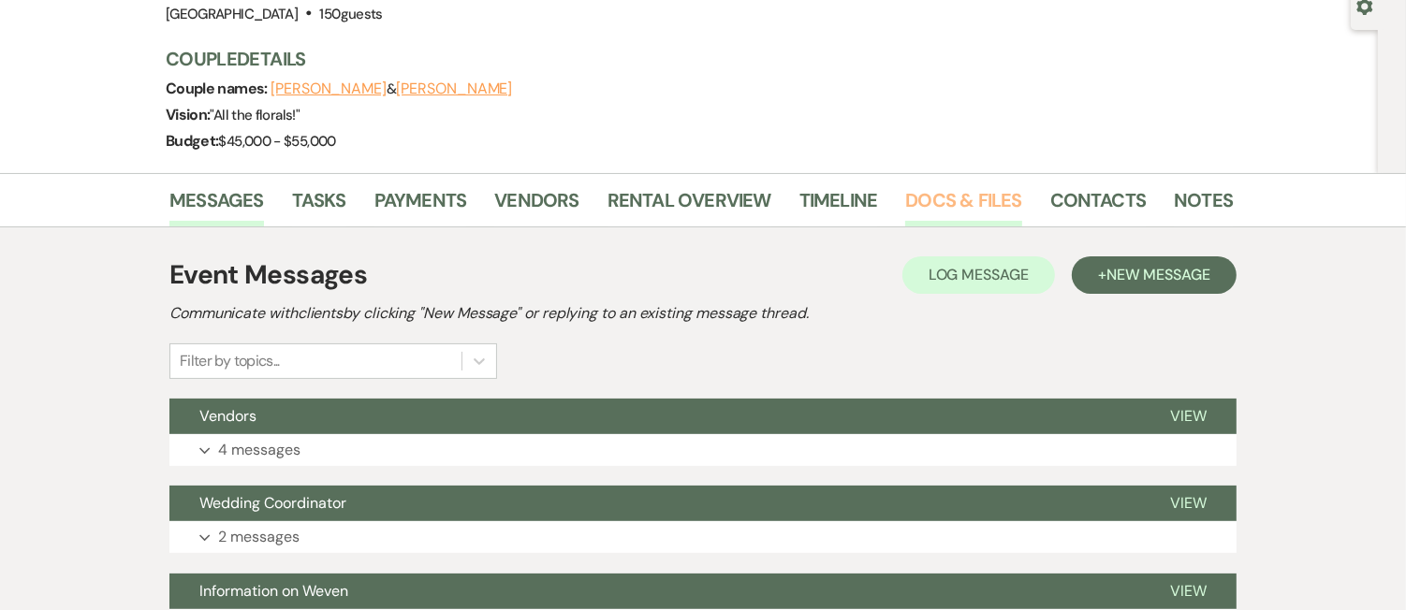
click at [947, 207] on link "Docs & Files" at bounding box center [963, 205] width 116 height 41
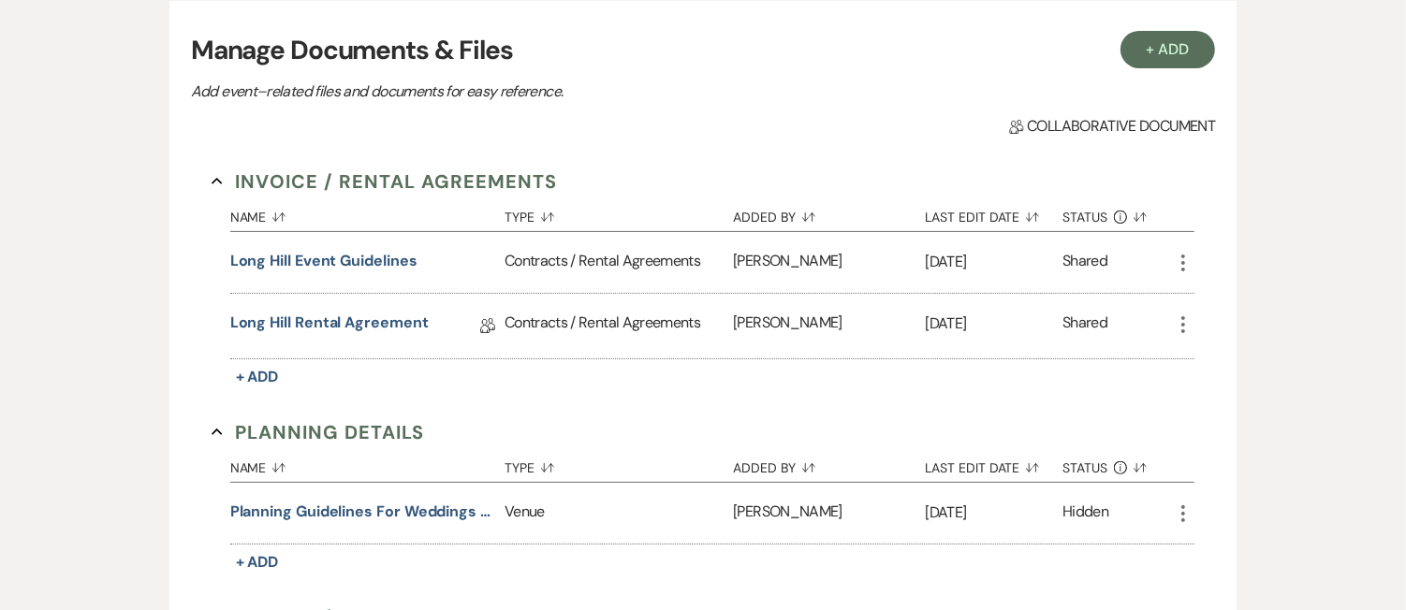
scroll to position [496, 0]
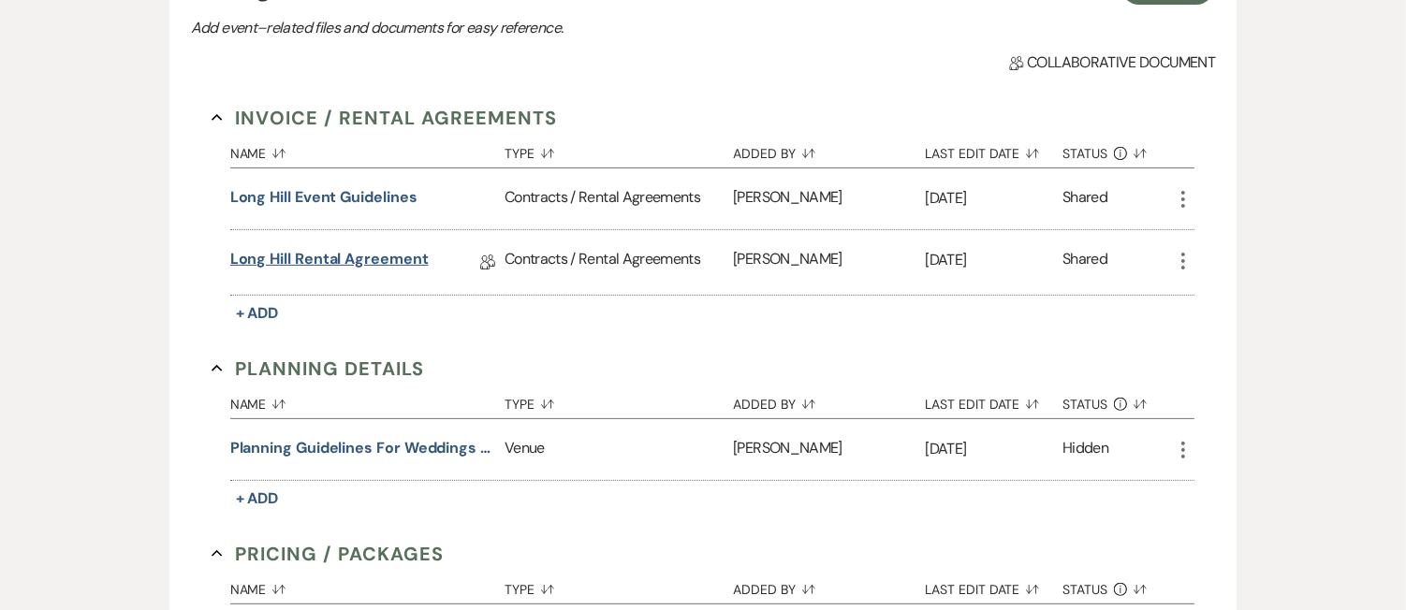
click at [382, 265] on link "Long Hill Rental Agreement" at bounding box center [329, 262] width 198 height 29
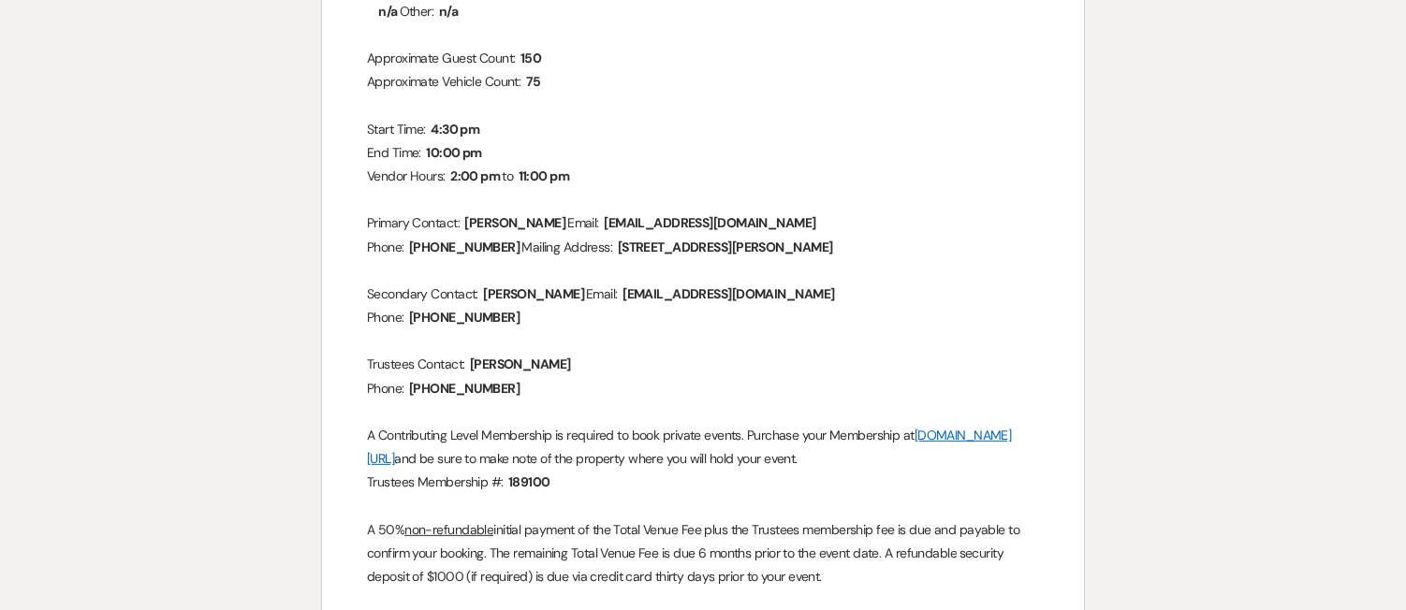
scroll to position [572, 0]
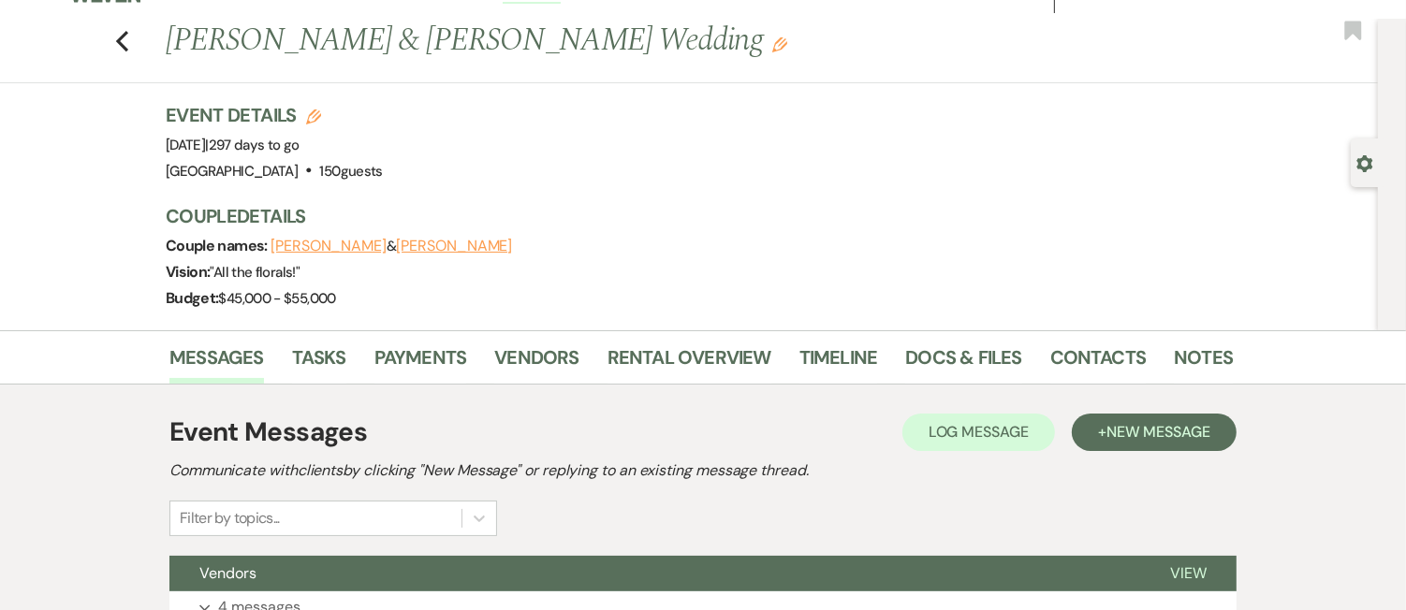
scroll to position [54, 0]
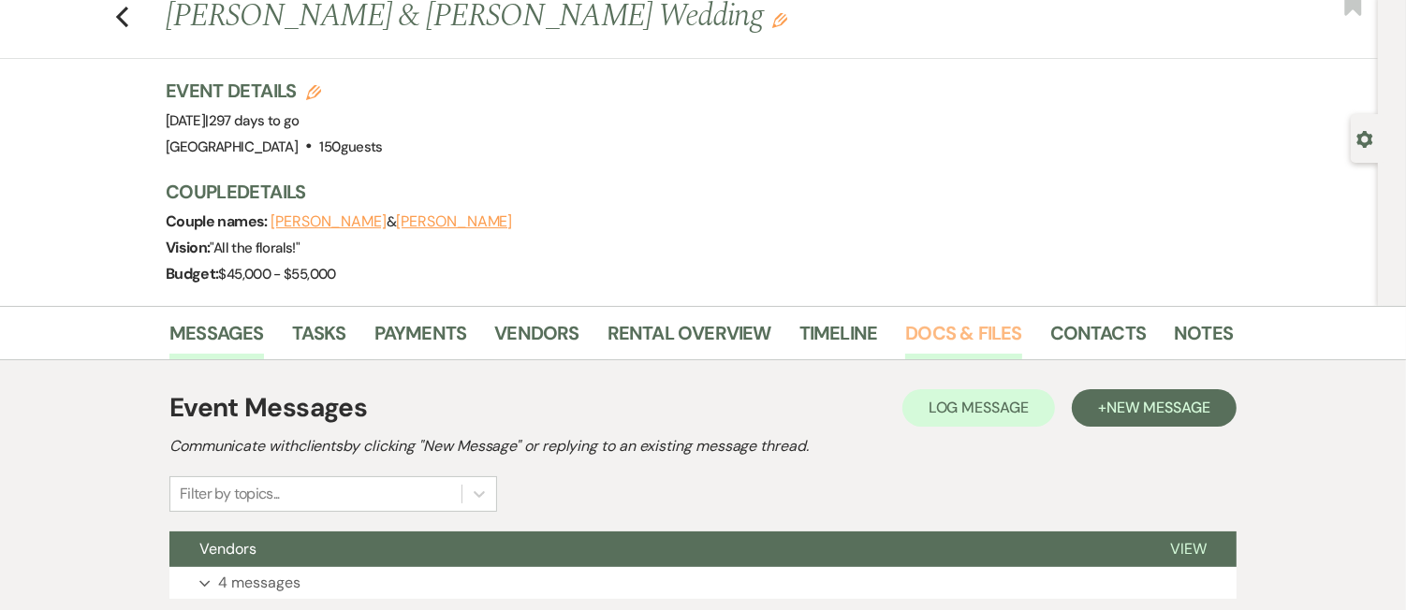
click at [921, 320] on link "Docs & Files" at bounding box center [963, 338] width 116 height 41
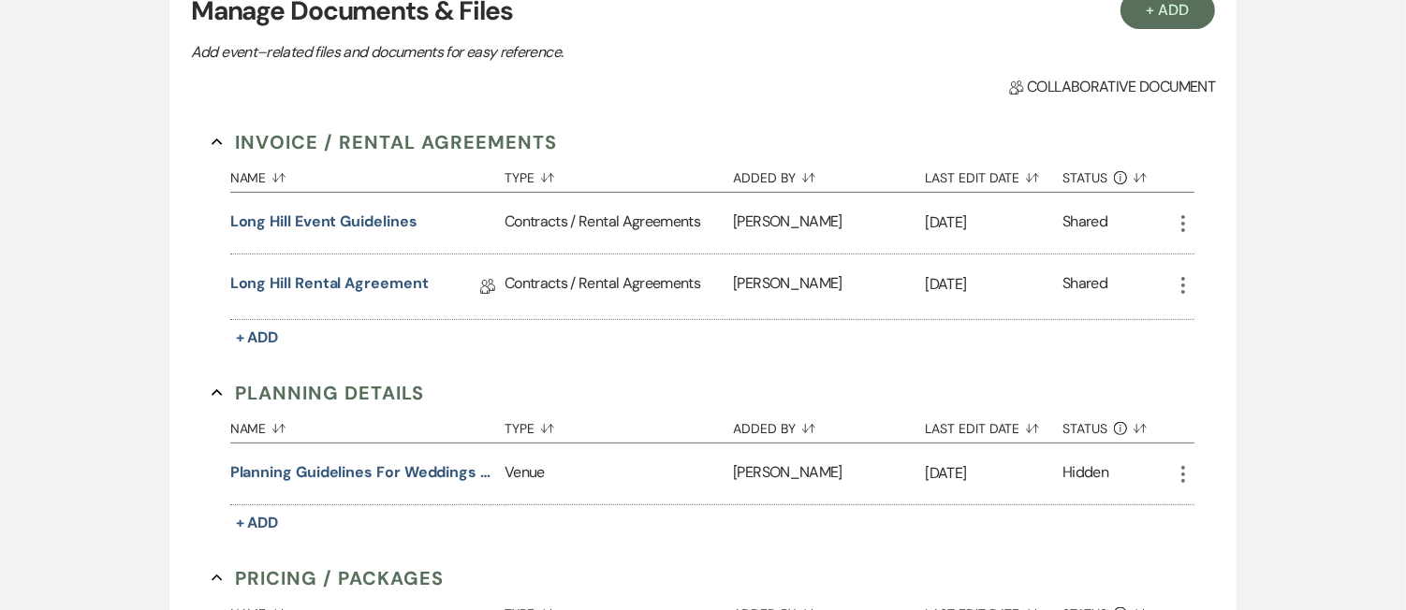
scroll to position [506, 0]
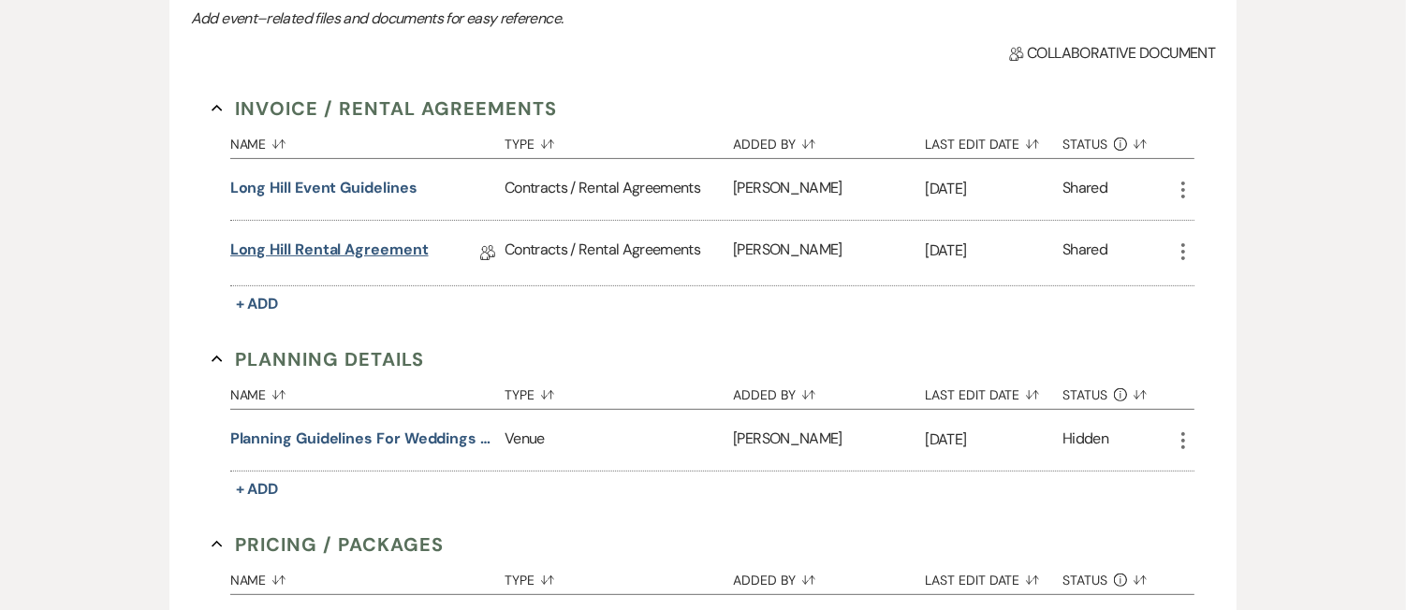
click at [378, 244] on link "Long Hill Rental Agreement" at bounding box center [329, 253] width 198 height 29
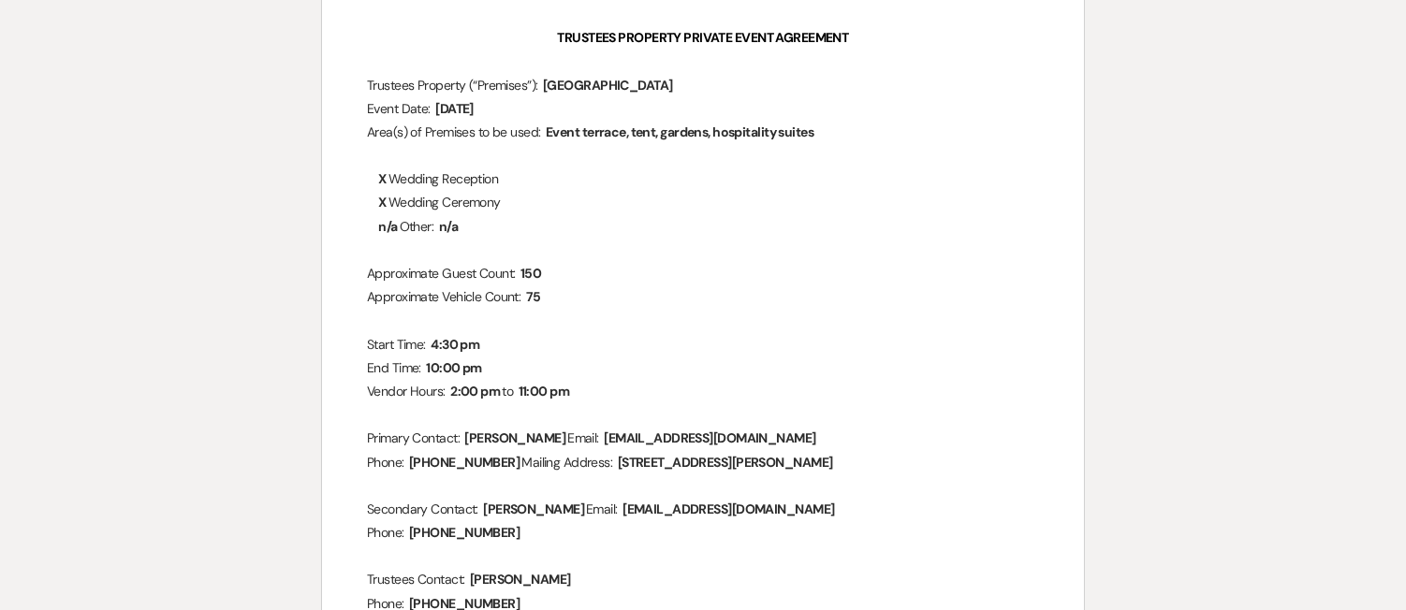
scroll to position [300, 0]
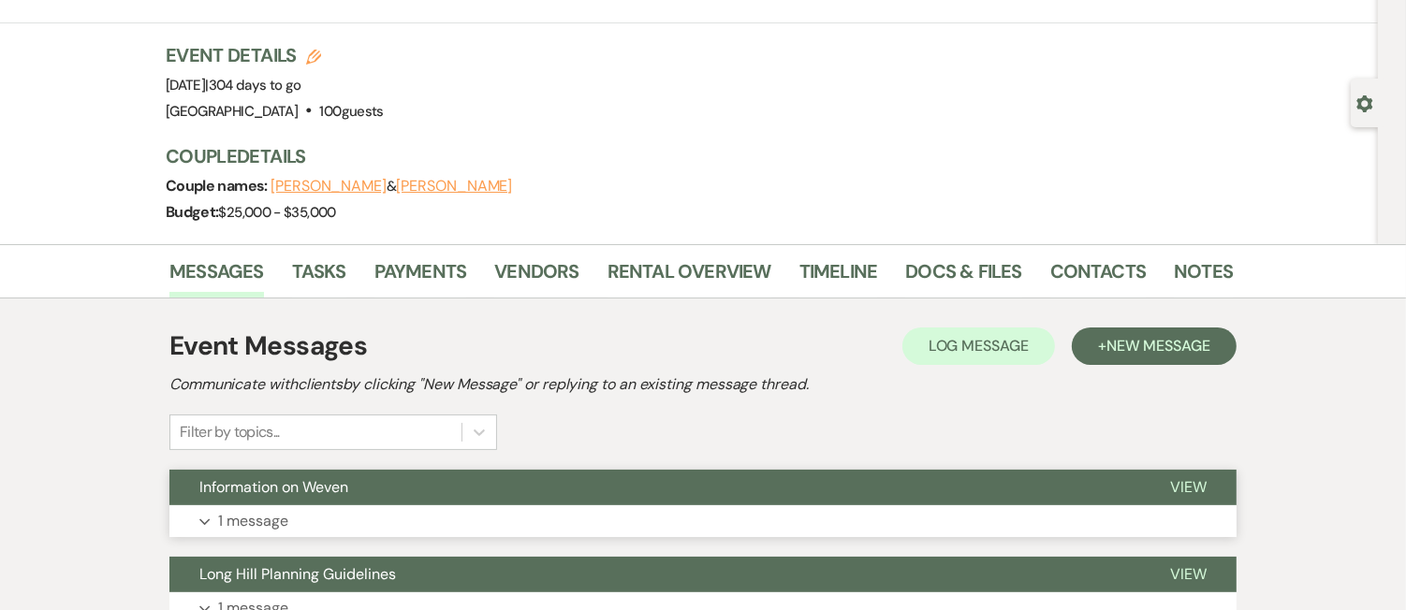
scroll to position [247, 0]
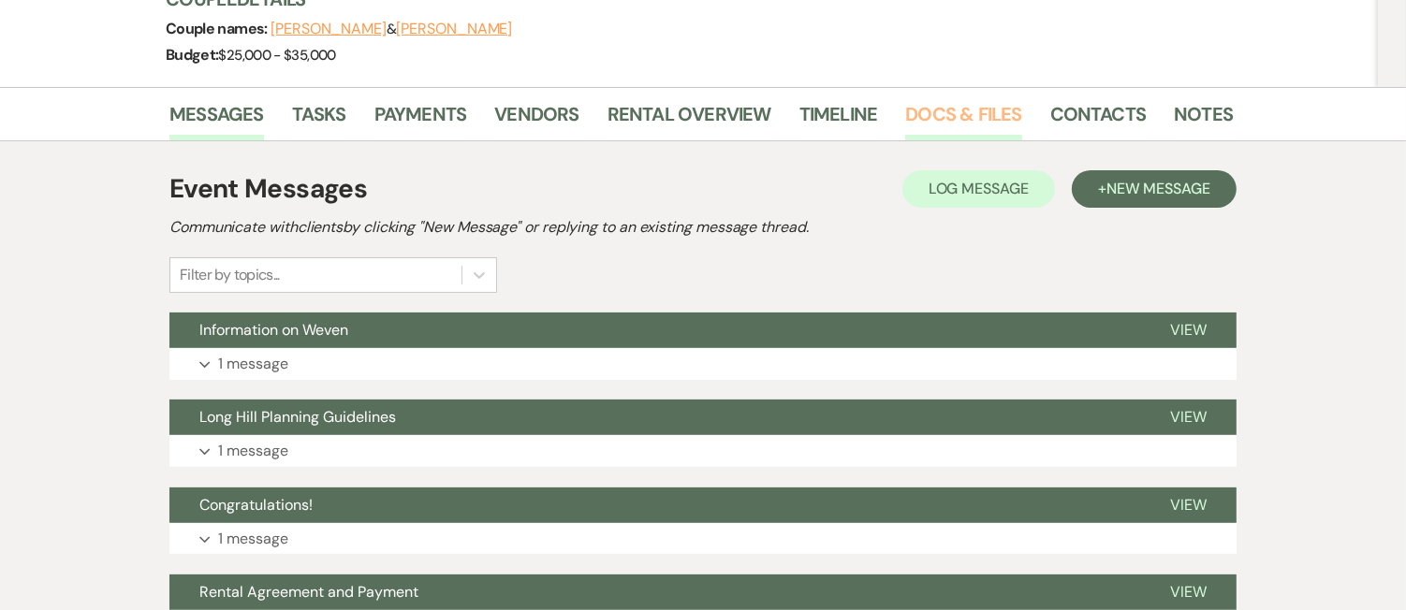
click at [983, 115] on link "Docs & Files" at bounding box center [963, 119] width 116 height 41
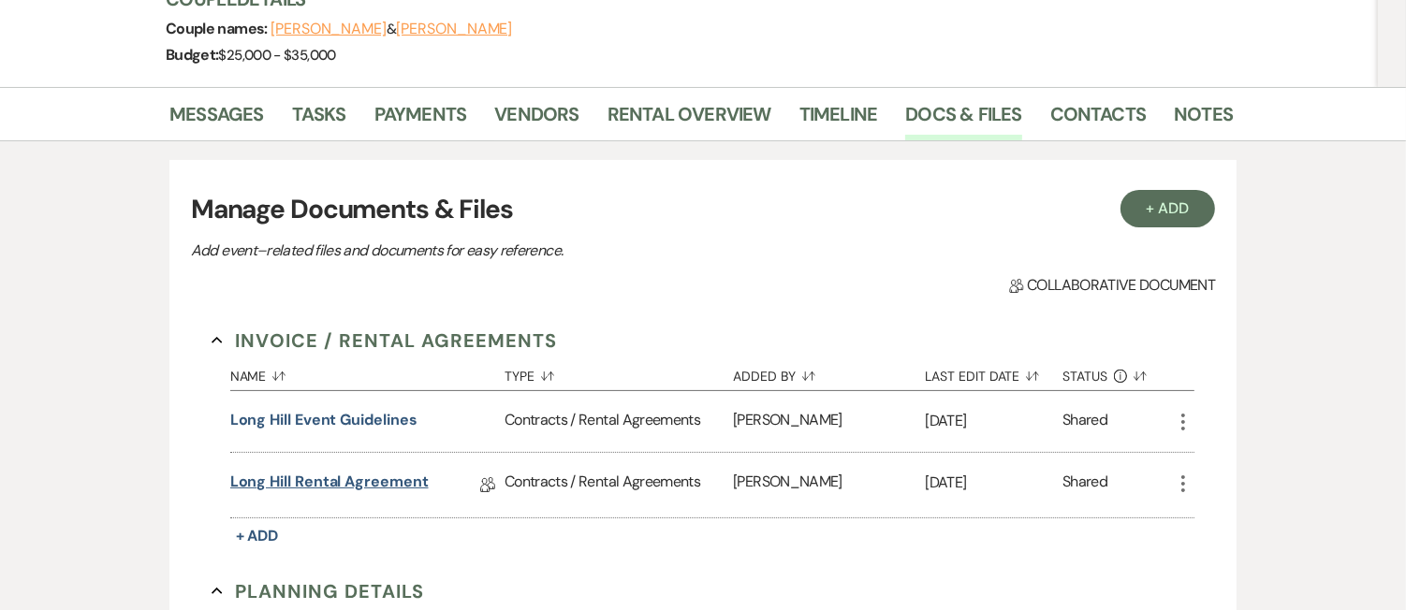
click at [367, 482] on link "Long Hill Rental Agreement" at bounding box center [329, 485] width 198 height 29
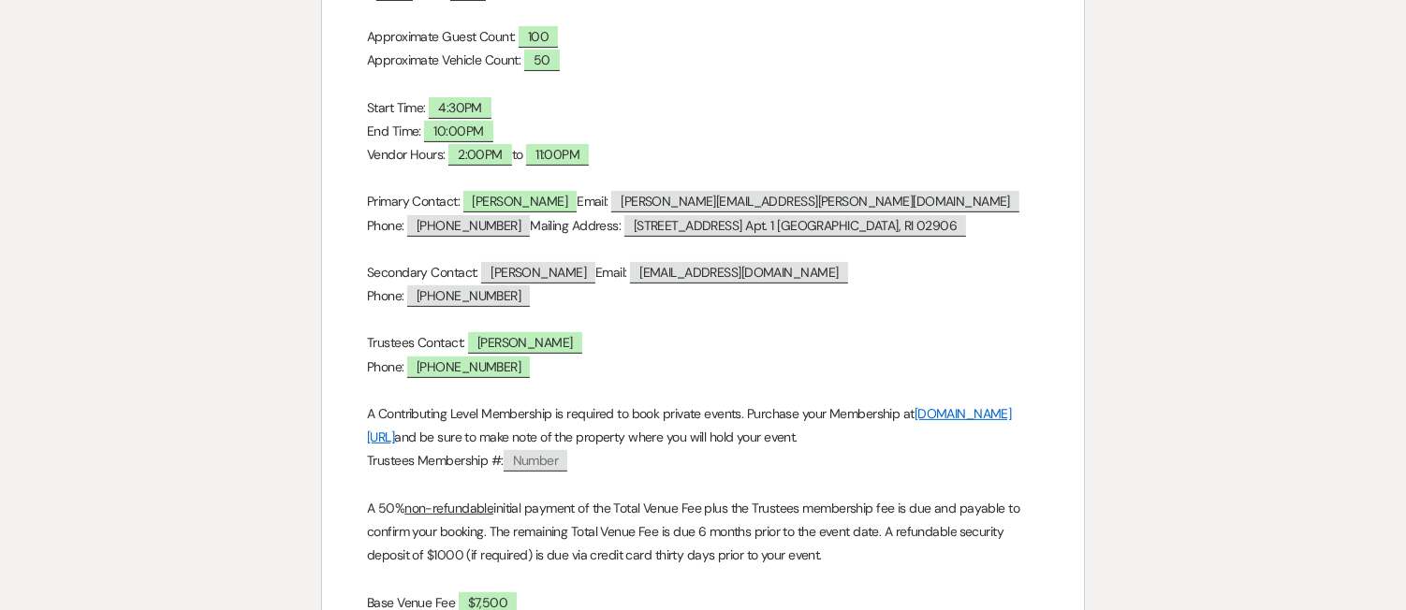
scroll to position [319, 0]
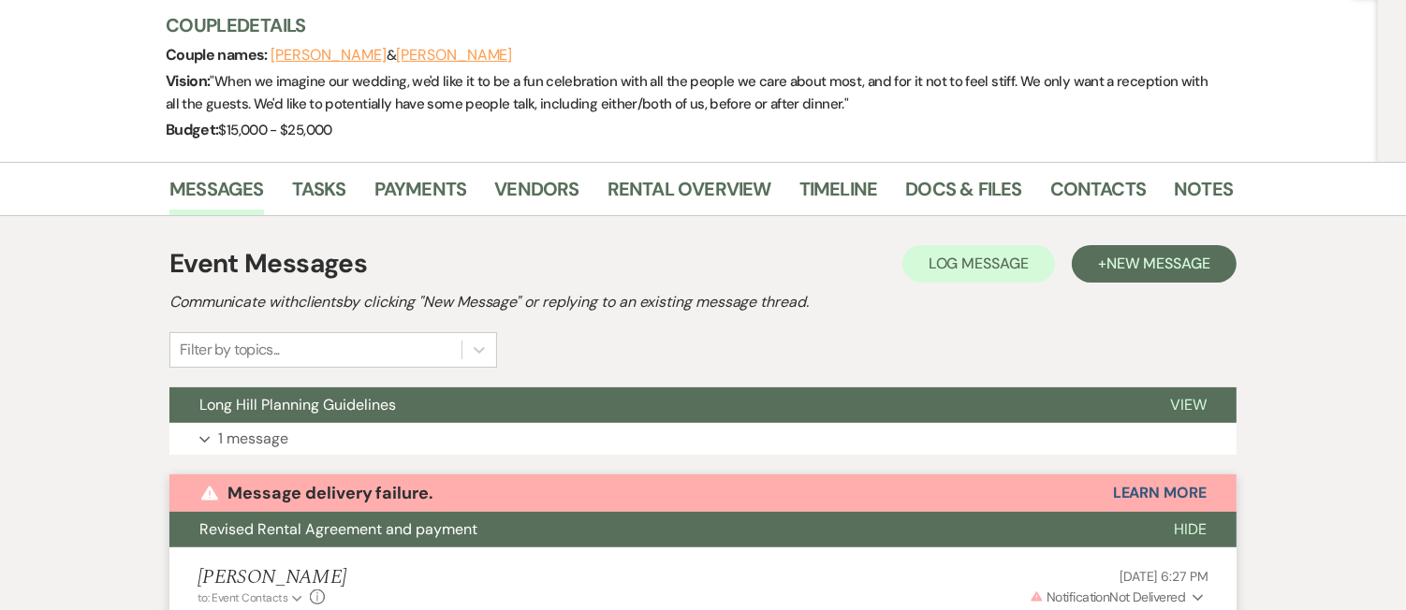
scroll to position [146, 0]
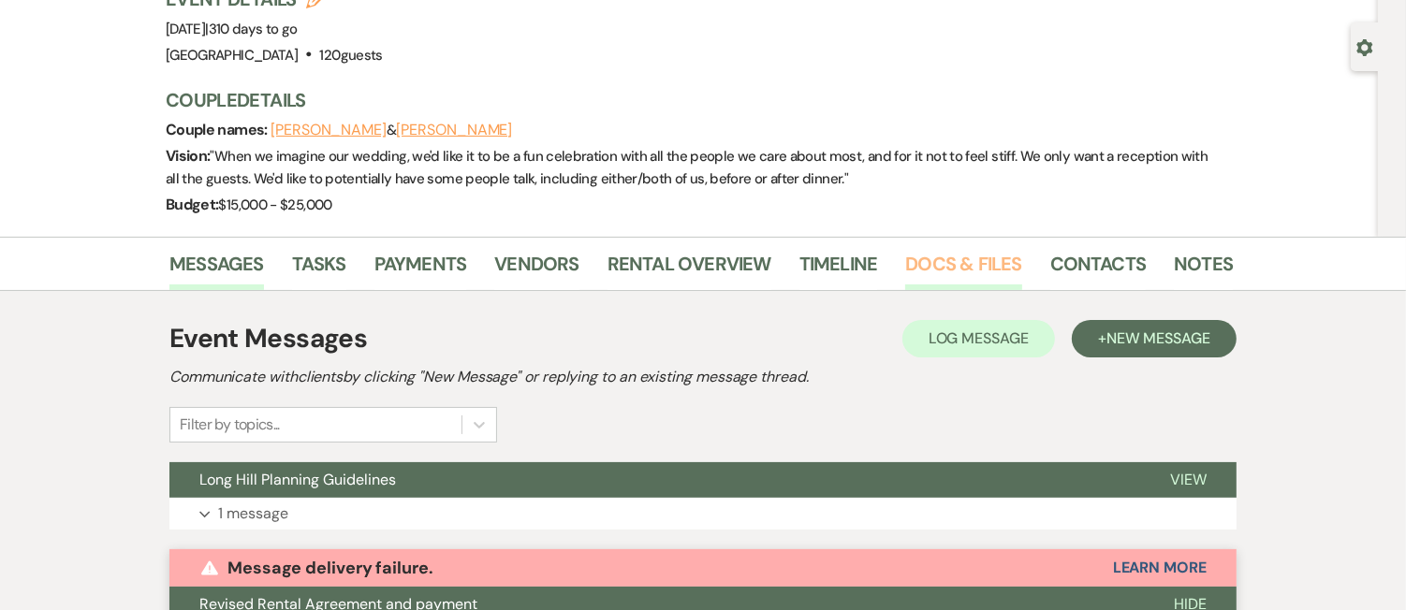
click at [931, 256] on link "Docs & Files" at bounding box center [963, 269] width 116 height 41
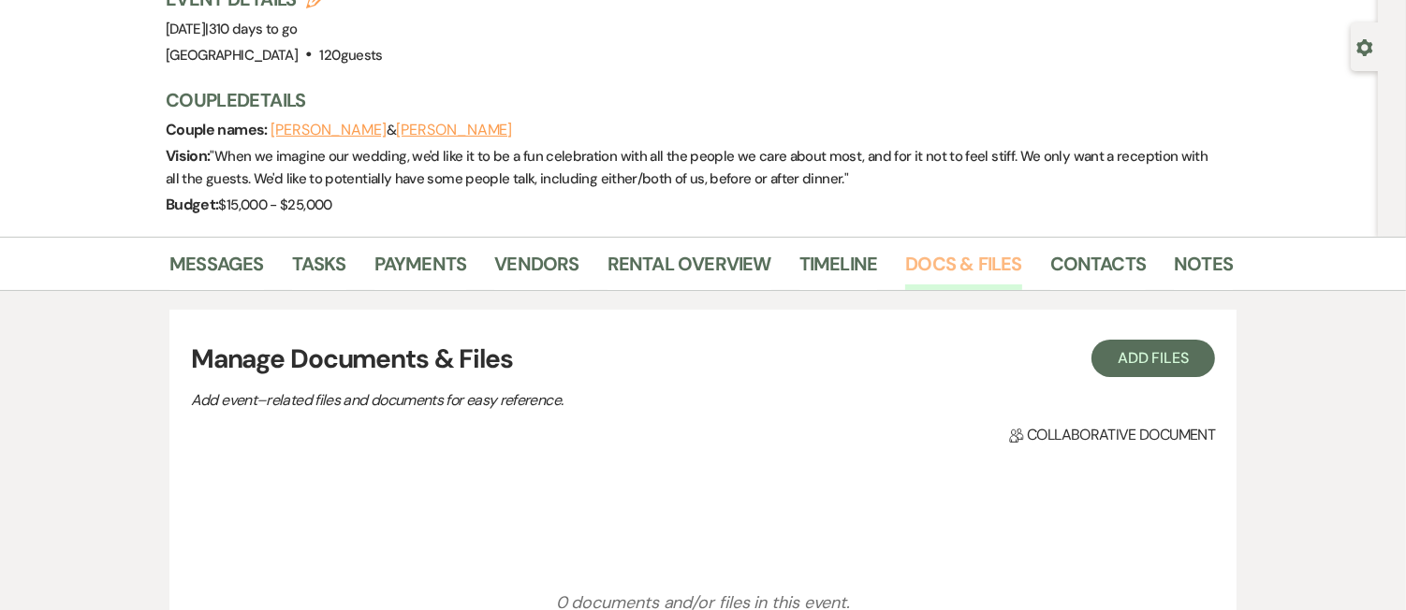
click at [931, 256] on link "Docs & Files" at bounding box center [963, 269] width 116 height 41
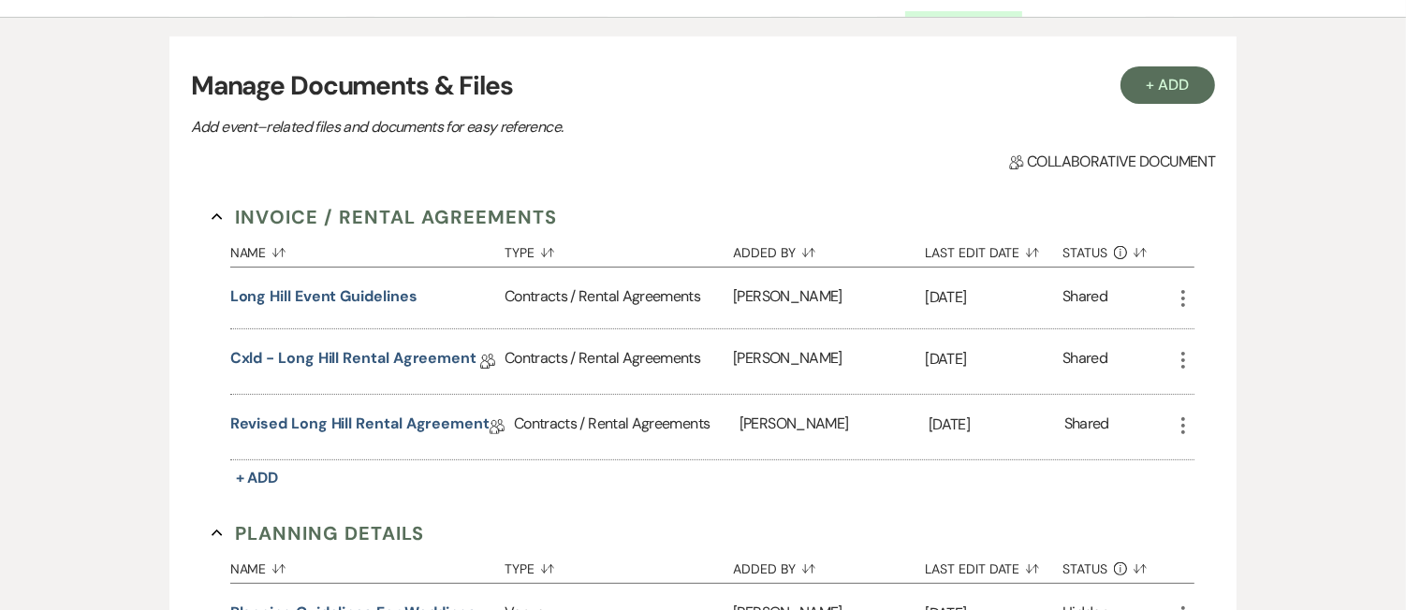
scroll to position [494, 0]
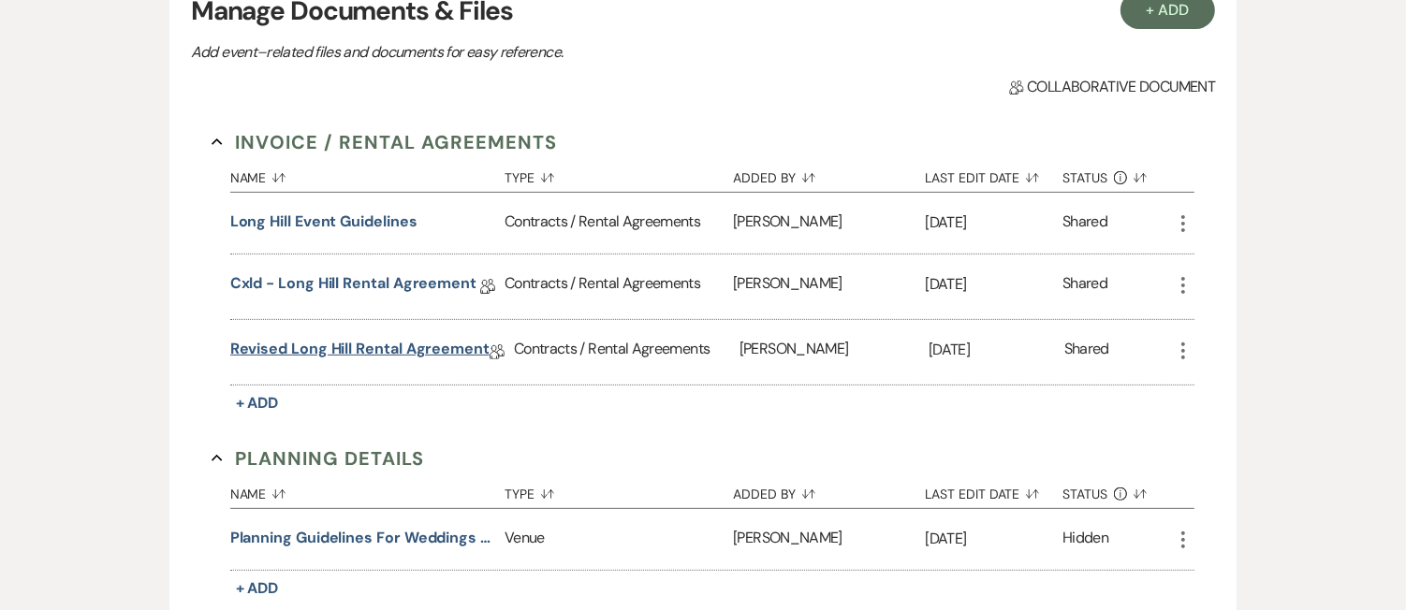
click at [350, 357] on link "Revised Long Hill Rental Agreement" at bounding box center [359, 352] width 259 height 29
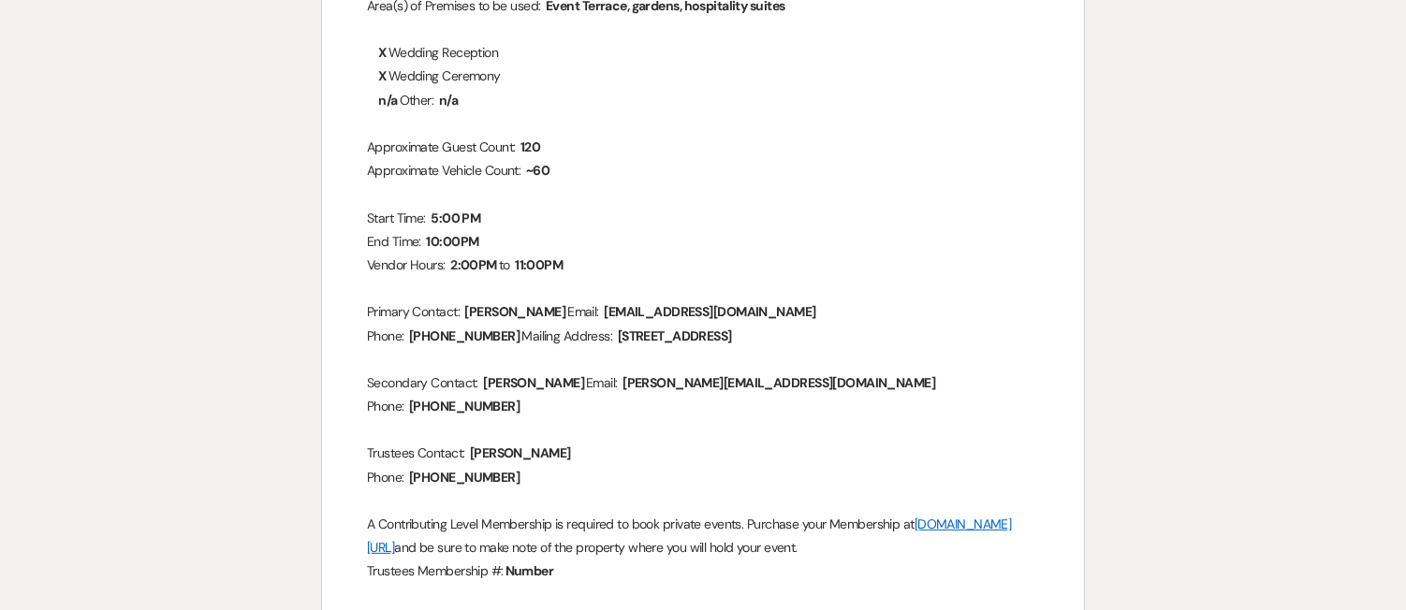
scroll to position [453, 0]
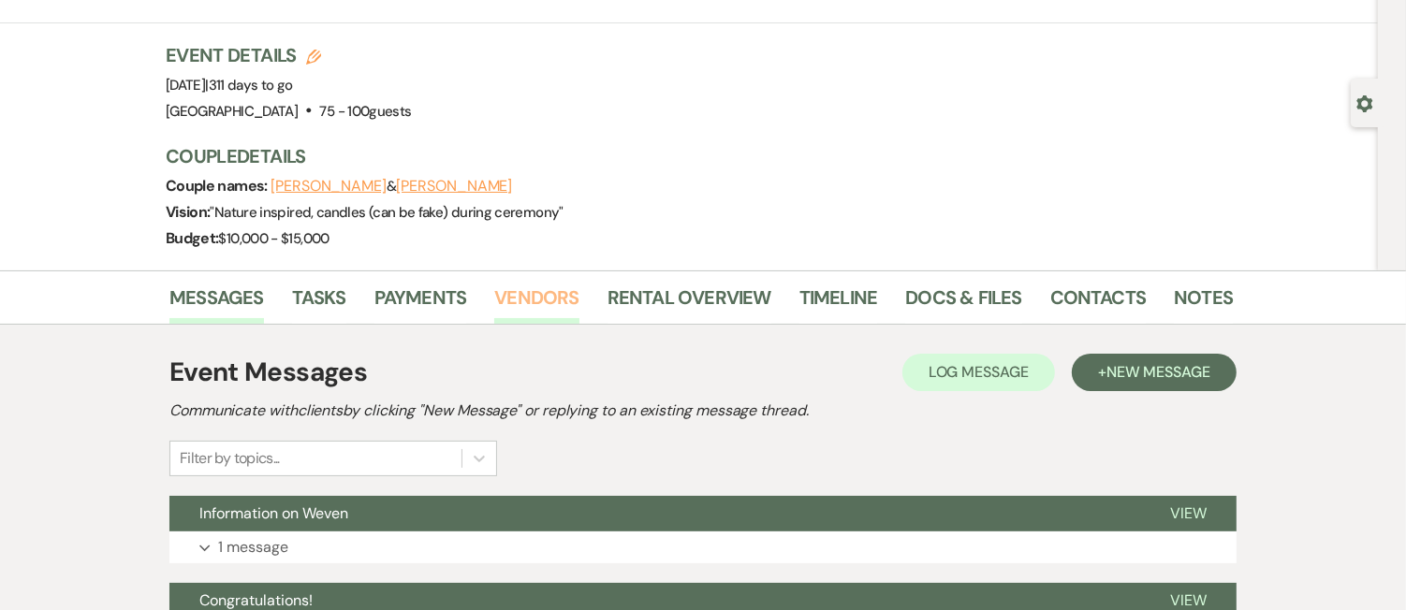
scroll to position [282, 0]
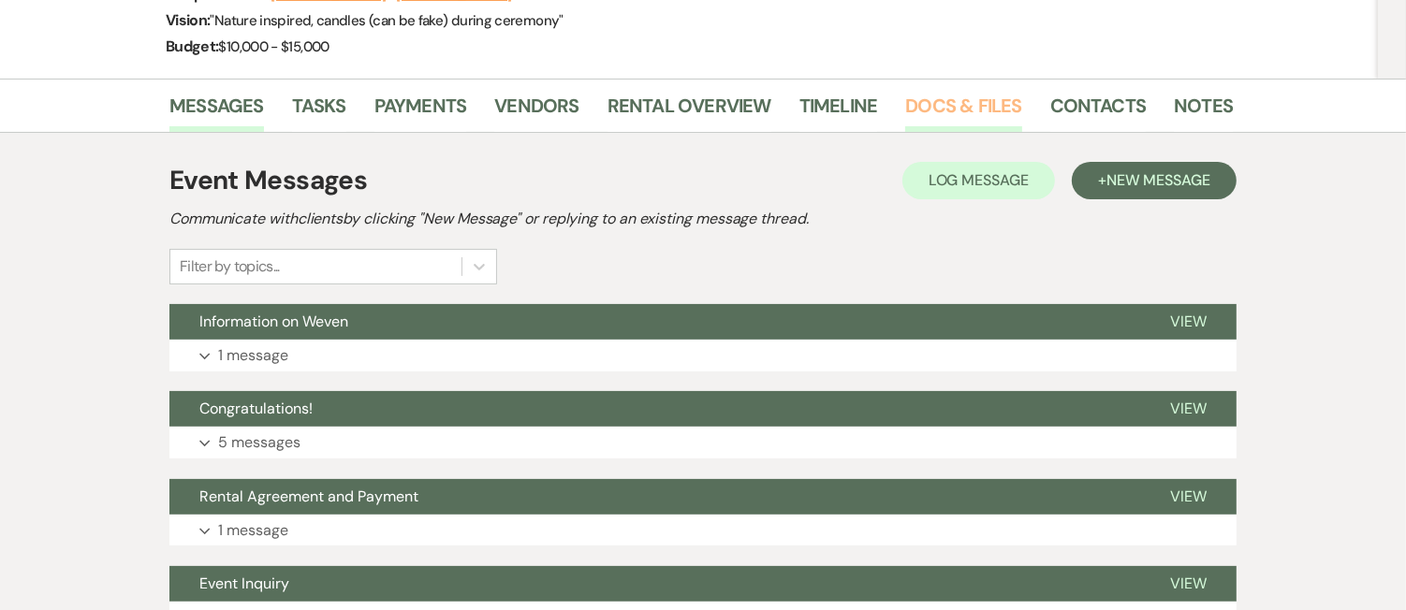
click at [976, 107] on link "Docs & Files" at bounding box center [963, 111] width 116 height 41
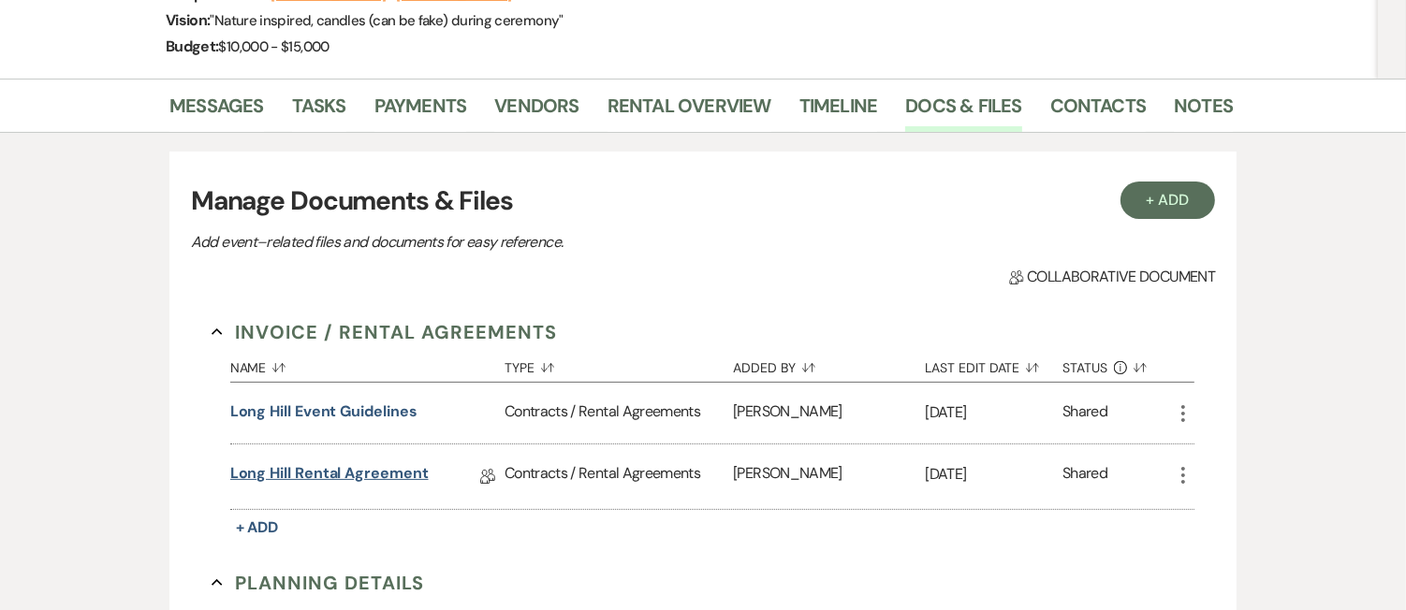
click at [319, 477] on link "Long Hill Rental Agreement" at bounding box center [329, 476] width 198 height 29
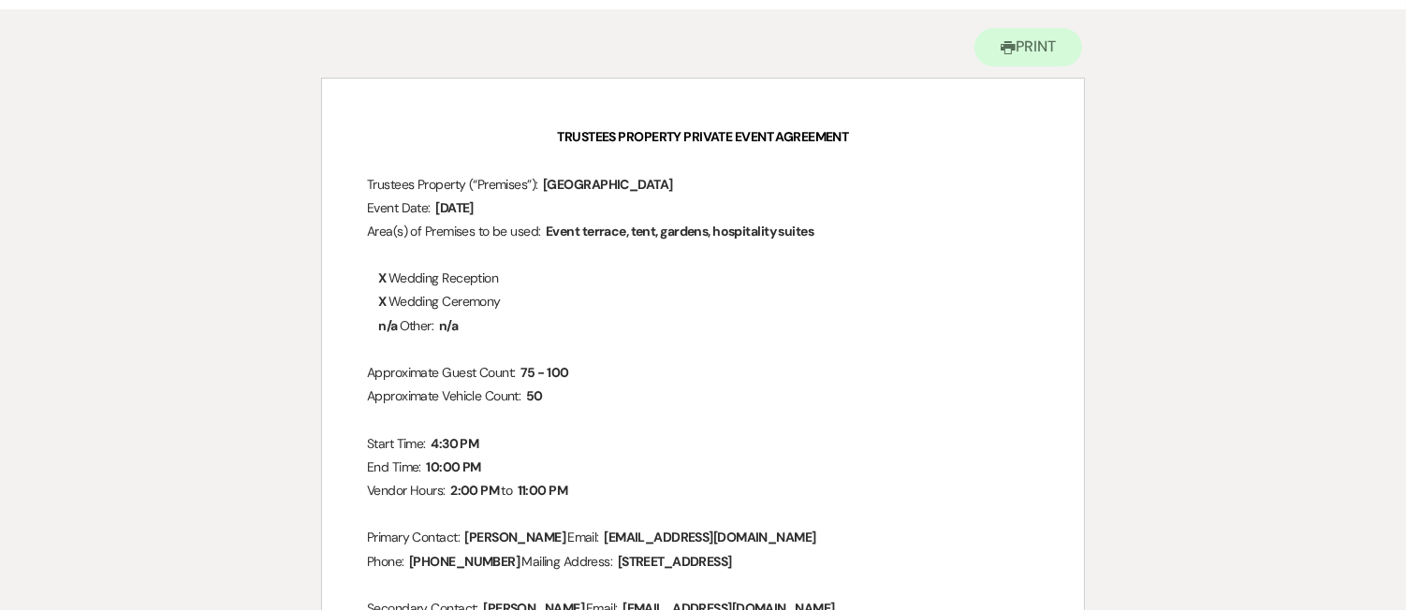
scroll to position [344, 0]
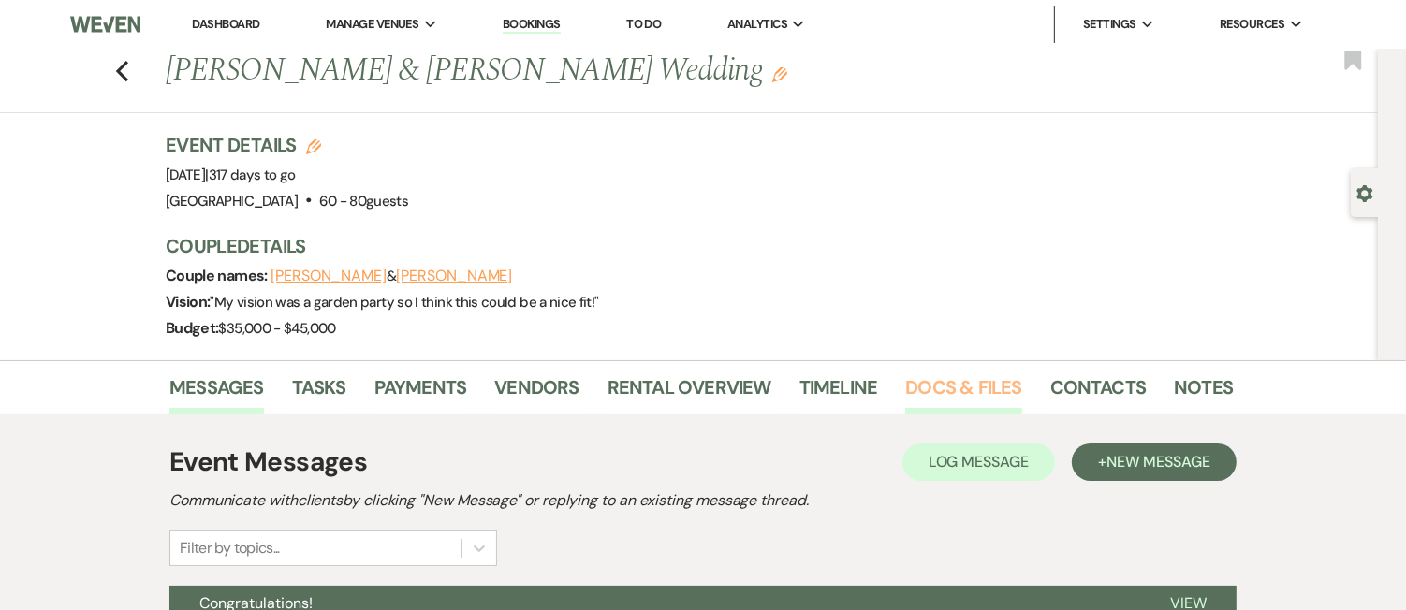
click at [991, 393] on link "Docs & Files" at bounding box center [963, 393] width 116 height 41
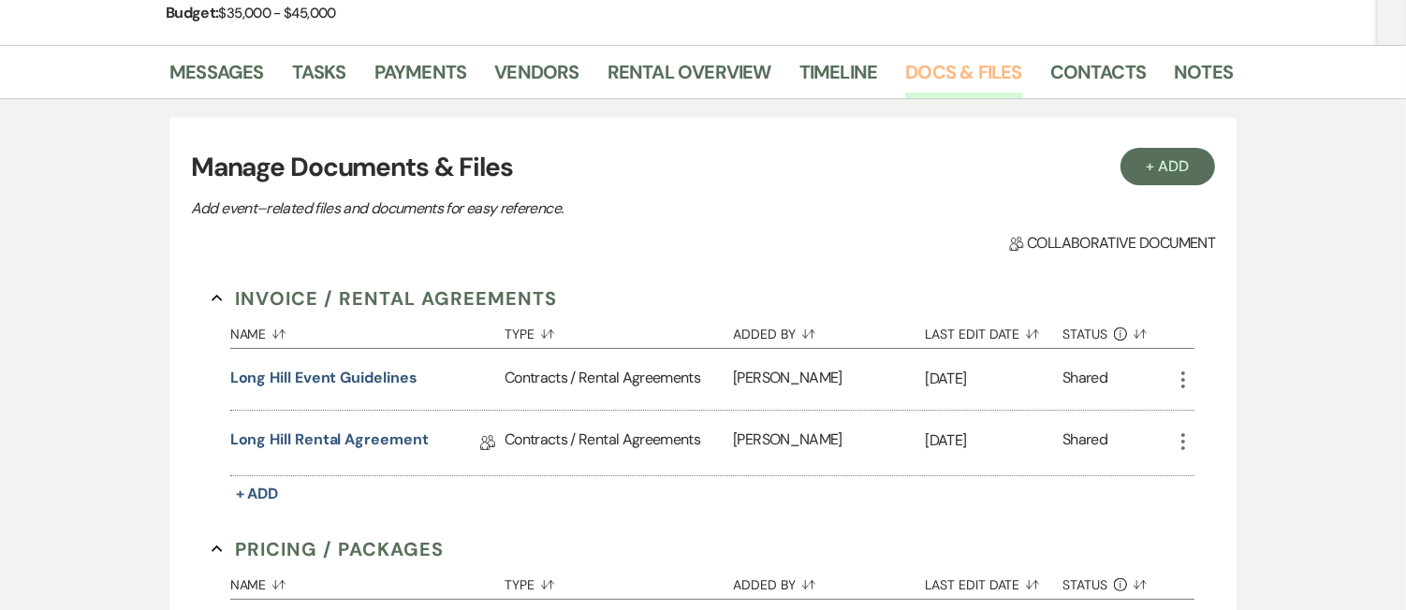
scroll to position [438, 0]
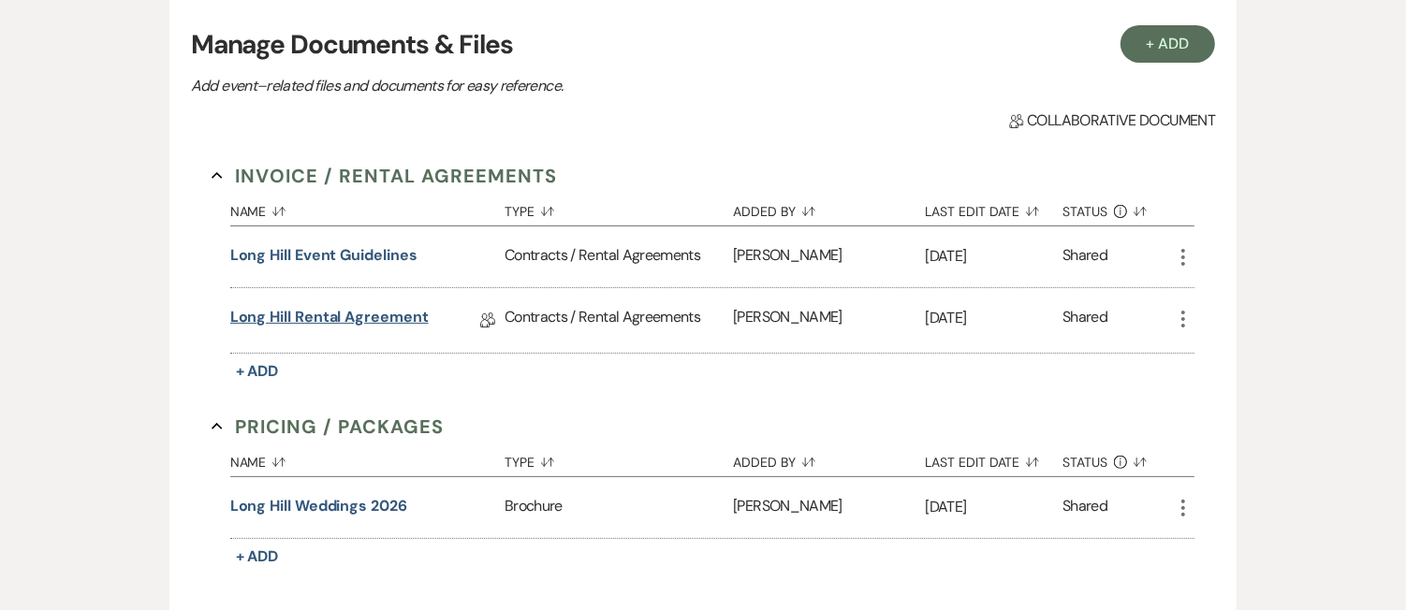
click at [361, 313] on link "Long Hill Rental Agreement" at bounding box center [329, 320] width 198 height 29
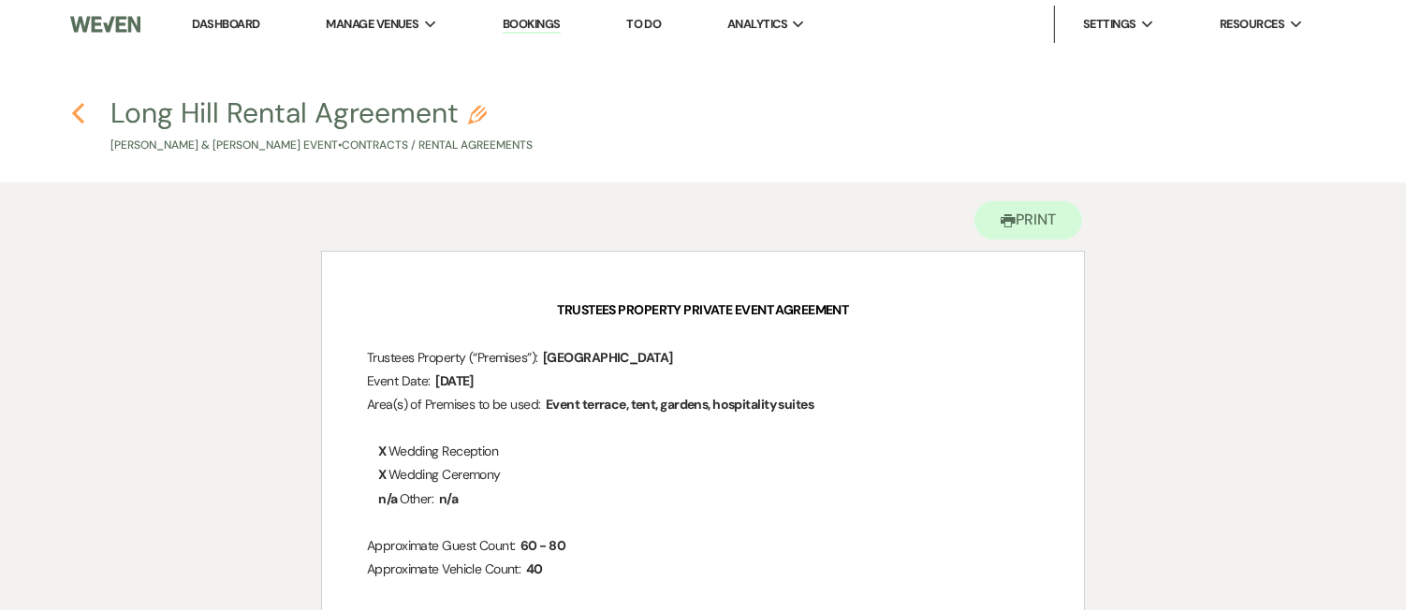
click at [82, 110] on icon "Previous" at bounding box center [78, 113] width 14 height 22
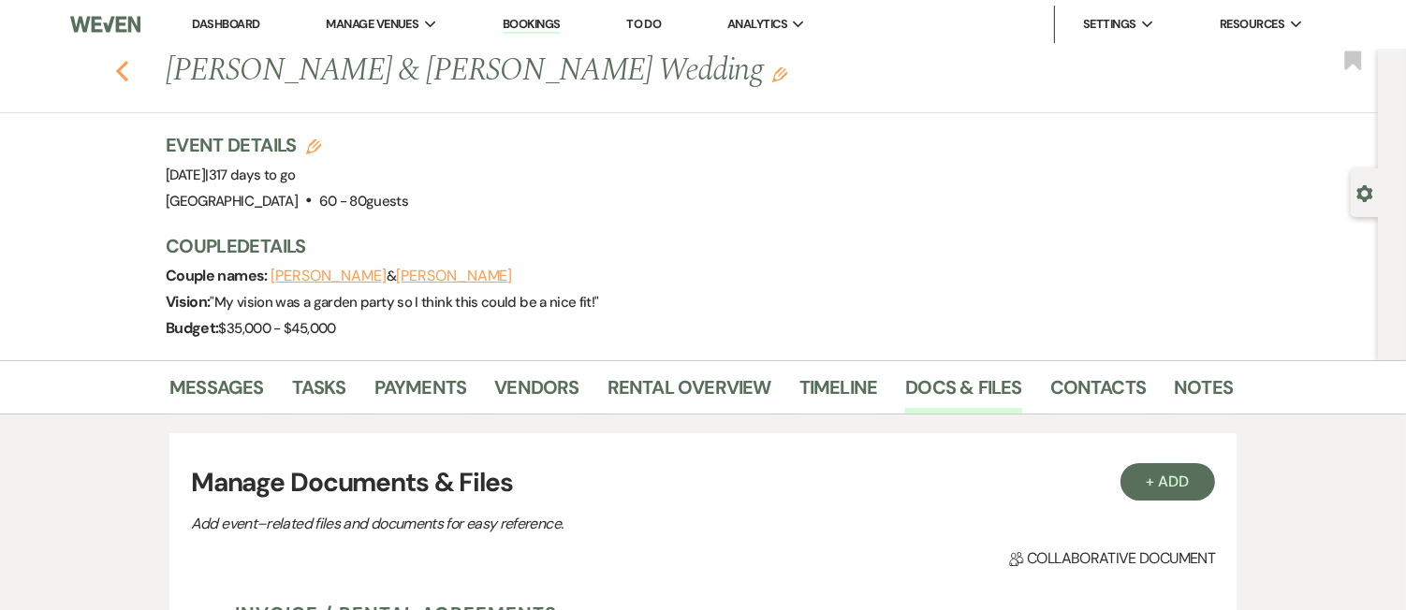
click at [121, 61] on icon "Previous" at bounding box center [122, 71] width 14 height 22
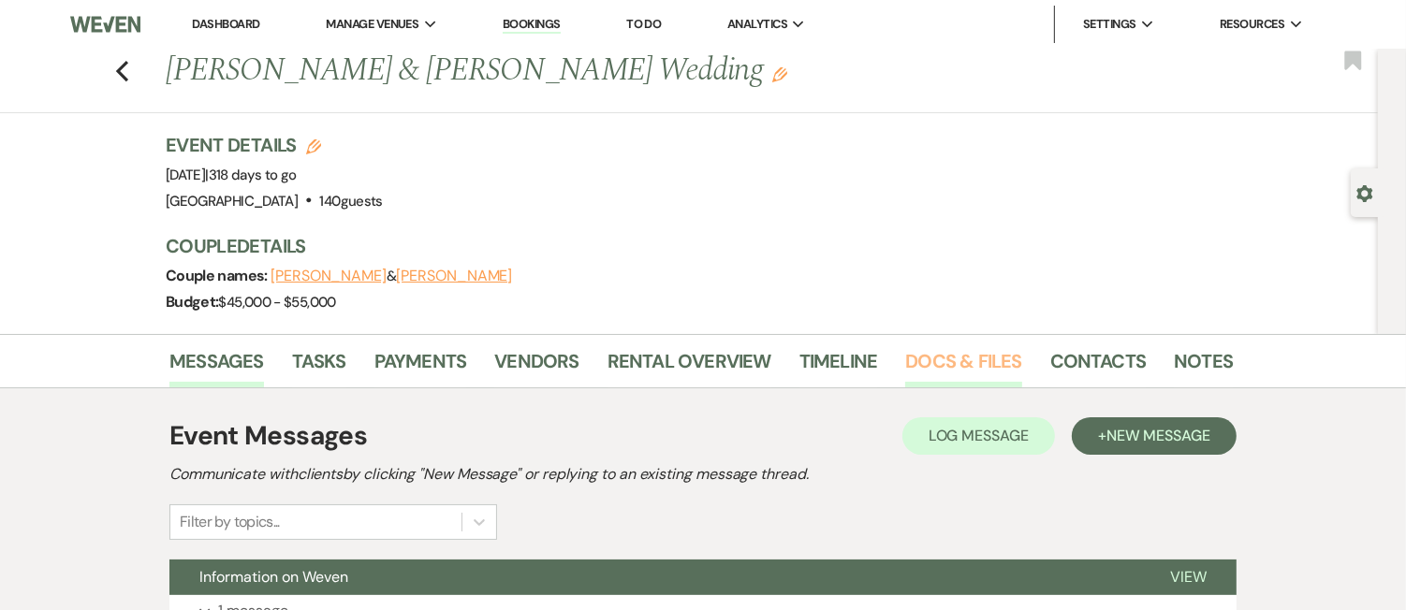
click at [980, 368] on link "Docs & Files" at bounding box center [963, 366] width 116 height 41
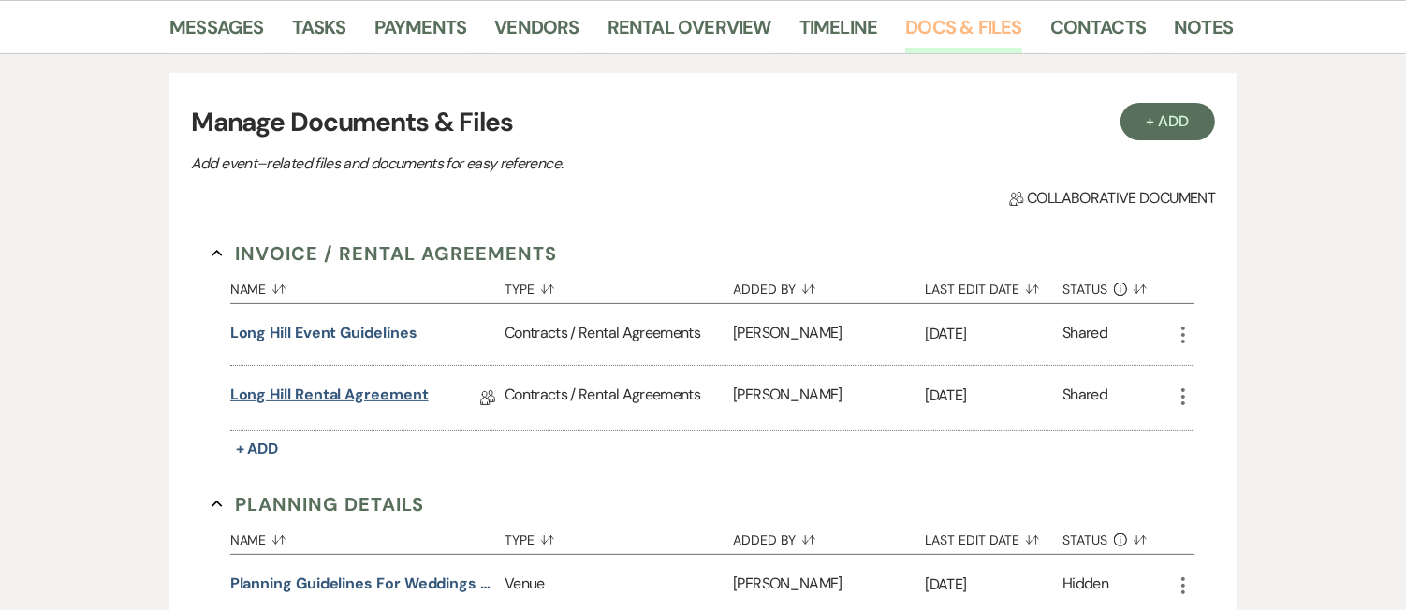
scroll to position [425, 0]
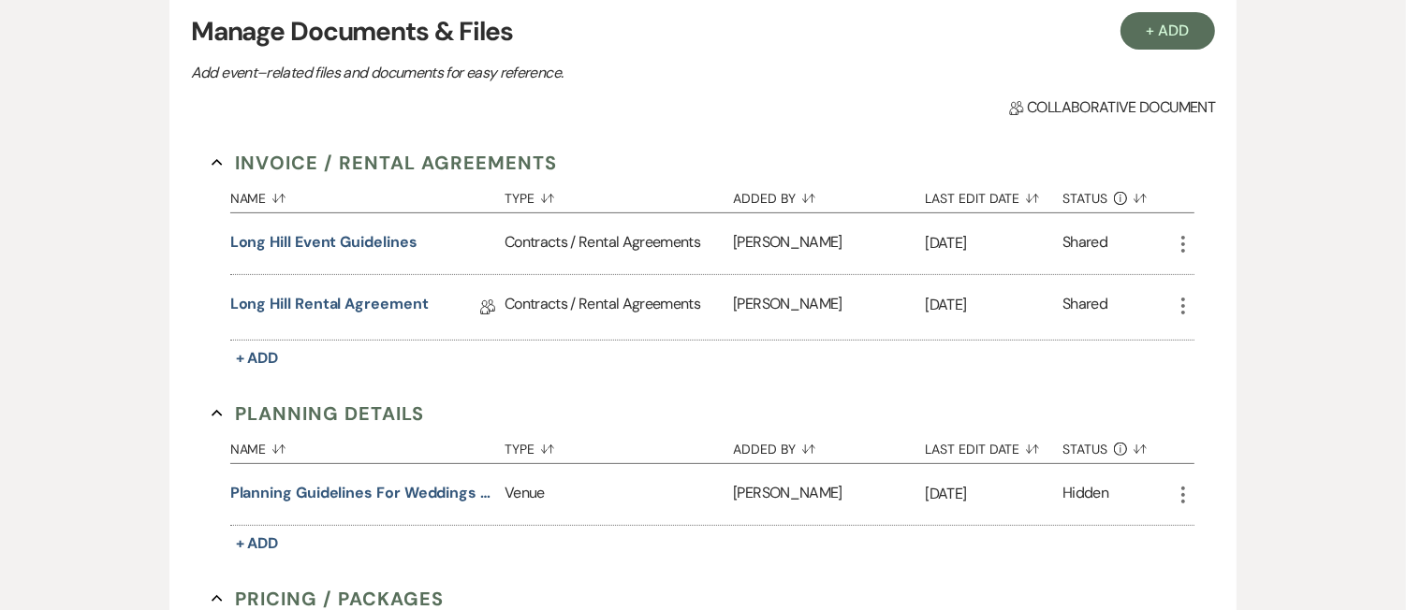
click at [350, 290] on div "Long Hill Rental Agreement Collab Doc" at bounding box center [367, 307] width 274 height 65
click at [349, 294] on link "Long Hill Rental Agreement" at bounding box center [329, 307] width 198 height 29
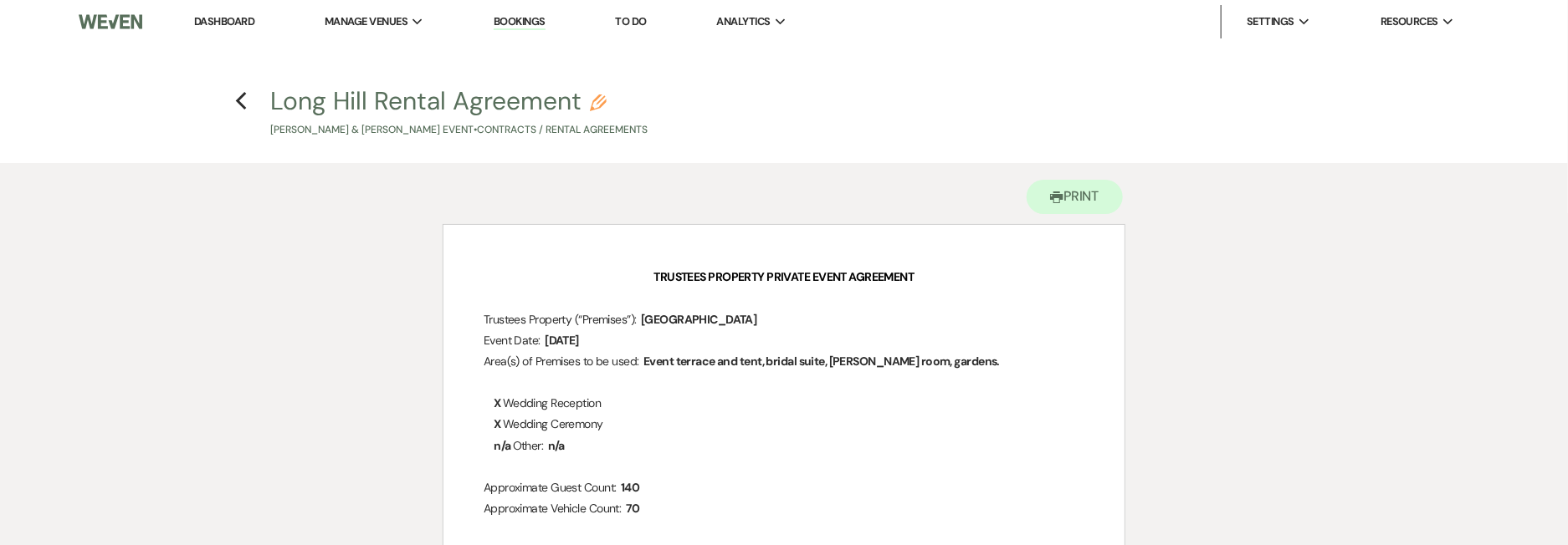
click at [98, 30] on img at bounding box center [110, 21] width 63 height 35
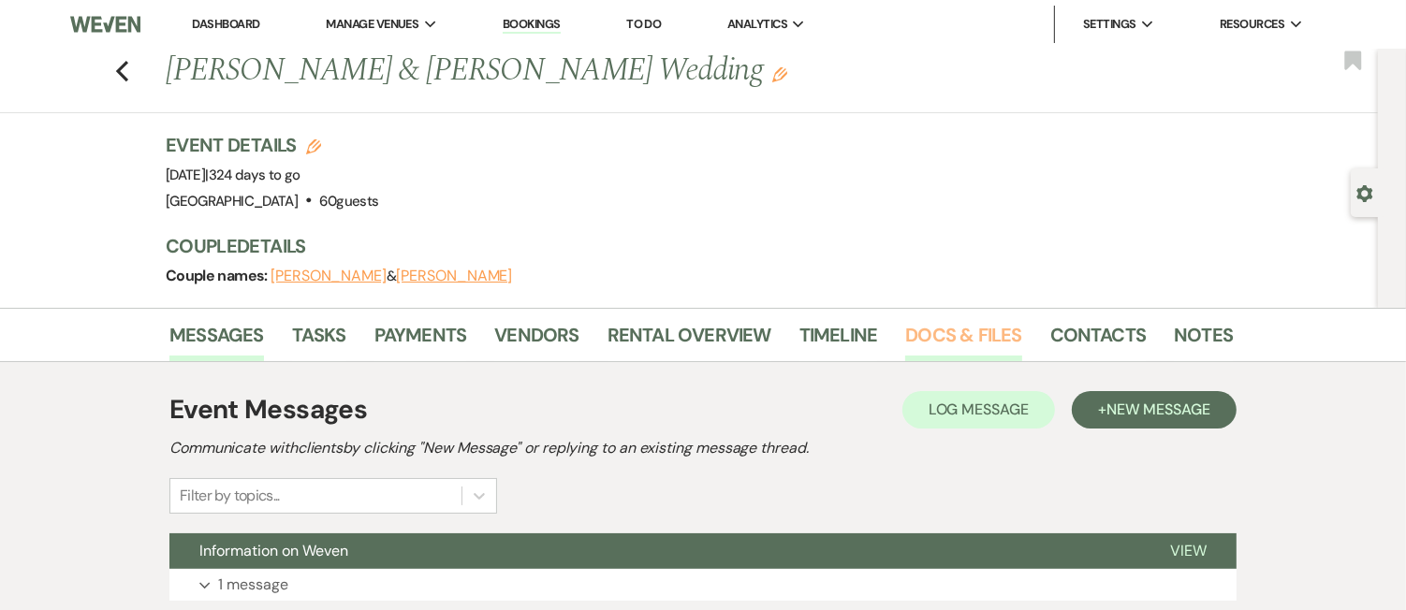
click at [947, 331] on link "Docs & Files" at bounding box center [963, 340] width 116 height 41
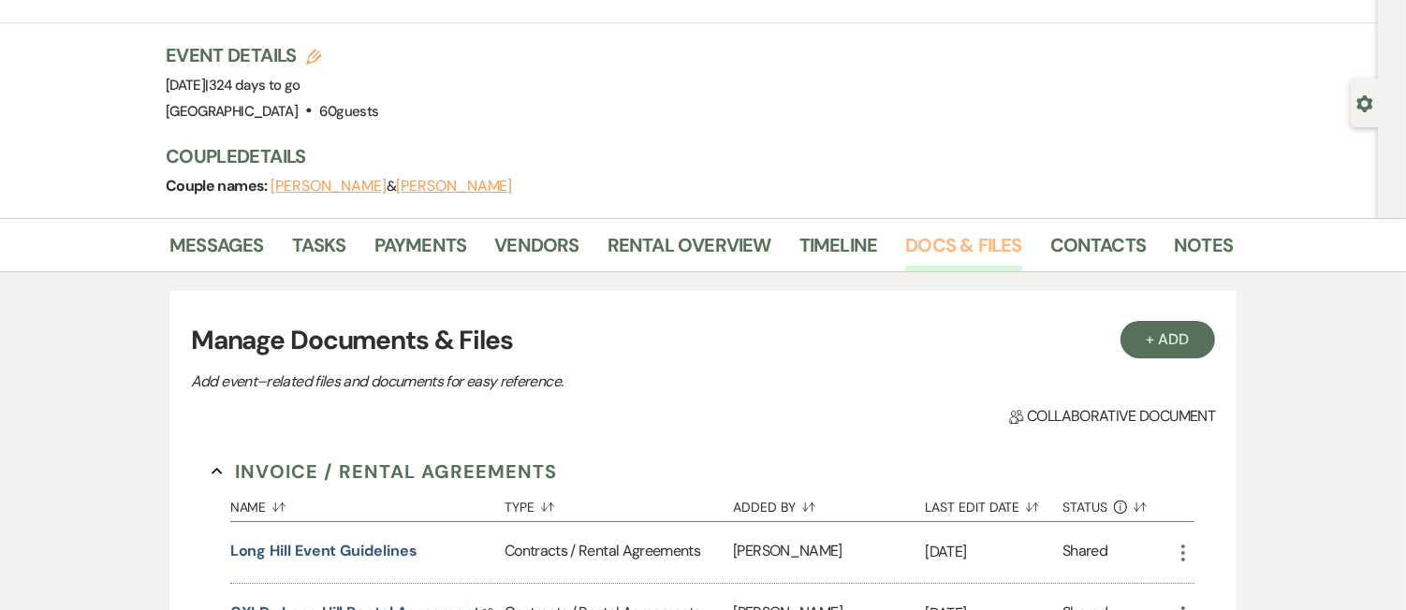
scroll to position [301, 0]
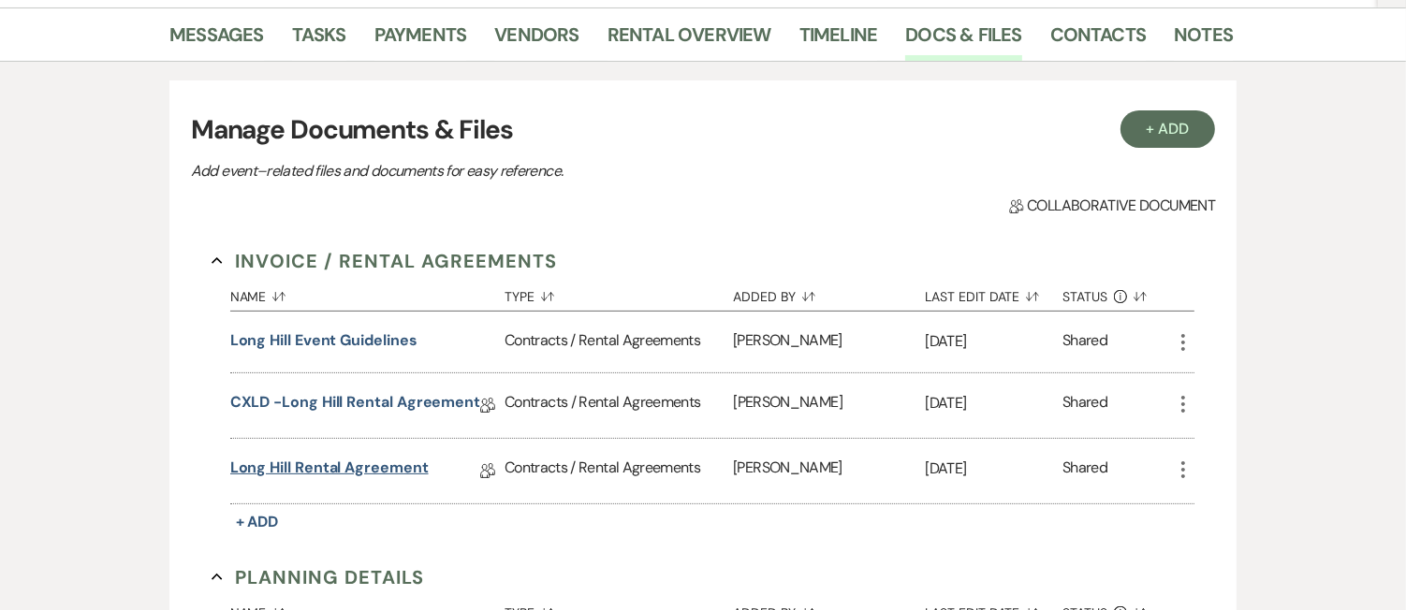
click at [378, 469] on link "Long Hill Rental Agreement" at bounding box center [329, 471] width 198 height 29
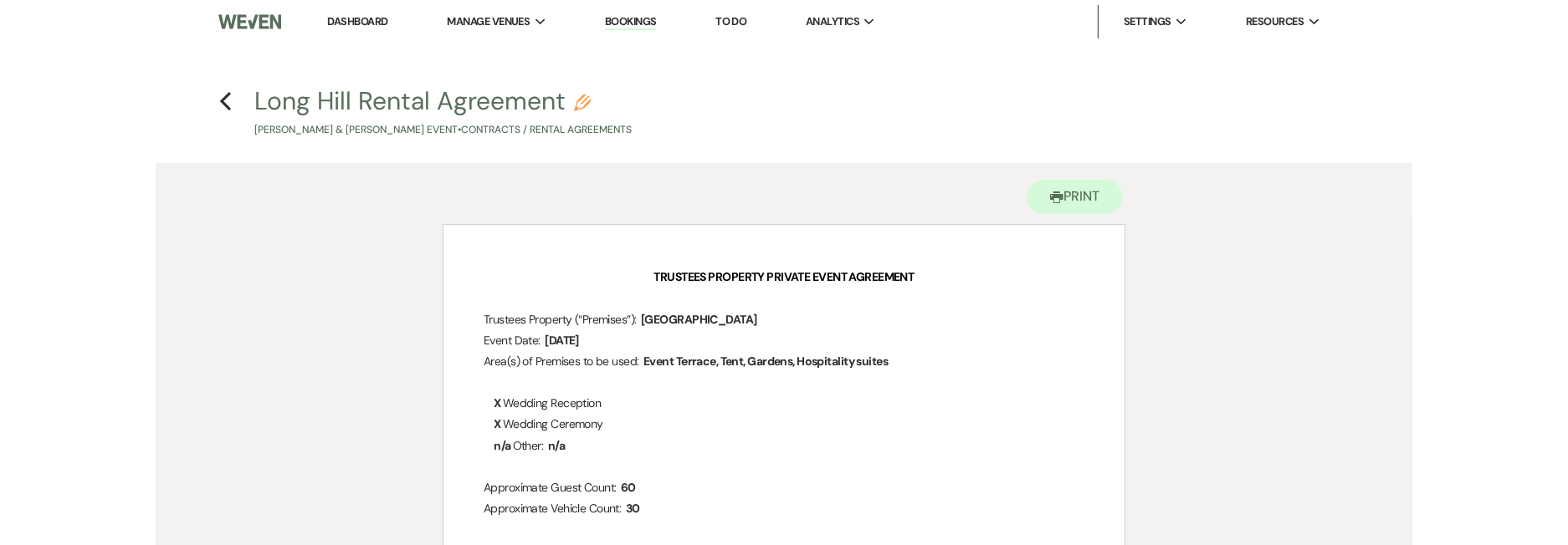
scroll to position [362, 0]
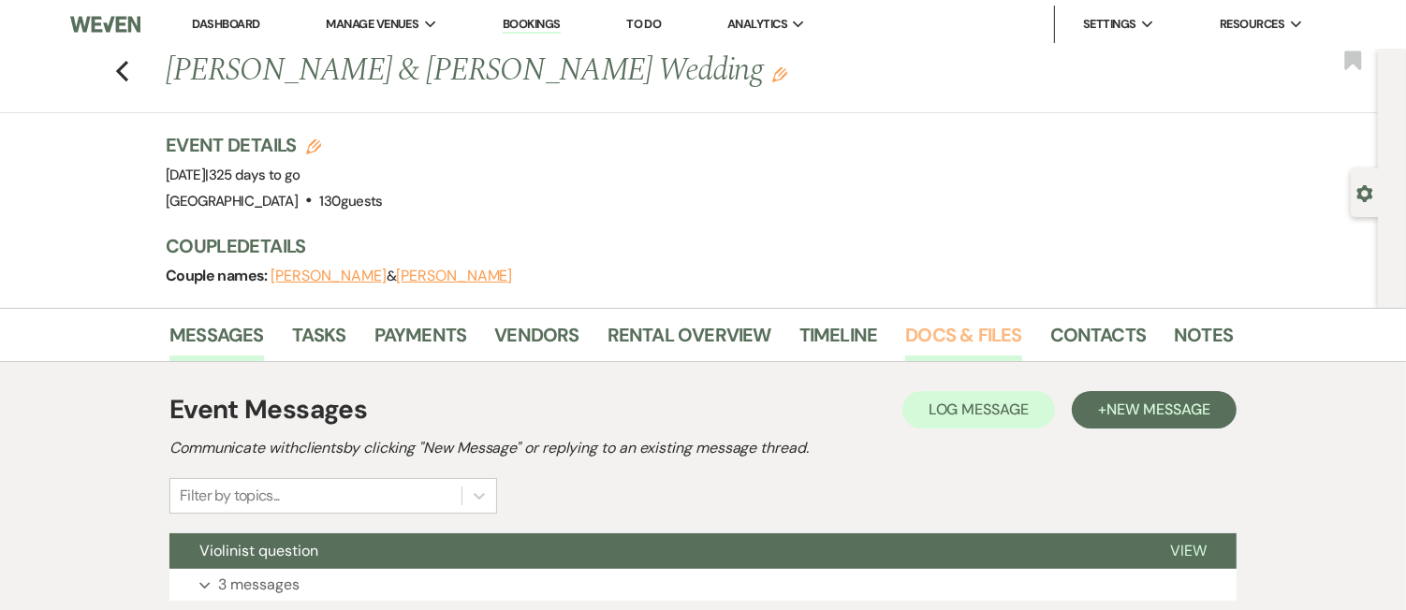
click at [941, 329] on link "Docs & Files" at bounding box center [963, 340] width 116 height 41
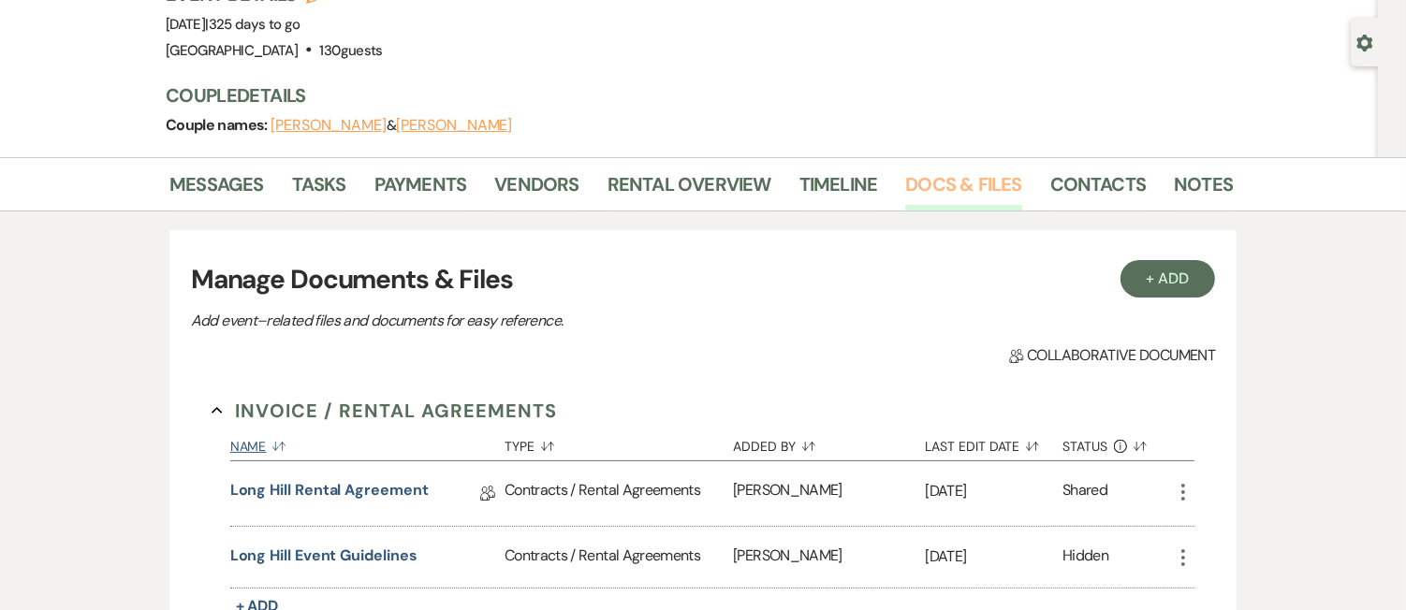
scroll to position [162, 0]
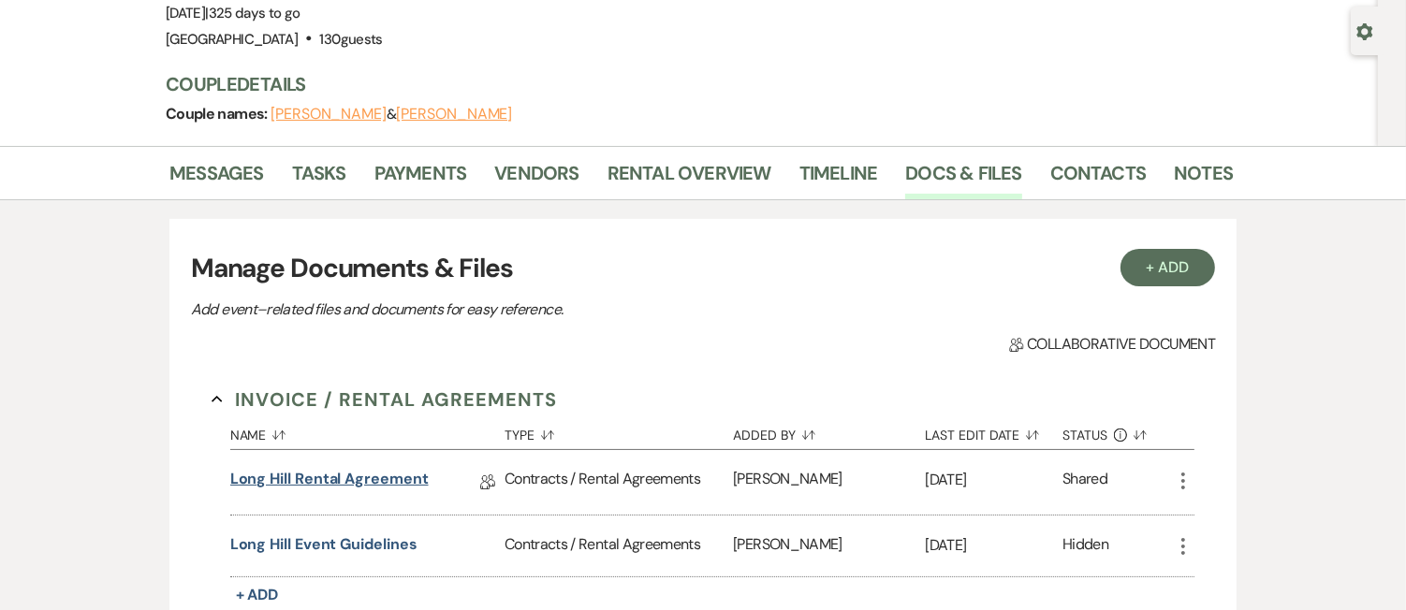
click at [325, 478] on link "Long Hill Rental Agreement" at bounding box center [329, 482] width 198 height 29
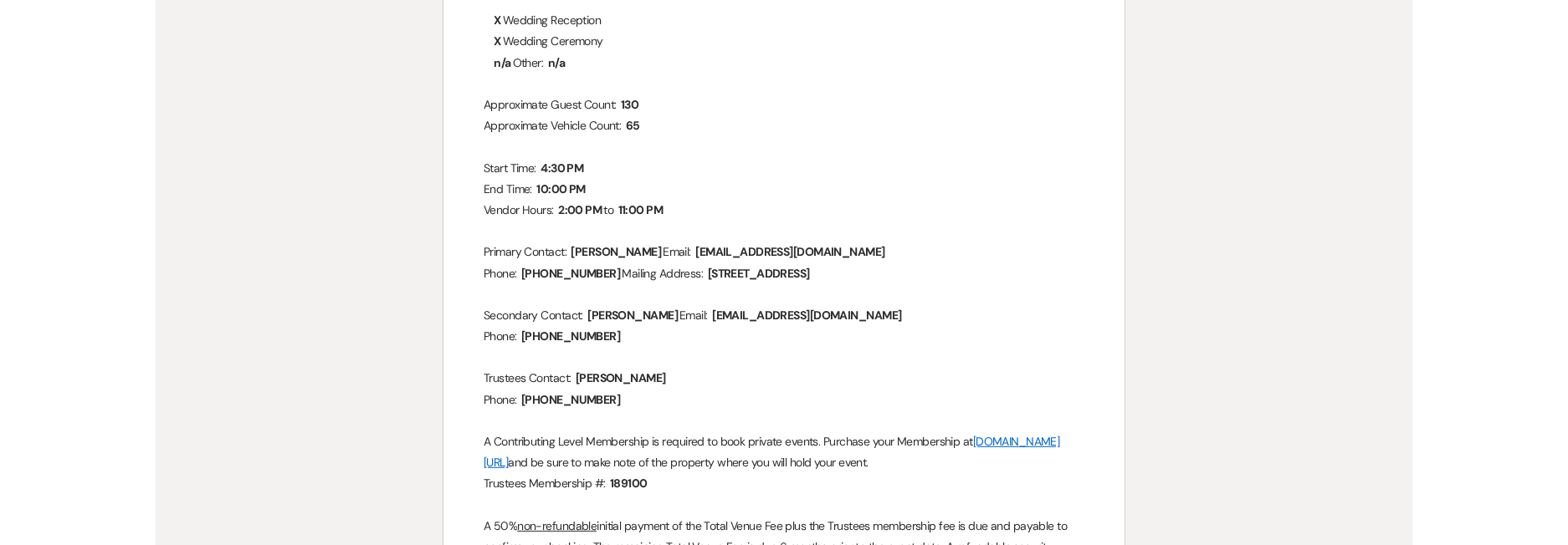
scroll to position [420, 0]
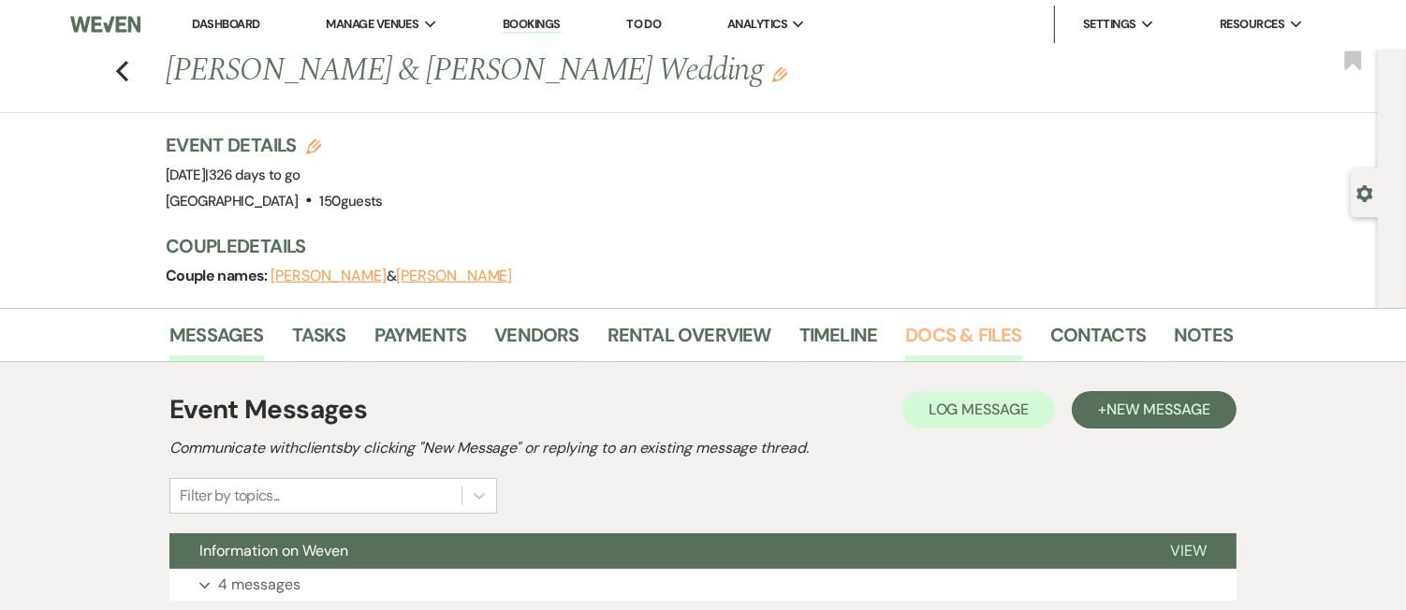
click at [962, 327] on link "Docs & Files" at bounding box center [963, 340] width 116 height 41
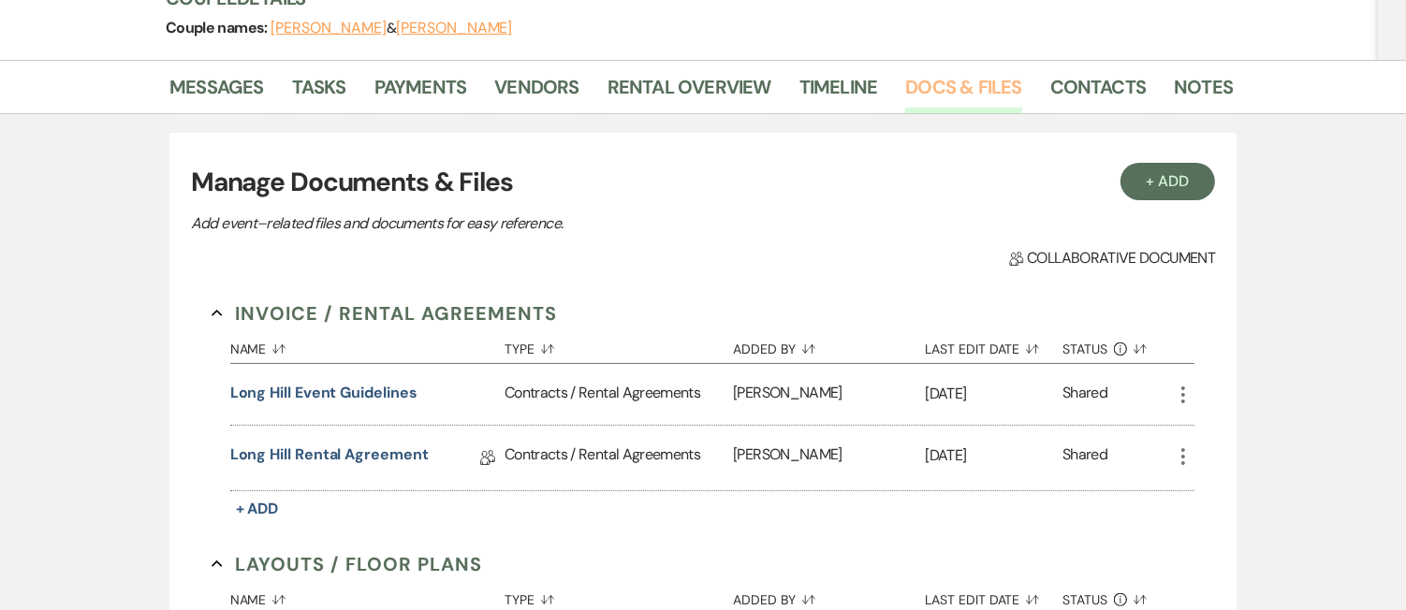
scroll to position [302, 0]
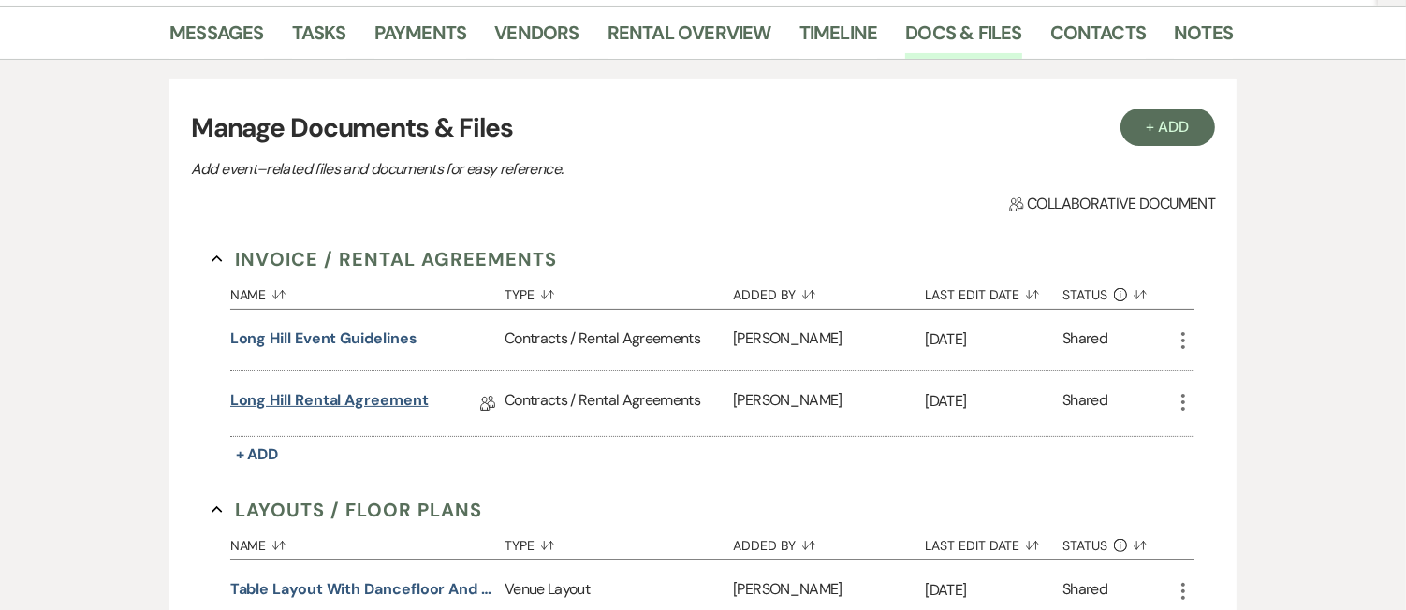
click at [346, 396] on link "Long Hill Rental Agreement" at bounding box center [329, 403] width 198 height 29
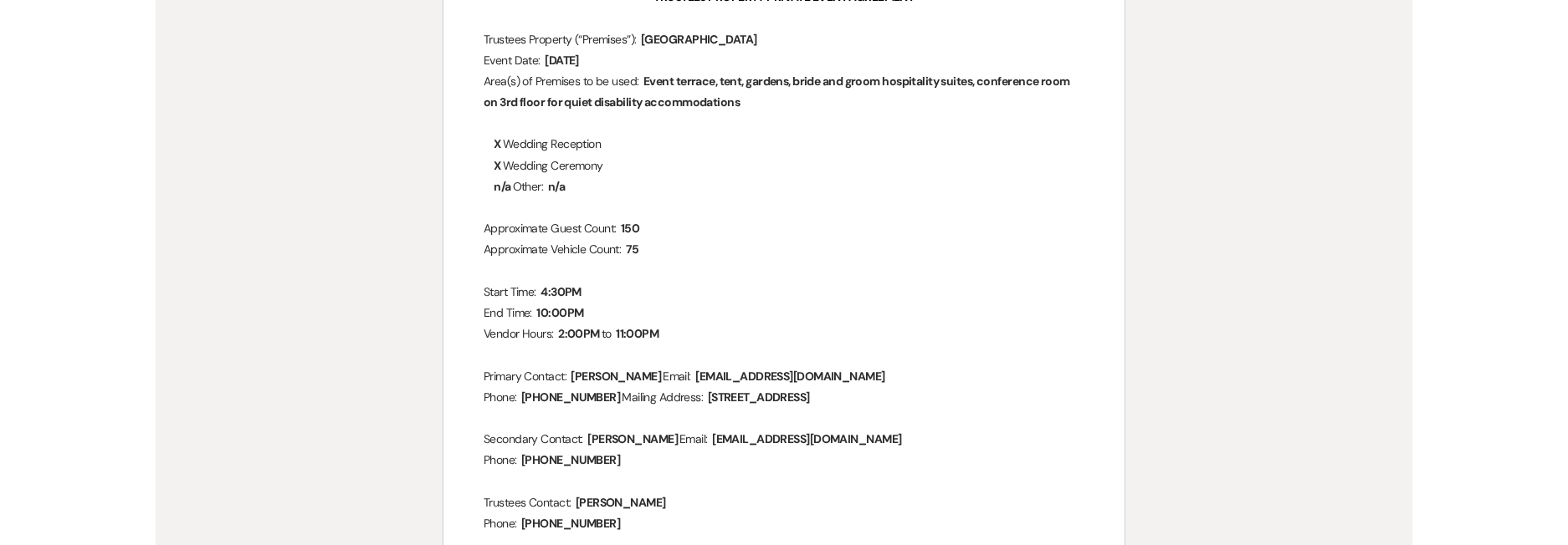
scroll to position [281, 0]
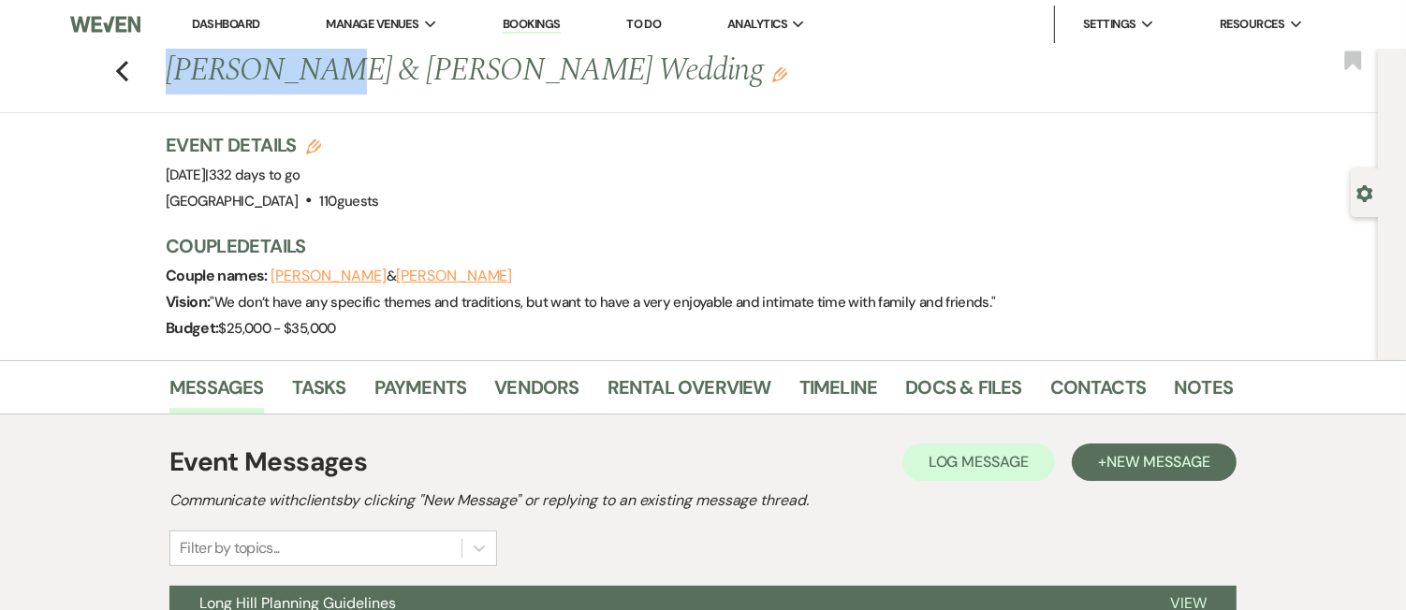
drag, startPoint x: 167, startPoint y: 66, endPoint x: 315, endPoint y: 66, distance: 147.9
click at [315, 66] on h1 "[PERSON_NAME] & [PERSON_NAME] Wedding Edit" at bounding box center [585, 71] width 839 height 45
copy h1 "[PERSON_NAME]"
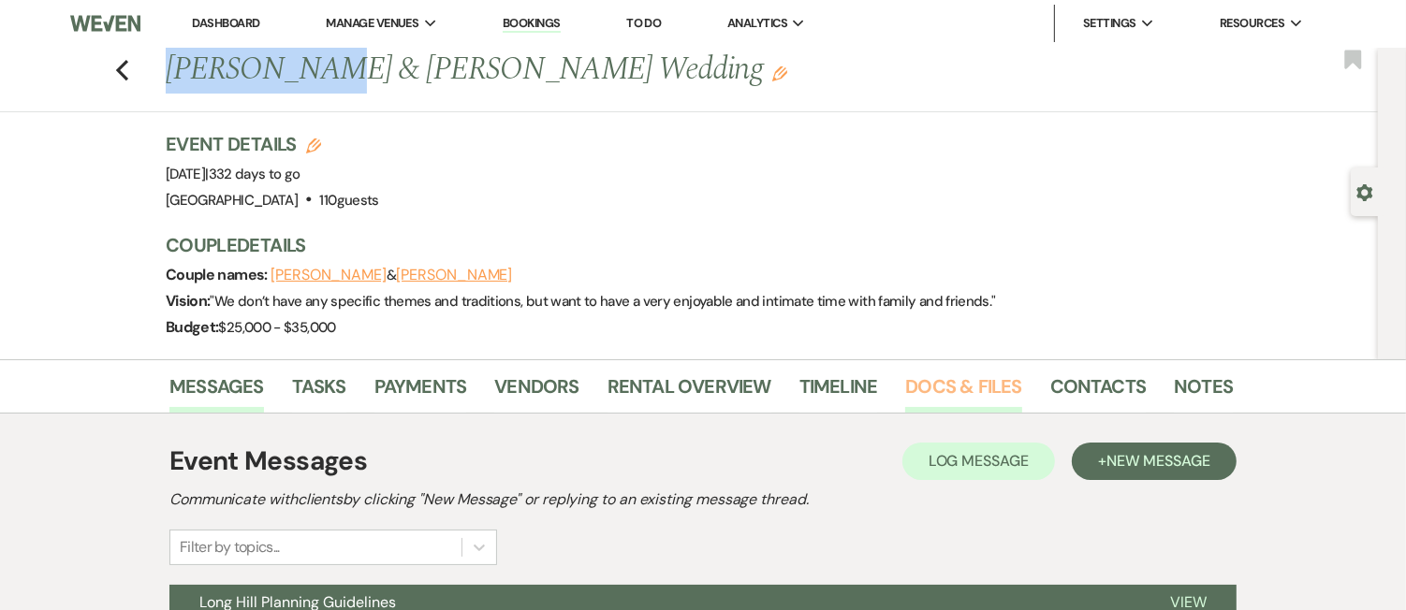
click at [939, 380] on link "Docs & Files" at bounding box center [963, 392] width 116 height 41
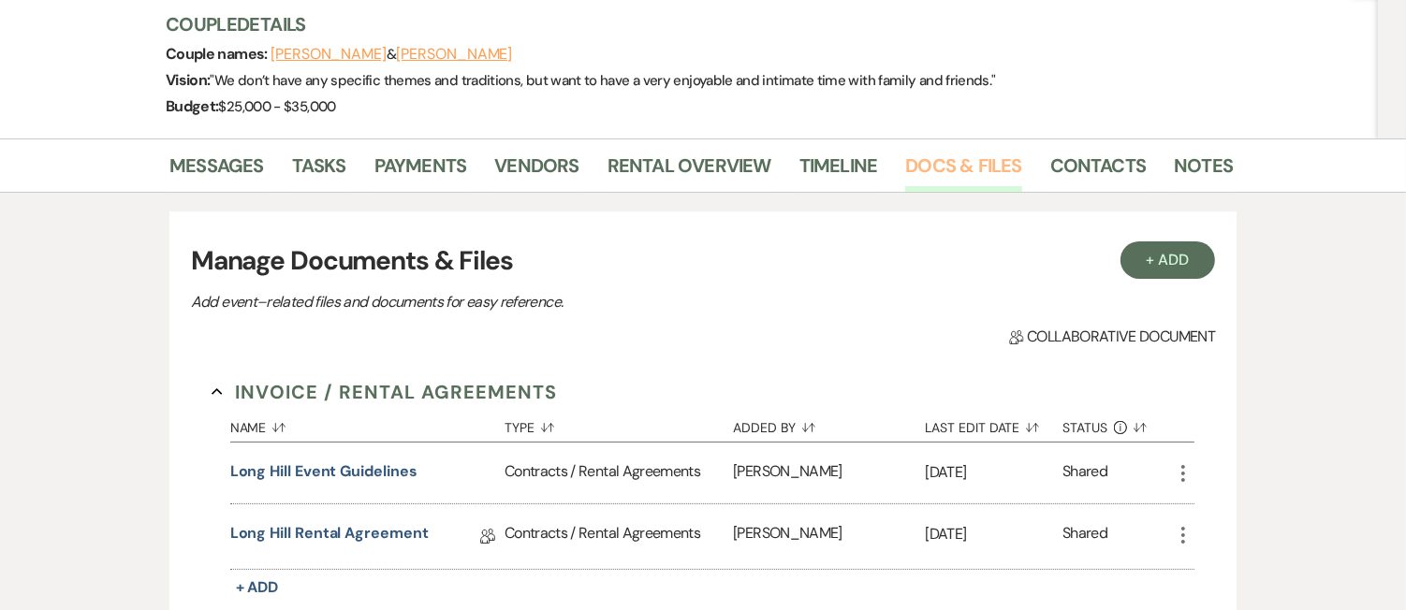
scroll to position [283, 0]
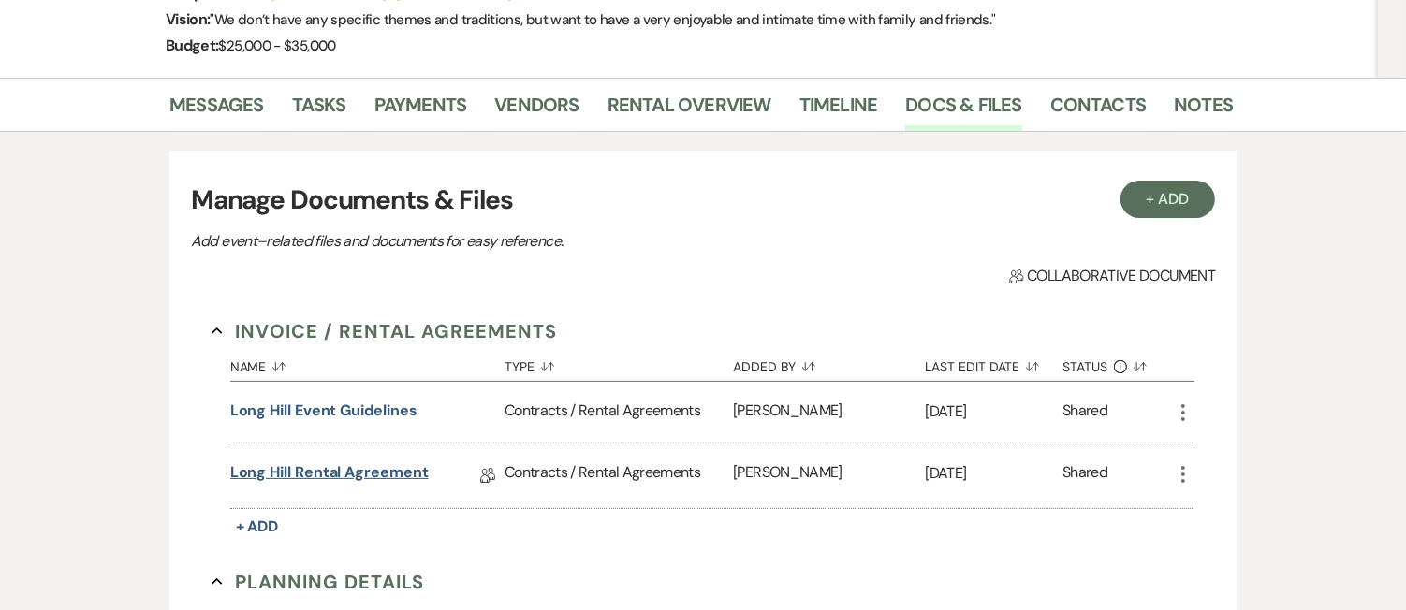
click at [272, 472] on link "Long Hill Rental Agreement" at bounding box center [329, 476] width 198 height 29
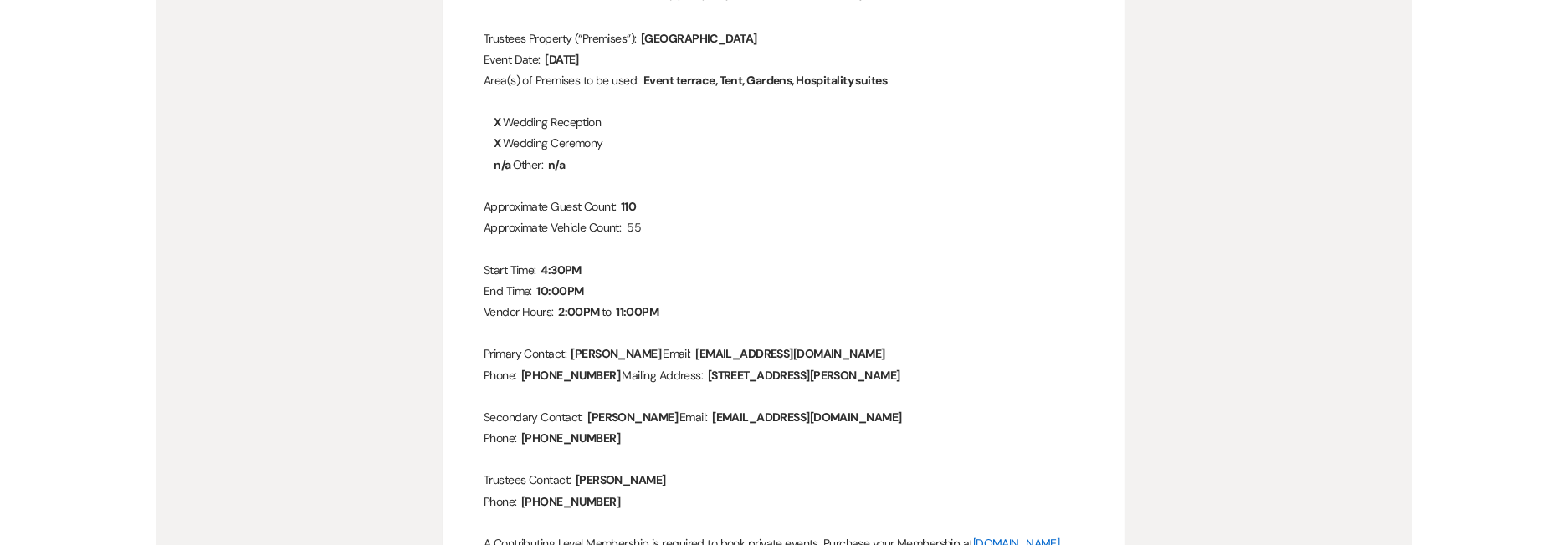
scroll to position [255, 0]
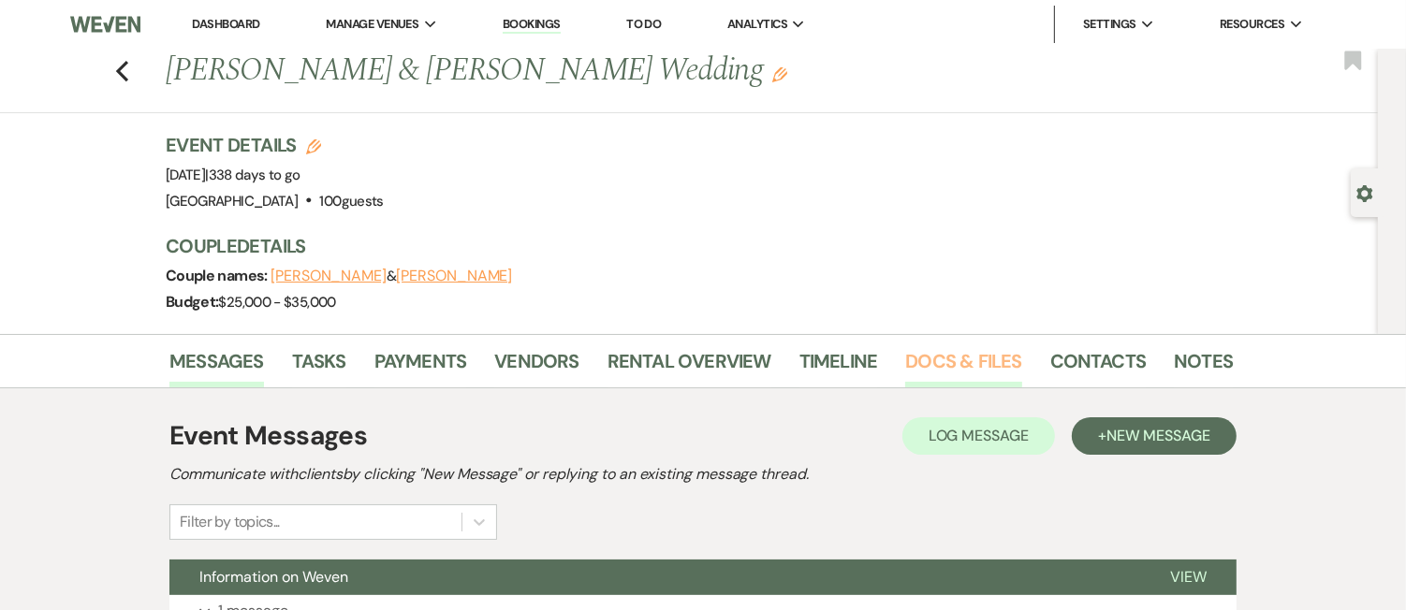
click at [967, 359] on link "Docs & Files" at bounding box center [963, 366] width 116 height 41
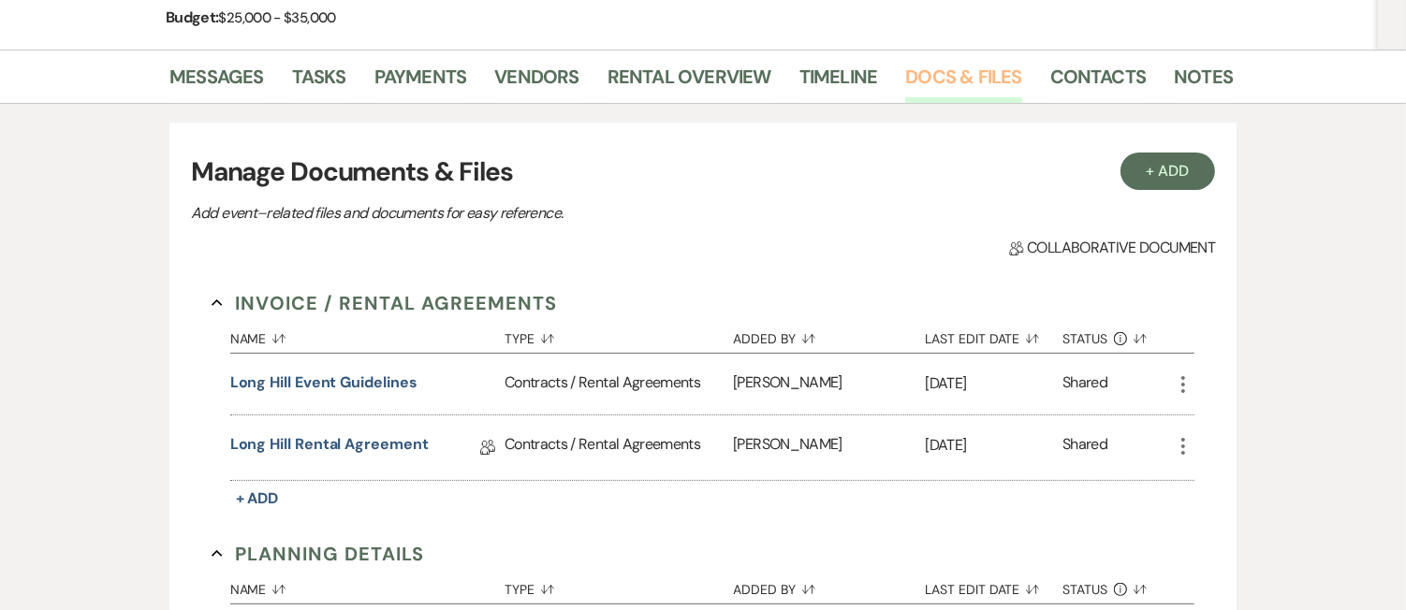
scroll to position [322, 0]
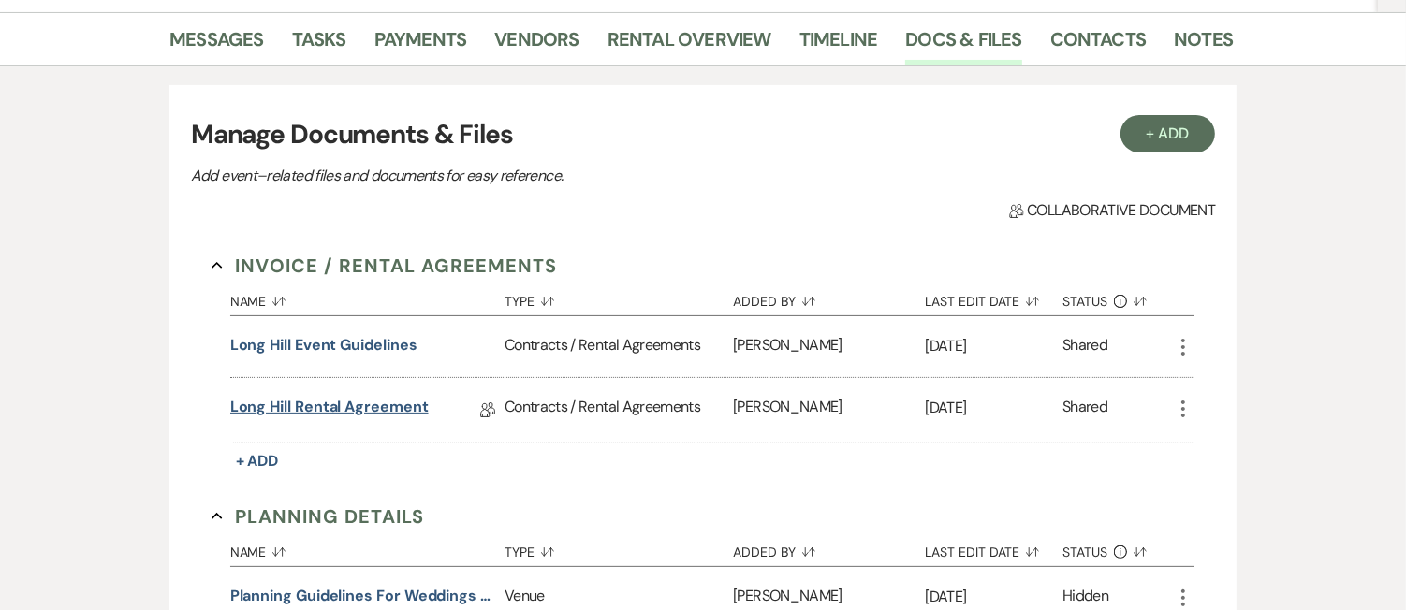
click at [384, 410] on link "Long Hill Rental Agreement" at bounding box center [329, 410] width 198 height 29
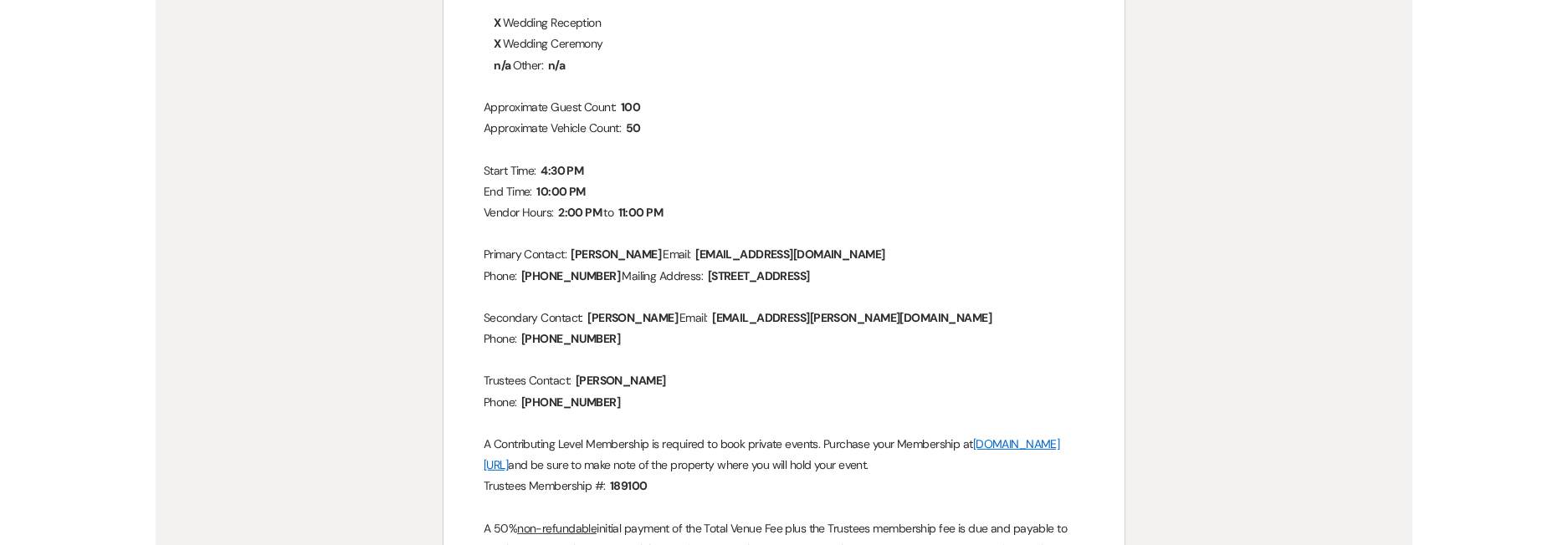
scroll to position [176, 0]
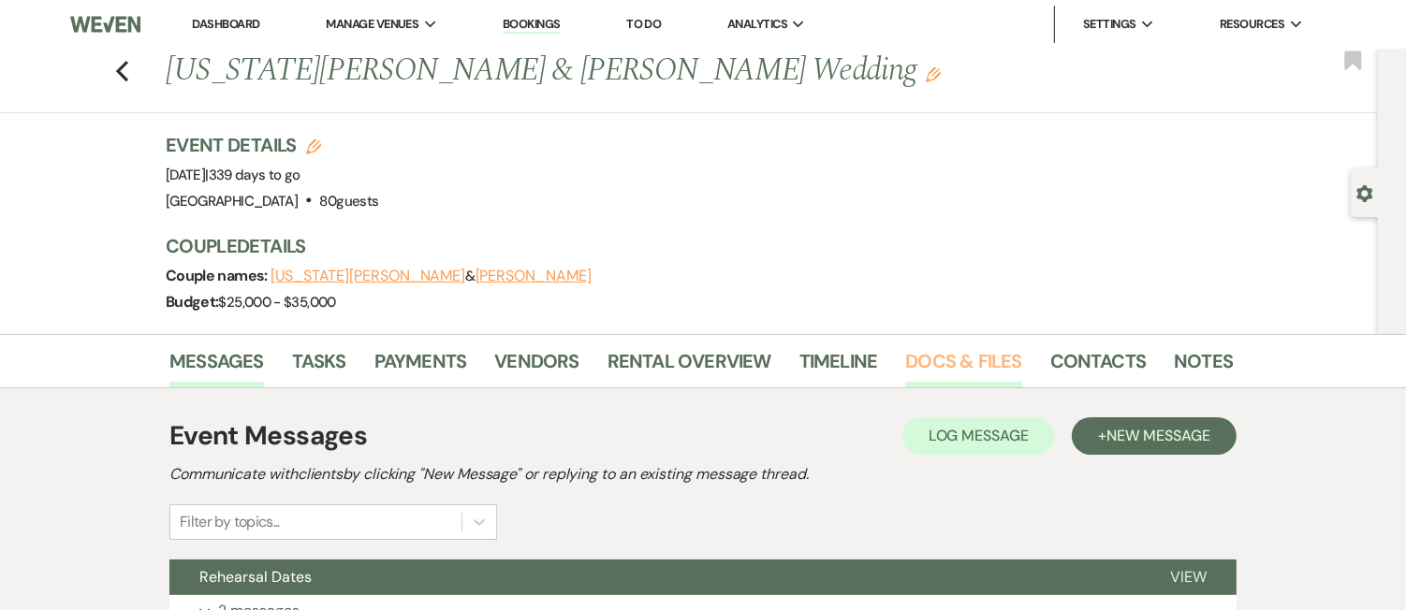
click at [960, 360] on link "Docs & Files" at bounding box center [963, 366] width 116 height 41
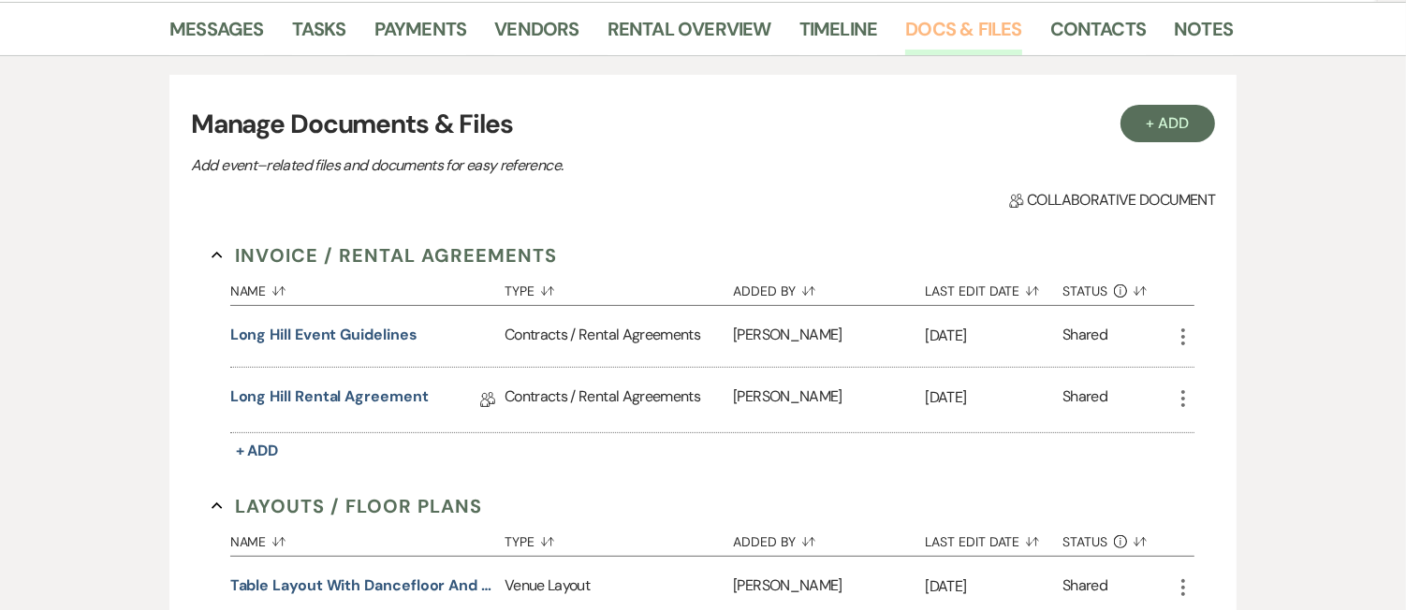
scroll to position [370, 0]
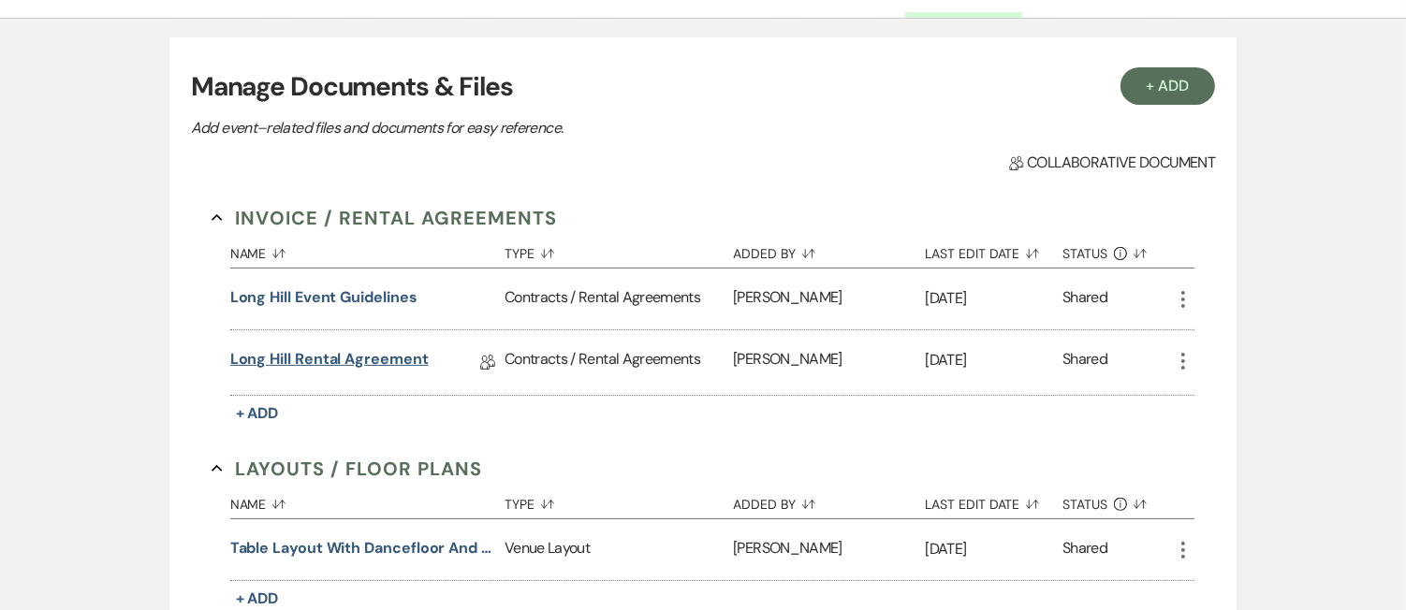
click at [346, 360] on link "Long Hill Rental Agreement" at bounding box center [329, 362] width 198 height 29
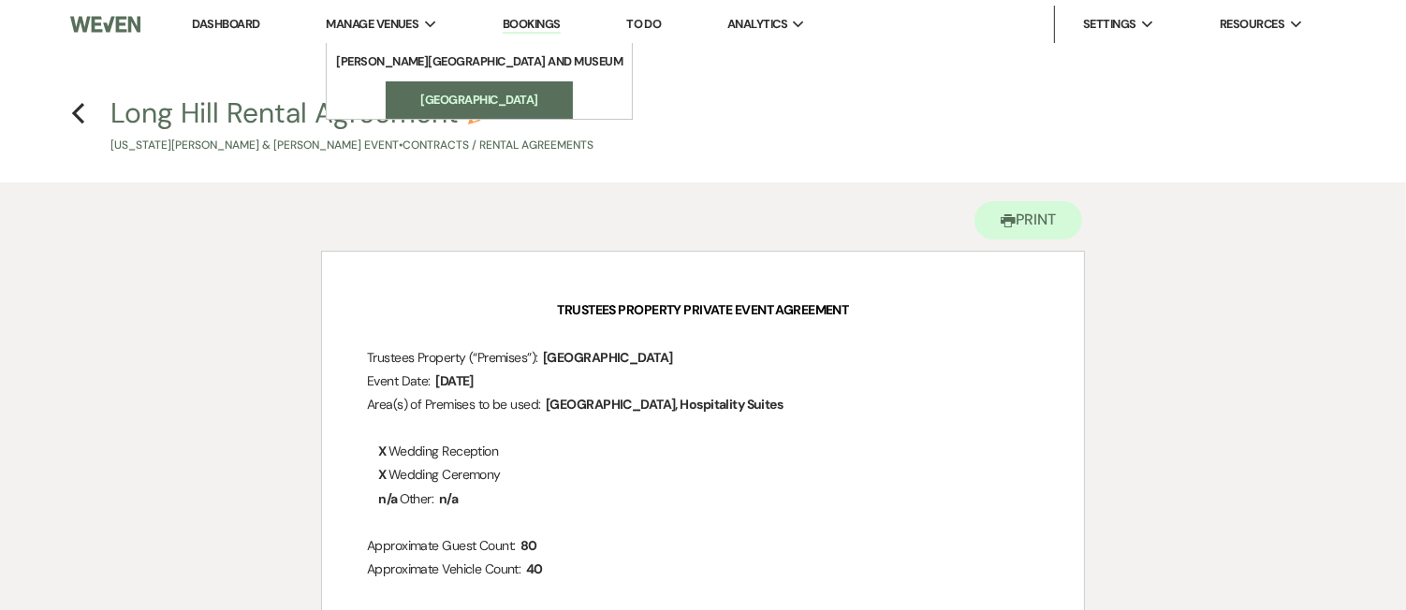
click at [395, 104] on li "[GEOGRAPHIC_DATA]" at bounding box center [479, 100] width 169 height 19
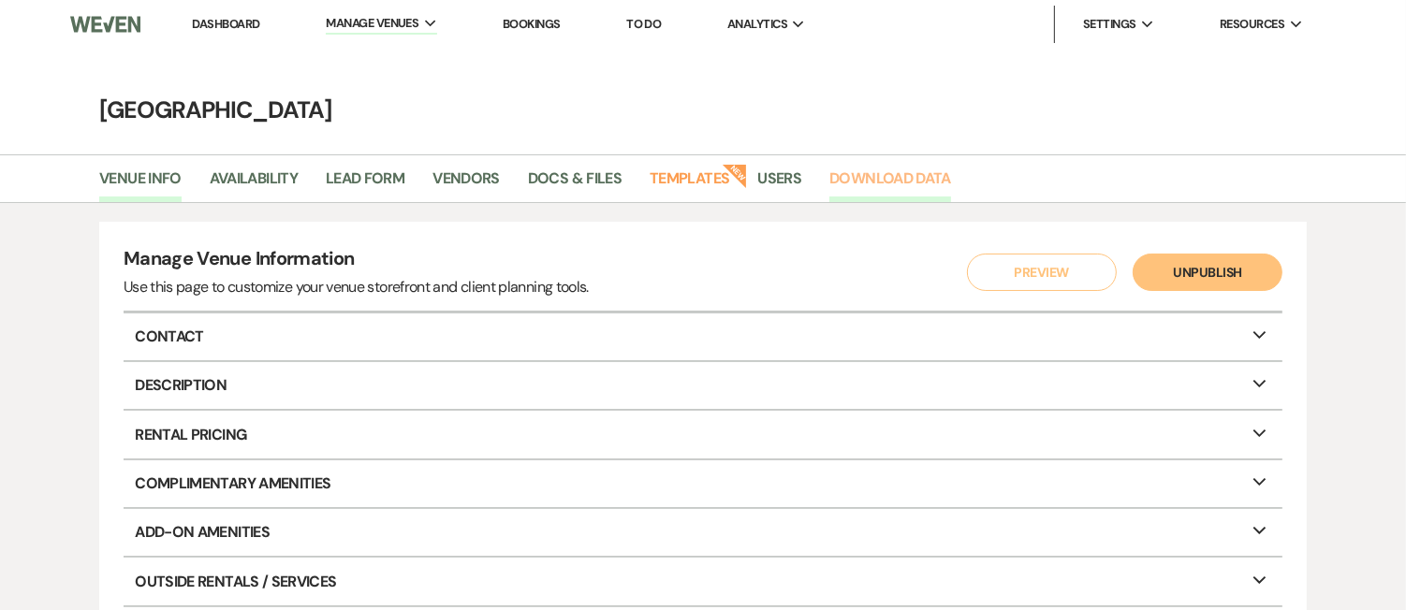
click at [904, 177] on link "Download Data" at bounding box center [890, 185] width 122 height 36
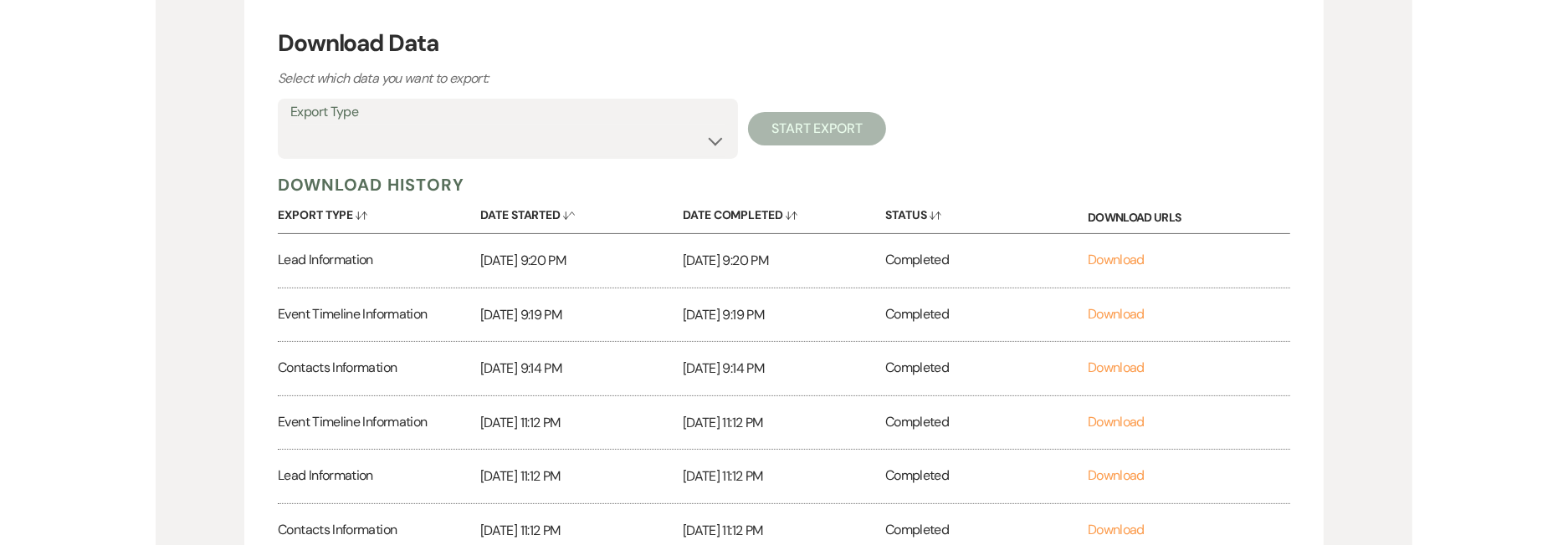
scroll to position [252, 0]
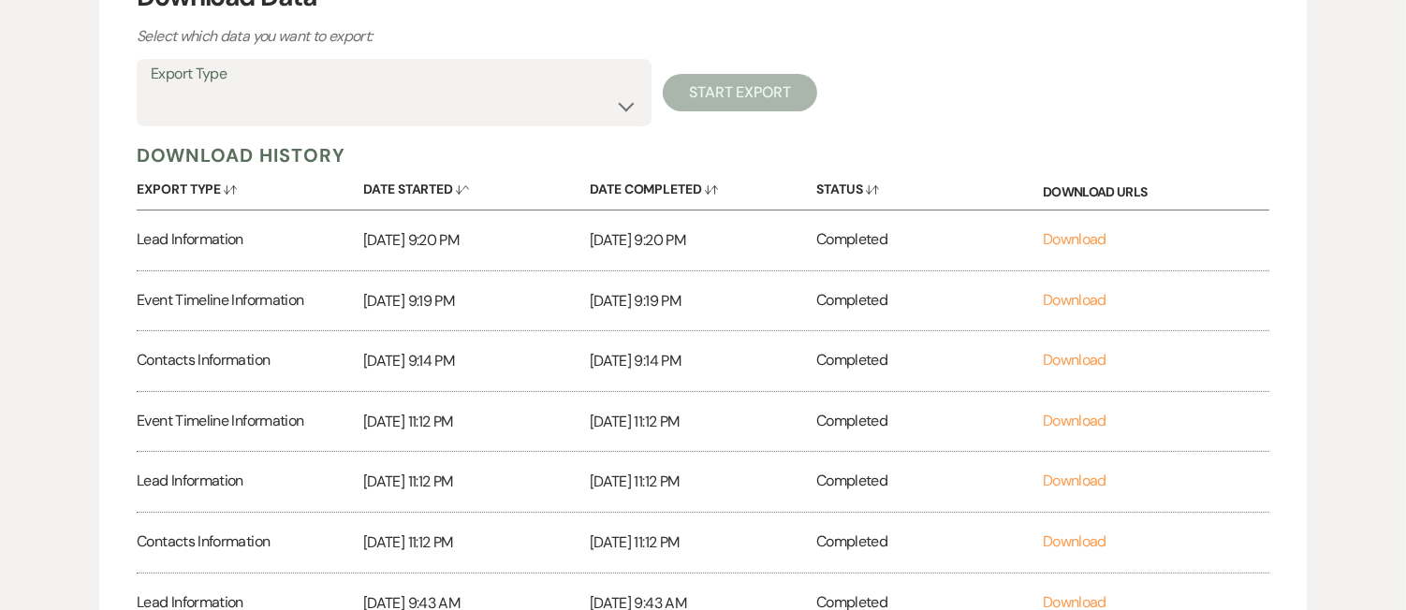
click at [639, 85] on div "Export Type Availability Calendar Information Category Templates Contacts Infor…" at bounding box center [394, 92] width 515 height 67
click at [628, 95] on select "Availability Calendar Information Category Templates Contacts Information Event…" at bounding box center [394, 106] width 487 height 37
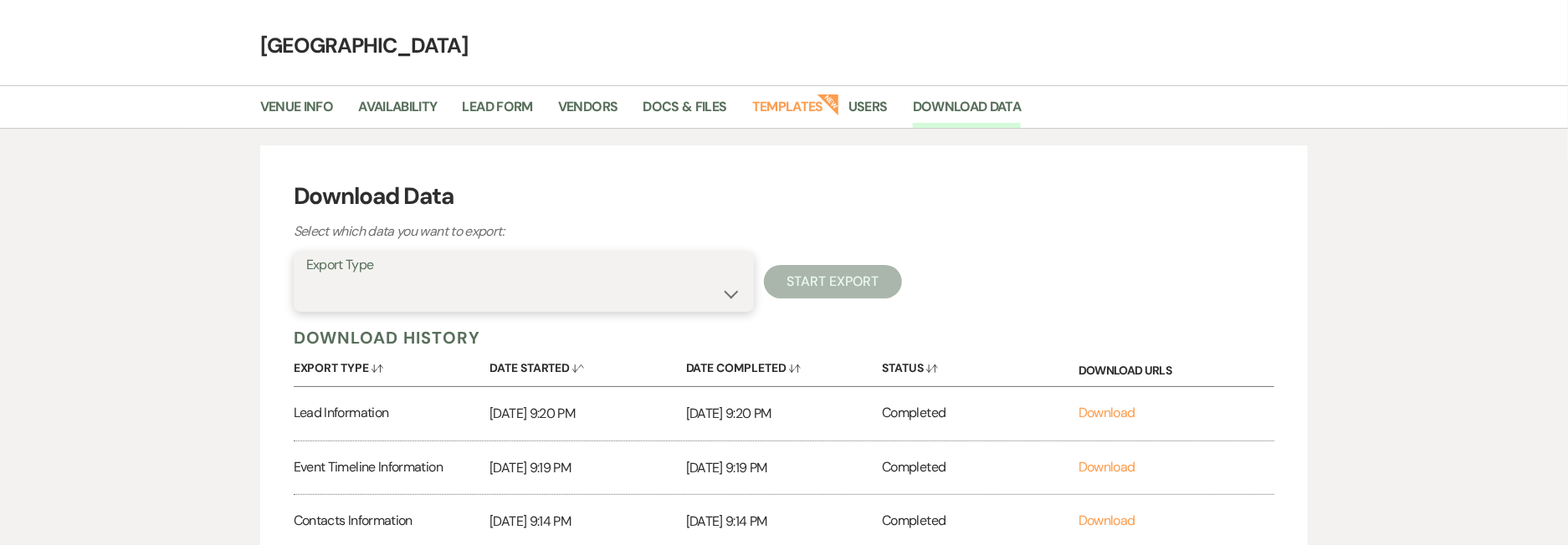
scroll to position [63, 0]
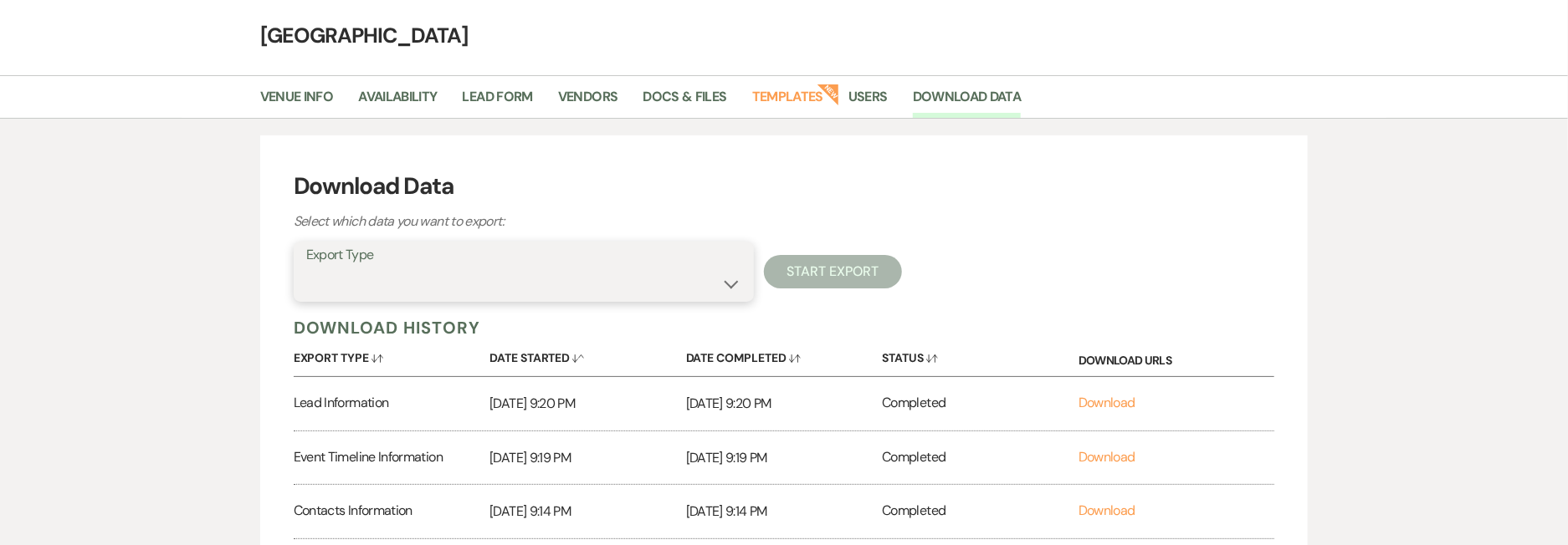
click at [699, 298] on select "Availability Calendar Information Category Templates Contacts Information Event…" at bounding box center [524, 284] width 435 height 33
select select "leadInfo"
click at [307, 268] on select "Availability Calendar Information Category Templates Contacts Information Event…" at bounding box center [524, 284] width 435 height 33
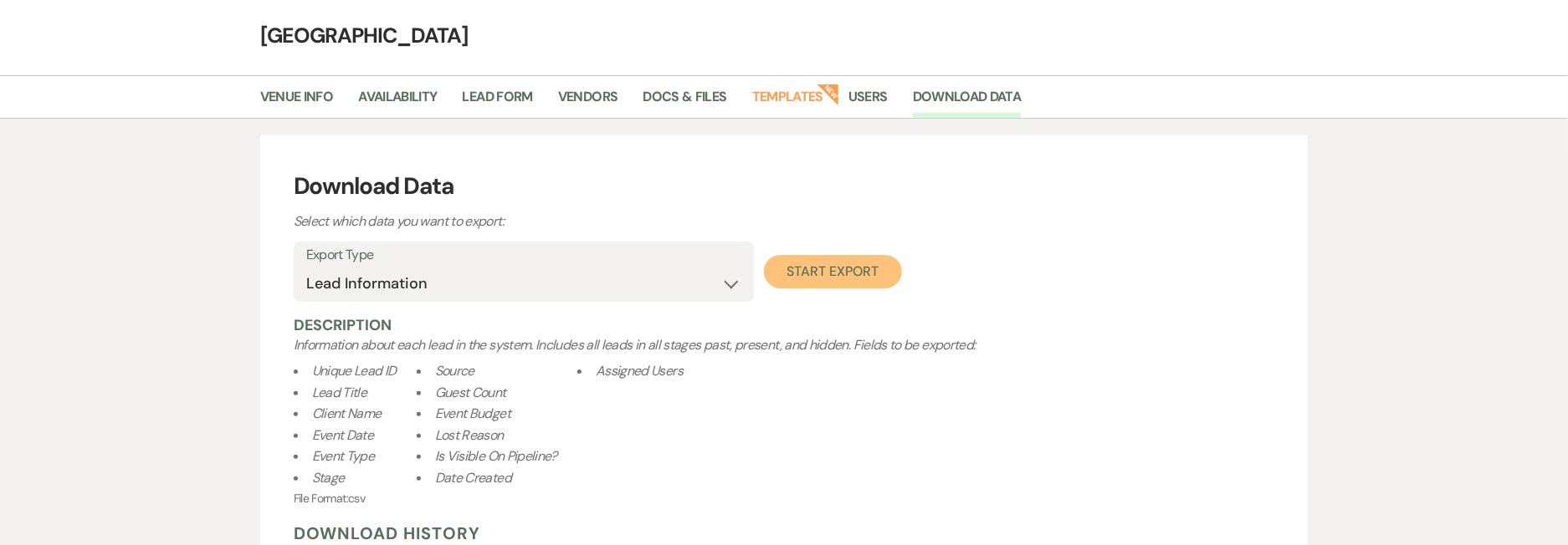
click at [860, 283] on button "Start Export" at bounding box center [833, 272] width 138 height 33
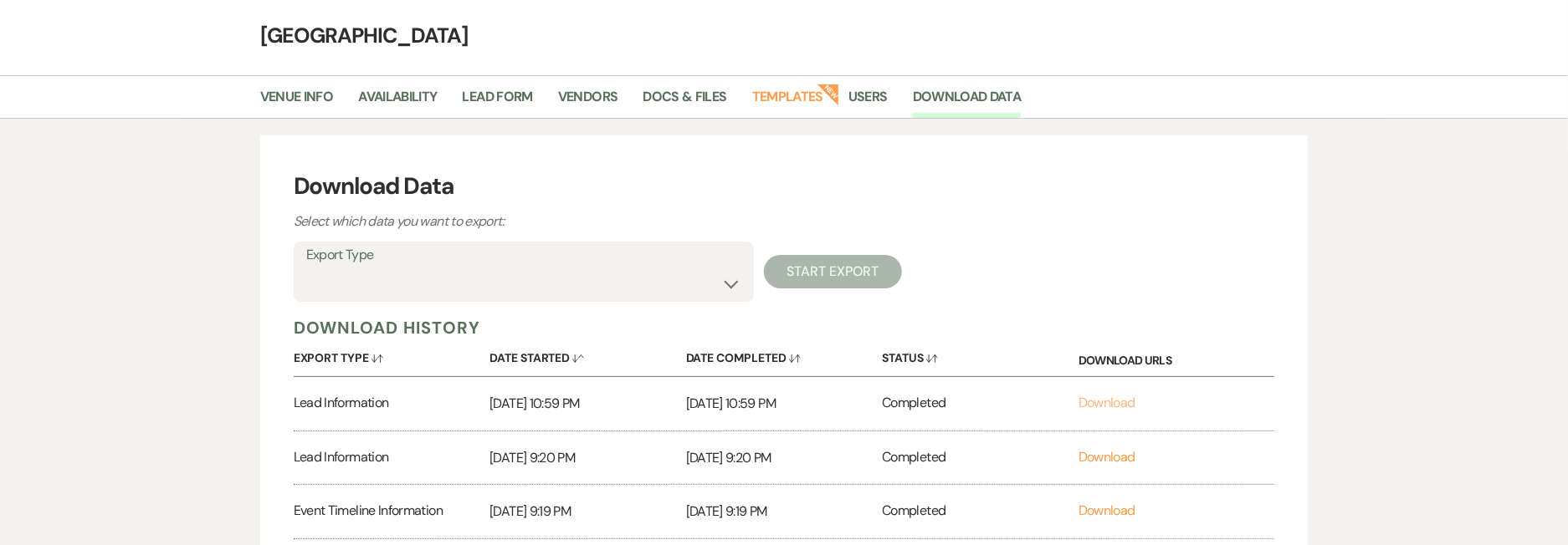
click at [1118, 400] on link "Download" at bounding box center [1108, 403] width 57 height 18
click at [611, 280] on select "Availability Calendar Information Category Templates Contacts Information Event…" at bounding box center [524, 284] width 435 height 33
select select "contactsInfo"
click at [307, 268] on select "Availability Calendar Information Category Templates Contacts Information Event…" at bounding box center [524, 284] width 435 height 33
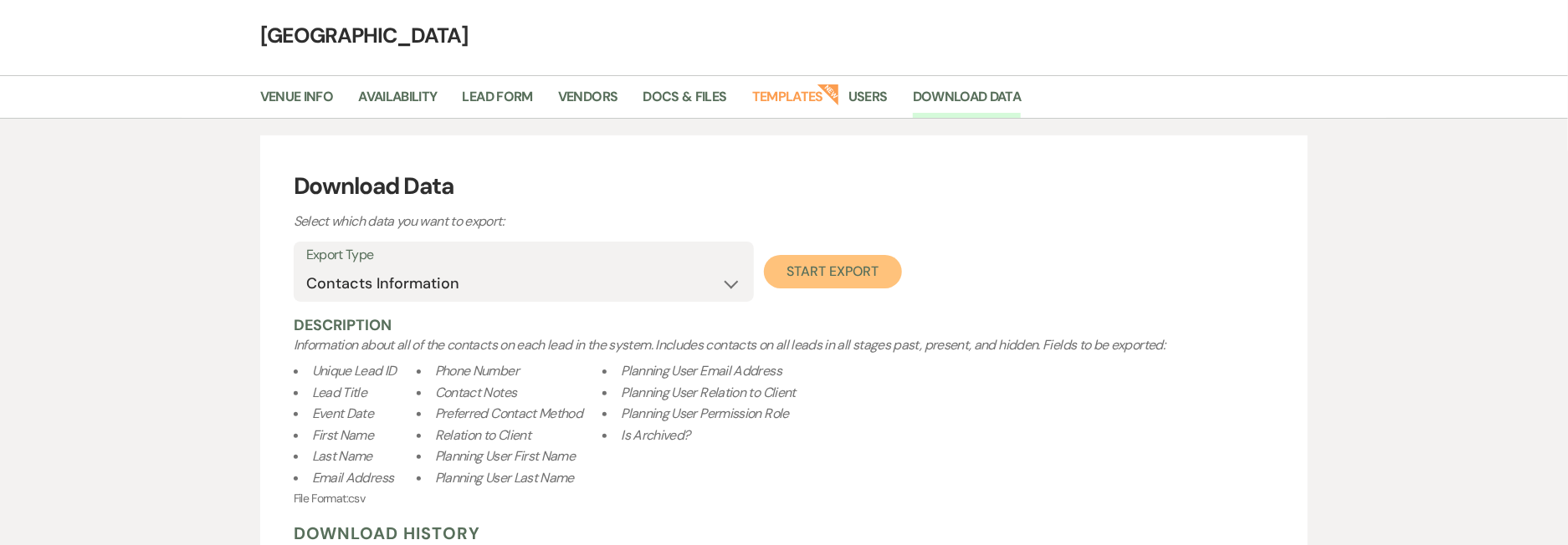
click at [800, 269] on button "Start Export" at bounding box center [833, 272] width 138 height 33
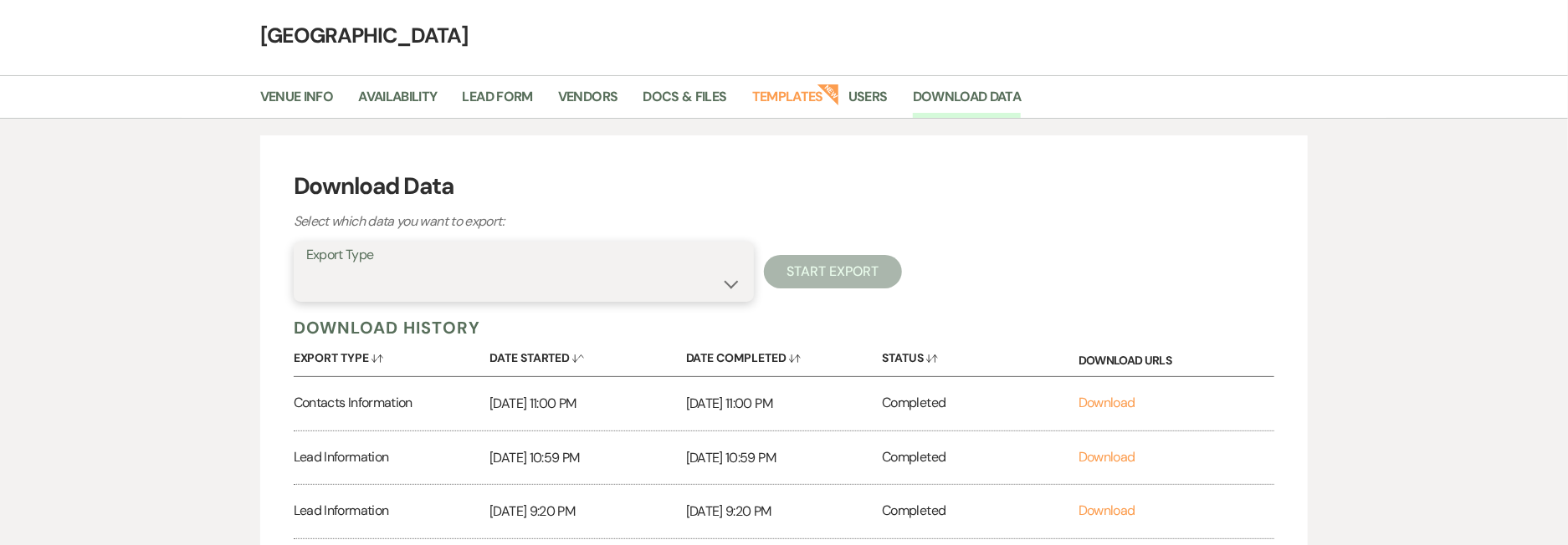
click at [739, 286] on select "Availability Calendar Information Category Templates Contacts Information Event…" at bounding box center [524, 284] width 435 height 33
click at [307, 268] on select "Availability Calendar Information Category Templates Contacts Information Event…" at bounding box center [524, 284] width 435 height 33
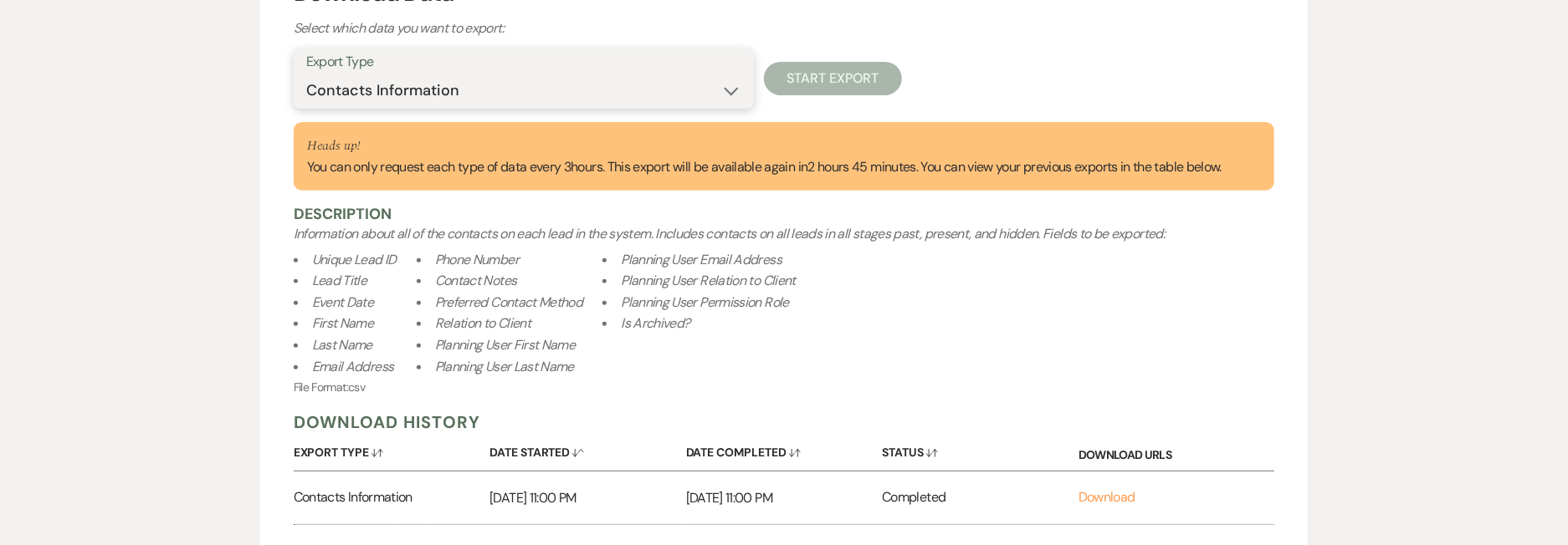
scroll to position [365, 0]
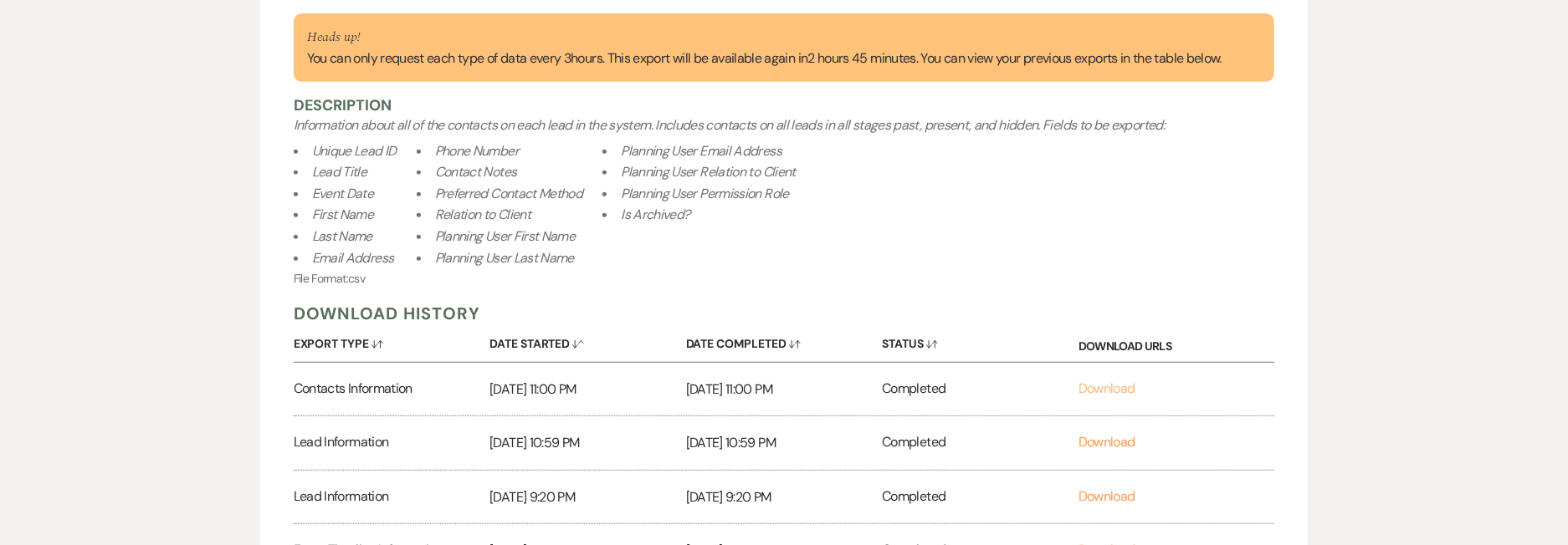
click at [1115, 392] on link "Download" at bounding box center [1108, 389] width 57 height 18
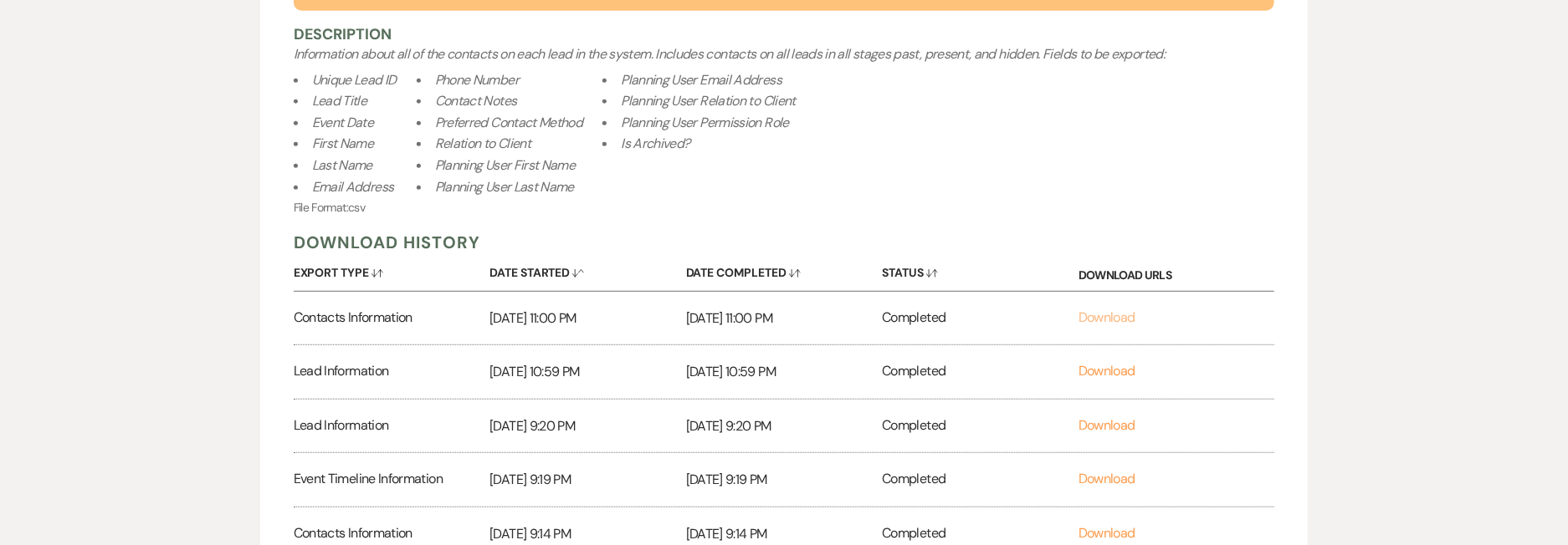
scroll to position [254, 0]
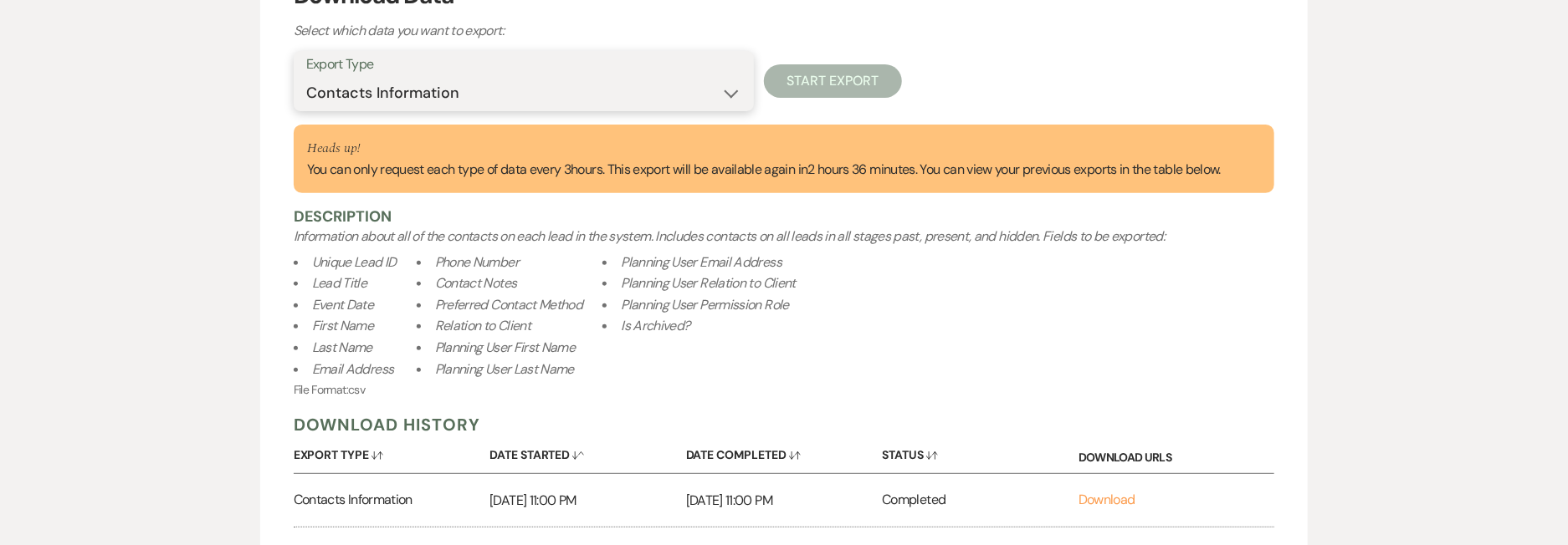
click at [451, 88] on select "Availability Calendar Information Category Templates Contacts Information Event…" at bounding box center [524, 93] width 435 height 33
select select "timelineInfo"
click at [307, 77] on select "Availability Calendar Information Category Templates Contacts Information Event…" at bounding box center [524, 93] width 435 height 33
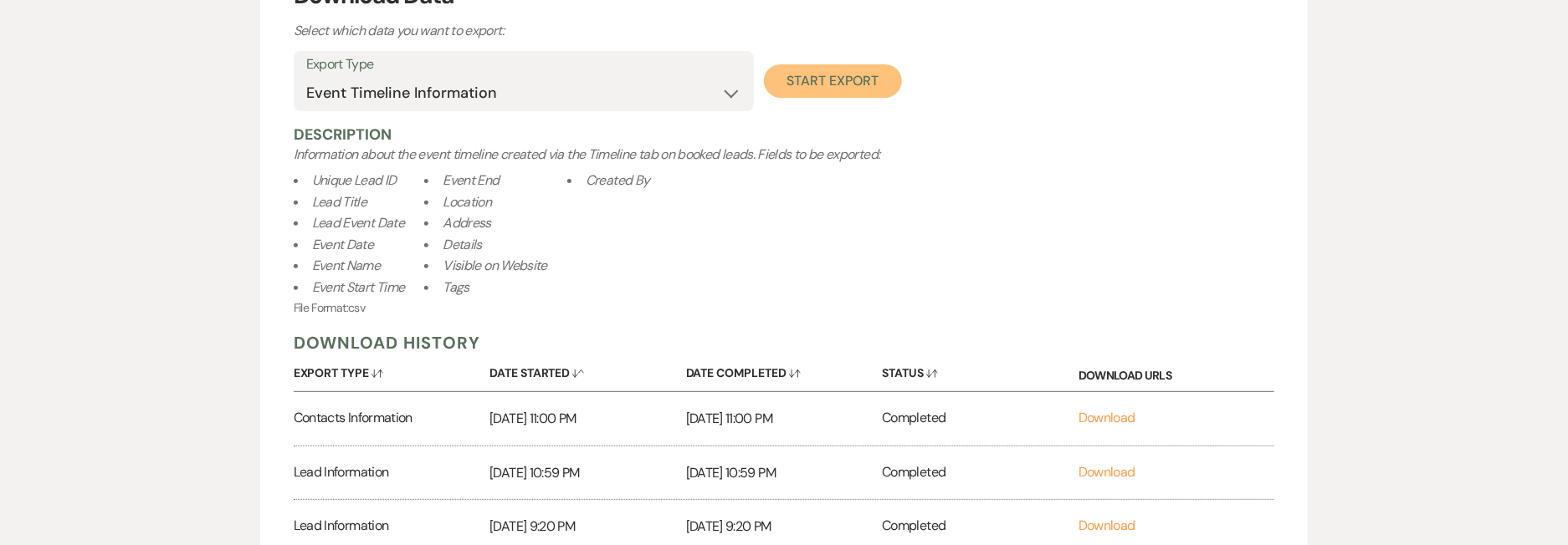
click at [826, 80] on button "Start Export" at bounding box center [833, 80] width 138 height 33
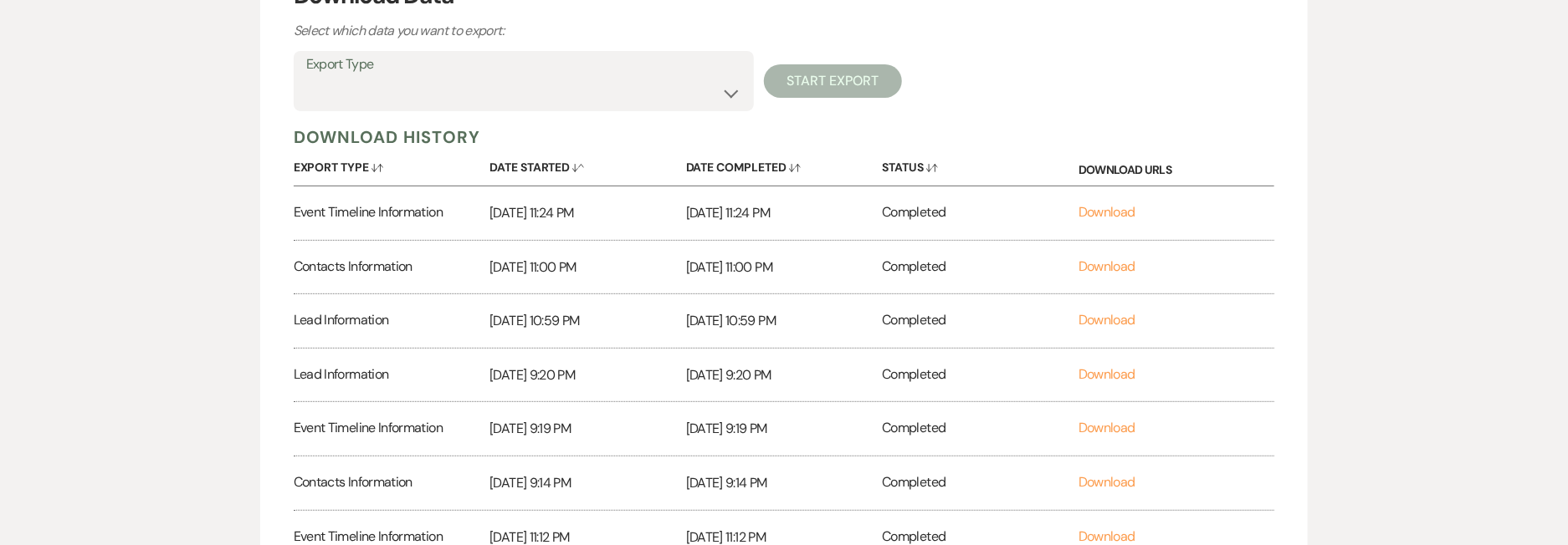
click at [379, 323] on div "Lead Information" at bounding box center [392, 322] width 197 height 54
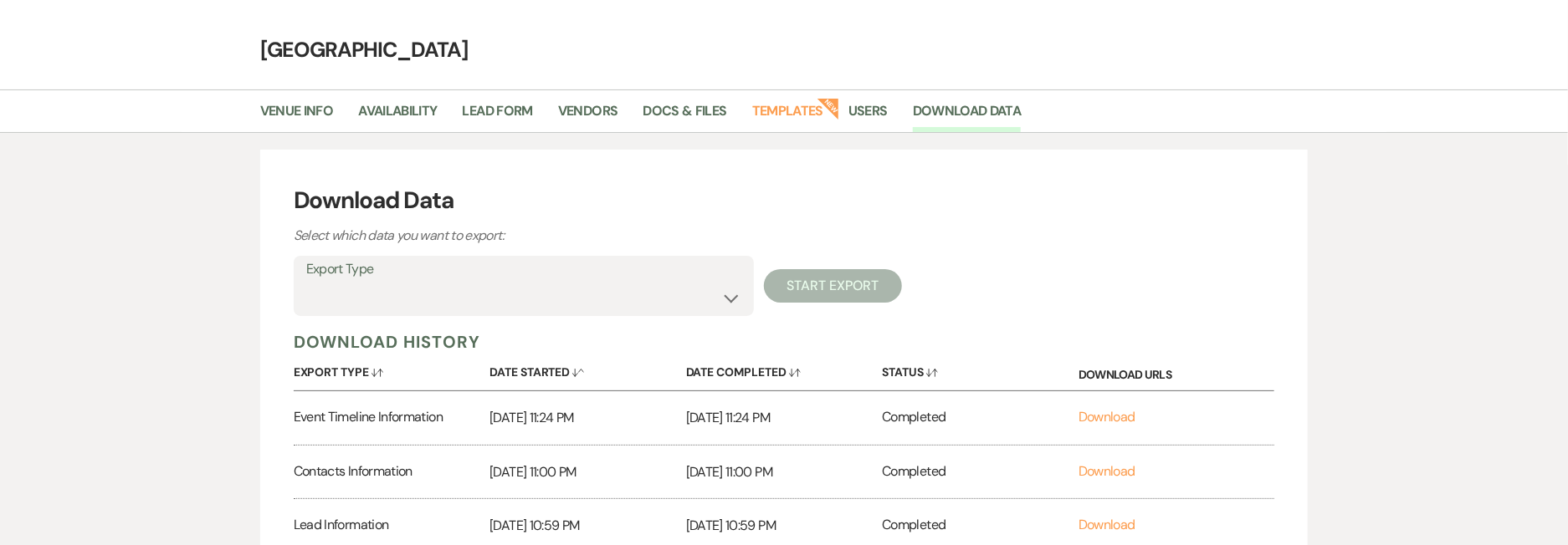
scroll to position [29, 0]
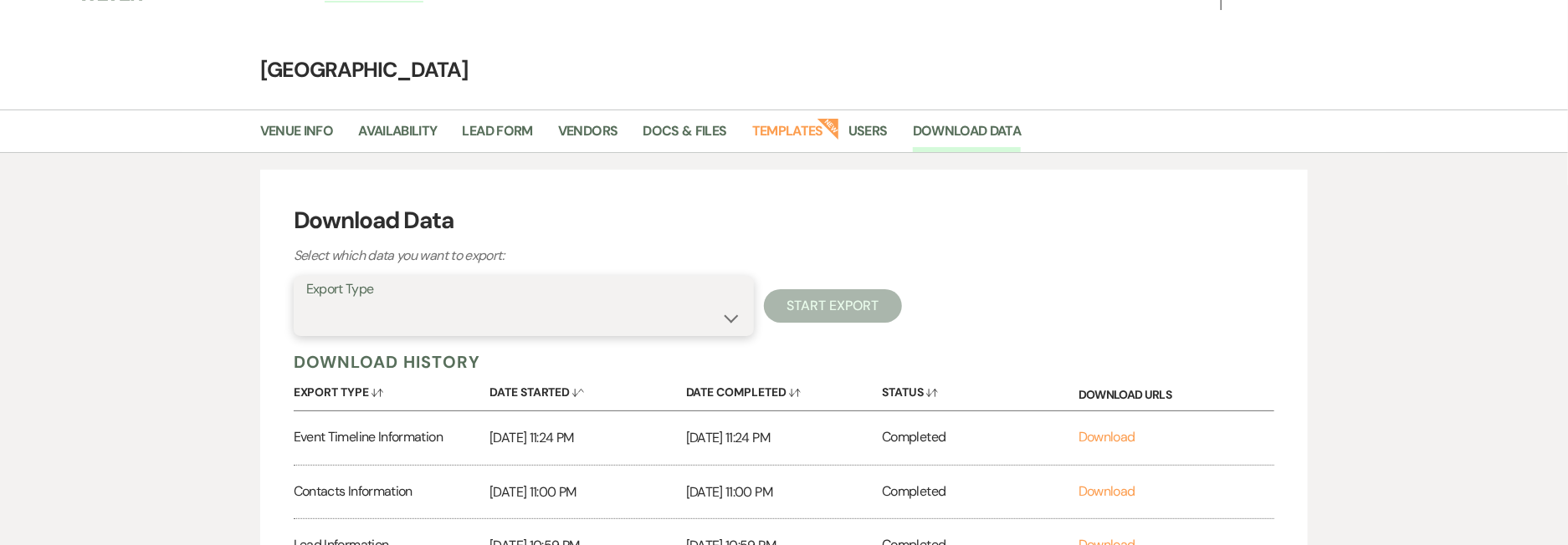
click at [734, 320] on select "Availability Calendar Information Category Templates Contacts Information Event…" at bounding box center [524, 318] width 435 height 33
click at [972, 256] on div "Download Data Select which data you want to export:" at bounding box center [785, 235] width 982 height 63
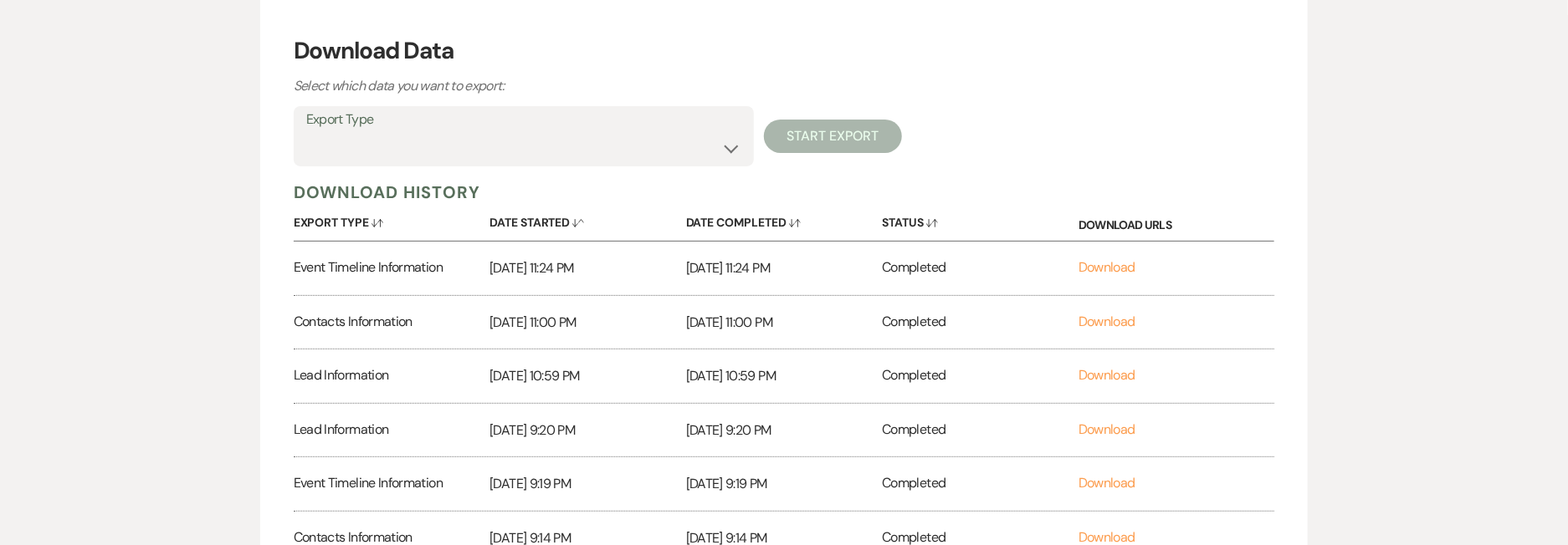
scroll to position [129, 0]
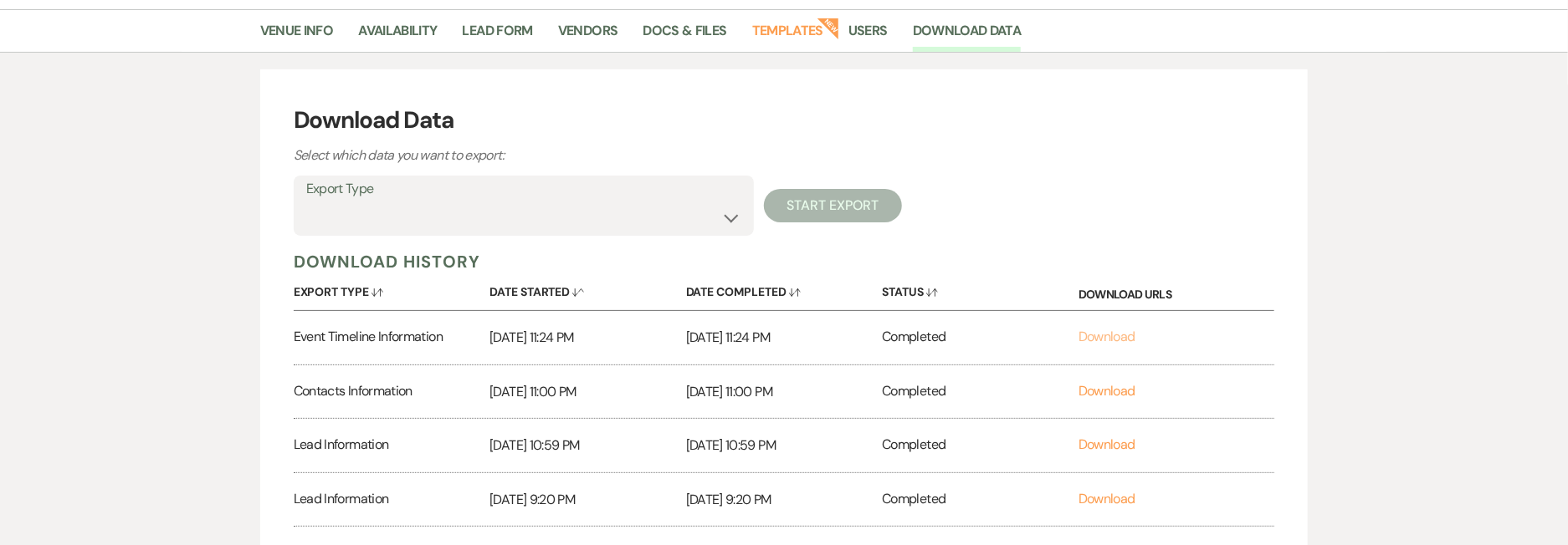
click at [1121, 338] on link "Download" at bounding box center [1108, 337] width 57 height 18
click at [485, 216] on select "Availability Calendar Information Category Templates Contacts Information Event…" at bounding box center [524, 218] width 435 height 33
select select "leadFilesZip"
click at [307, 202] on select "Availability Calendar Information Category Templates Contacts Information Event…" at bounding box center [524, 218] width 435 height 33
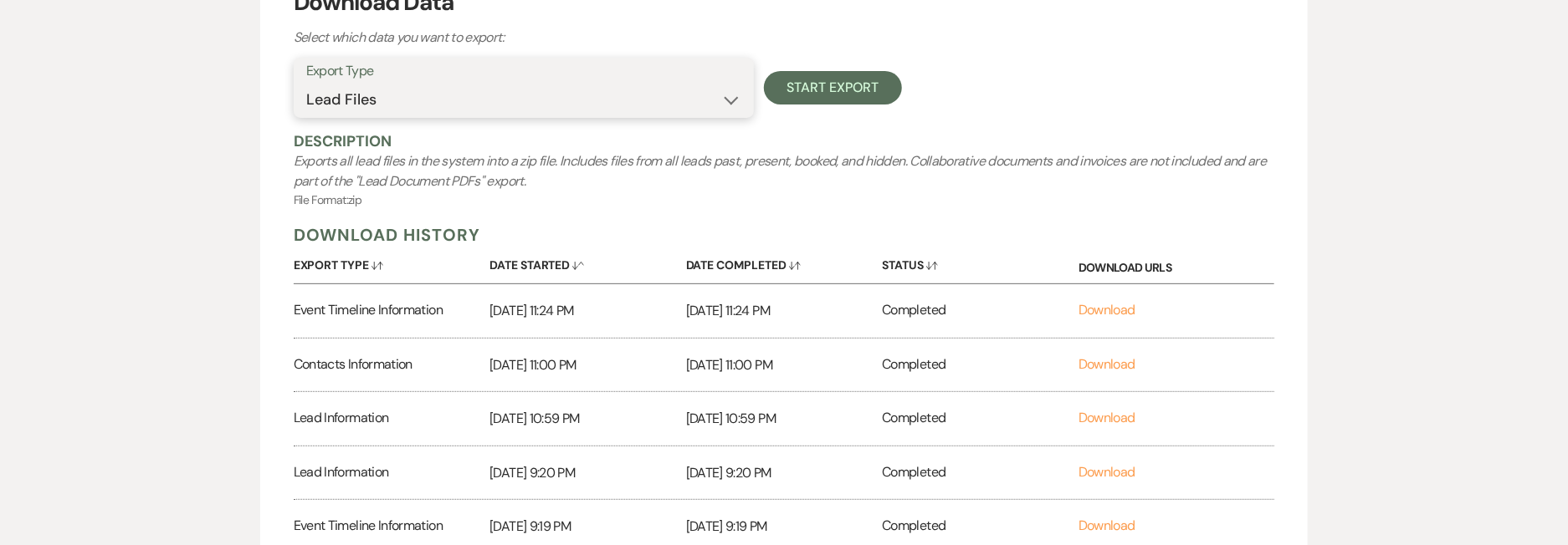
scroll to position [320, 0]
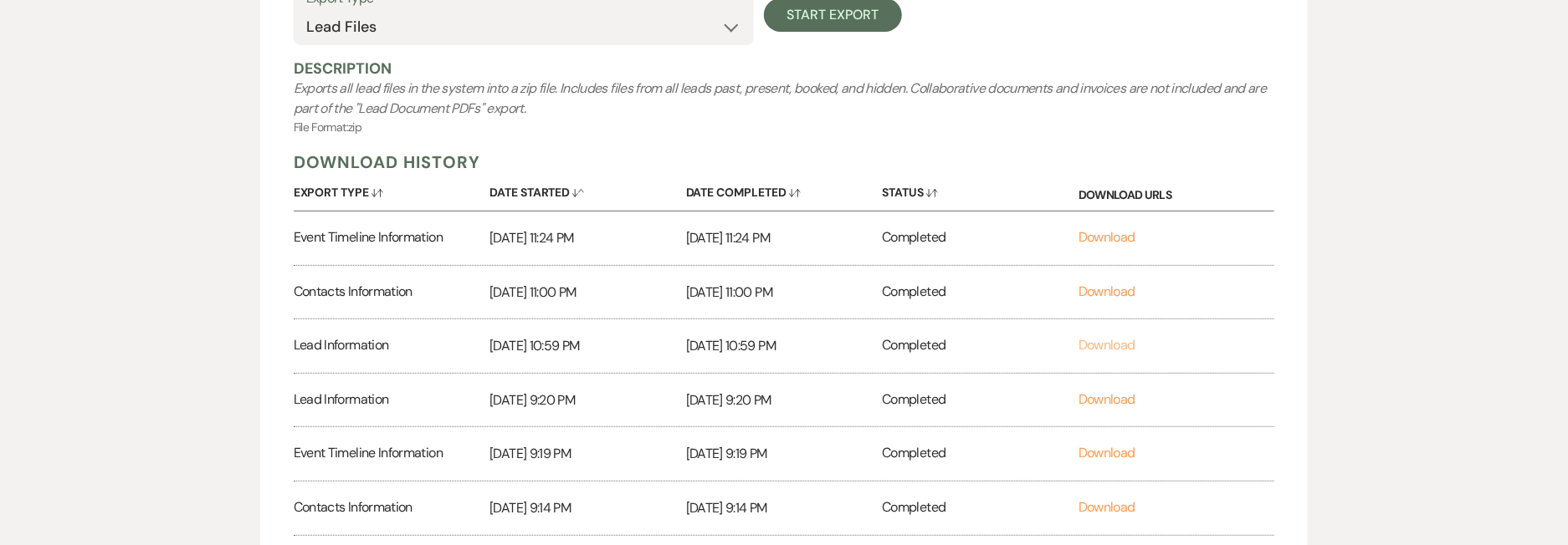
click at [1110, 341] on link "Download" at bounding box center [1108, 345] width 57 height 18
